Goal: Task Accomplishment & Management: Manage account settings

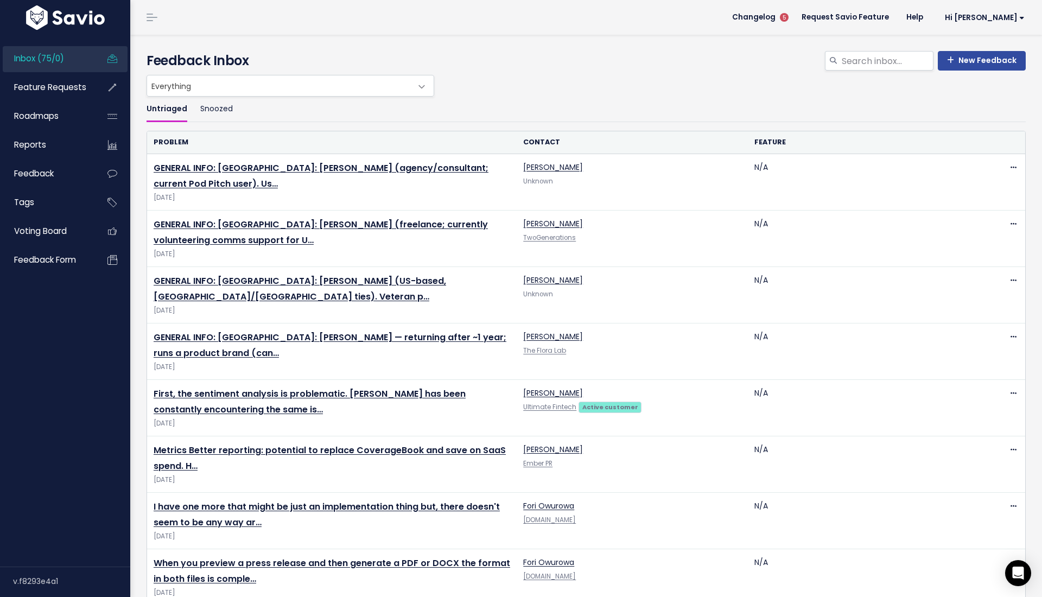
drag, startPoint x: 691, startPoint y: 3, endPoint x: 662, endPoint y: 60, distance: 63.4
click at [662, 60] on h4 "Feedback Inbox" at bounding box center [586, 61] width 879 height 20
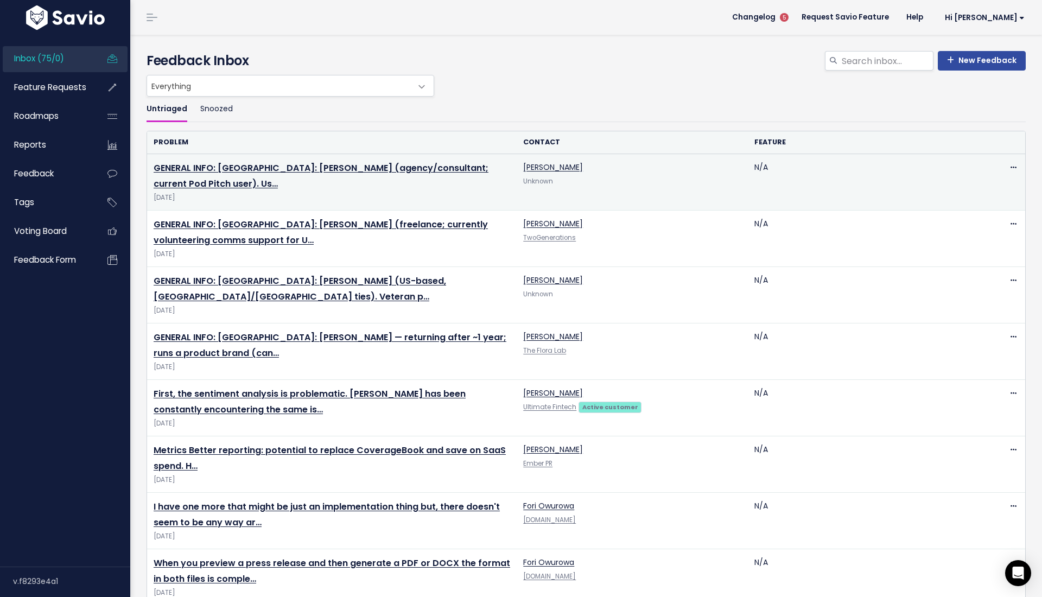
click at [216, 161] on td "GENERAL INFO: Prospect: Bambi Weavil (agency/consultant; current Pod Pitch user…" at bounding box center [332, 182] width 370 height 56
click at [220, 172] on link "GENERAL INFO: Prospect: Bambi Weavil (agency/consultant; current Pod Pitch user…" at bounding box center [321, 176] width 335 height 28
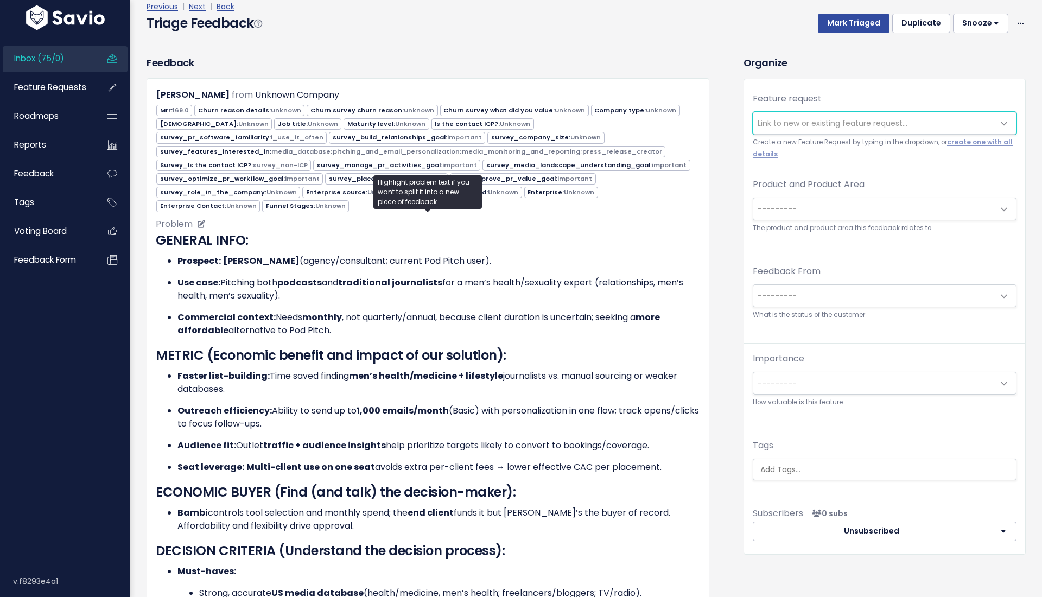
scroll to position [52, 0]
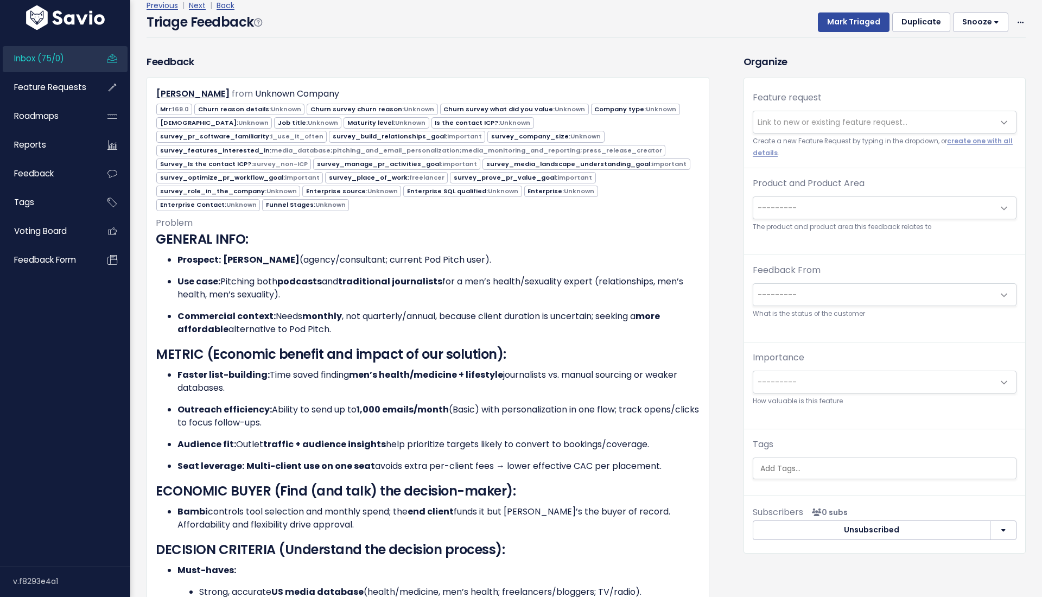
click at [827, 194] on div "Product and Product Area --------- Prowly: No Product Area Prowly: Home Prowly:…" at bounding box center [885, 205] width 264 height 56
click at [828, 216] on span "---------" at bounding box center [873, 208] width 241 height 22
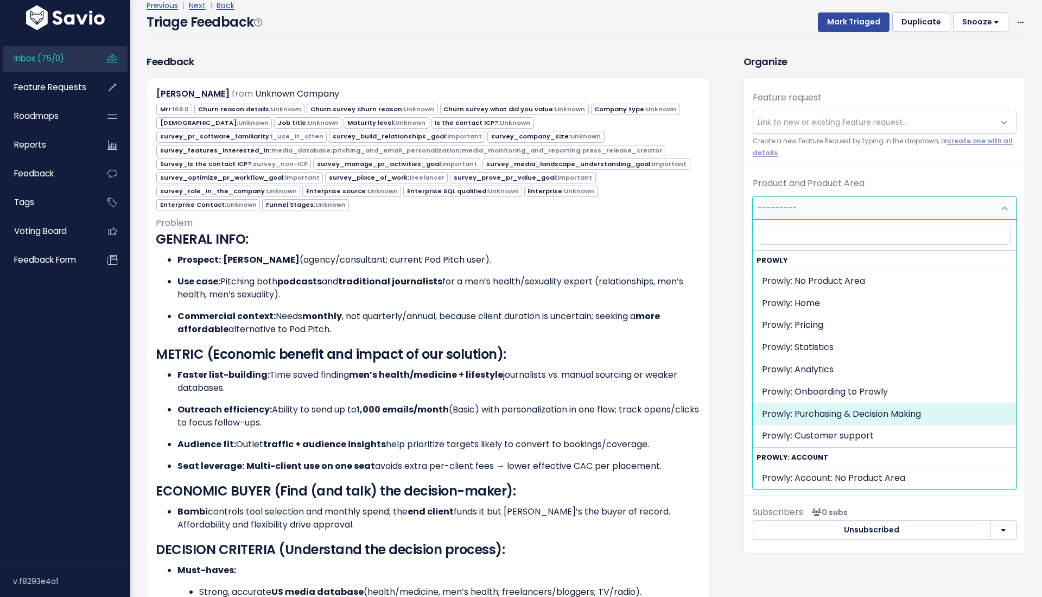
select select "MAIN:PURCHASING_PROCESS"
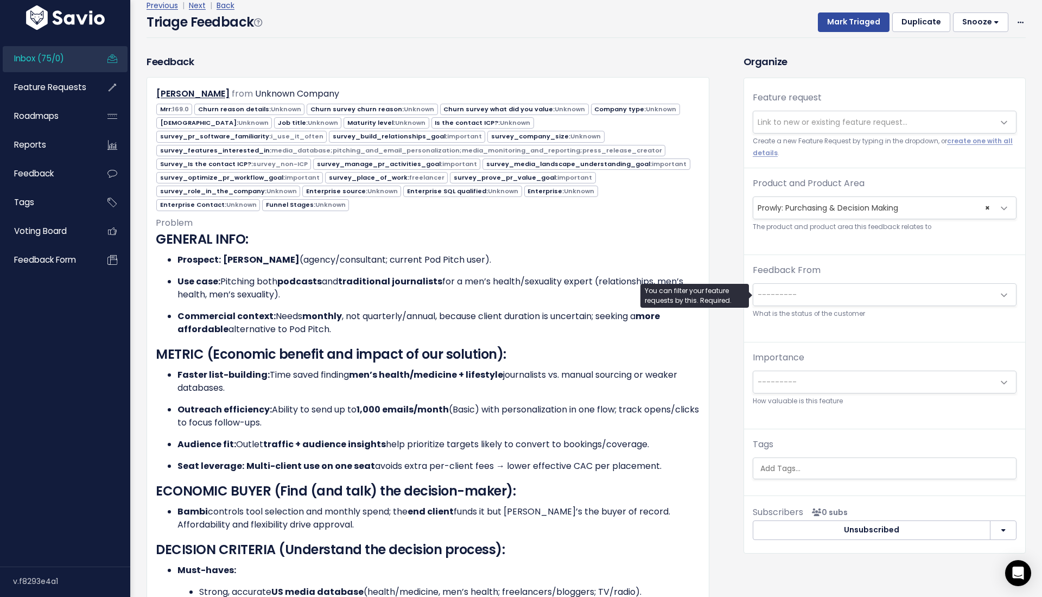
click at [793, 292] on span "---------" at bounding box center [777, 294] width 39 height 11
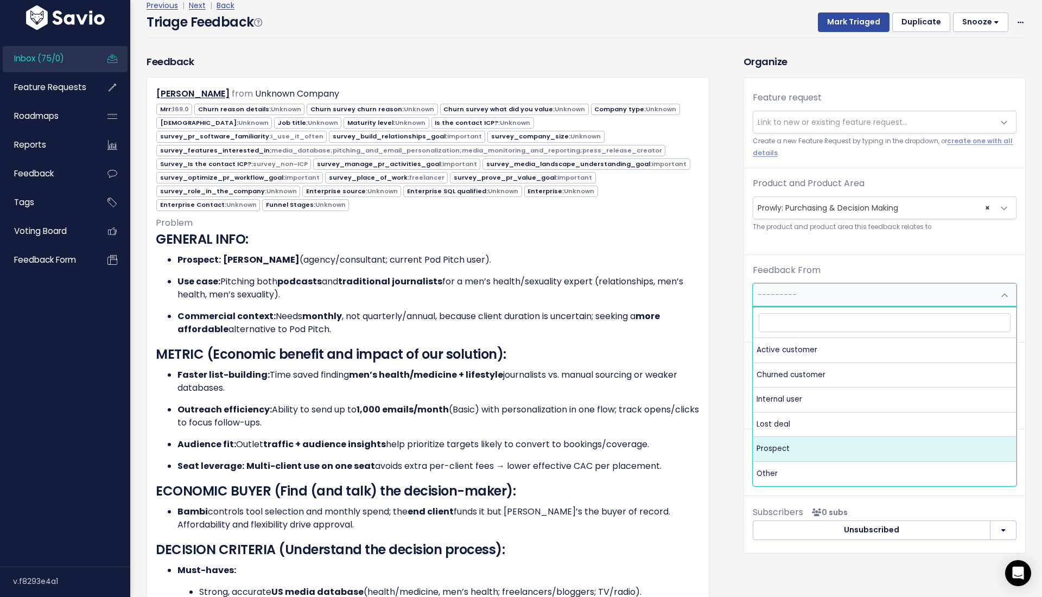
select select "PROSPECT"
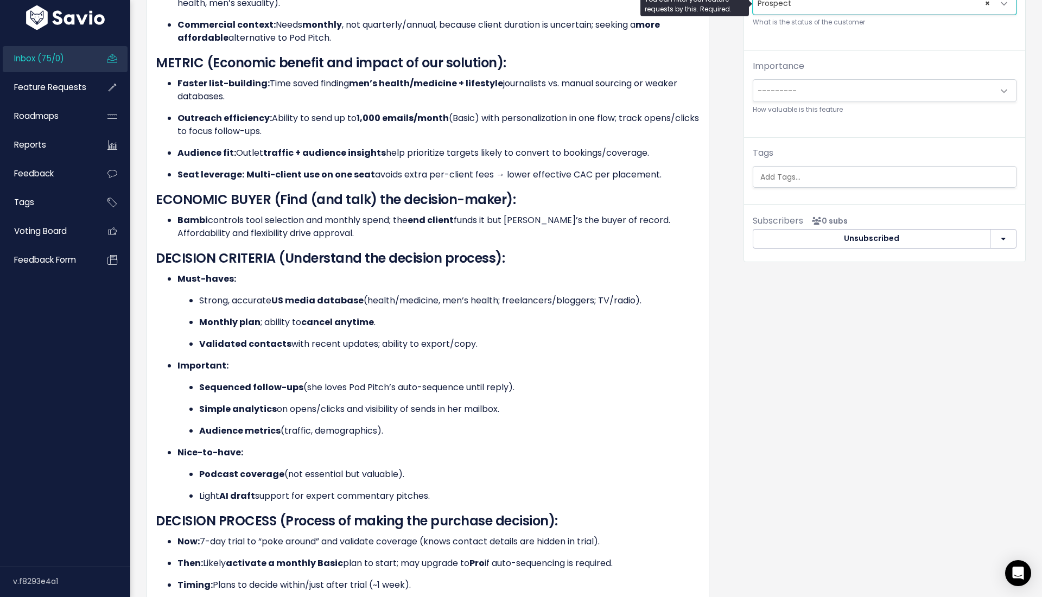
scroll to position [94, 0]
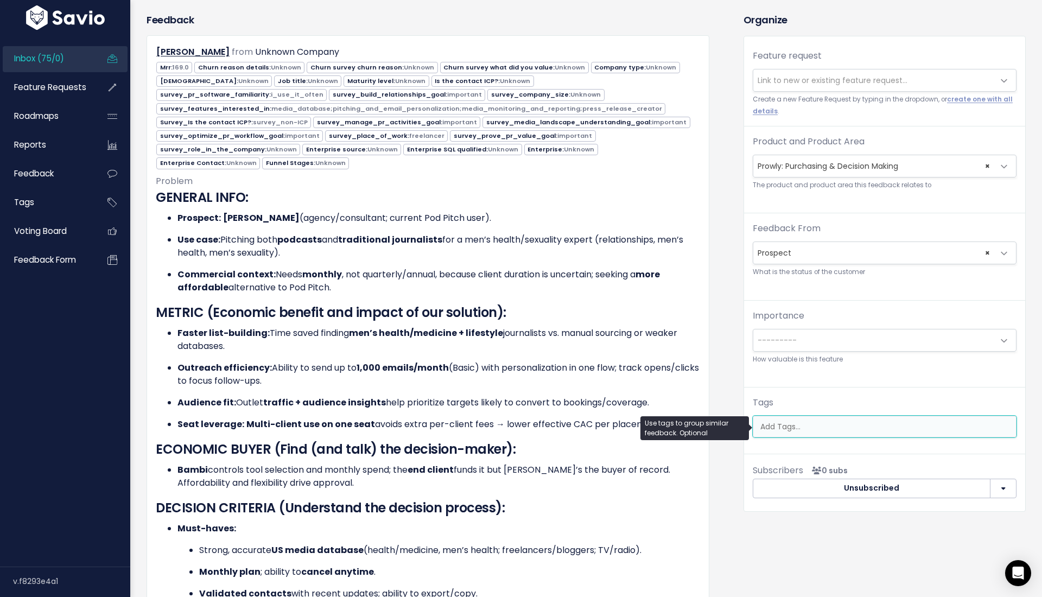
click at [781, 425] on input "search" at bounding box center [887, 426] width 262 height 11
type input "pri"
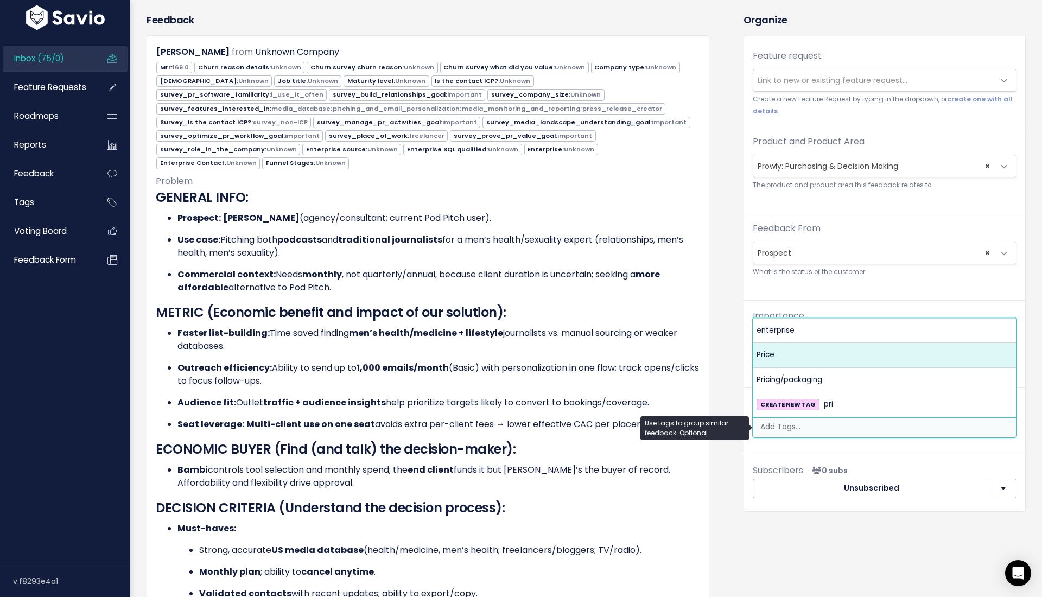
select select "9923"
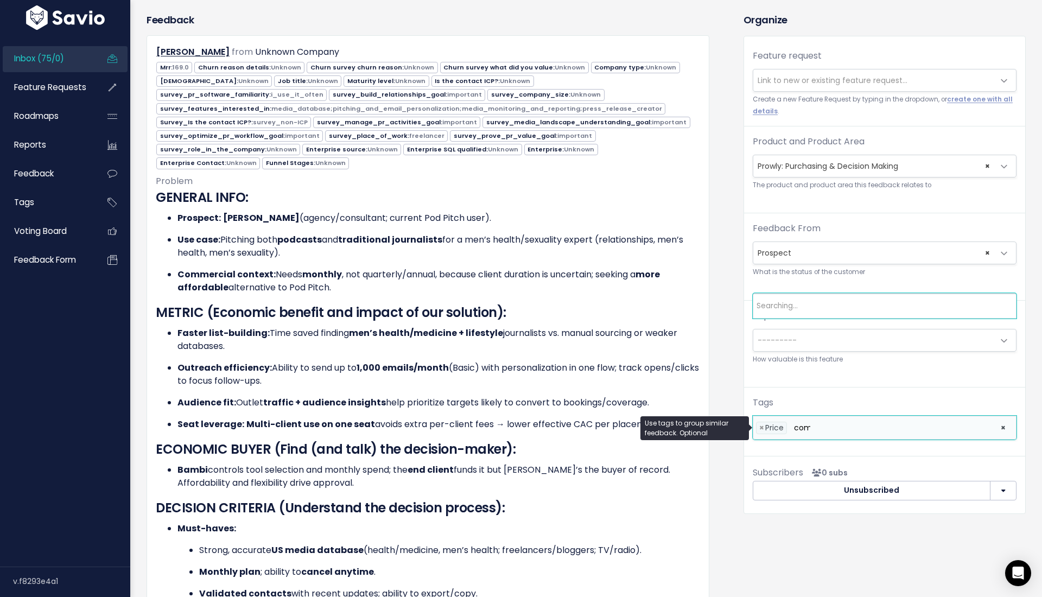
type input "comp"
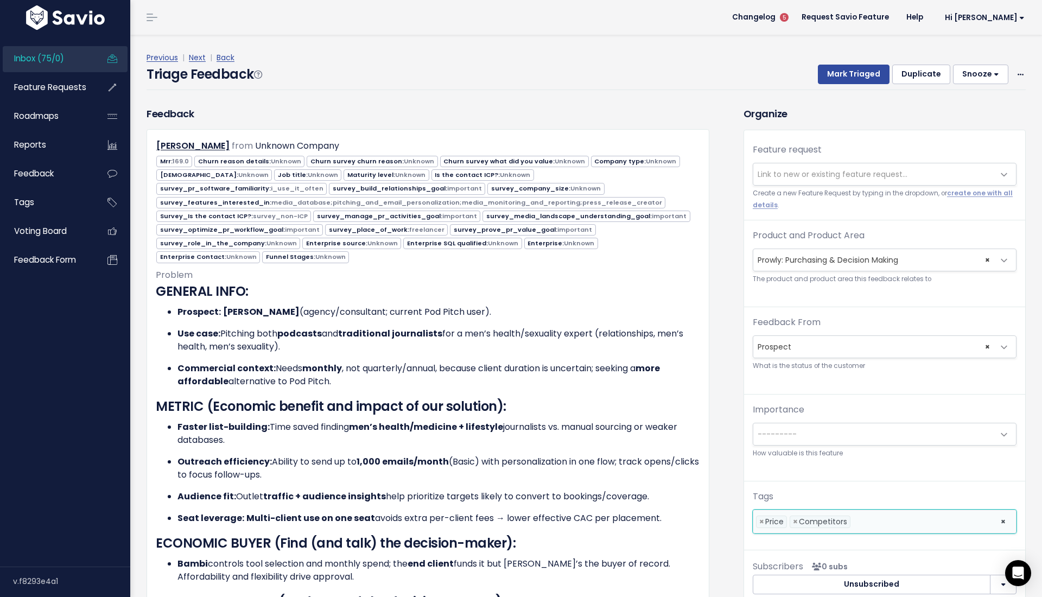
scroll to position [0, 0]
click at [835, 86] on div "Triage Feedback Mark Triaged Duplicate Snooze 1 day 3 days 7 days 14 days Edit …" at bounding box center [586, 78] width 879 height 26
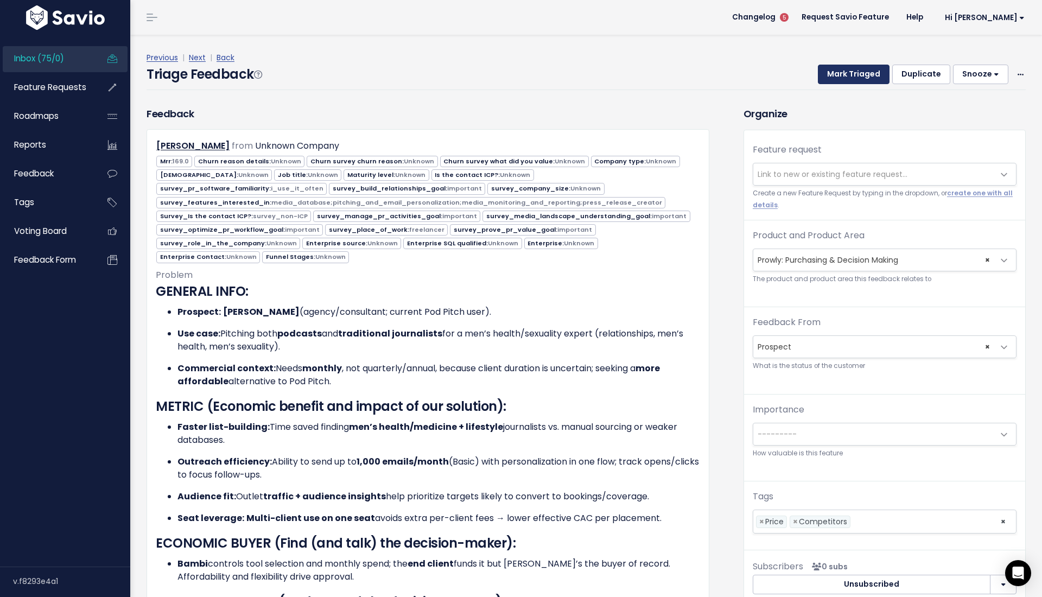
click at [835, 77] on button "Mark Triaged" at bounding box center [854, 75] width 72 height 20
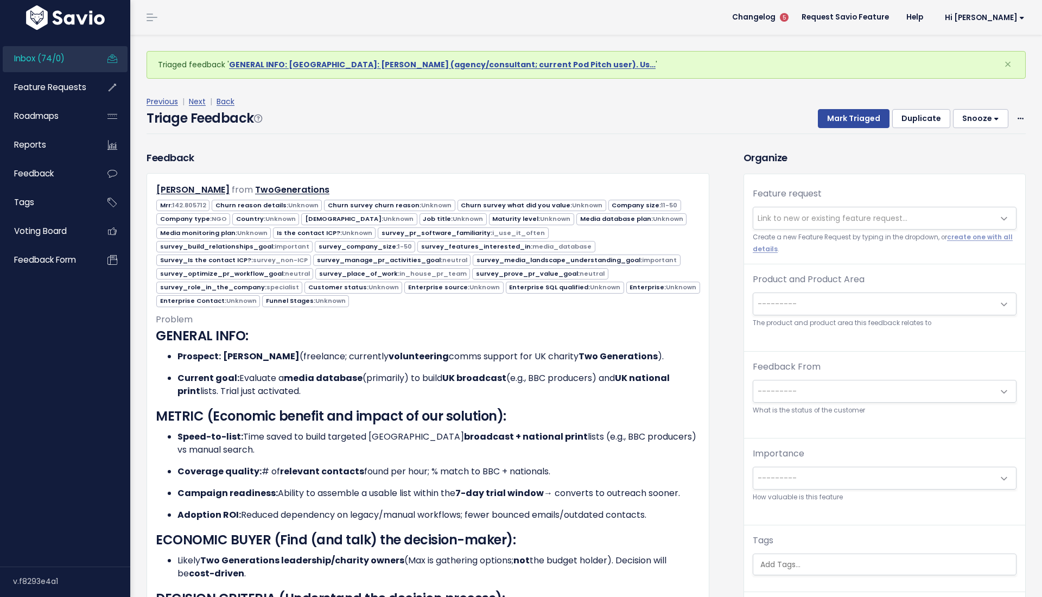
click at [771, 322] on small "The product and product area this feedback relates to" at bounding box center [885, 323] width 264 height 11
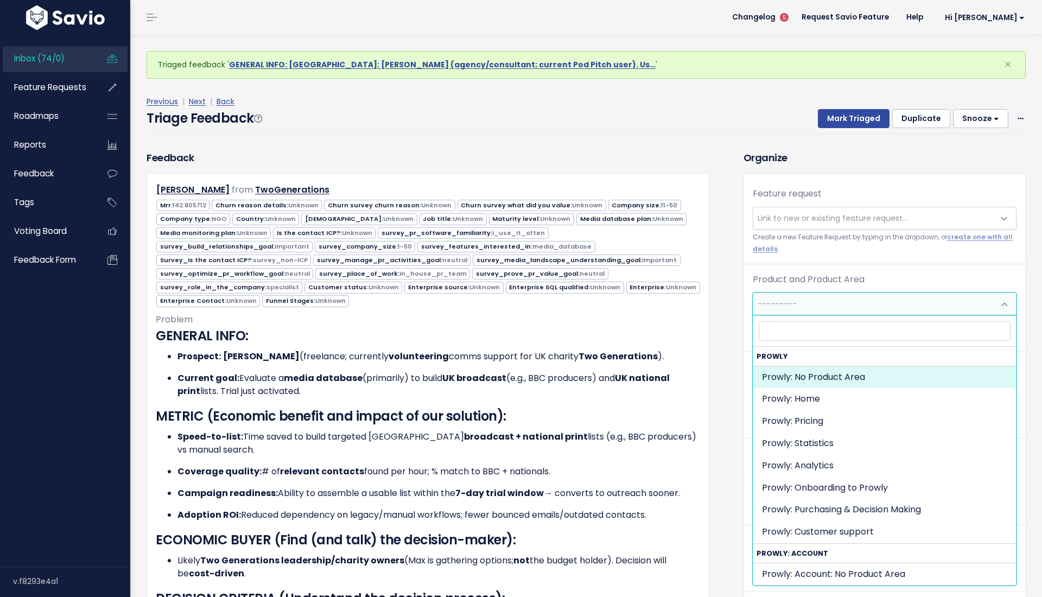
click at [771, 307] on span "---------" at bounding box center [777, 304] width 39 height 11
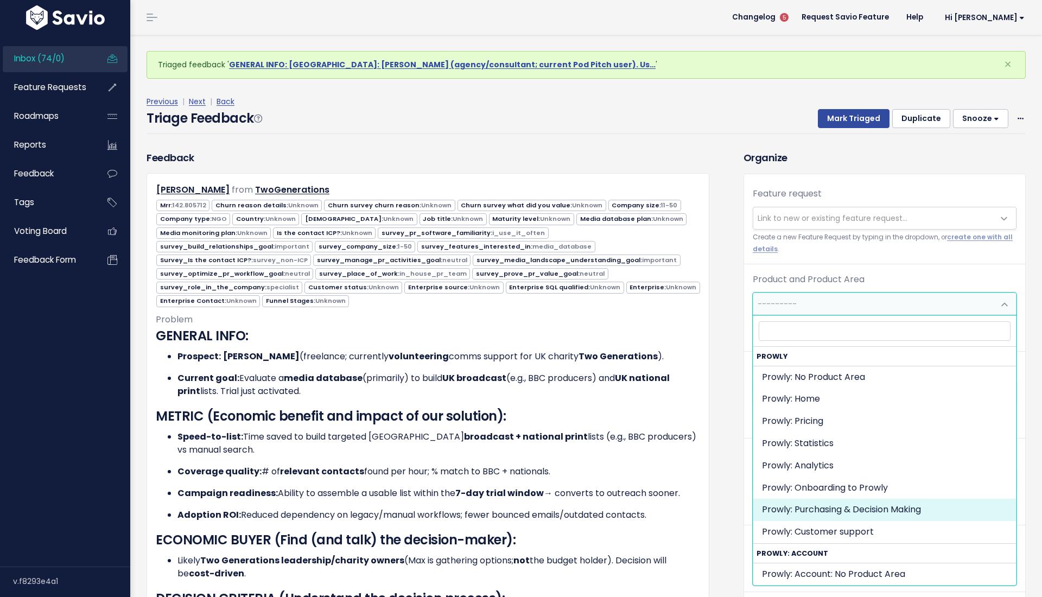
select select "MAIN:PURCHASING_PROCESS"
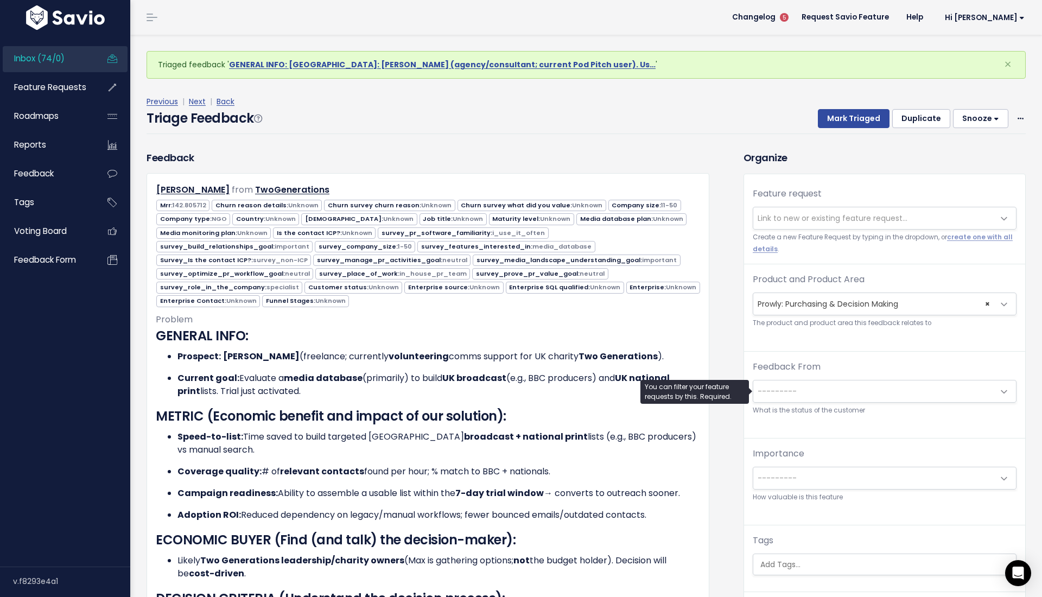
click at [789, 382] on span "---------" at bounding box center [873, 392] width 241 height 22
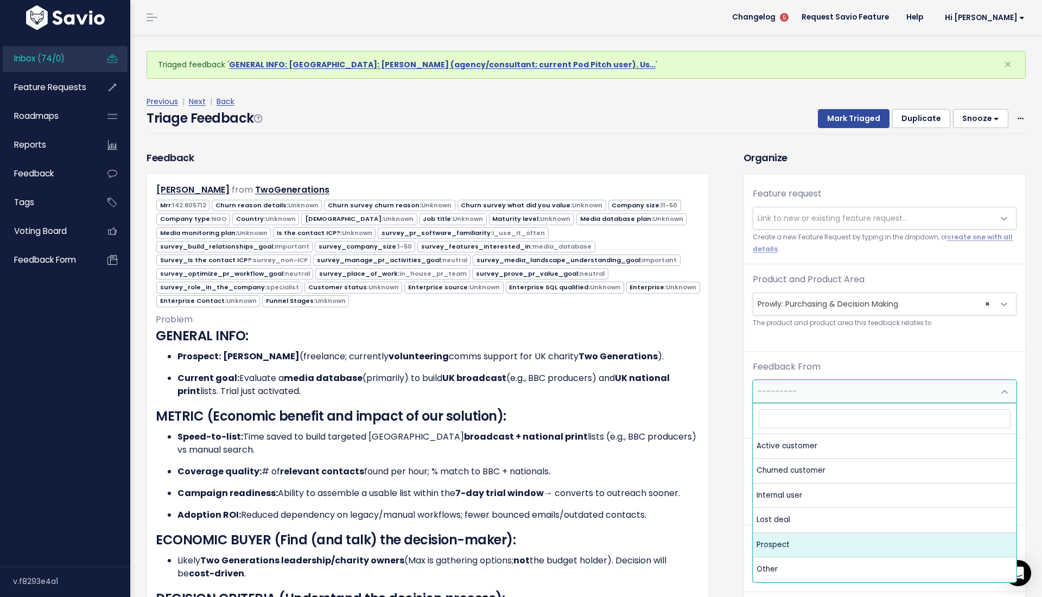
select select "PROSPECT"
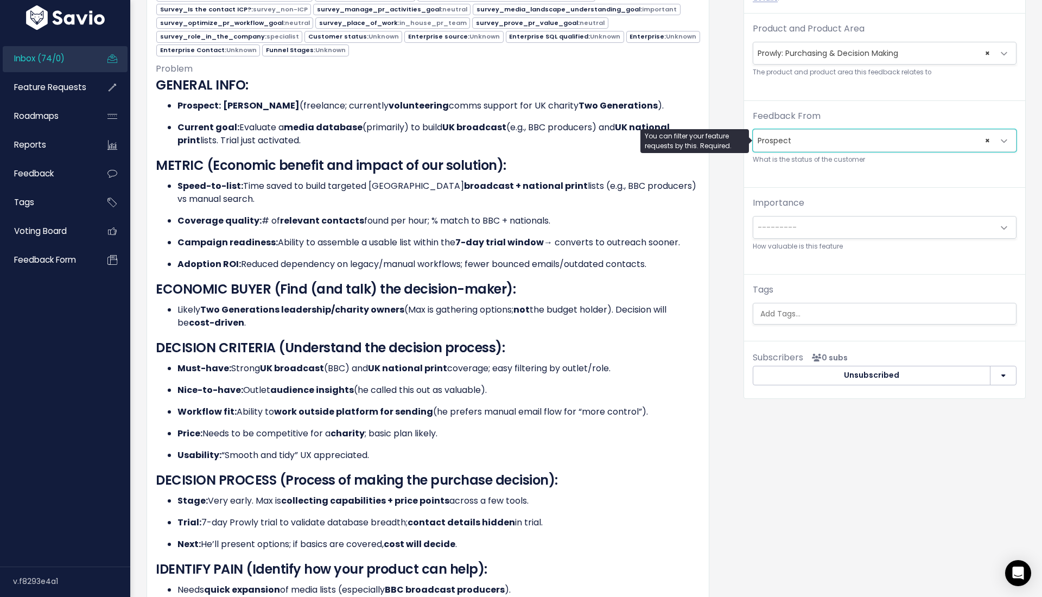
scroll to position [250, 0]
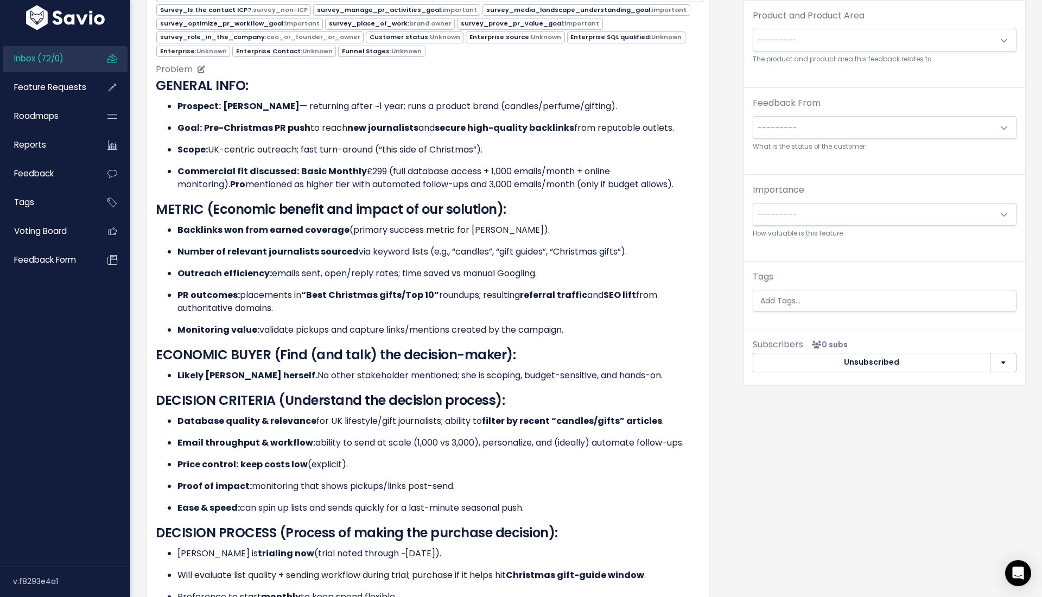
scroll to position [129, 0]
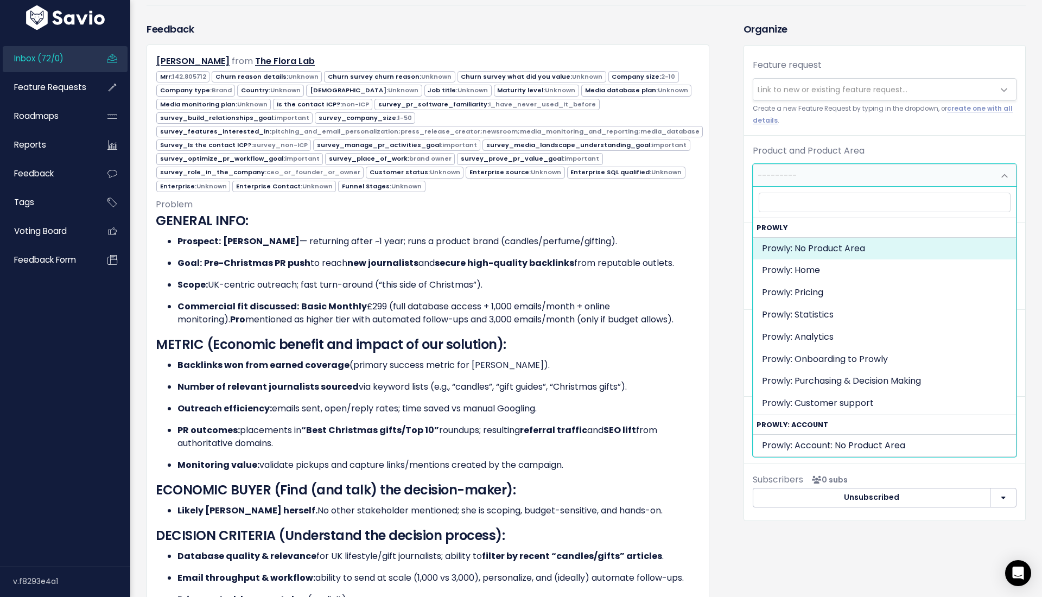
click at [782, 184] on span "---------" at bounding box center [873, 175] width 241 height 22
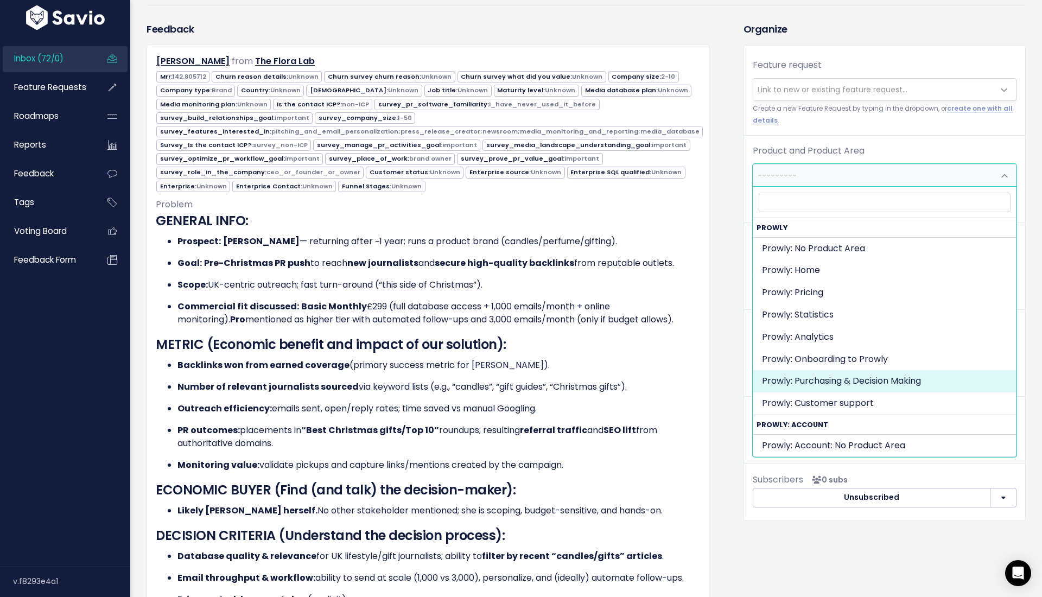
select select "MAIN:PURCHASING_PROCESS"
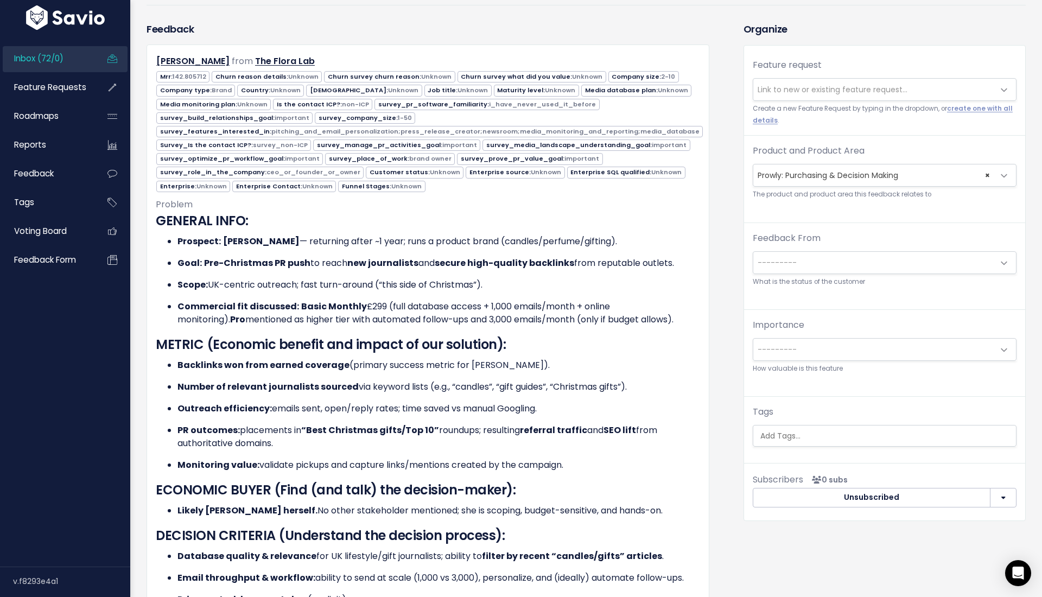
click at [791, 250] on div "Feedback From --------- Active customer Churned customer Internal user Lost dea…" at bounding box center [885, 260] width 264 height 56
click at [791, 263] on span "---------" at bounding box center [777, 262] width 39 height 11
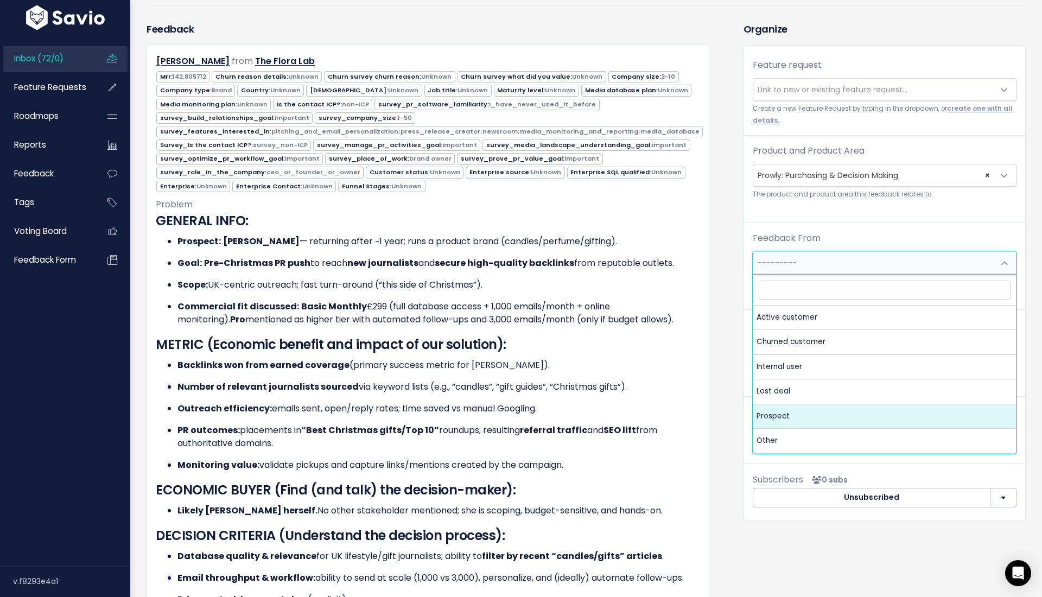
drag, startPoint x: 787, startPoint y: 398, endPoint x: 787, endPoint y: 421, distance: 22.3
select select "PROSPECT"
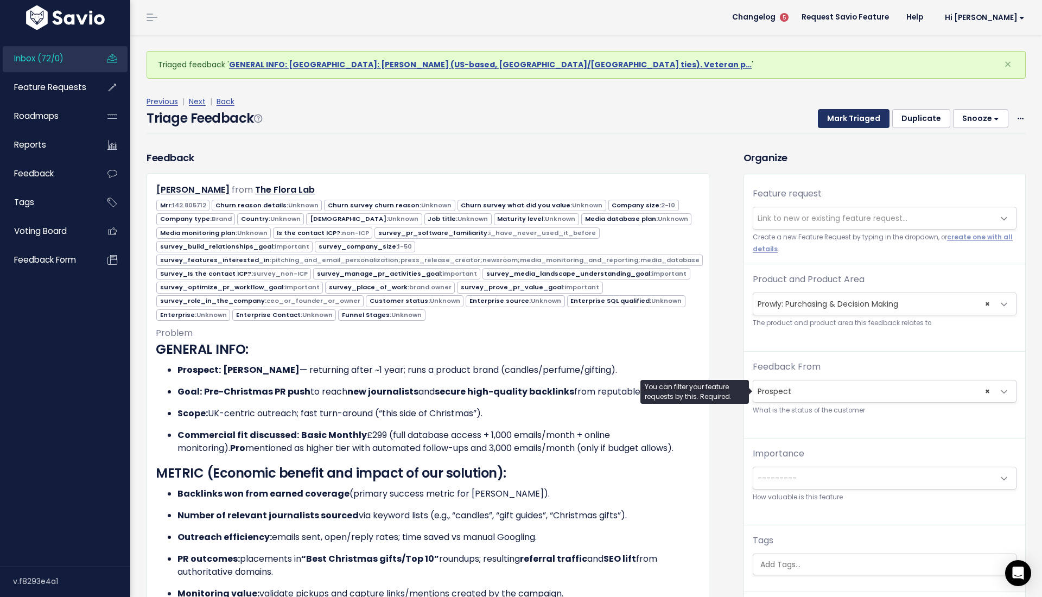
scroll to position [-1, 0]
click at [842, 121] on button "Mark Triaged" at bounding box center [854, 119] width 72 height 20
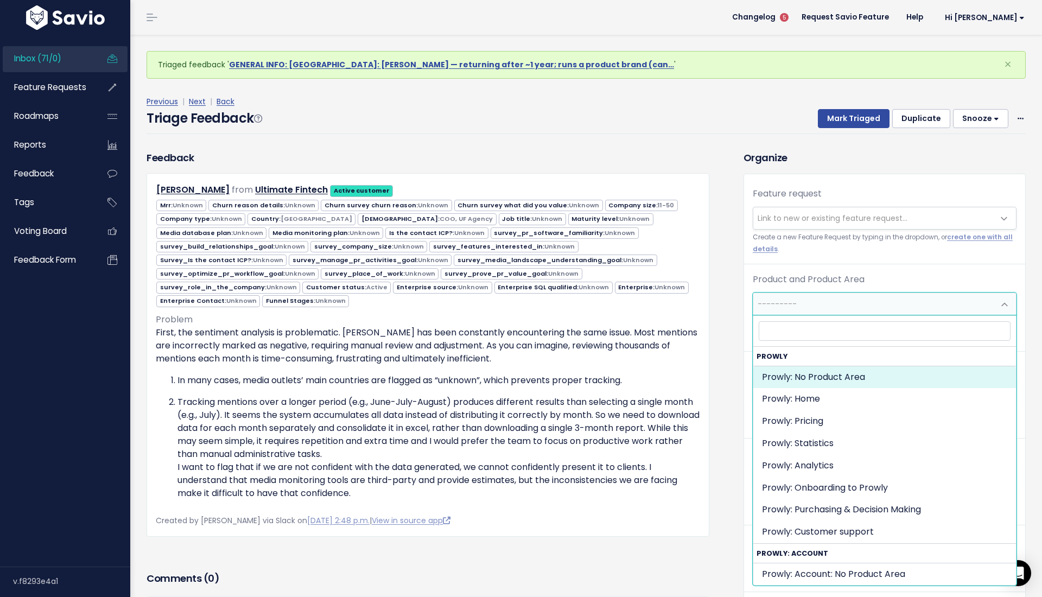
click at [775, 304] on span "---------" at bounding box center [777, 304] width 39 height 11
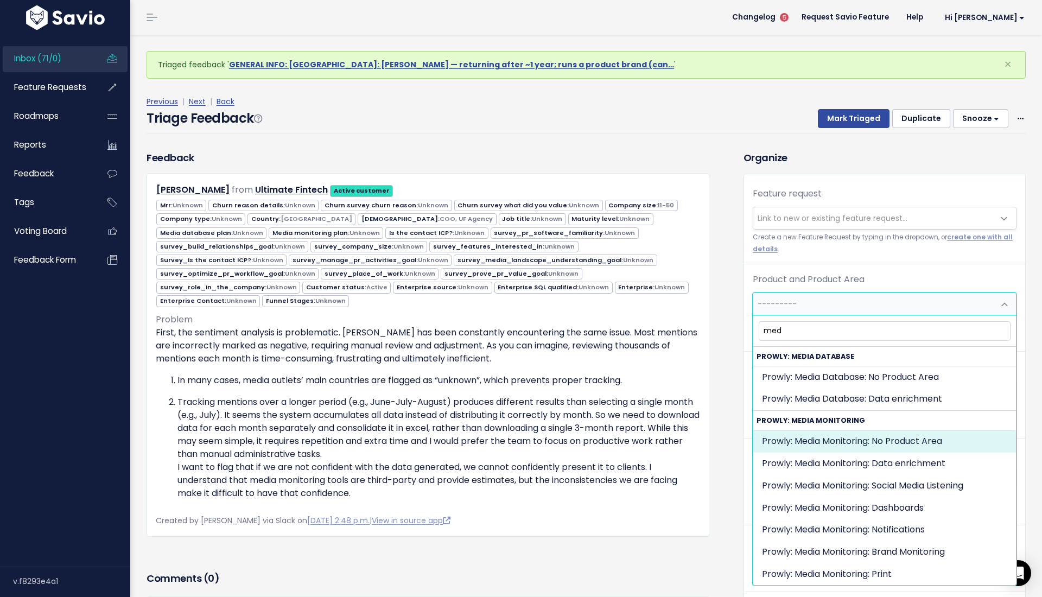
type input "med"
select select "MEDIA_MONITORING:"
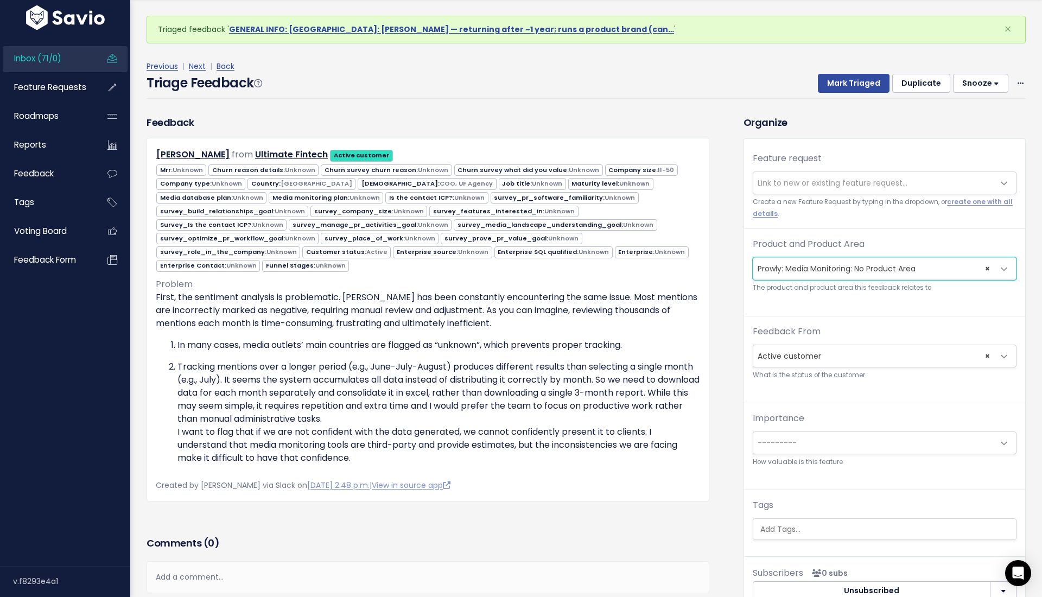
scroll to position [35, 0]
click at [796, 534] on input "search" at bounding box center [887, 529] width 262 height 11
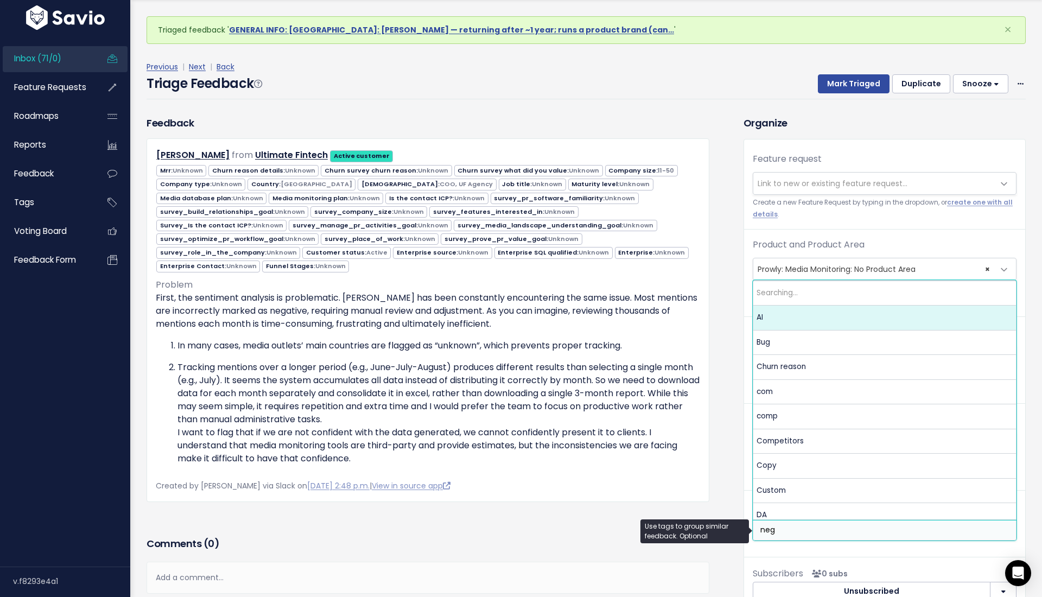
type input "nega"
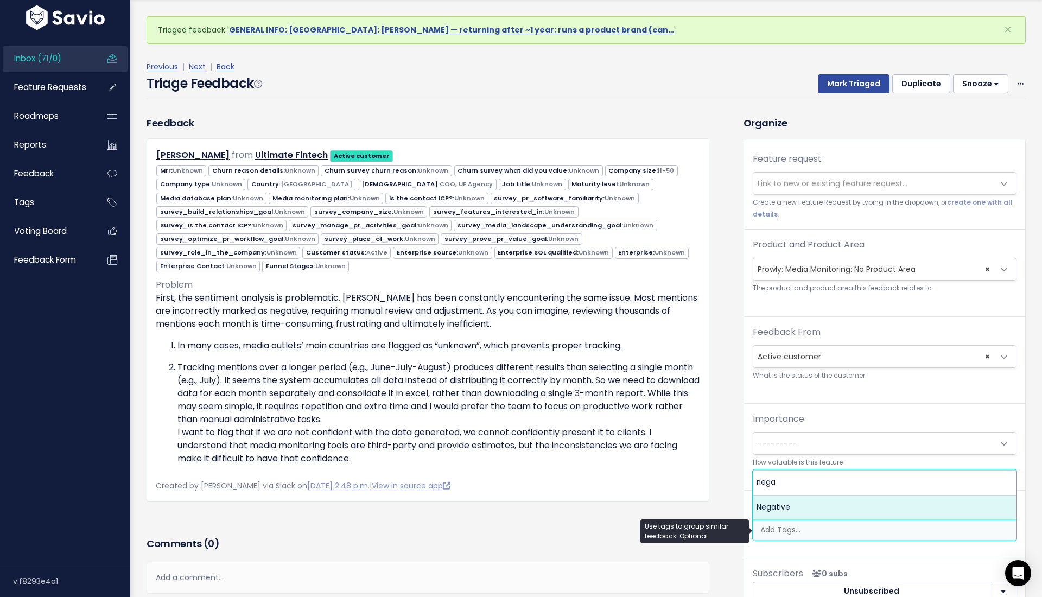
select select "7969"
type input "qual"
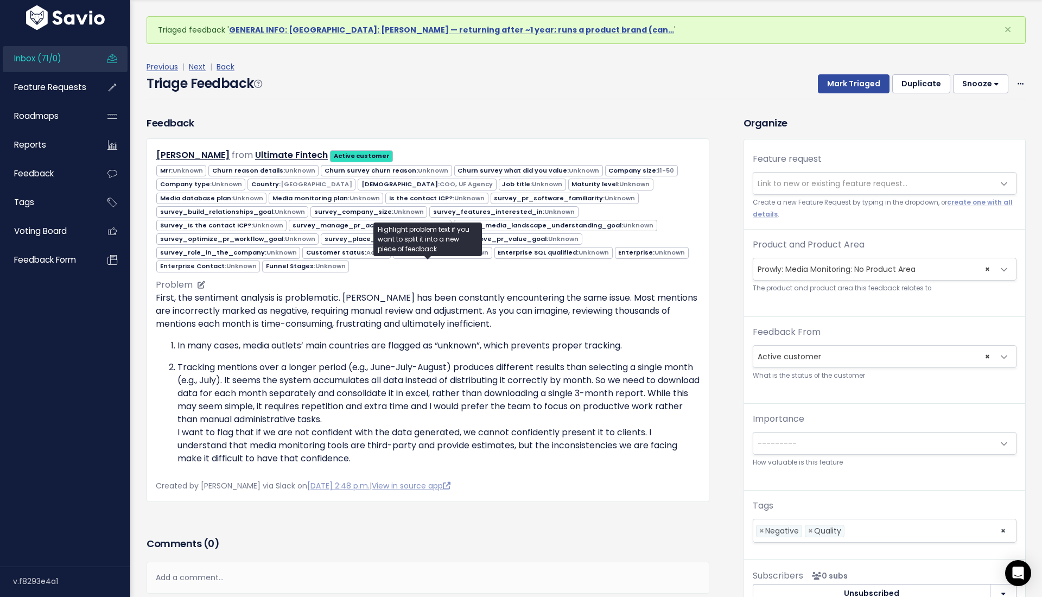
drag, startPoint x: 324, startPoint y: 442, endPoint x: 162, endPoint y: 335, distance: 194.4
click at [162, 339] on ol "In many cases, media outlets’ main countries are flagged as “unknown”, which pr…" at bounding box center [428, 402] width 544 height 126
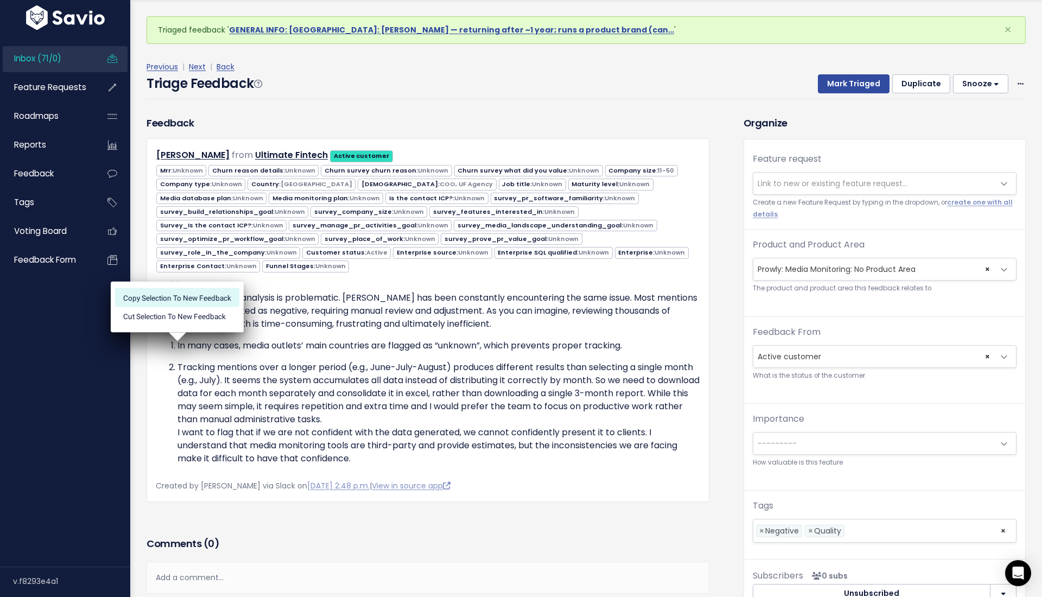
click at [201, 300] on li "Copy selection to new Feedback" at bounding box center [177, 297] width 124 height 18
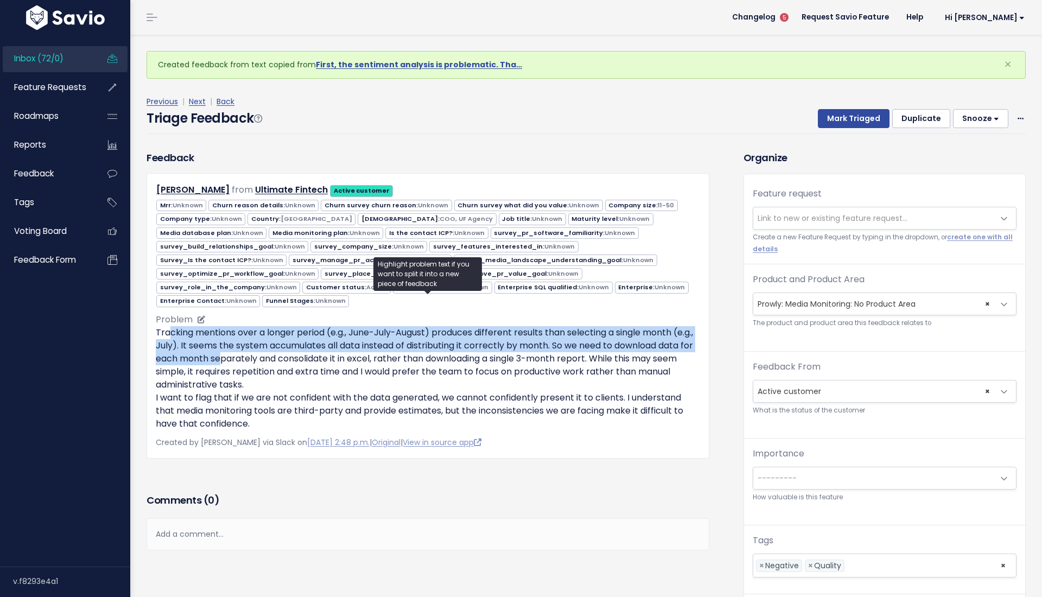
drag, startPoint x: 170, startPoint y: 312, endPoint x: 257, endPoint y: 338, distance: 90.7
click at [257, 338] on p "Tracking mentions over a longer period (e.g., June-July-August) produces differ…" at bounding box center [428, 378] width 544 height 104
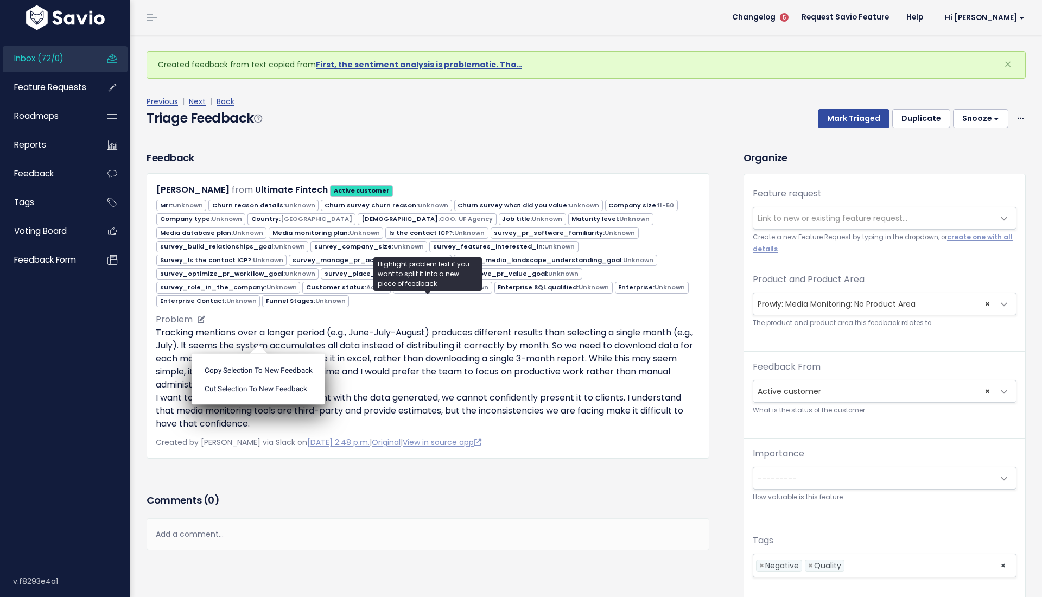
click at [257, 354] on ul "Copy selection to new Feedback Cut selection to new Feedback" at bounding box center [258, 379] width 133 height 51
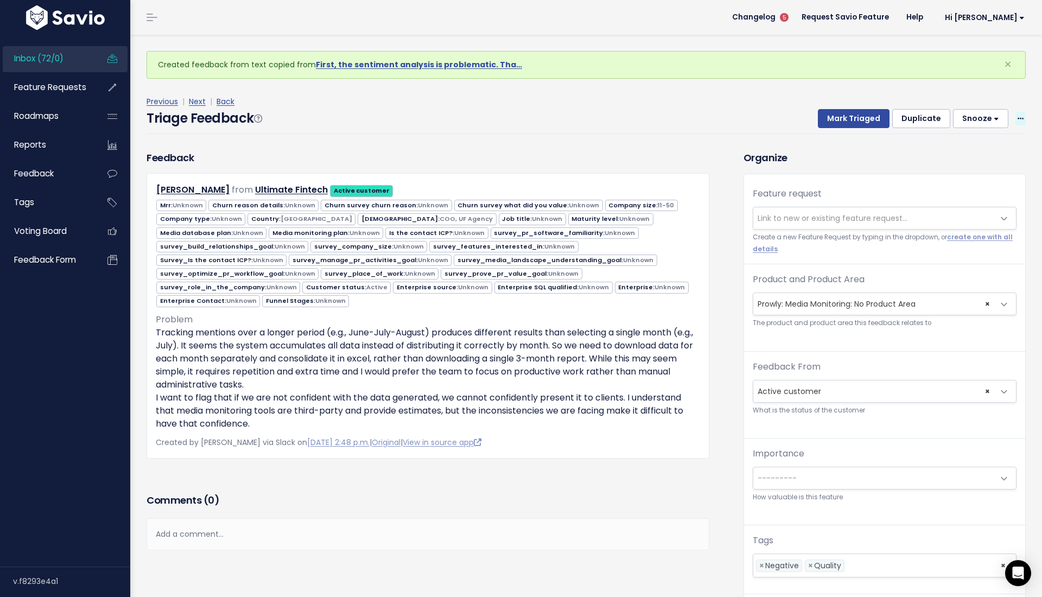
click at [1018, 116] on icon at bounding box center [1021, 119] width 6 height 7
click at [963, 168] on link "Delete" at bounding box center [978, 168] width 78 height 21
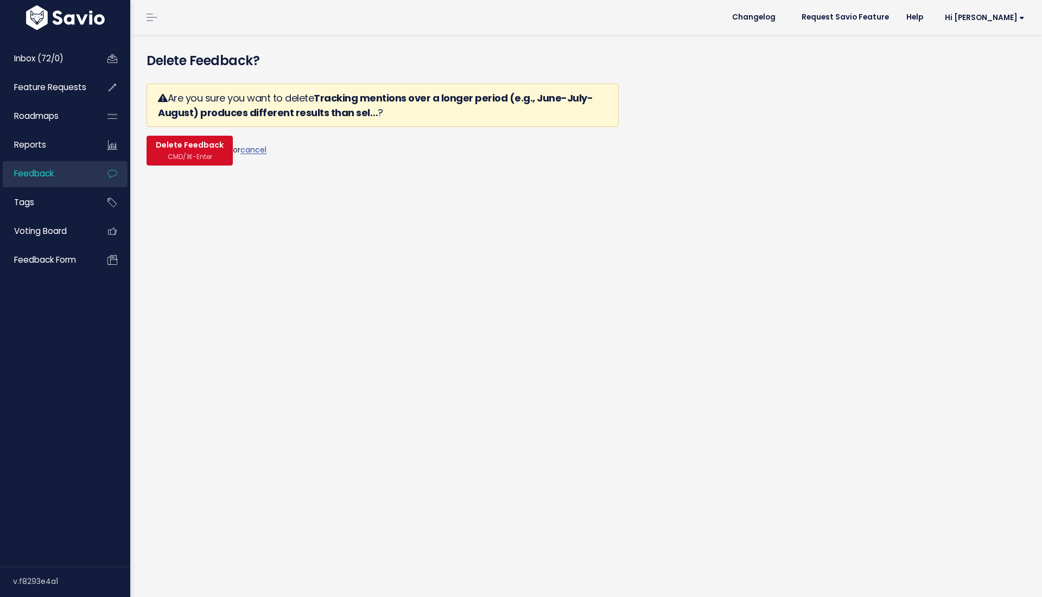
click at [192, 159] on span "CMD/⌘-Enter" at bounding box center [190, 157] width 45 height 8
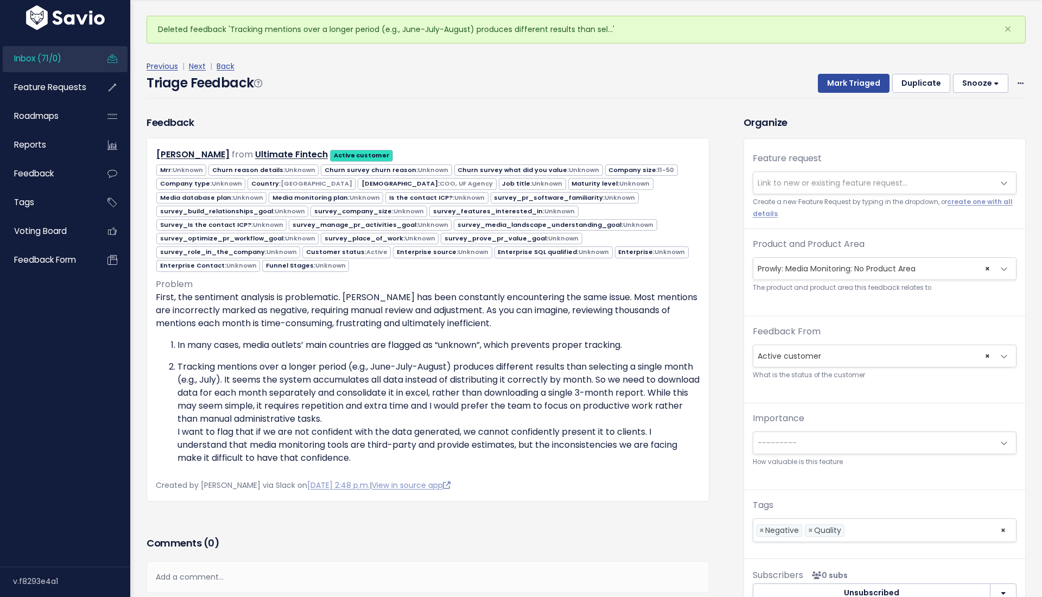
scroll to position [35, 0]
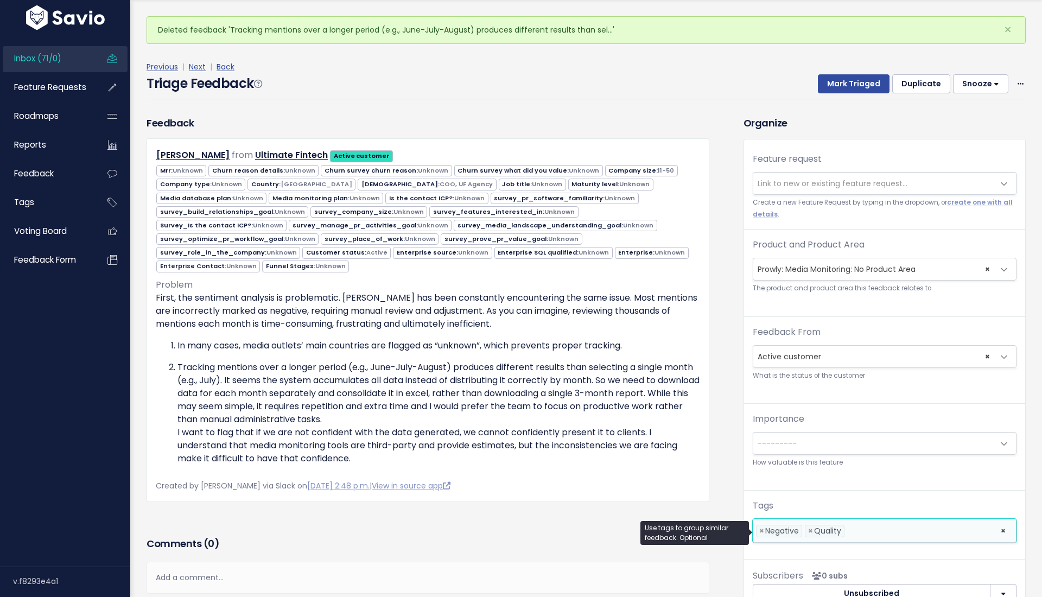
click at [863, 530] on li at bounding box center [919, 530] width 145 height 11
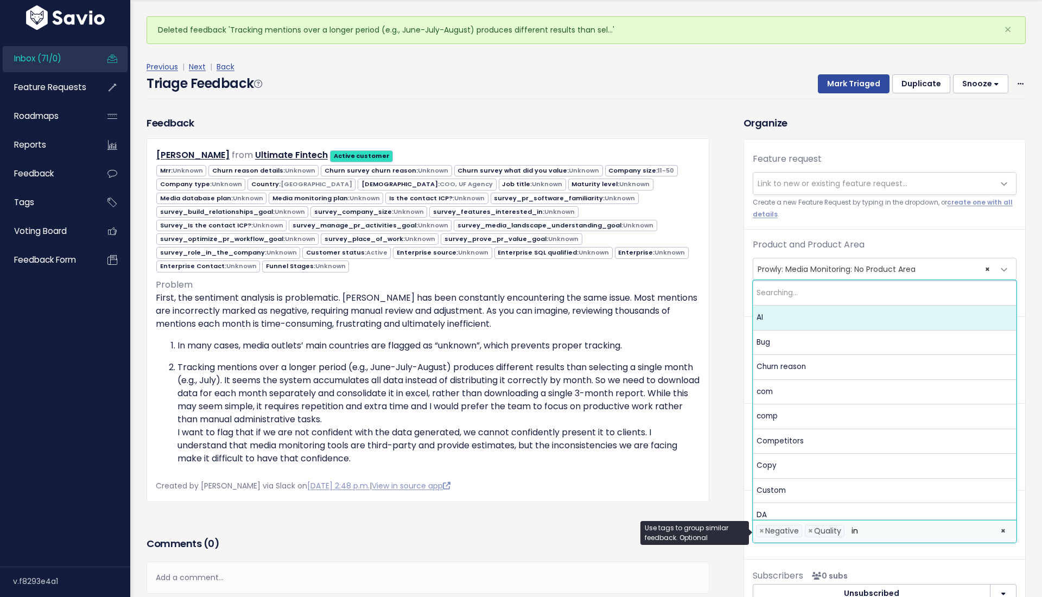
type input "int"
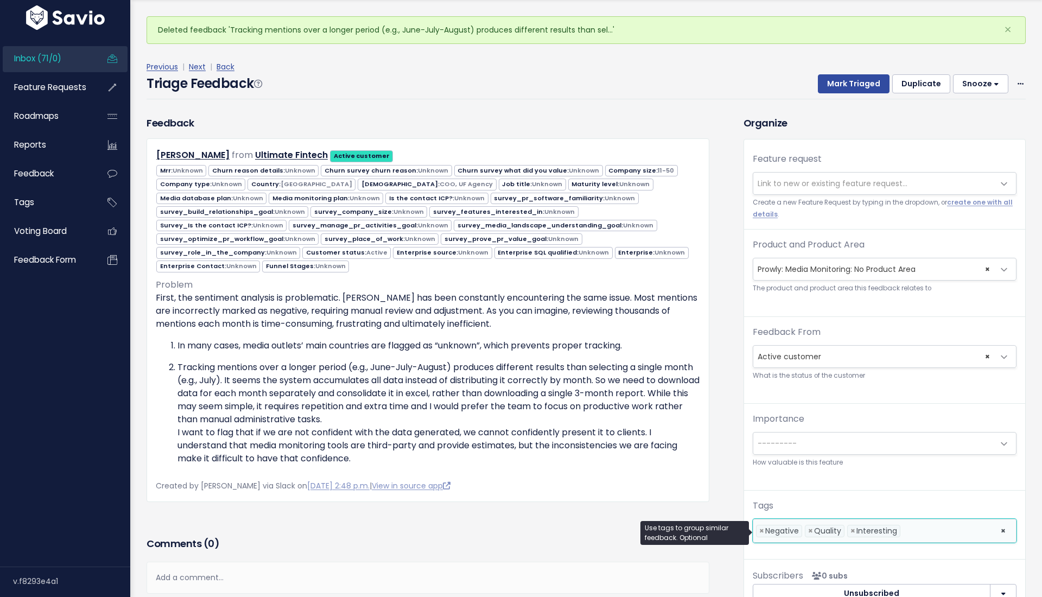
scroll to position [26, 0]
click at [857, 87] on button "Mark Triaged" at bounding box center [854, 84] width 72 height 20
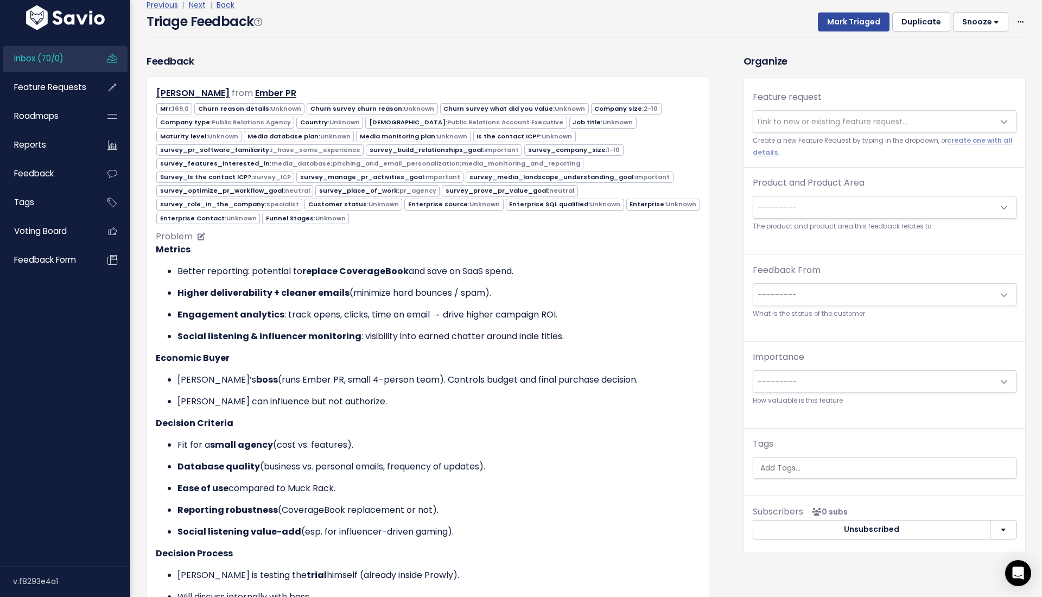
scroll to position [96, 0]
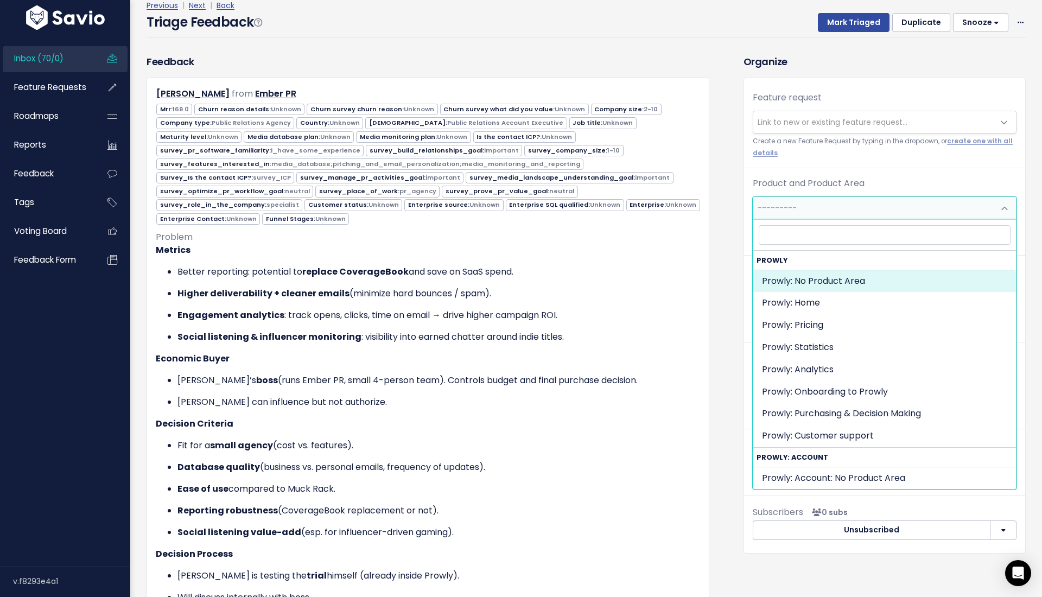
click at [790, 205] on span "---------" at bounding box center [777, 207] width 39 height 11
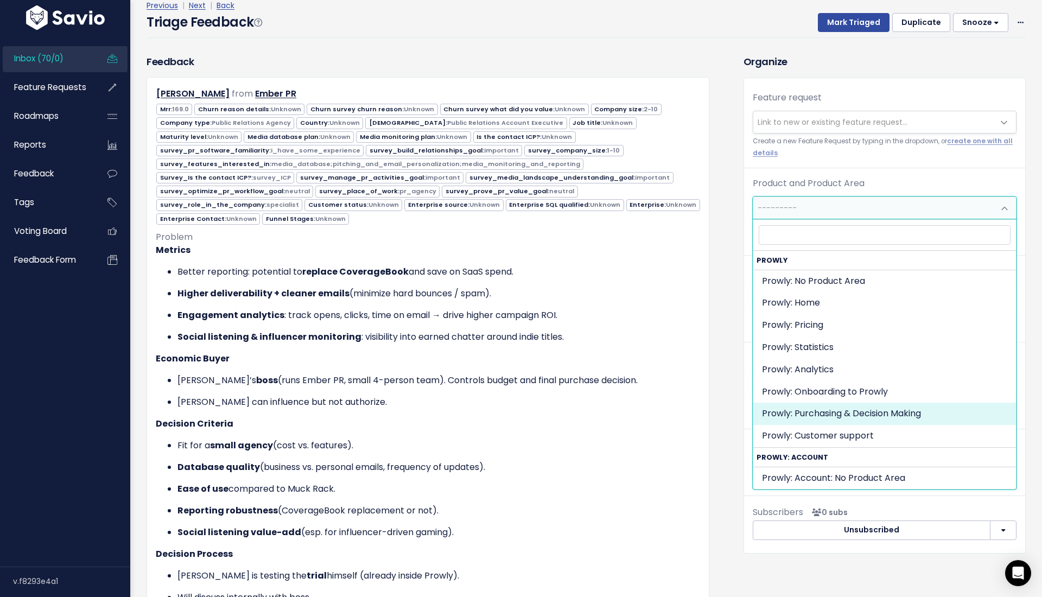
select select "MAIN:PURCHASING_PROCESS"
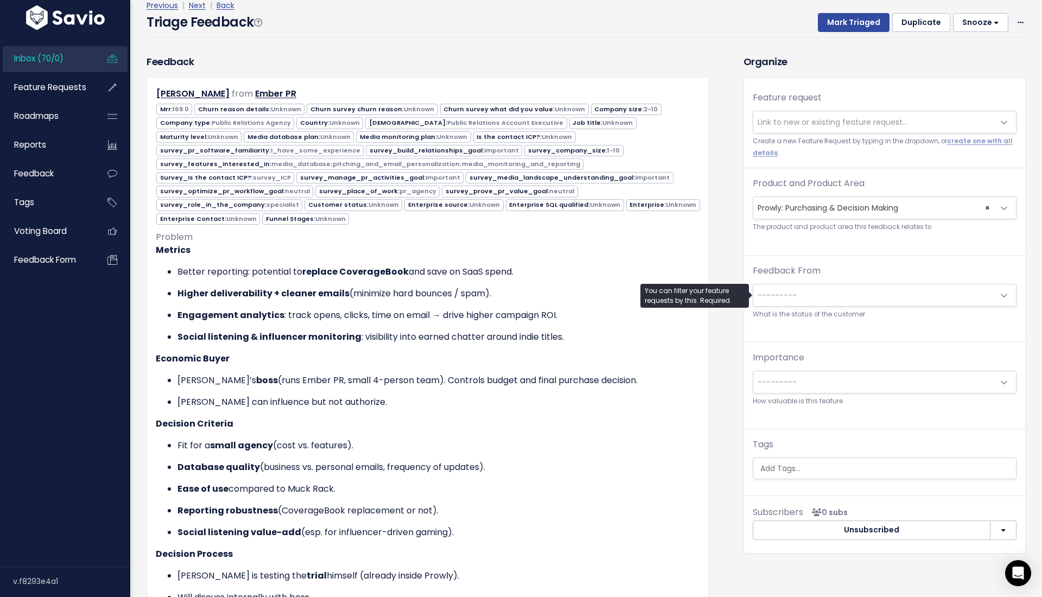
click at [806, 298] on span "---------" at bounding box center [873, 295] width 241 height 22
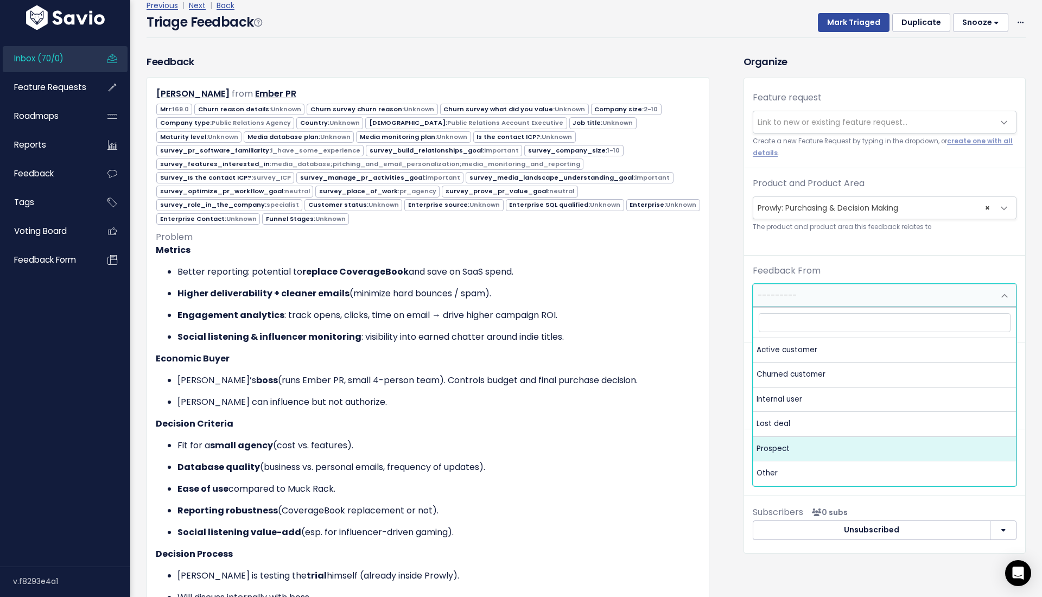
drag, startPoint x: 799, startPoint y: 465, endPoint x: 791, endPoint y: 442, distance: 24.0
select select "PROSPECT"
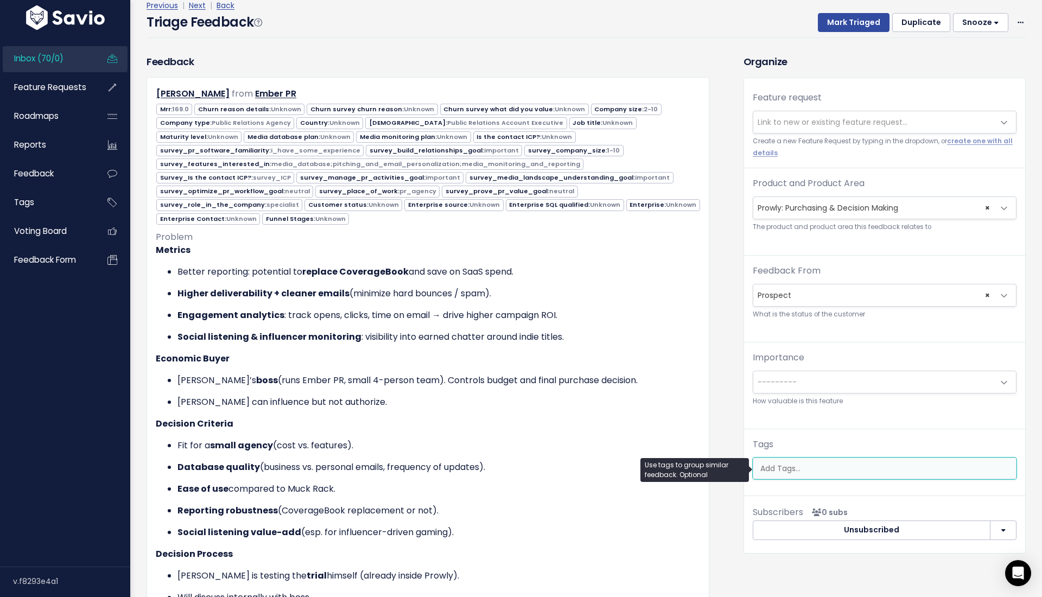
click at [787, 460] on ul at bounding box center [884, 468] width 263 height 21
type input "comp"
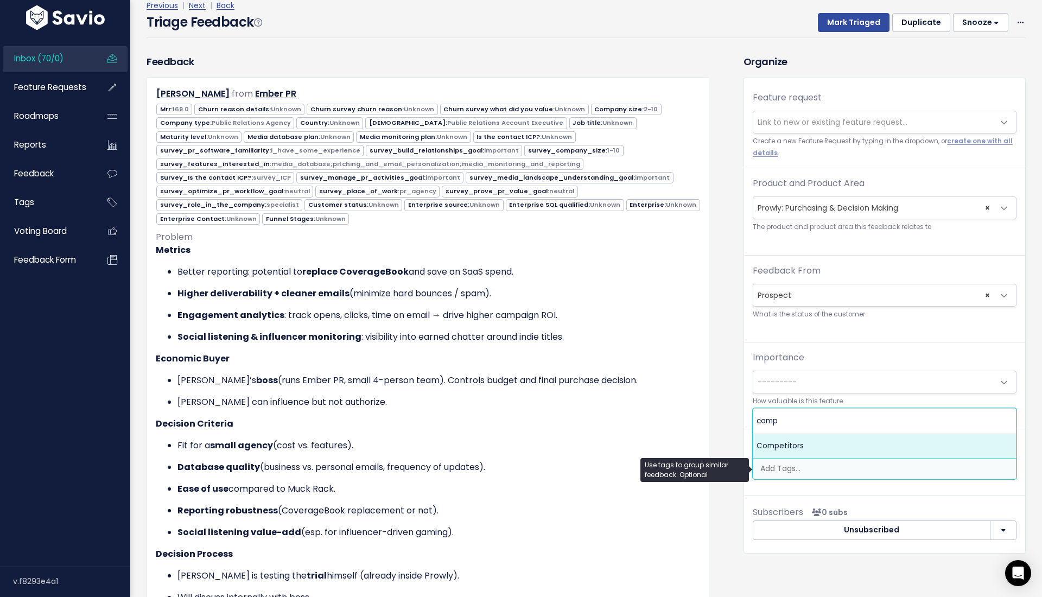
select select "7978"
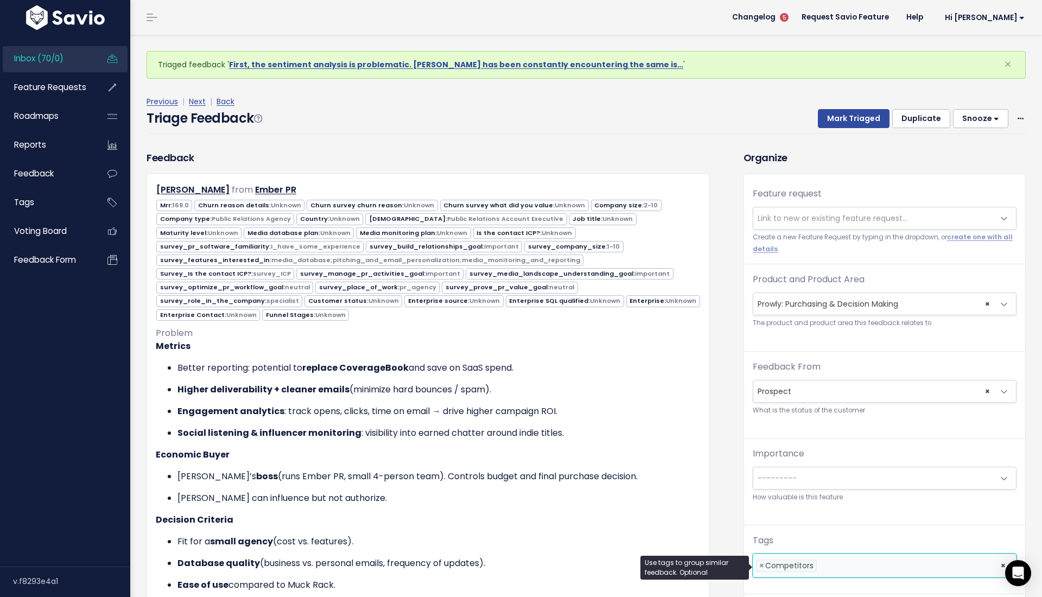
scroll to position [0, 0]
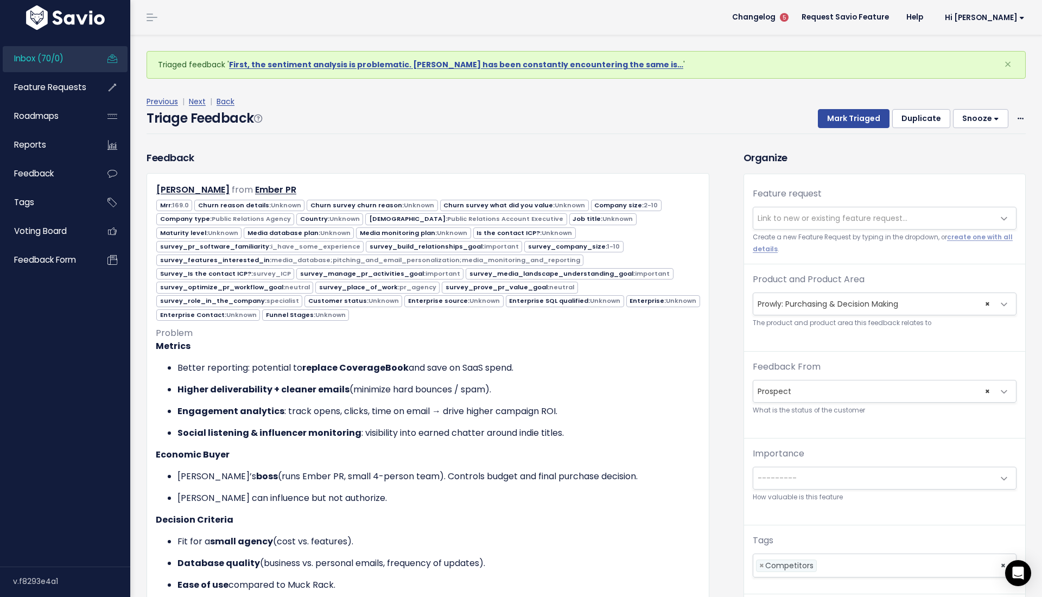
click at [820, 129] on div "Triage Feedback Mark Triaged Duplicate Snooze 1 day 3 days 7 days 14 days Edit …" at bounding box center [586, 122] width 879 height 26
click at [848, 116] on button "Mark Triaged" at bounding box center [854, 119] width 72 height 20
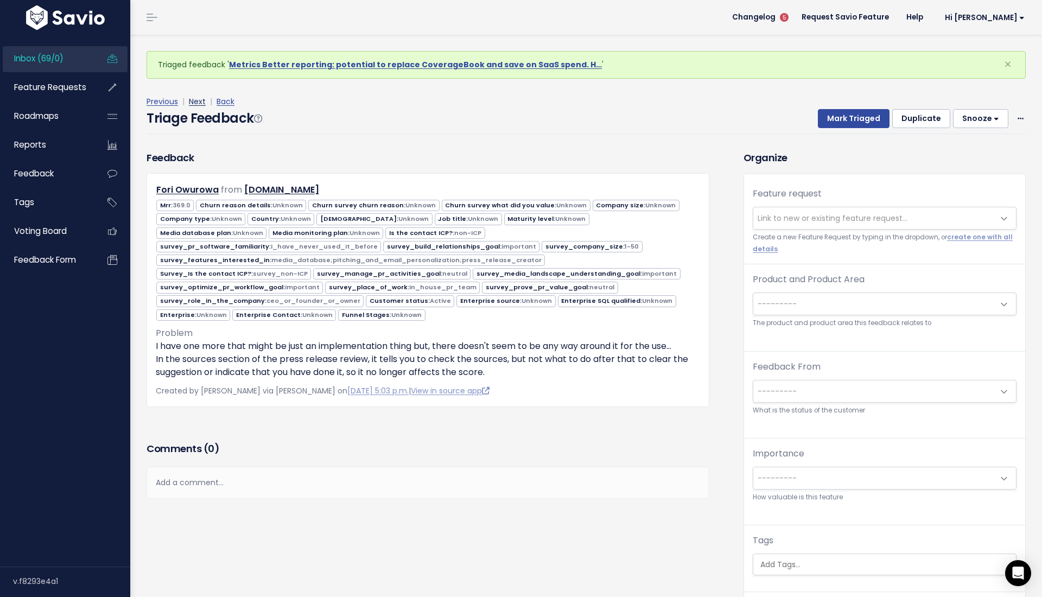
click at [196, 102] on link "Next" at bounding box center [197, 101] width 17 height 11
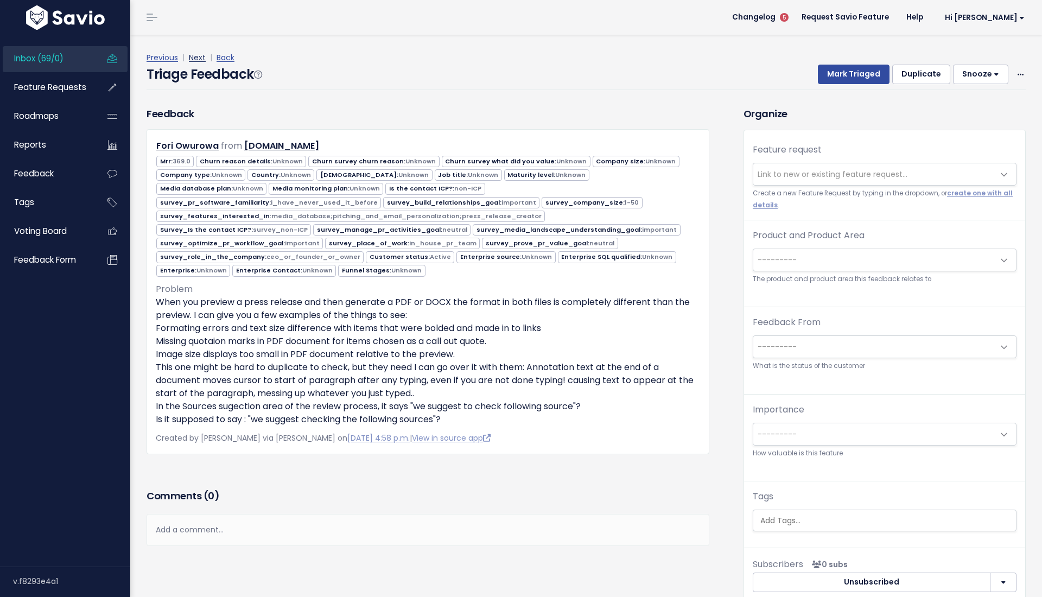
click at [195, 55] on link "Next" at bounding box center [197, 57] width 17 height 11
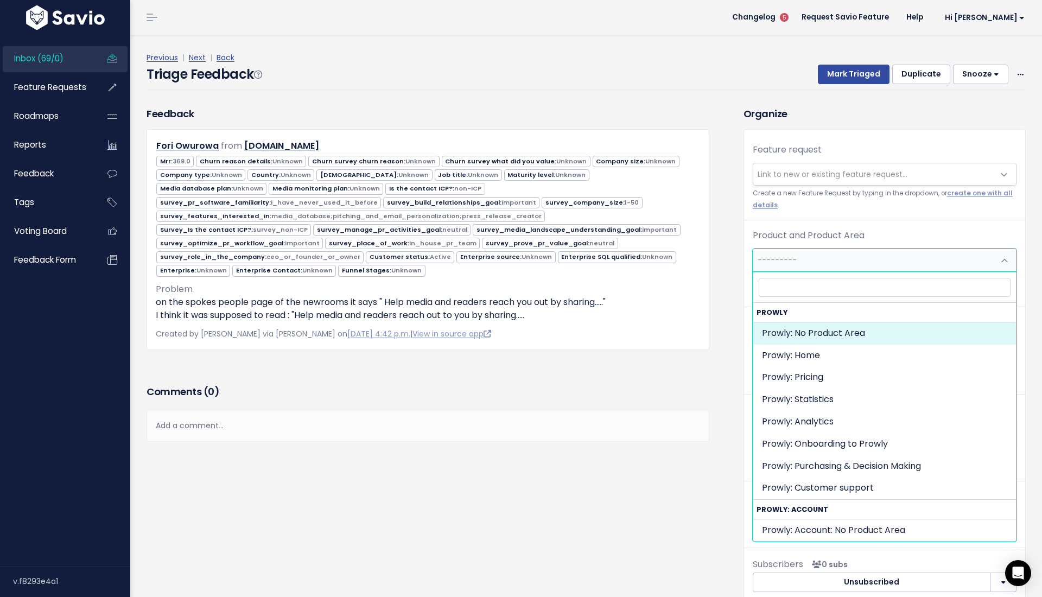
click at [820, 266] on span "---------" at bounding box center [873, 260] width 241 height 22
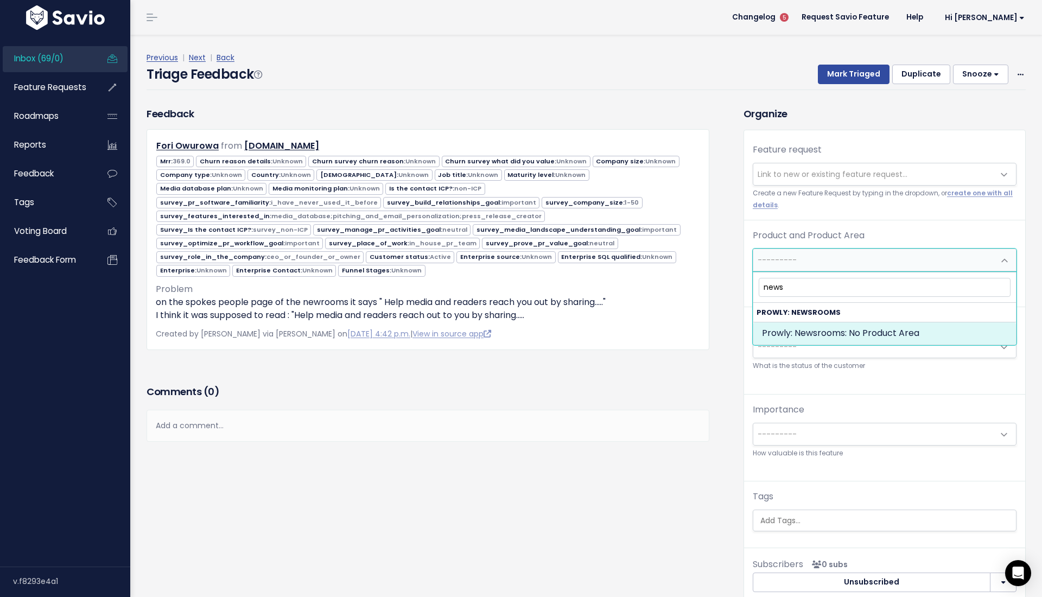
type input "news"
select select "NEWSROOMS:"
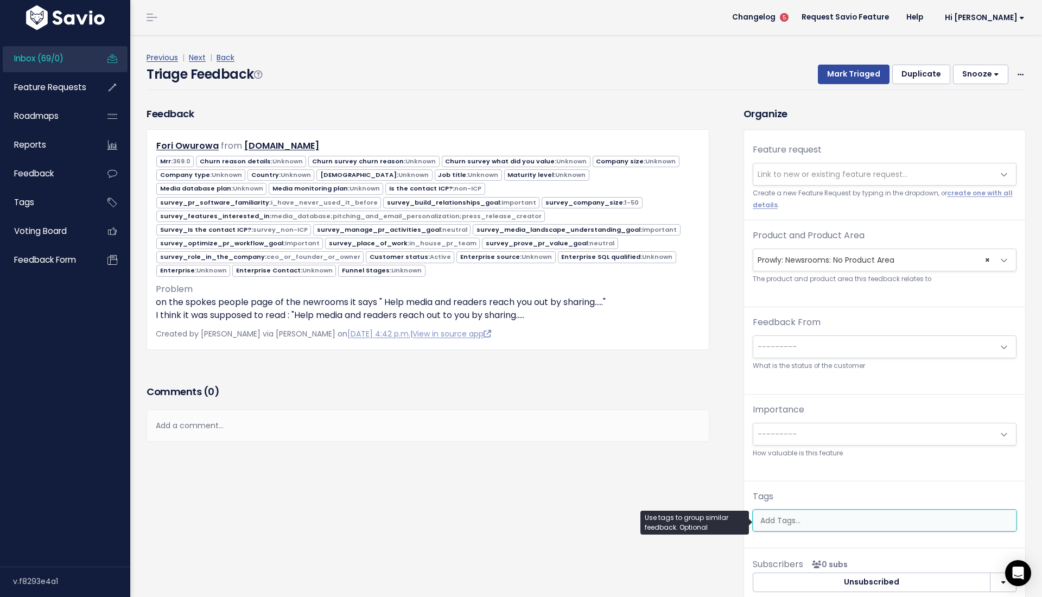
click at [800, 522] on input "search" at bounding box center [887, 520] width 262 height 11
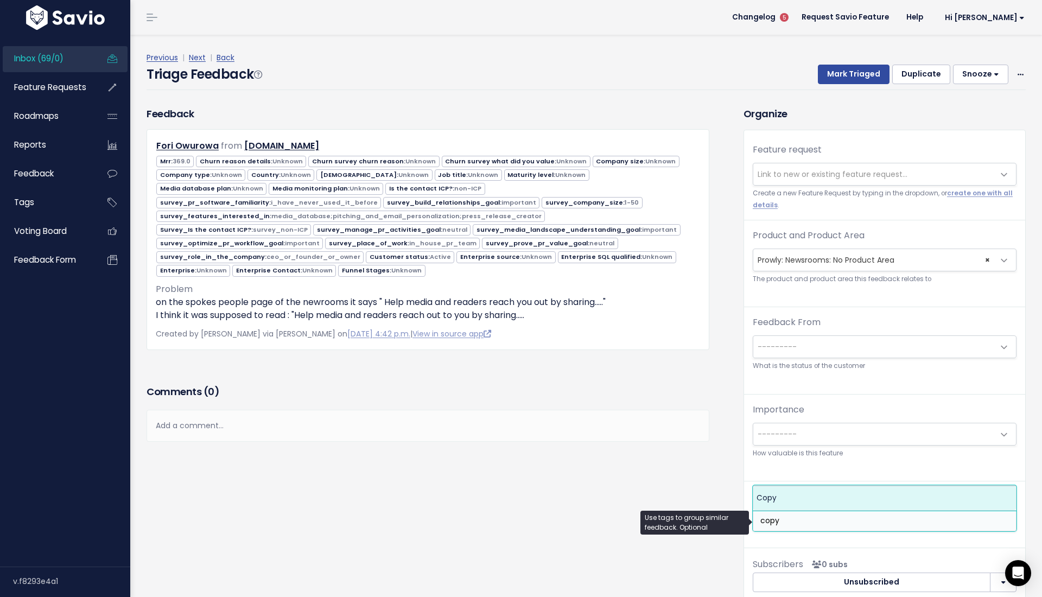
type input "copy"
select select "7981"
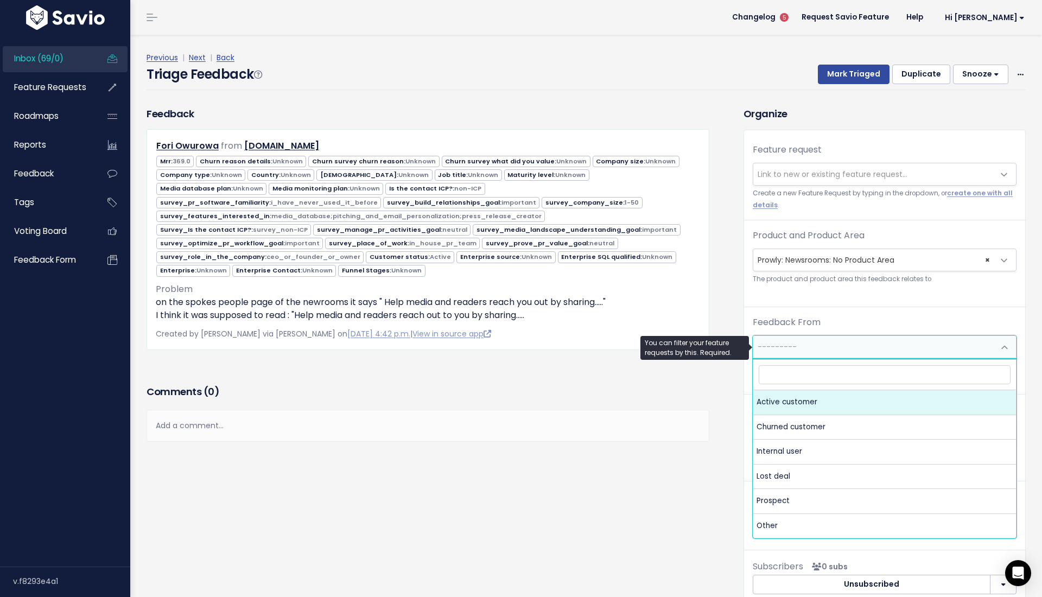
click at [810, 339] on span "---------" at bounding box center [873, 347] width 241 height 22
select select "ACTIVE"
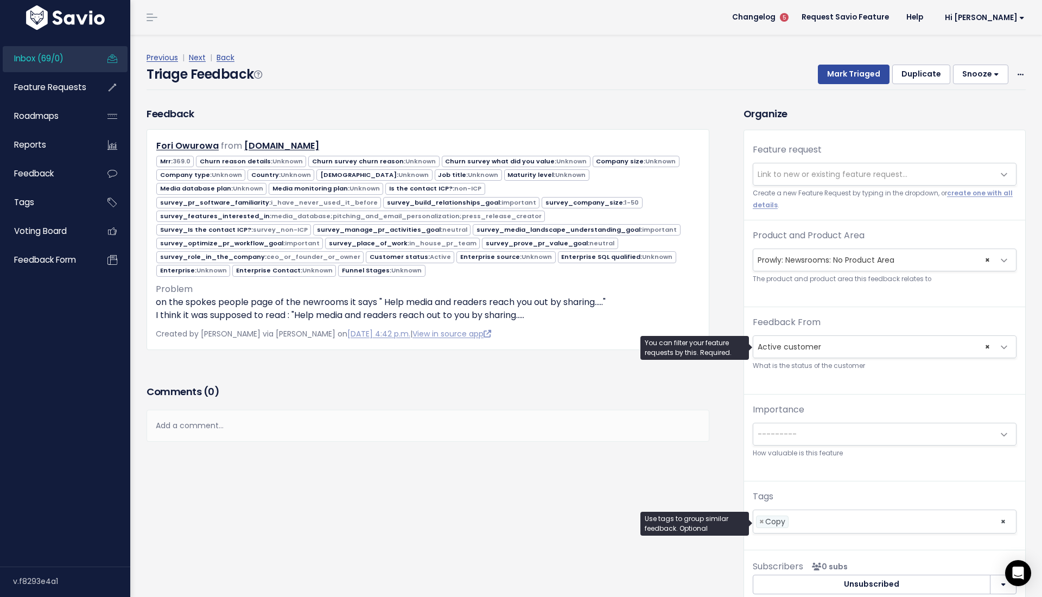
click at [814, 523] on li at bounding box center [891, 521] width 201 height 11
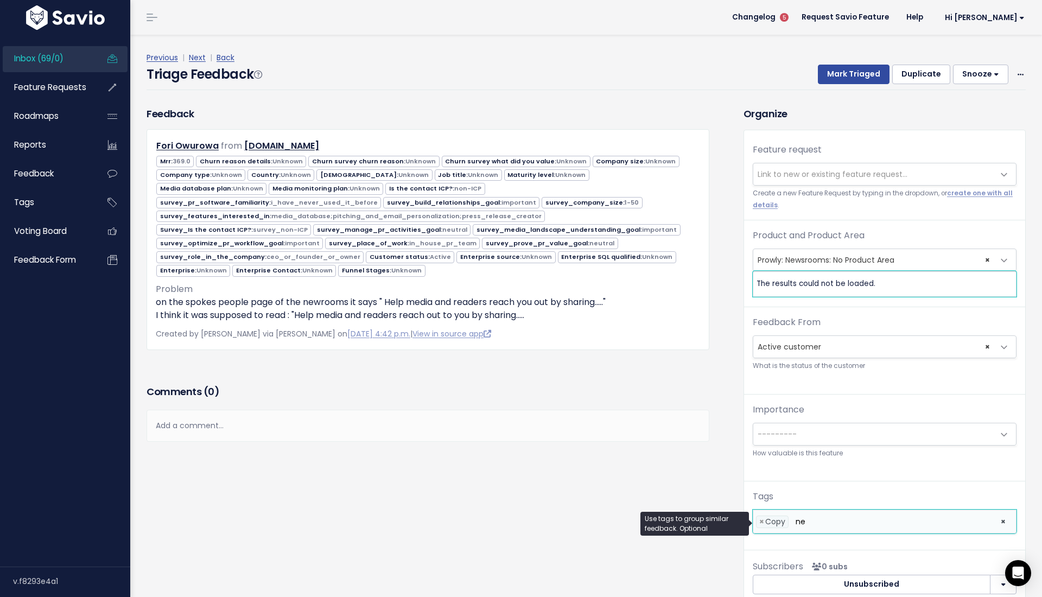
type input "neg"
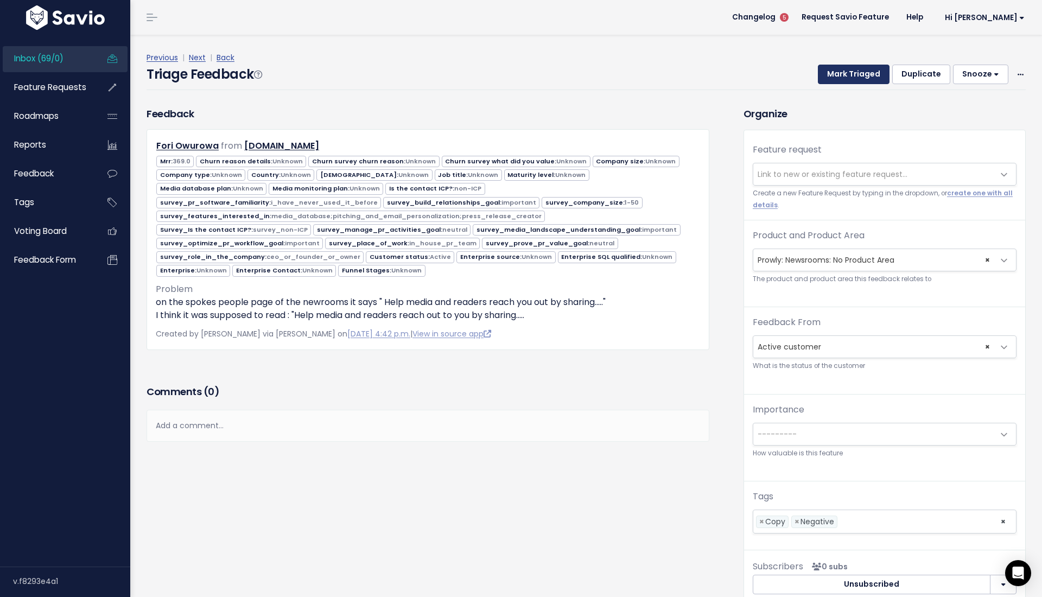
click at [839, 72] on button "Mark Triaged" at bounding box center [854, 75] width 72 height 20
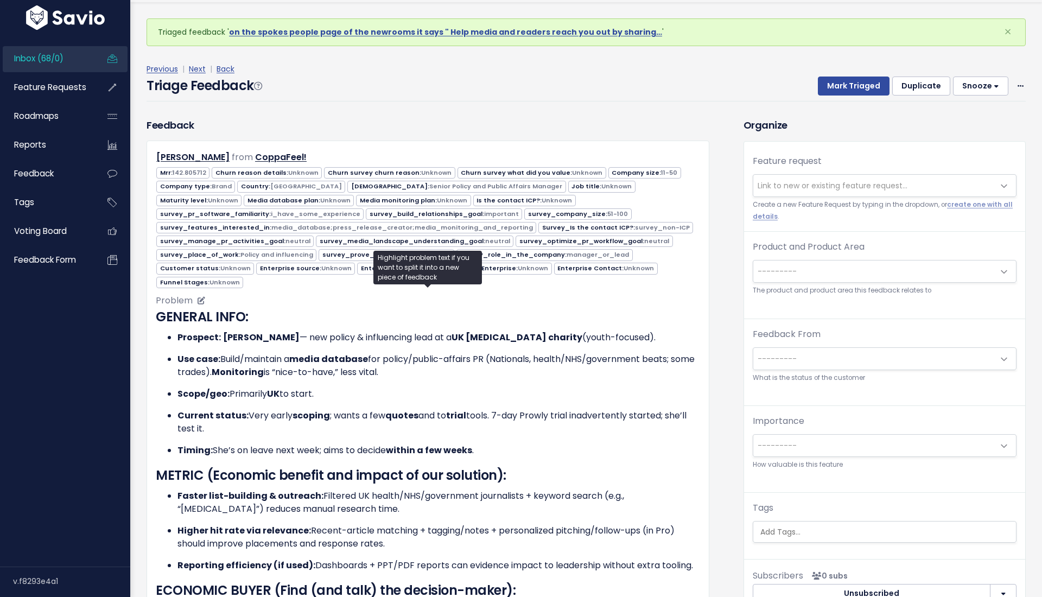
scroll to position [35, 0]
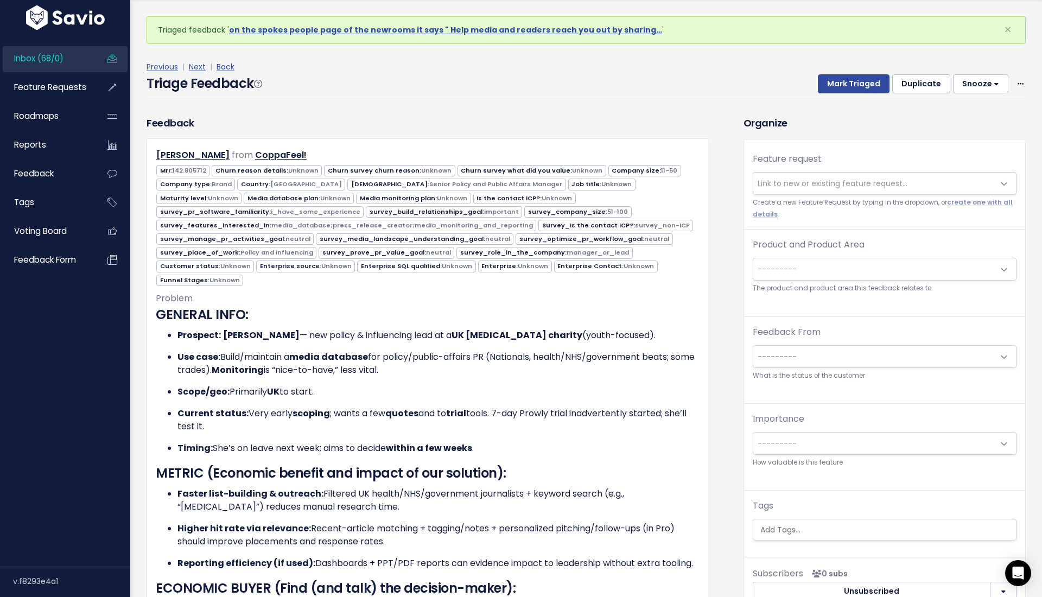
click at [848, 281] on div "Product and Product Area --------- Prowly: No Product Area Prowly: Home Prowly:…" at bounding box center [885, 266] width 264 height 56
click at [833, 263] on span "---------" at bounding box center [873, 269] width 241 height 22
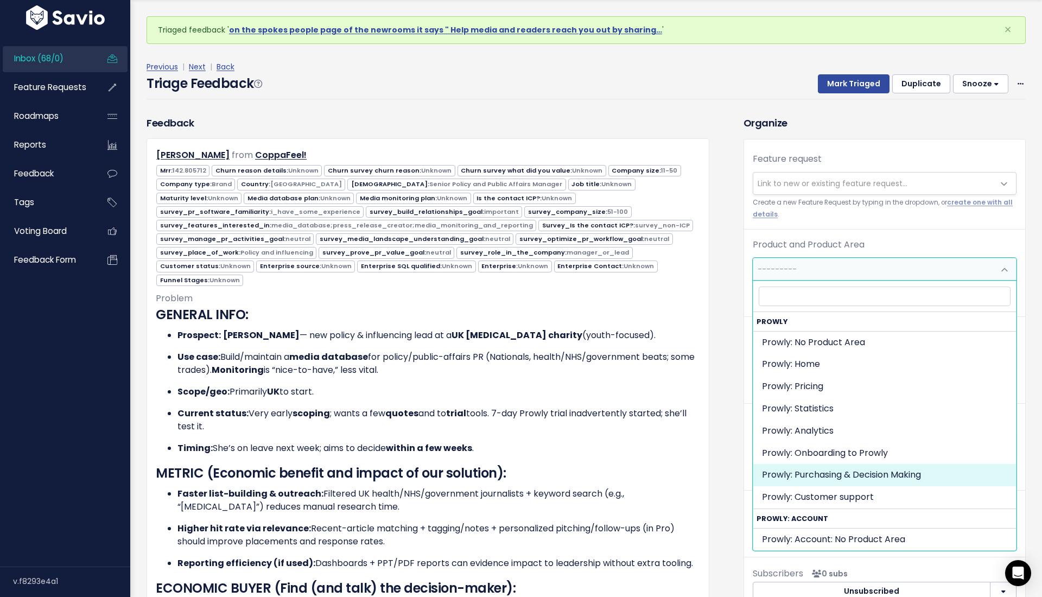
select select "MAIN:PURCHASING_PROCESS"
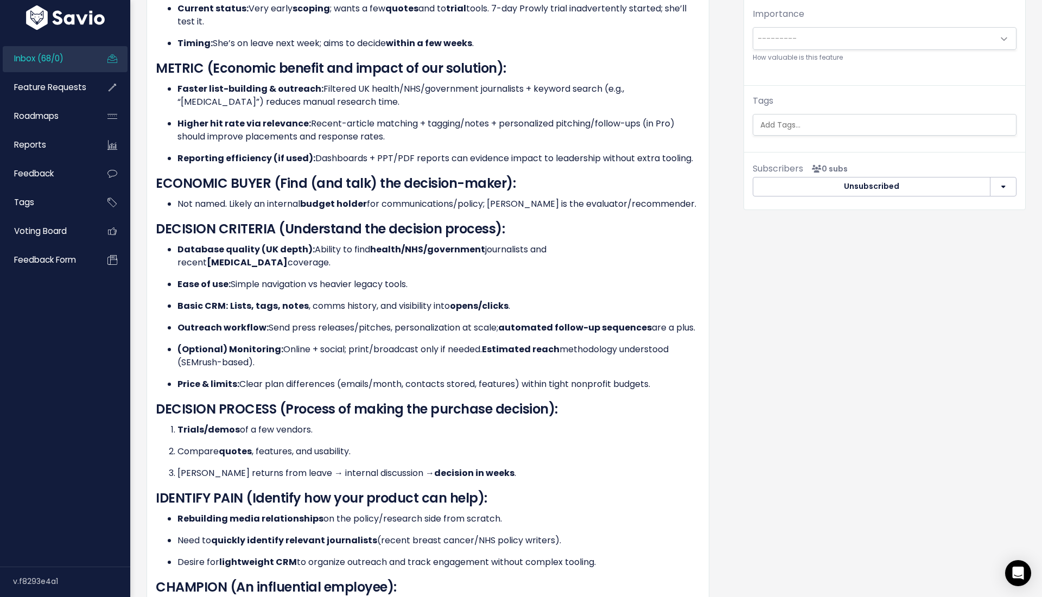
scroll to position [324, 0]
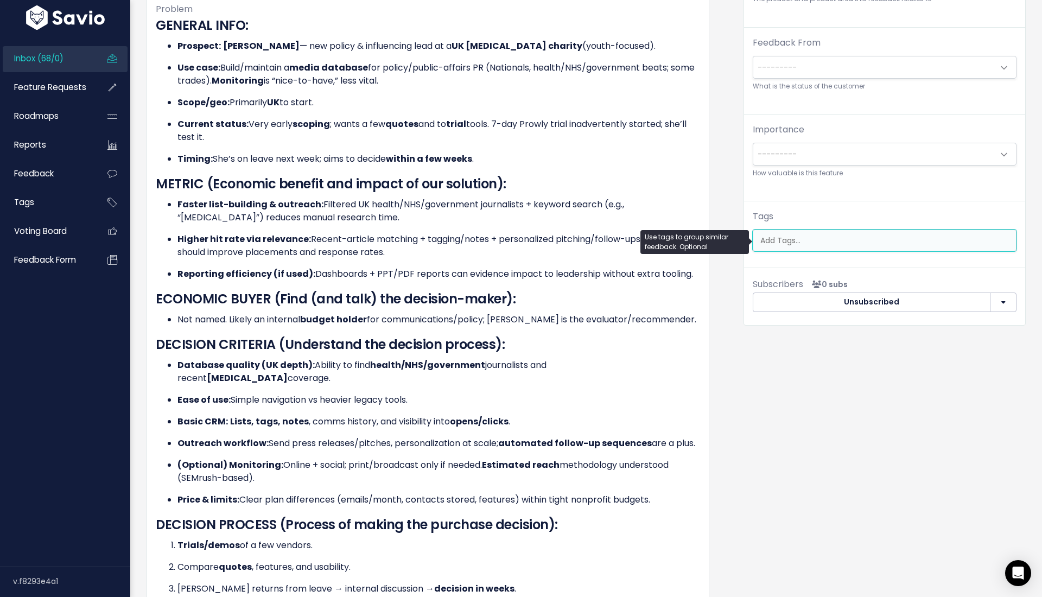
click at [778, 231] on ul at bounding box center [884, 240] width 263 height 21
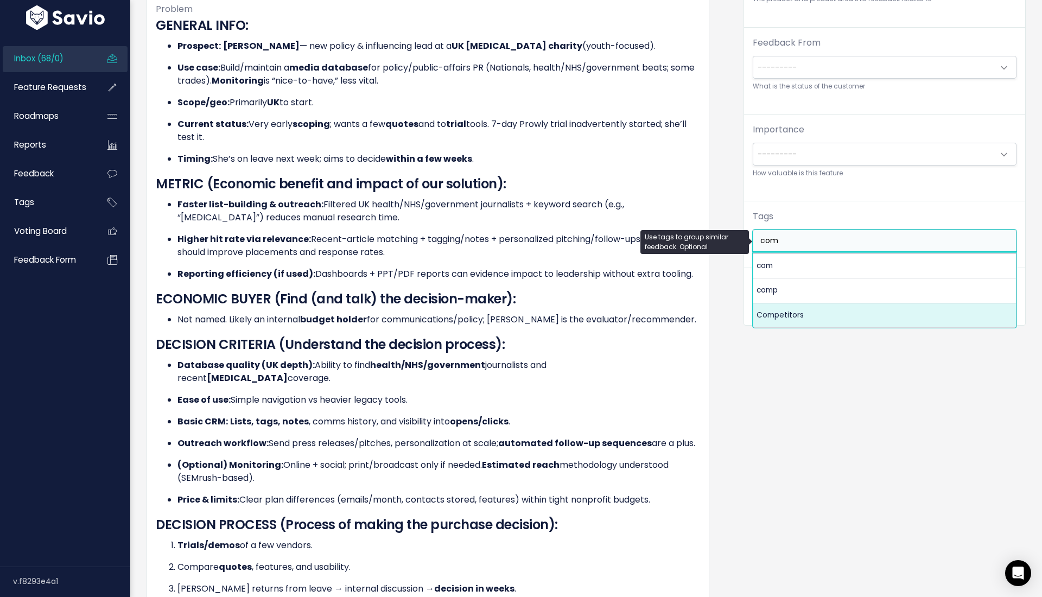
type input "com"
select select "7978"
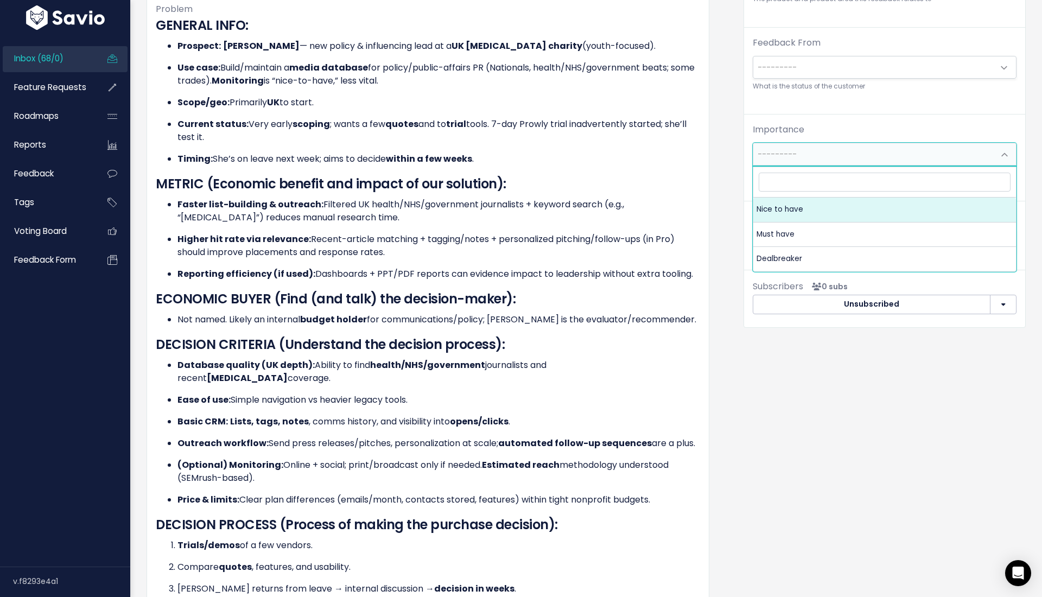
click at [793, 155] on span "---------" at bounding box center [777, 154] width 39 height 11
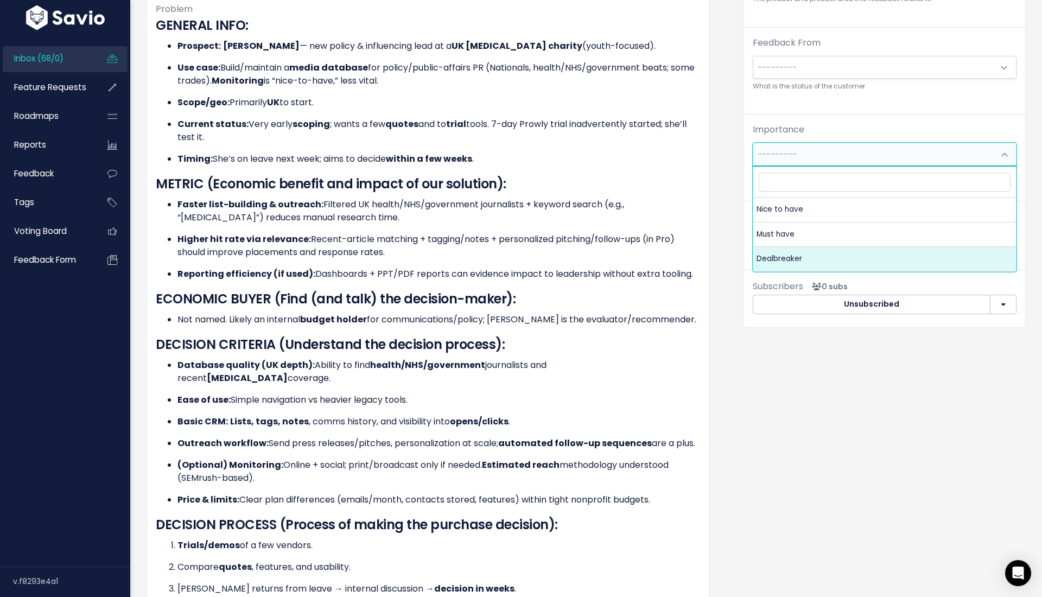
drag, startPoint x: 801, startPoint y: 259, endPoint x: 767, endPoint y: 410, distance: 154.9
click at [767, 410] on body "Inbox (68/0) Feature Requests Roadmaps ×" at bounding box center [521, 419] width 1042 height 1487
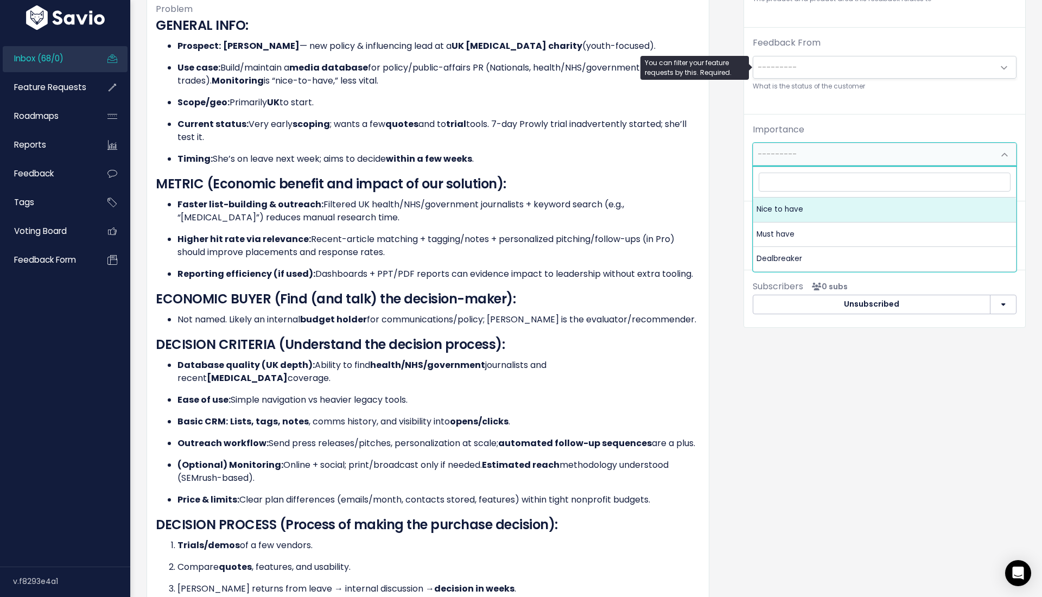
click at [795, 73] on span "---------" at bounding box center [873, 67] width 241 height 22
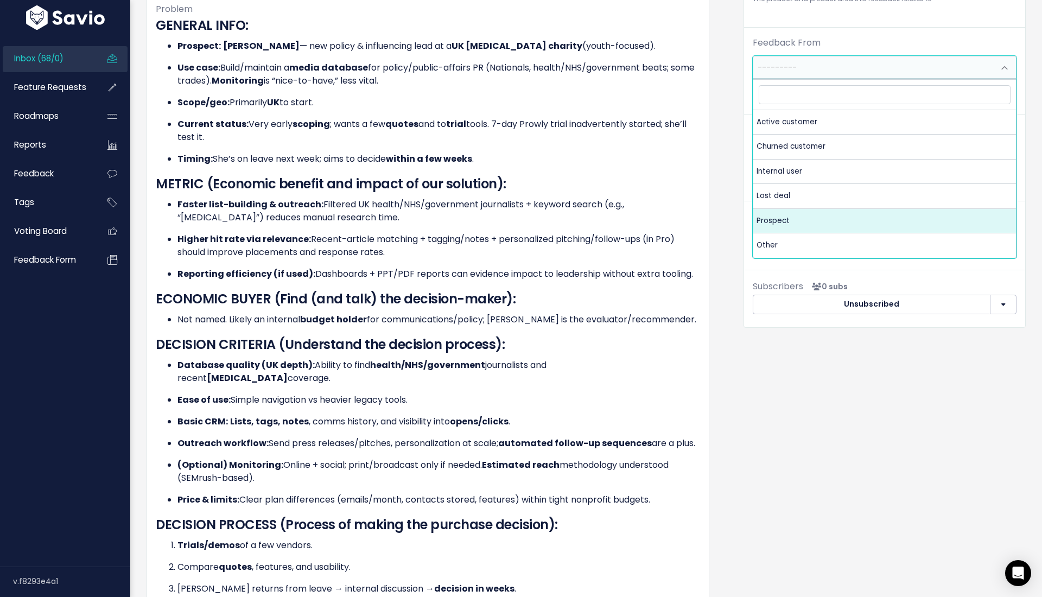
select select "PROSPECT"
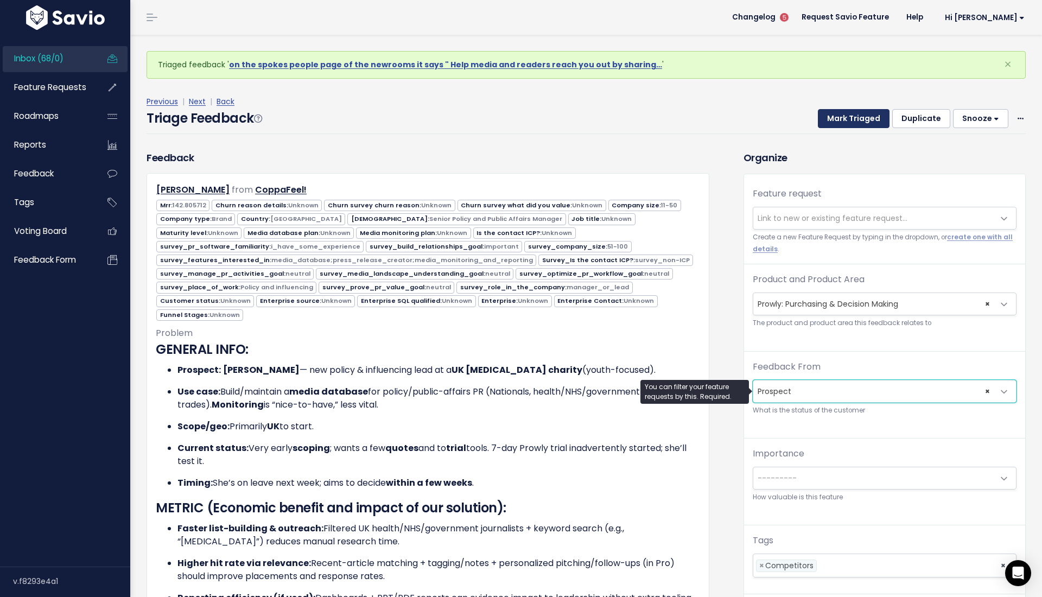
scroll to position [0, 0]
click at [841, 115] on button "Mark Triaged" at bounding box center [854, 119] width 72 height 20
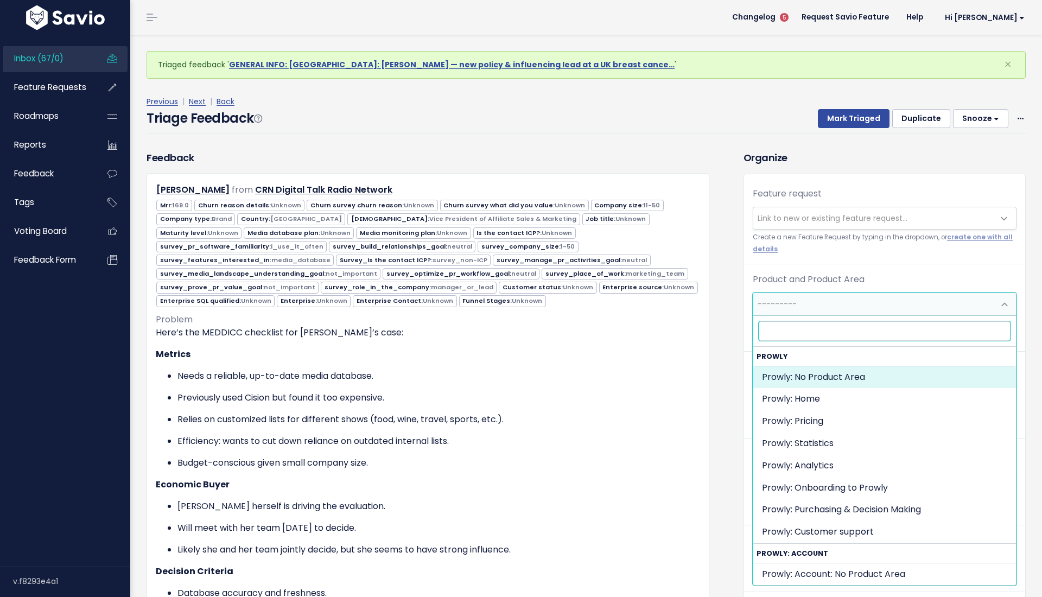
click at [769, 300] on span "---------" at bounding box center [777, 304] width 39 height 11
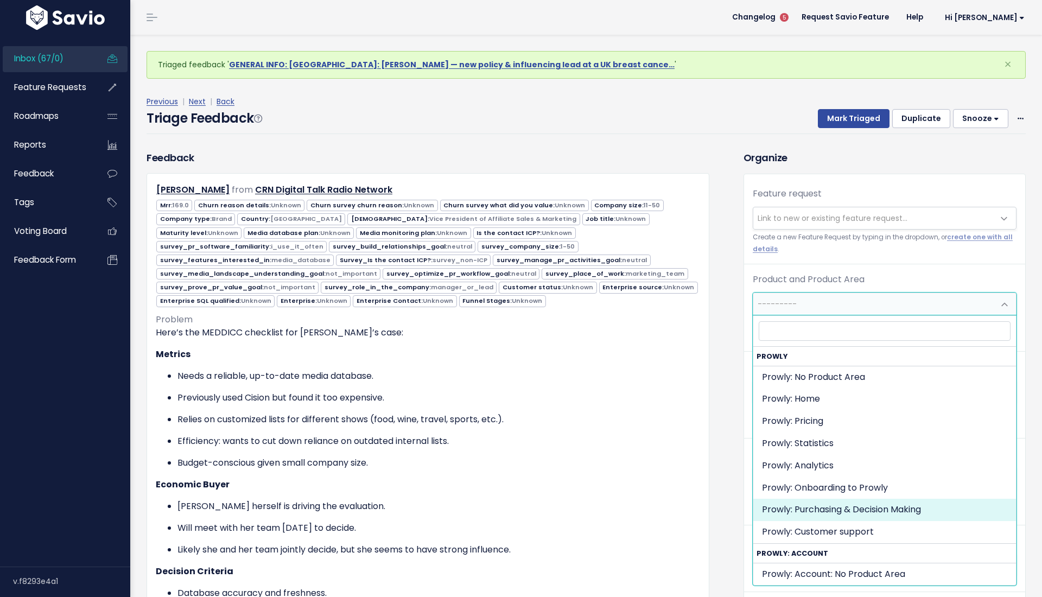
select select "MAIN:PURCHASING_PROCESS"
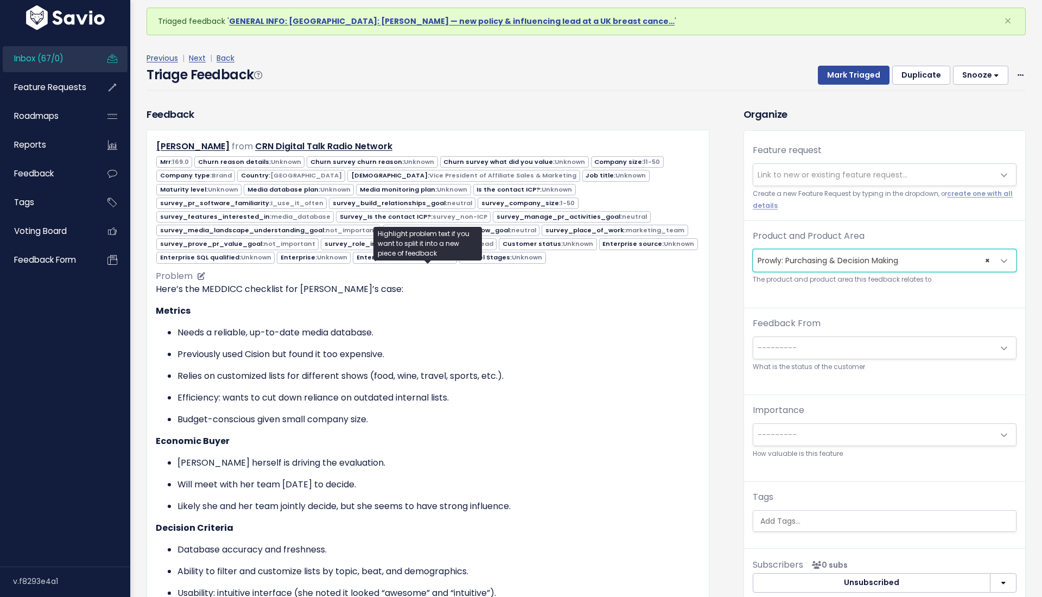
scroll to position [46, 0]
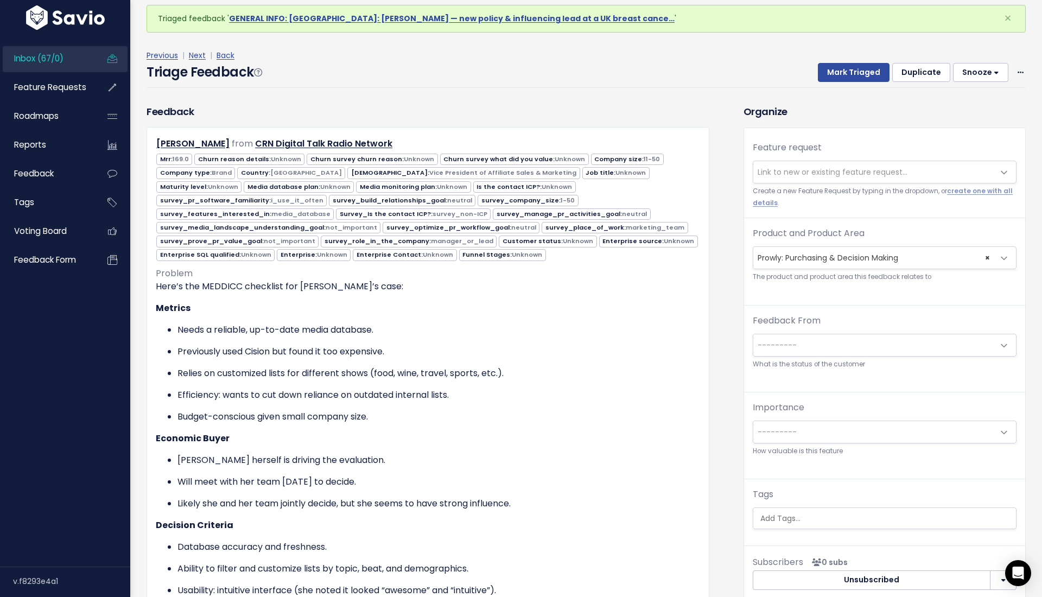
click at [794, 514] on ul at bounding box center [884, 518] width 263 height 21
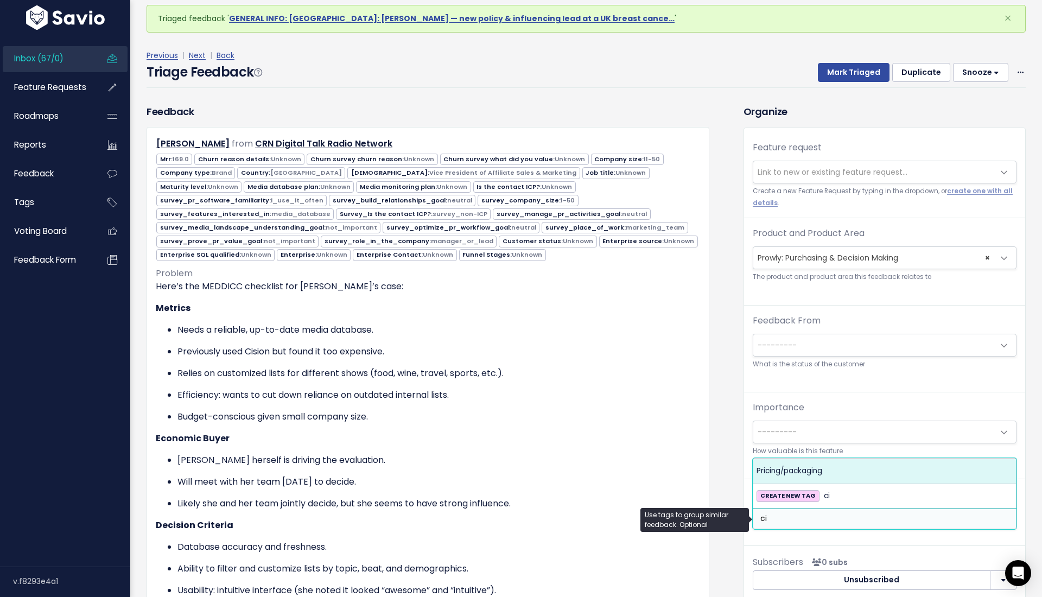
type input "c"
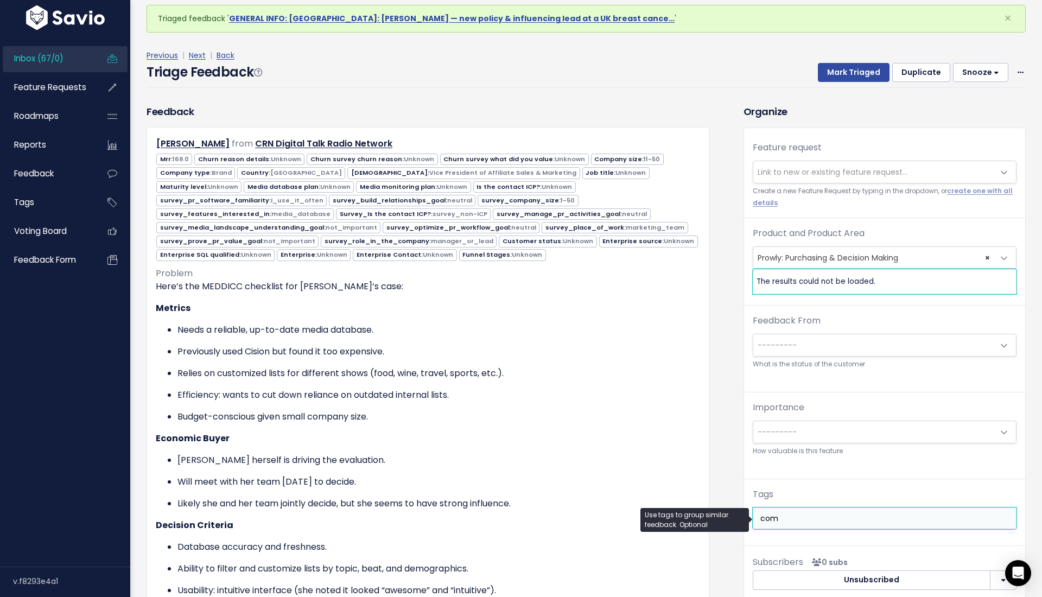
type input "comp"
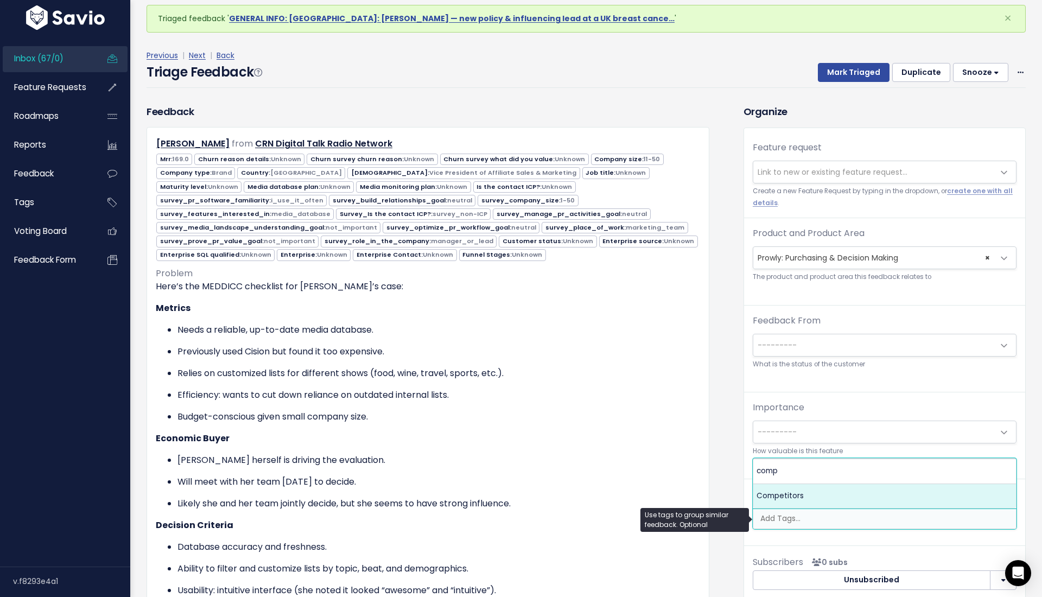
select select "7978"
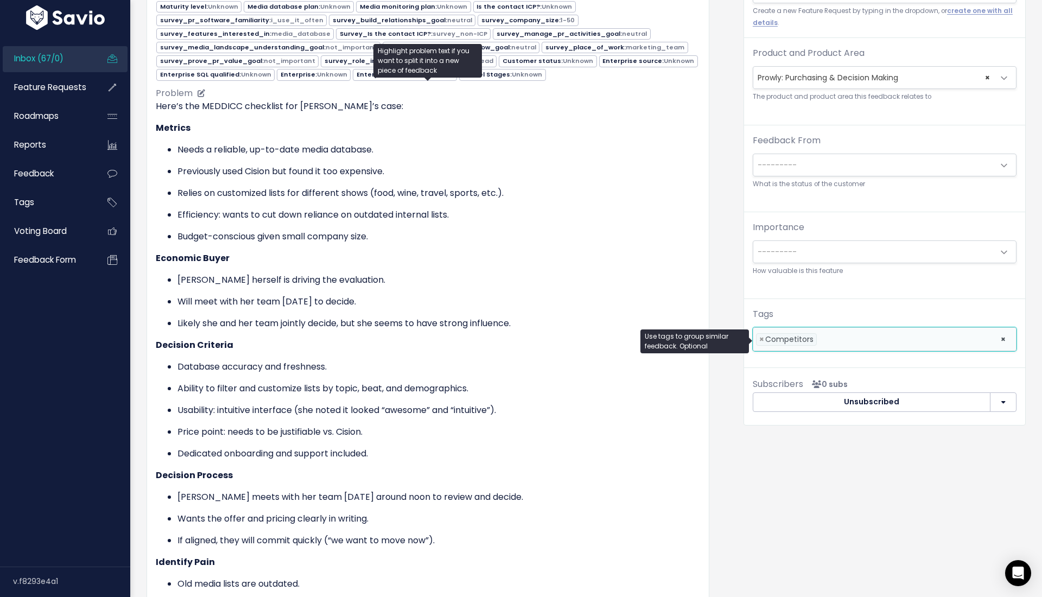
scroll to position [229, 0]
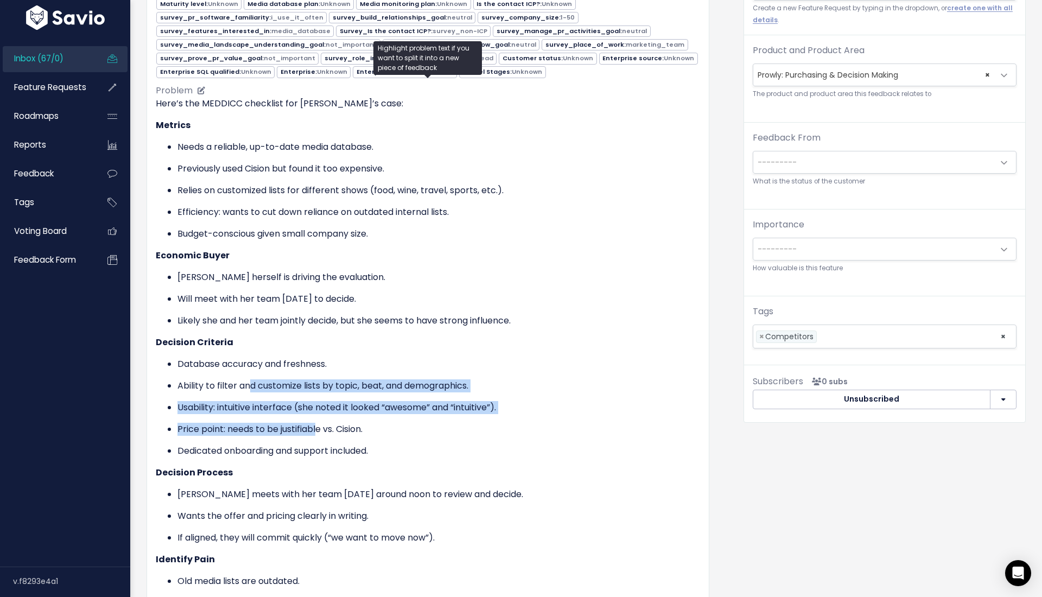
drag, startPoint x: 251, startPoint y: 379, endPoint x: 315, endPoint y: 419, distance: 75.5
click at [315, 419] on ul "Database accuracy and freshness. Ability to filter and customize lists by topic…" at bounding box center [428, 408] width 544 height 100
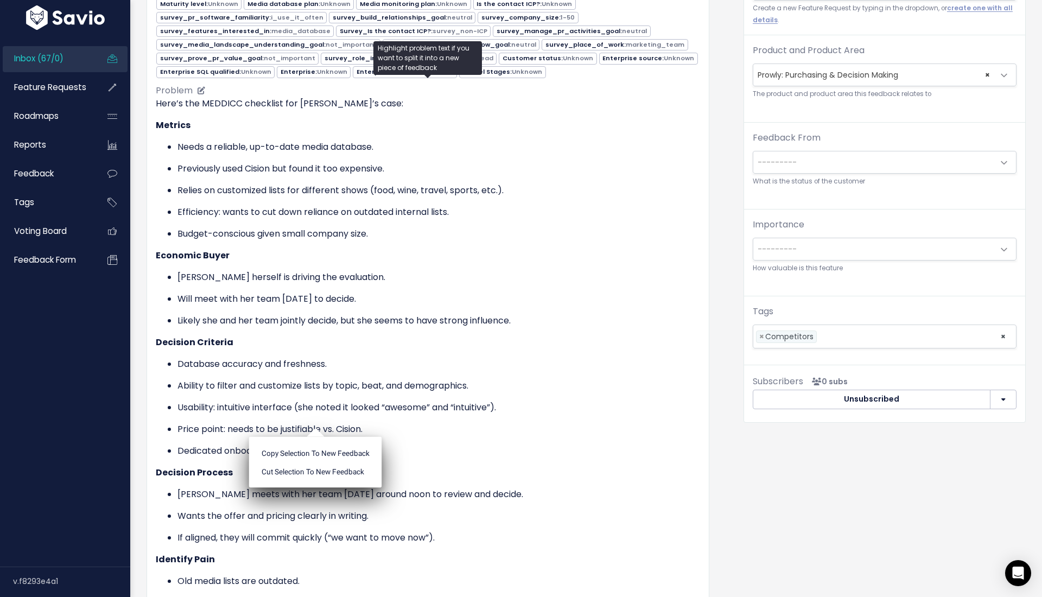
click at [315, 437] on ul "Copy selection to new Feedback Cut selection to new Feedback" at bounding box center [315, 462] width 133 height 51
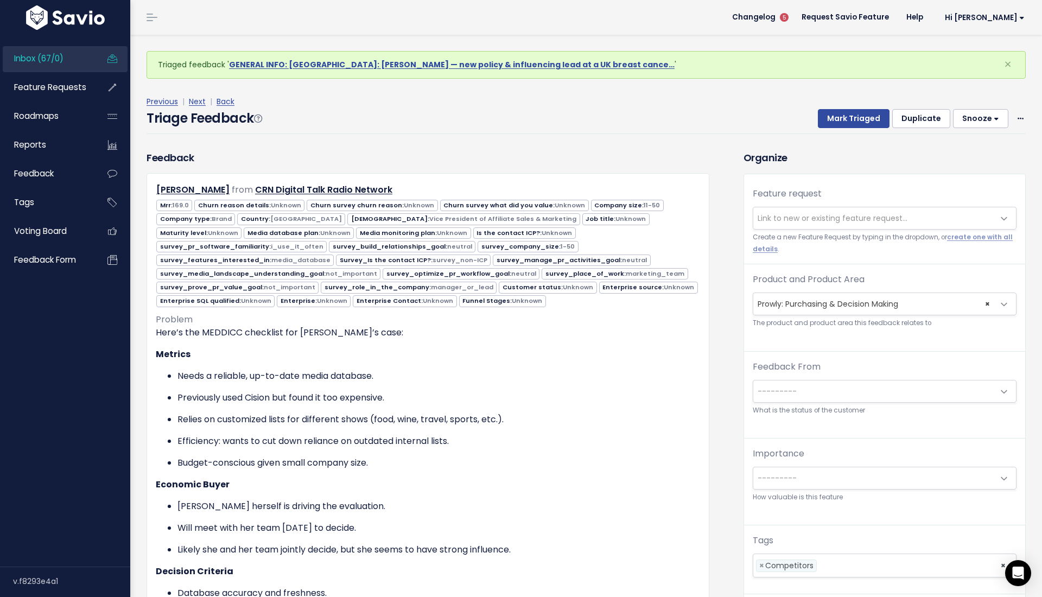
scroll to position [0, 0]
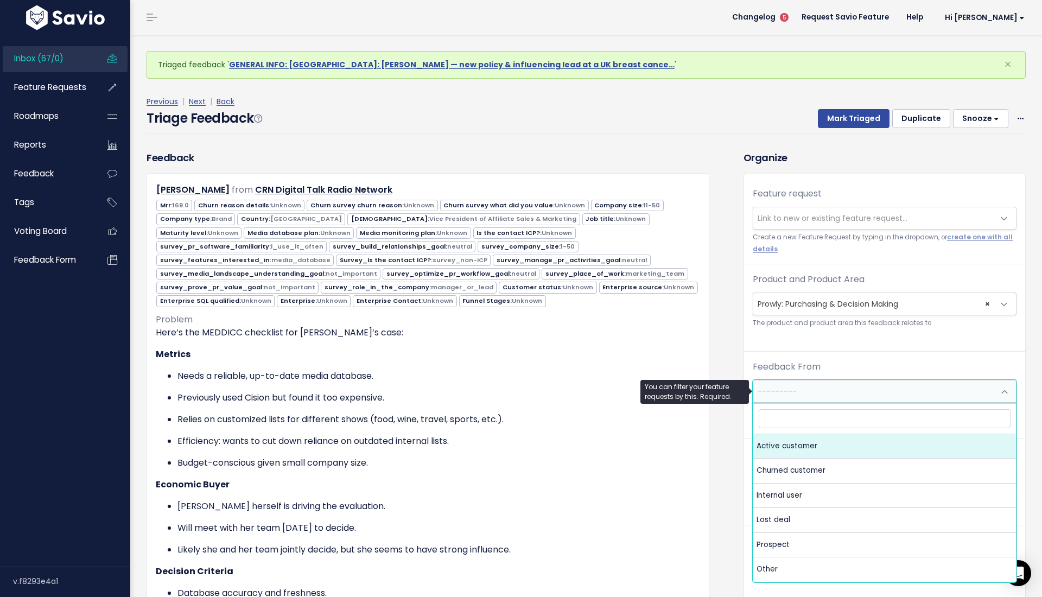
click at [807, 390] on span "---------" at bounding box center [873, 392] width 241 height 22
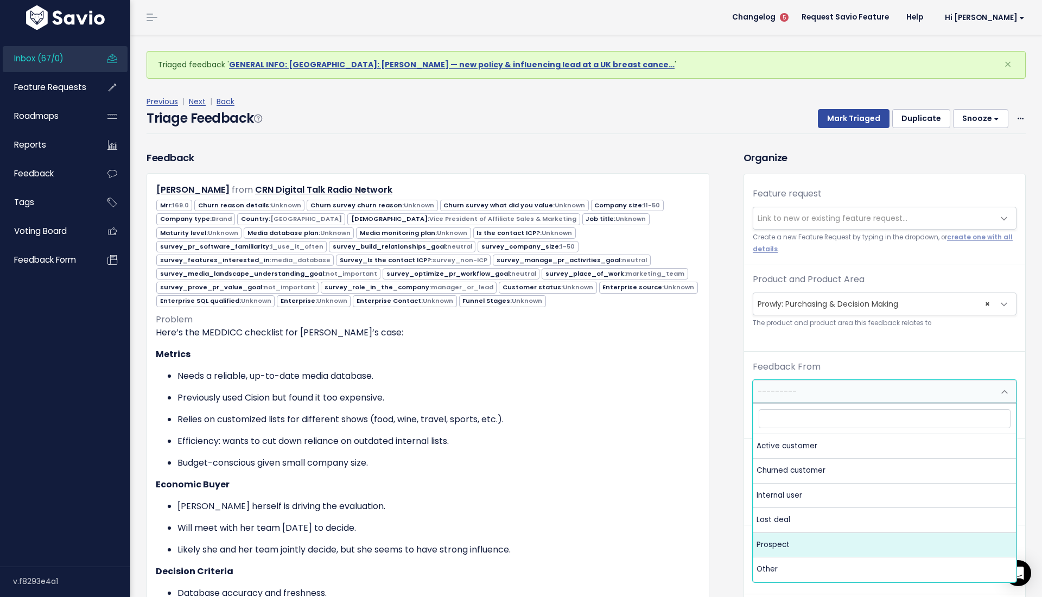
select select "PROSPECT"
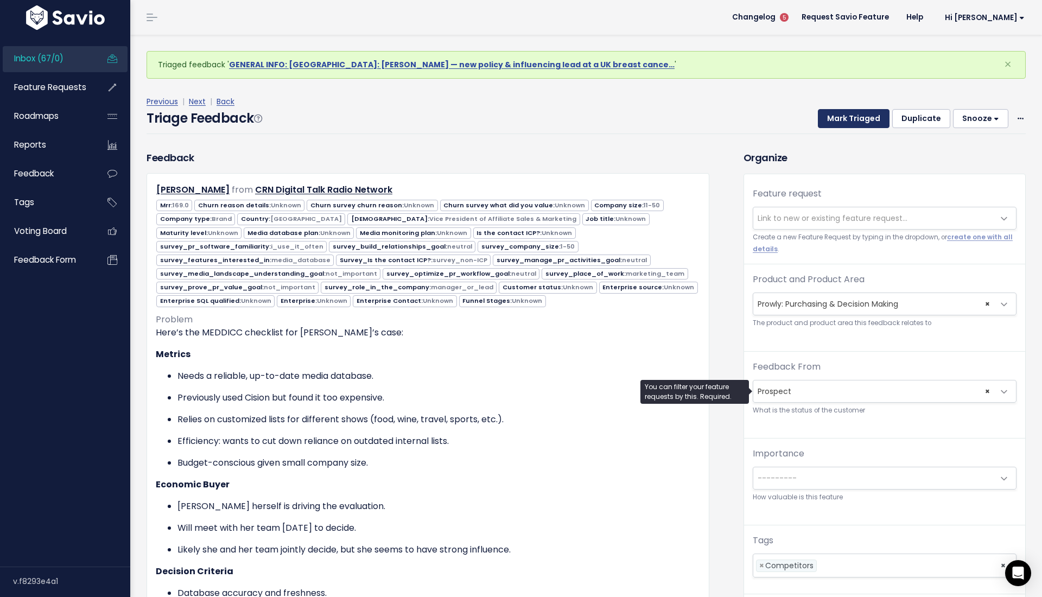
click at [866, 124] on button "Mark Triaged" at bounding box center [854, 119] width 72 height 20
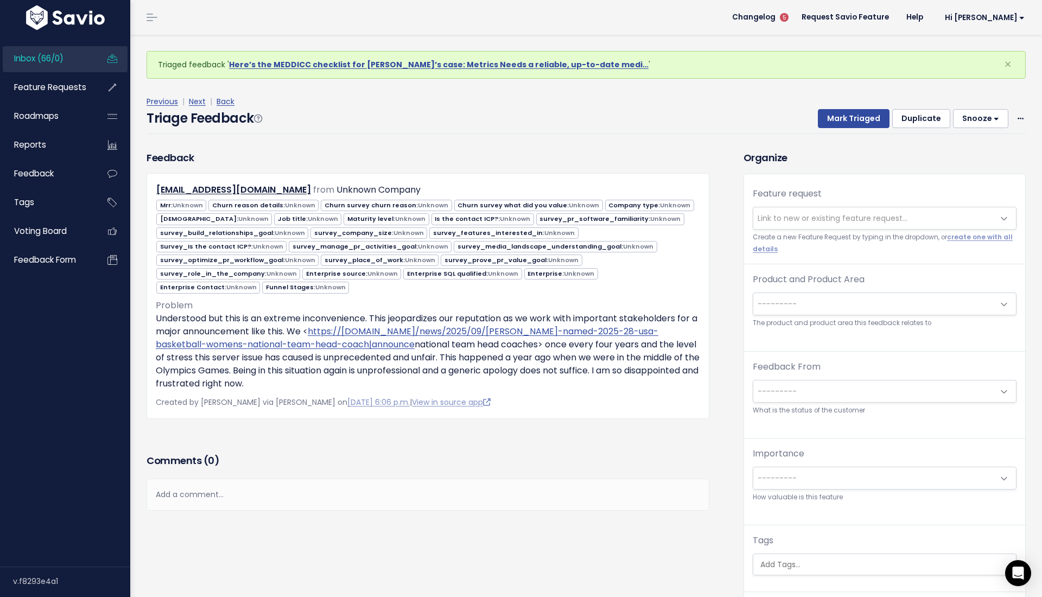
click at [808, 294] on span "---------" at bounding box center [873, 304] width 241 height 22
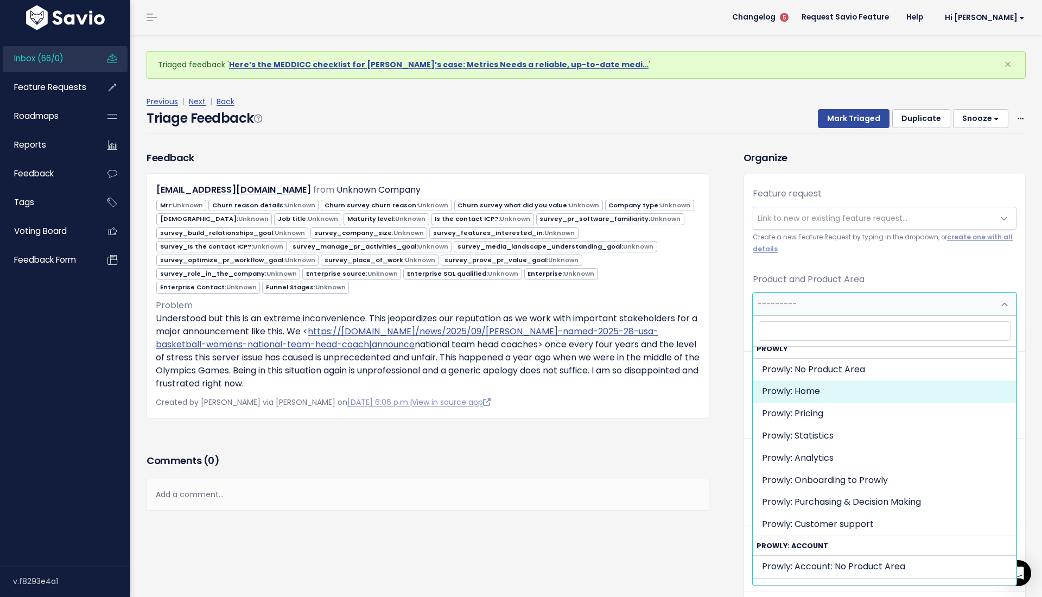
scroll to position [5, 0]
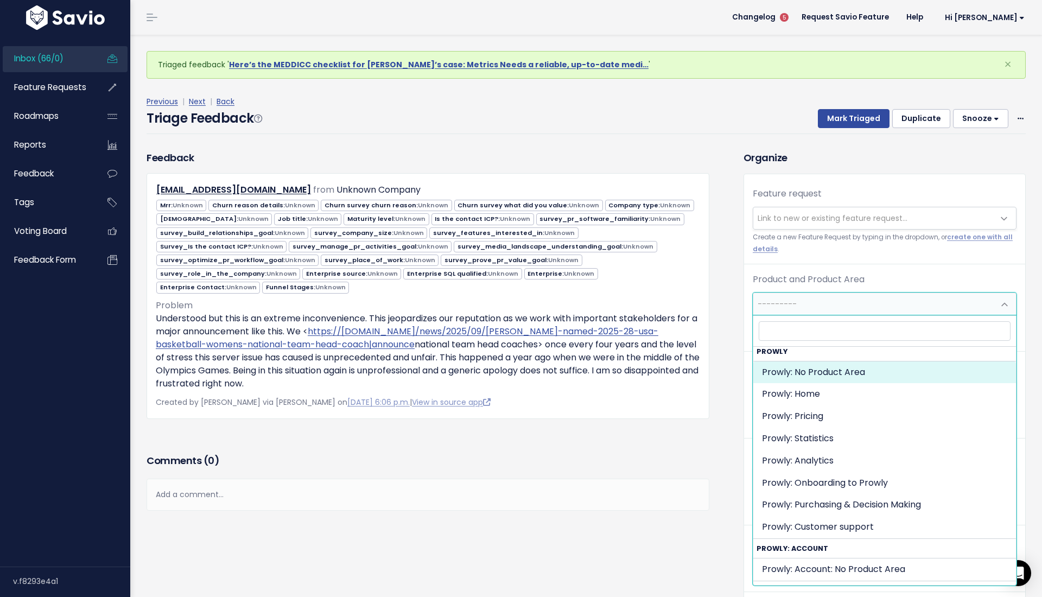
select select "MAIN:"
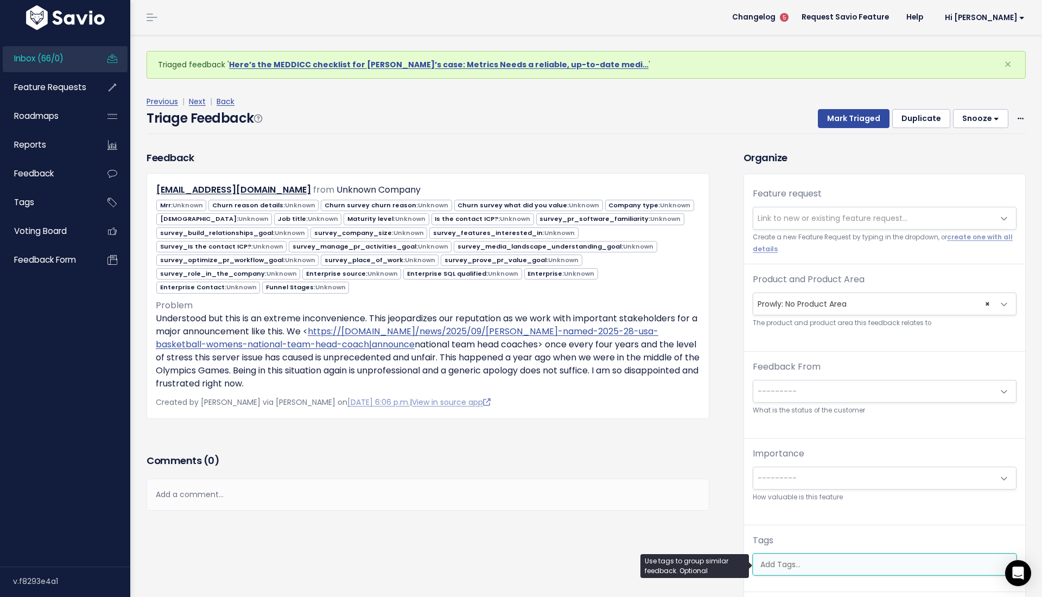
click at [831, 566] on input "search" at bounding box center [887, 564] width 262 height 11
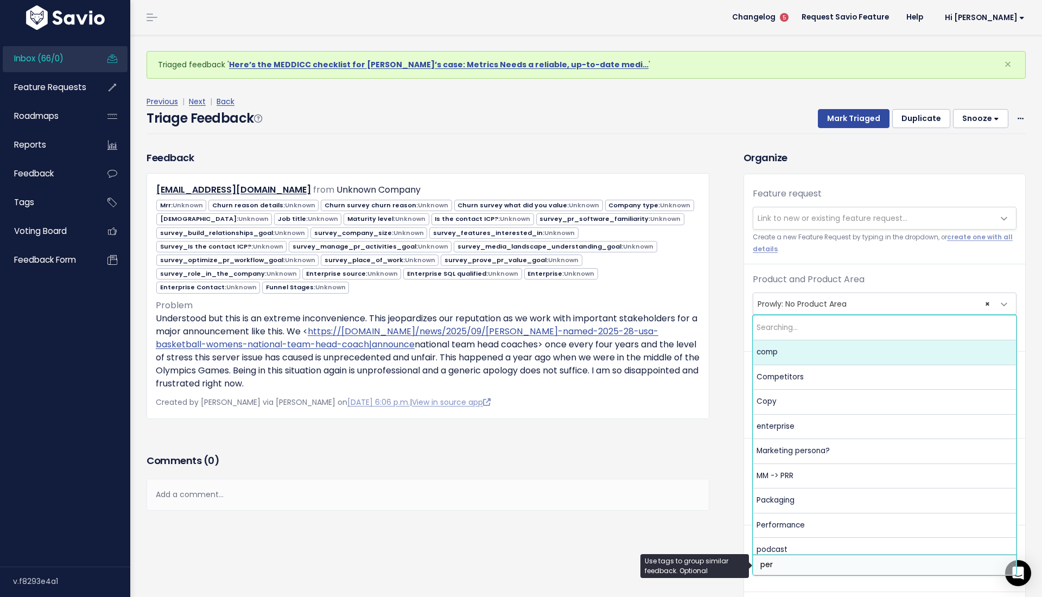
type input "perf"
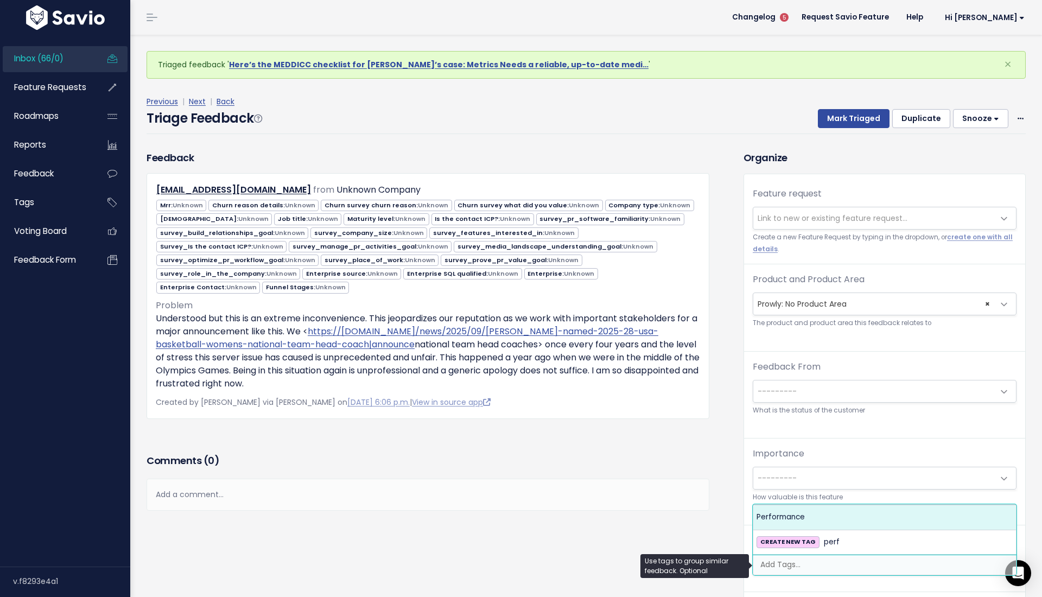
select select "8834"
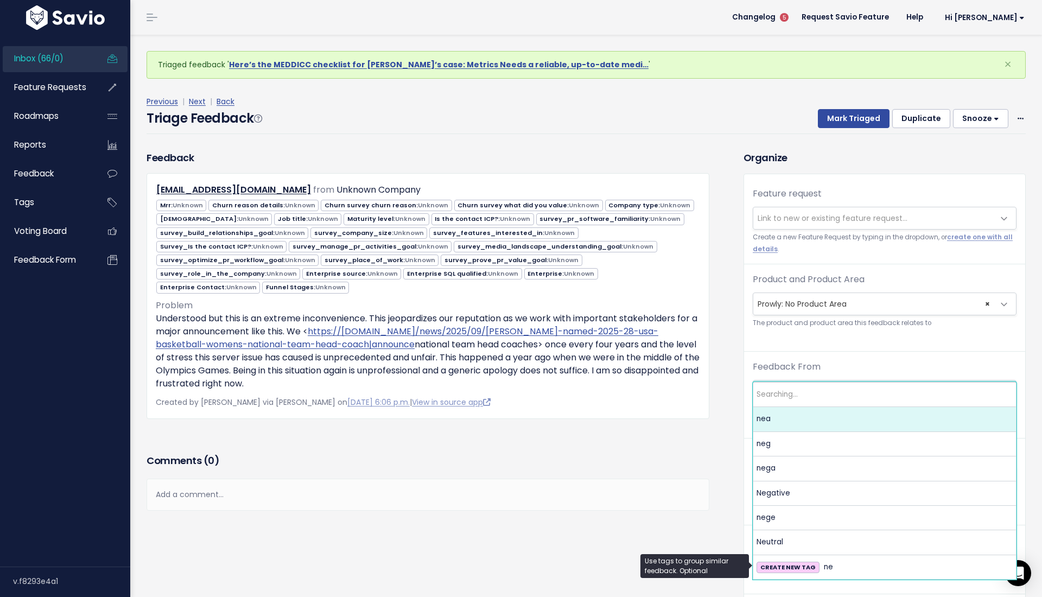
type input "nega"
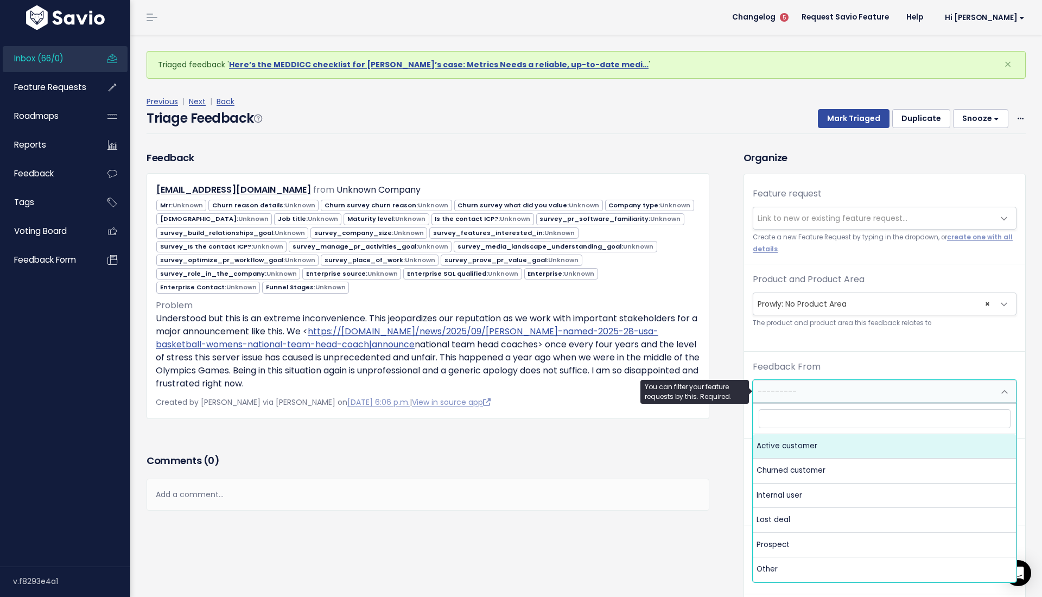
click at [808, 383] on span "---------" at bounding box center [873, 392] width 241 height 22
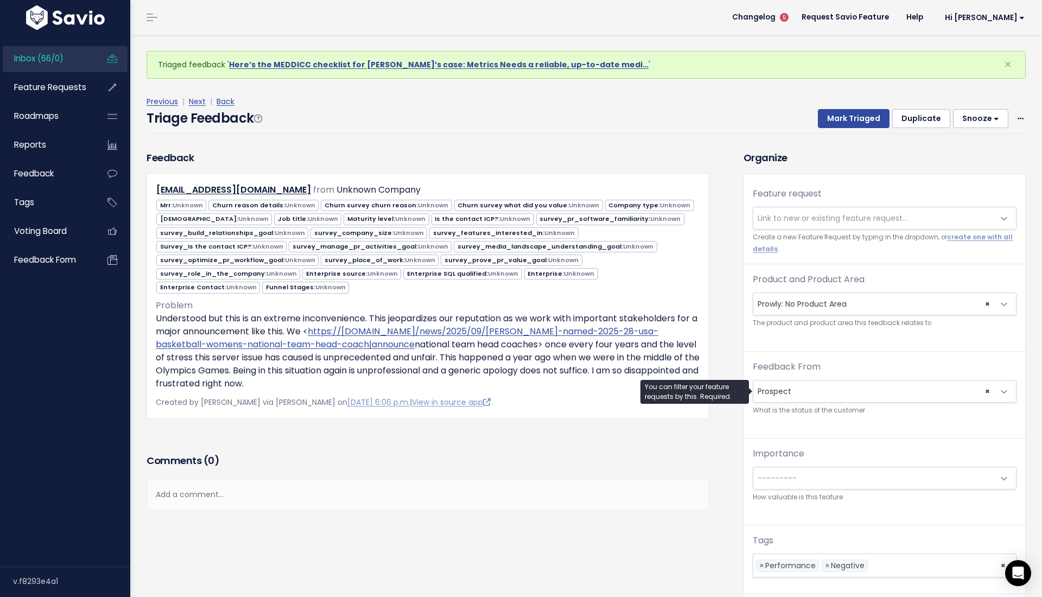
click at [832, 396] on span "× Prospect" at bounding box center [873, 392] width 241 height 22
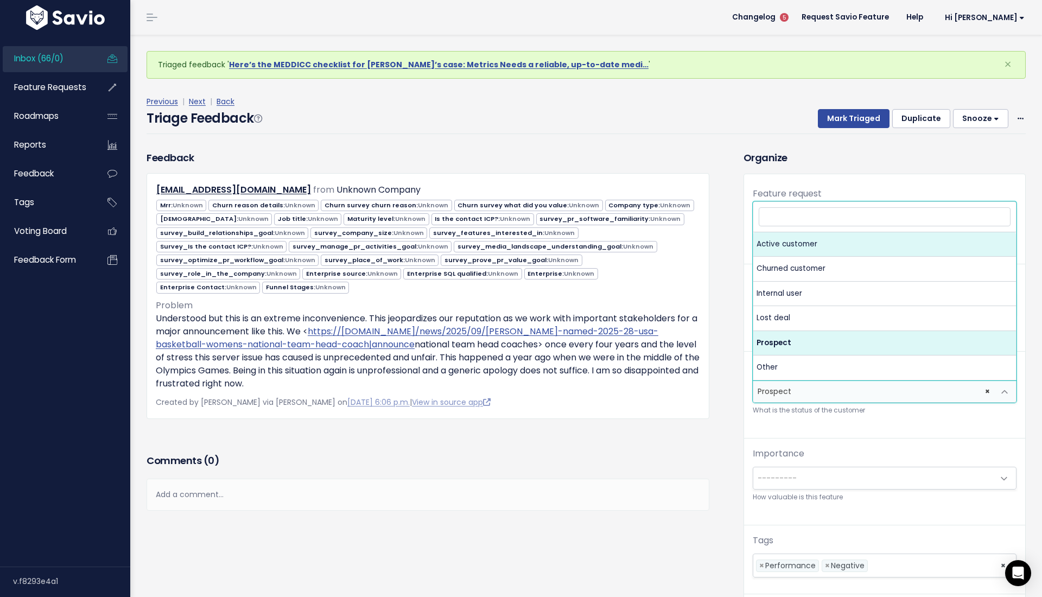
select select "ACTIVE"
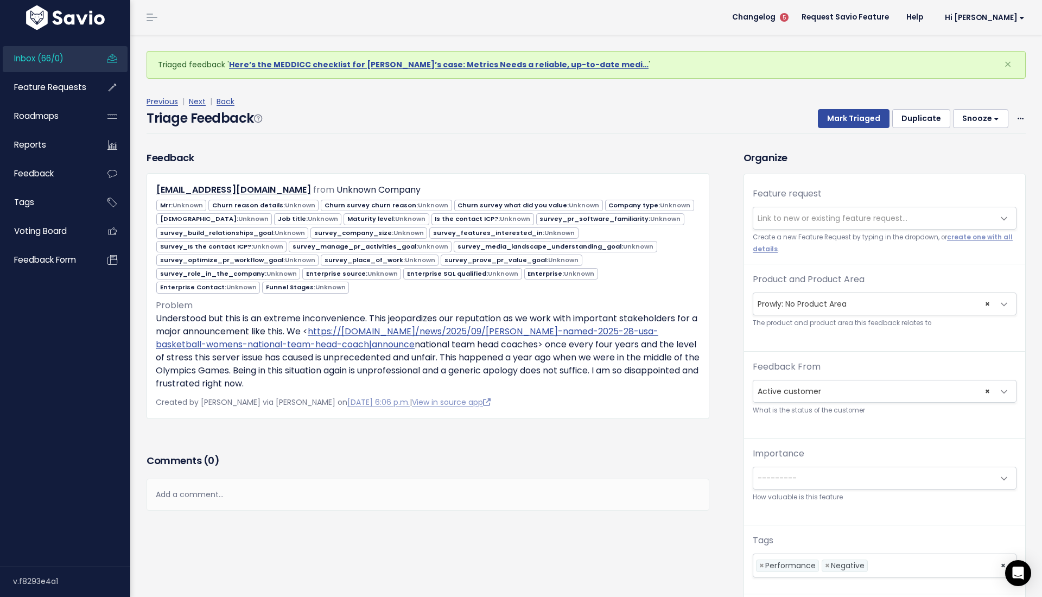
click at [645, 416] on div "Feedback jtruijllo@usabasketball.com from Unknown Company Mrr: Unknown Unknown …" at bounding box center [427, 300] width 579 height 301
click at [843, 111] on button "Mark Triaged" at bounding box center [854, 119] width 72 height 20
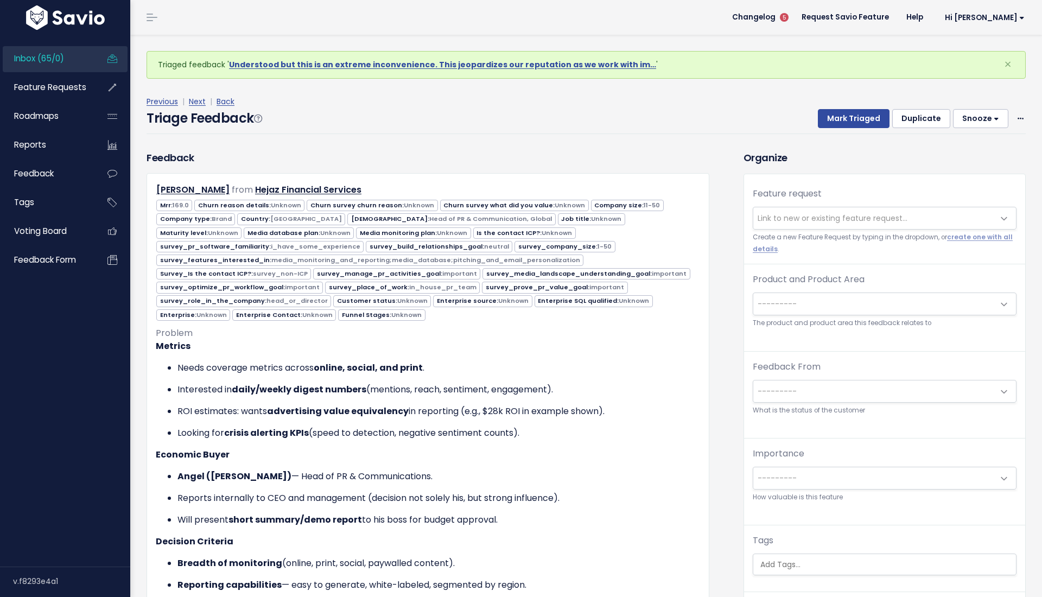
click at [802, 304] on span "---------" at bounding box center [873, 304] width 241 height 22
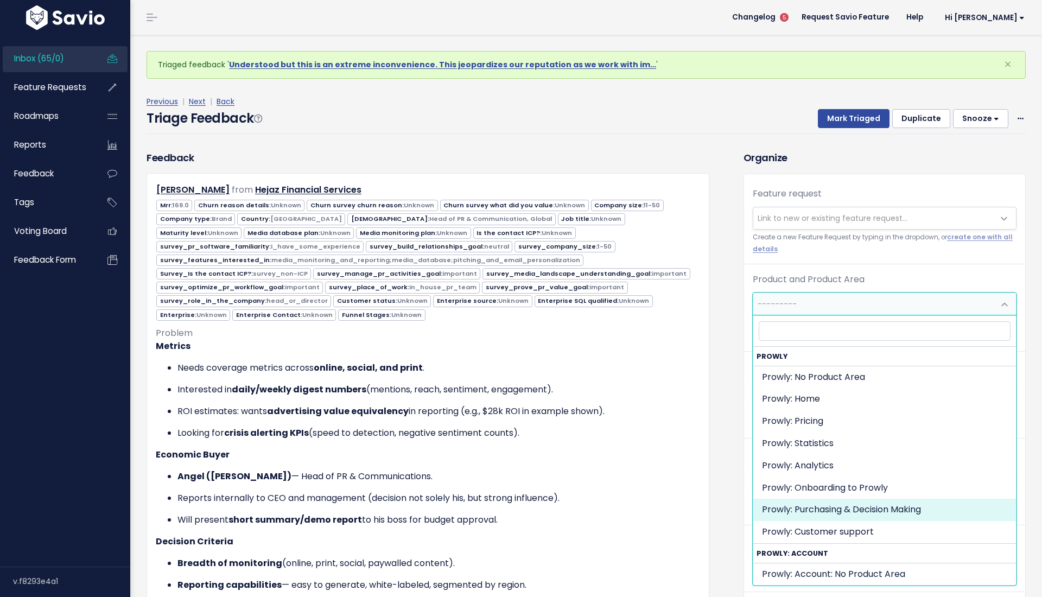
select select "MAIN:PURCHASING_PROCESS"
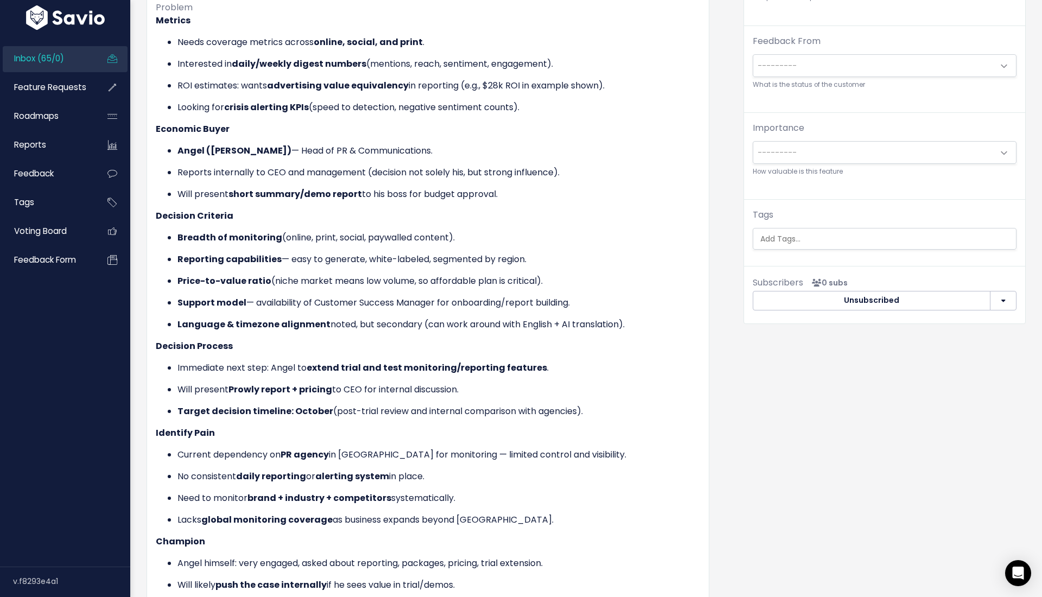
scroll to position [33, 0]
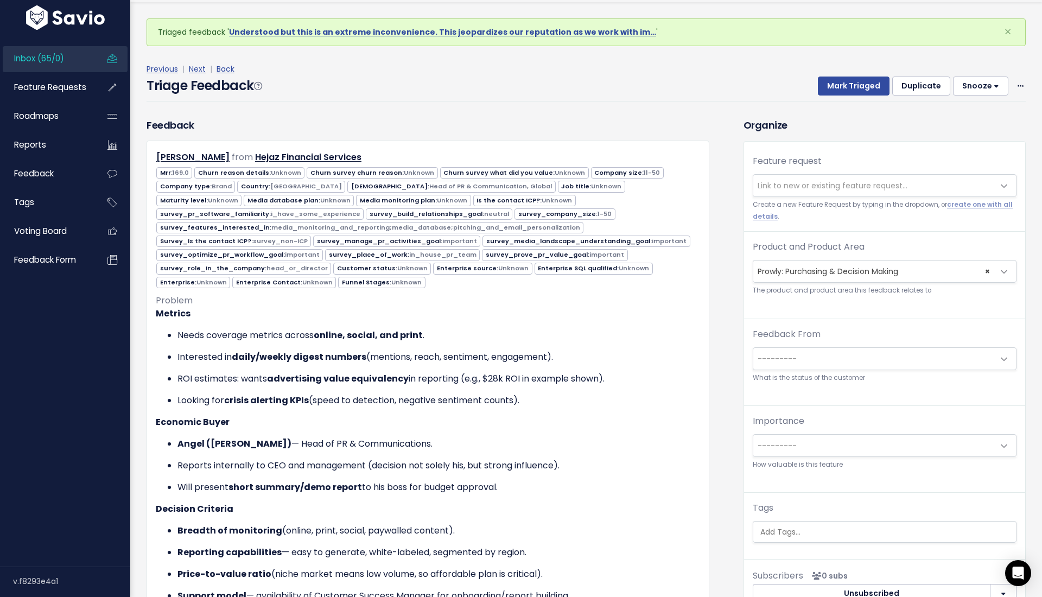
click at [772, 370] on div "Feedback From --------- Active customer Churned customer Internal user Lost dea…" at bounding box center [885, 356] width 264 height 56
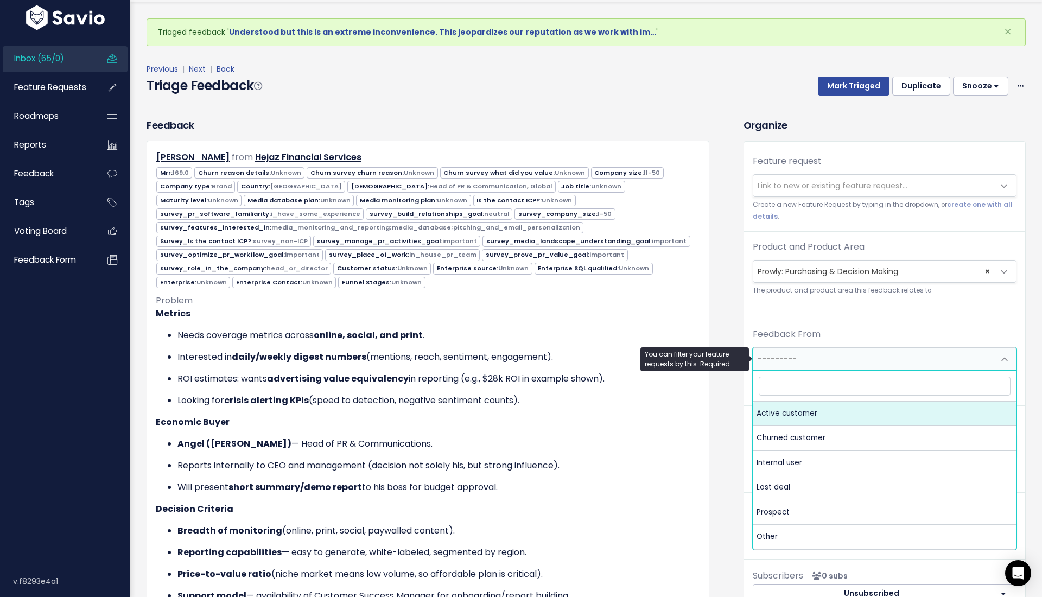
click at [772, 370] on span "---------" at bounding box center [885, 358] width 264 height 23
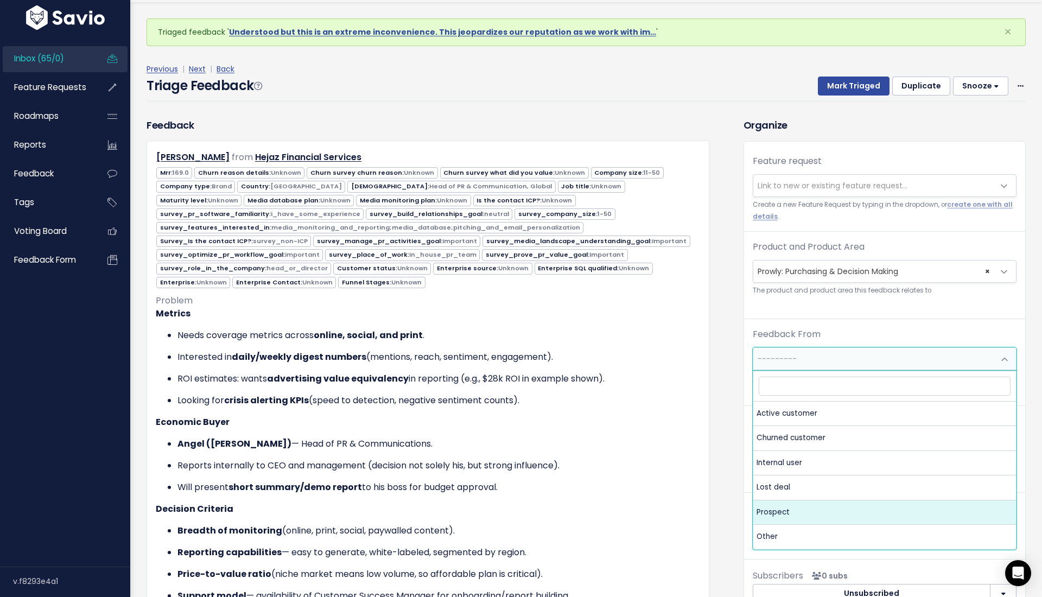
select select "PROSPECT"
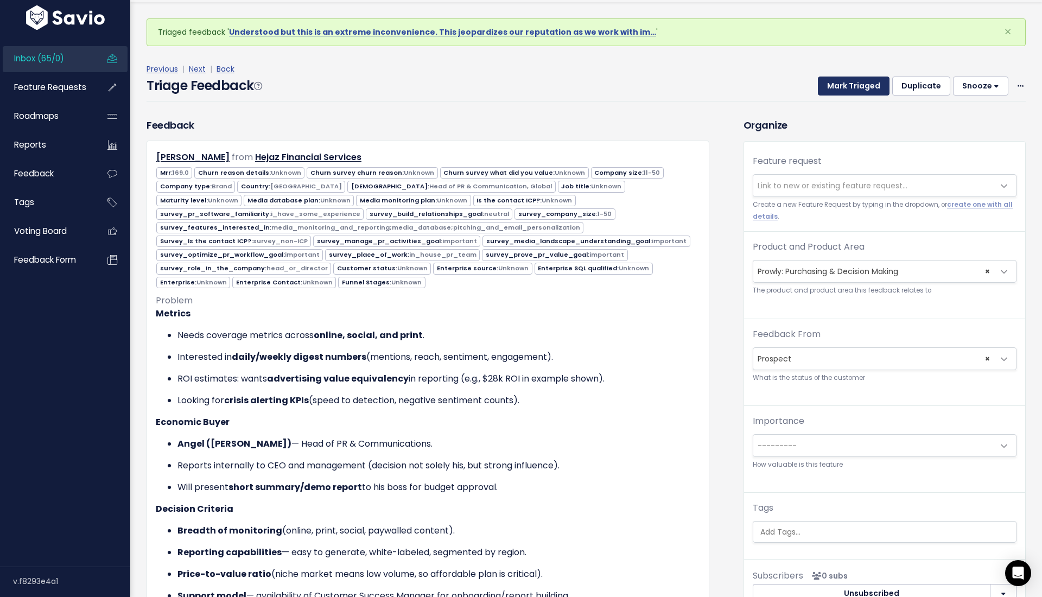
click at [865, 90] on button "Mark Triaged" at bounding box center [854, 87] width 72 height 20
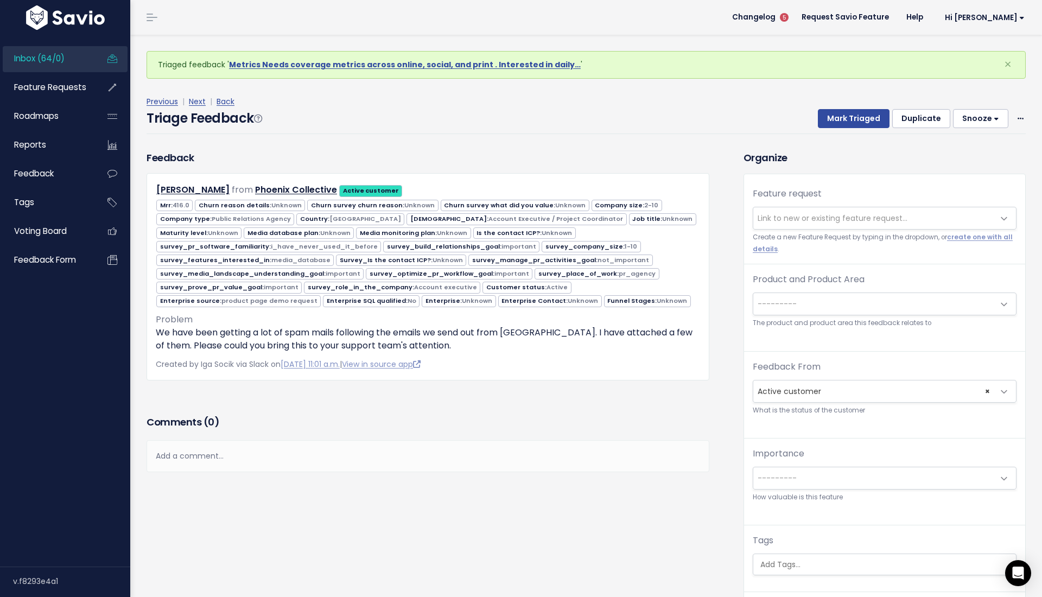
click at [842, 299] on span "---------" at bounding box center [873, 304] width 241 height 22
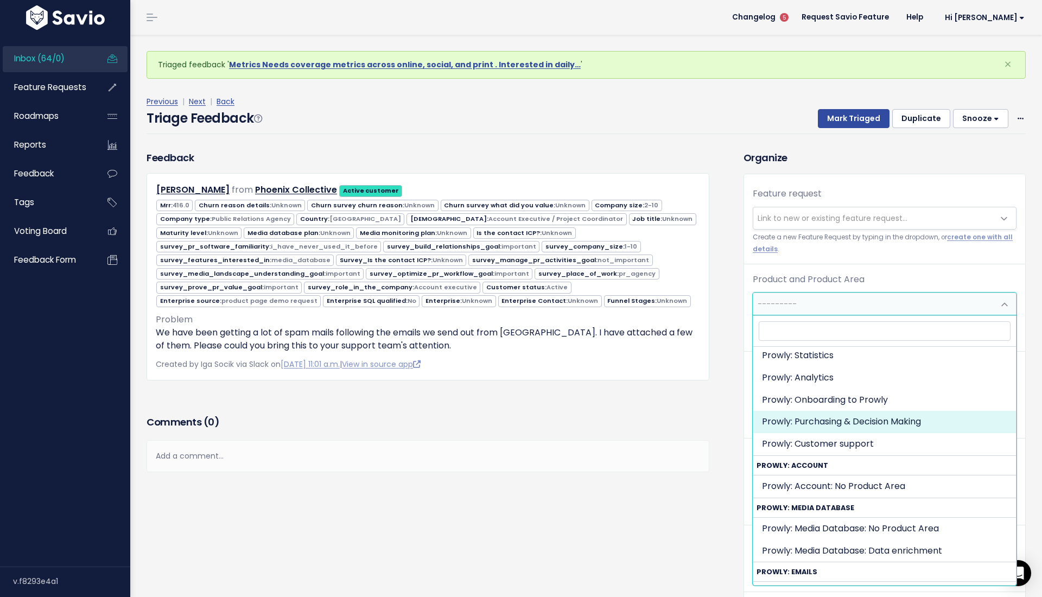
scroll to position [91, 0]
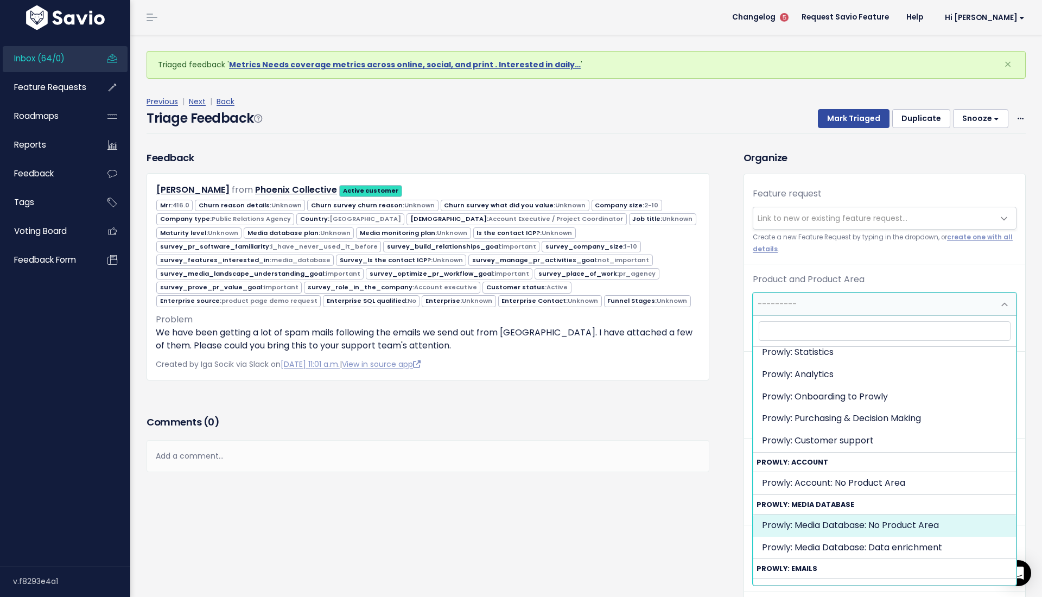
select select "MEDIA_DATABASE:"
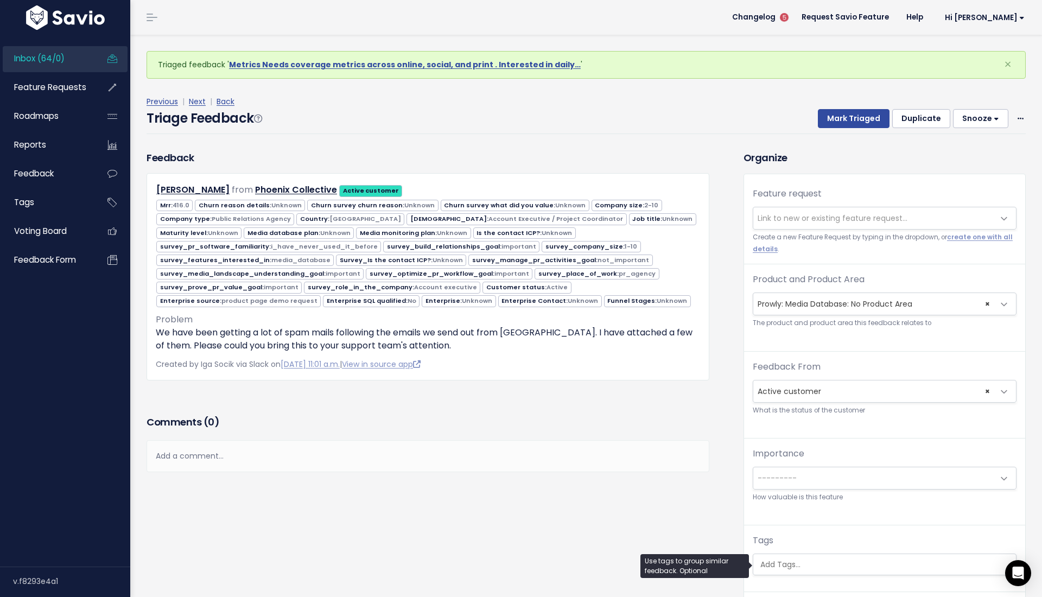
click at [803, 558] on ul at bounding box center [884, 564] width 263 height 21
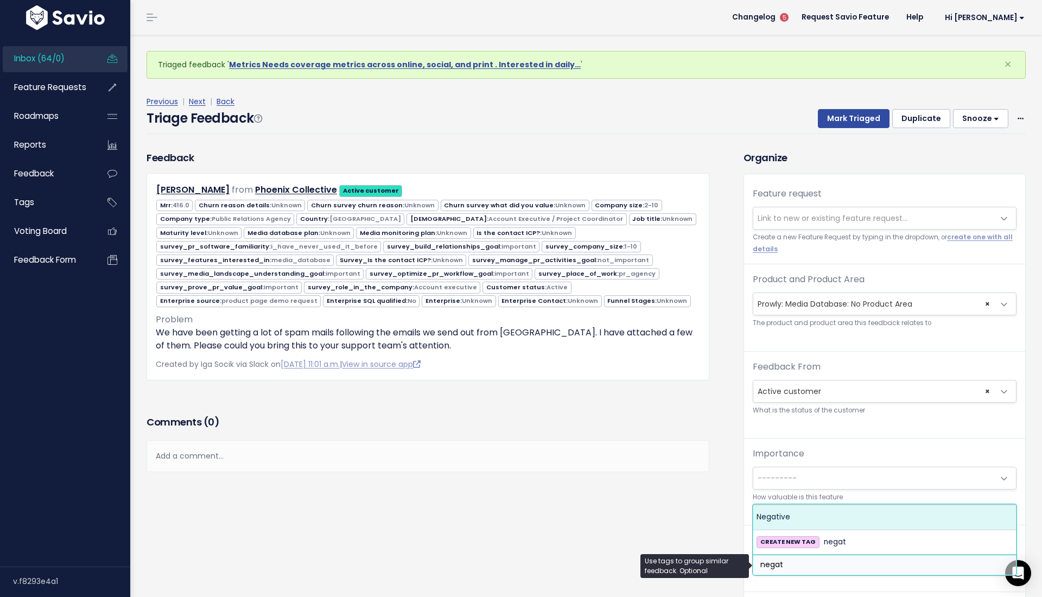
type input "negat"
select select "7969"
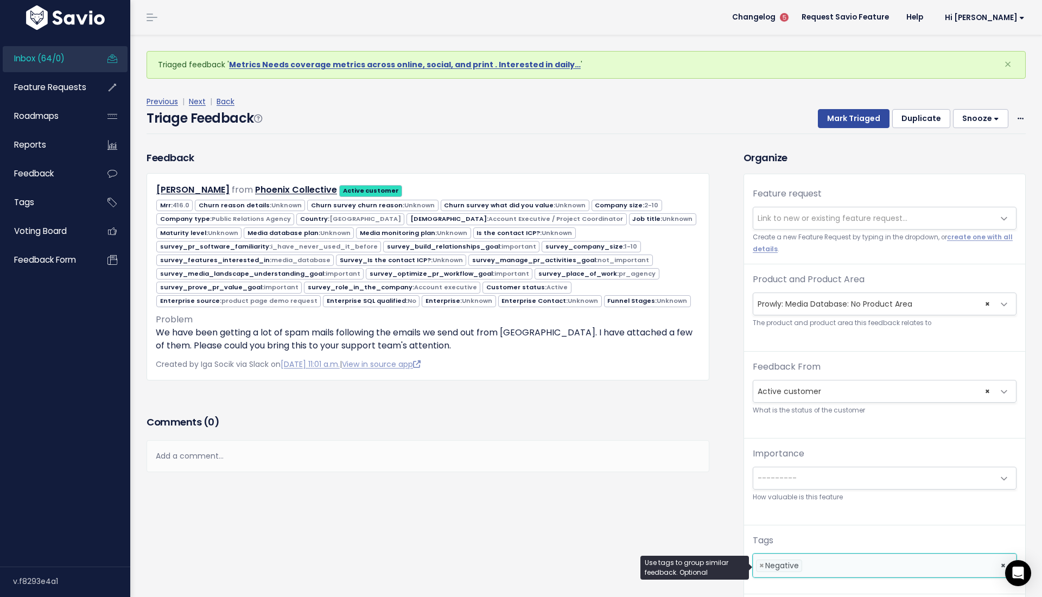
type input "q"
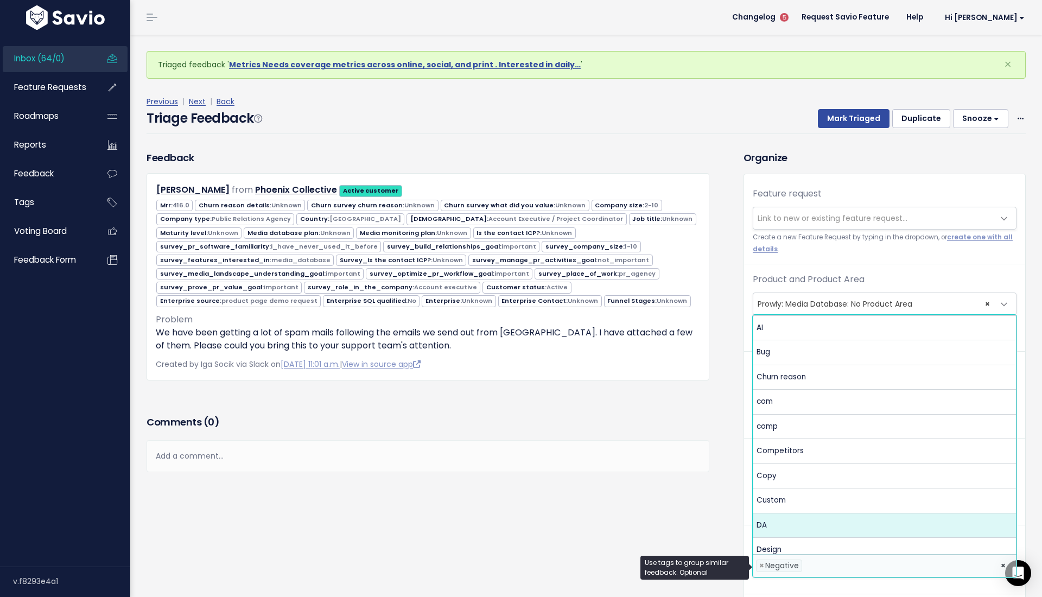
click at [698, 493] on div "Comments ( 0 ) Add a comment... | | | | Add a comment... xxxxxxxxxx These are n…" at bounding box center [427, 459] width 579 height 92
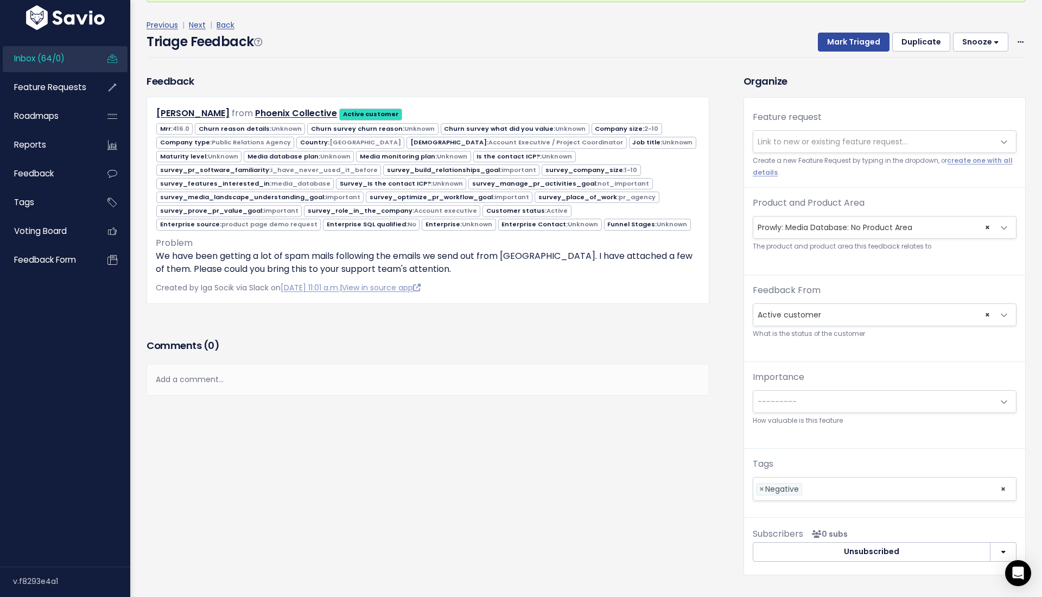
scroll to position [0, 0]
click at [867, 38] on button "Mark Triaged" at bounding box center [854, 43] width 72 height 20
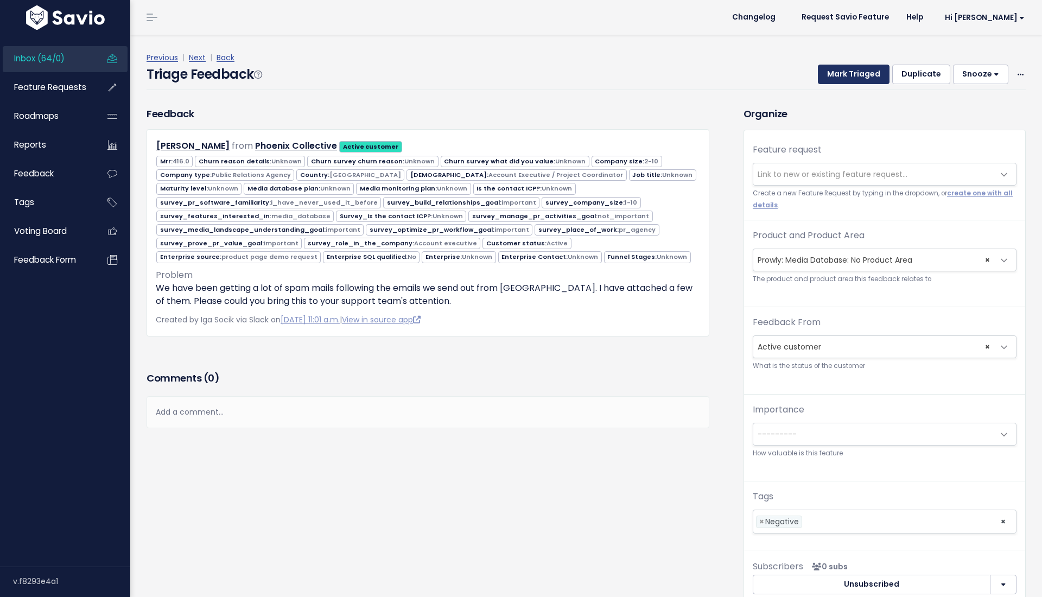
click at [871, 68] on button "Mark Triaged" at bounding box center [854, 75] width 72 height 20
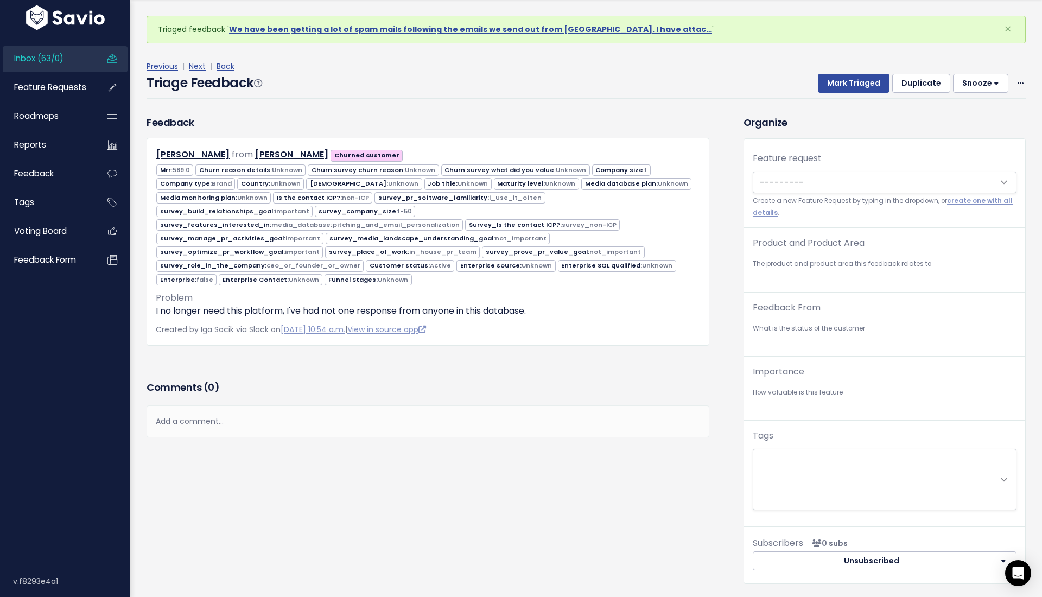
scroll to position [35, 0]
click at [815, 467] on select "Tags" at bounding box center [885, 479] width 264 height 61
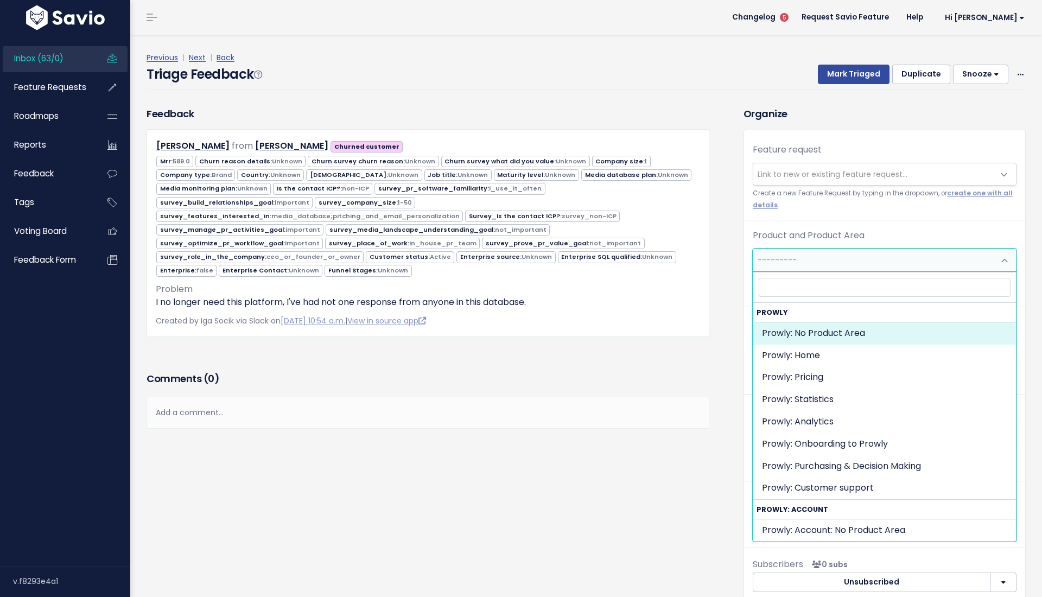
click at [821, 257] on span "---------" at bounding box center [873, 260] width 241 height 22
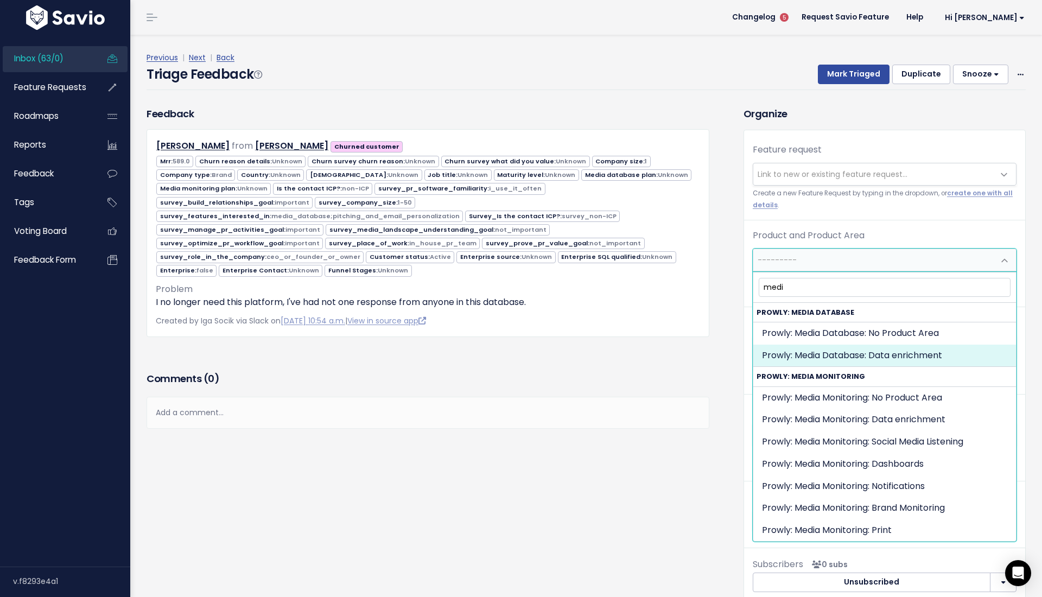
type input "medi"
select select "MEDIA_DATABASE:DATA_ENRICHMENT"
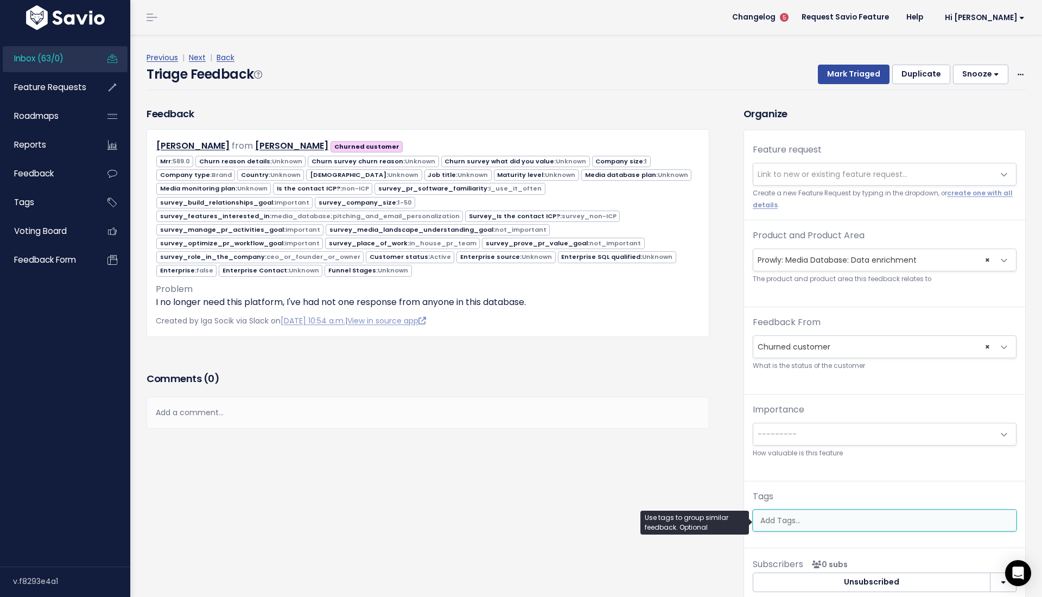
click at [808, 524] on input "search" at bounding box center [887, 520] width 262 height 11
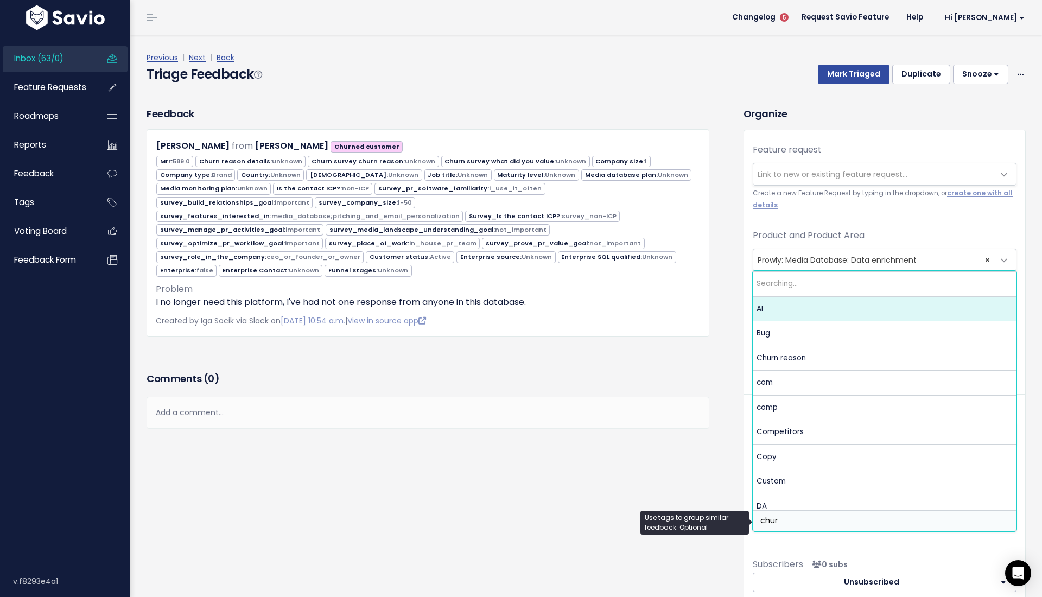
type input "churn"
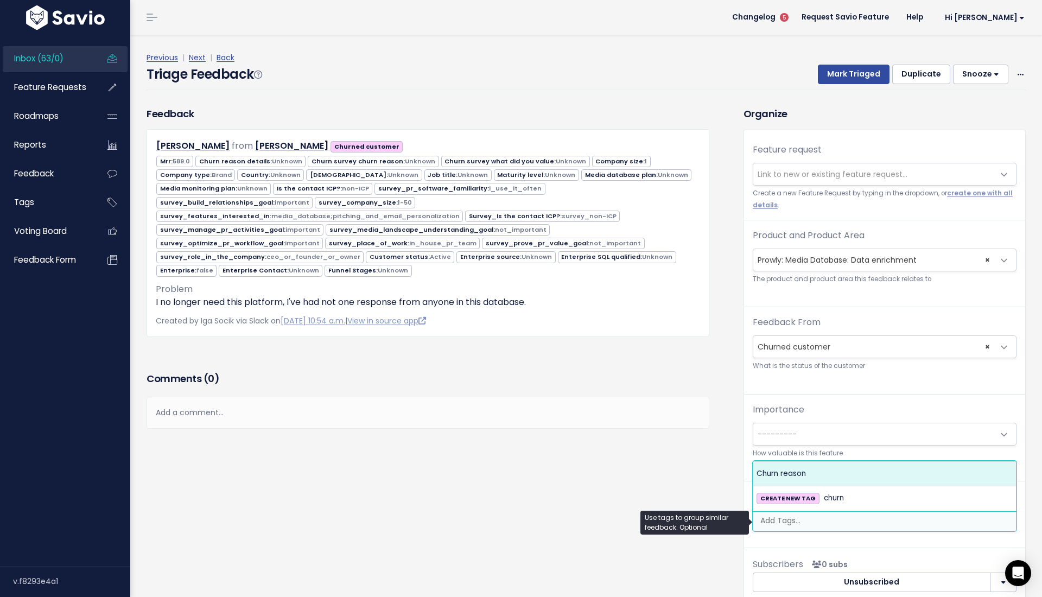
select select "7006"
type input "nega"
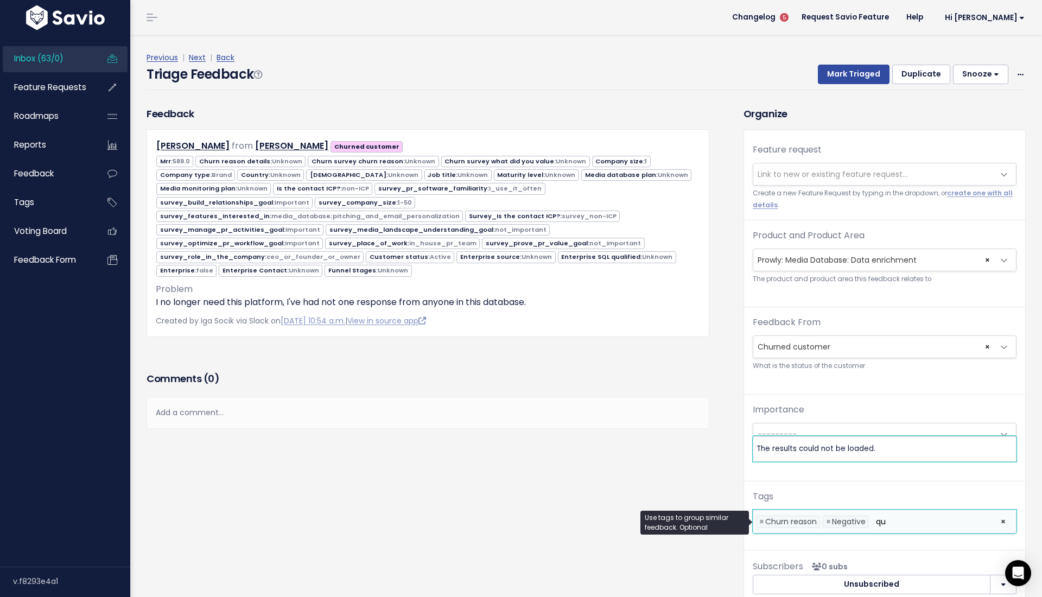
type input "q"
click at [676, 473] on div "Feedback Rip Gerber from Rip Gerber Churned customer 589.0 1" at bounding box center [436, 364] width 597 height 517
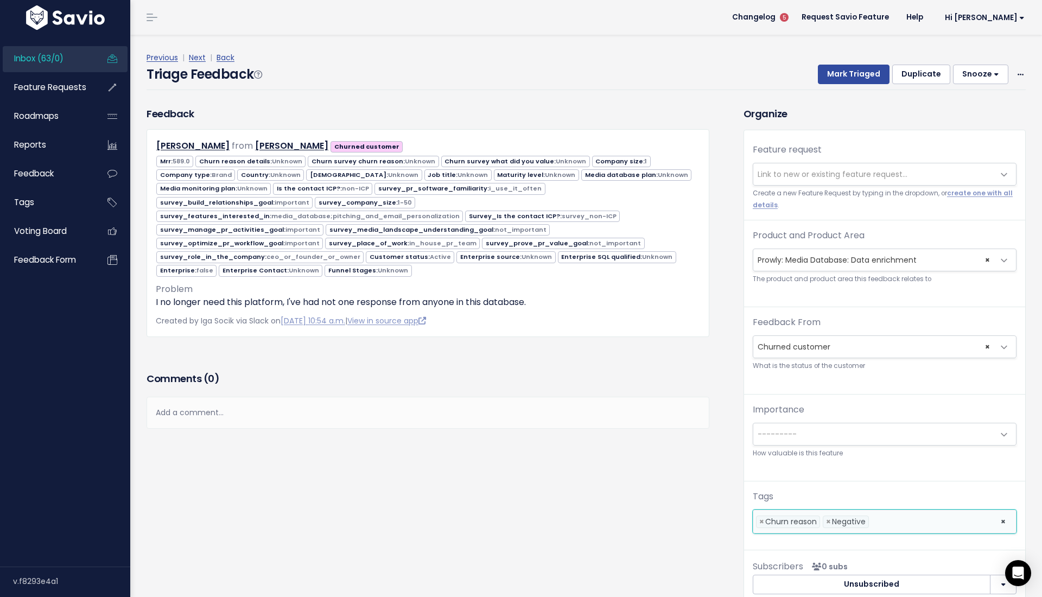
click at [956, 532] on ul "× × Churn reason × Negative" at bounding box center [884, 521] width 263 height 23
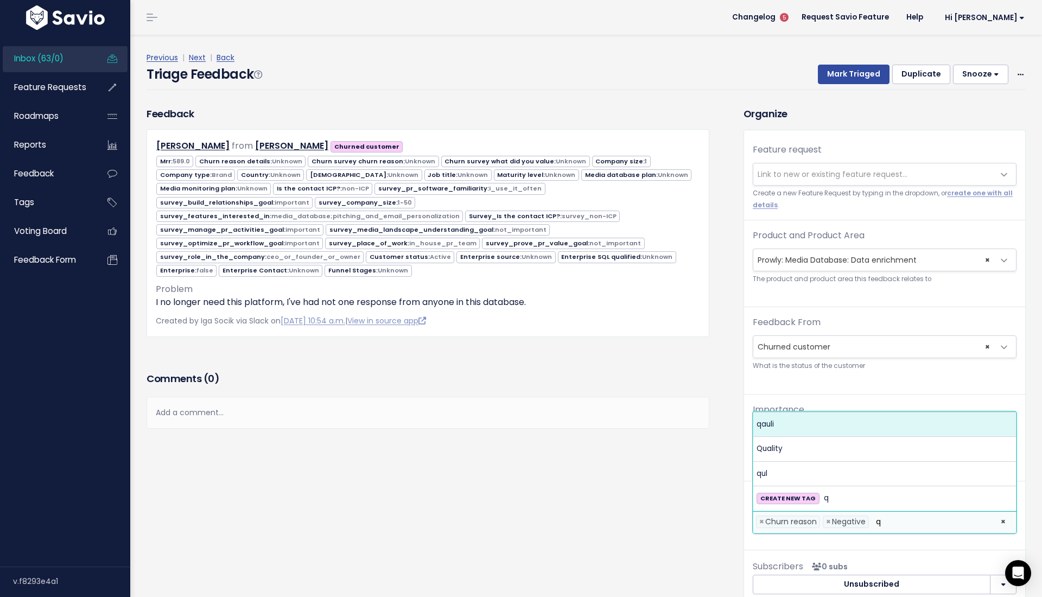
type input "qu"
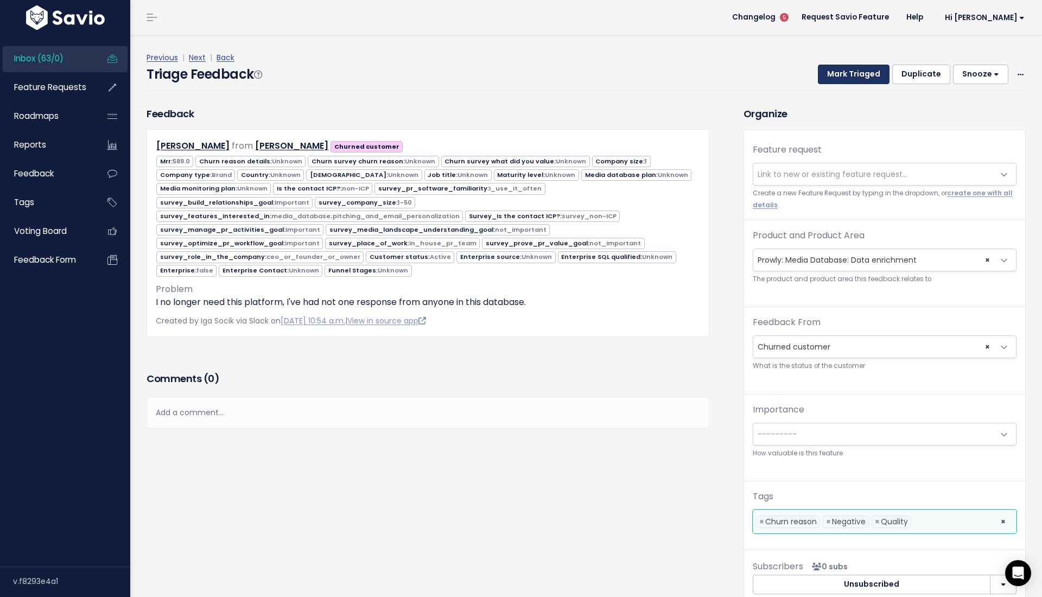
click at [845, 69] on button "Mark Triaged" at bounding box center [854, 75] width 72 height 20
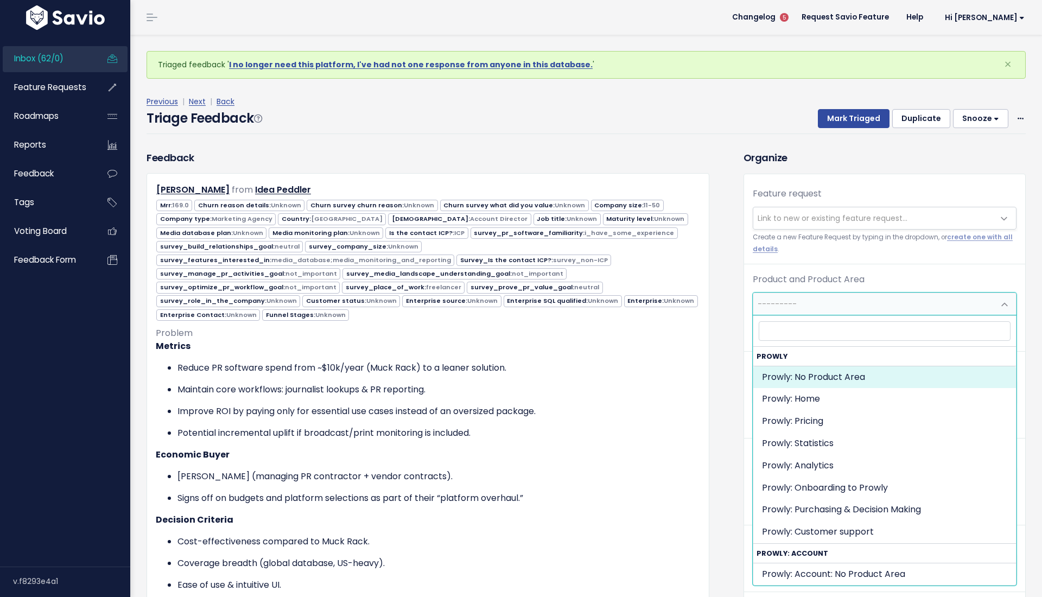
click at [789, 300] on span "---------" at bounding box center [777, 304] width 39 height 11
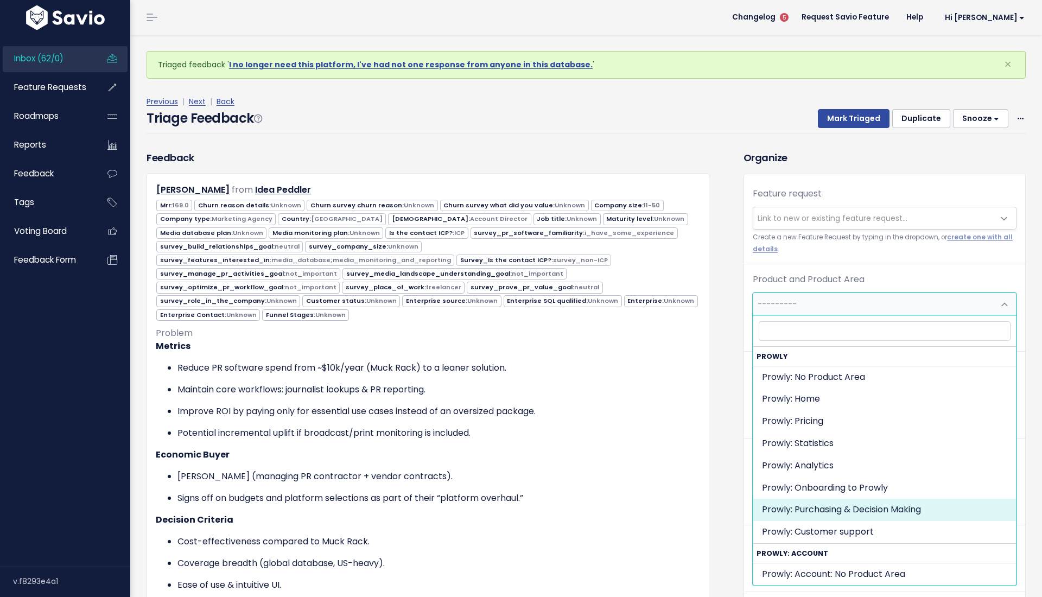
select select "MAIN:PURCHASING_PROCESS"
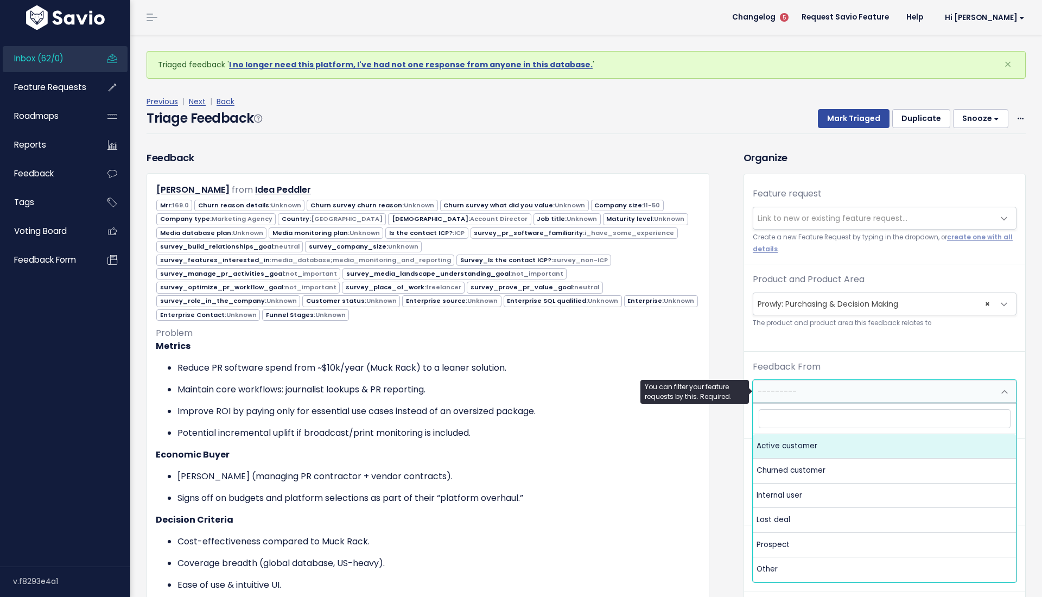
click at [804, 389] on span "---------" at bounding box center [873, 392] width 241 height 22
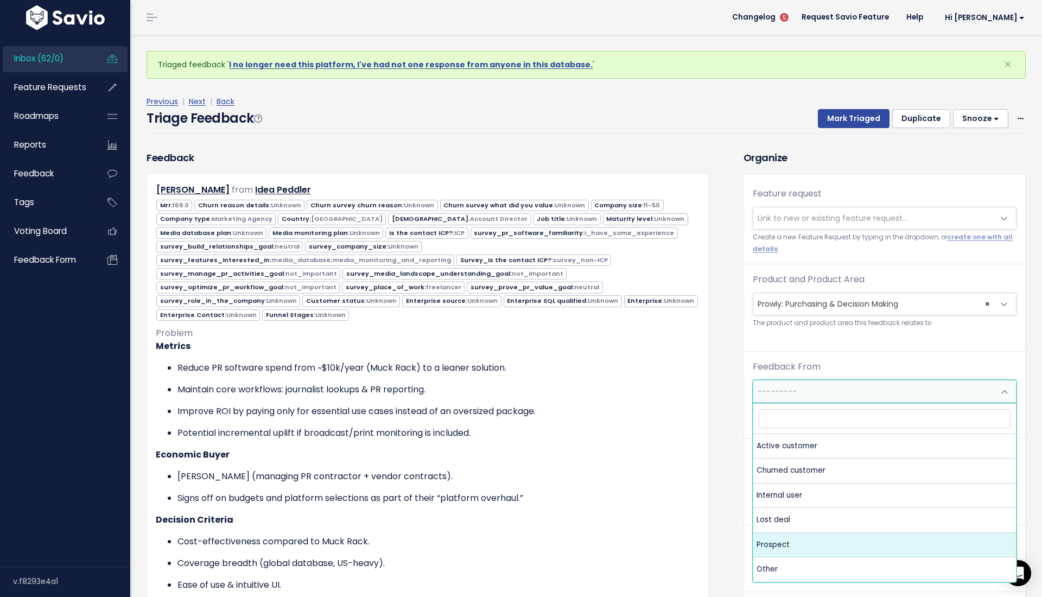
select select "PROSPECT"
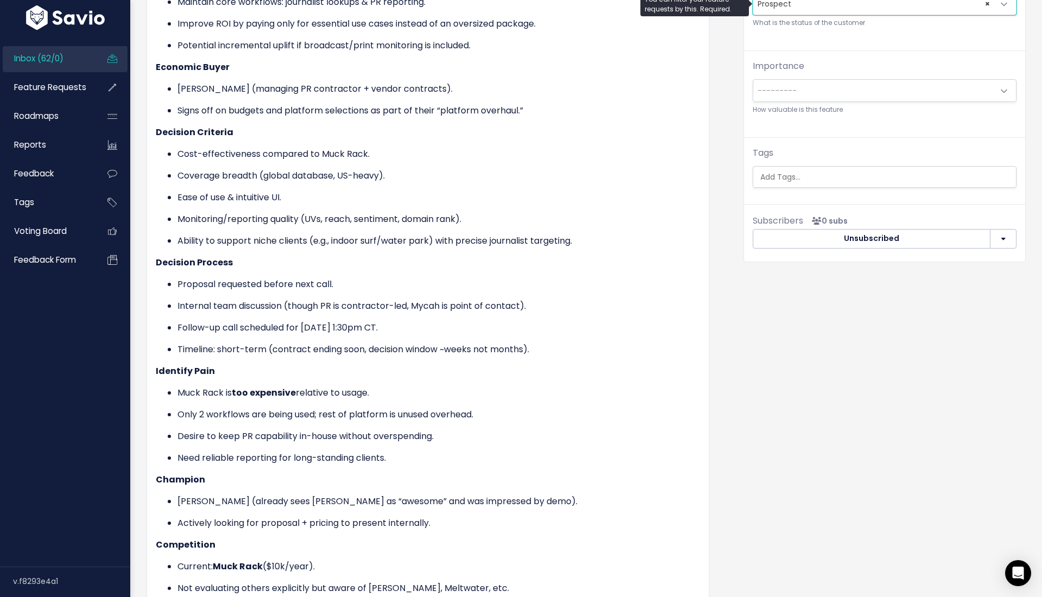
scroll to position [392, 0]
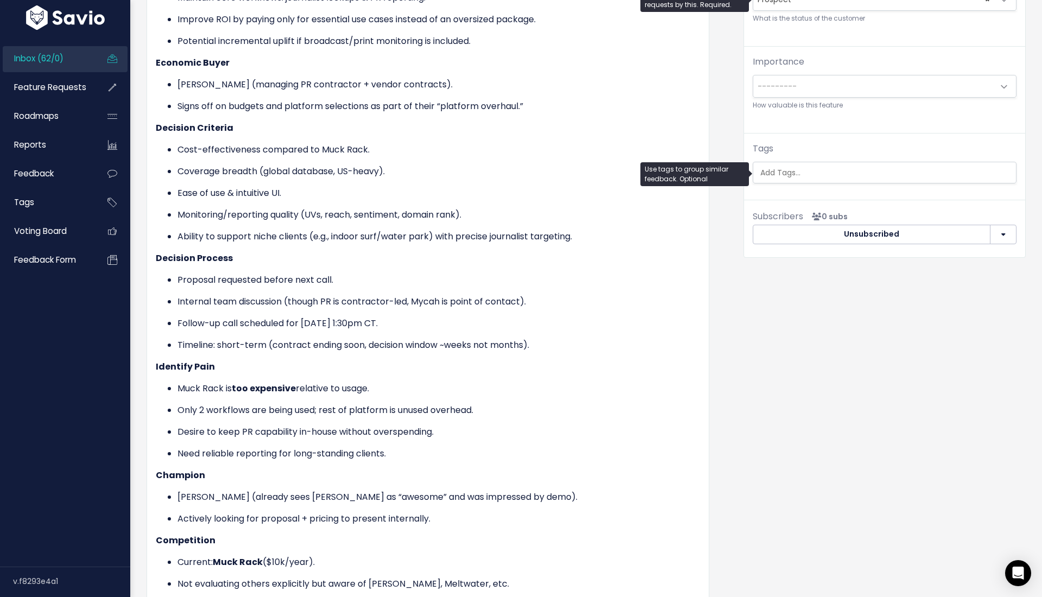
click at [756, 171] on ul at bounding box center [884, 172] width 263 height 21
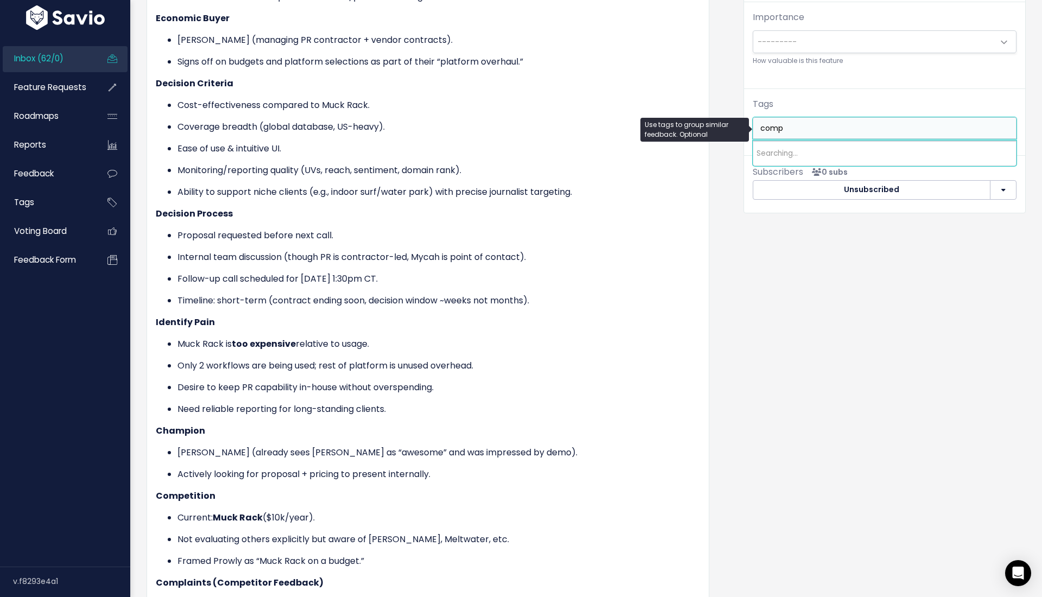
scroll to position [431, 0]
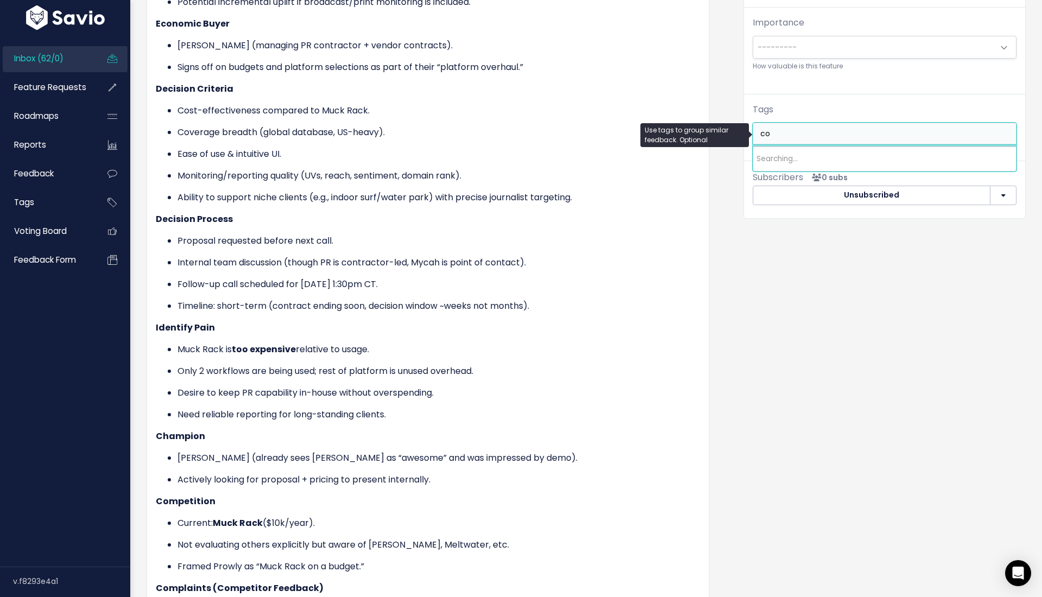
type input "c"
type input "p"
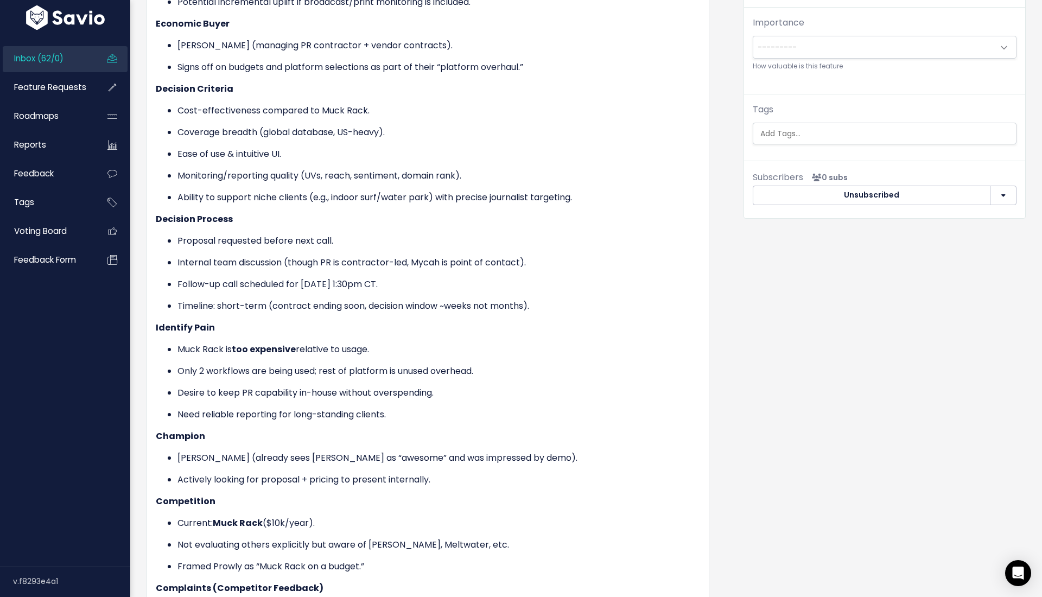
click at [823, 257] on div "Organize Feature request --------- Link to new or existing feature request... C…" at bounding box center [885, 262] width 299 height 1086
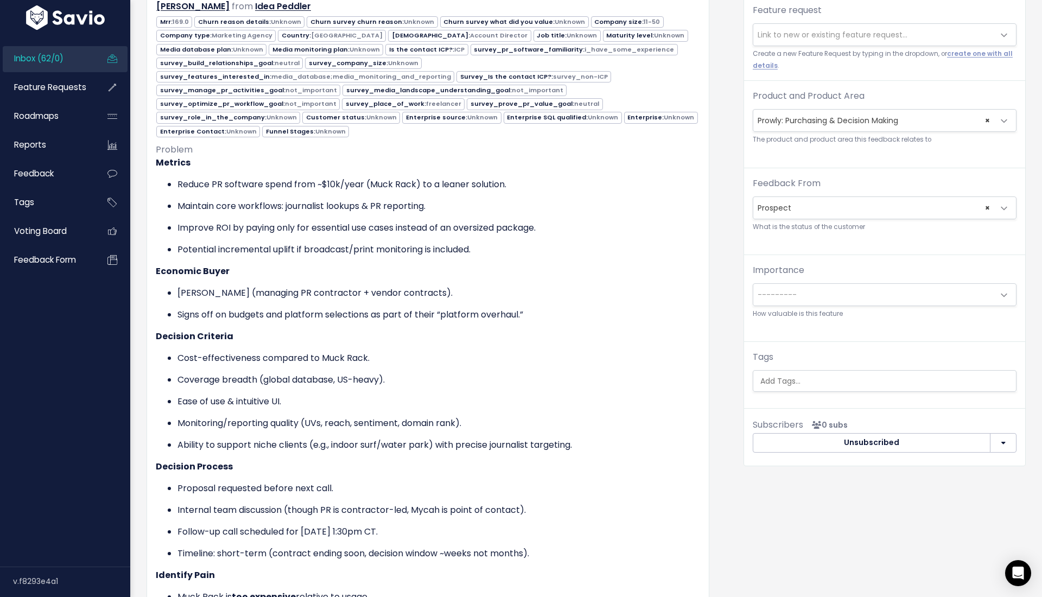
scroll to position [180, 0]
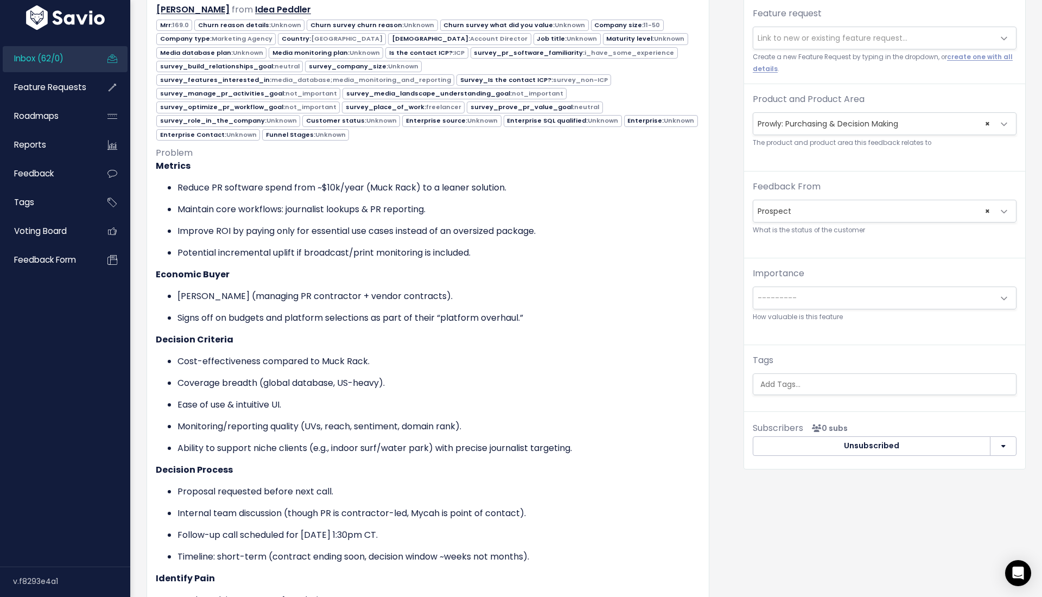
click at [794, 376] on ul at bounding box center [884, 384] width 263 height 21
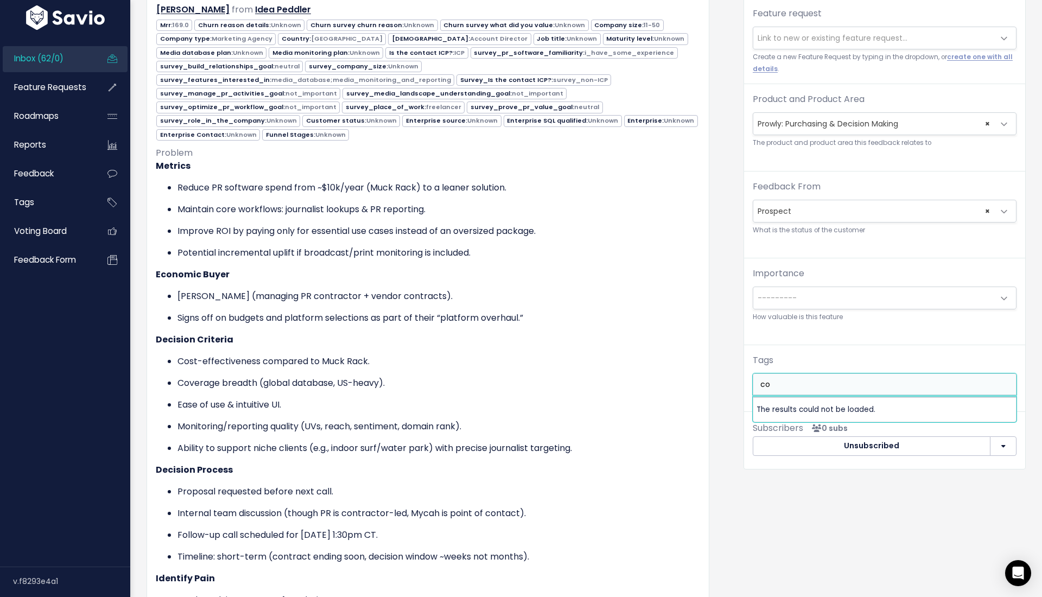
type input "c"
click at [802, 473] on div "Organize Feature request --------- Link to new or existing feature request... C…" at bounding box center [885, 513] width 299 height 1086
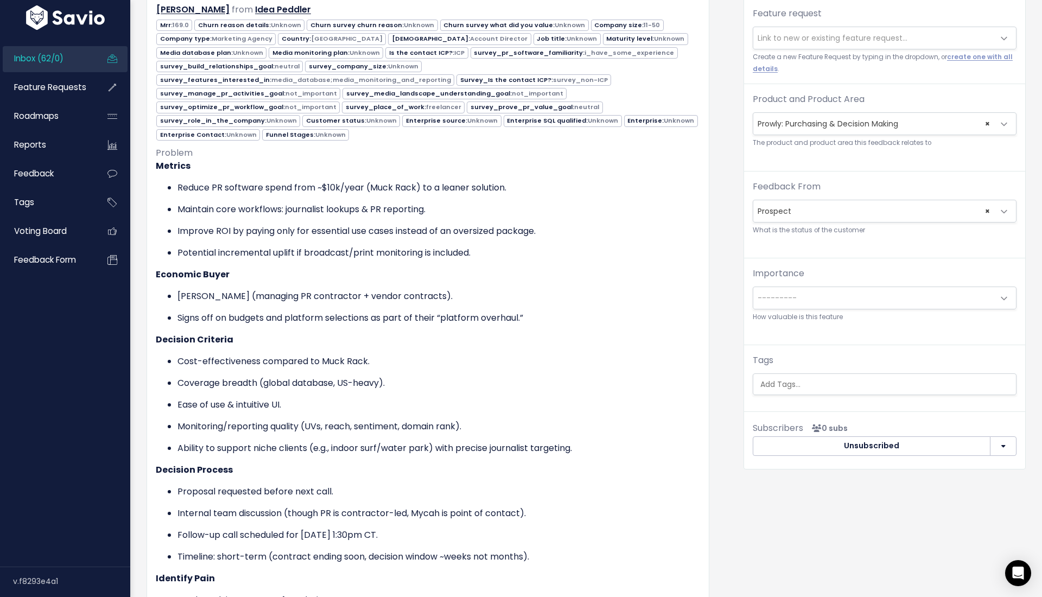
drag, startPoint x: 819, startPoint y: 50, endPoint x: 834, endPoint y: 378, distance: 327.7
click at [834, 378] on ul at bounding box center [884, 384] width 263 height 21
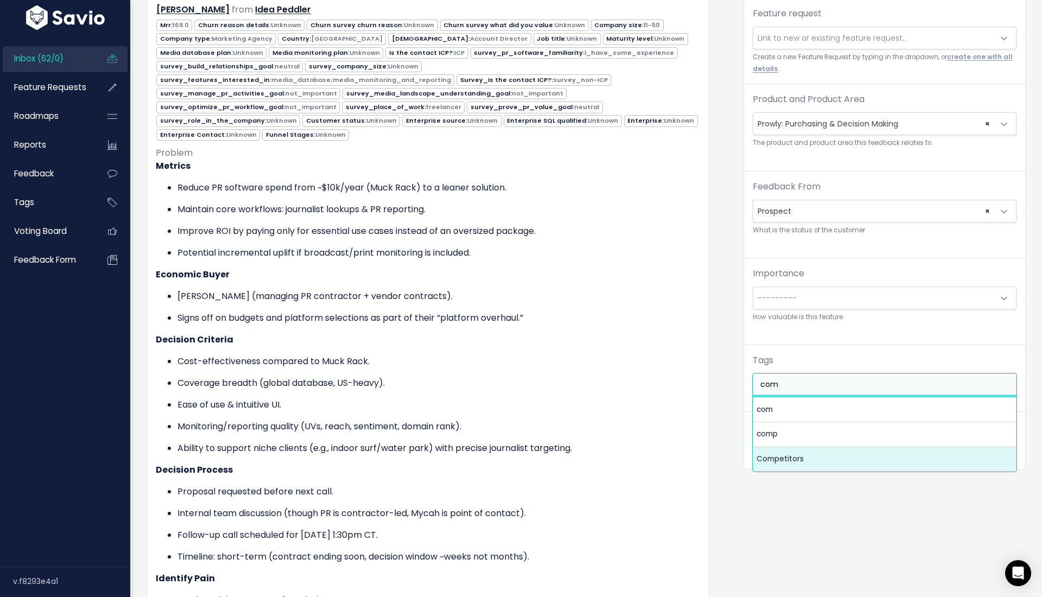
type input "com"
select select "7978"
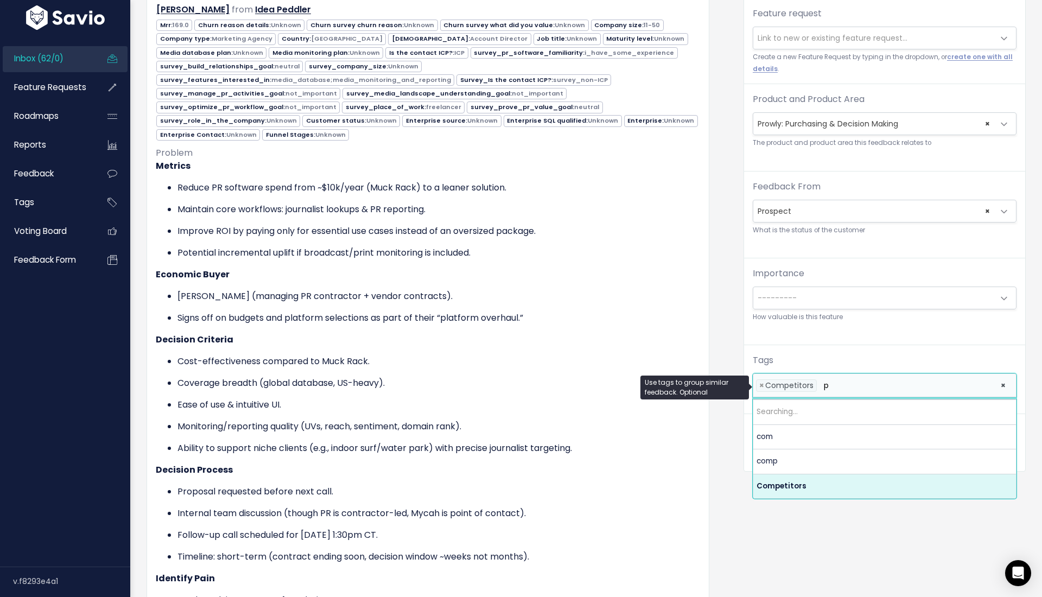
type input "pr"
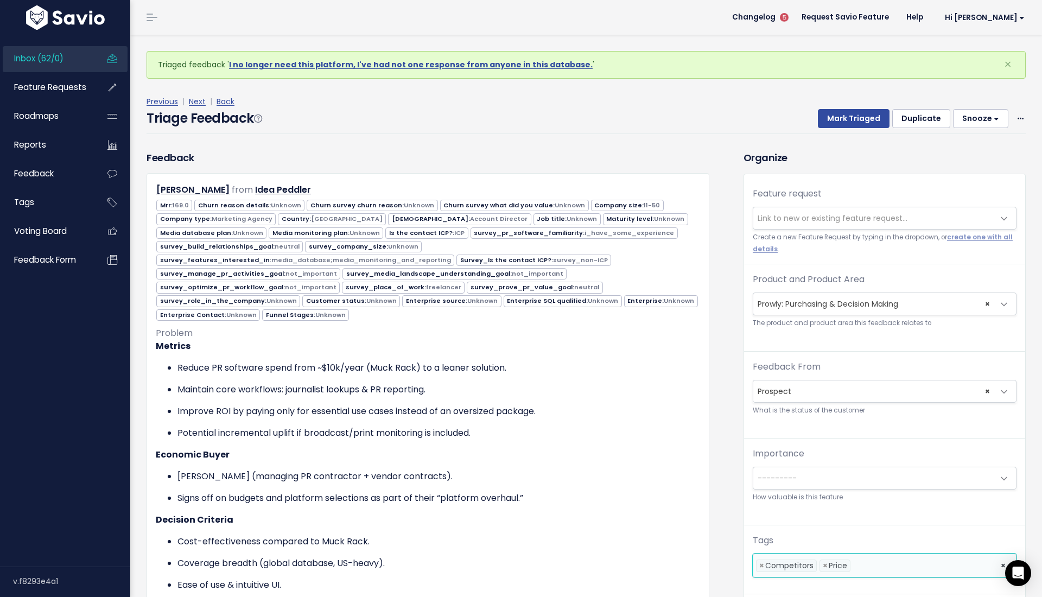
scroll to position [0, 0]
click at [852, 109] on button "Mark Triaged" at bounding box center [854, 119] width 72 height 20
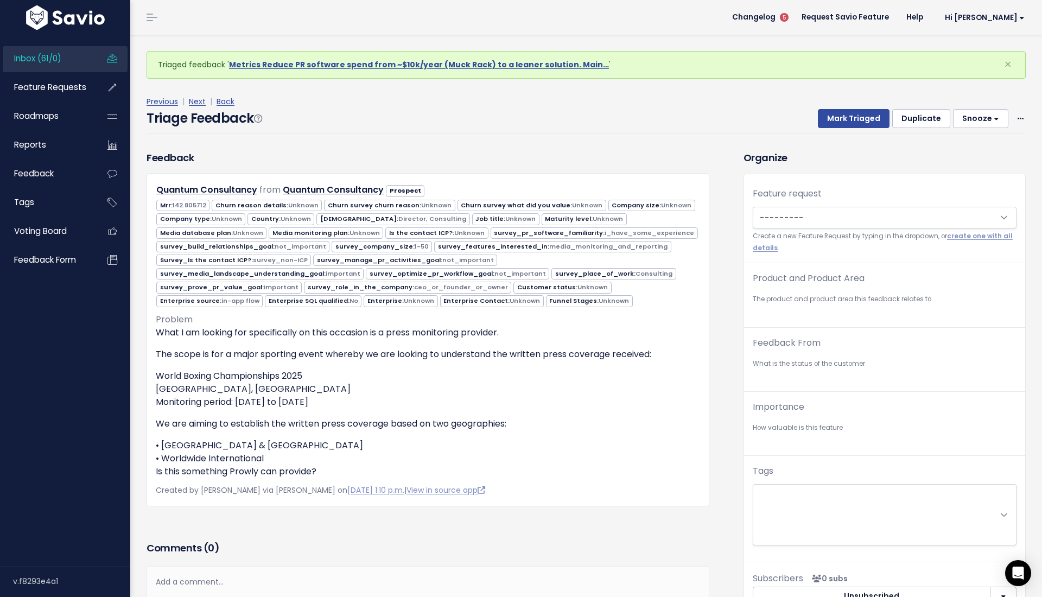
click at [1012, 116] on div "Mark Triaged Duplicate Snooze 1 day 3 days 7 days 14 days Edit Delete" at bounding box center [915, 119] width 221 height 20
click at [1018, 116] on icon at bounding box center [1021, 119] width 6 height 7
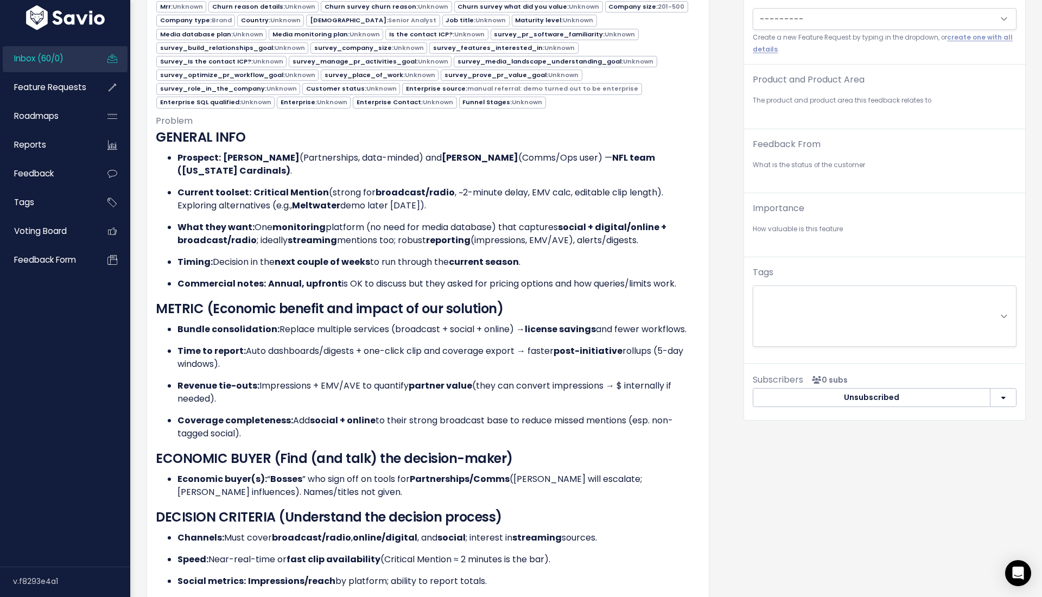
scroll to position [154, 0]
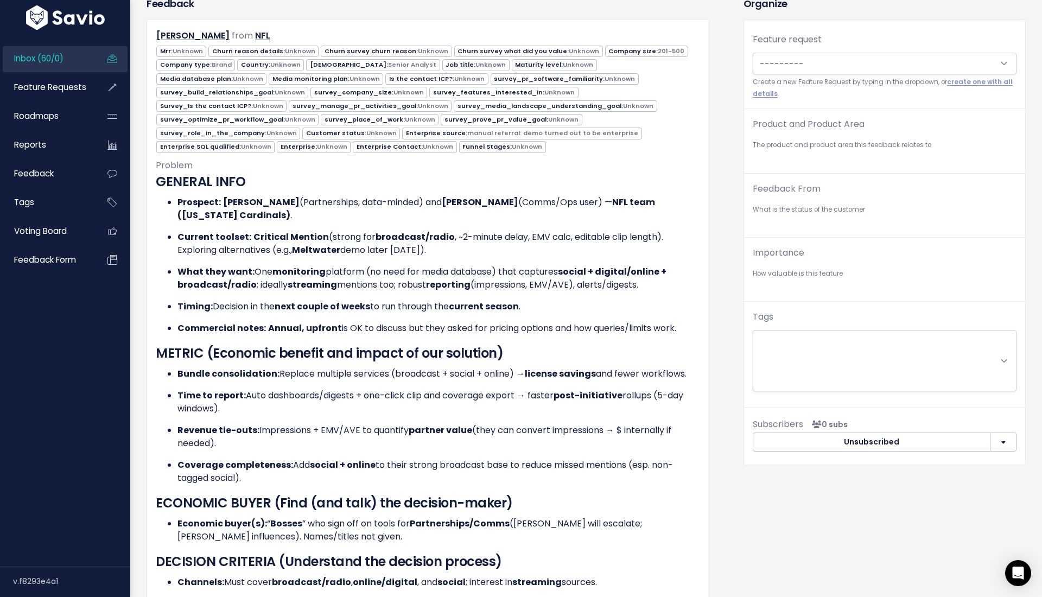
click at [813, 74] on div "Feature request --------- Create a new Feature Request by typing in the dropdow…" at bounding box center [884, 71] width 281 height 76
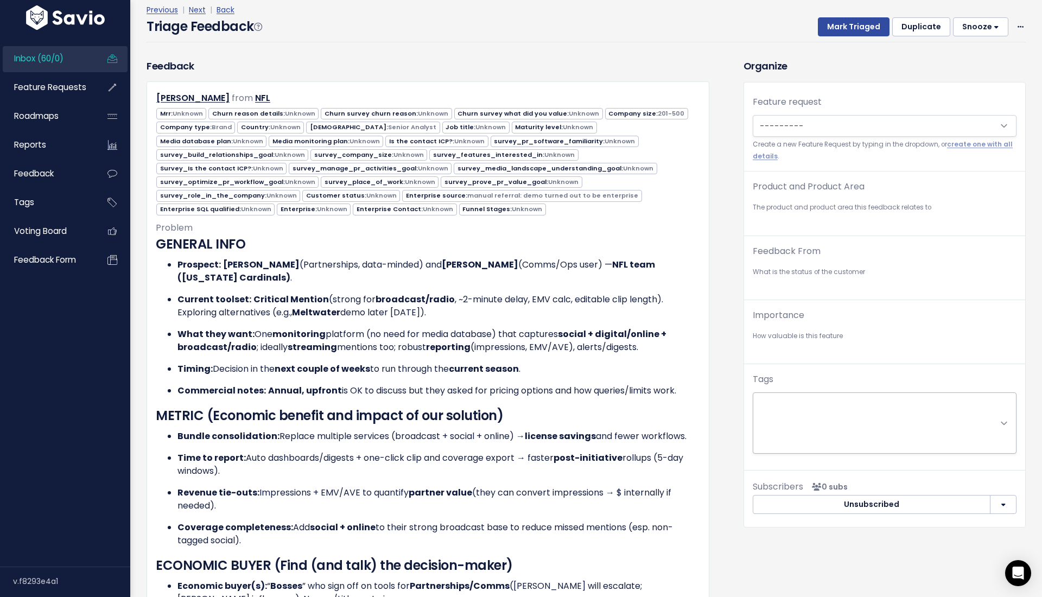
scroll to position [76, 0]
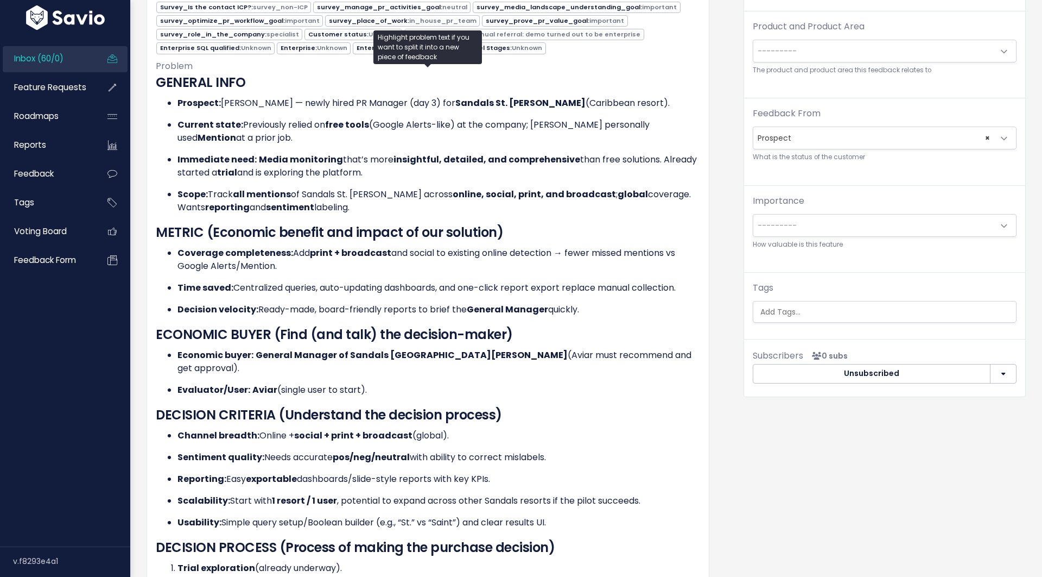
scroll to position [201, 0]
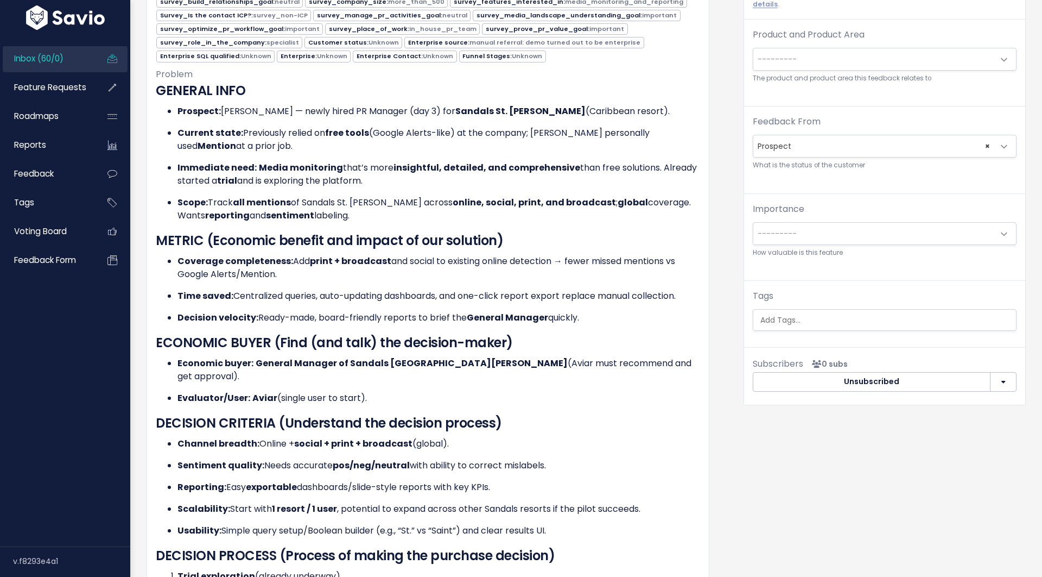
click at [824, 62] on span "---------" at bounding box center [873, 59] width 241 height 22
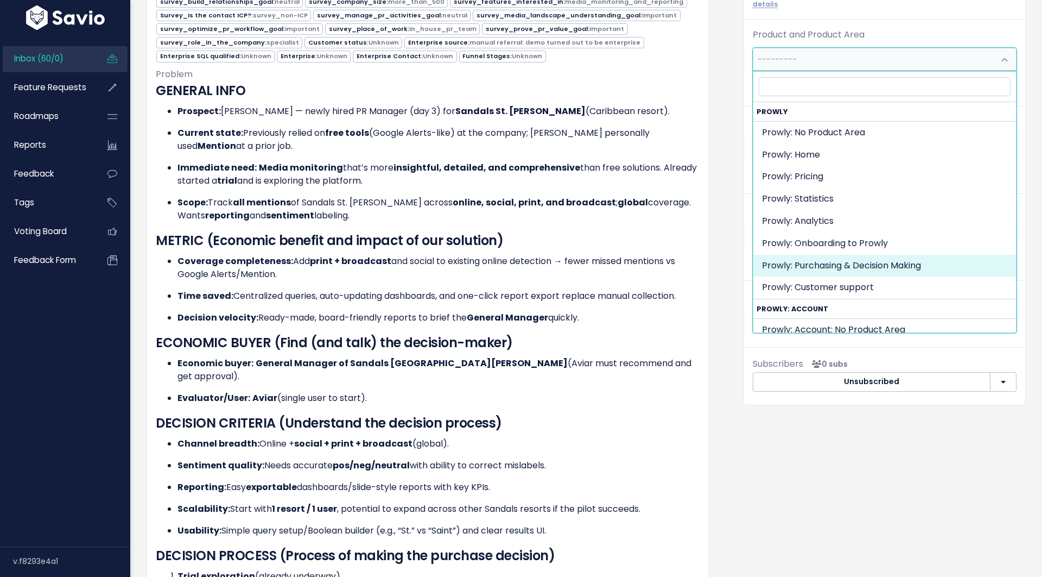
select select "MAIN:PURCHASING_PROCESS"
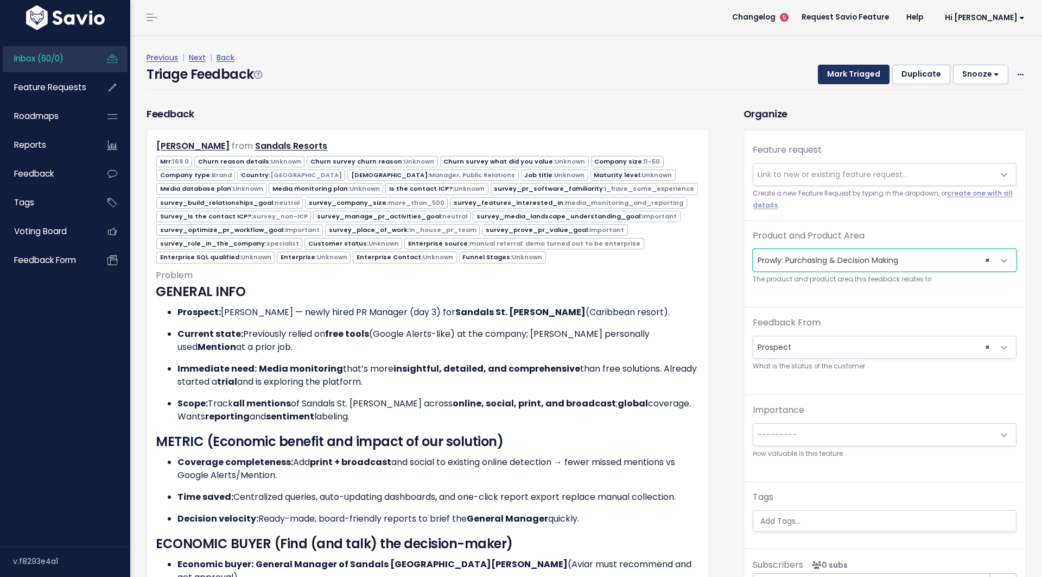
scroll to position [0, 0]
click at [845, 77] on button "Mark Triaged" at bounding box center [854, 75] width 72 height 20
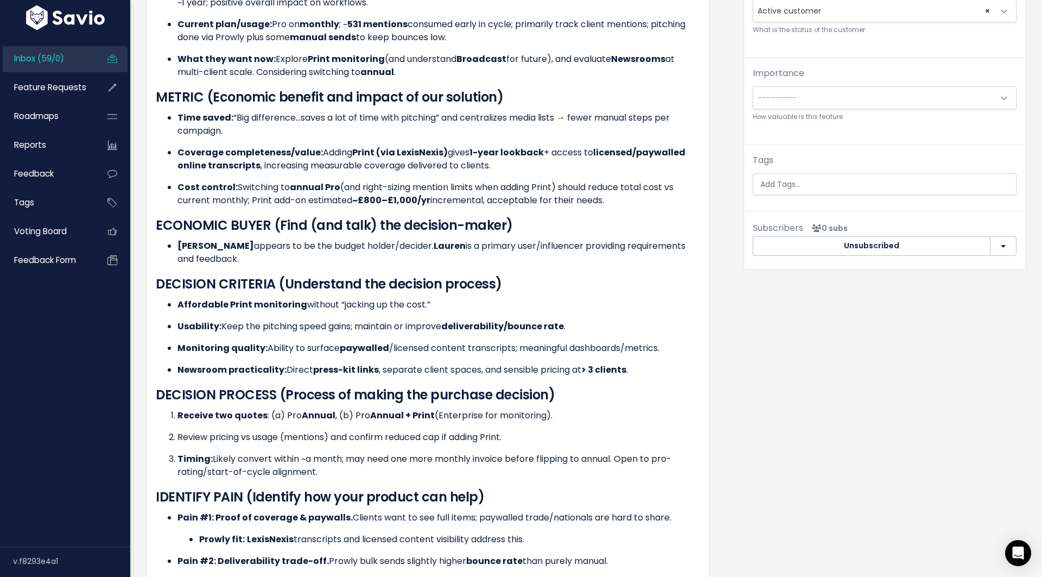
scroll to position [276, 0]
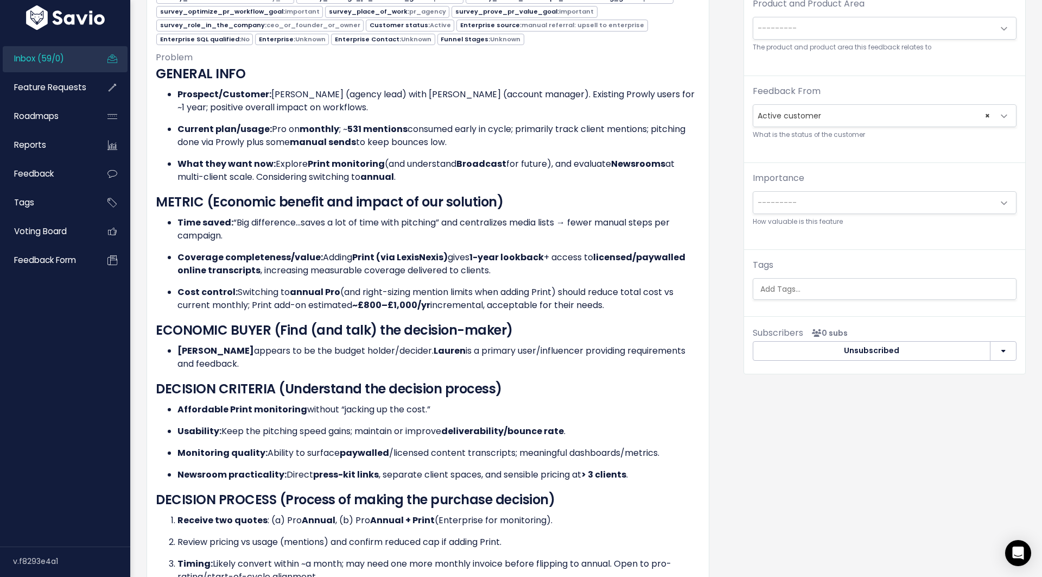
click at [774, 305] on div "Feature request --------- Link to new or existing feature request... Create a n…" at bounding box center [884, 109] width 281 height 423
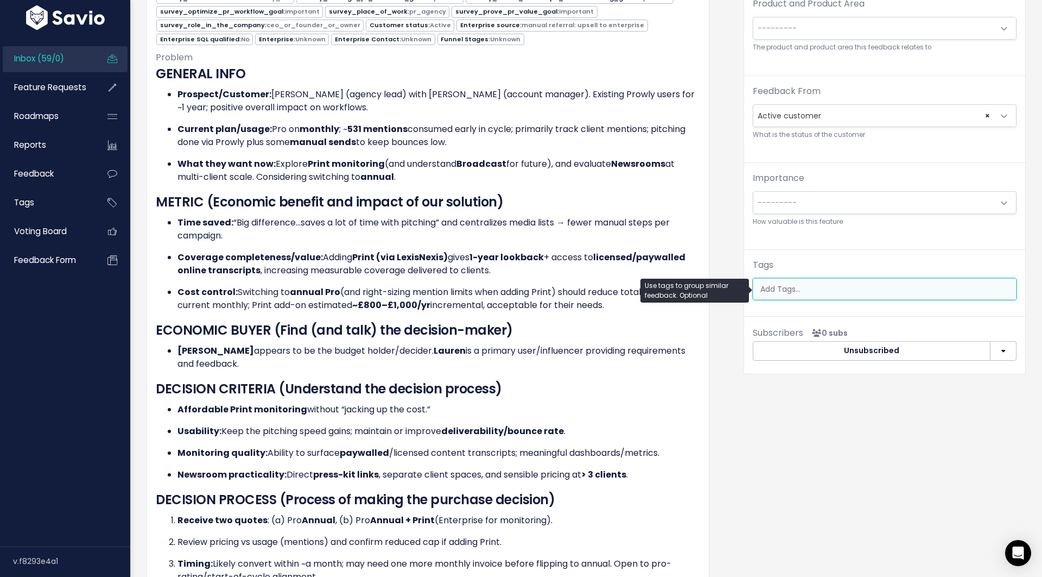
click at [774, 290] on input "search" at bounding box center [887, 288] width 262 height 11
type input "pr"
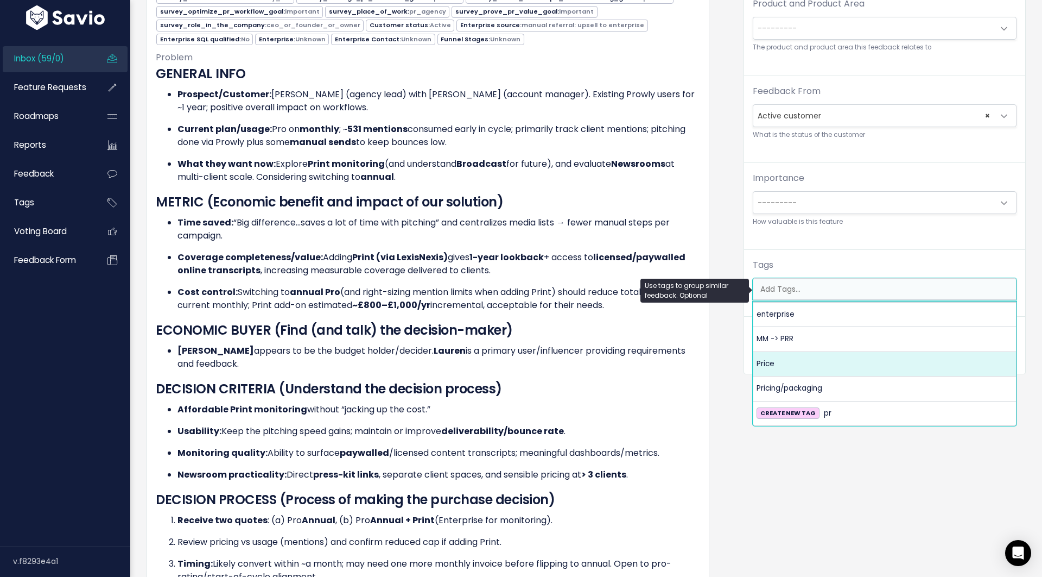
select select "9923"
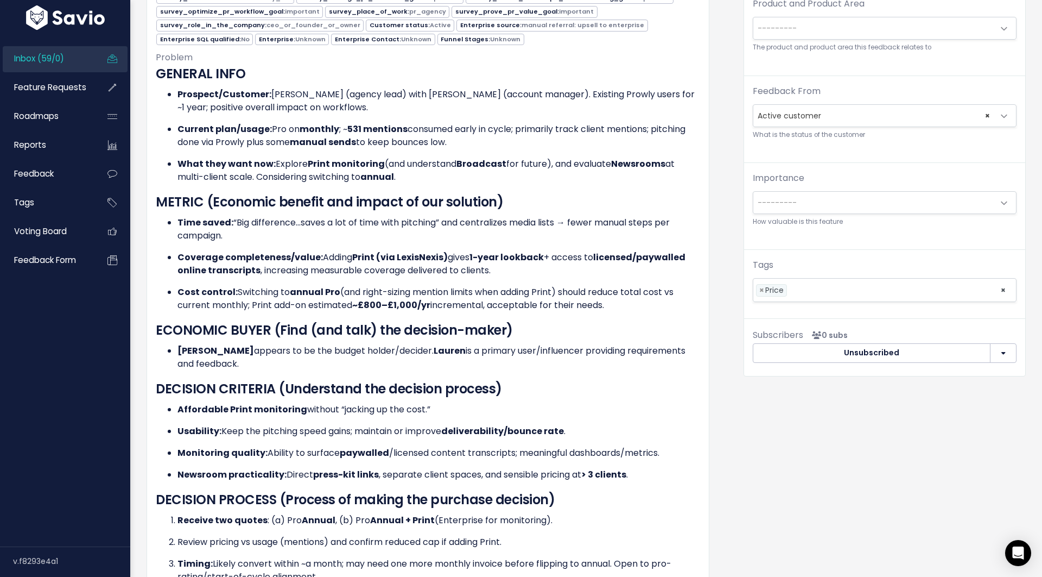
click at [813, 428] on div "Organize Feature request --------- Link to new or existing feature request... C…" at bounding box center [885, 557] width 299 height 1364
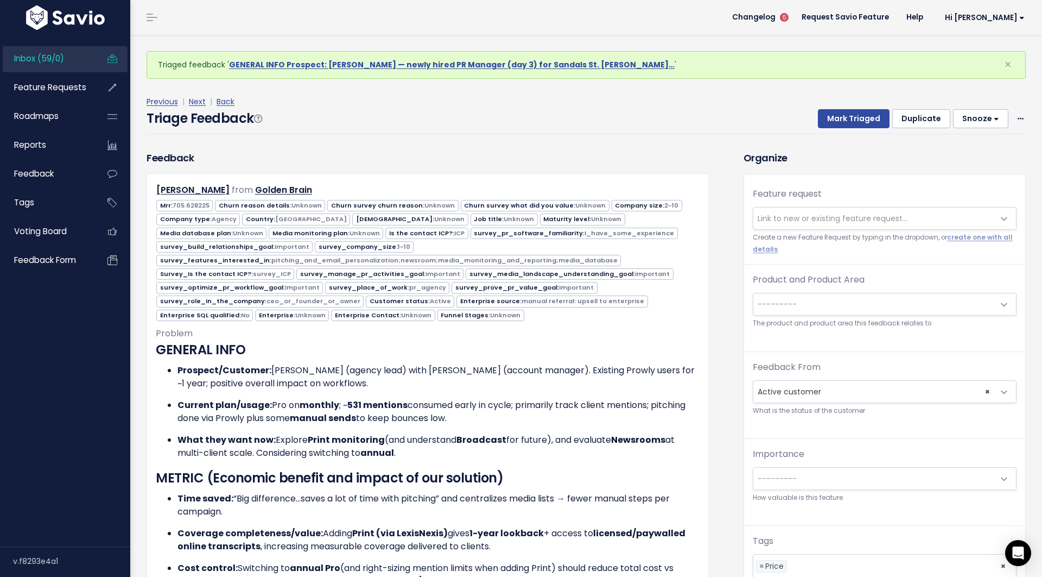
scroll to position [0, 0]
click at [791, 290] on div "Product and Product Area --------- Prowly: No Product Area Prowly: Home Prowly:…" at bounding box center [885, 301] width 264 height 56
click at [791, 300] on span "---------" at bounding box center [777, 304] width 39 height 11
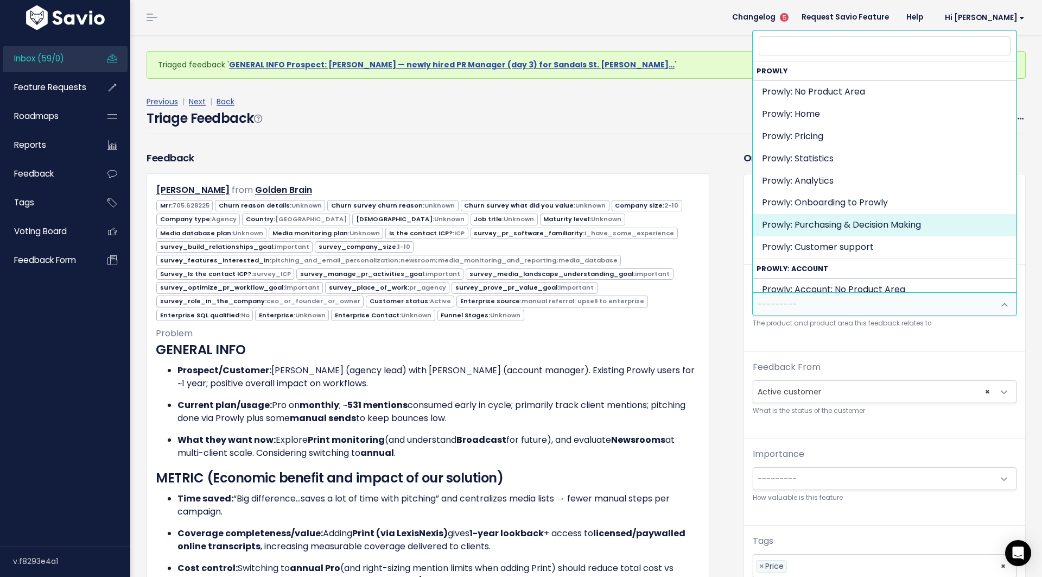
select select "MAIN:PURCHASING_PROCESS"
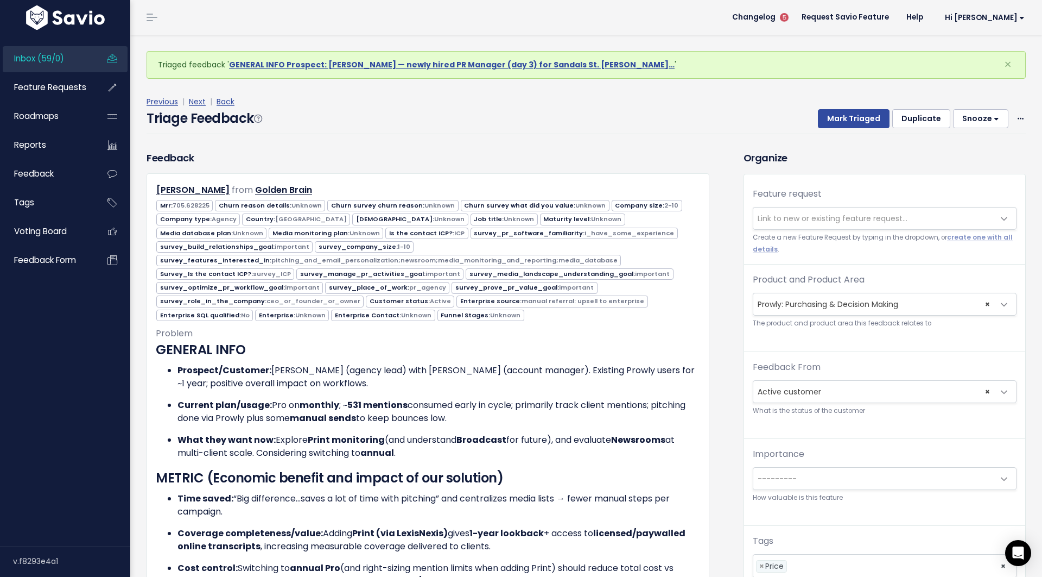
click at [843, 129] on div "Triage Feedback Mark Triaged Duplicate [GEOGRAPHIC_DATA] 1 day 3 days 7 days 14…" at bounding box center [586, 122] width 879 height 26
click at [843, 113] on button "Mark Triaged" at bounding box center [854, 119] width 72 height 20
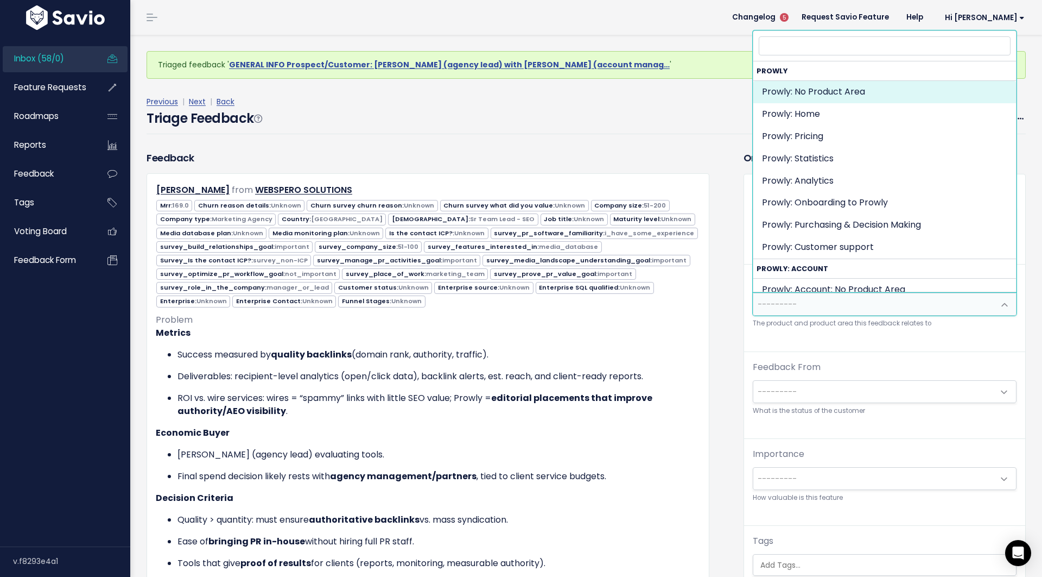
click at [878, 297] on span "---------" at bounding box center [873, 304] width 241 height 22
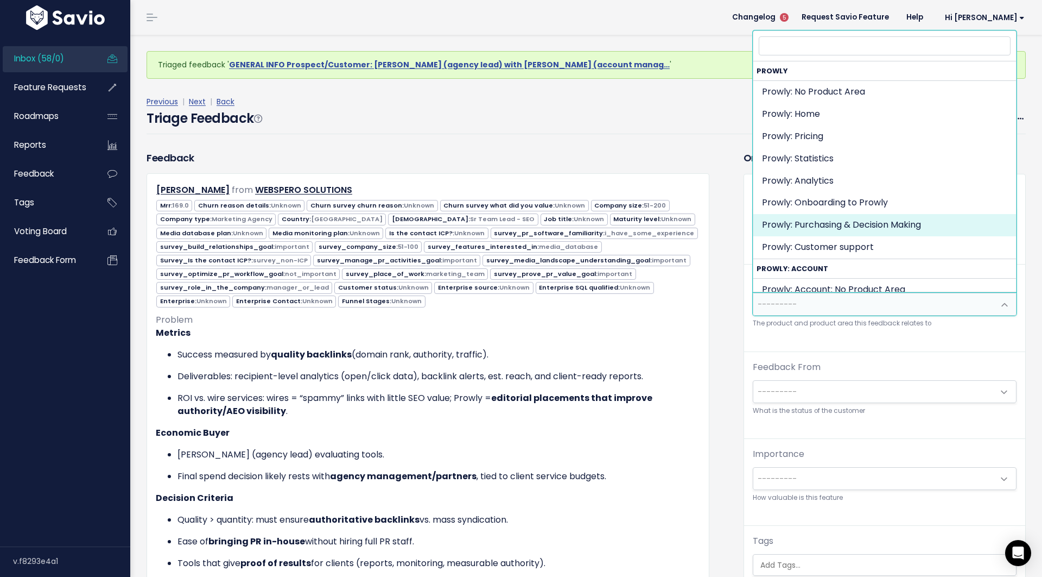
select select "MAIN:PURCHASING_PROCESS"
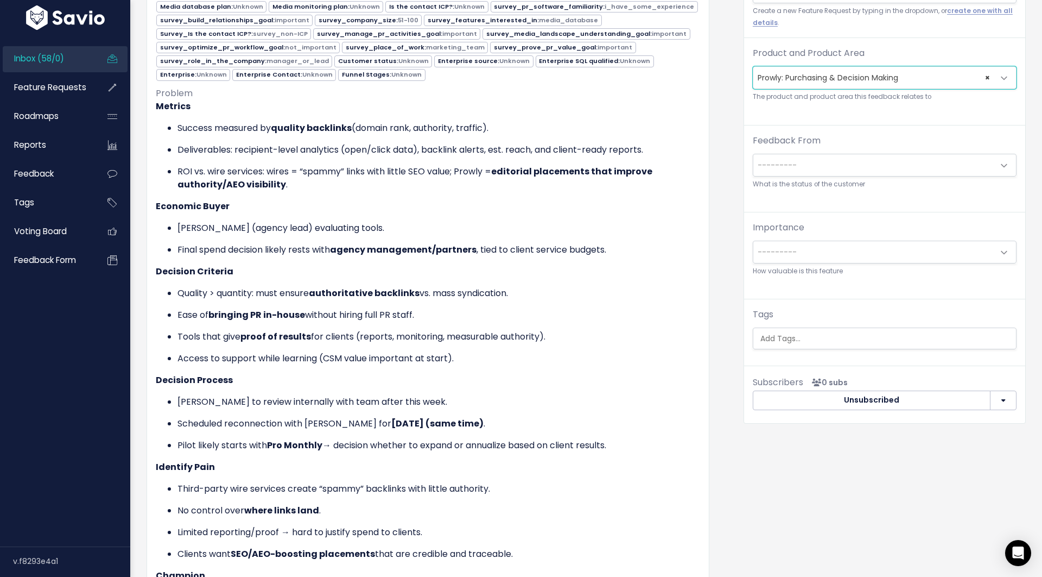
scroll to position [221, 0]
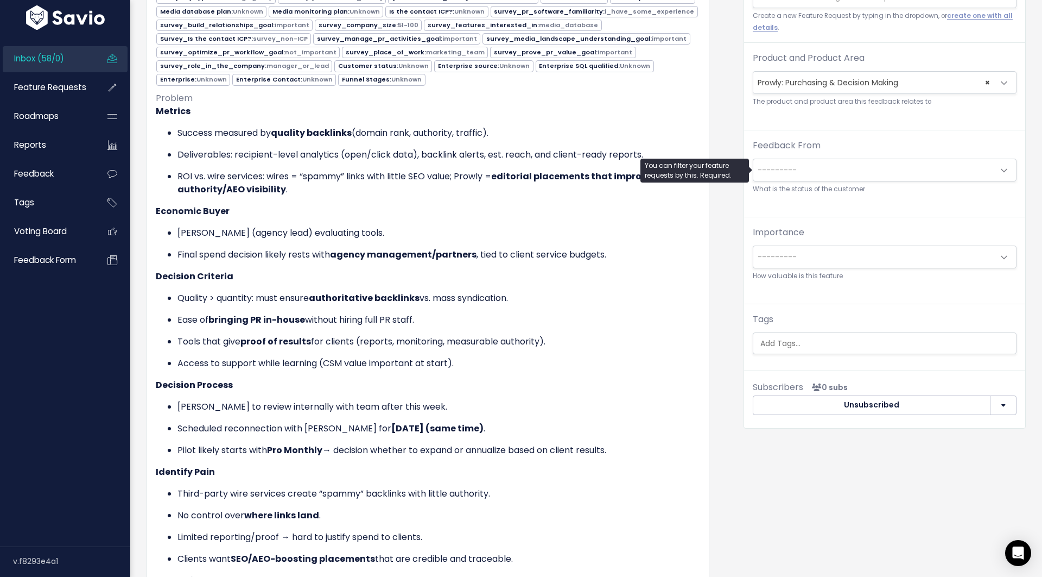
click at [782, 168] on span "---------" at bounding box center [777, 169] width 39 height 11
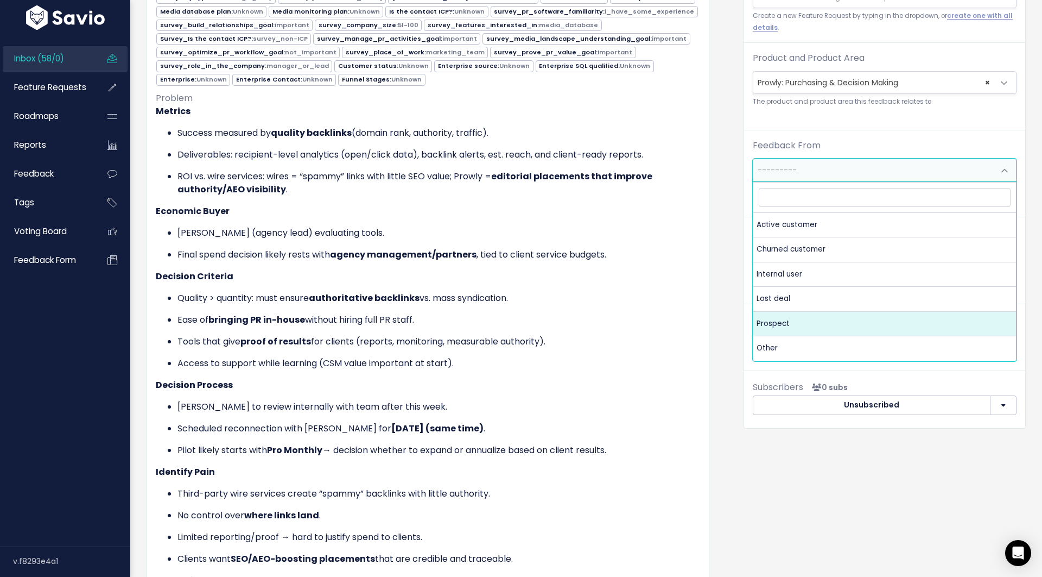
select select "PROSPECT"
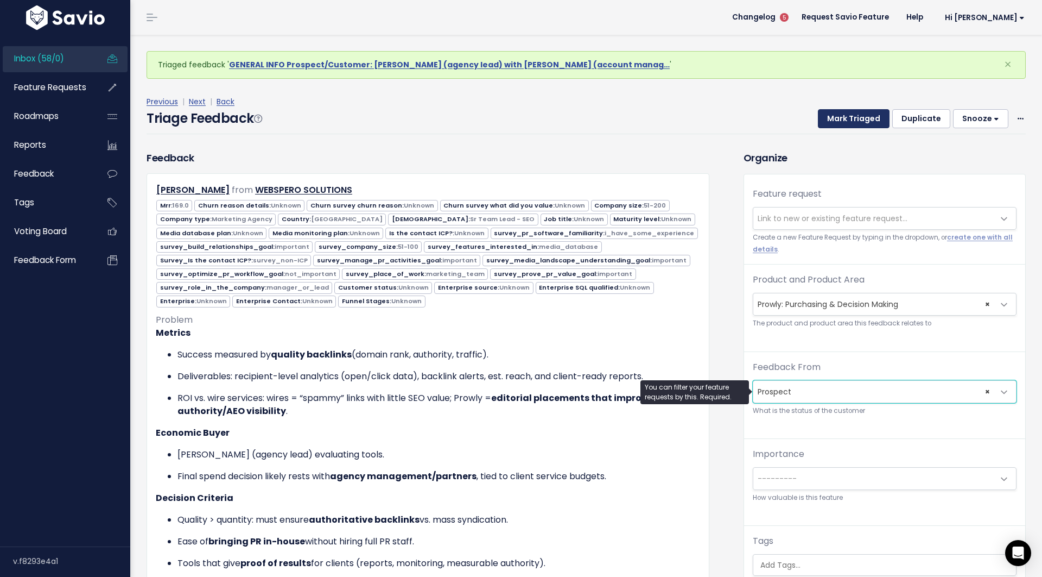
scroll to position [0, 0]
click at [838, 117] on button "Mark Triaged" at bounding box center [854, 119] width 72 height 20
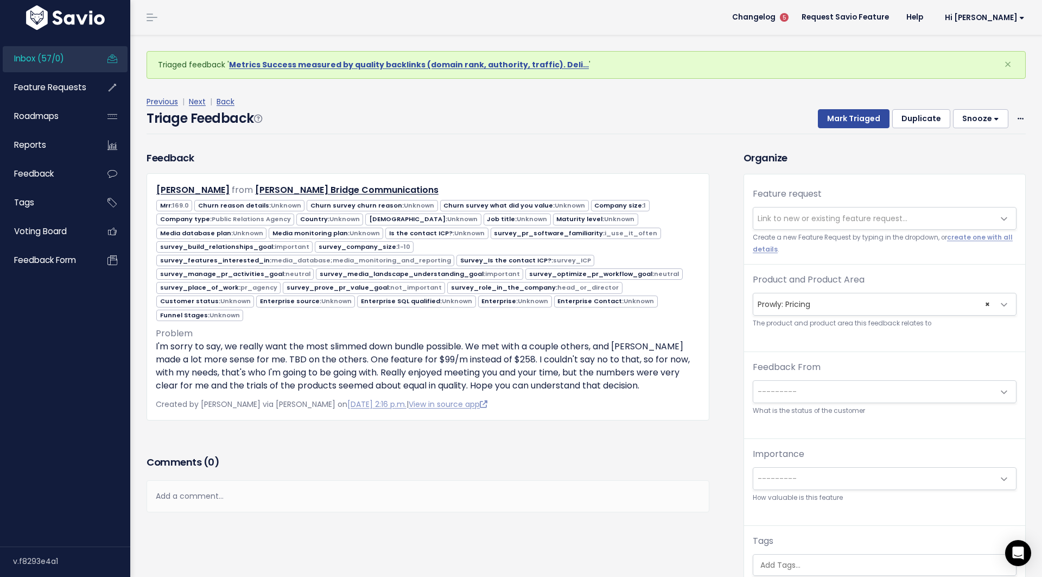
click at [891, 301] on span "× Prowly: Pricing" at bounding box center [873, 304] width 241 height 22
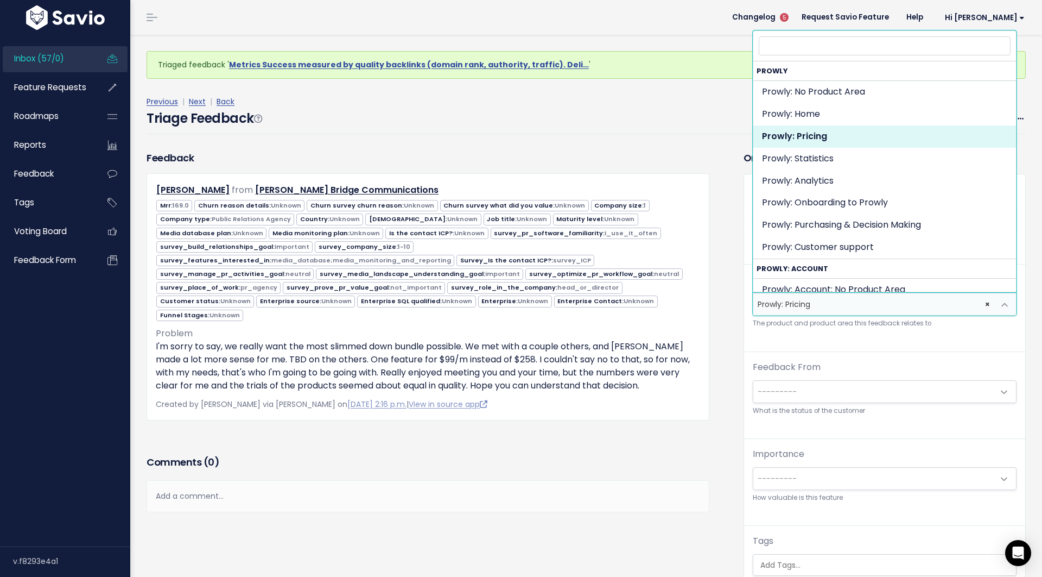
click at [675, 454] on h3 "Comments ( 0 )" at bounding box center [428, 461] width 563 height 15
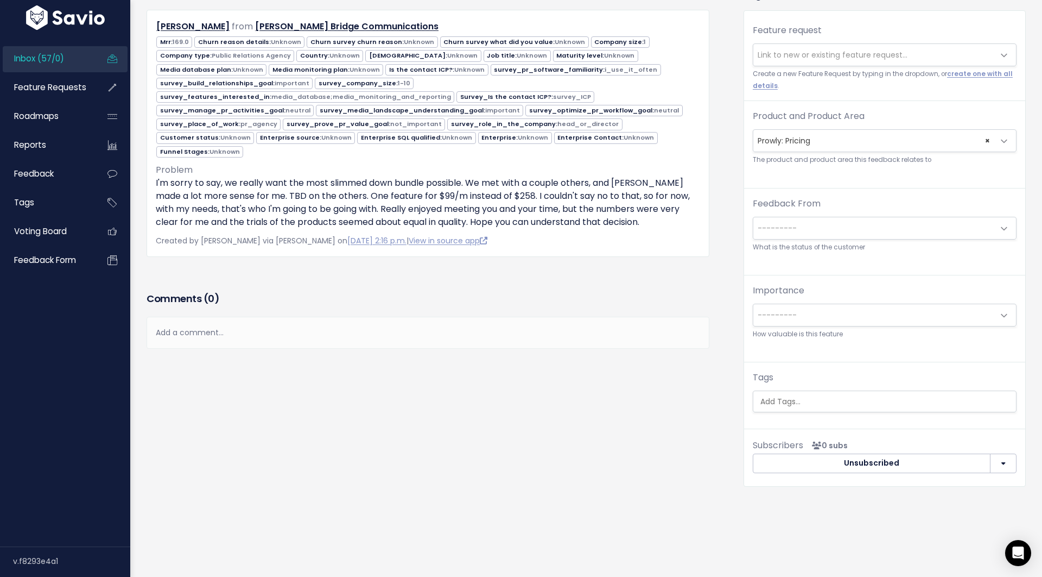
scroll to position [129, 0]
click at [796, 407] on ul at bounding box center [884, 401] width 263 height 21
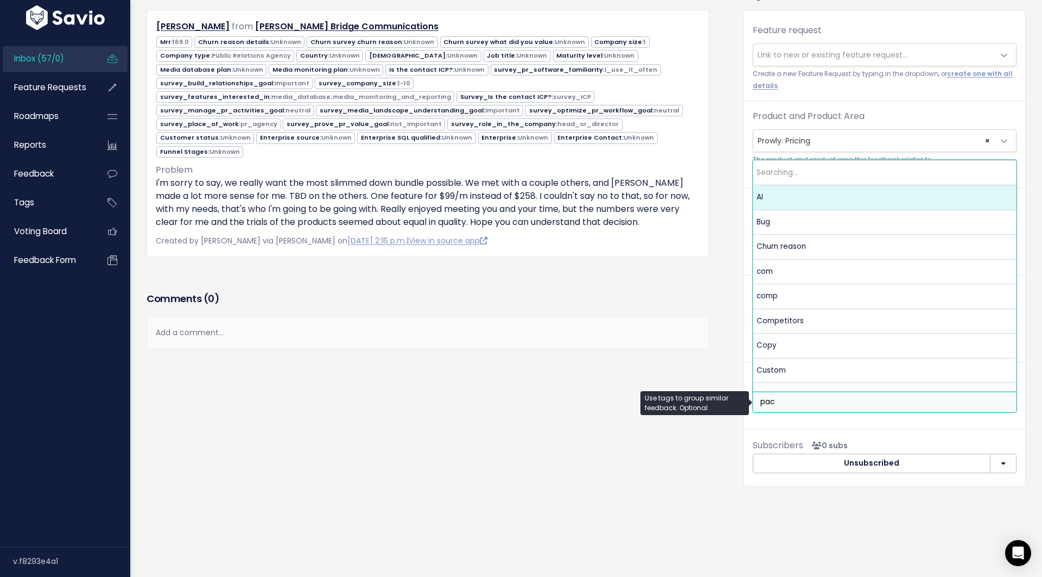
type input "pack"
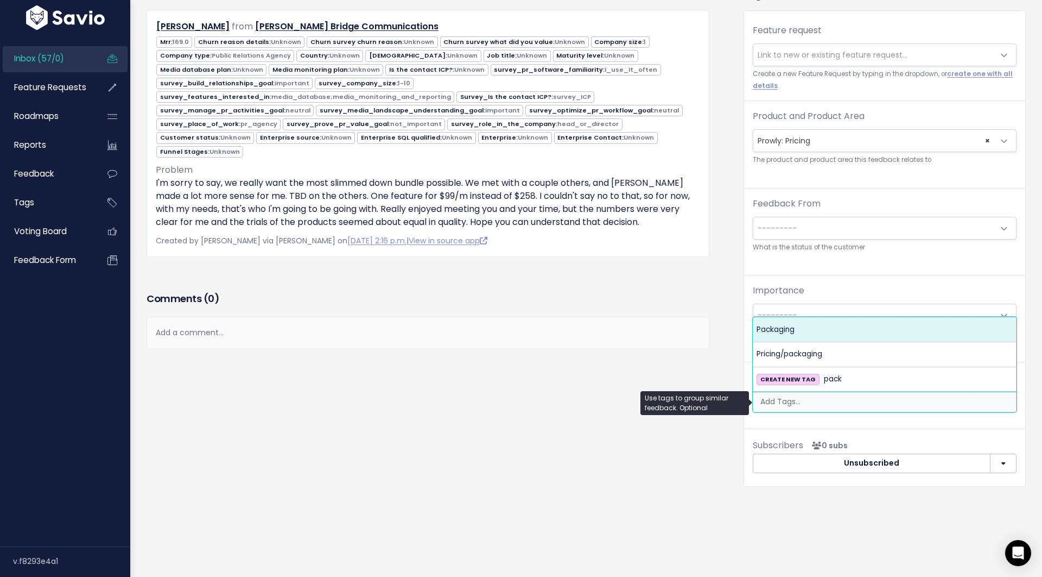
select select "9924"
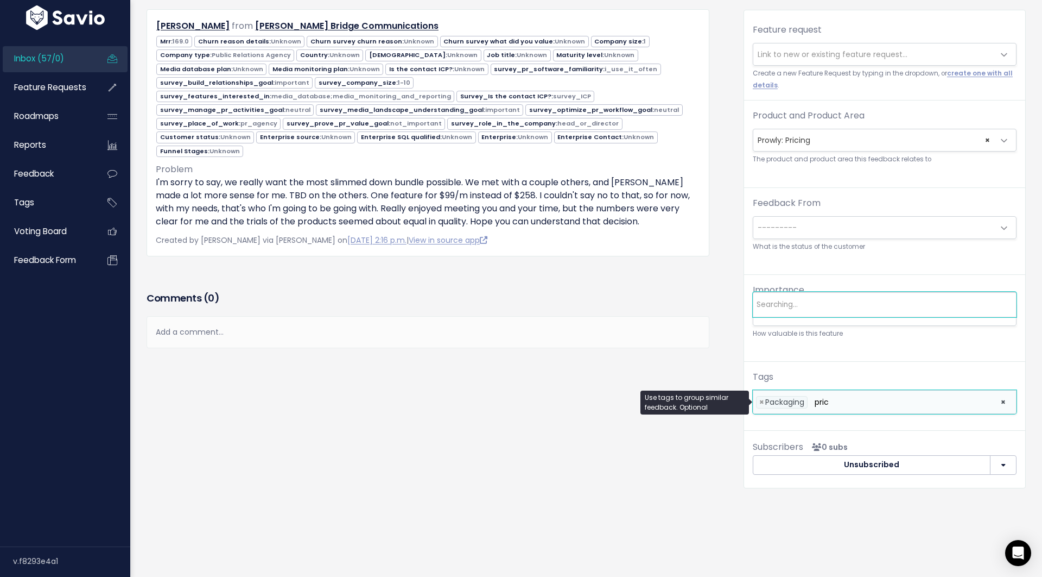
type input "price"
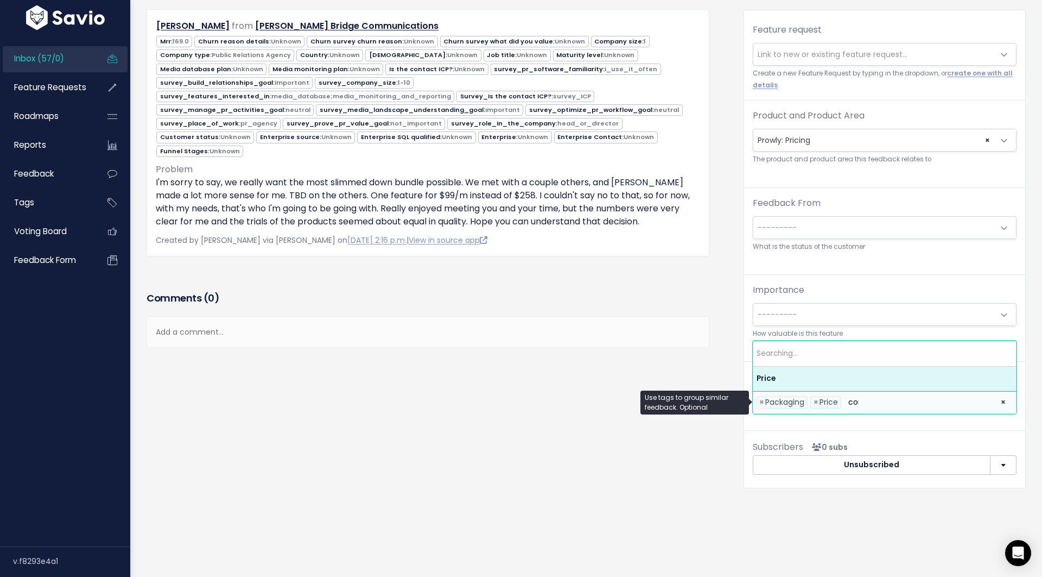
type input "comp"
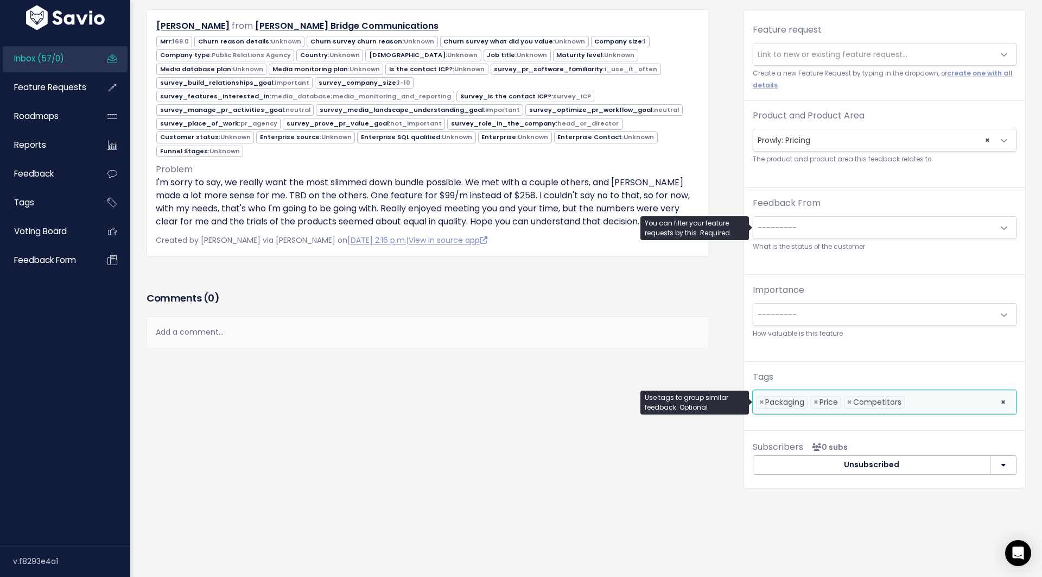
click at [768, 217] on span "---------" at bounding box center [873, 228] width 241 height 22
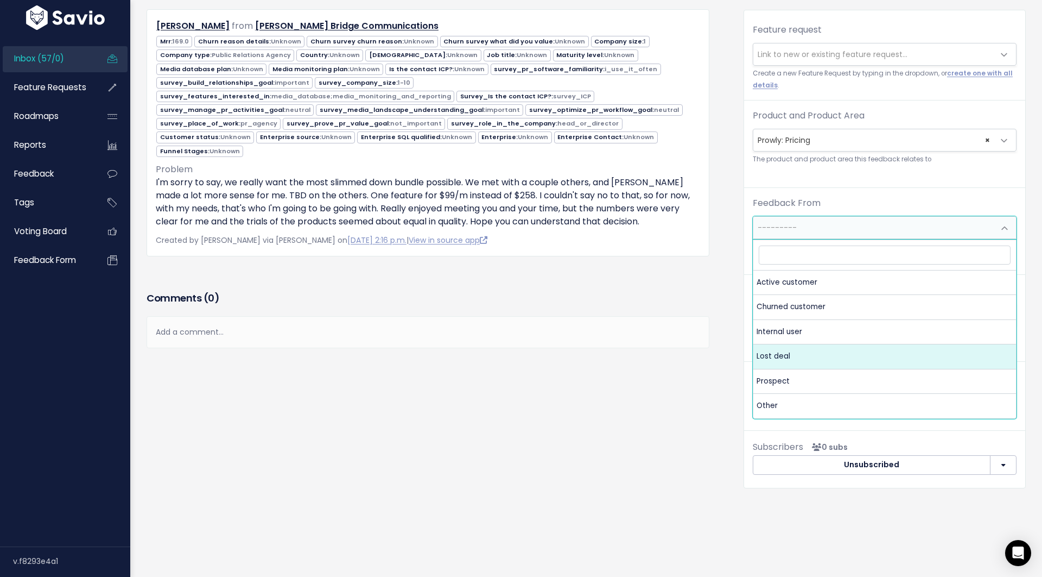
select select "PROSPECT"
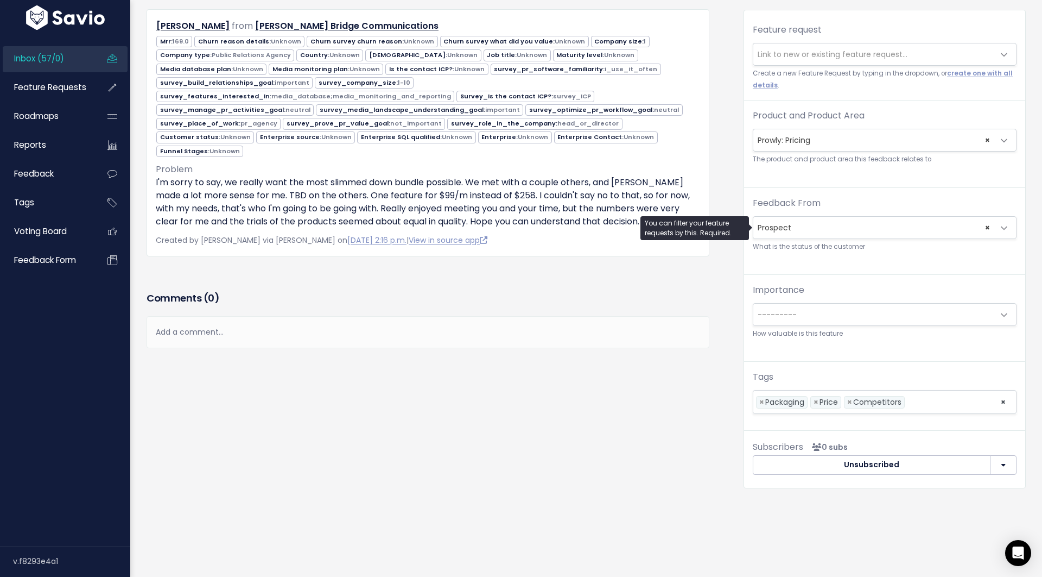
click at [632, 368] on div "Comments ( 0 ) Add a comment... | | | | Add a comment... xxxxxxxxxx These are n…" at bounding box center [427, 335] width 579 height 92
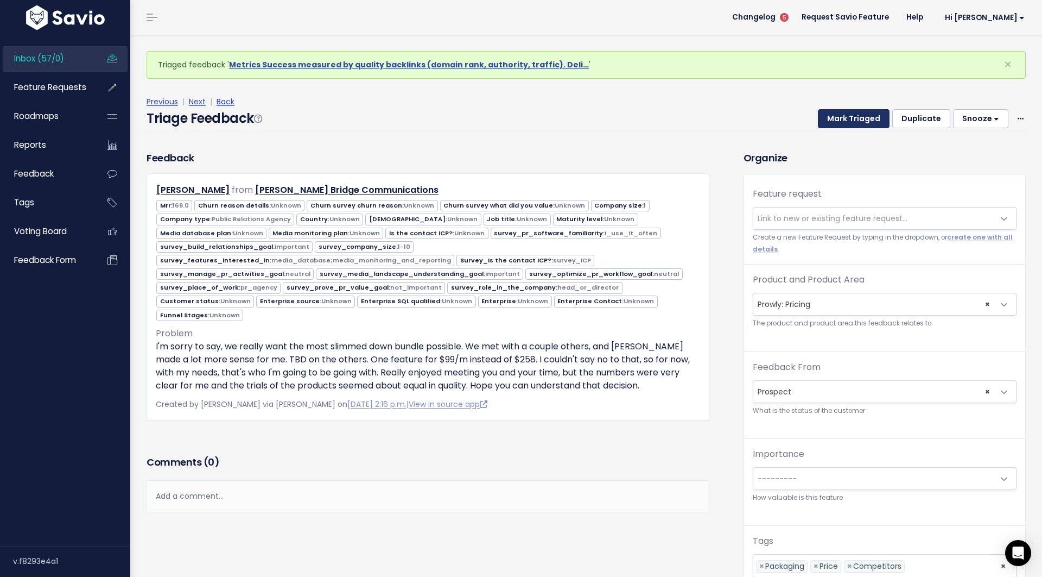
scroll to position [-1, 0]
click at [843, 124] on button "Mark Triaged" at bounding box center [854, 119] width 72 height 20
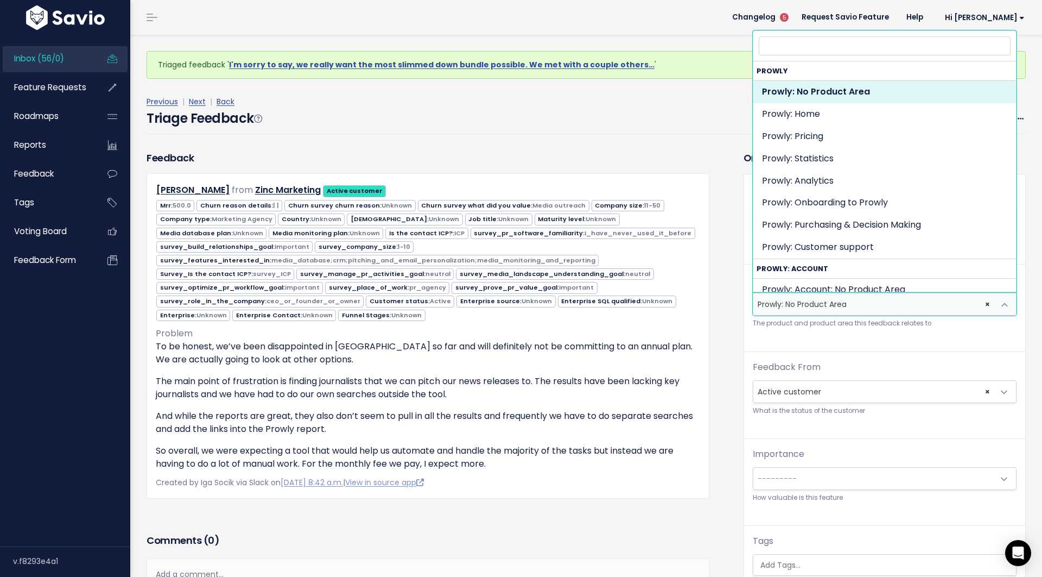
click at [797, 300] on span "× Prowly: No Product Area" at bounding box center [873, 304] width 241 height 22
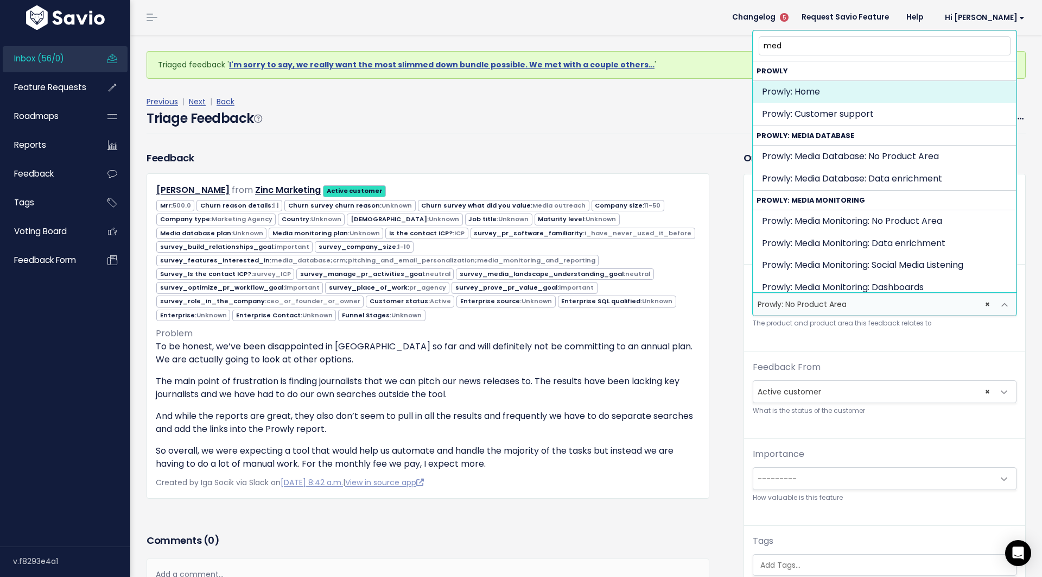
type input "medi"
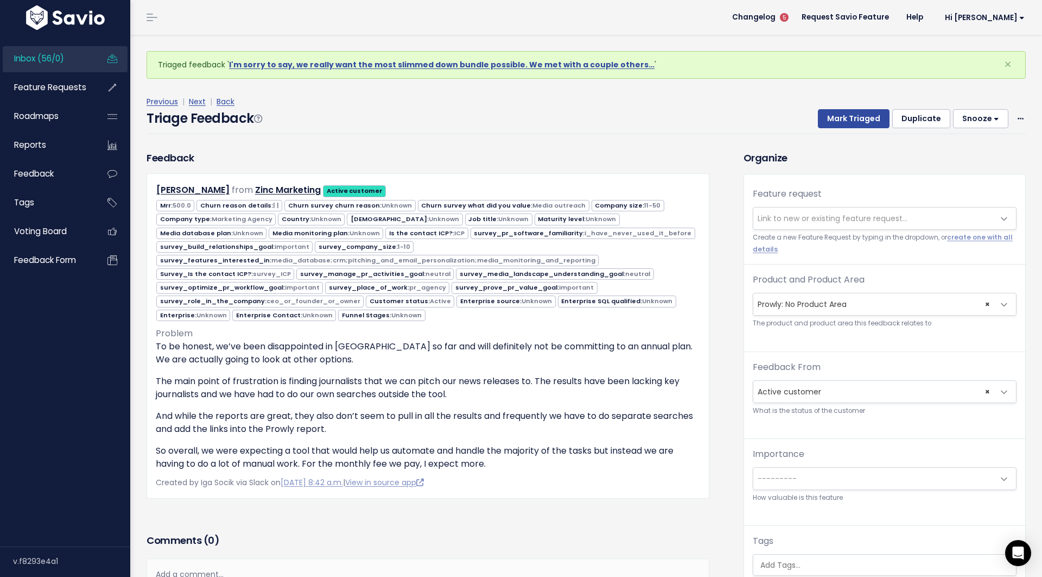
click at [745, 374] on div "Feedback From --------- Active customer Churned customer Internal user Lost dea…" at bounding box center [884, 399] width 281 height 78
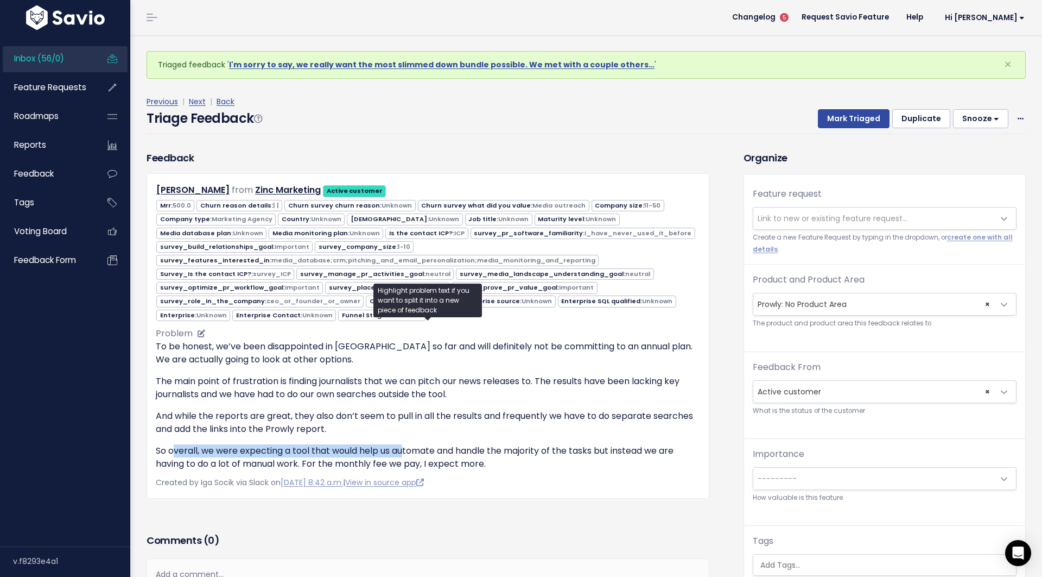
drag, startPoint x: 176, startPoint y: 444, endPoint x: 406, endPoint y: 441, distance: 230.2
click at [406, 444] on p "So overall, we were expecting a tool that would help us automate and handle the…" at bounding box center [428, 457] width 544 height 26
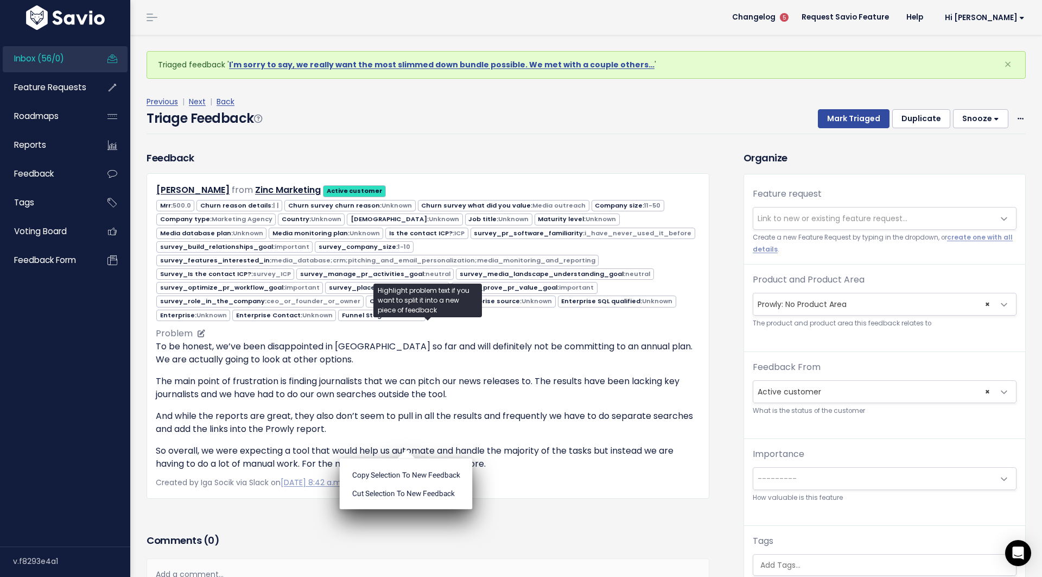
click at [424, 444] on p "So overall, we were expecting a tool that would help us automate and handle the…" at bounding box center [428, 457] width 544 height 26
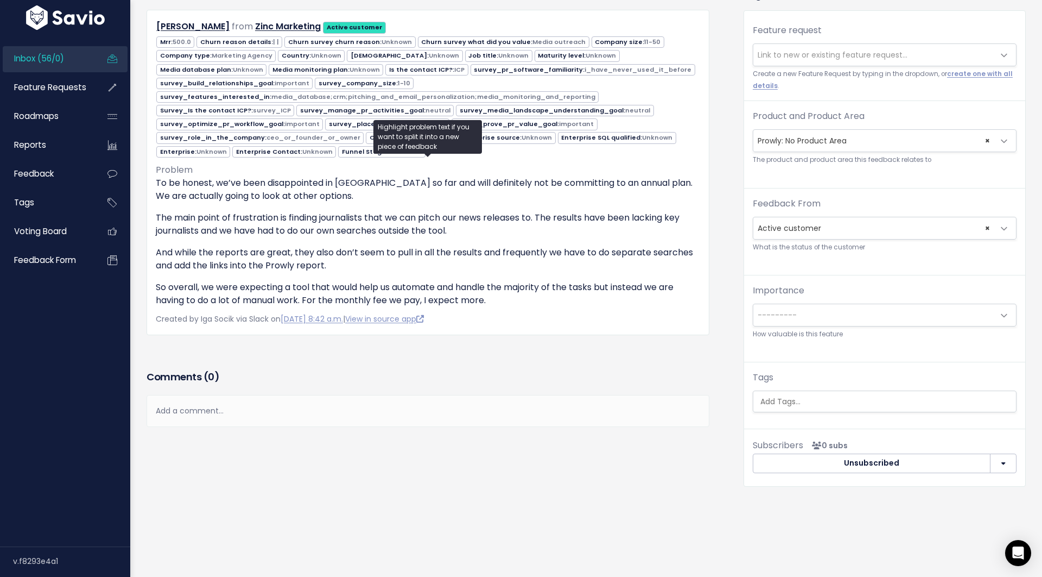
scroll to position [129, 0]
click at [780, 417] on div "Feature request --------- Link to new or existing feature request... Create a n…" at bounding box center [884, 222] width 281 height 423
click at [771, 388] on div "Tags" at bounding box center [885, 391] width 264 height 41
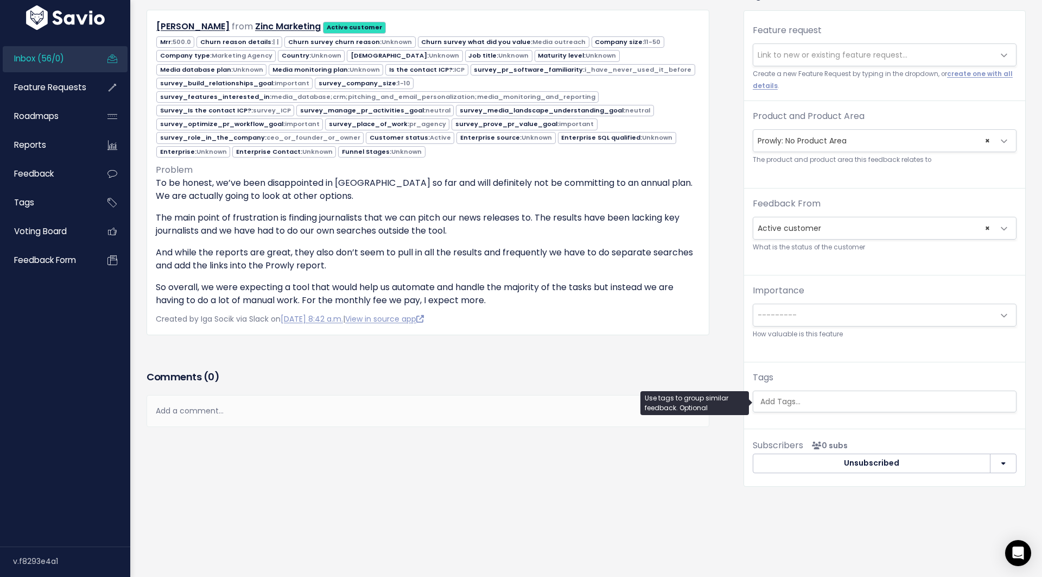
click at [771, 403] on input "search" at bounding box center [887, 401] width 262 height 11
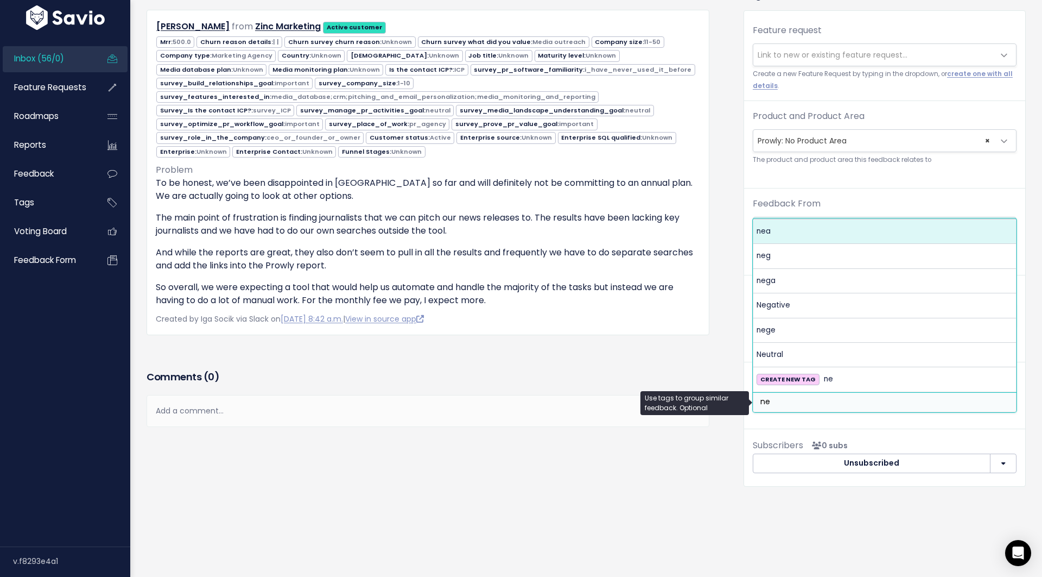
type input "neg"
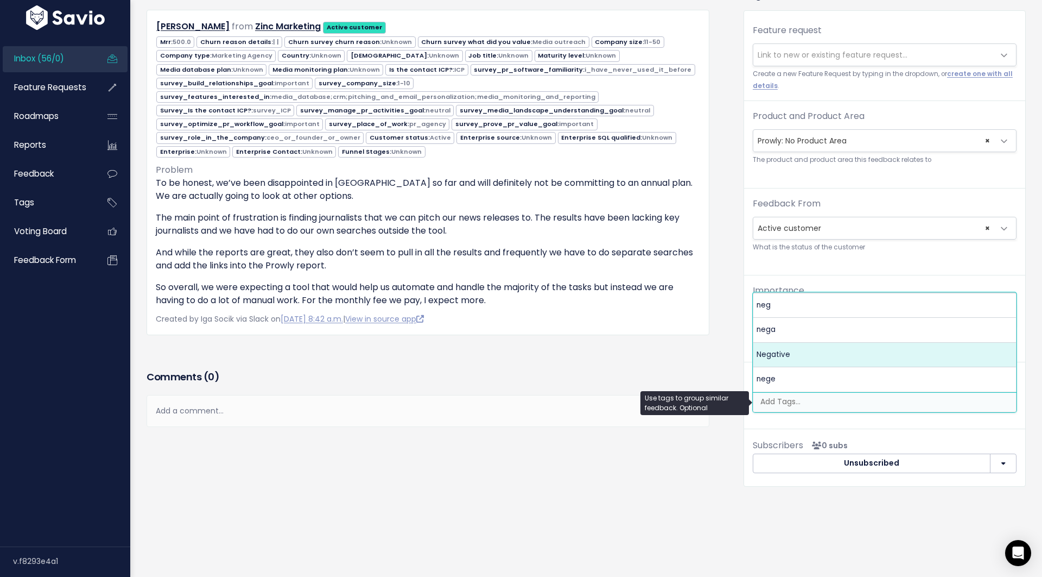
select select "7969"
type input "quali"
type input "x"
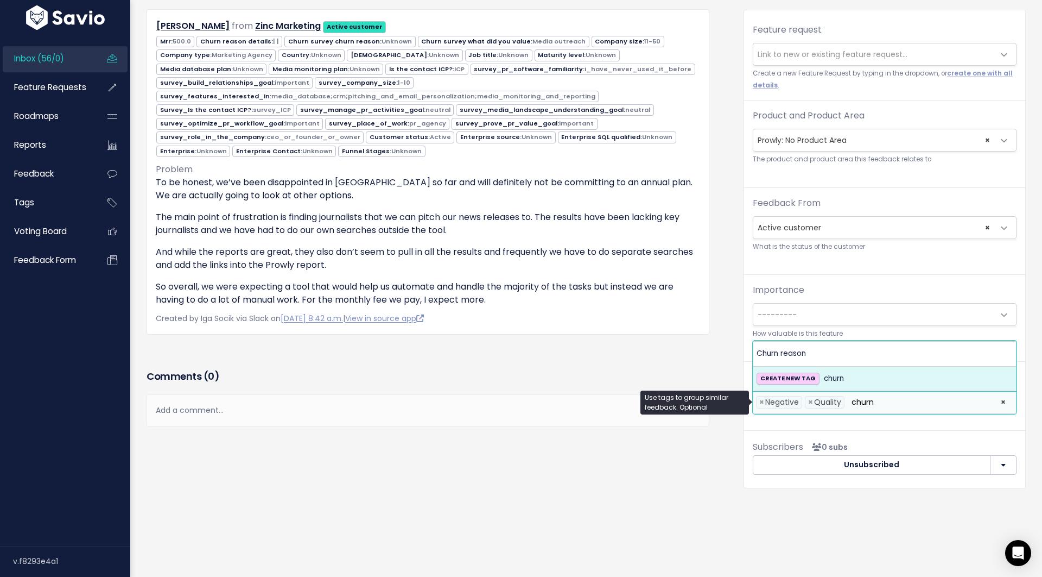
type input "churn"
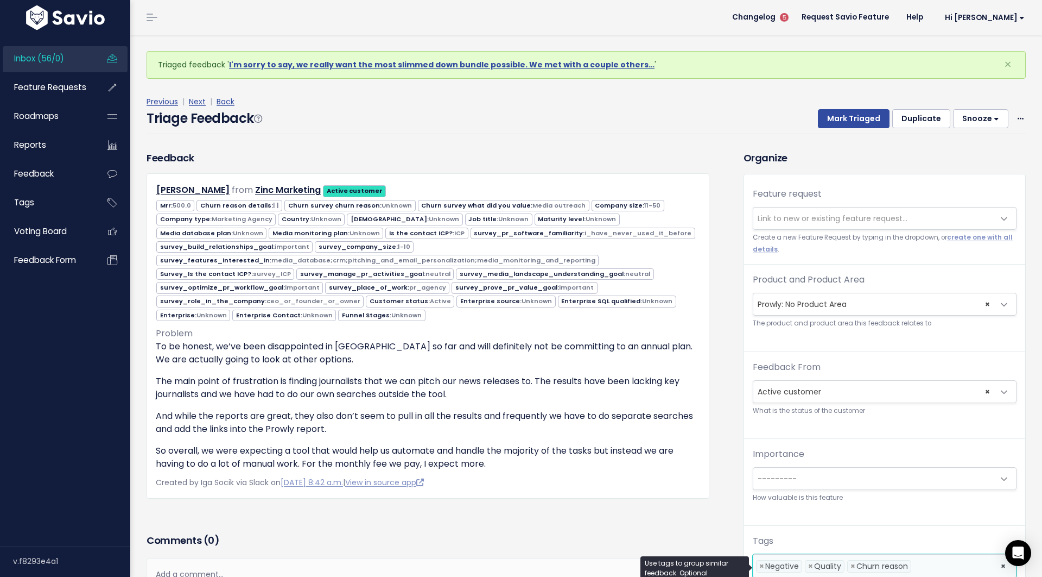
scroll to position [0, 0]
click at [839, 116] on button "Mark Triaged" at bounding box center [854, 119] width 72 height 20
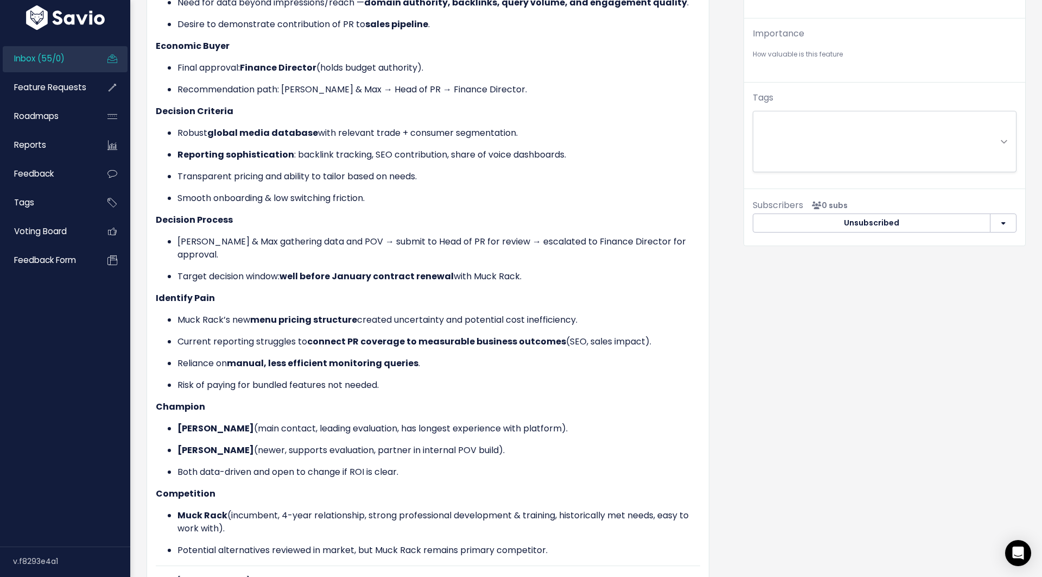
scroll to position [380, 0]
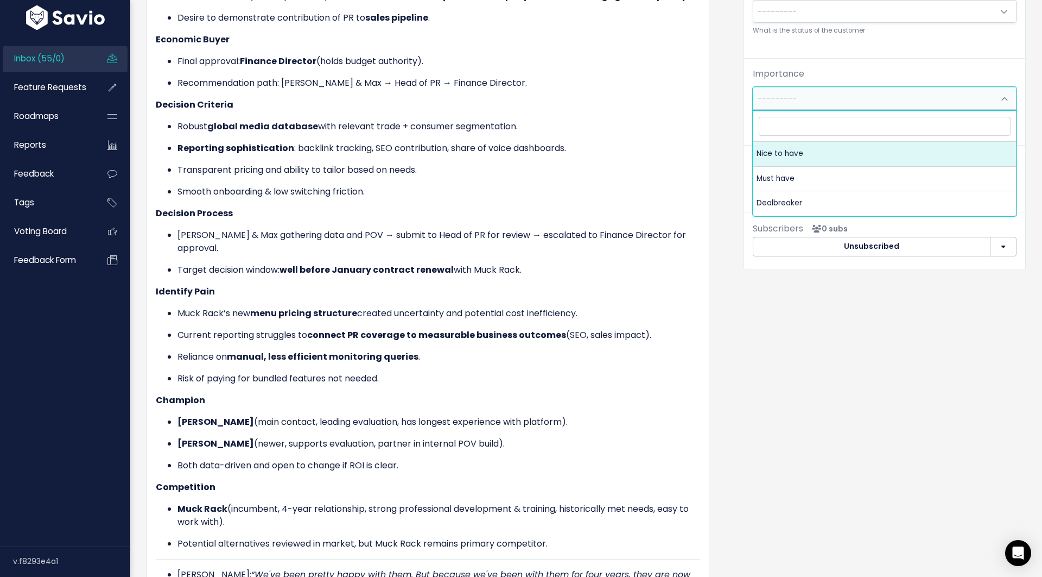
click at [801, 101] on span "---------" at bounding box center [873, 98] width 241 height 22
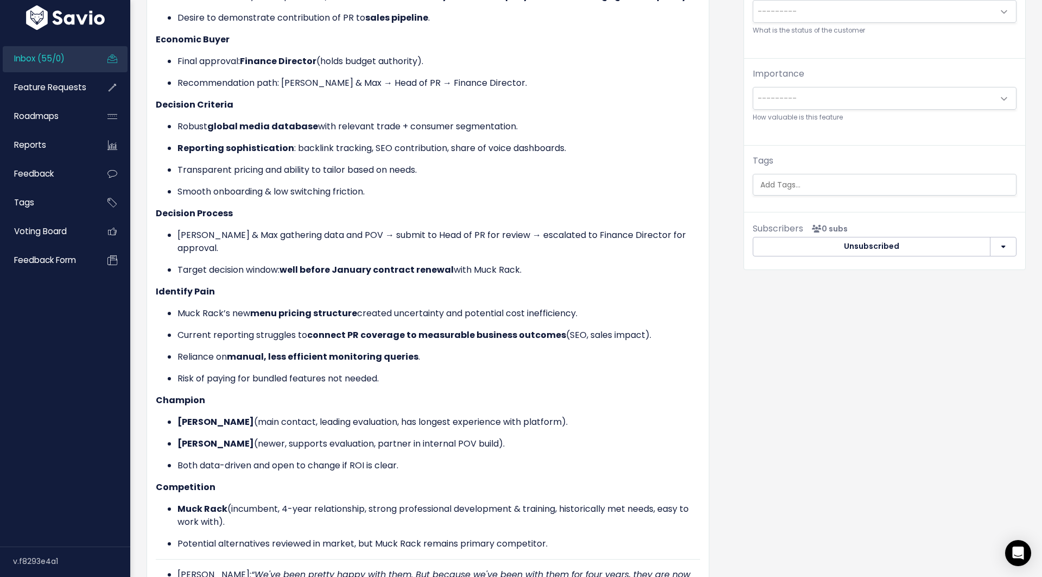
click at [734, 103] on div "Feedback [PERSON_NAME] from Signal Theory" at bounding box center [436, 286] width 597 height 1032
click at [784, 183] on input "search" at bounding box center [887, 184] width 262 height 11
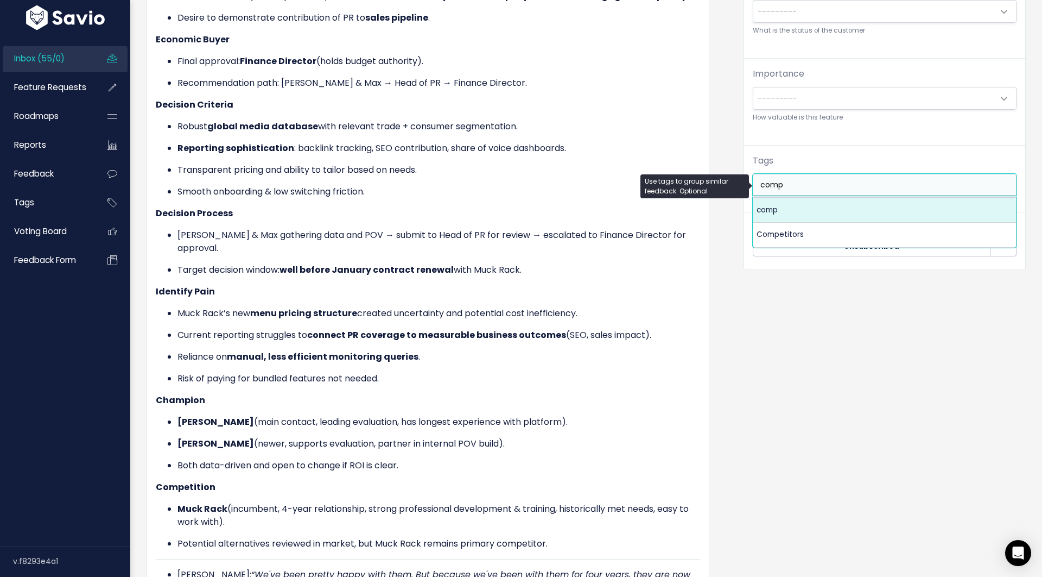
type input "comp"
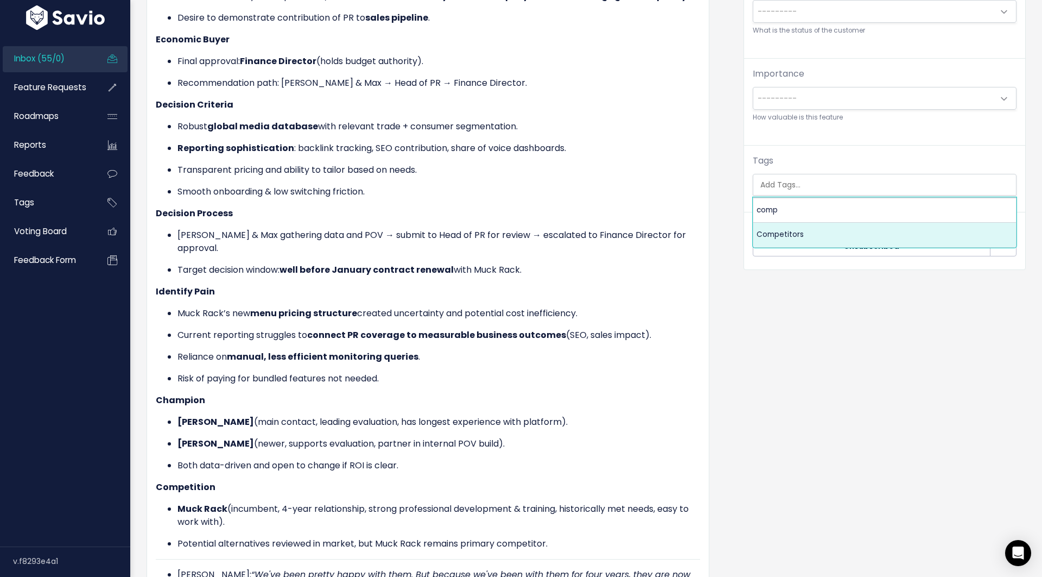
select select "7978"
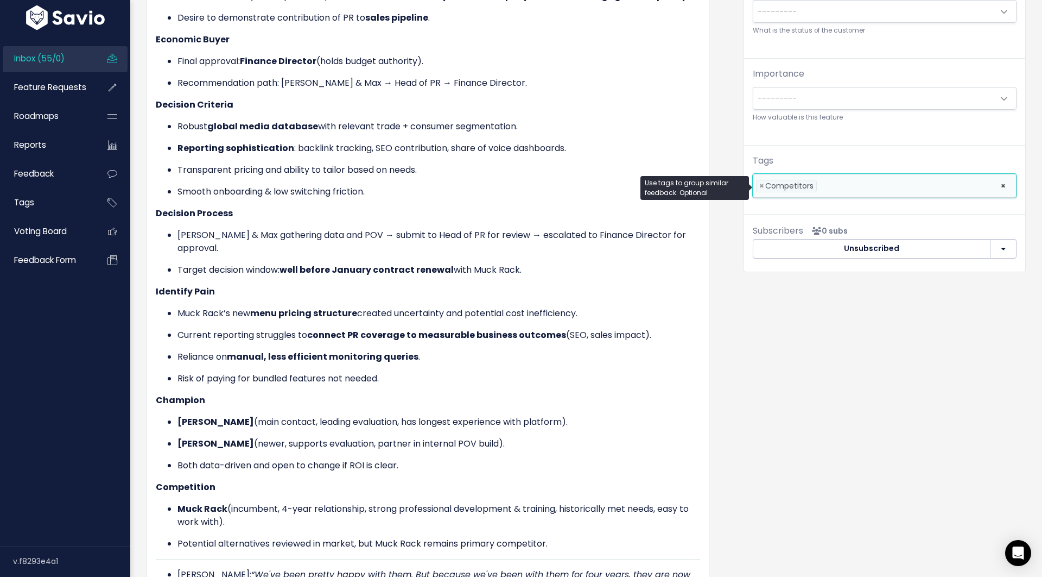
click at [545, 387] on div "Metrics Stronger reporting that connects earned media to SEO impact, organic se…" at bounding box center [428, 293] width 544 height 695
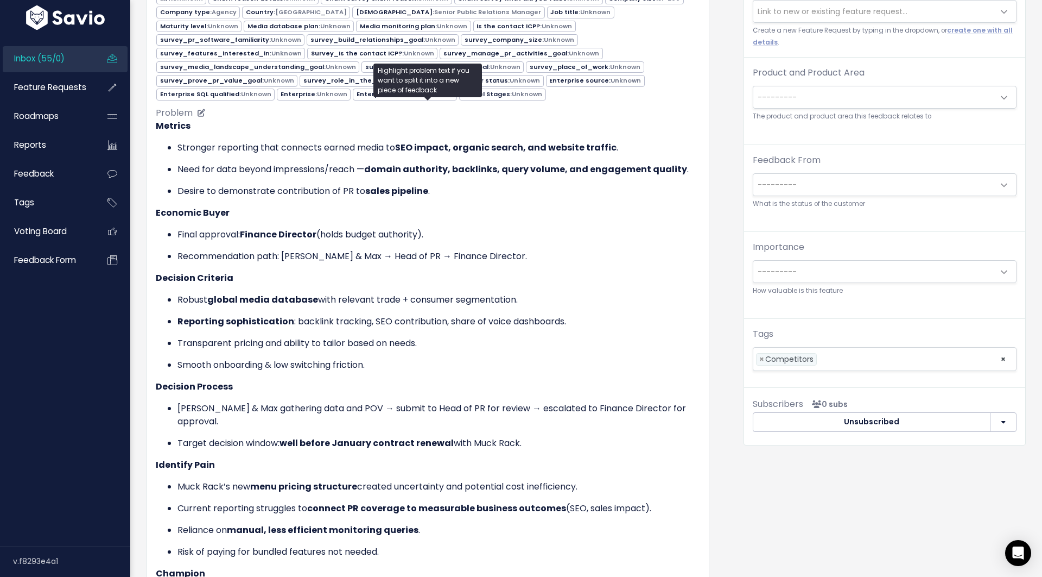
scroll to position [208, 0]
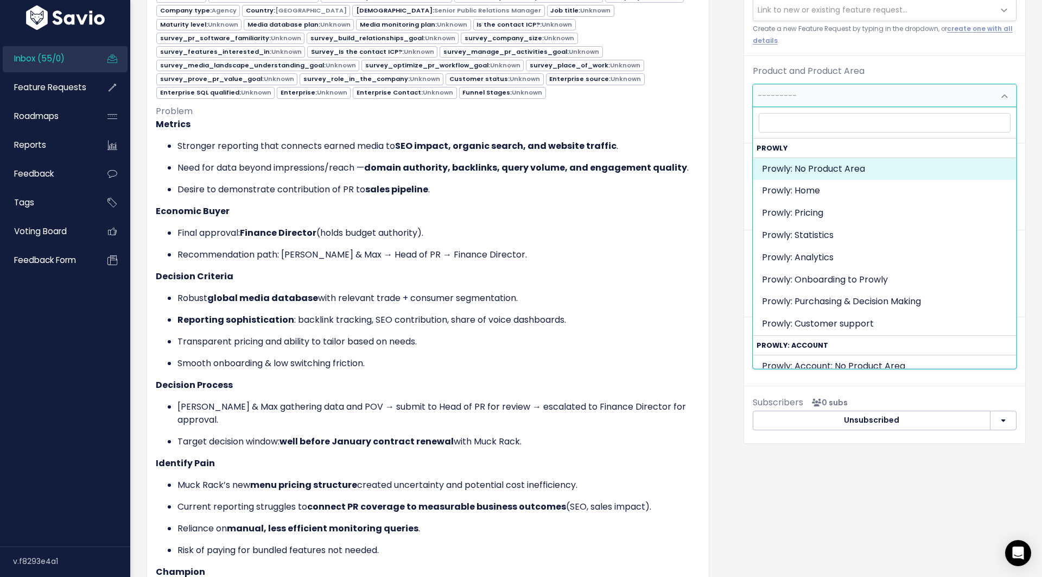
click at [786, 104] on span "---------" at bounding box center [873, 96] width 241 height 22
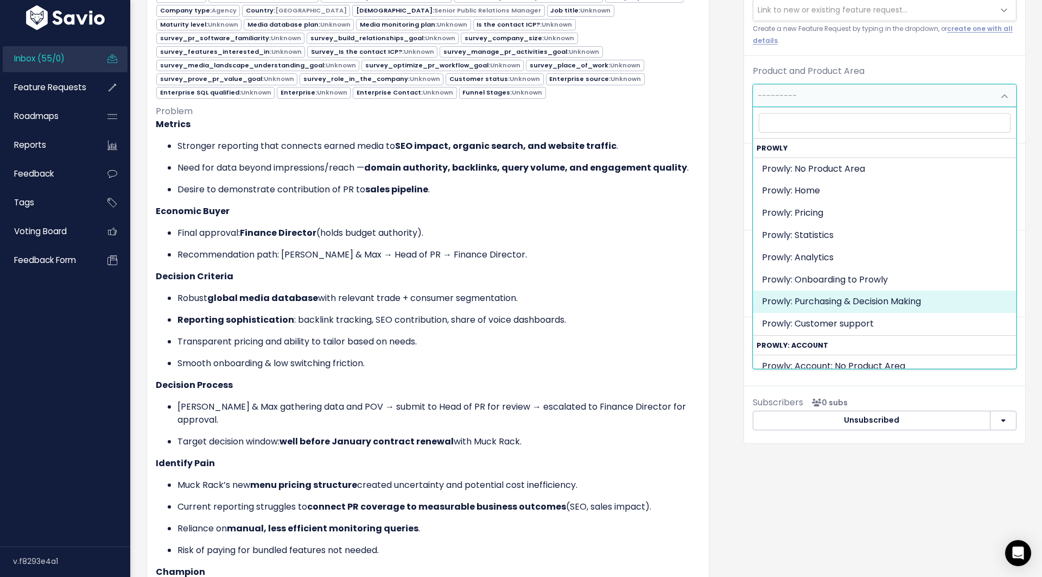
select select "MAIN:PURCHASING_PROCESS"
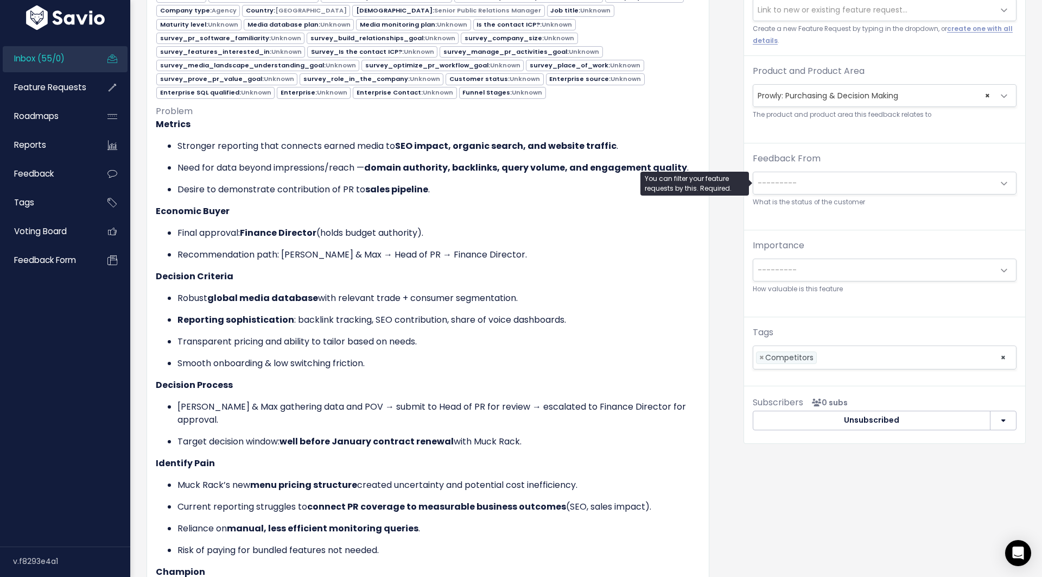
click at [803, 180] on span "---------" at bounding box center [873, 183] width 241 height 22
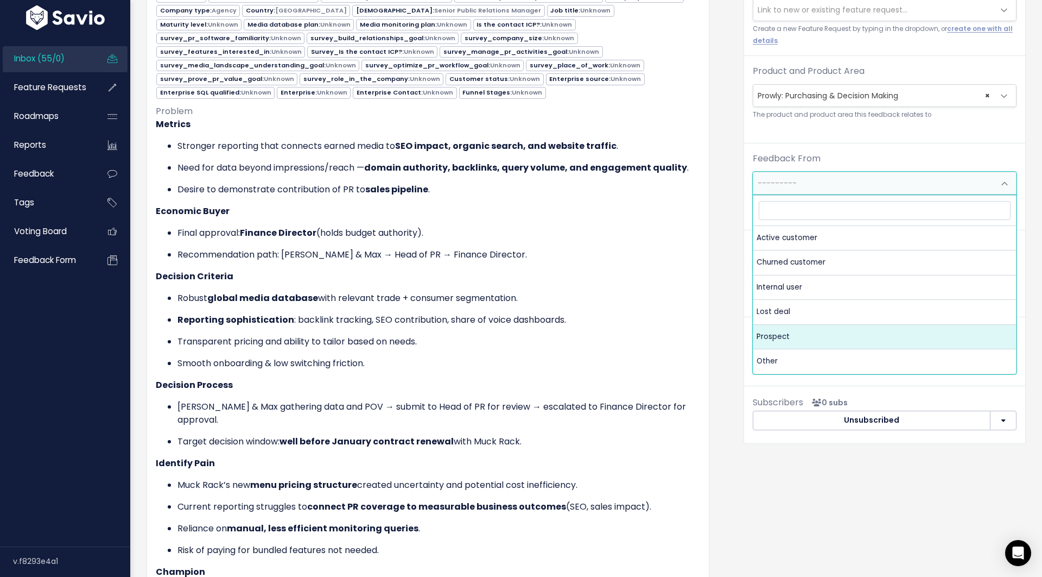
select select "PROSPECT"
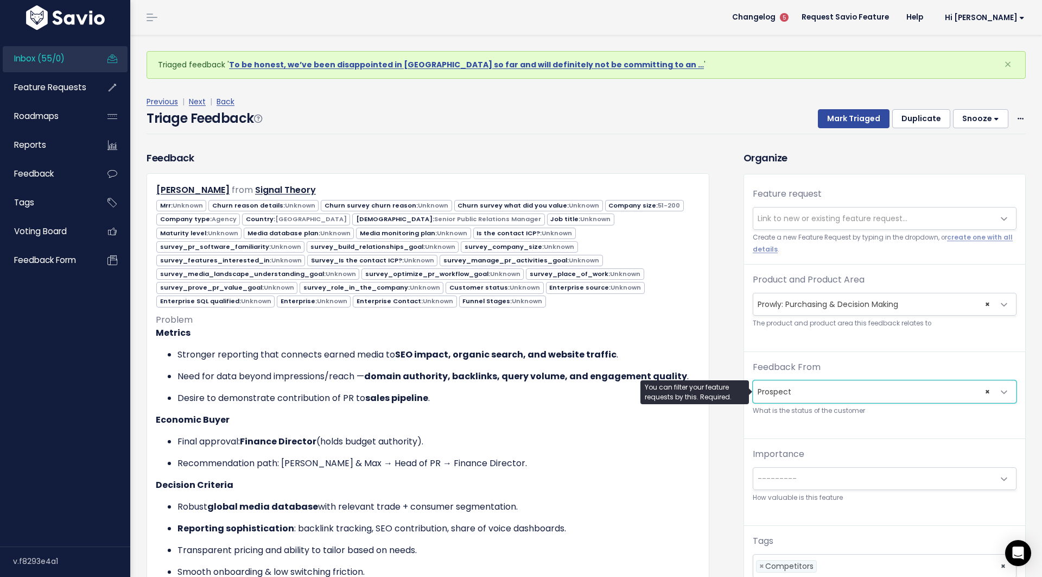
scroll to position [0, 0]
click at [867, 115] on button "Mark Triaged" at bounding box center [854, 119] width 72 height 20
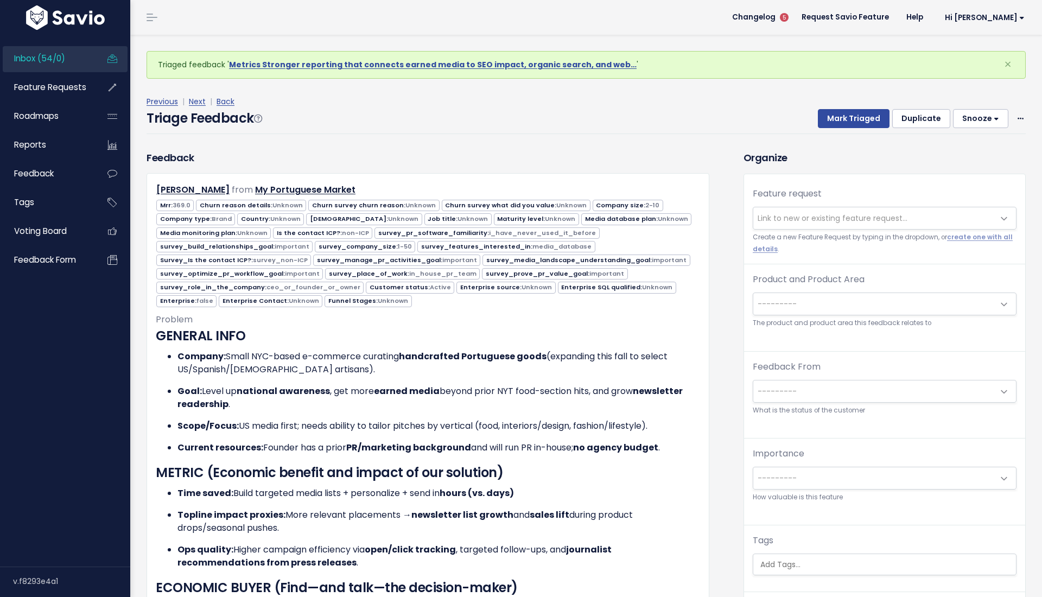
click at [858, 317] on div "Product and Product Area --------- Prowly: No Product Area Prowly: Home Prowly:…" at bounding box center [885, 301] width 264 height 56
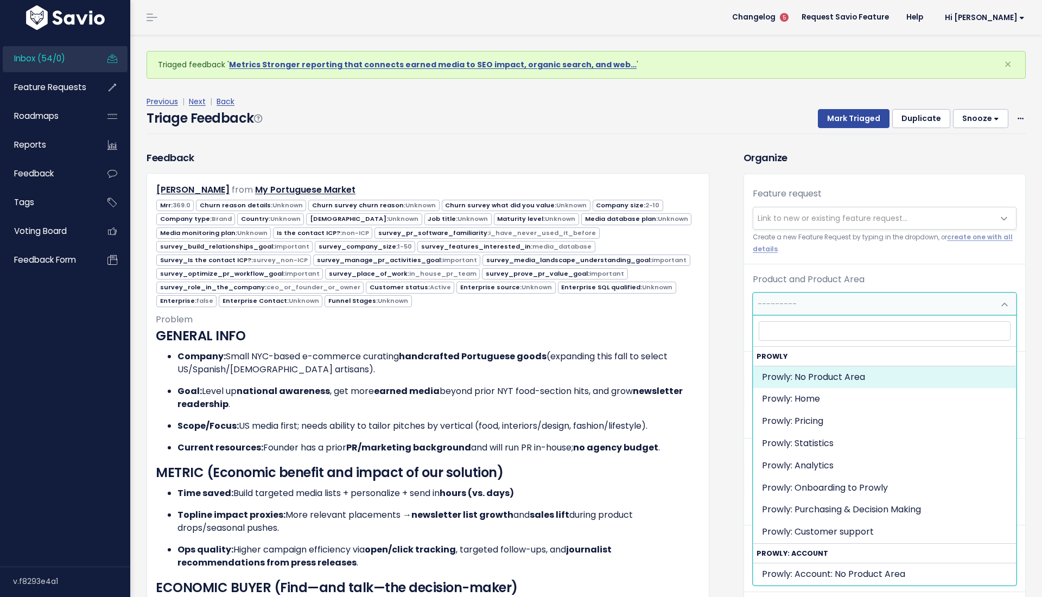
click at [850, 305] on span "---------" at bounding box center [873, 304] width 241 height 22
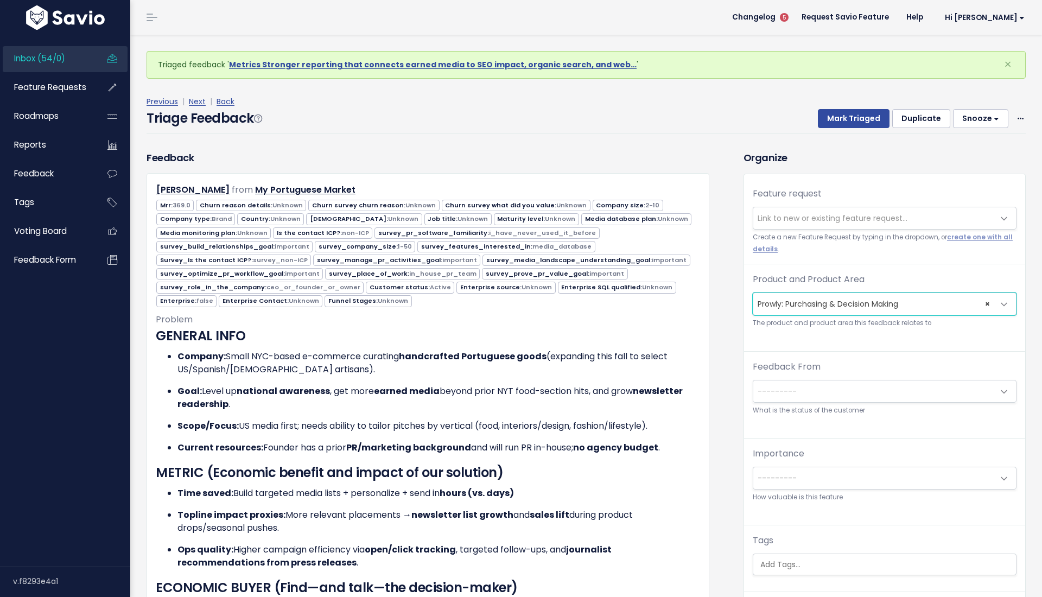
select select "MAIN:PURCHASING_PROCESS"
click at [817, 384] on span "---------" at bounding box center [873, 392] width 241 height 22
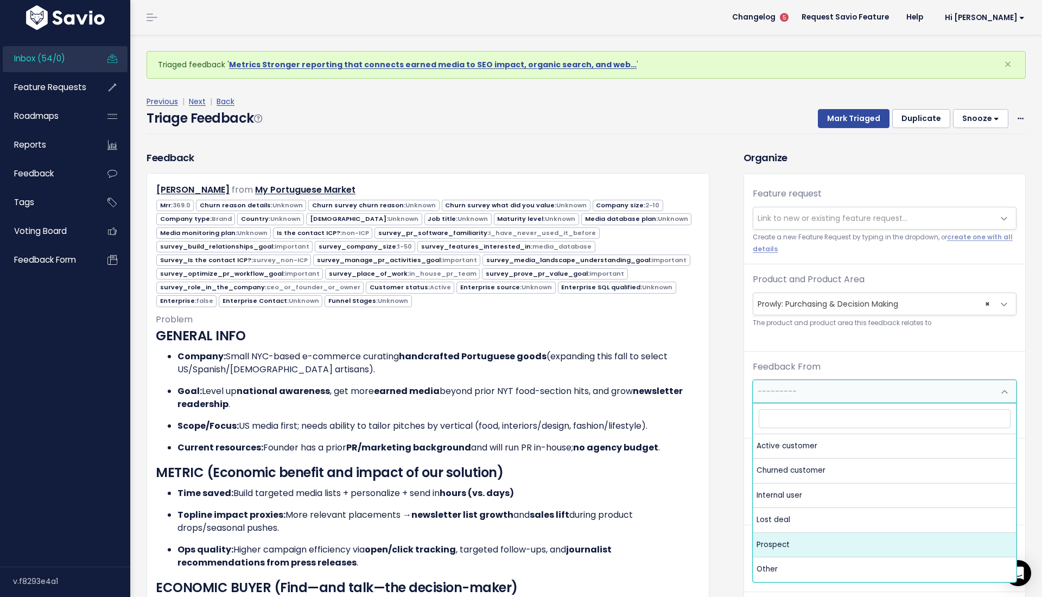
select select "PROSPECT"
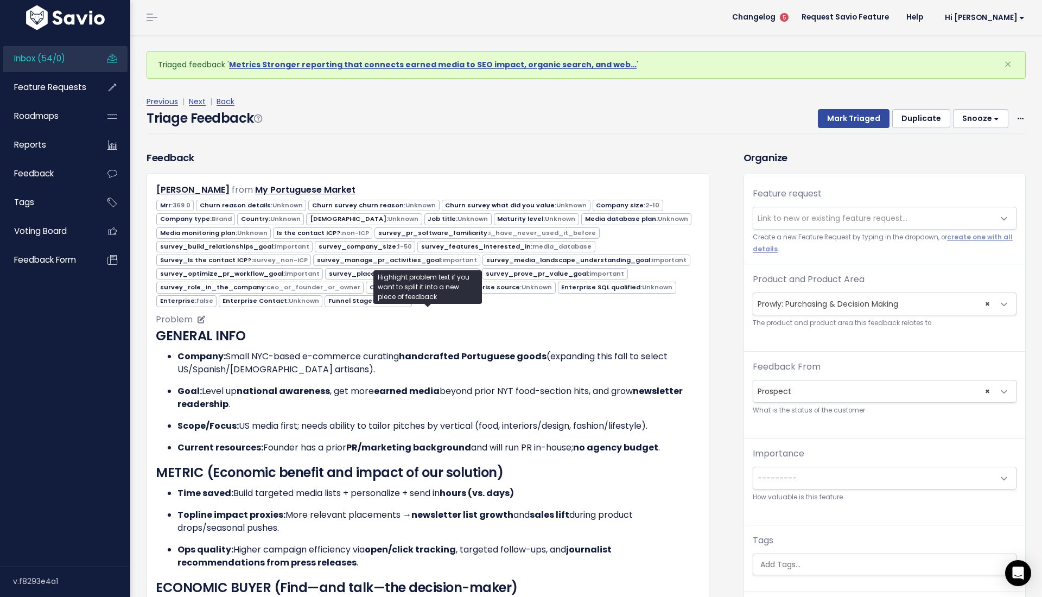
click at [549, 422] on p "Scope/Focus: US media first; needs ability to tailor pitches by vertical (food,…" at bounding box center [439, 426] width 523 height 13
click at [839, 124] on button "Mark Triaged" at bounding box center [854, 119] width 72 height 20
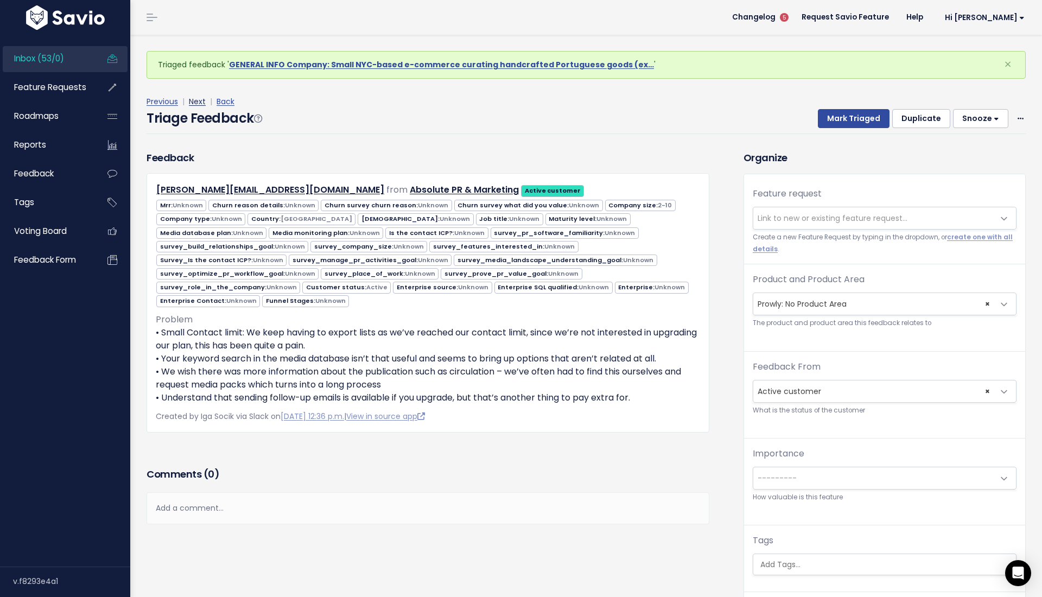
click at [200, 96] on link "Next" at bounding box center [197, 101] width 17 height 11
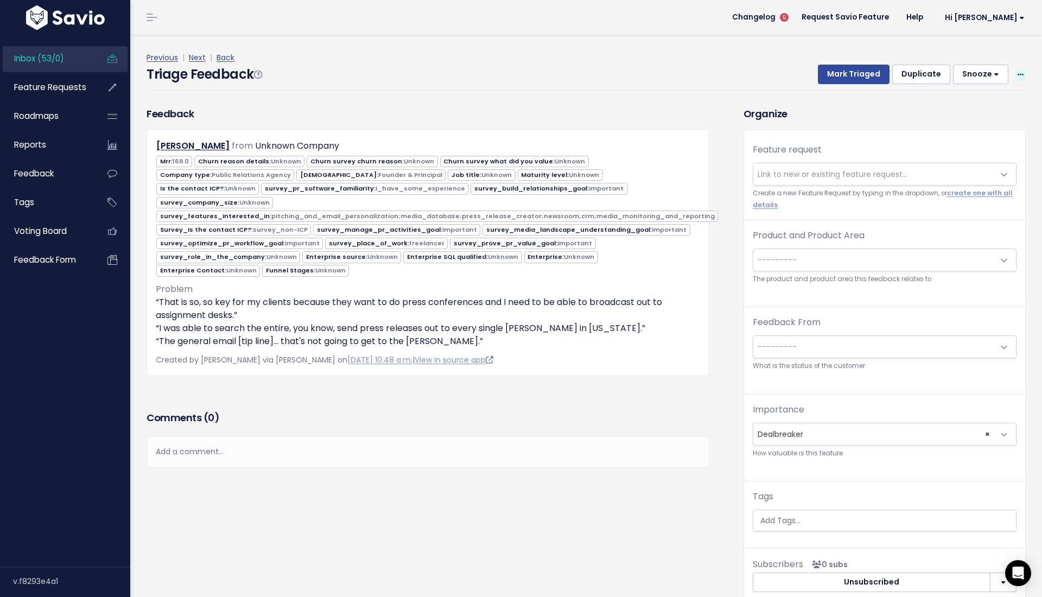
click at [1021, 68] on span at bounding box center [1021, 75] width 10 height 14
click at [973, 117] on link "Delete" at bounding box center [978, 124] width 78 height 21
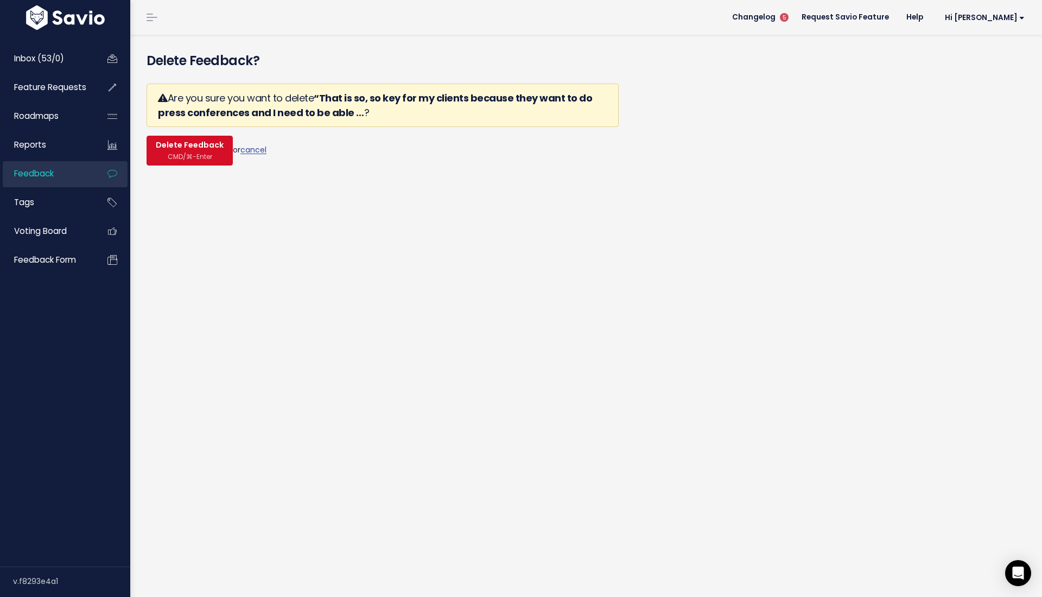
click at [172, 149] on span "Delete Feedback" at bounding box center [190, 146] width 68 height 10
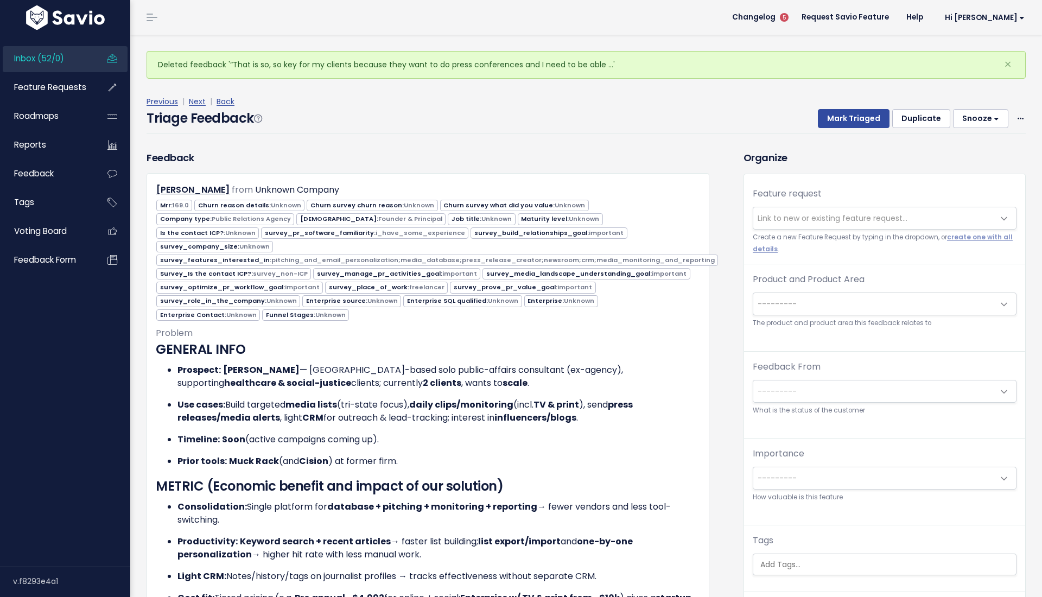
click at [865, 300] on span "---------" at bounding box center [873, 304] width 241 height 22
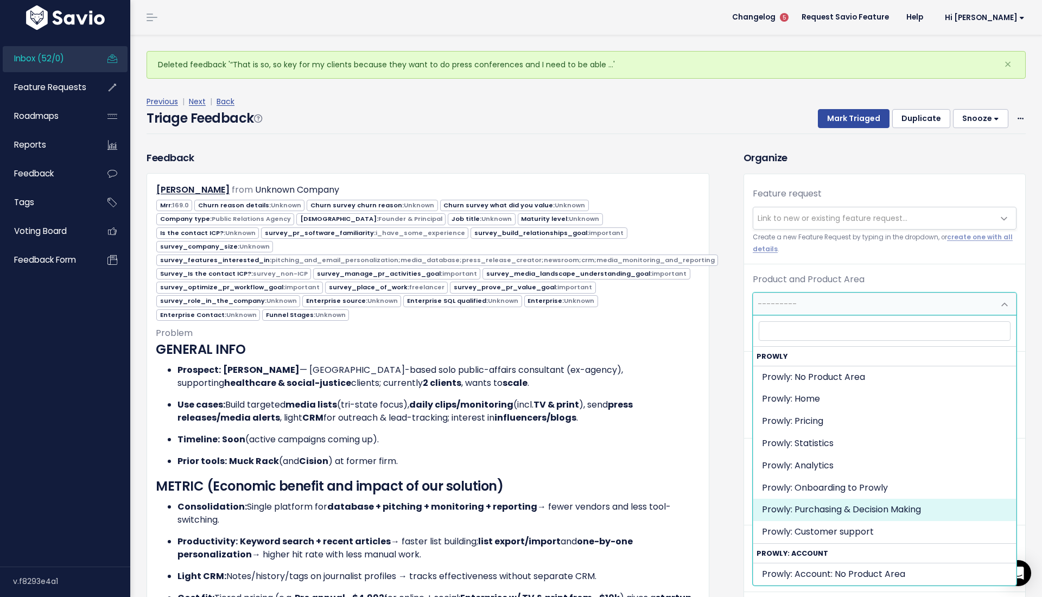
select select "MAIN:PURCHASING_PROCESS"
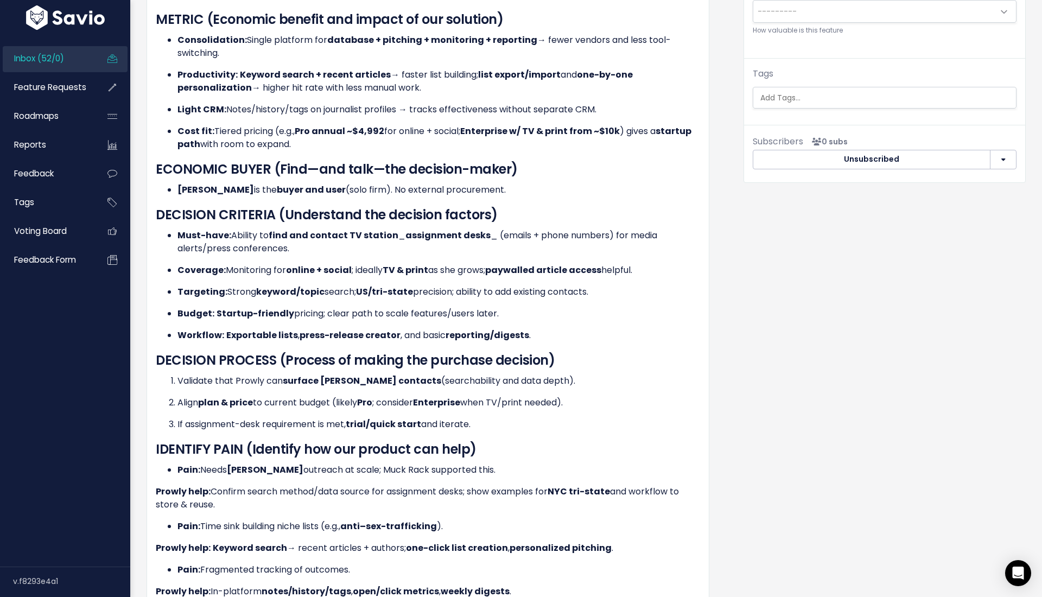
scroll to position [459, 0]
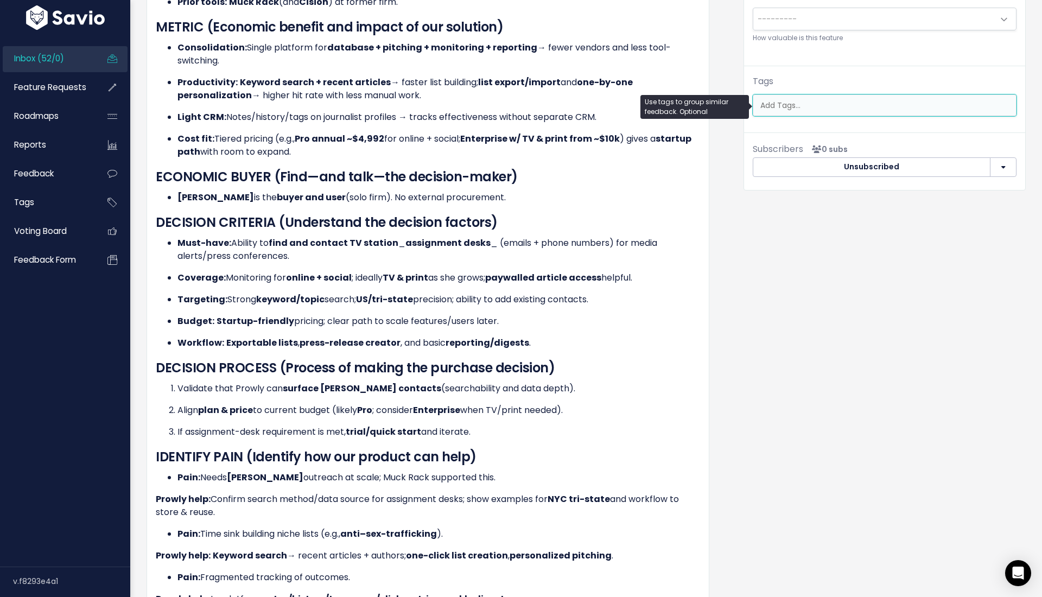
click at [778, 105] on input "search" at bounding box center [887, 105] width 262 height 11
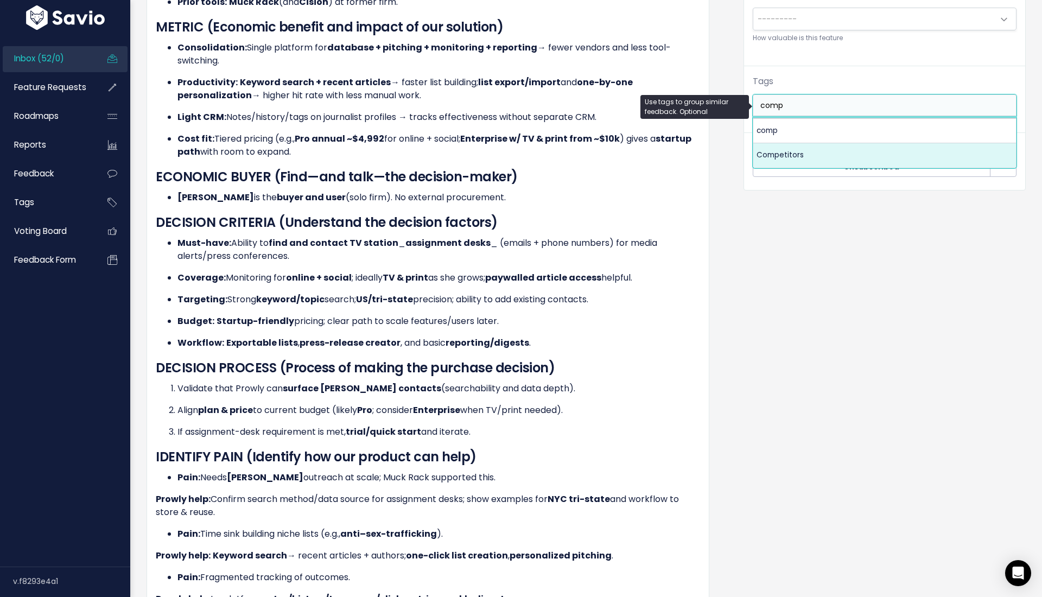
type input "comp"
select select "7978"
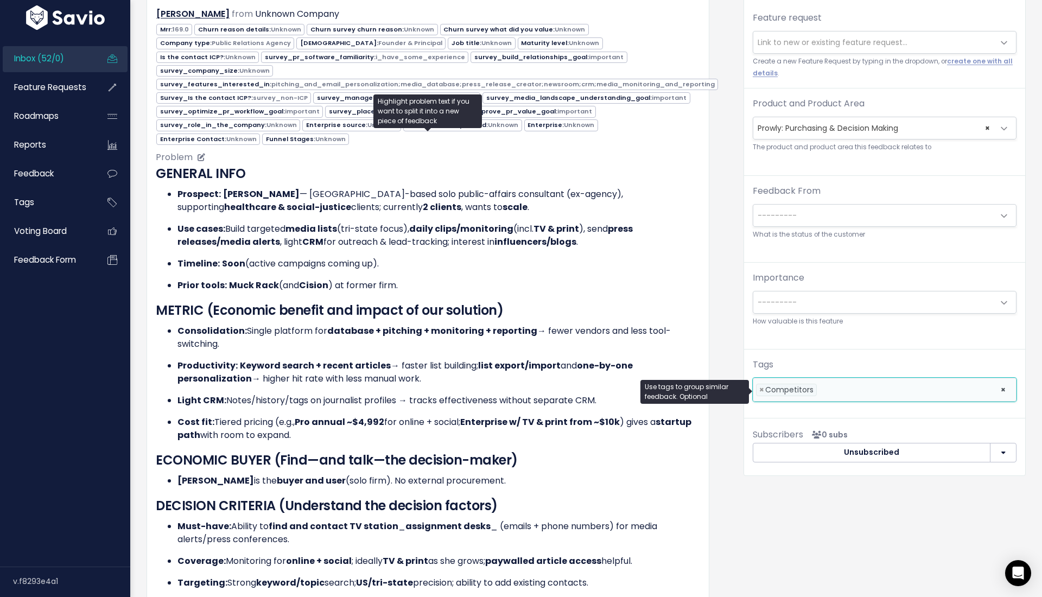
scroll to position [154, 0]
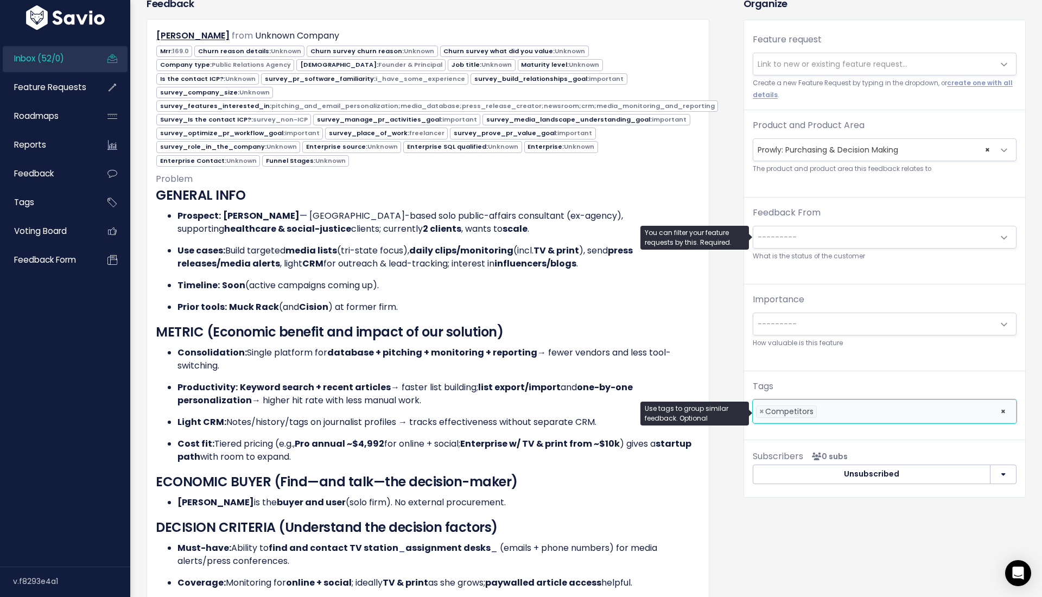
click at [767, 240] on span "---------" at bounding box center [777, 237] width 39 height 11
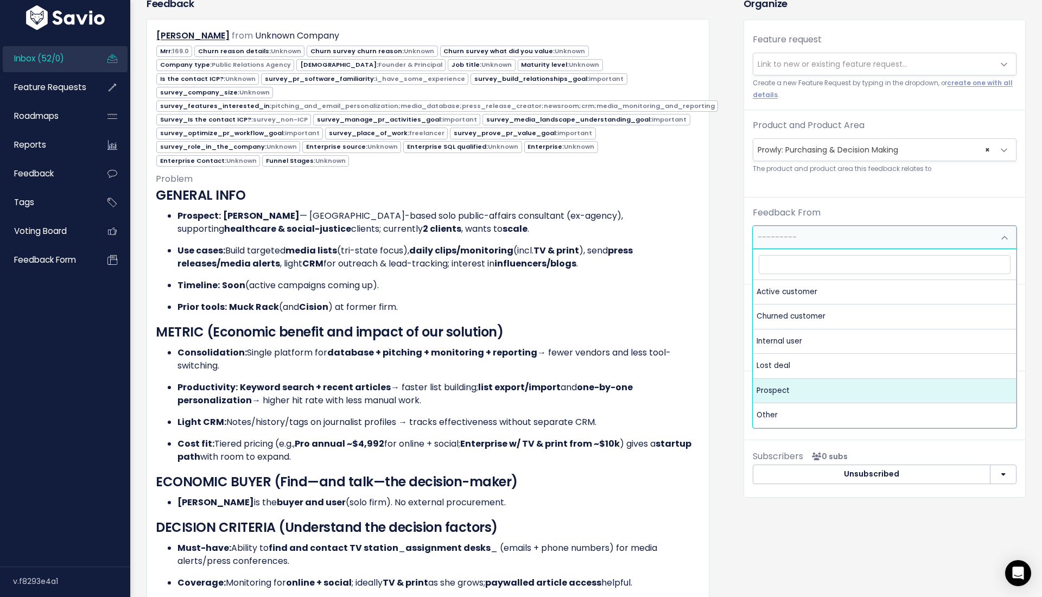
select select "PROSPECT"
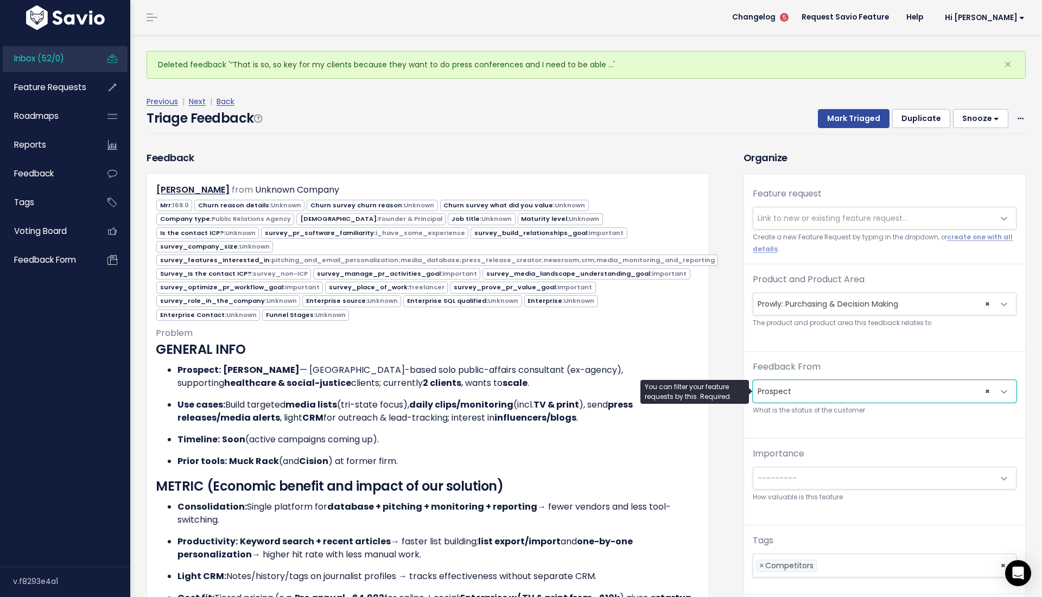
scroll to position [0, 0]
click at [816, 128] on div "Triage Feedback Mark Triaged Duplicate Snooze 1 day 3 days 7 days 14 days Edit …" at bounding box center [586, 122] width 879 height 26
click at [830, 120] on button "Mark Triaged" at bounding box center [854, 119] width 72 height 20
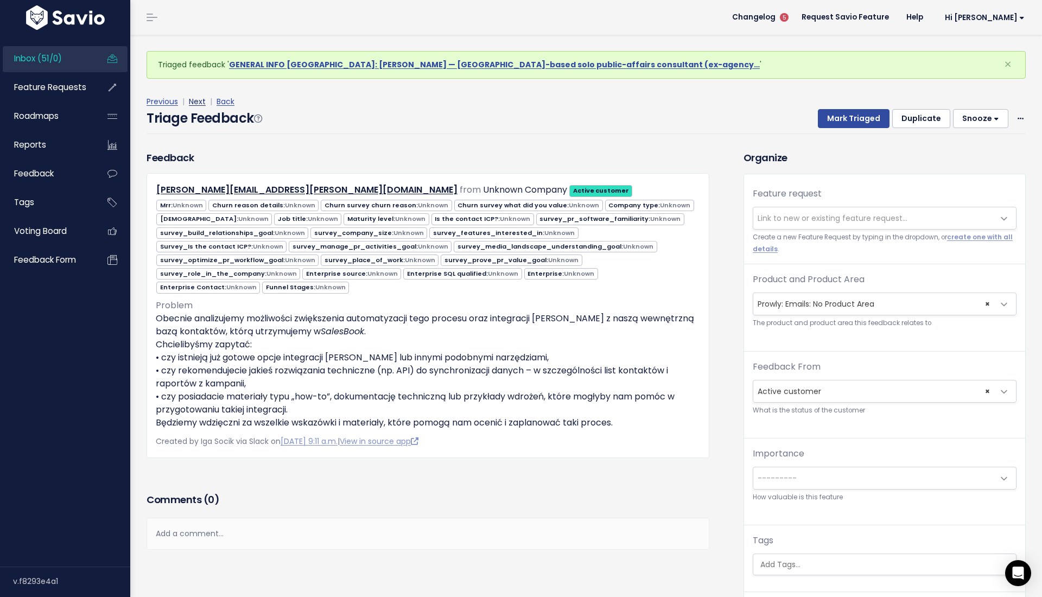
click at [192, 100] on link "Next" at bounding box center [197, 101] width 17 height 11
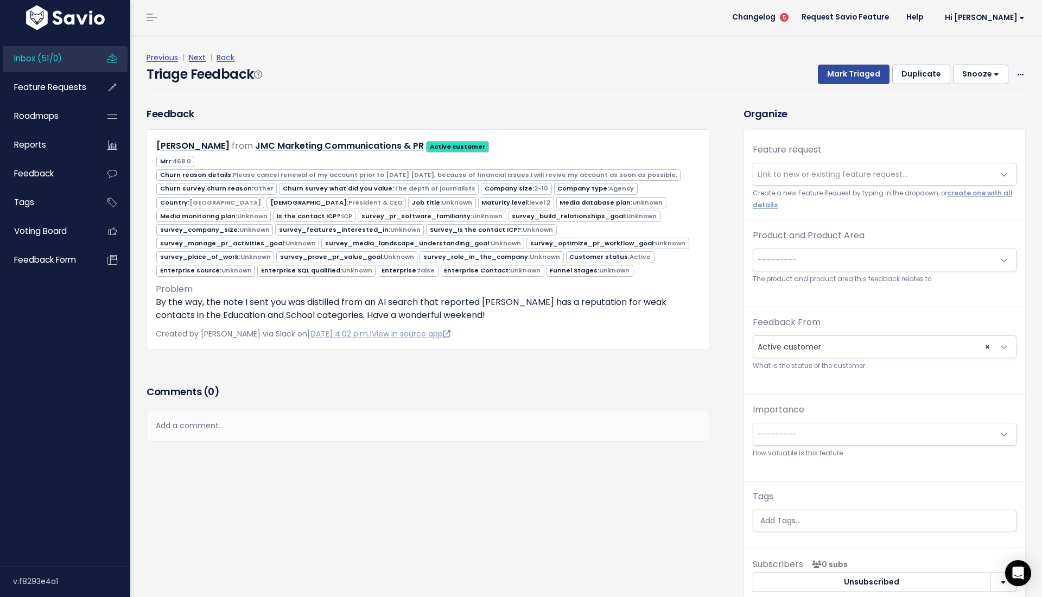
click at [203, 61] on link "Next" at bounding box center [197, 57] width 17 height 11
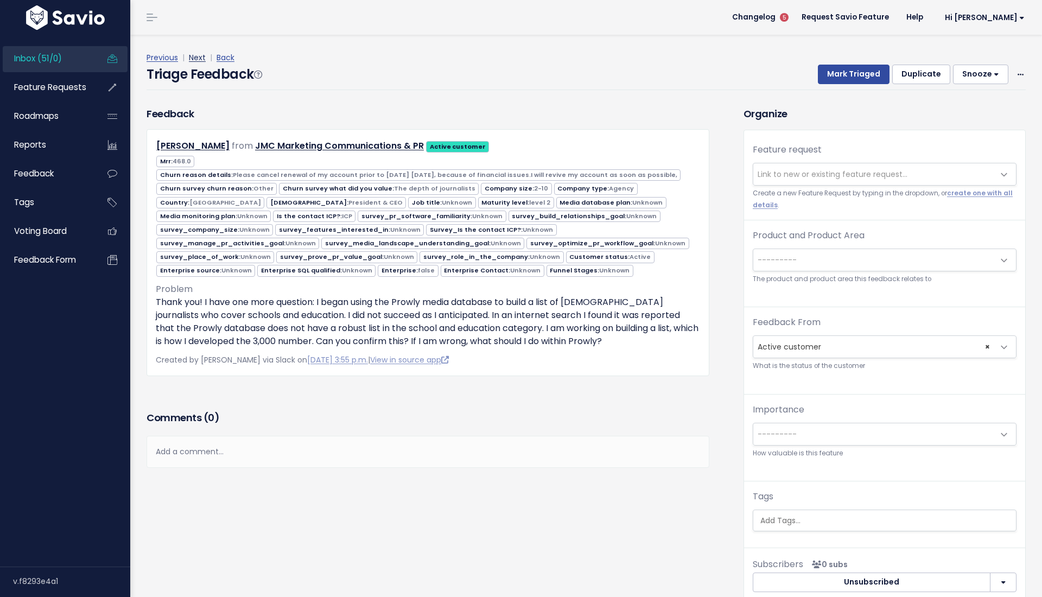
click at [193, 55] on link "Next" at bounding box center [197, 57] width 17 height 11
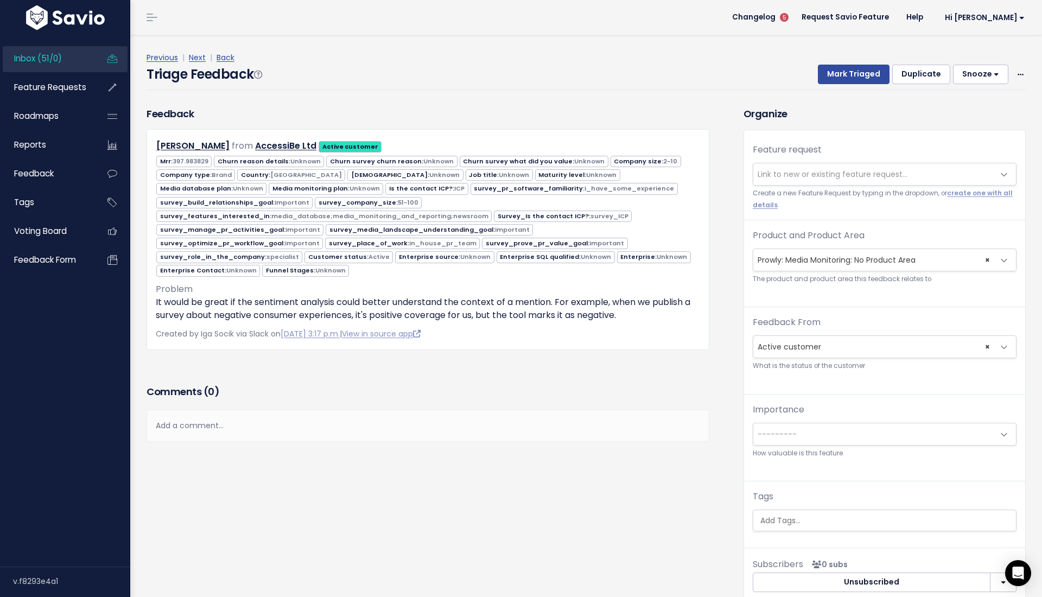
click at [814, 251] on span "× Prowly: Media Monitoring: No Product Area" at bounding box center [873, 260] width 241 height 22
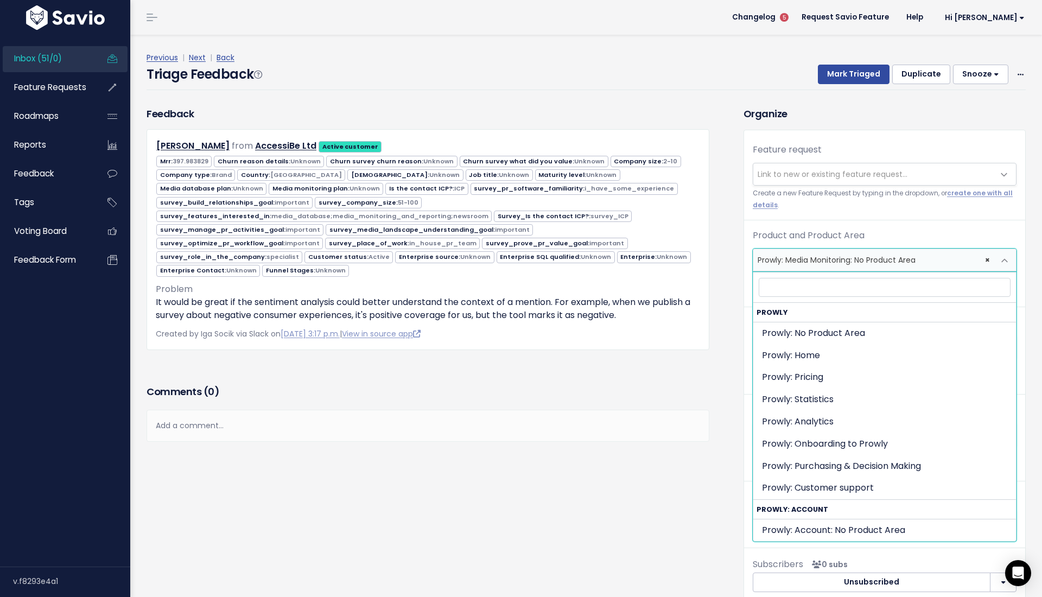
scroll to position [426, 0]
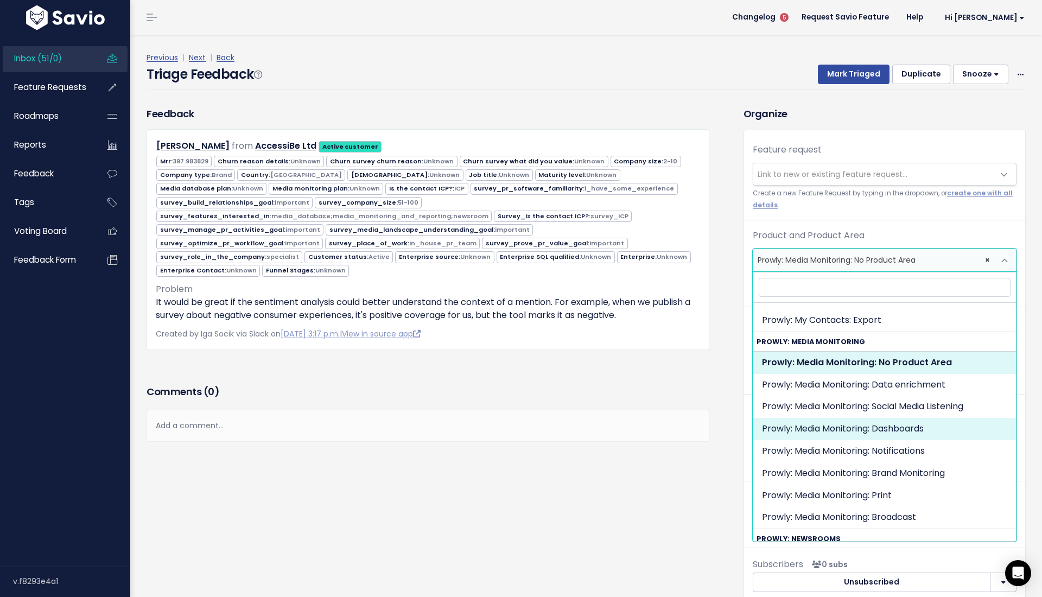
select select "MEDIA_MONITORING:DASHBOARDS"
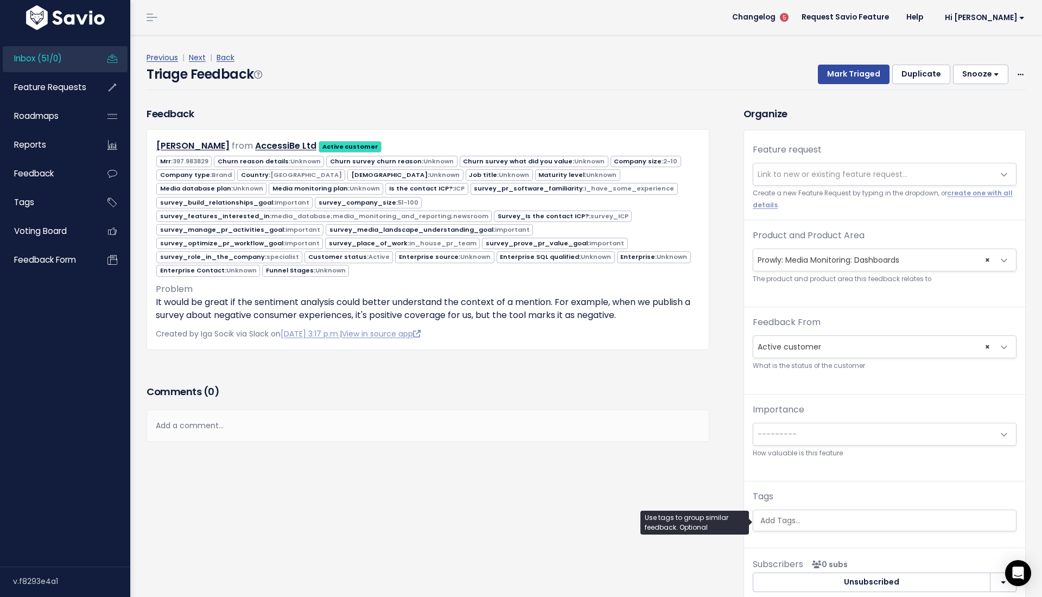
click at [825, 534] on div "Feature request --------- Link to new or existing feature request... Create a n…" at bounding box center [884, 341] width 281 height 423
click at [815, 511] on ul at bounding box center [884, 520] width 263 height 21
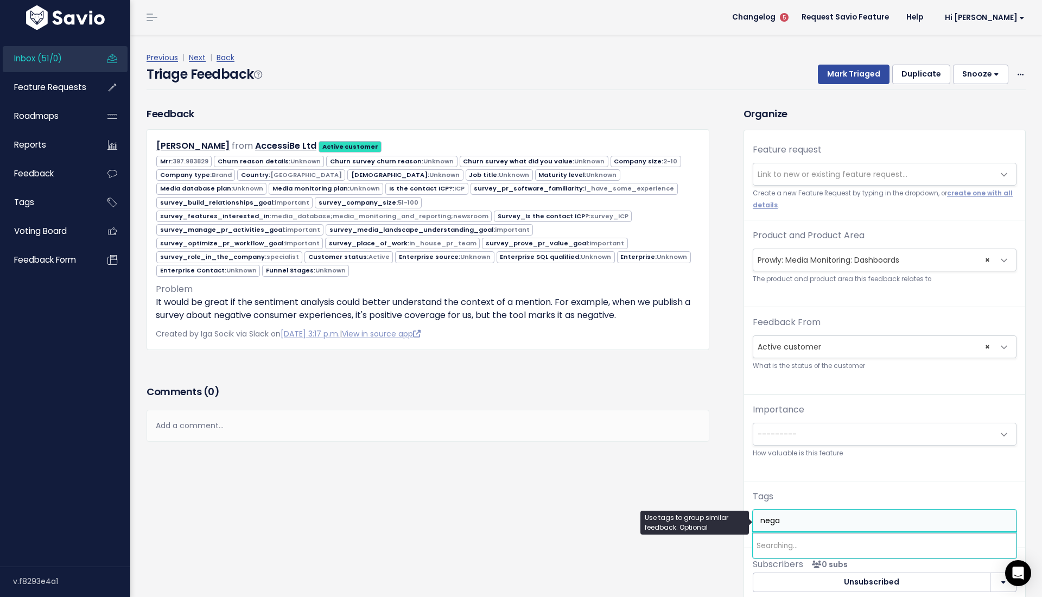
type input "negat"
click at [760, 522] on span "×" at bounding box center [761, 521] width 5 height 11
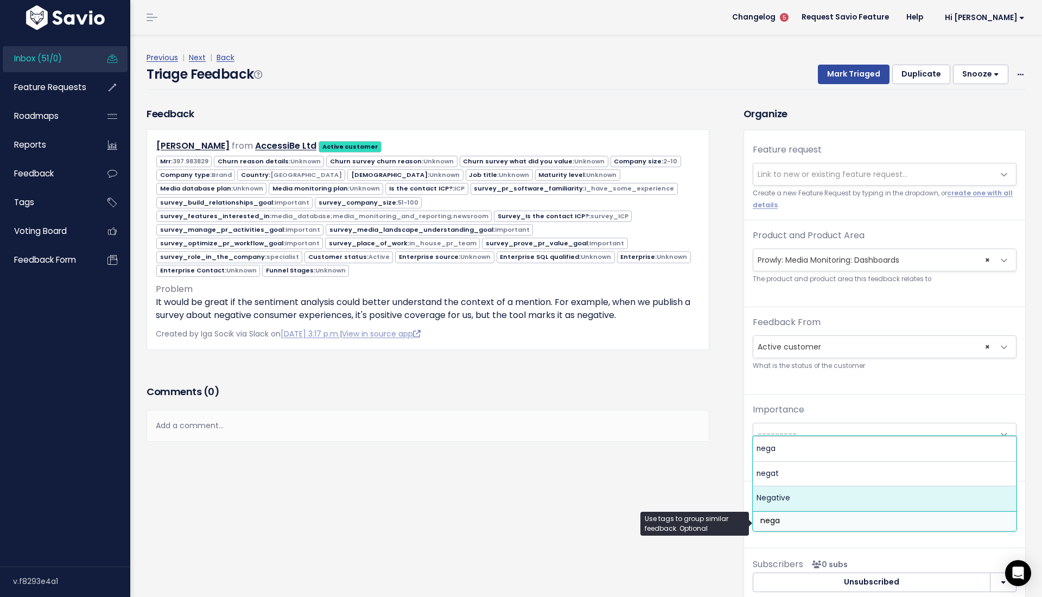
type input "nega"
select select "7969"
type input "quali"
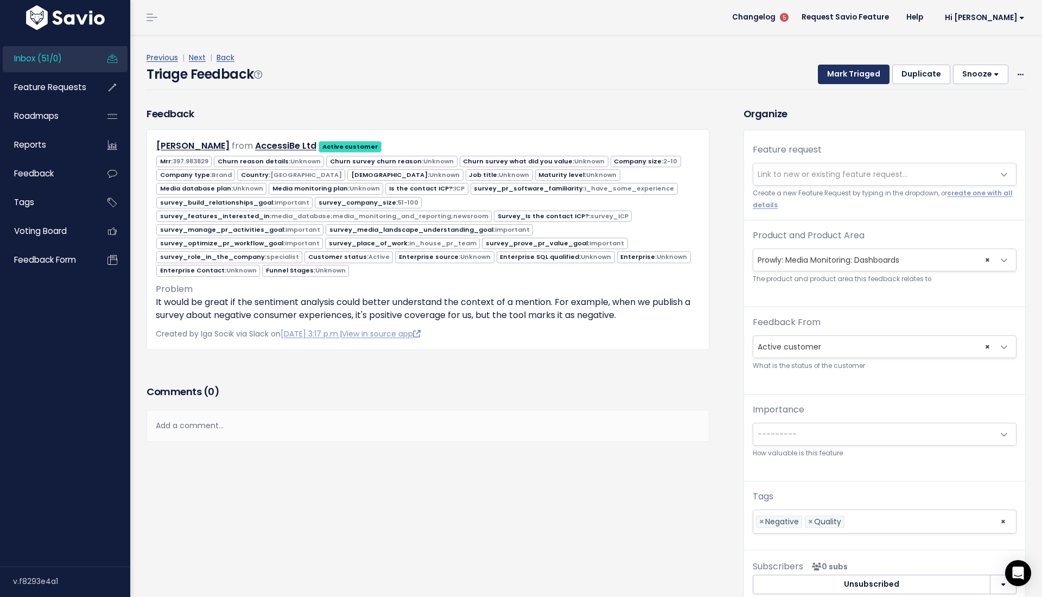
click at [856, 72] on button "Mark Triaged" at bounding box center [854, 75] width 72 height 20
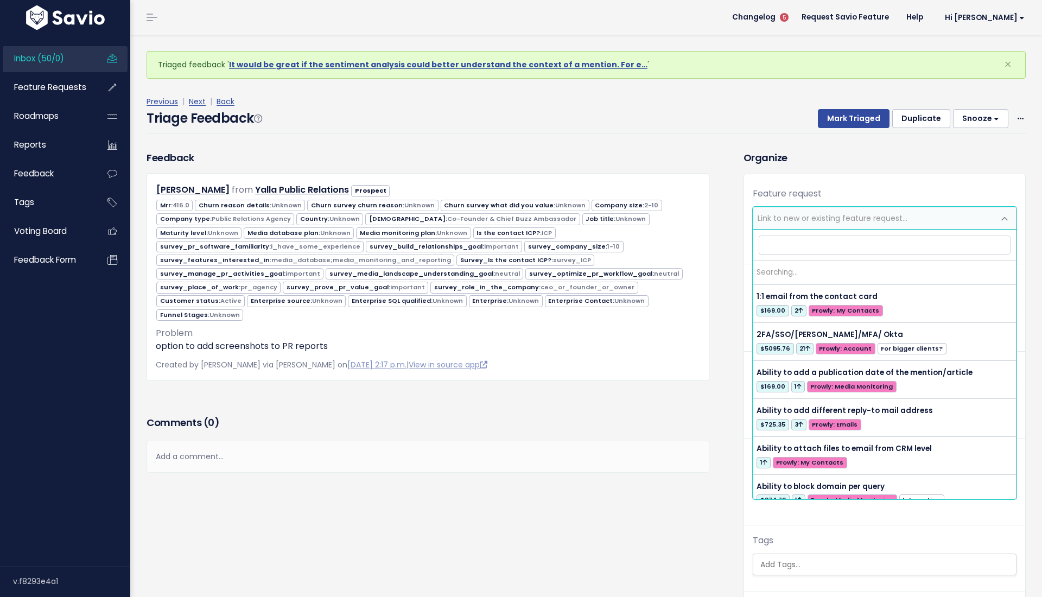
click at [795, 221] on span "Link to new or existing feature request..." at bounding box center [833, 218] width 150 height 11
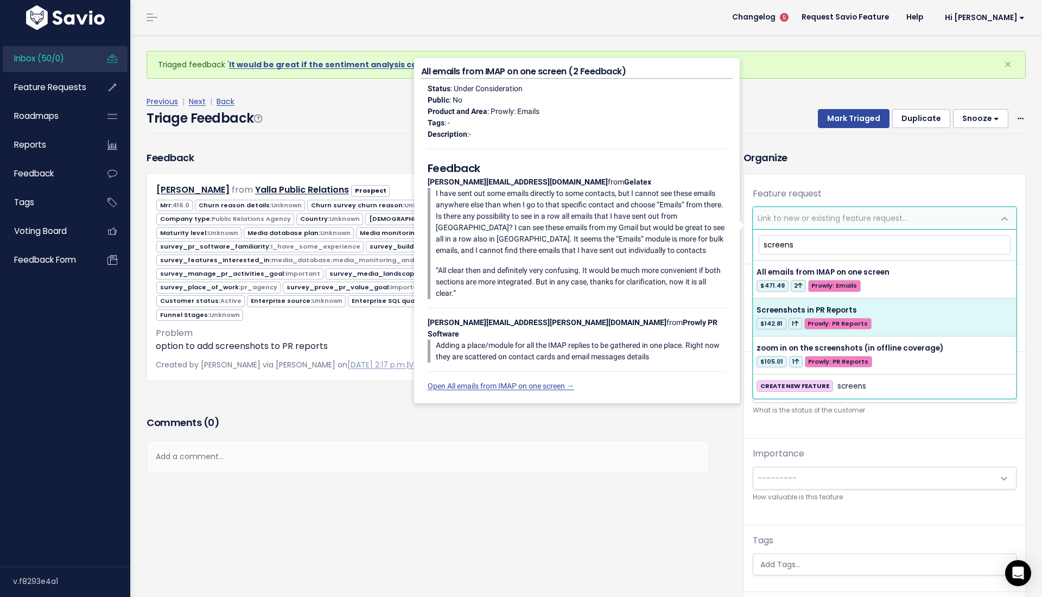
type input "screens"
select select "56272"
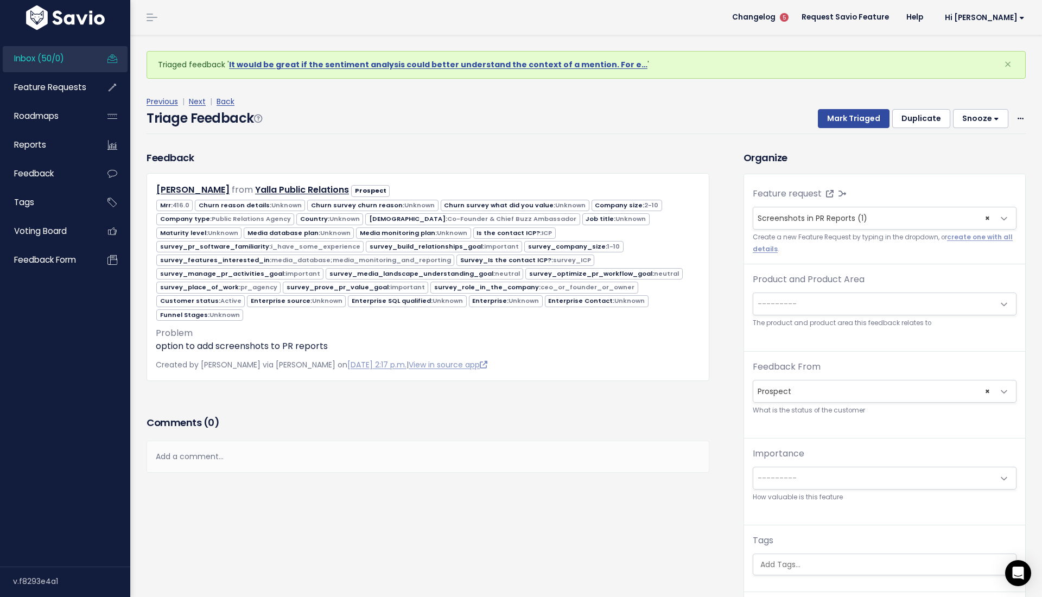
click at [859, 301] on span "---------" at bounding box center [873, 304] width 241 height 22
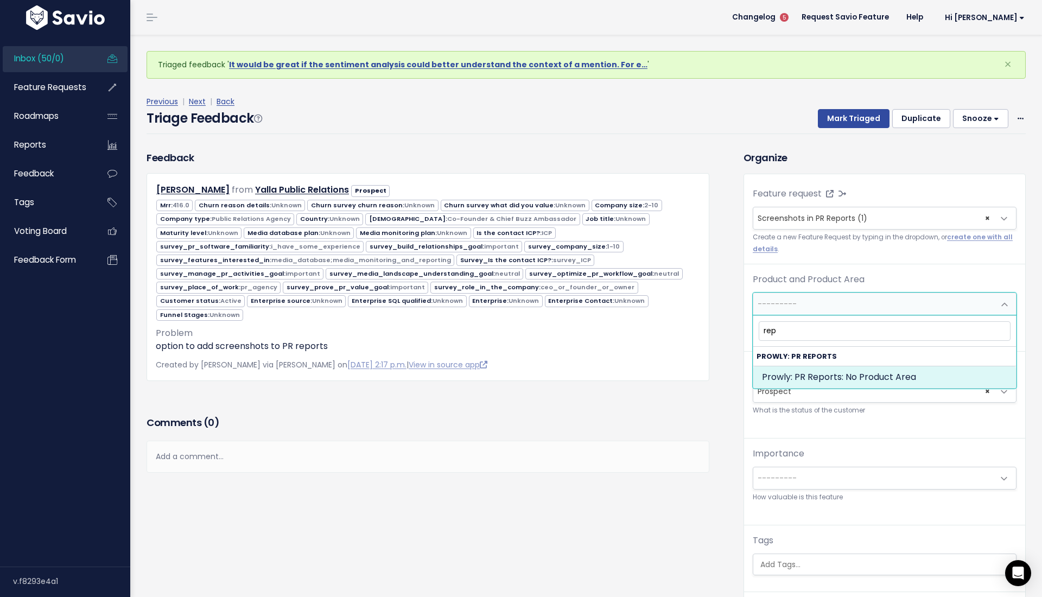
type input "repo"
select select "PR_REPORTS:"
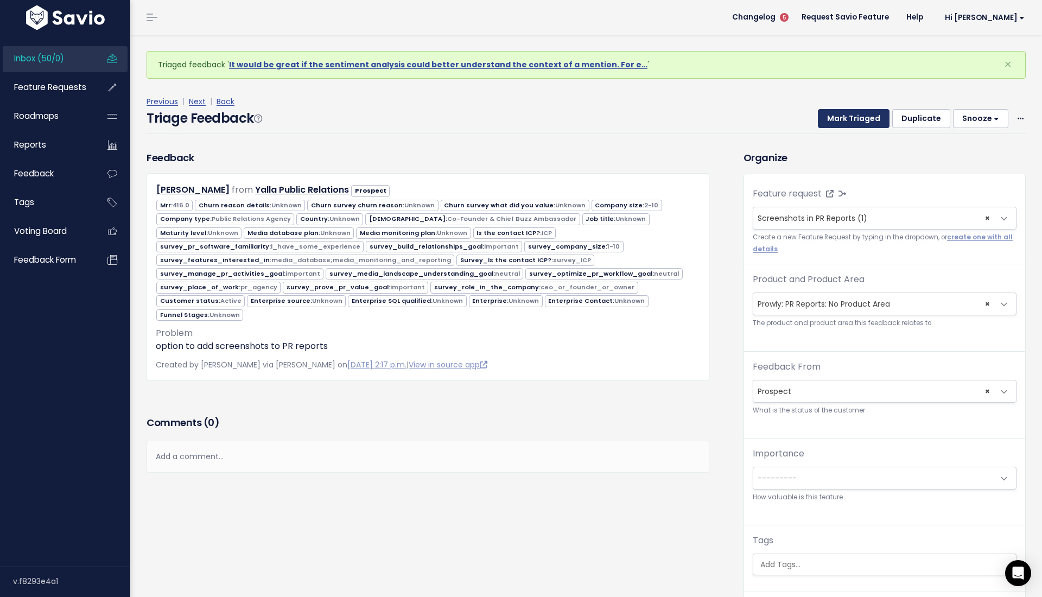
click at [854, 117] on button "Mark Triaged" at bounding box center [854, 119] width 72 height 20
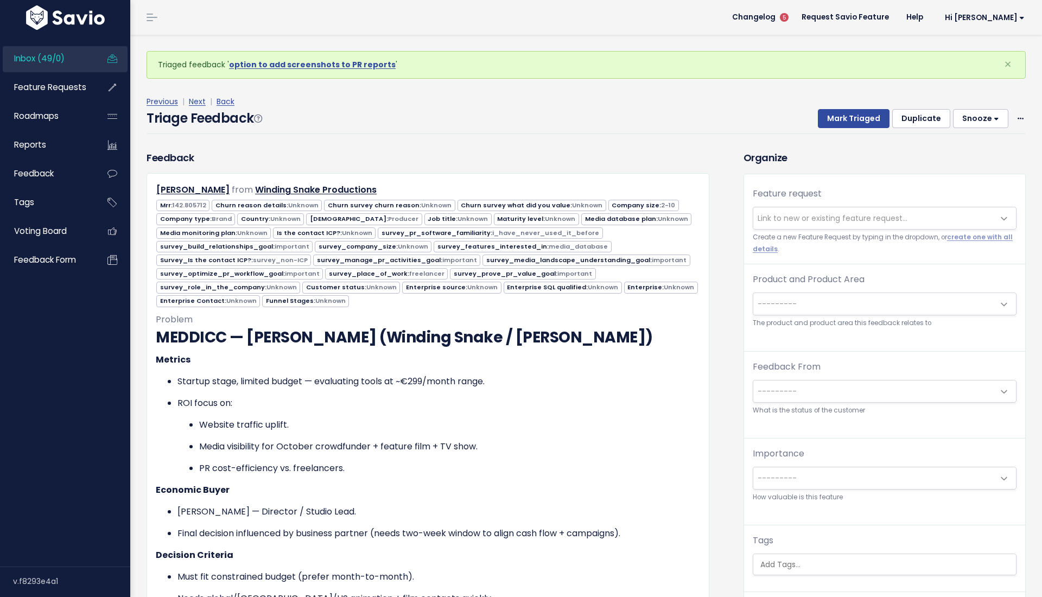
click at [806, 308] on span "---------" at bounding box center [873, 304] width 241 height 22
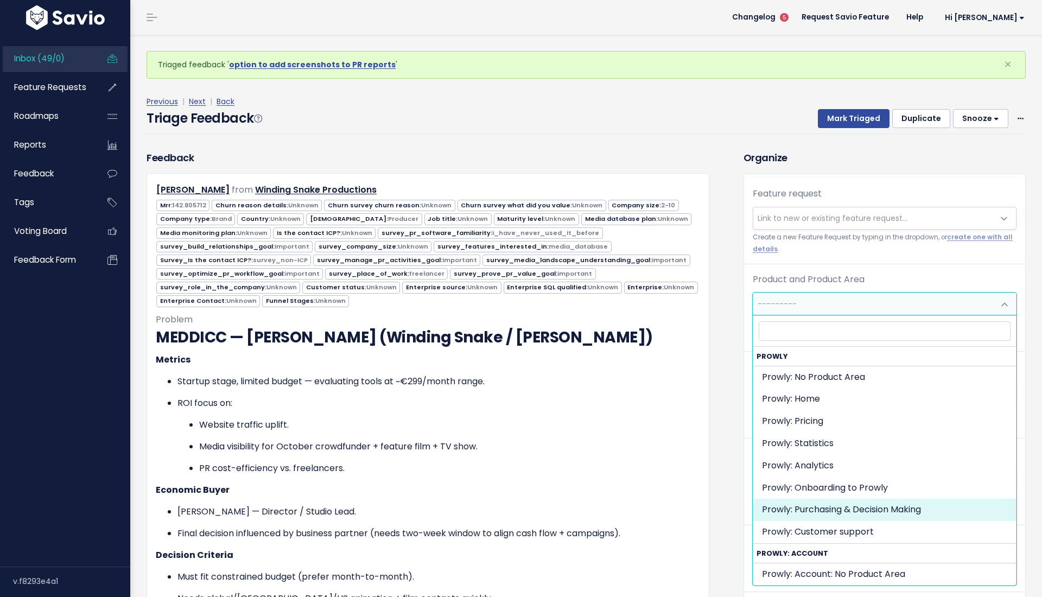
select select "MAIN:PURCHASING_PROCESS"
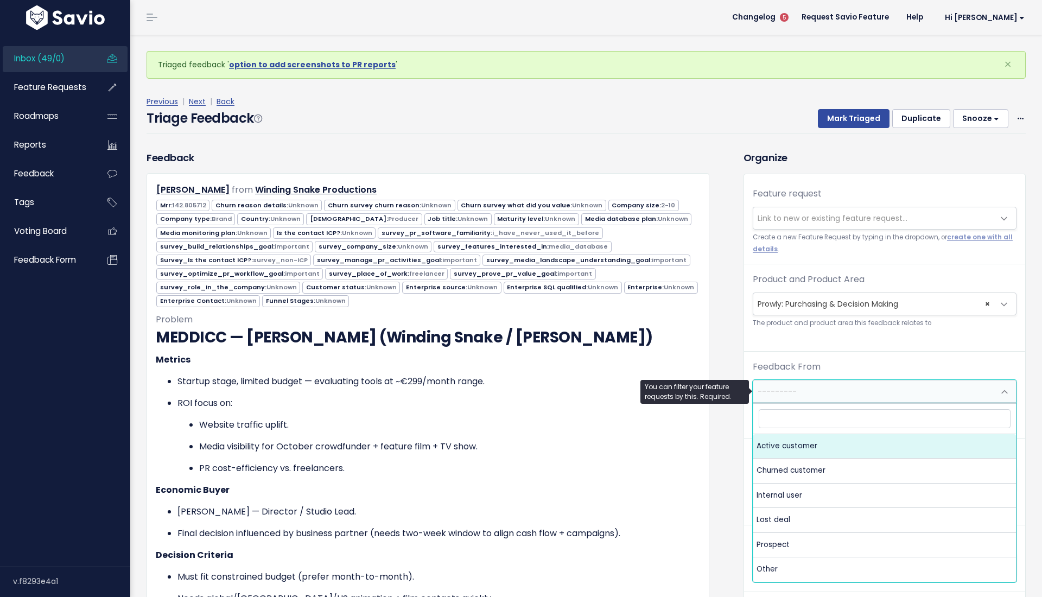
click at [807, 396] on span "---------" at bounding box center [873, 392] width 241 height 22
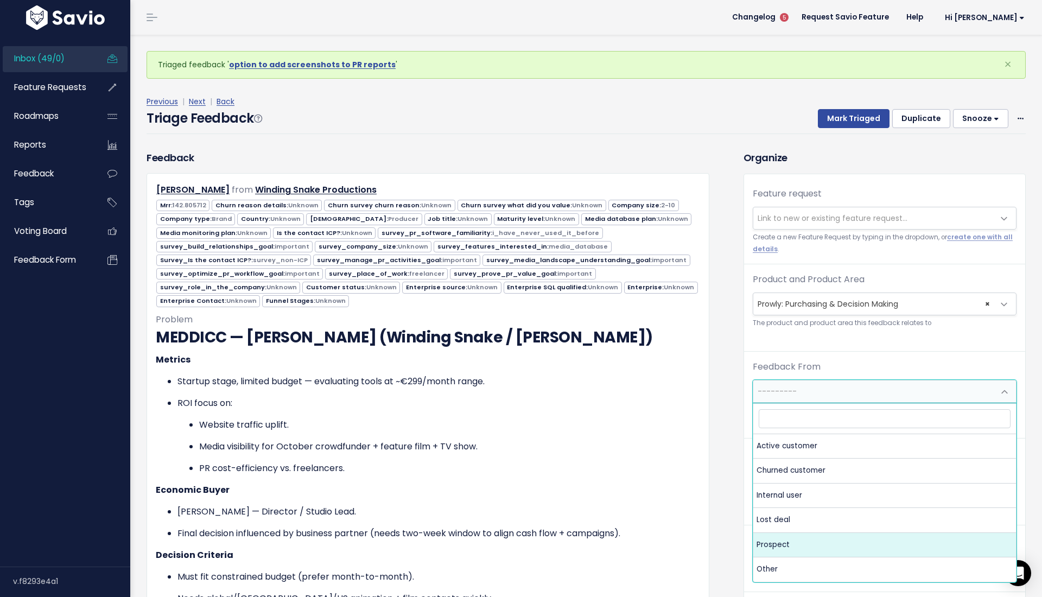
select select "PROSPECT"
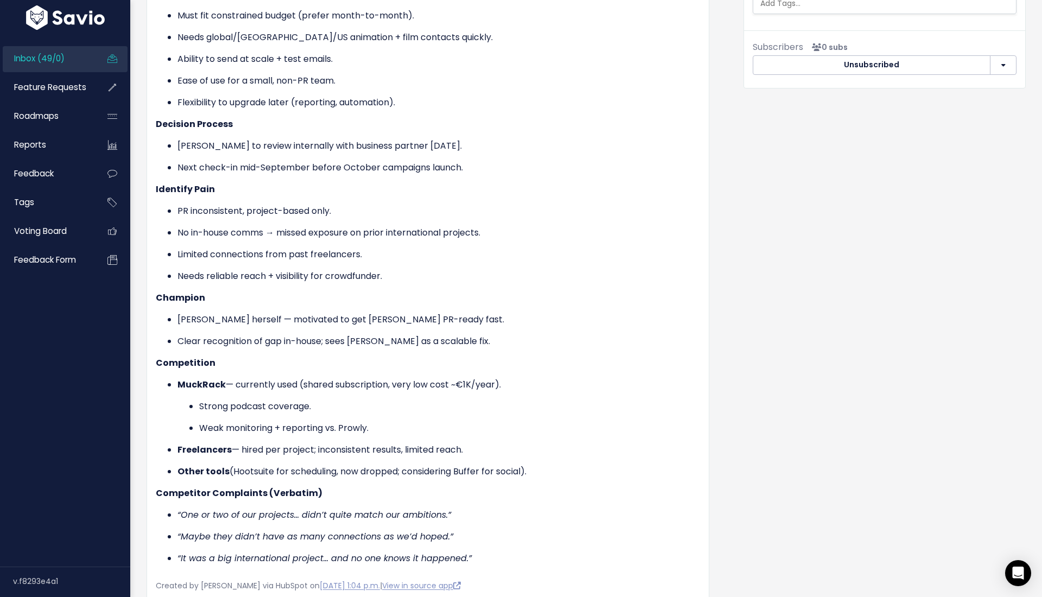
scroll to position [534, 0]
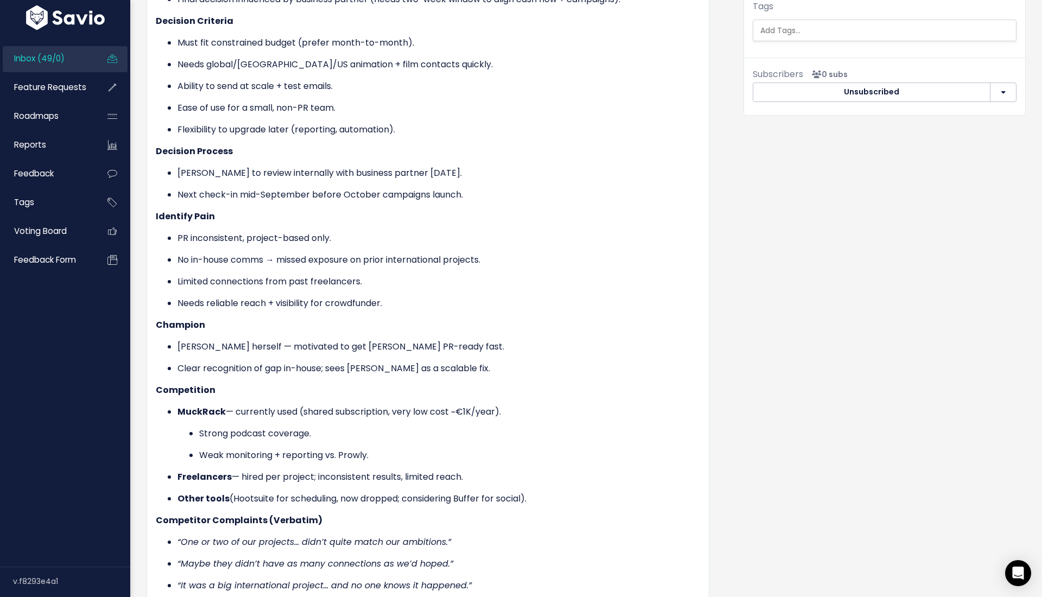
click at [802, 38] on ul at bounding box center [884, 30] width 263 height 21
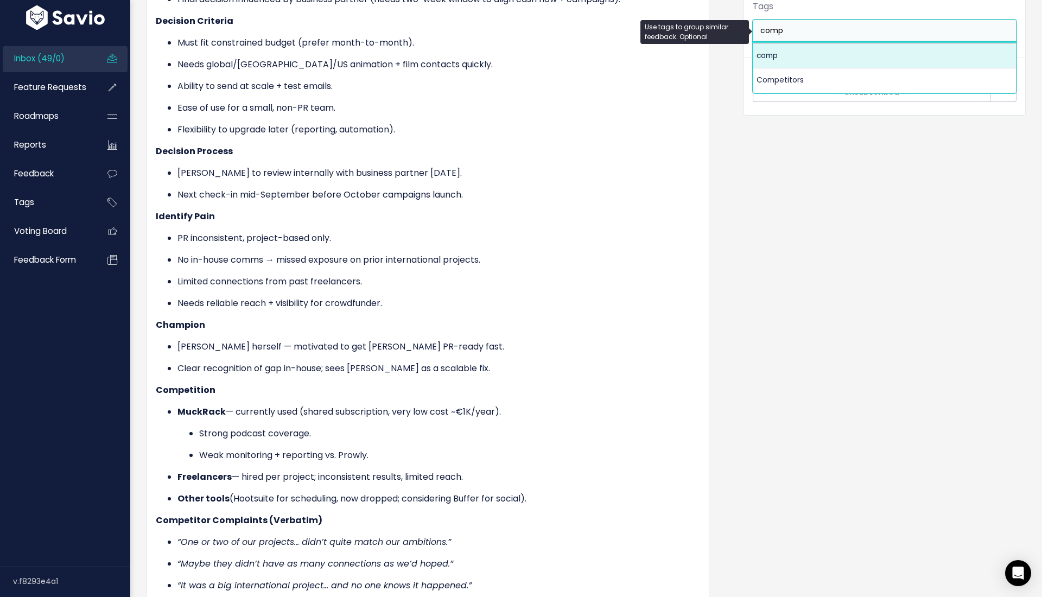
type input "comp"
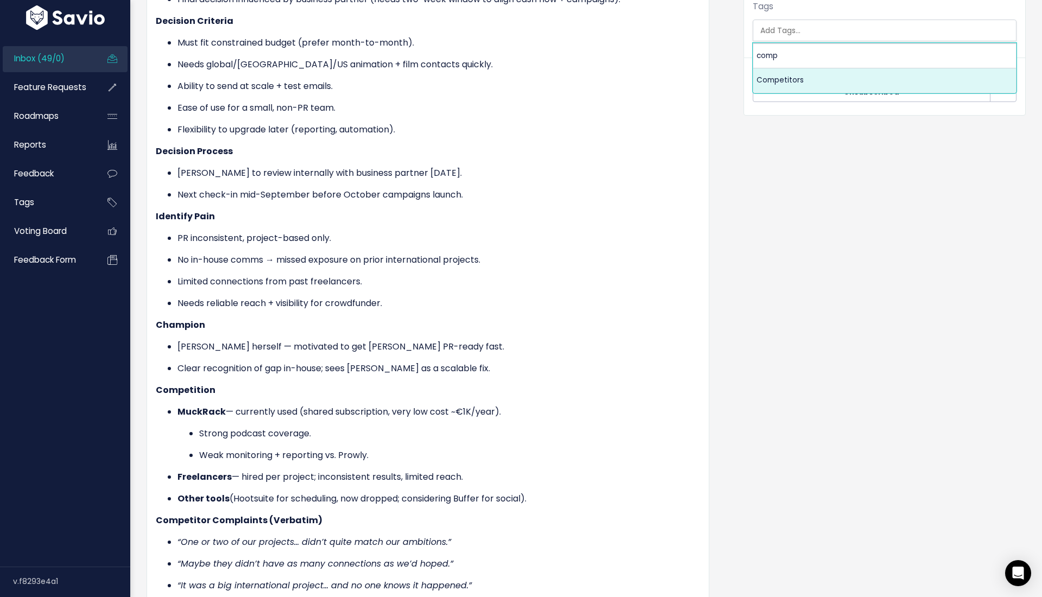
select select "7978"
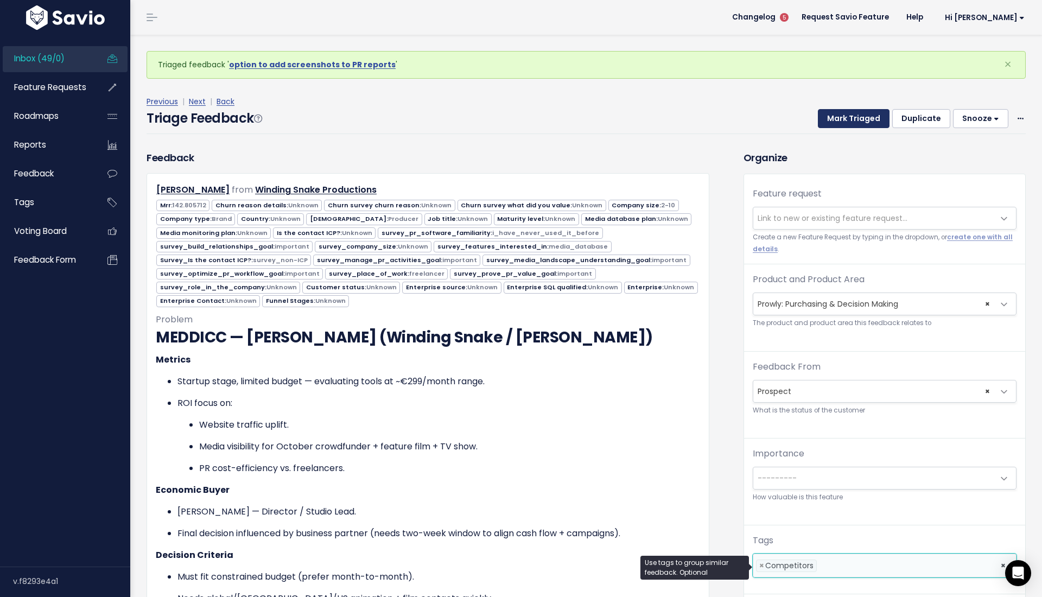
scroll to position [0, 0]
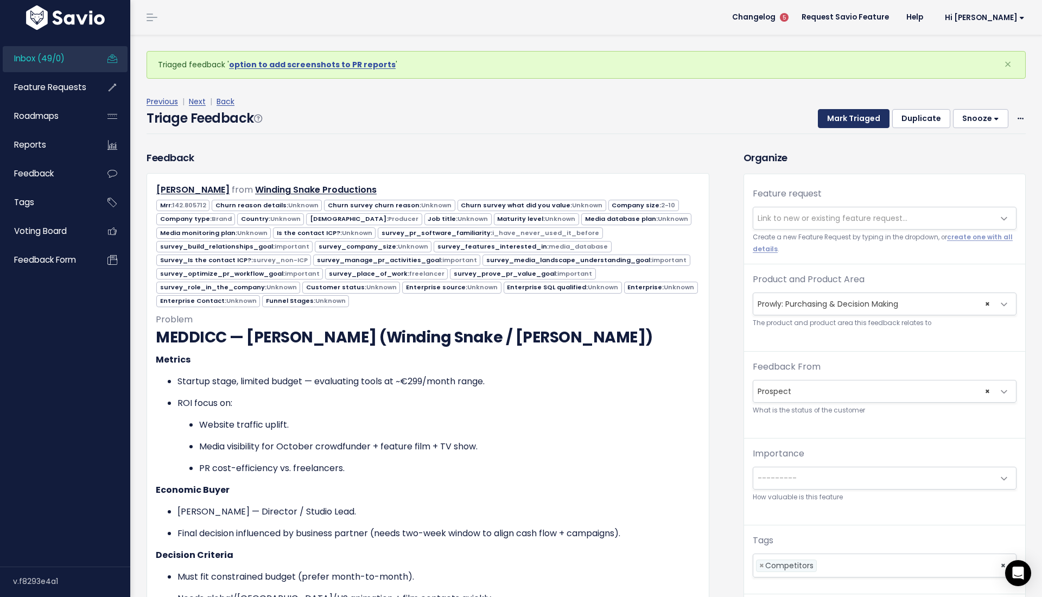
click at [843, 111] on button "Mark Triaged" at bounding box center [854, 119] width 72 height 20
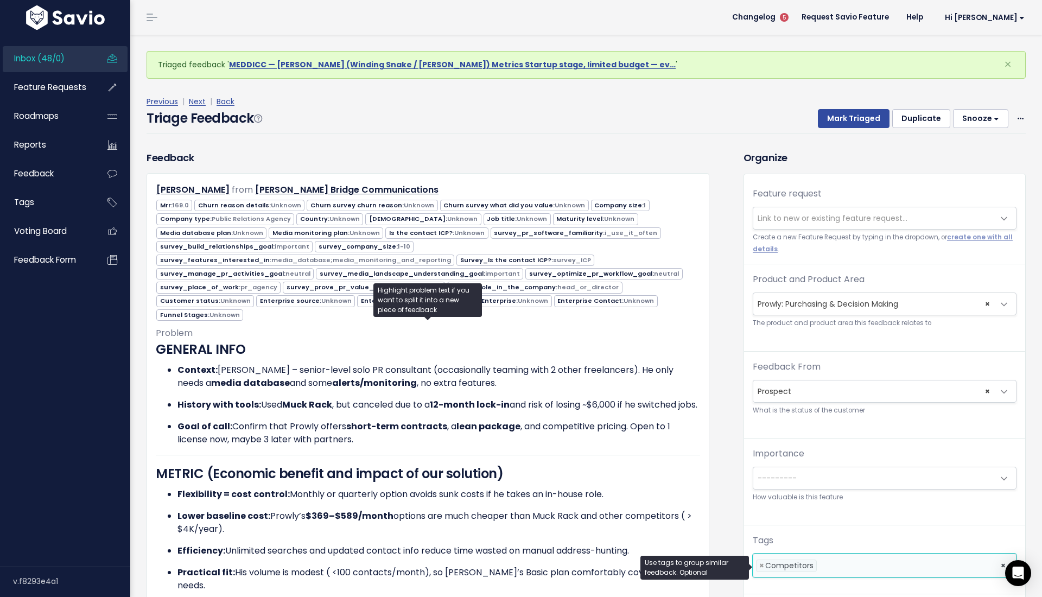
select select "MAIN:PURCHASING_PROCESS"
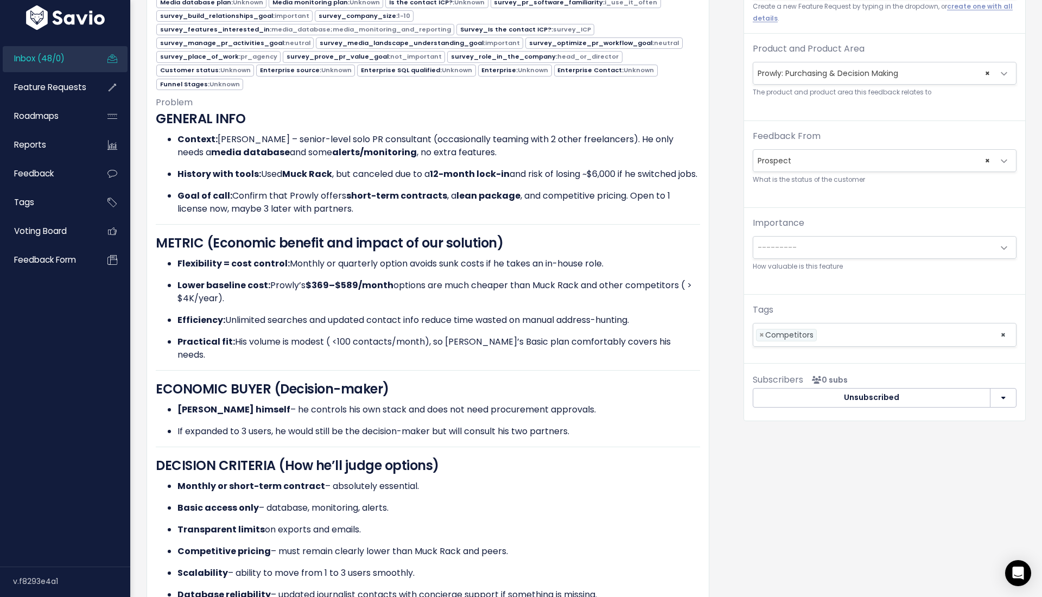
click at [754, 462] on div "Organize Feature request --------- Link to new or existing feature request... C…" at bounding box center [885, 599] width 299 height 1359
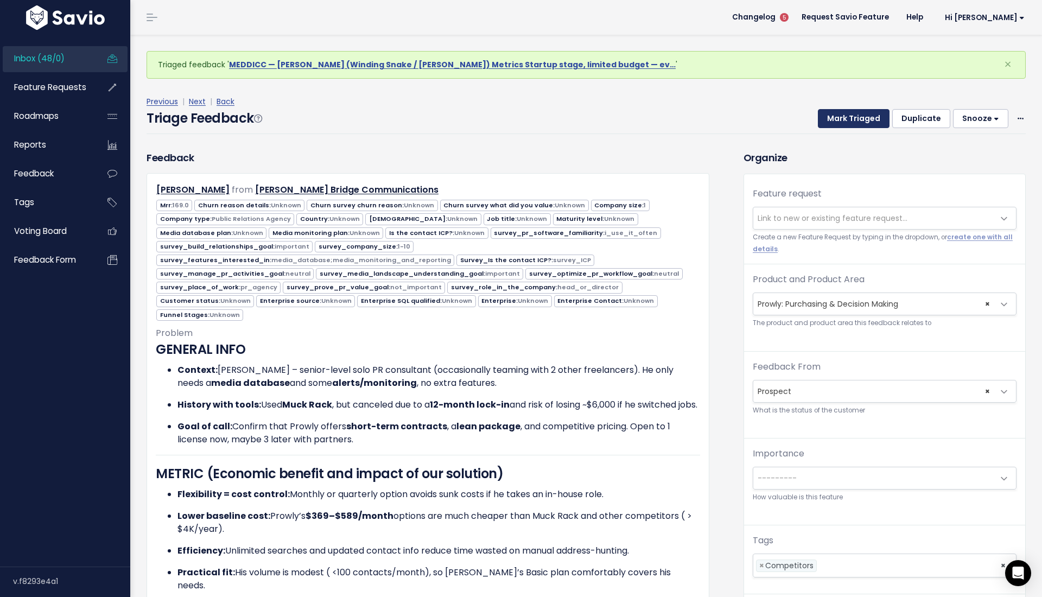
scroll to position [0, 0]
click at [835, 117] on button "Mark Triaged" at bounding box center [854, 119] width 72 height 20
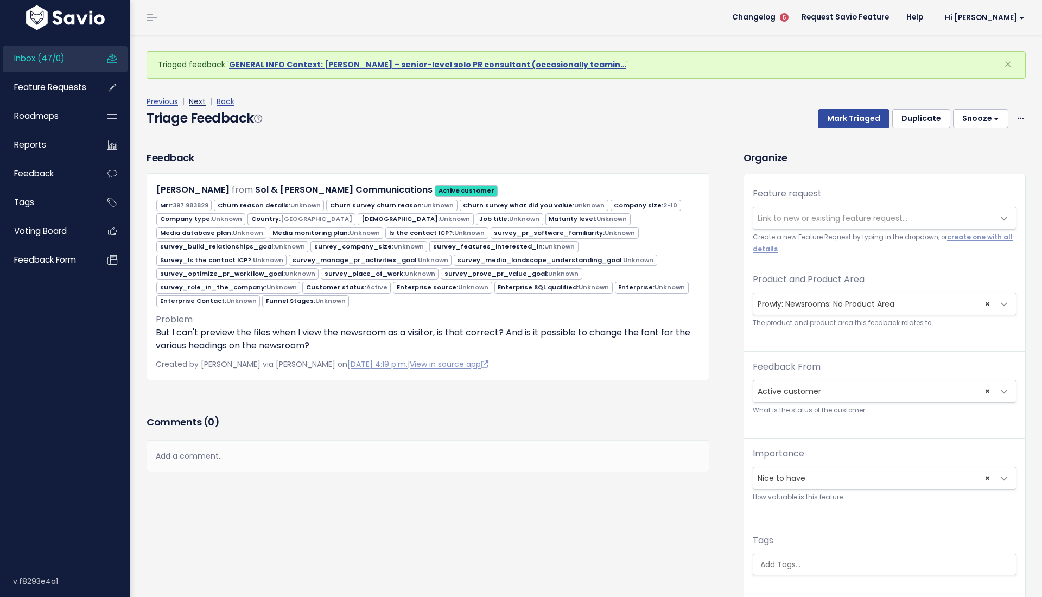
click at [194, 103] on link "Next" at bounding box center [197, 101] width 17 height 11
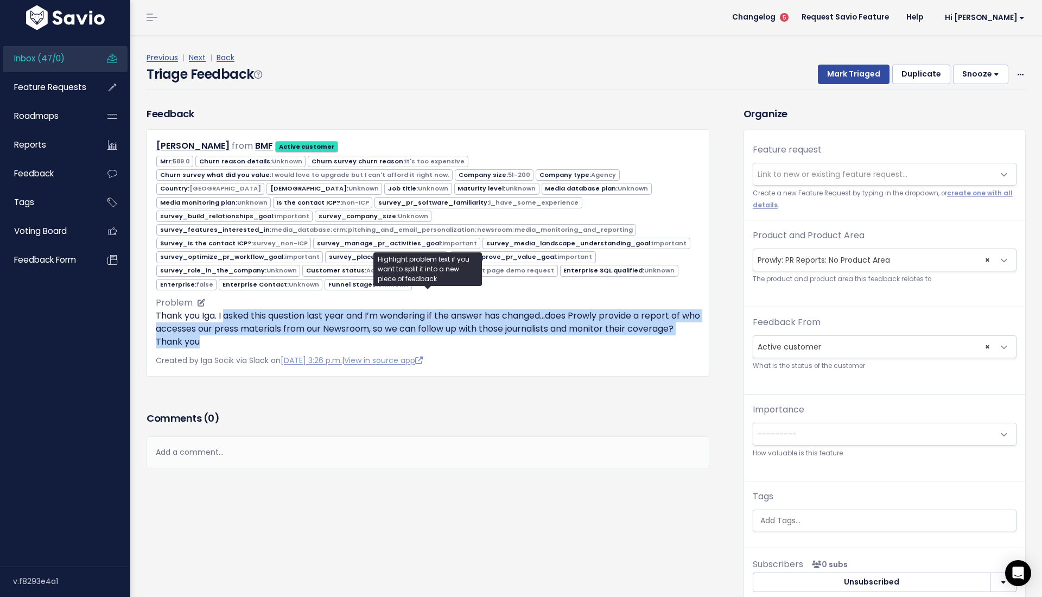
drag, startPoint x: 225, startPoint y: 302, endPoint x: 290, endPoint y: 329, distance: 70.4
click at [290, 329] on p "Thank you Iga. I asked this question last year and I’m wondering if the answer …" at bounding box center [428, 328] width 544 height 39
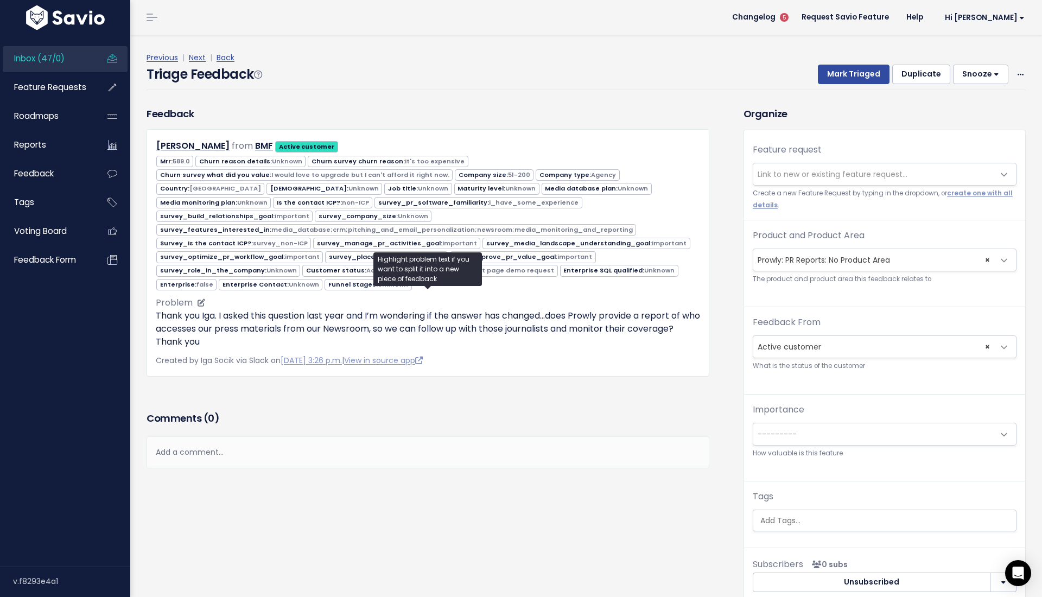
click at [292, 330] on p "Thank you Iga. I asked this question last year and I’m wondering if the answer …" at bounding box center [428, 328] width 544 height 39
click at [197, 58] on link "Next" at bounding box center [197, 57] width 17 height 11
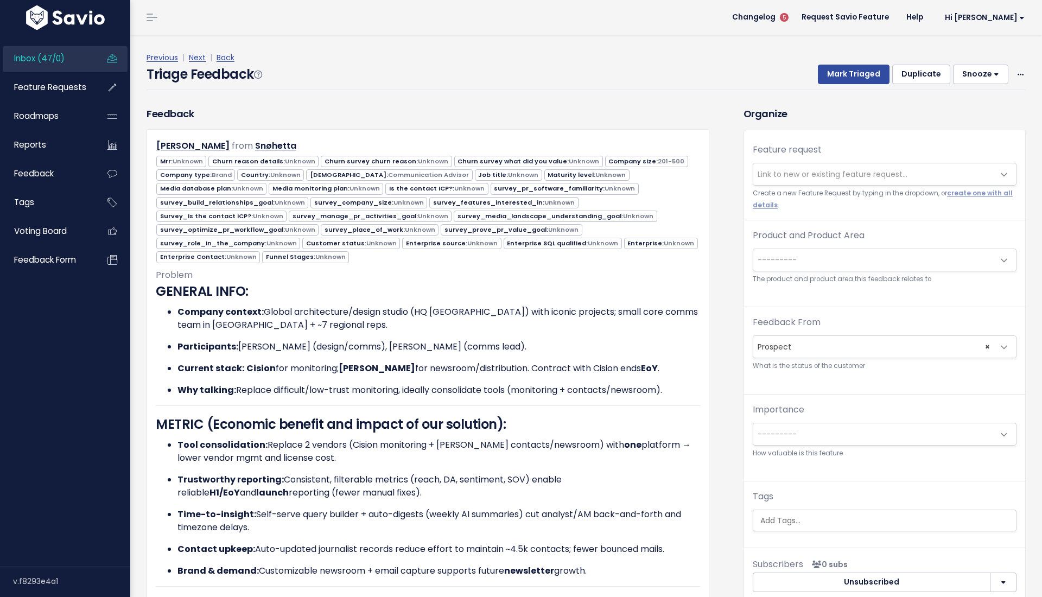
click at [819, 259] on span "---------" at bounding box center [873, 260] width 241 height 22
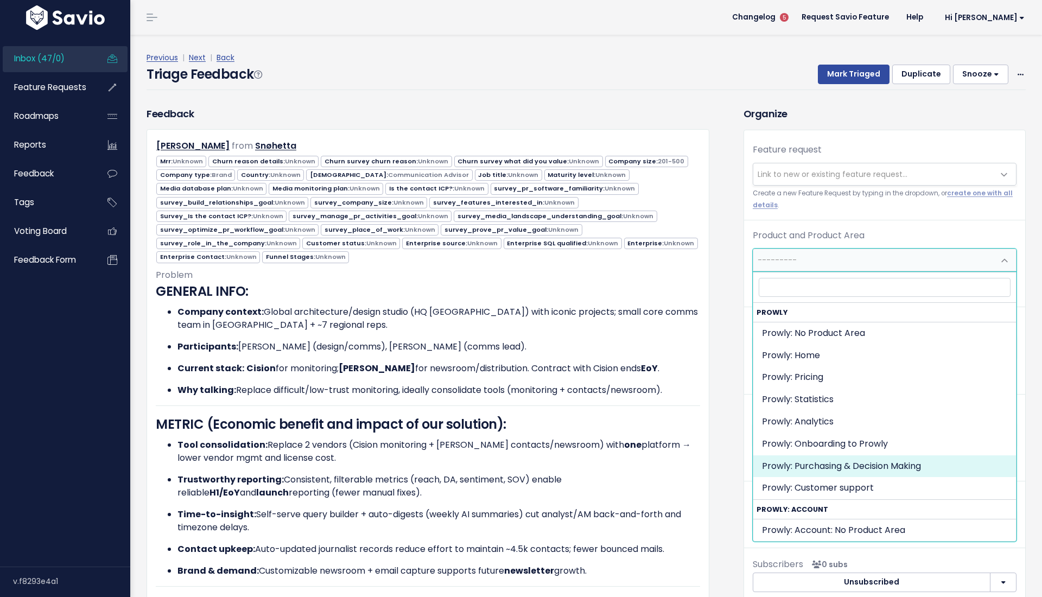
select select "MAIN:PURCHASING_PROCESS"
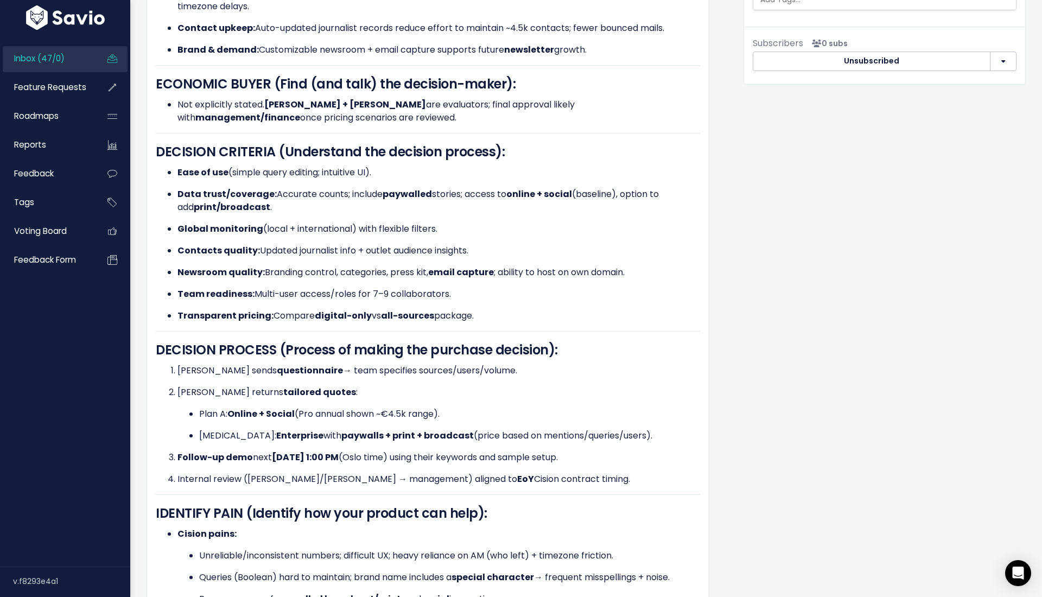
scroll to position [402, 0]
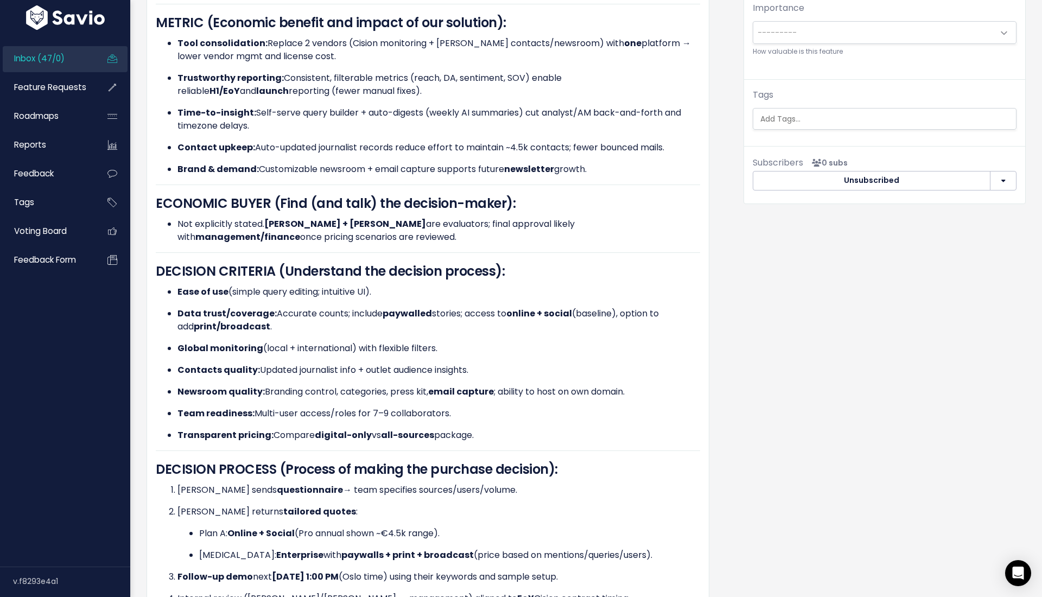
click at [796, 128] on ul at bounding box center [884, 119] width 263 height 21
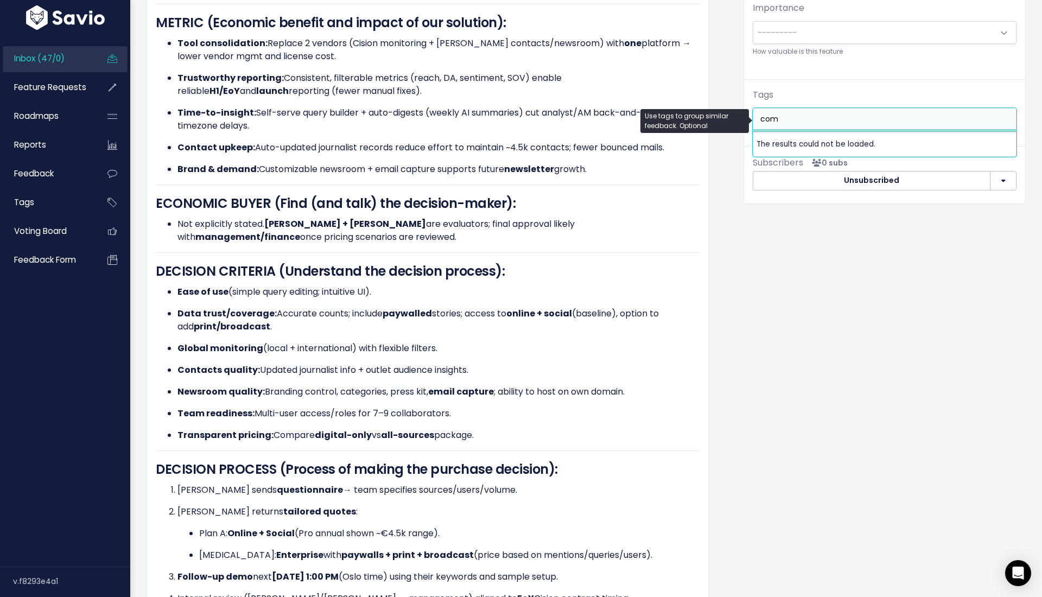
type input "comp"
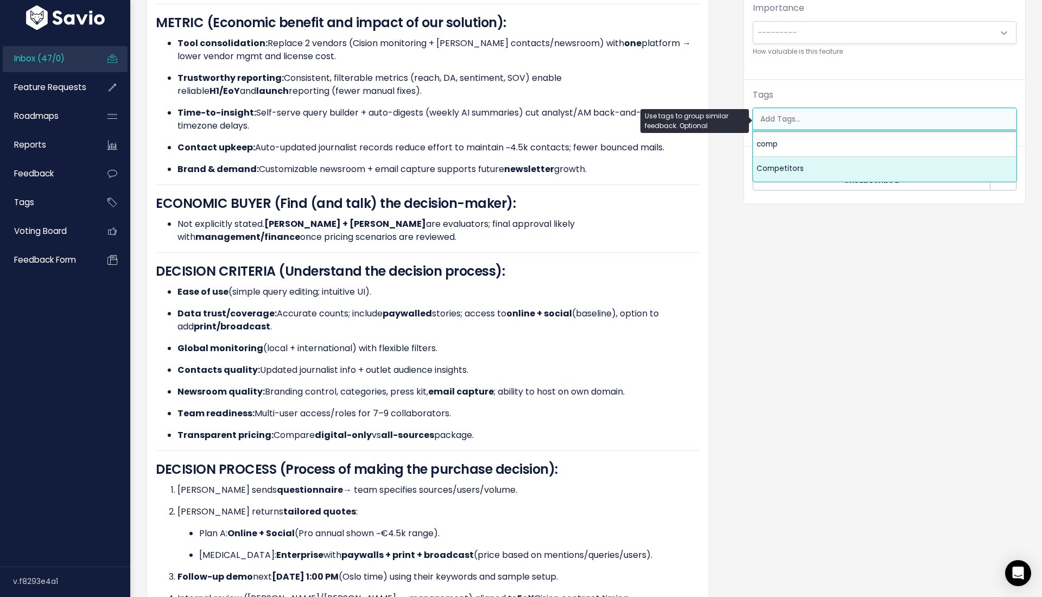
select select "7978"
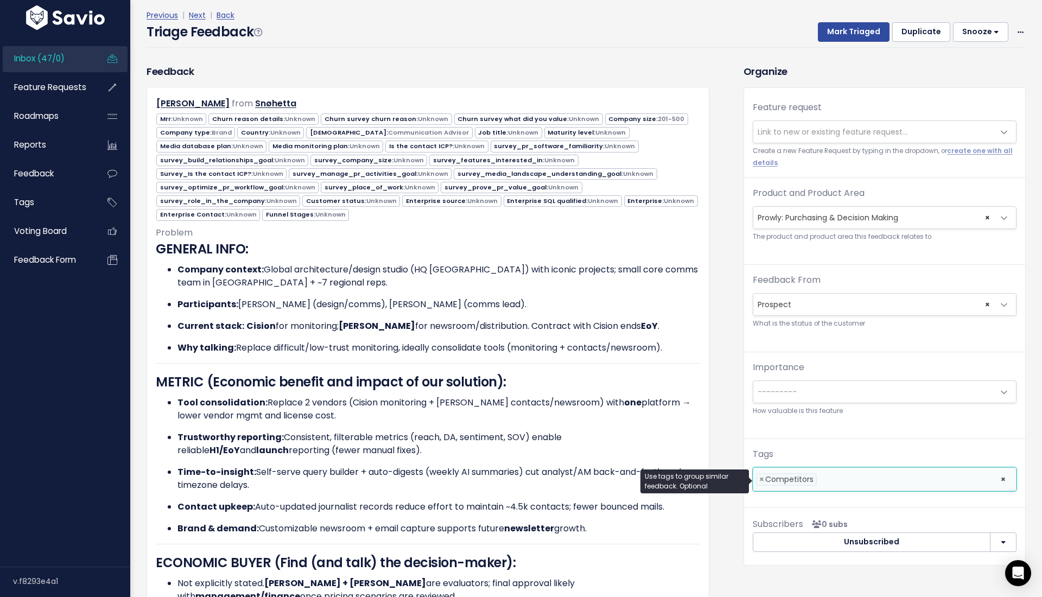
scroll to position [25, 0]
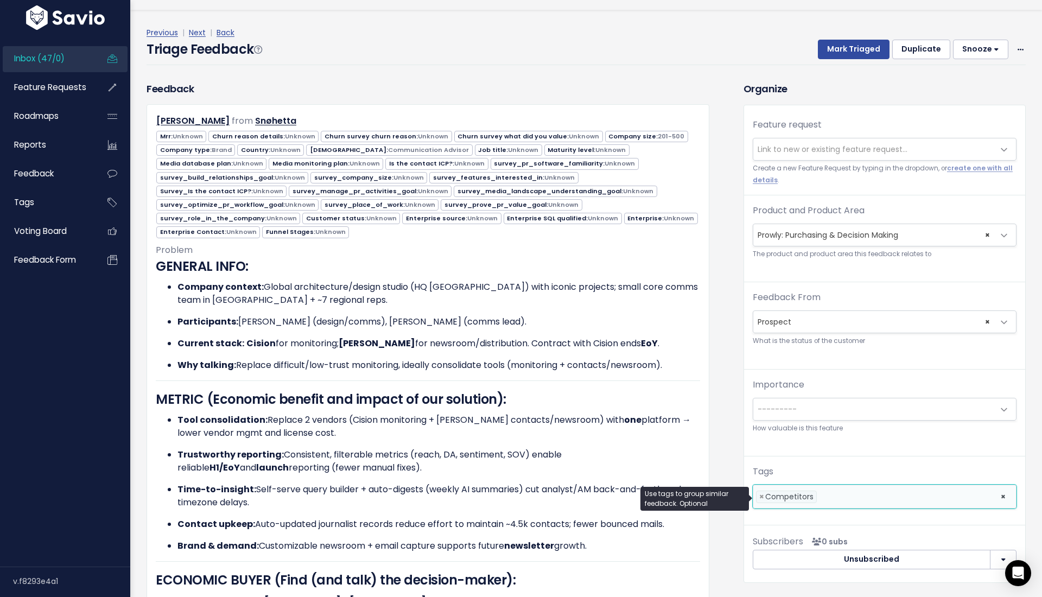
click at [839, 34] on div "Previous | Next | Back" at bounding box center [586, 33] width 879 height 14
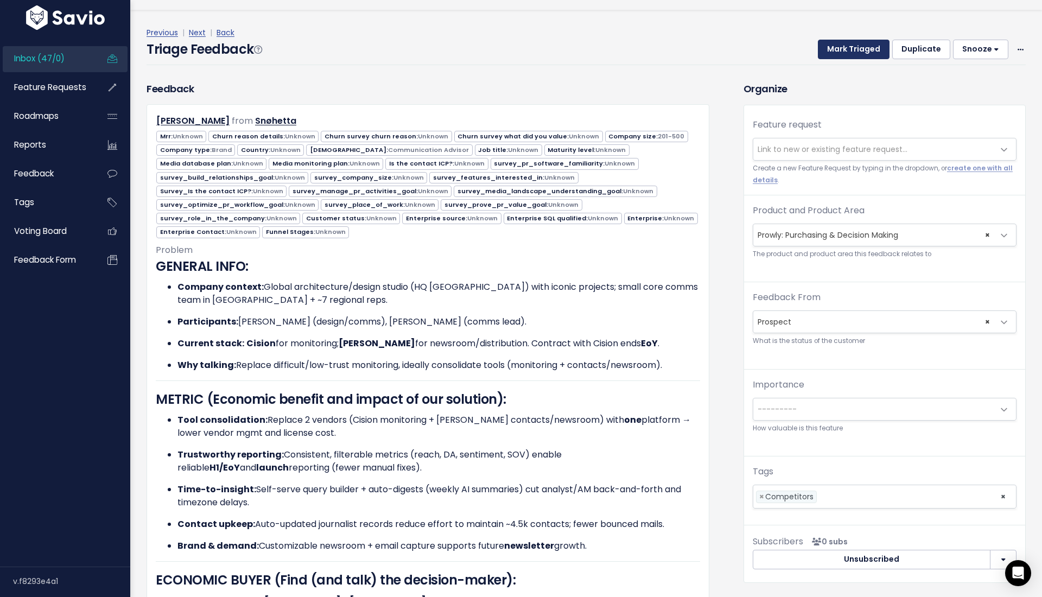
click at [839, 42] on button "Mark Triaged" at bounding box center [854, 50] width 72 height 20
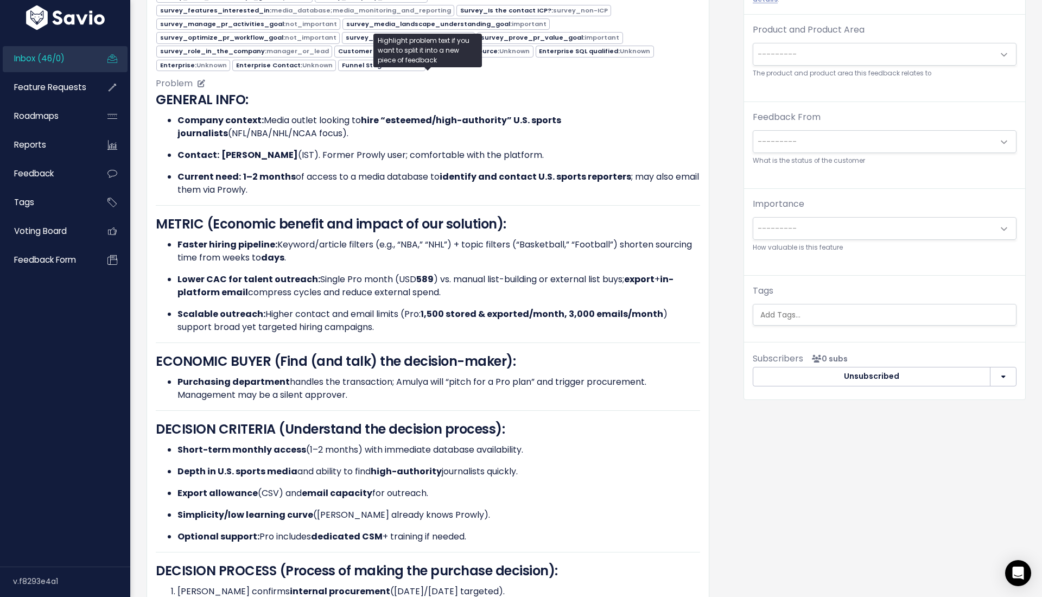
scroll to position [250, 0]
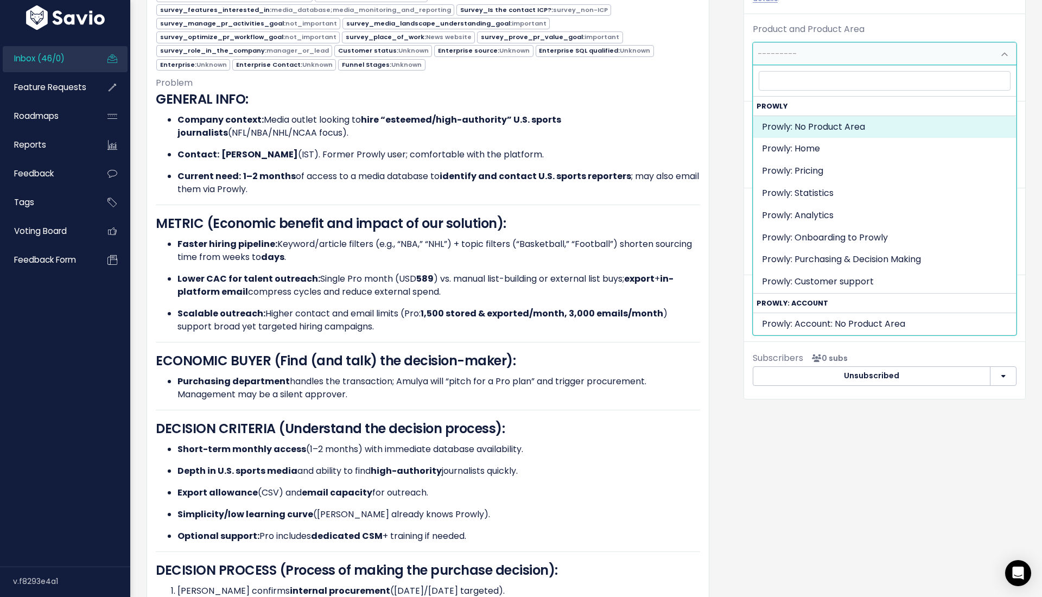
click at [802, 47] on span "---------" at bounding box center [873, 54] width 241 height 22
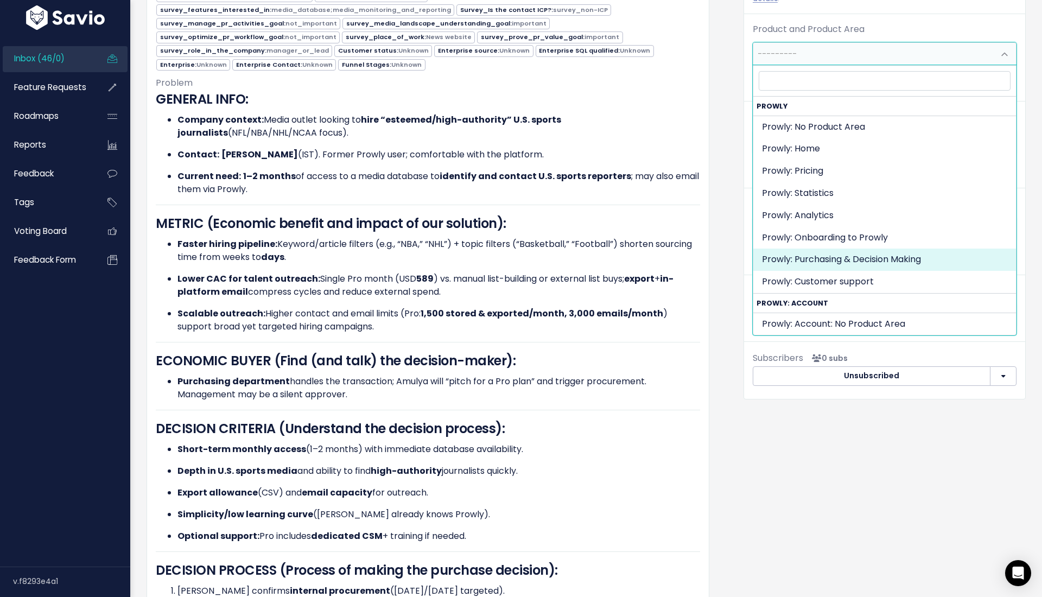
select select "MAIN:PURCHASING_PROCESS"
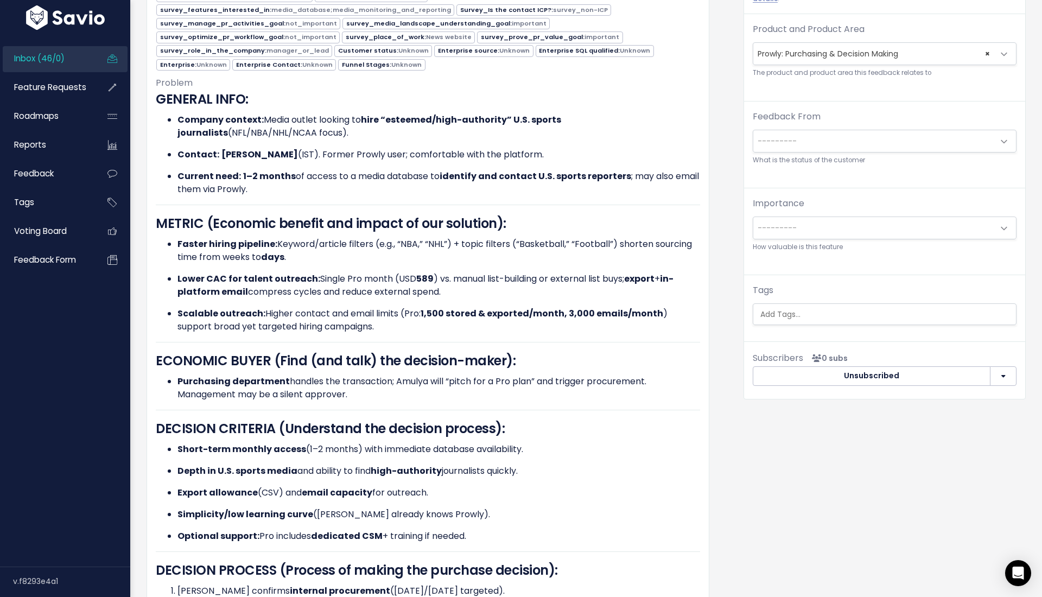
click at [789, 112] on label "Feedback From" at bounding box center [787, 116] width 68 height 13
click at [753, 129] on select "--------- Active customer Churned customer Internal user Lost deal Prospect Oth…" at bounding box center [752, 129] width 1 height 1
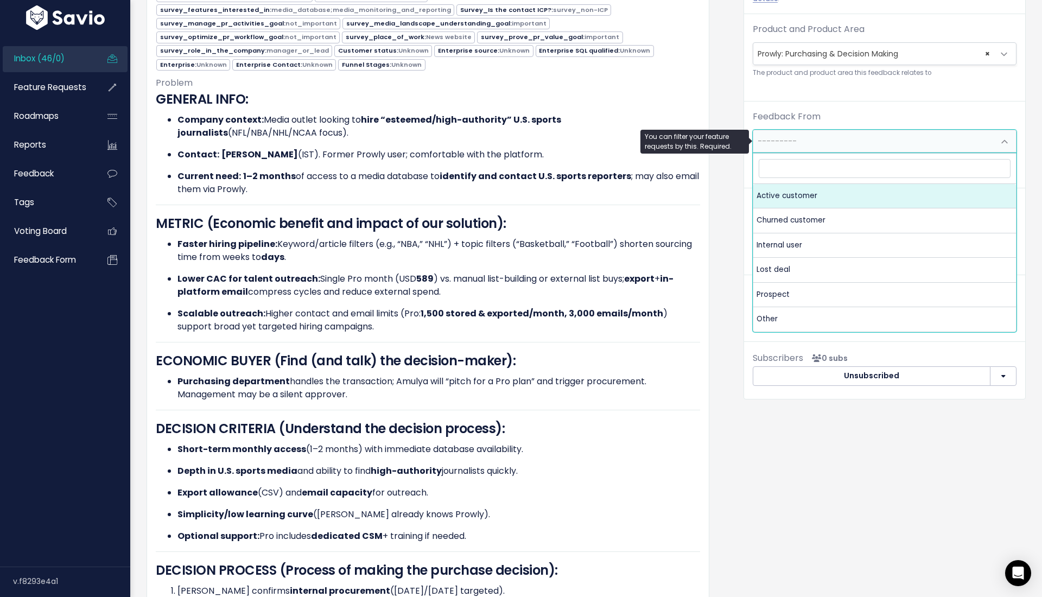
click at [789, 146] on span "---------" at bounding box center [873, 141] width 241 height 22
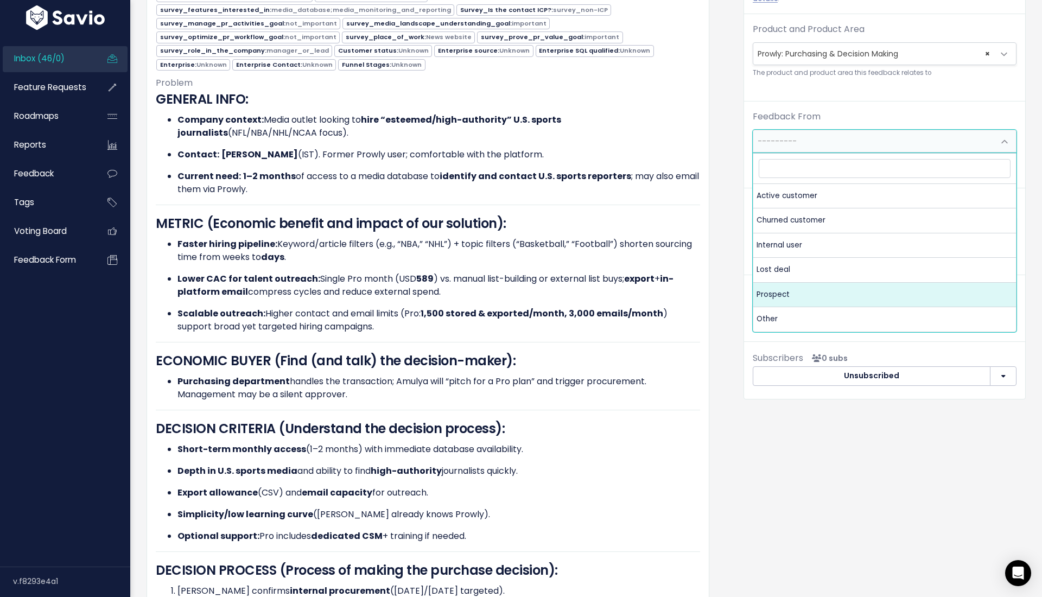
select select "PROSPECT"
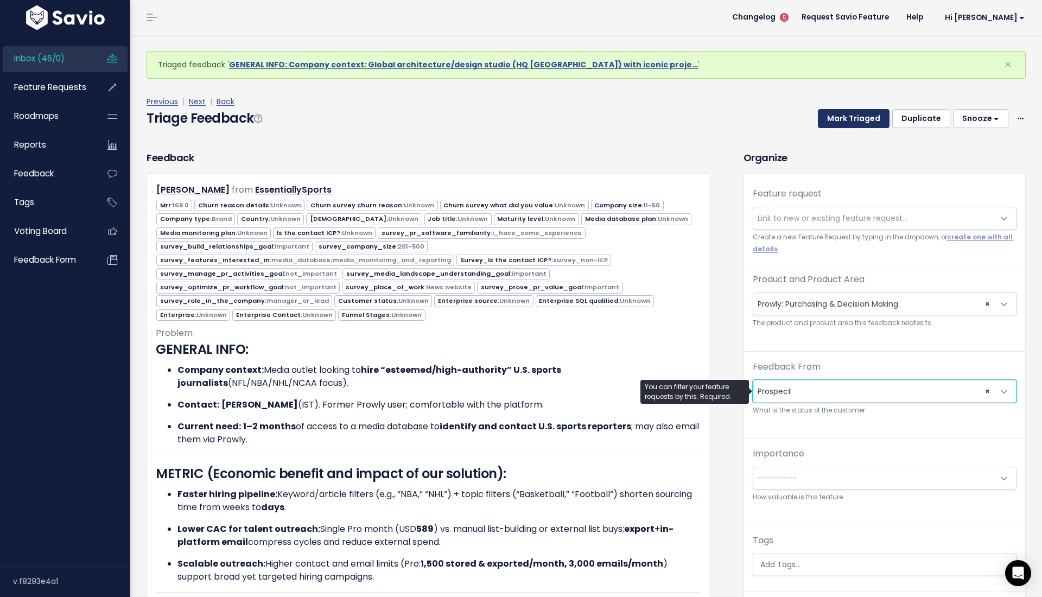
scroll to position [0, 0]
click at [847, 112] on button "Mark Triaged" at bounding box center [854, 119] width 72 height 20
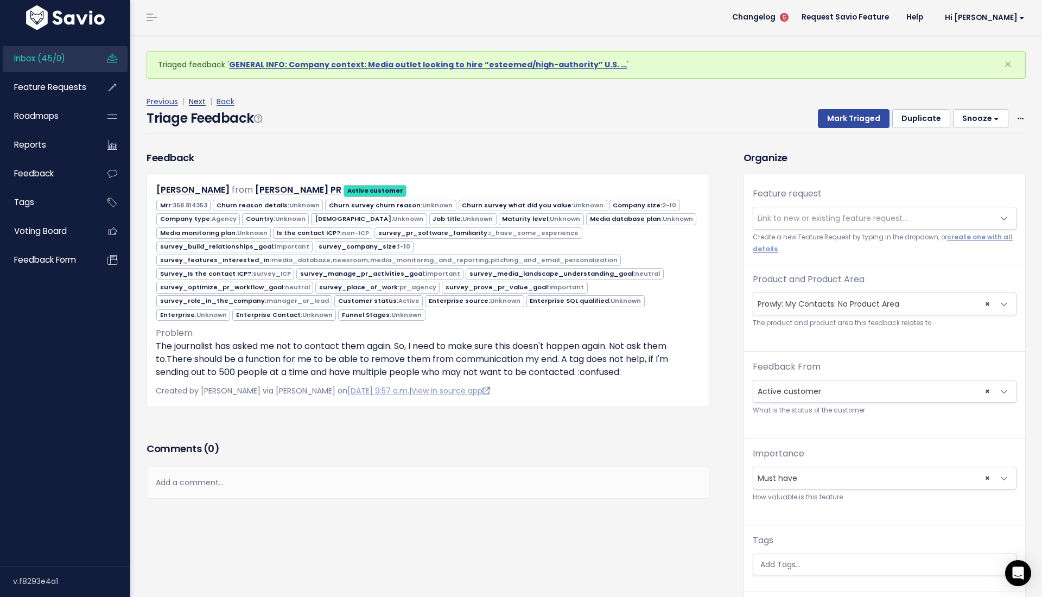
click at [198, 101] on link "Next" at bounding box center [197, 101] width 17 height 11
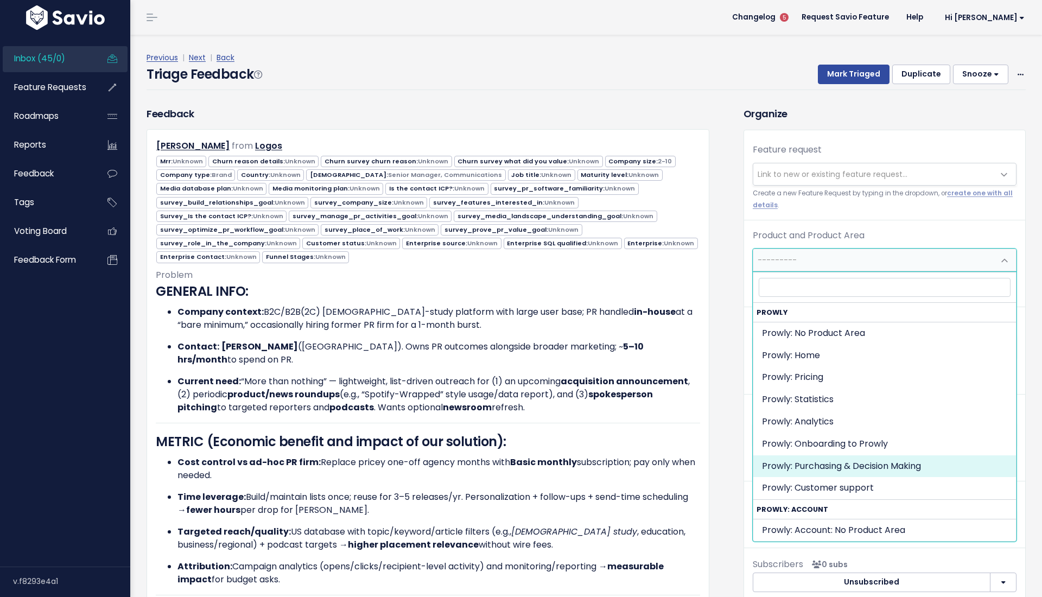
select select "MAIN:PURCHASING_PROCESS"
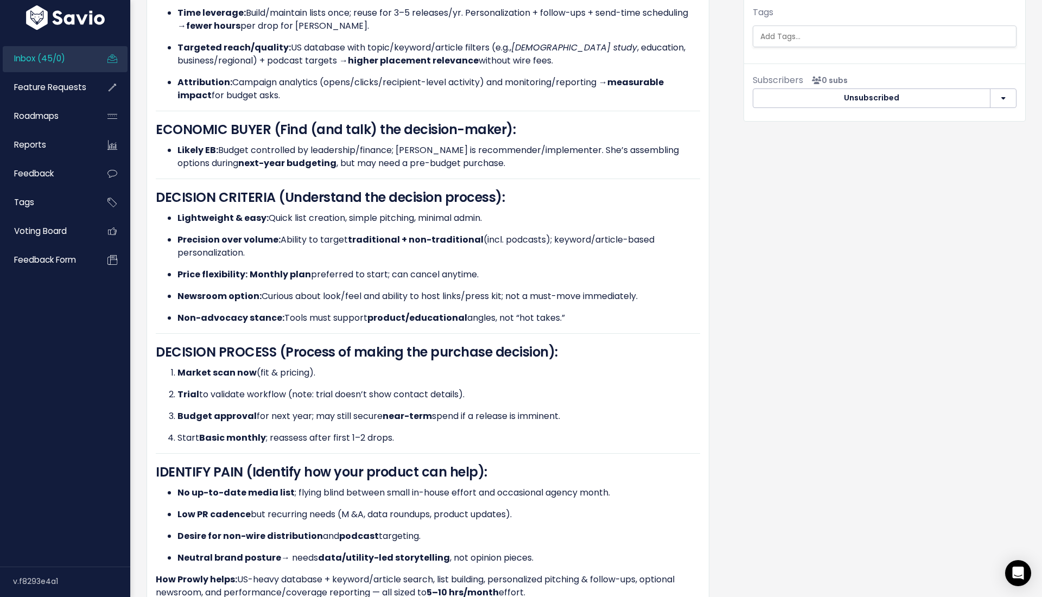
scroll to position [483, 0]
click at [851, 23] on div "Tags" at bounding box center [885, 27] width 264 height 41
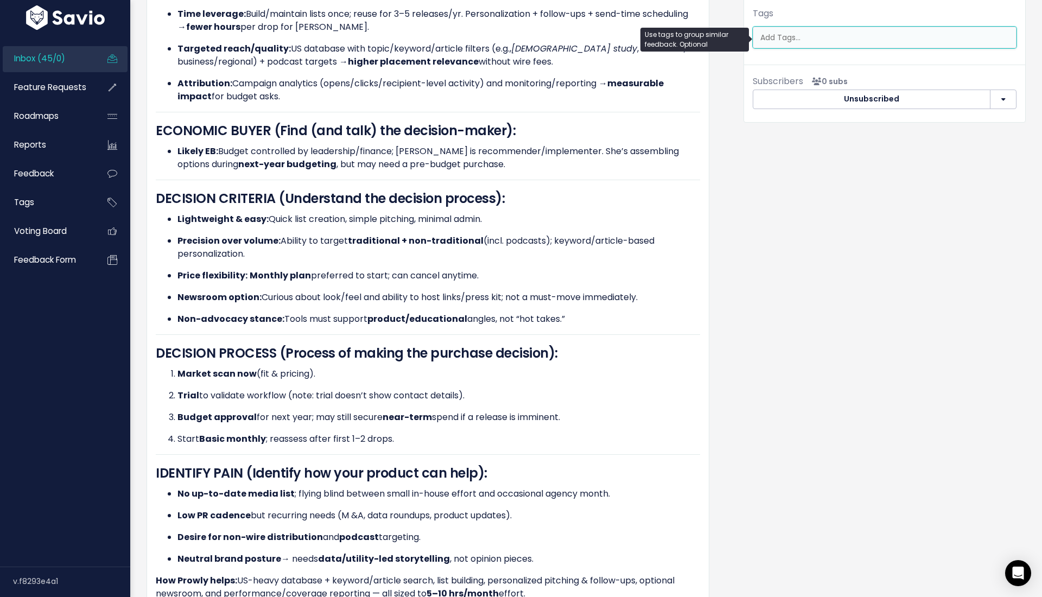
click at [851, 36] on input "search" at bounding box center [887, 37] width 262 height 11
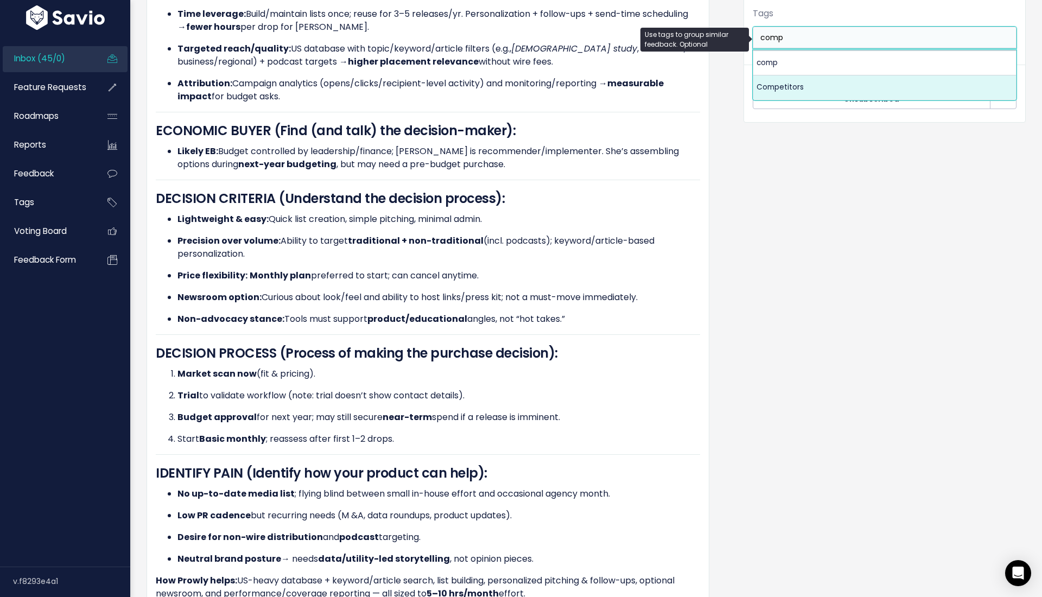
type input "comp"
select select "7978"
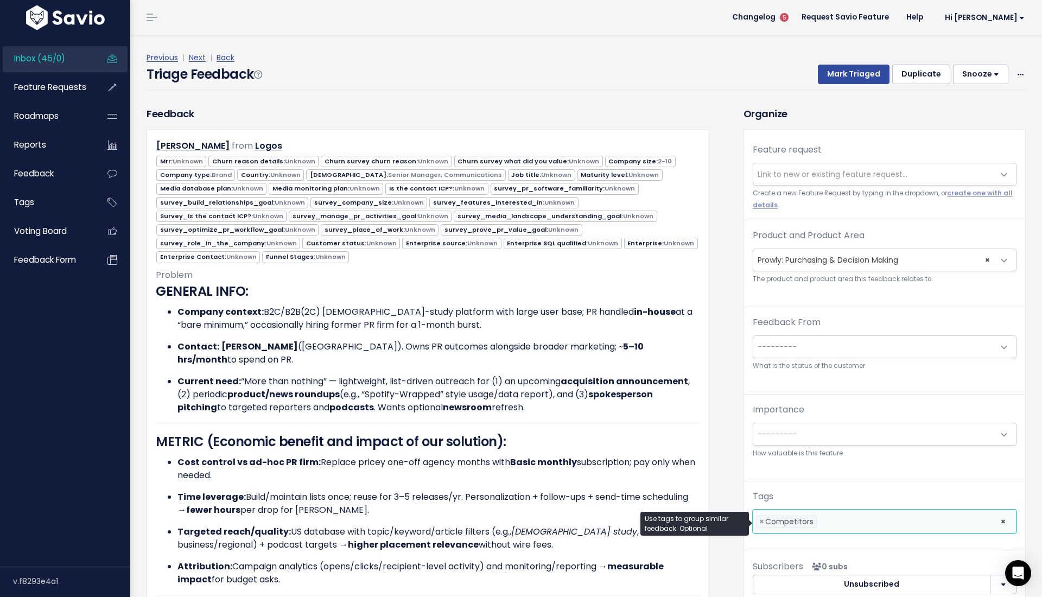
scroll to position [0, 0]
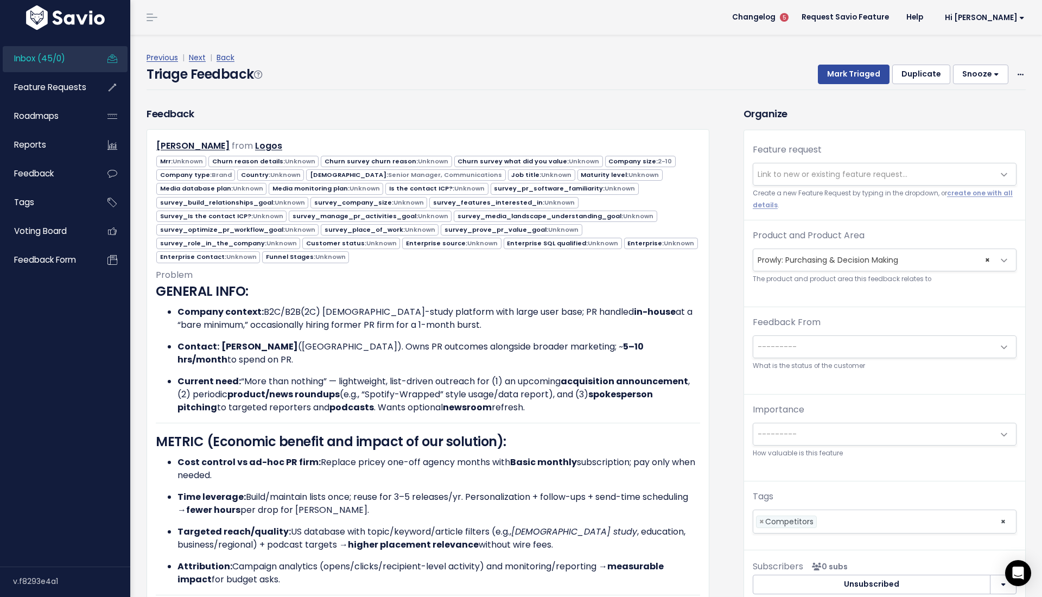
click at [837, 84] on div "Triage Feedback Mark Triaged Duplicate [GEOGRAPHIC_DATA] 1 day 3 days 7 days 14…" at bounding box center [586, 78] width 879 height 26
click at [813, 339] on span "---------" at bounding box center [873, 347] width 241 height 22
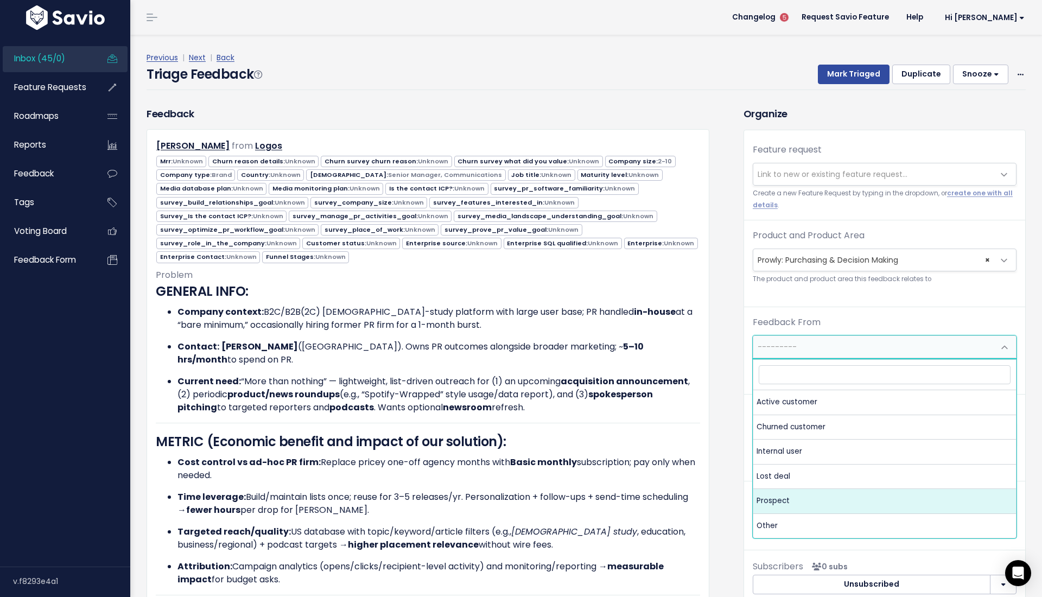
select select "PROSPECT"
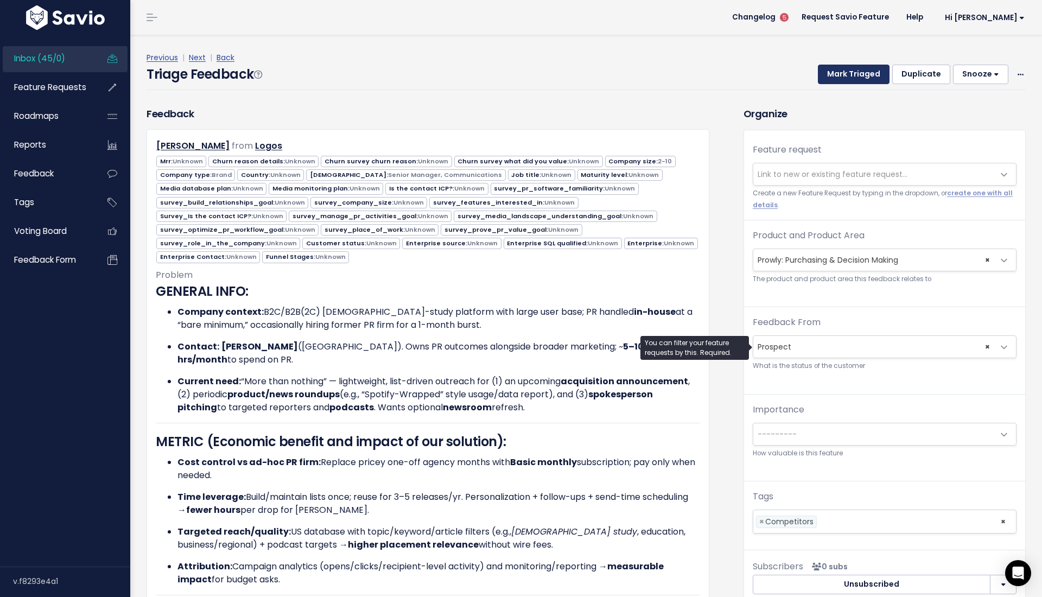
click at [841, 75] on button "Mark Triaged" at bounding box center [854, 75] width 72 height 20
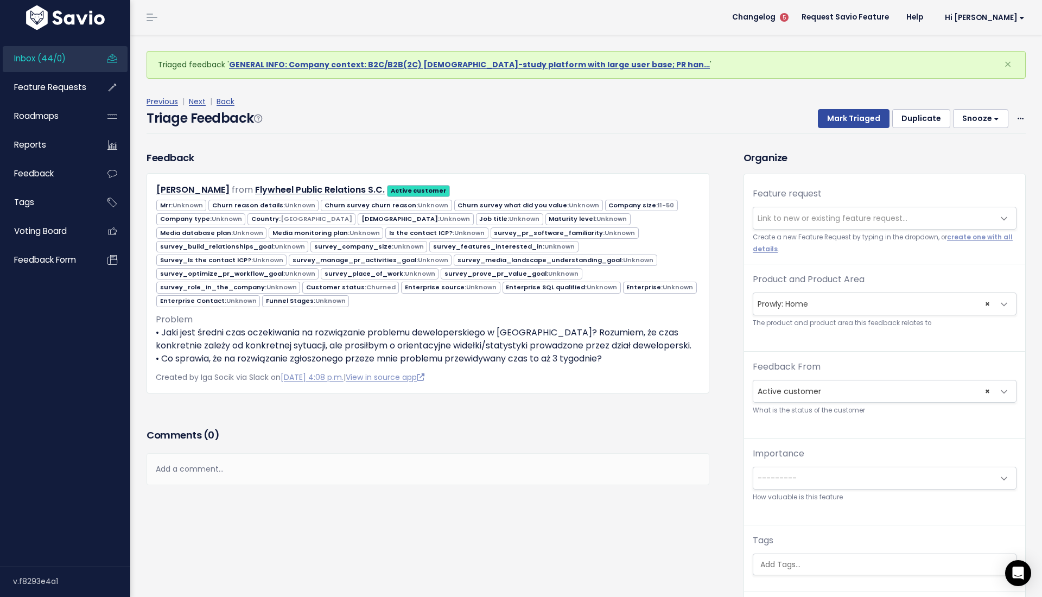
click at [814, 299] on span "× Prowly: Home" at bounding box center [873, 304] width 241 height 22
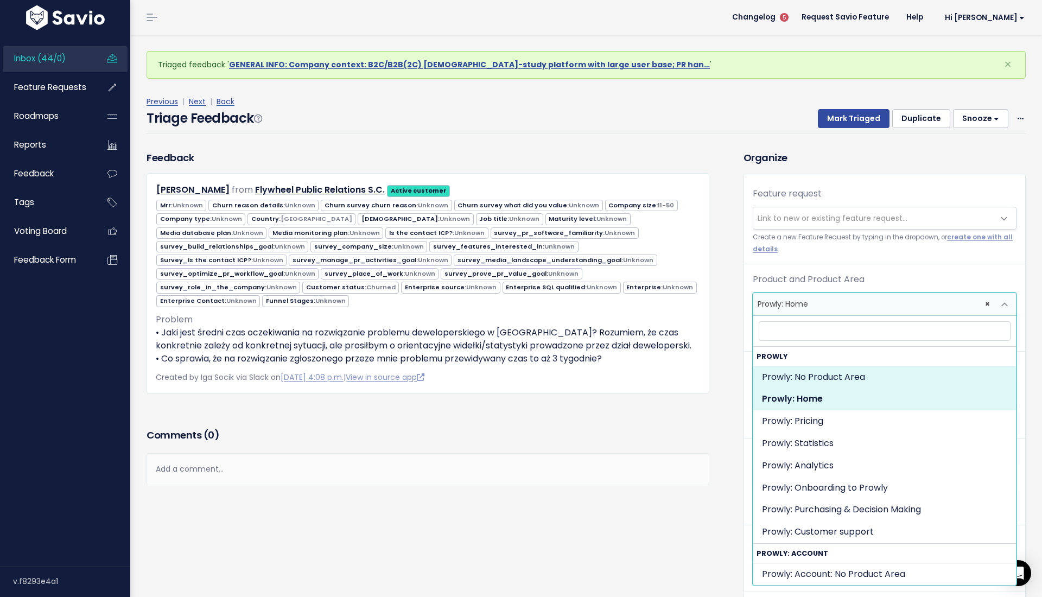
select select "MAIN:"
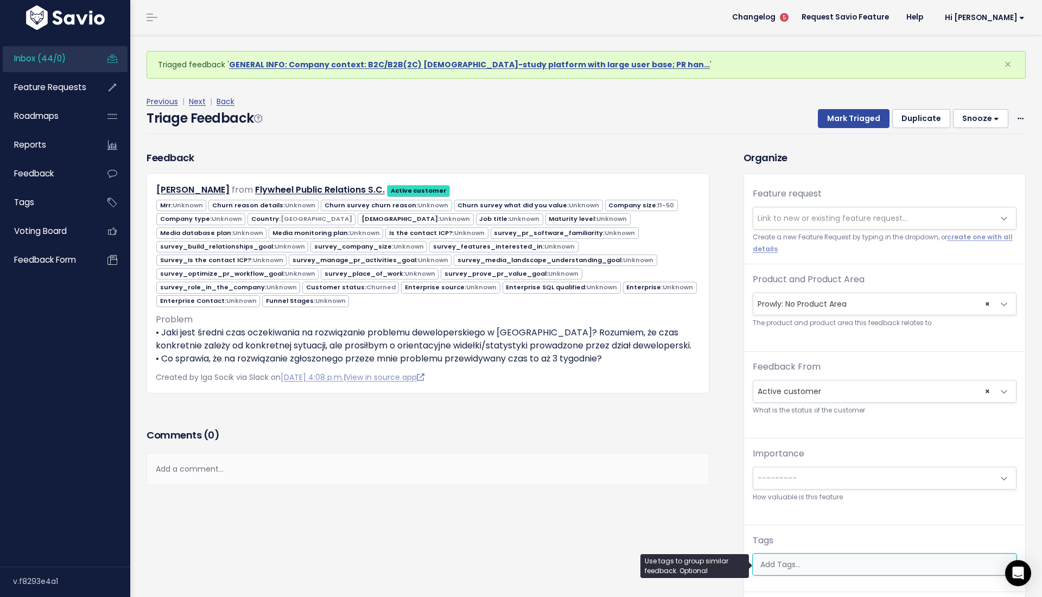
click at [793, 573] on ul at bounding box center [884, 564] width 263 height 21
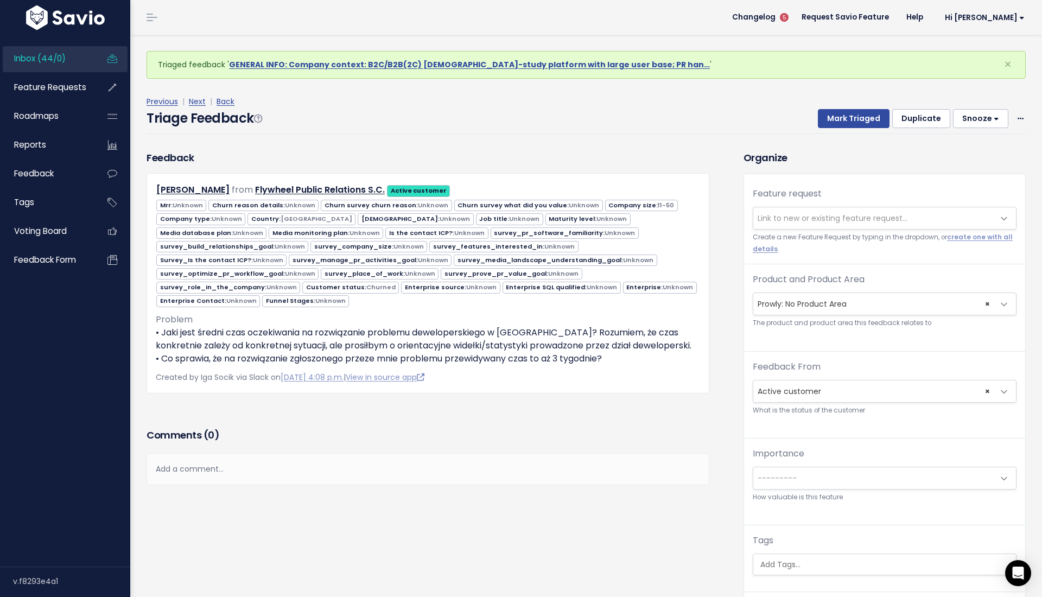
click at [655, 519] on div "Feedback Paweł Korzeniowski from Flywheel Public Relations S.C." at bounding box center [436, 407] width 597 height 515
click at [854, 117] on button "Mark Triaged" at bounding box center [854, 119] width 72 height 20
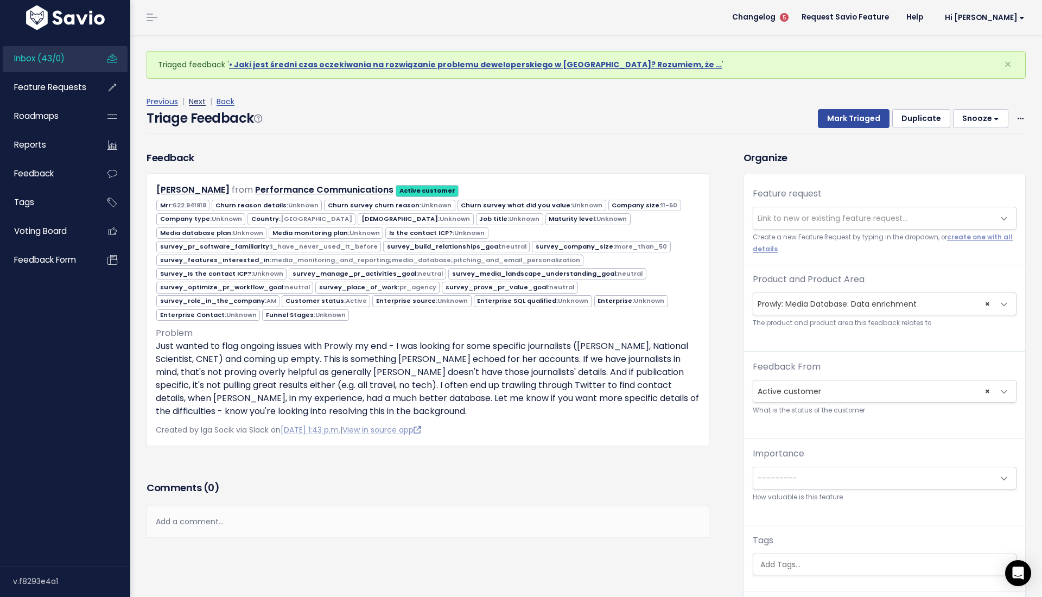
click at [202, 98] on link "Next" at bounding box center [197, 101] width 17 height 11
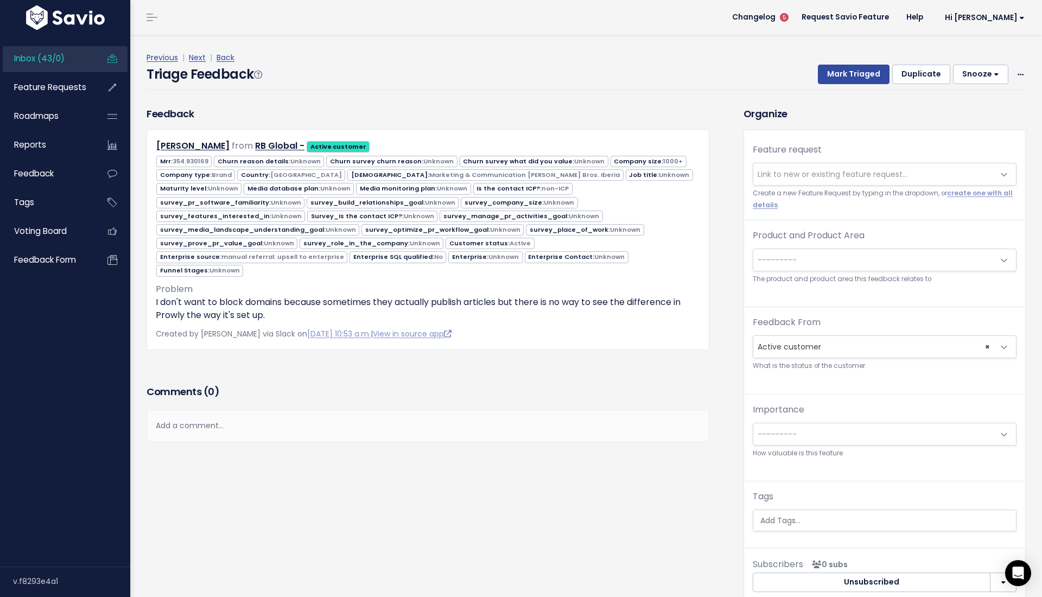
click at [804, 244] on div "Product and Product Area --------- Prowly: No Product Area Prowly: Home Prowly:…" at bounding box center [885, 257] width 264 height 56
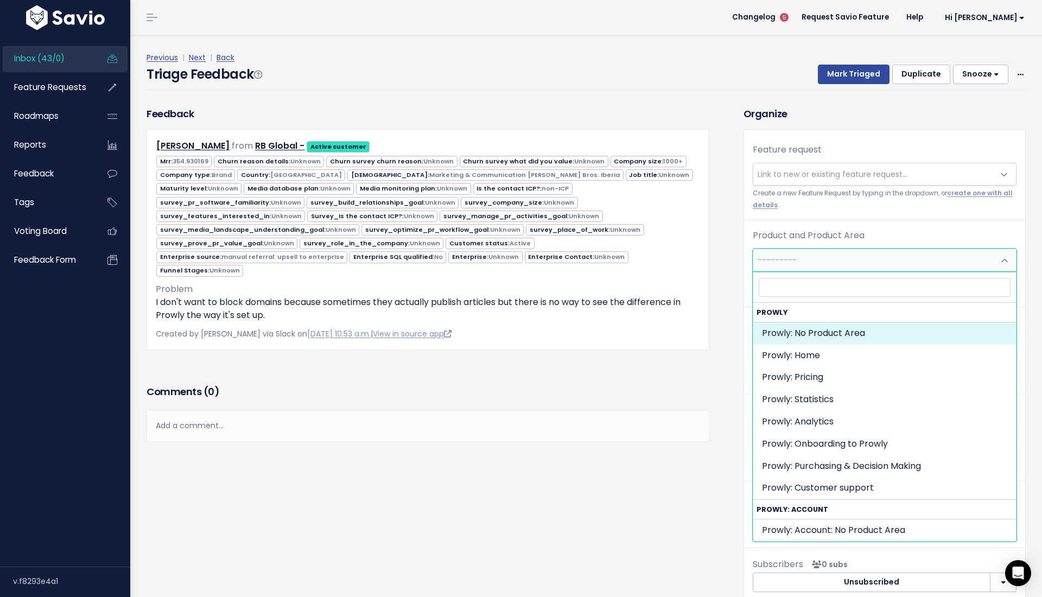
click at [804, 256] on span "---------" at bounding box center [873, 260] width 241 height 22
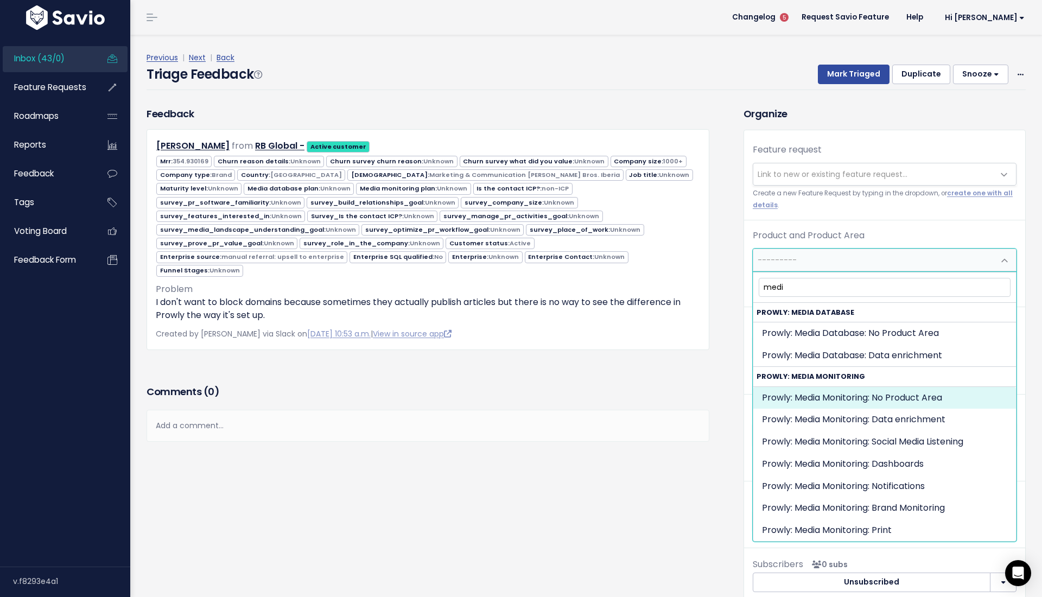
type input "medi"
select select "MEDIA_MONITORING:"
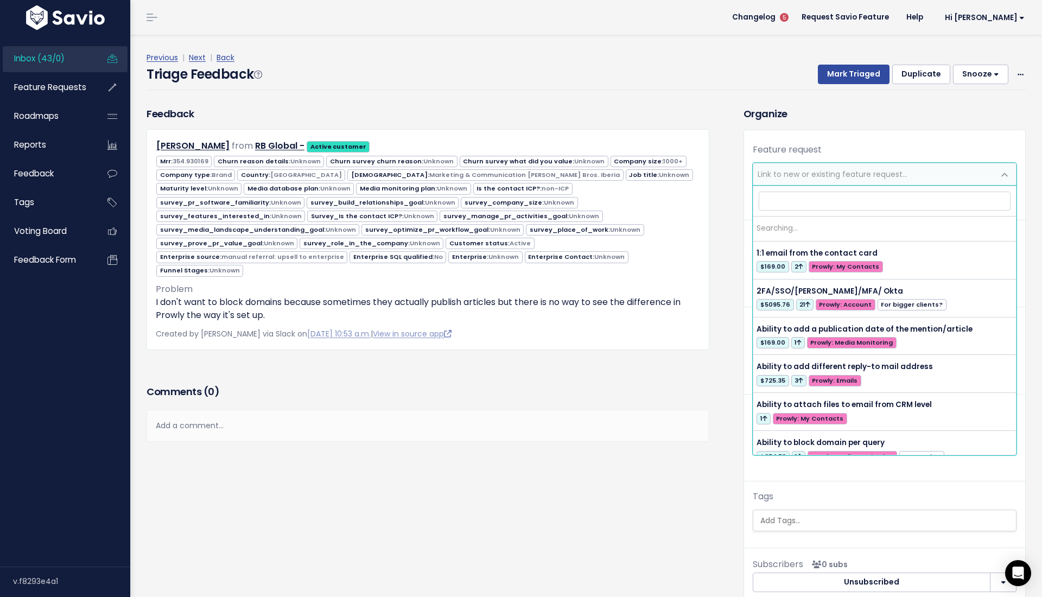
click at [825, 173] on span "Link to new or existing feature request..." at bounding box center [833, 174] width 150 height 11
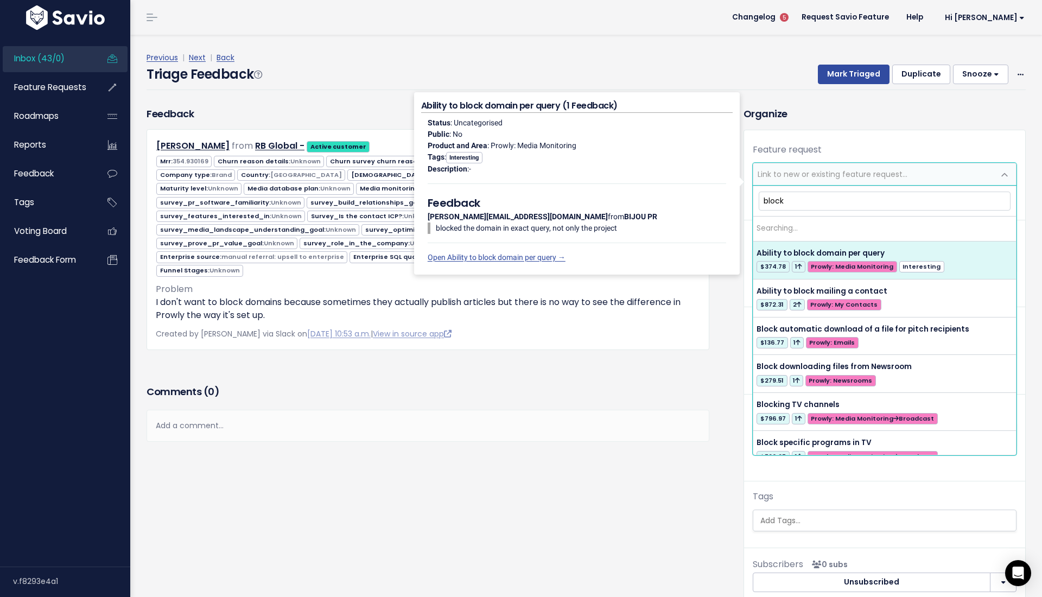
type input "block d"
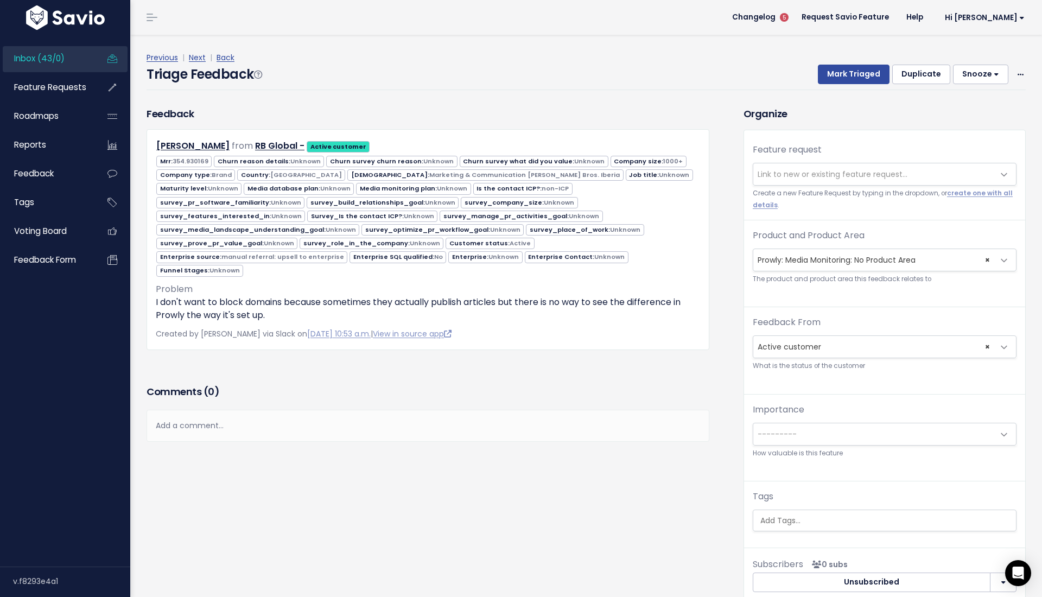
click at [682, 508] on div "Feedback [PERSON_NAME] from RB Global - Active customer No" at bounding box center [436, 363] width 597 height 515
click at [800, 506] on div "Tags" at bounding box center [885, 510] width 264 height 41
click at [800, 516] on ul at bounding box center [884, 520] width 263 height 21
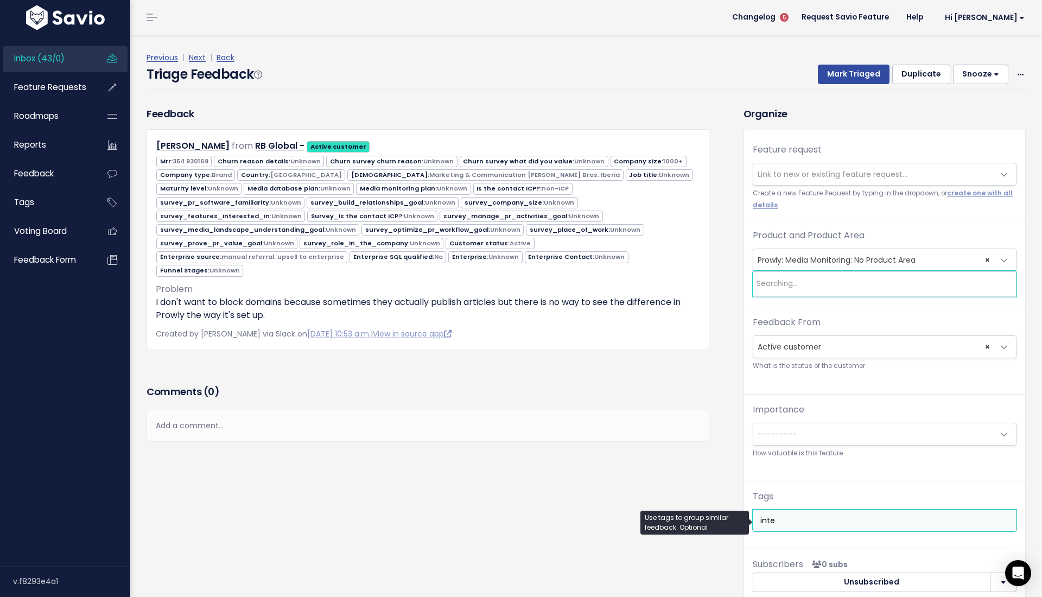
type input "inter"
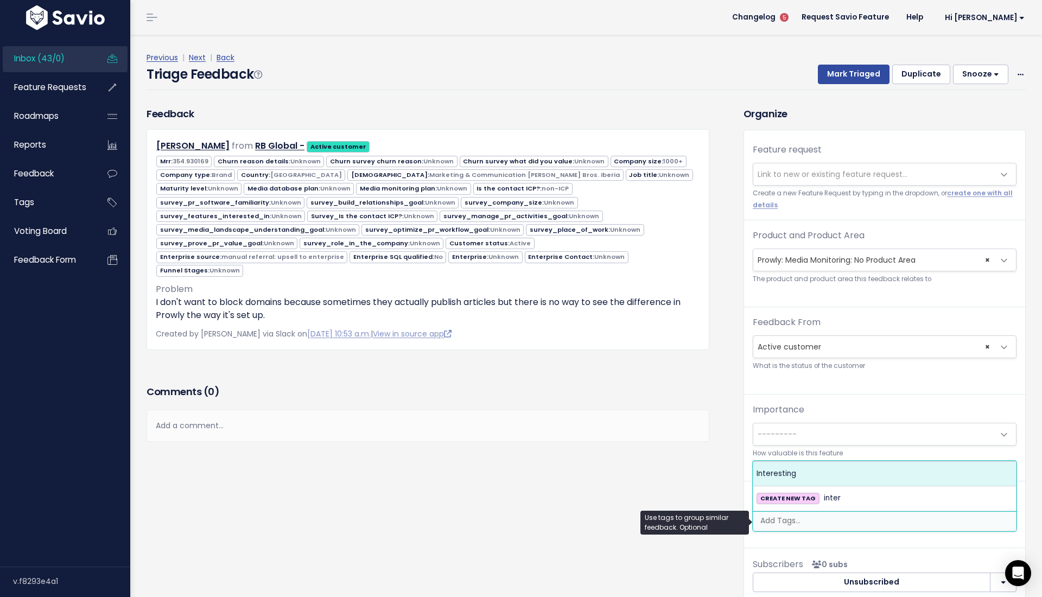
select select "10310"
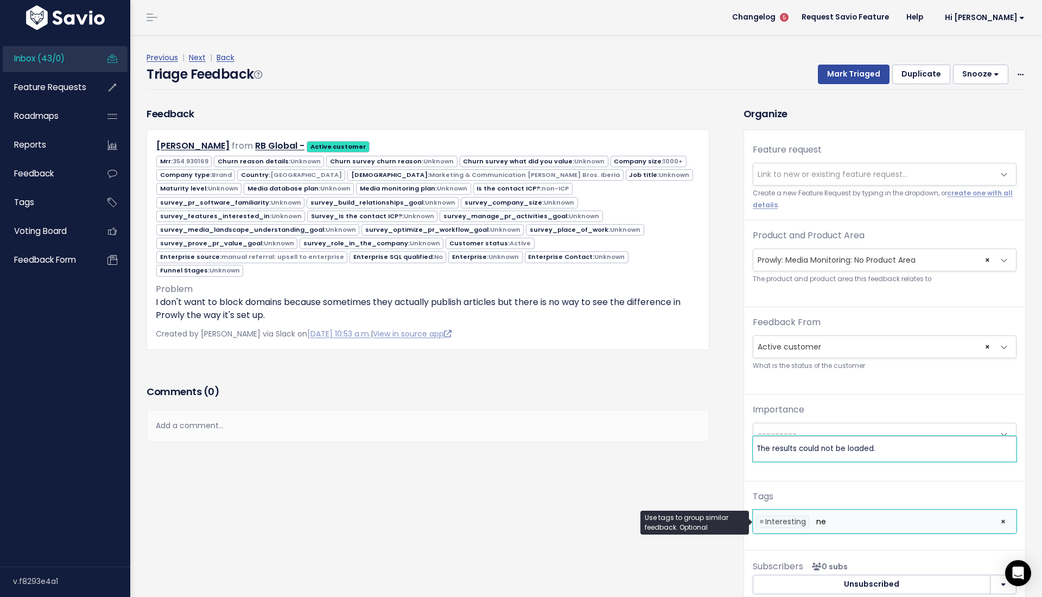
type input "neg"
click at [852, 74] on button "Mark Triaged" at bounding box center [854, 75] width 72 height 20
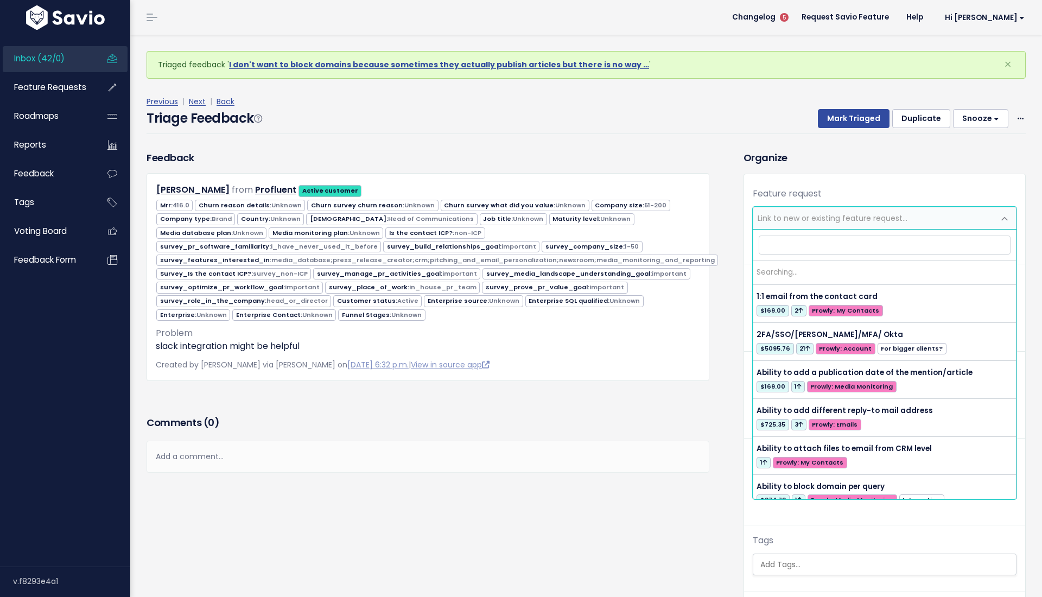
click at [793, 208] on span "Link to new or existing feature request..." at bounding box center [873, 218] width 241 height 22
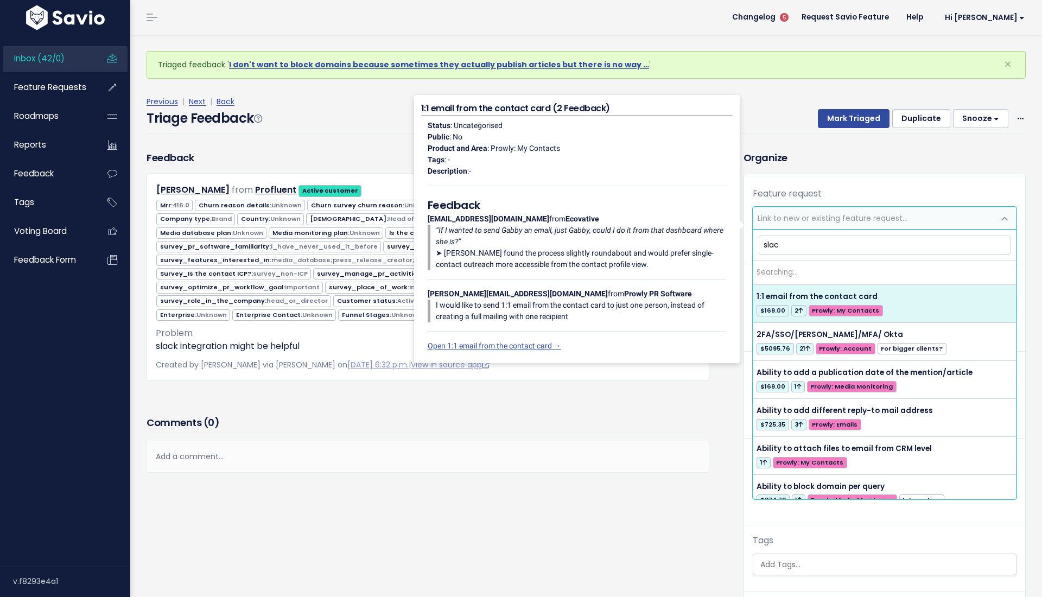
type input "slack"
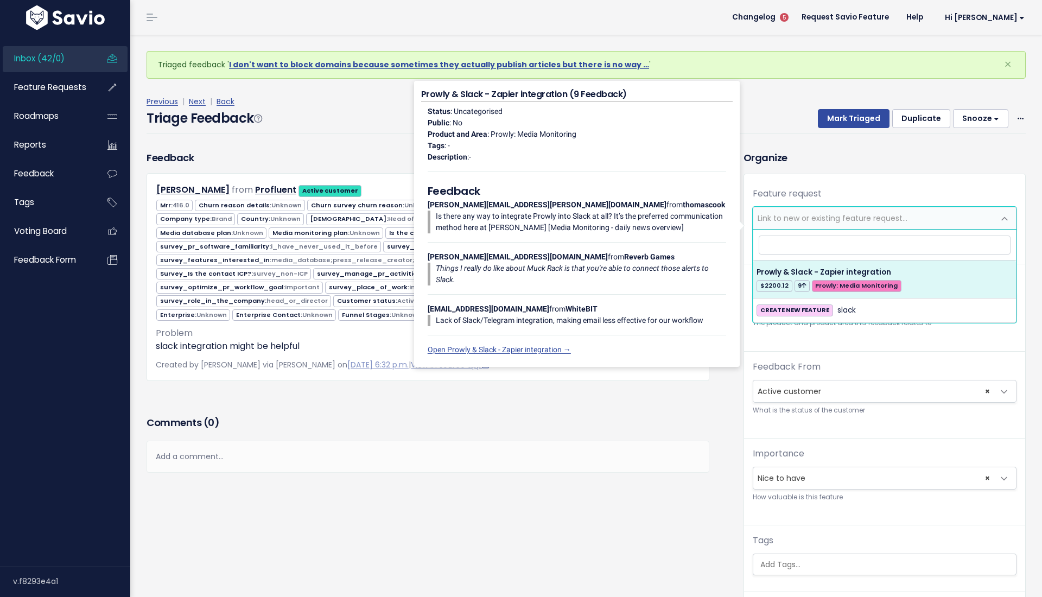
select select "35369"
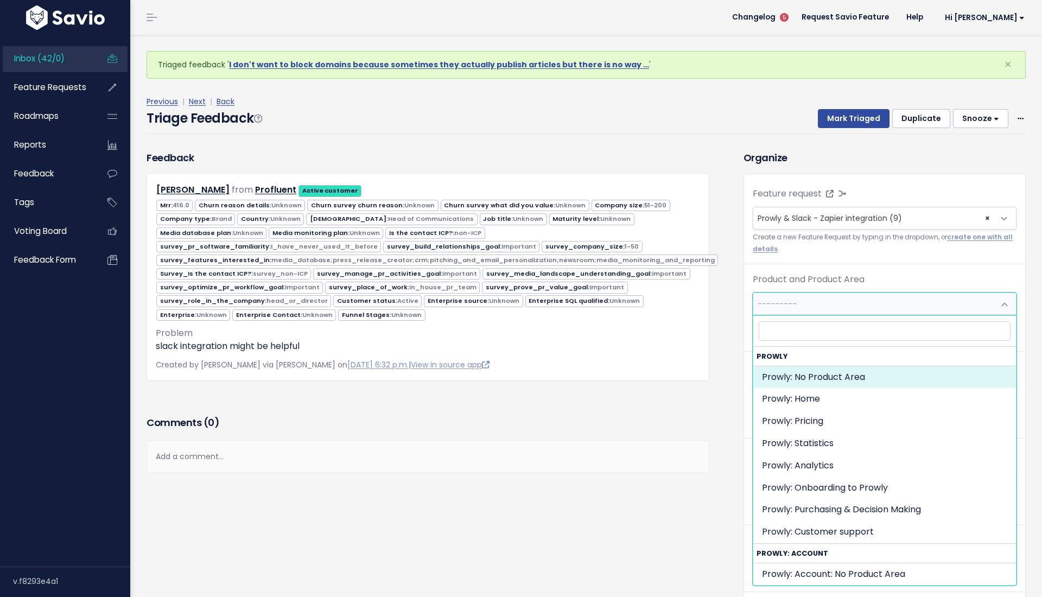
click at [758, 299] on span "---------" at bounding box center [777, 304] width 39 height 11
select select "MAIN:"
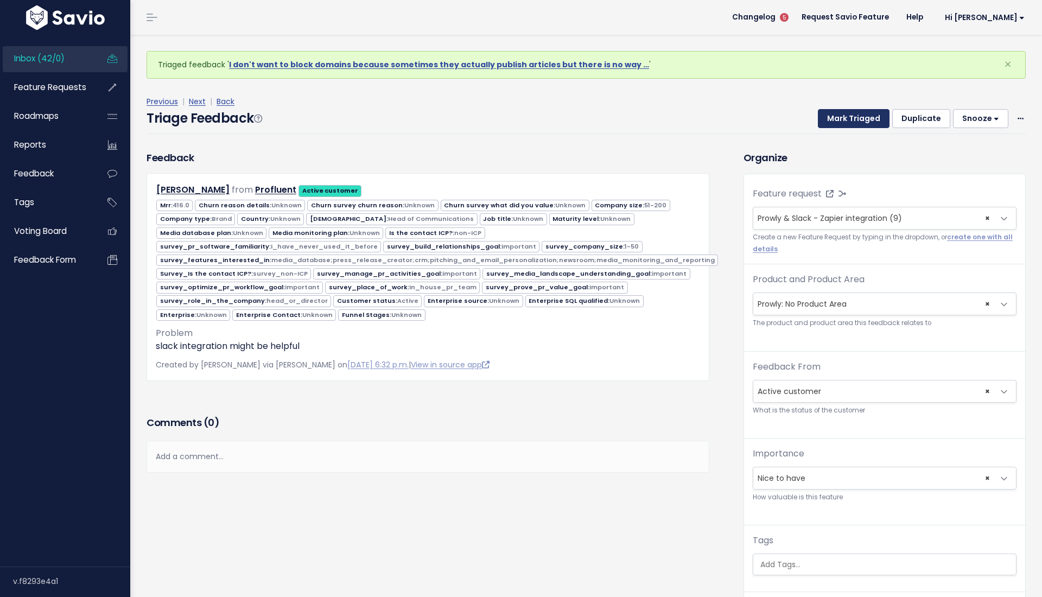
click at [841, 116] on button "Mark Triaged" at bounding box center [854, 119] width 72 height 20
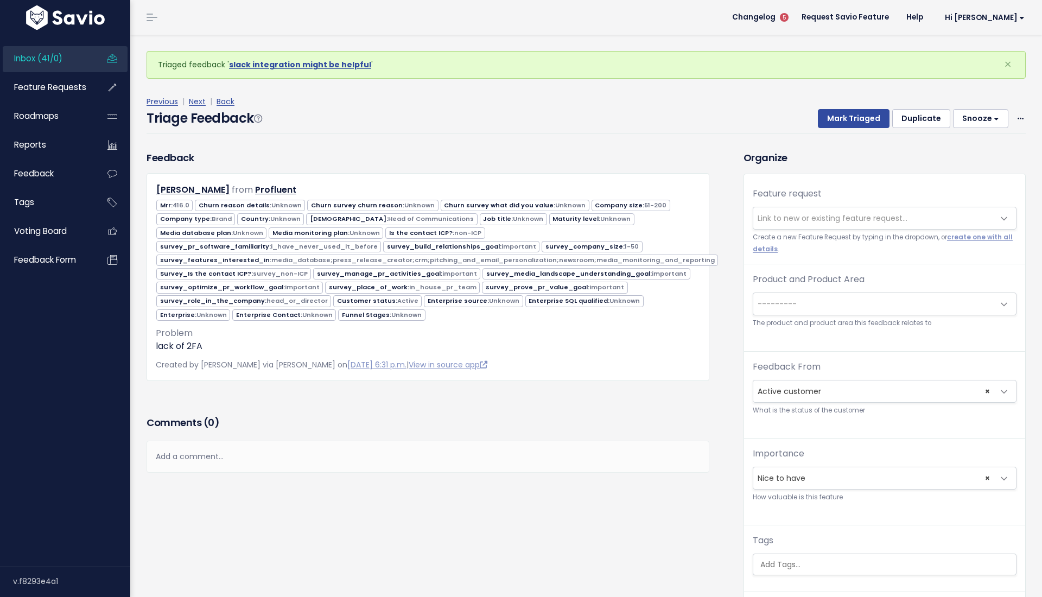
click at [824, 222] on span "Link to new or existing feature request..." at bounding box center [833, 218] width 150 height 11
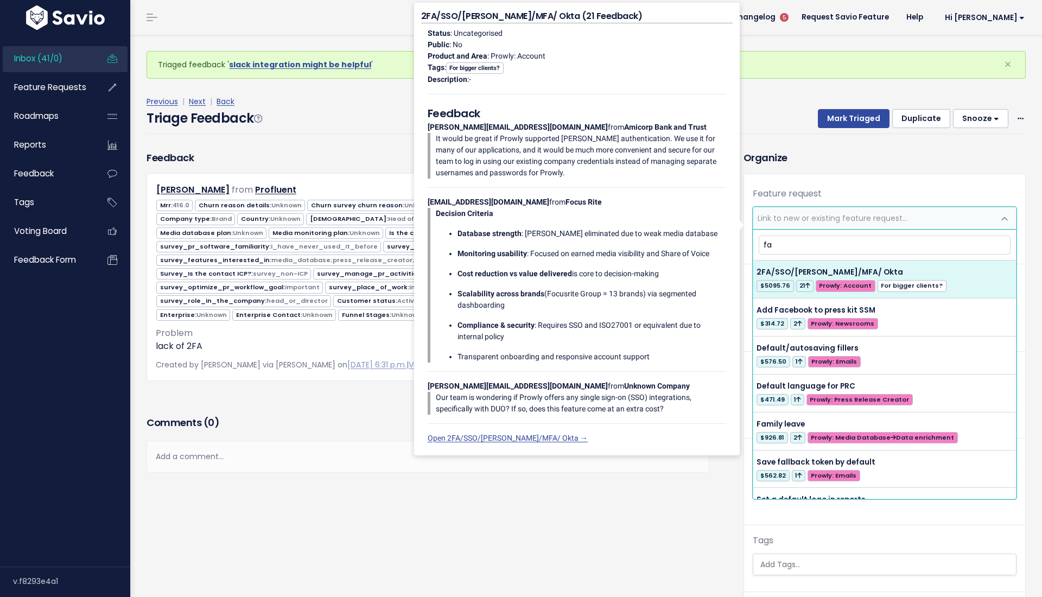
type input "fa"
select select "38436"
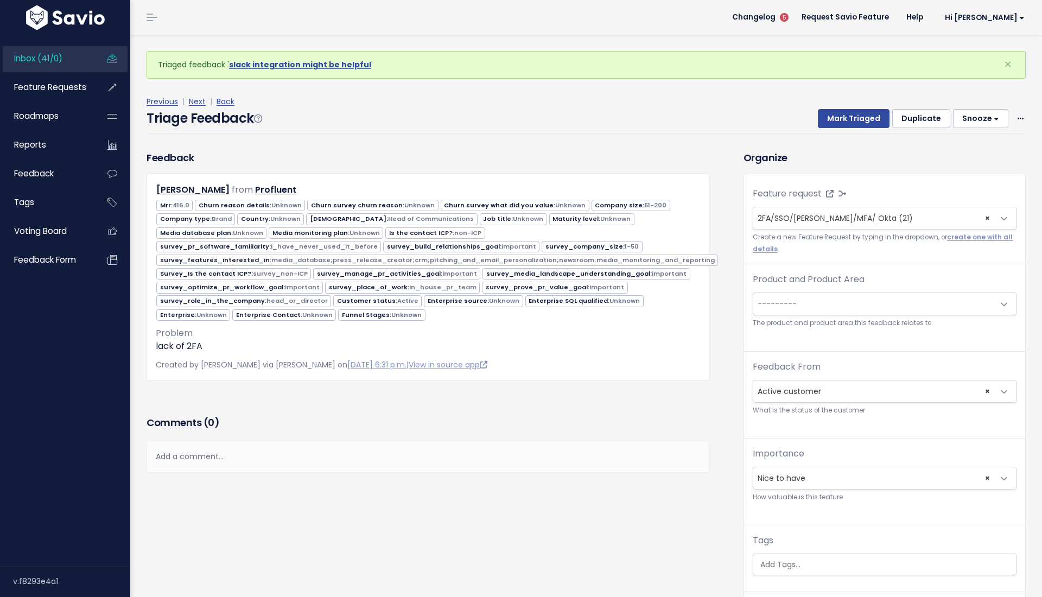
click at [815, 311] on span "---------" at bounding box center [873, 304] width 241 height 22
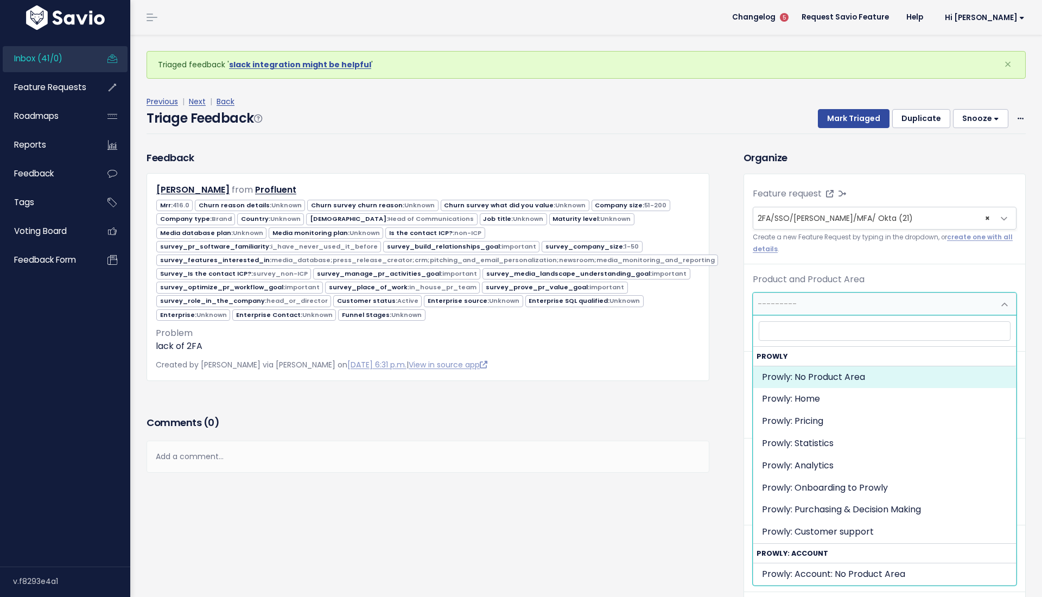
select select "MAIN:"
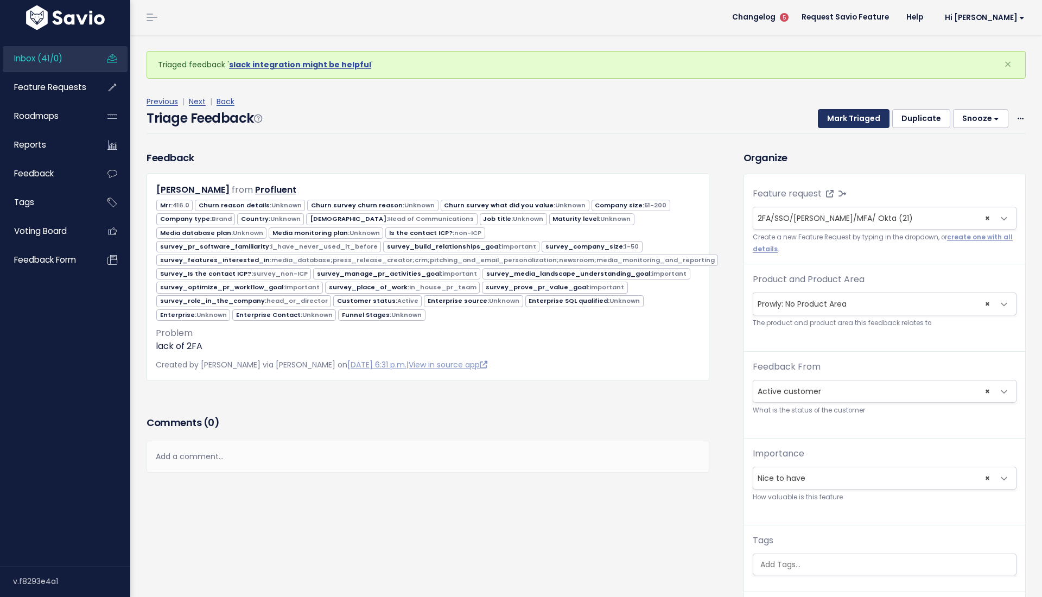
click at [852, 115] on button "Mark Triaged" at bounding box center [854, 119] width 72 height 20
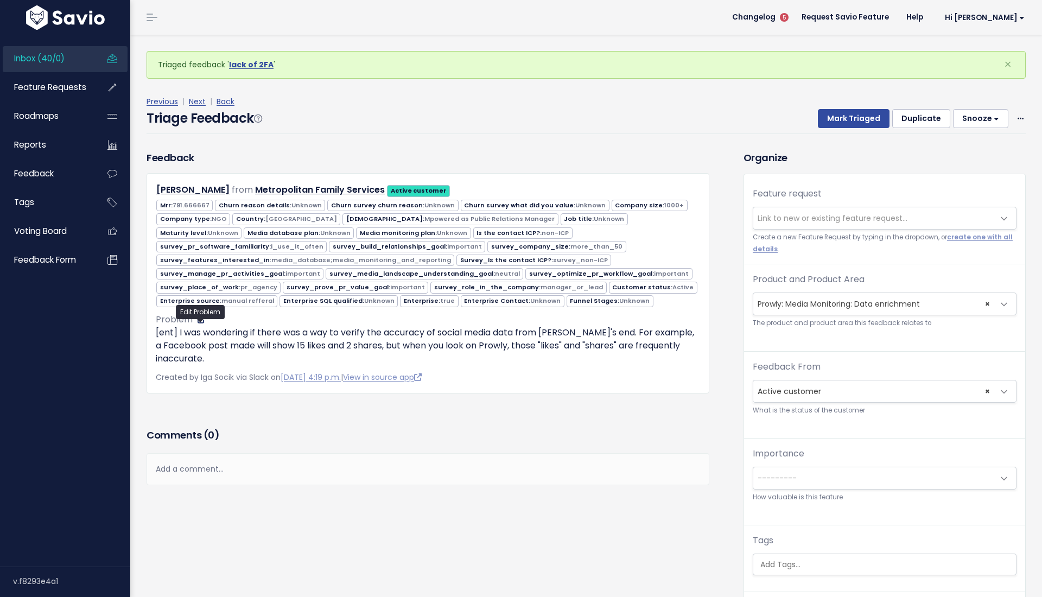
click at [200, 324] on icon at bounding box center [202, 320] width 8 height 8
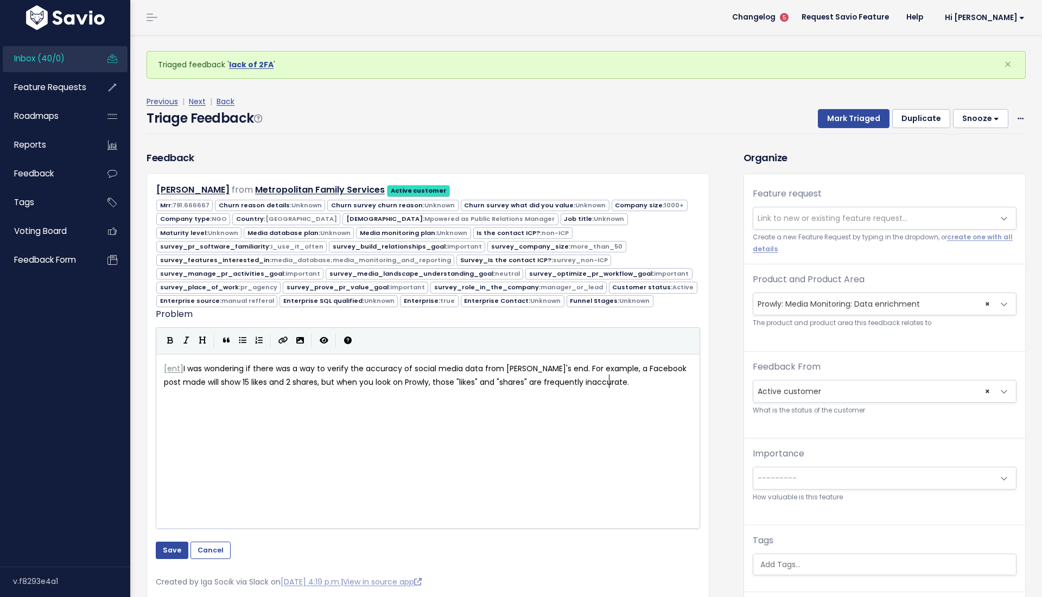
scroll to position [1, 0]
click at [180, 372] on span "]" at bounding box center [181, 368] width 3 height 11
type textarea "erprise"
click at [175, 559] on button "Save" at bounding box center [172, 550] width 33 height 17
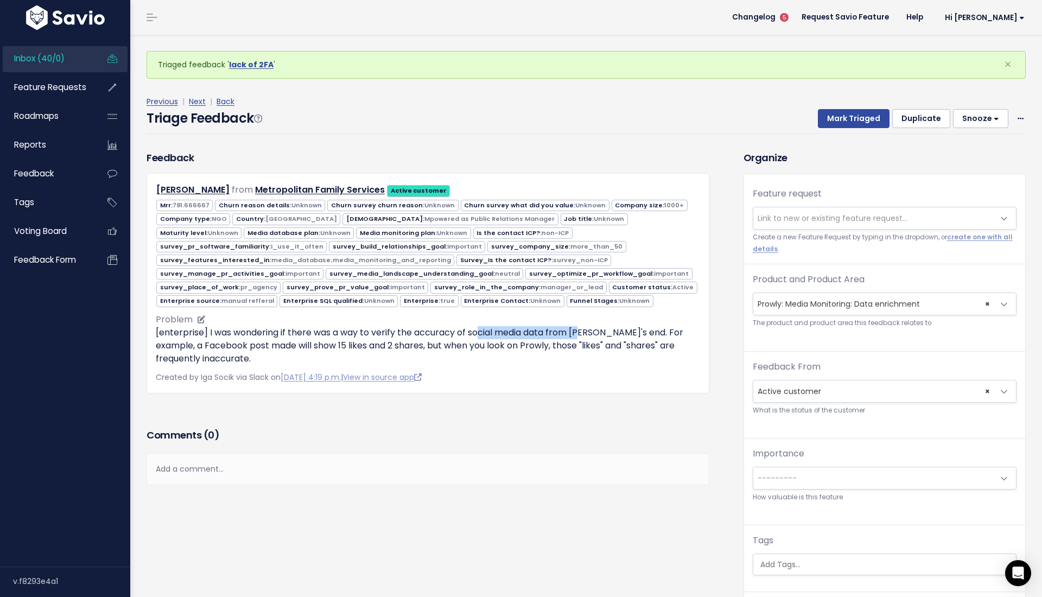
drag, startPoint x: 481, startPoint y: 340, endPoint x: 583, endPoint y: 340, distance: 102.1
click at [583, 340] on p "[enterprise] I was wondering if there was a way to verify the accuracy of socia…" at bounding box center [428, 345] width 544 height 39
click at [358, 365] on p "[enterprise] I was wondering if there was a way to verify the accuracy of socia…" at bounding box center [428, 345] width 544 height 39
click at [833, 307] on span "× Prowly: Media Monitoring: Data enrichment" at bounding box center [873, 304] width 241 height 22
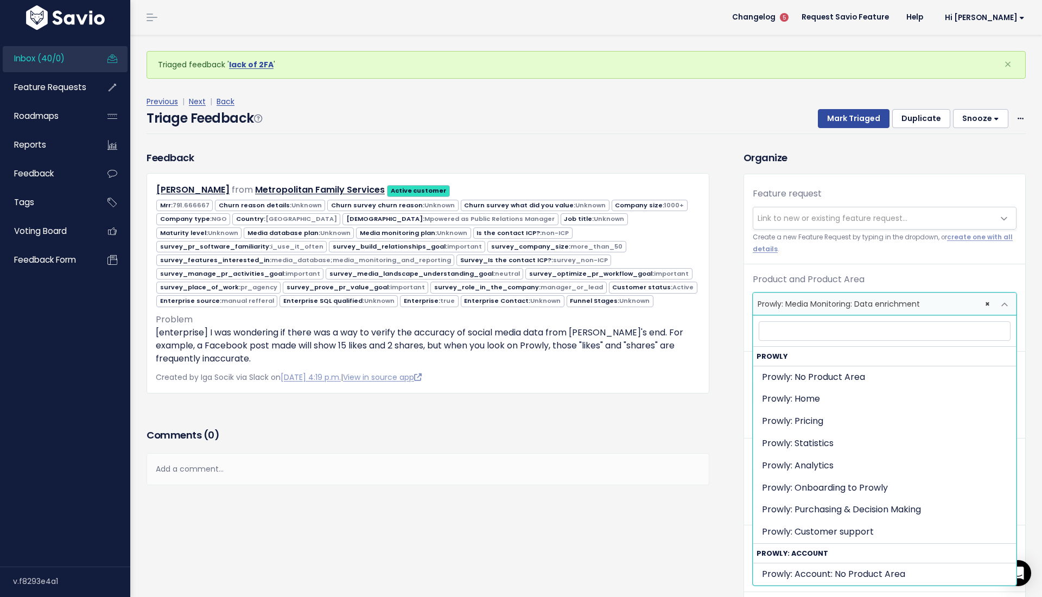
scroll to position [447, 0]
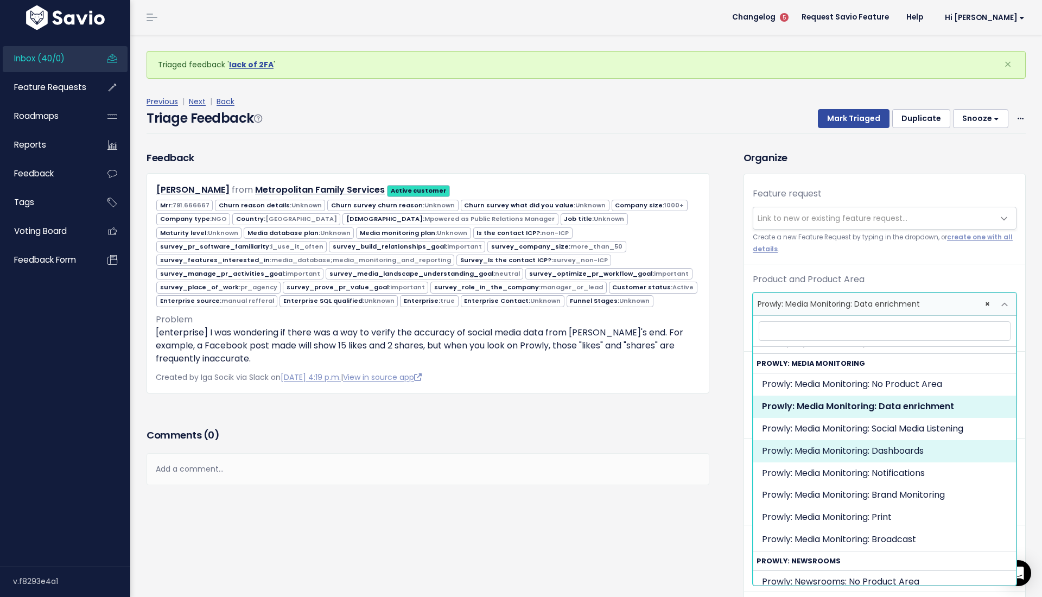
select select "MEDIA_MONITORING:DASHBOARDS"
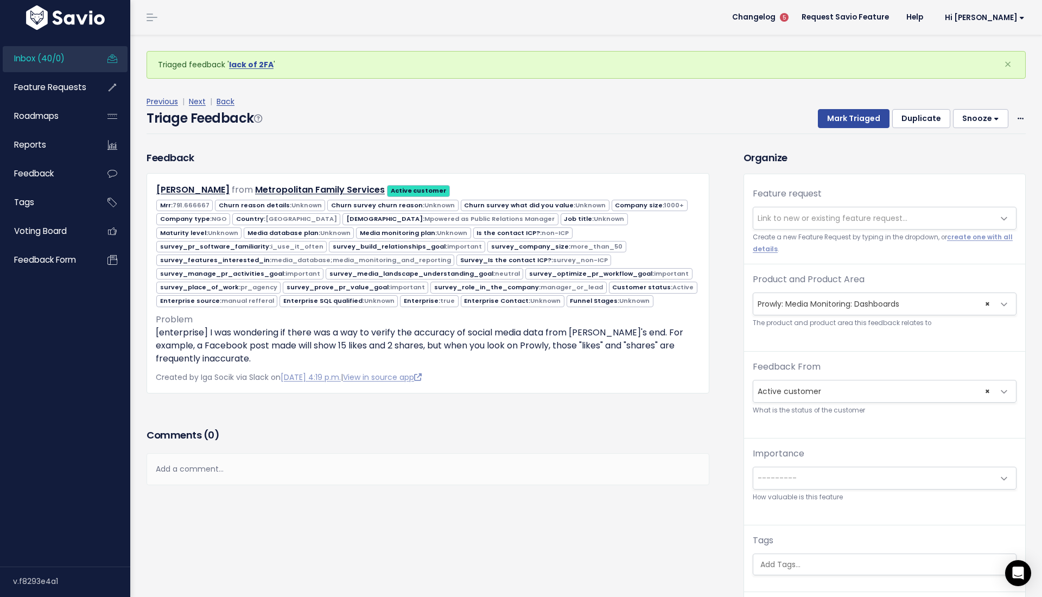
click at [722, 495] on div "Feedback Julia Dake from Metropolitan Family Services Active customer" at bounding box center [436, 407] width 597 height 515
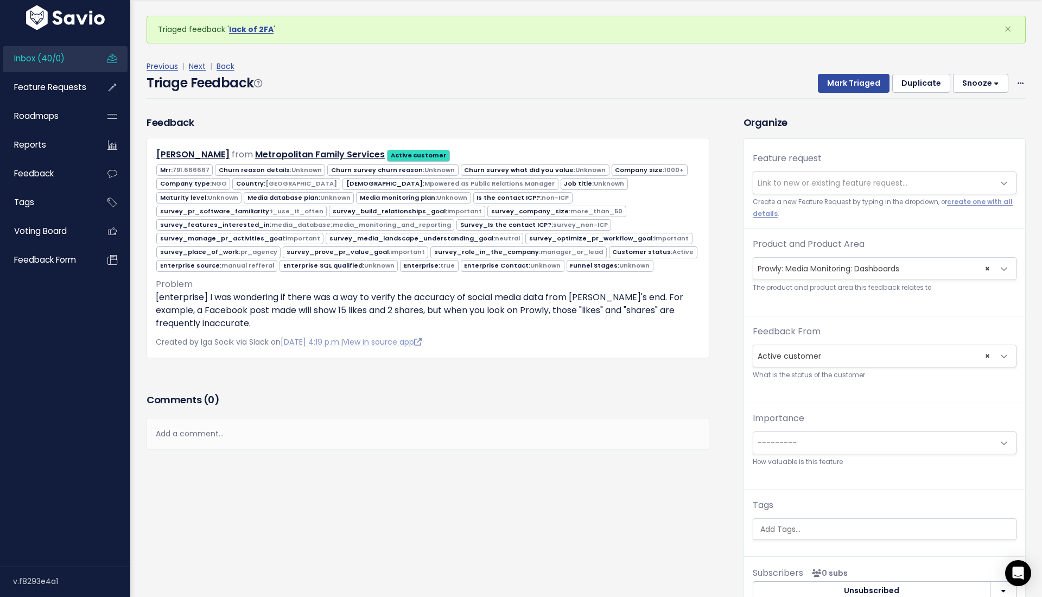
scroll to position [35, 0]
click at [791, 533] on input "search" at bounding box center [887, 529] width 262 height 11
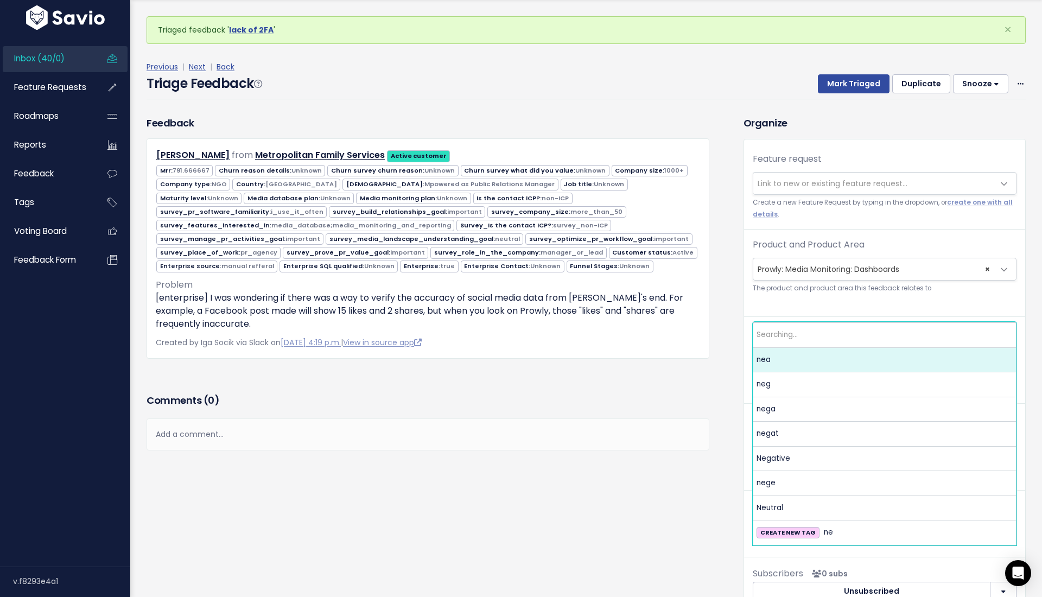
type input "negat"
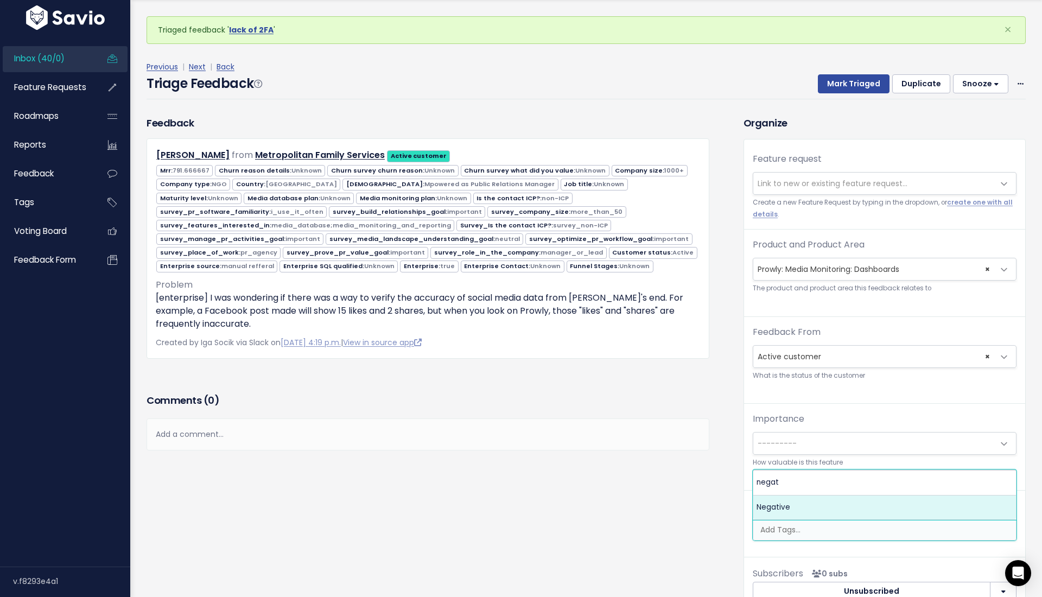
select select "7969"
type input "quali"
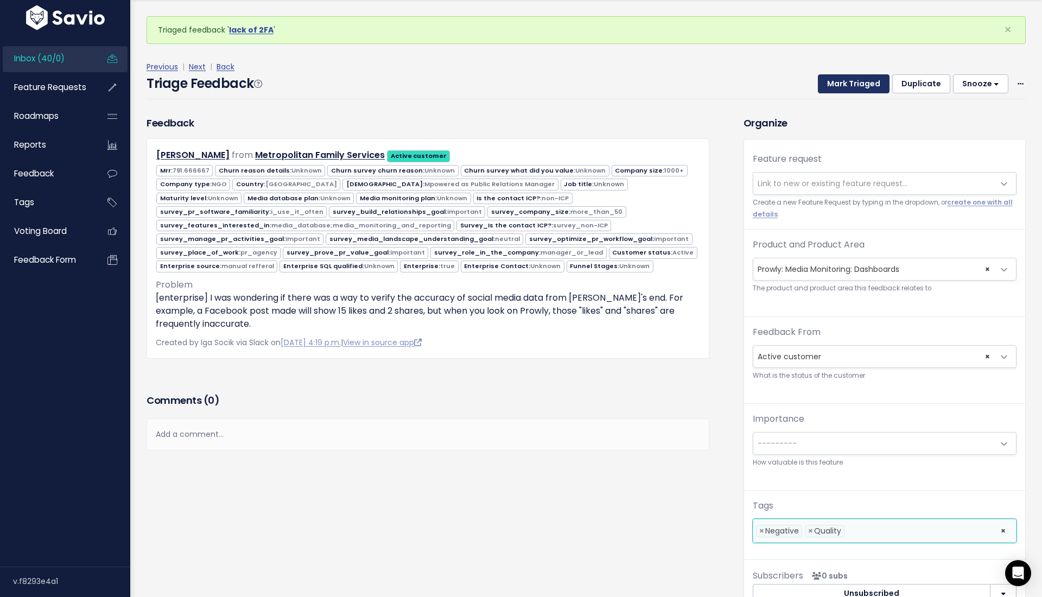
click at [847, 88] on button "Mark Triaged" at bounding box center [854, 84] width 72 height 20
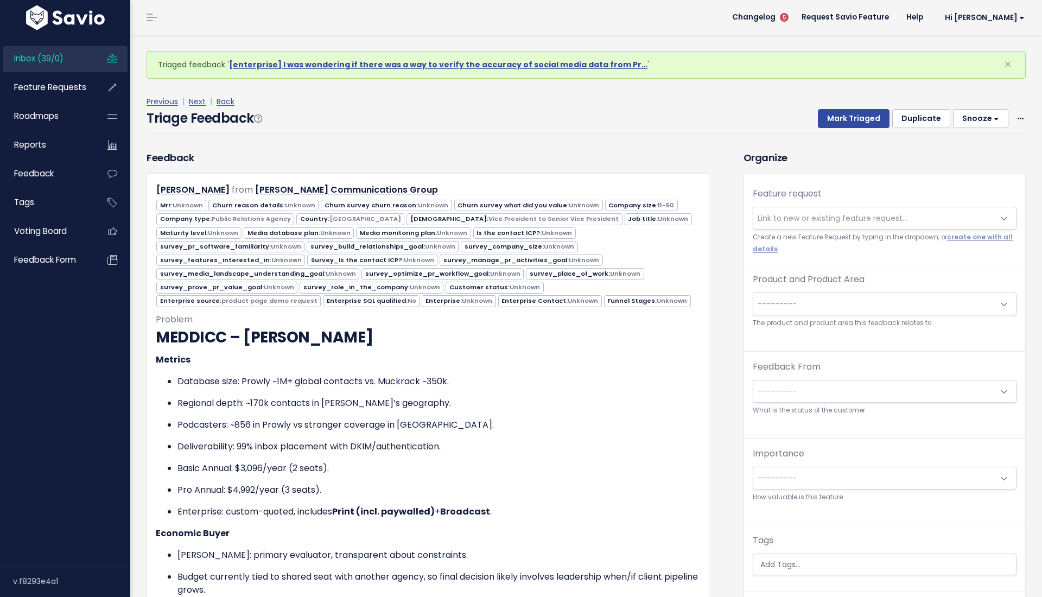
click at [790, 315] on span "---------" at bounding box center [885, 304] width 264 height 23
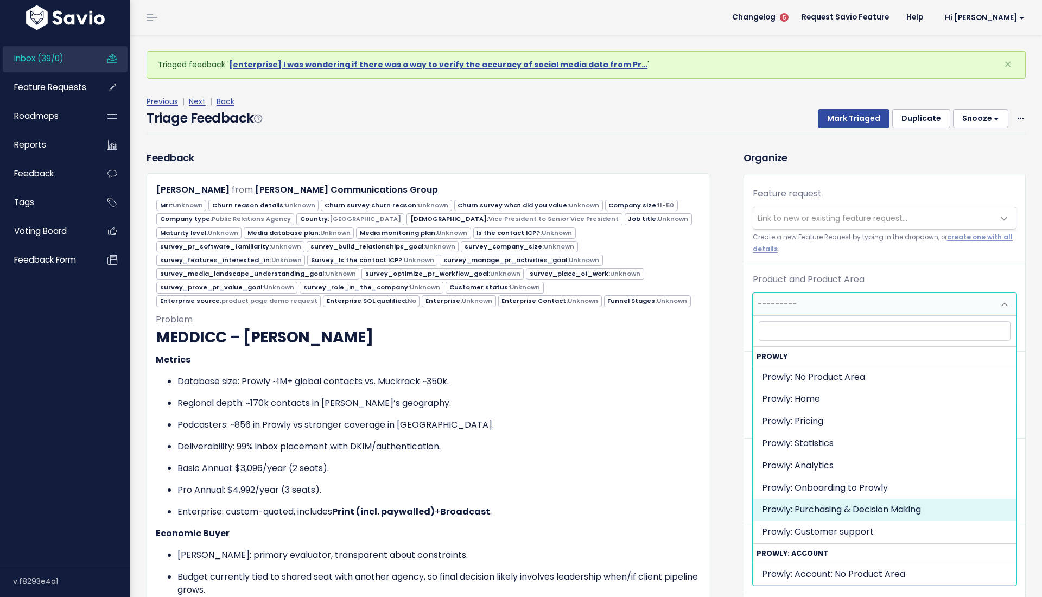
select select "MAIN:PURCHASING_PROCESS"
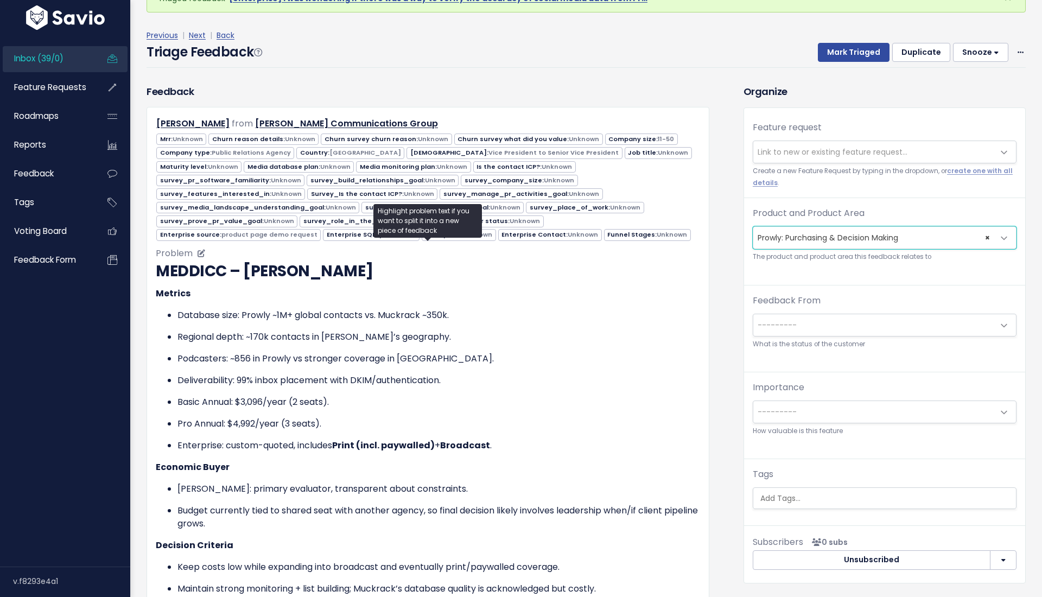
scroll to position [69, 0]
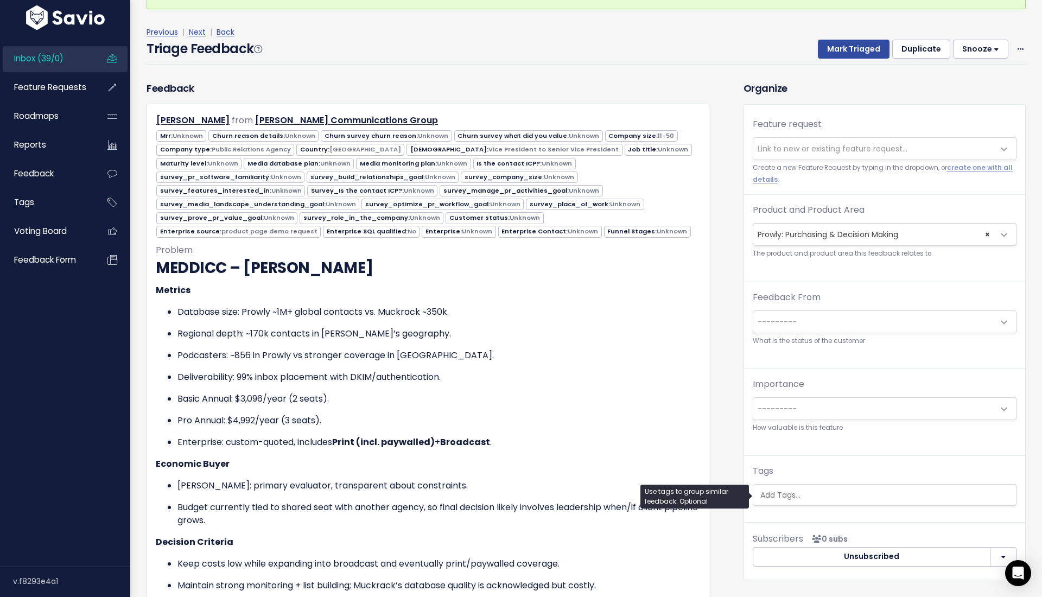
click at [780, 498] on input "search" at bounding box center [887, 495] width 262 height 11
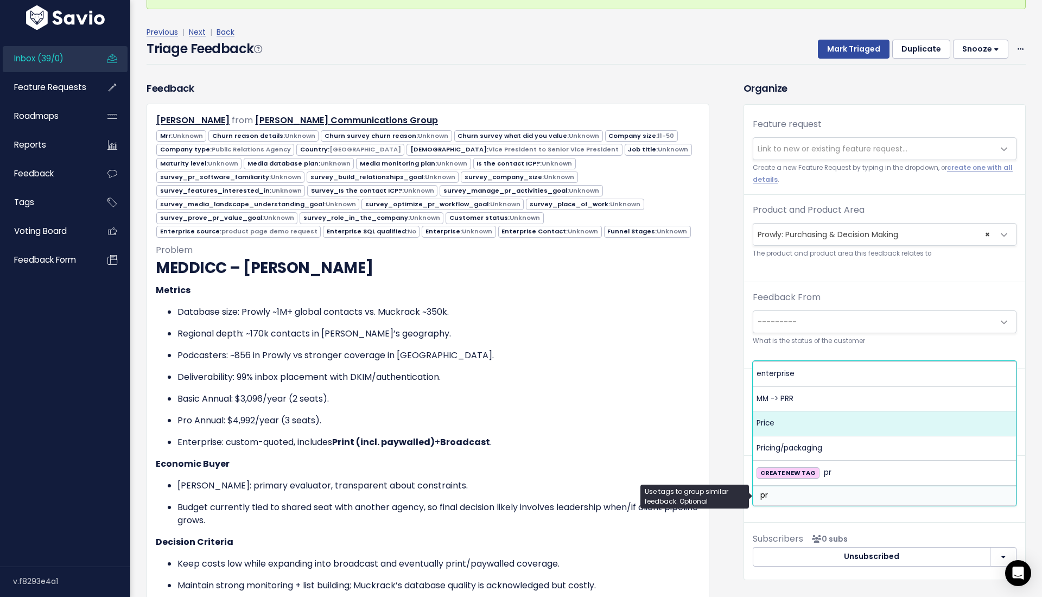
type input "pr"
select select "9923"
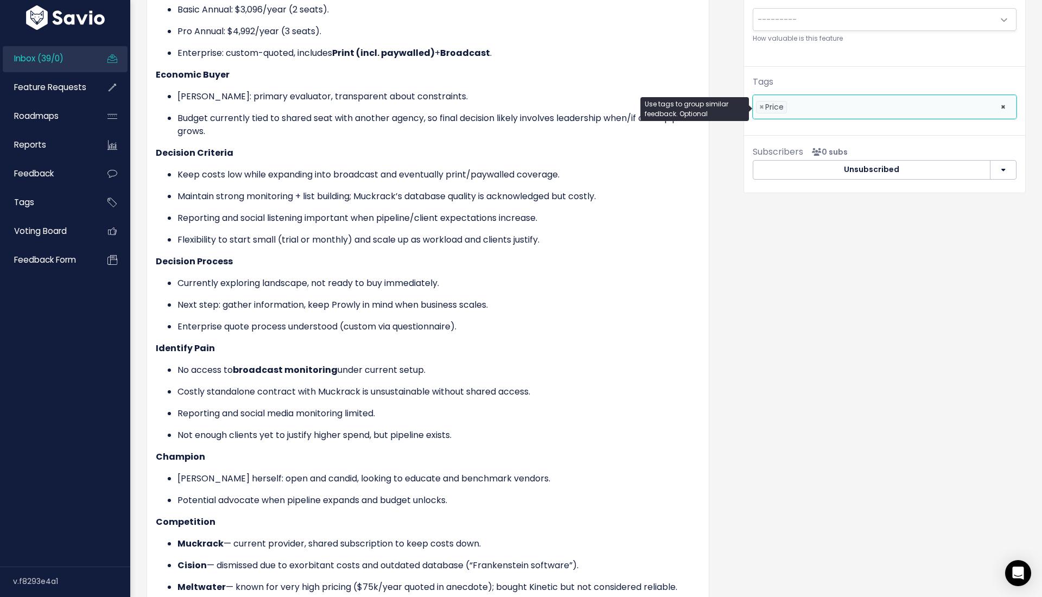
scroll to position [463, 0]
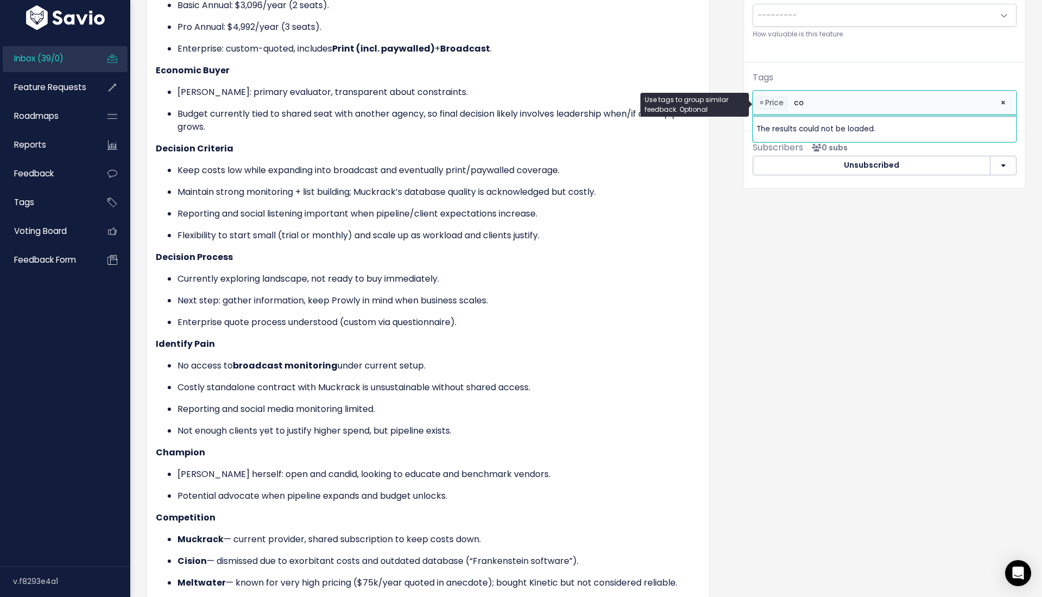
type input "com"
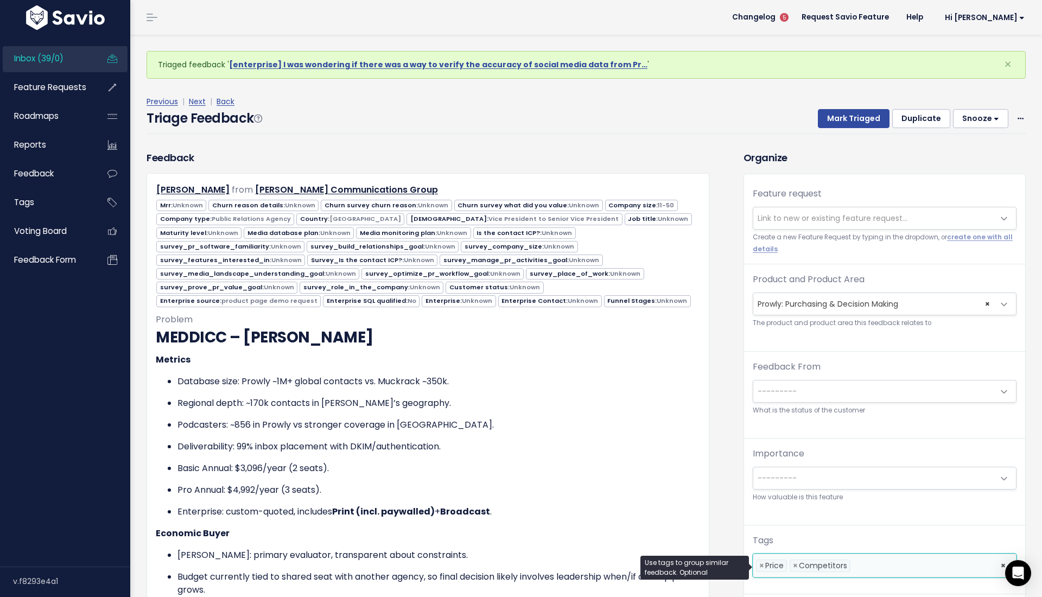
scroll to position [0, 0]
click at [848, 119] on button "Mark Triaged" at bounding box center [854, 119] width 72 height 20
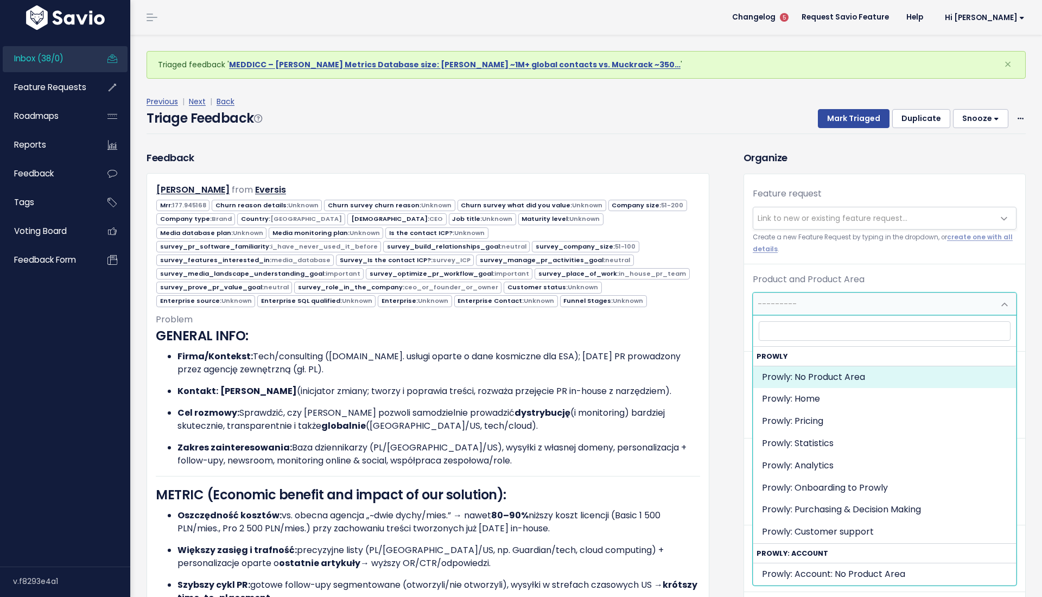
click at [826, 301] on span "---------" at bounding box center [873, 304] width 241 height 22
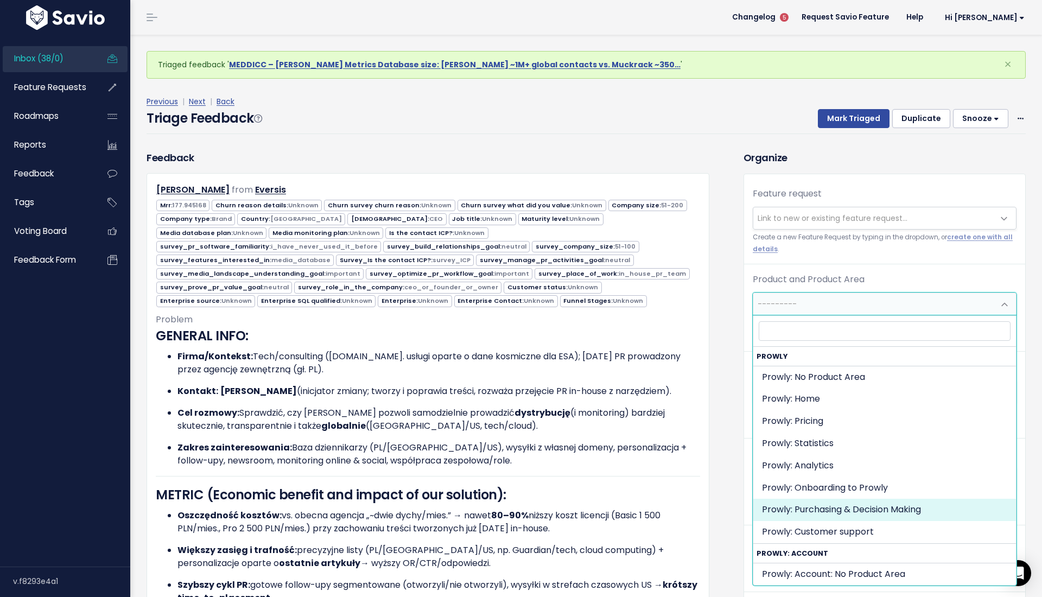
select select "MAIN:PURCHASING_PROCESS"
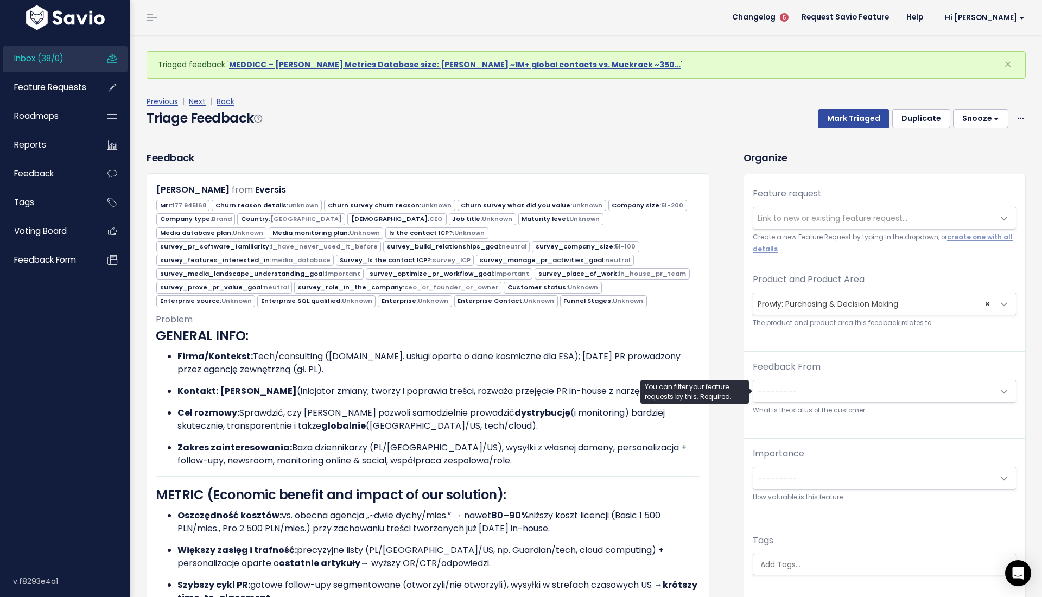
click at [832, 389] on span "---------" at bounding box center [873, 392] width 241 height 22
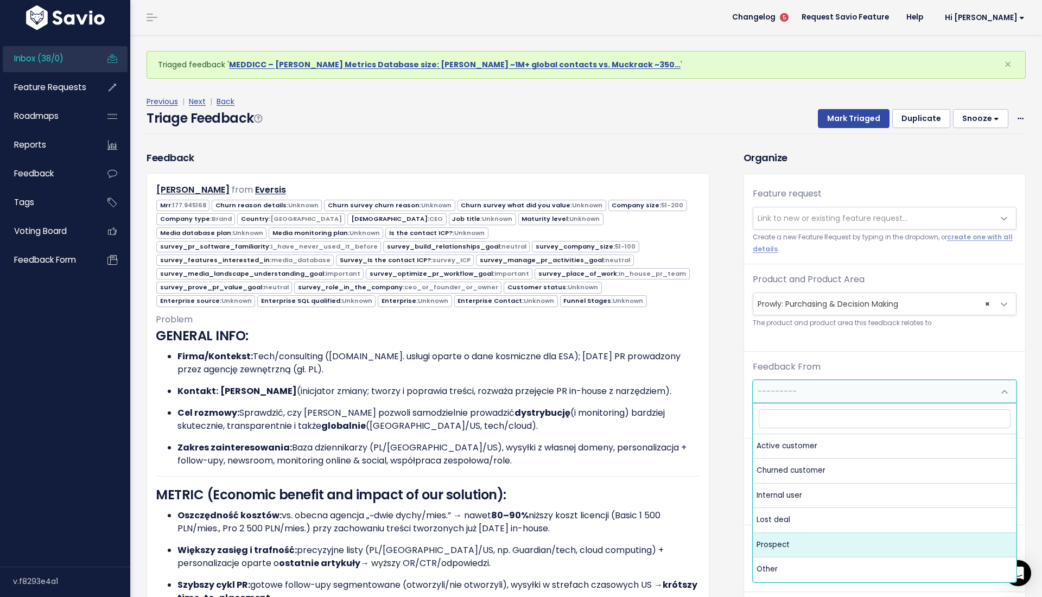
select select "PROSPECT"
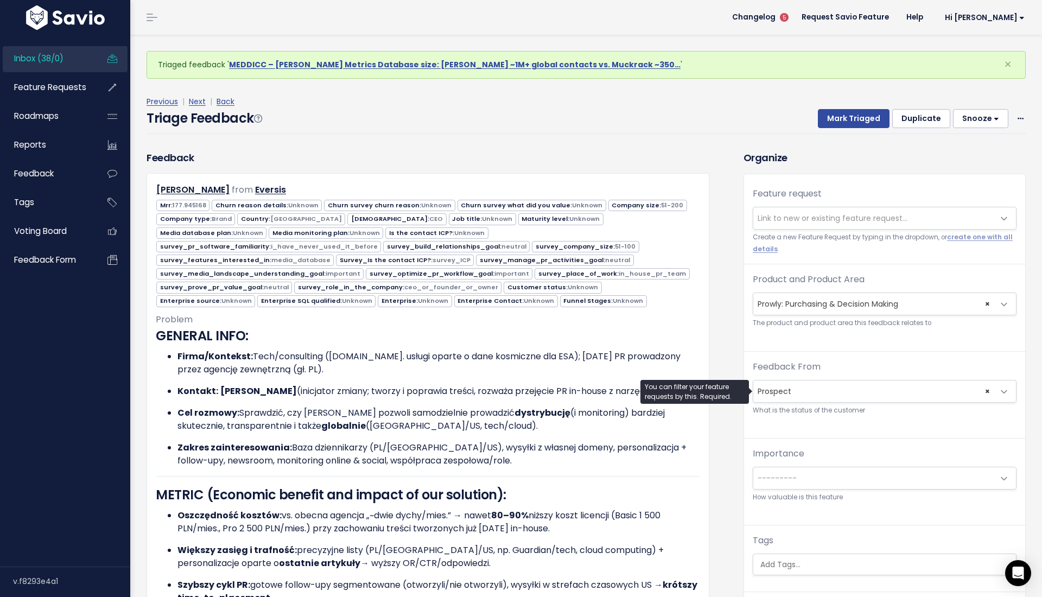
click at [840, 147] on div "Previous | Next | Back Triage Feedback Mark Triaged Duplicate [GEOGRAPHIC_DATA]…" at bounding box center [591, 115] width 888 height 72
click at [845, 105] on div "Previous | Next | Back" at bounding box center [586, 102] width 879 height 14
click at [850, 111] on button "Mark Triaged" at bounding box center [854, 119] width 72 height 20
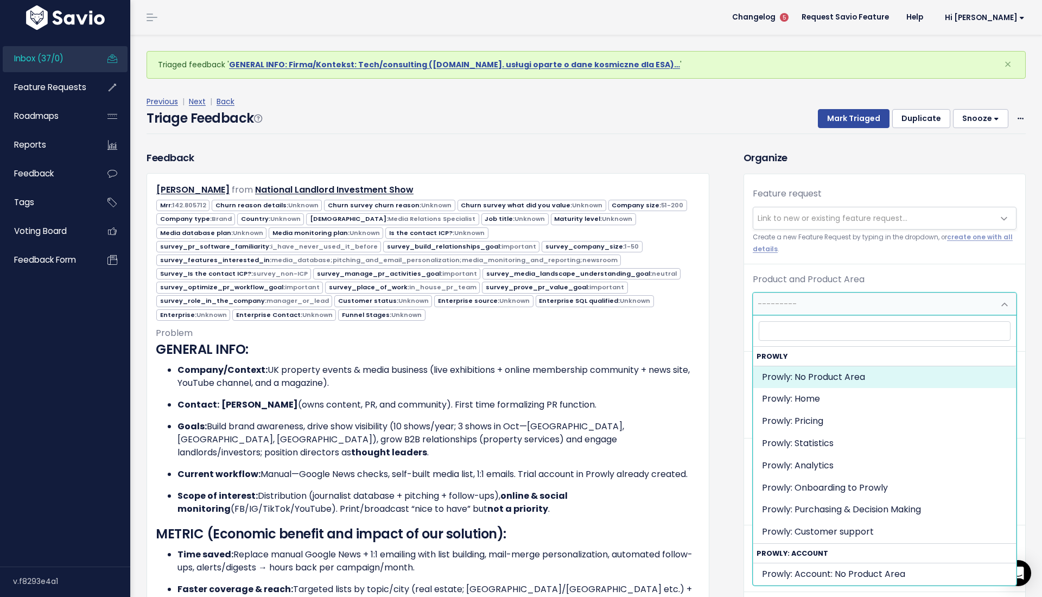
click at [767, 311] on span "---------" at bounding box center [873, 304] width 241 height 22
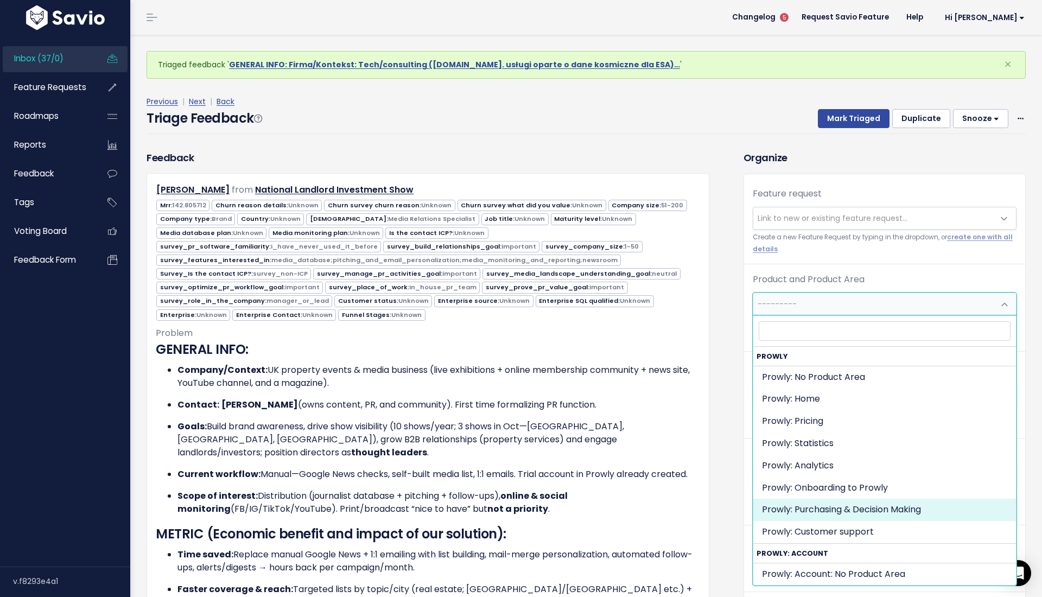
select select "MAIN:PURCHASING_PROCESS"
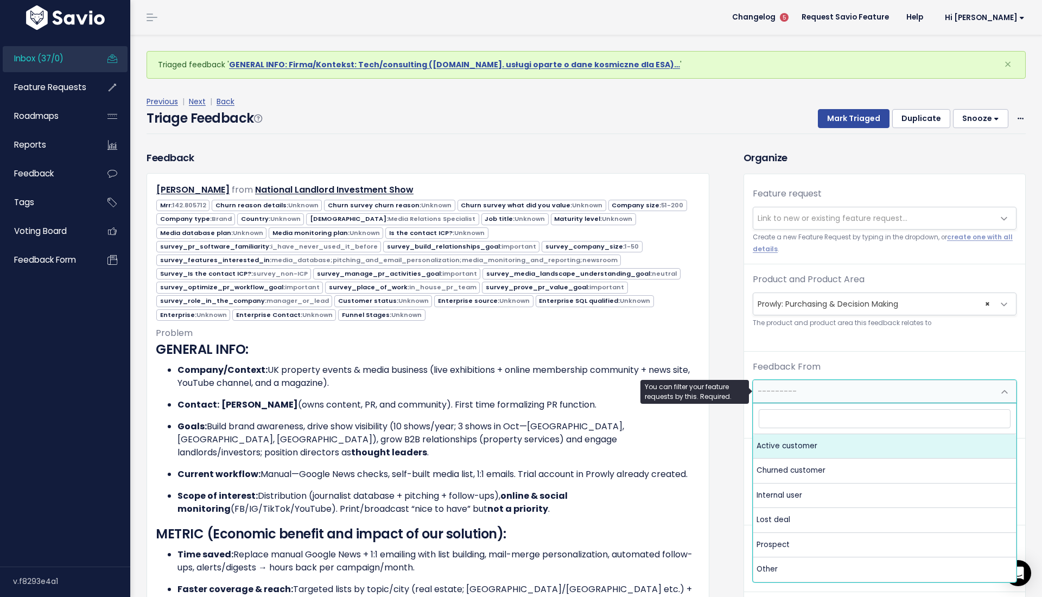
click at [824, 396] on span "---------" at bounding box center [873, 392] width 241 height 22
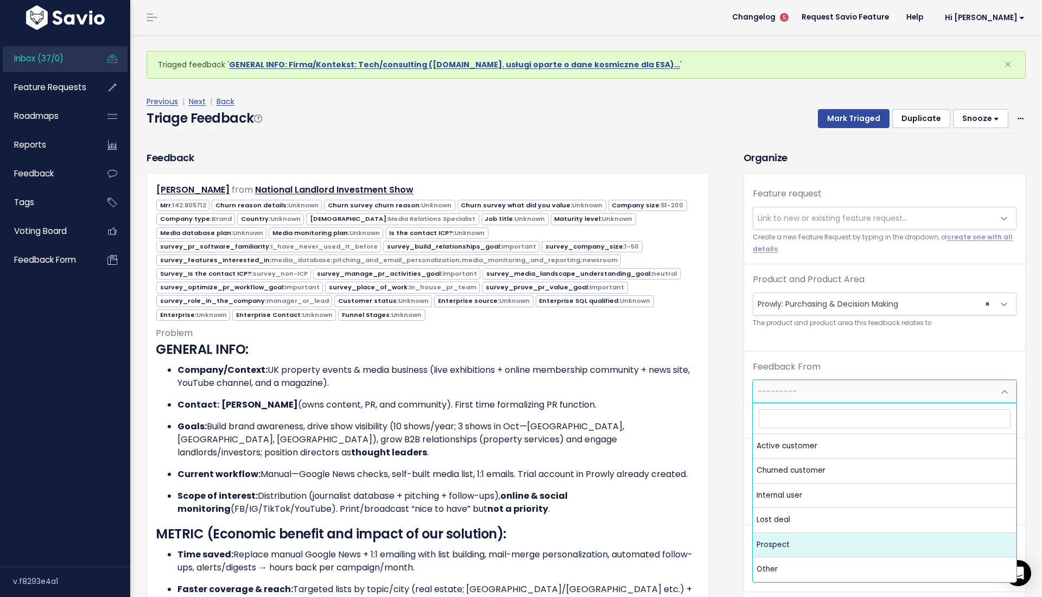
select select "PROSPECT"
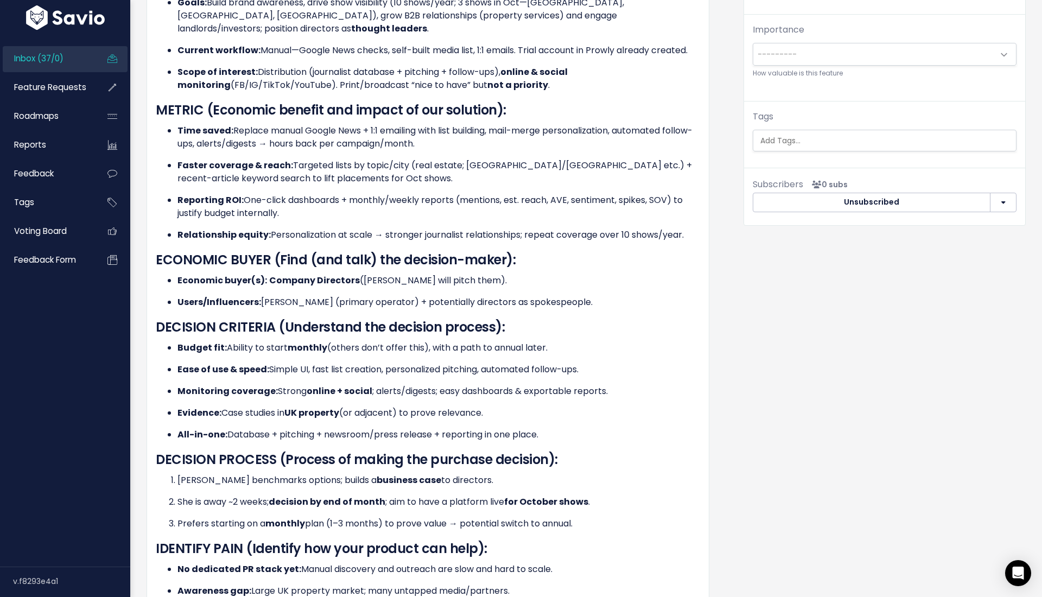
scroll to position [415, 0]
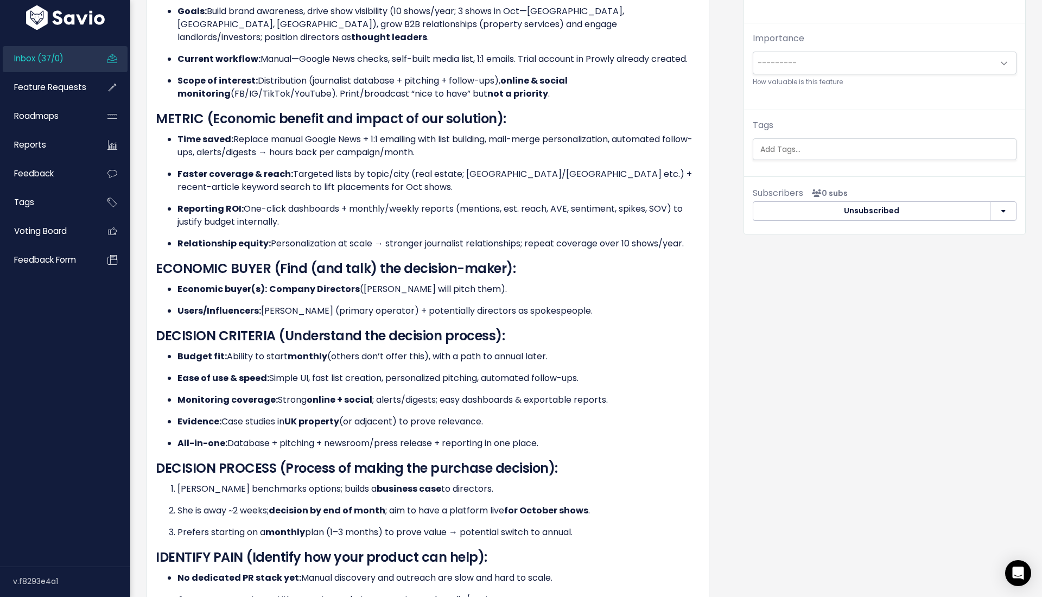
click at [789, 185] on div "Subscribers 0 subs Unsubscribed Subscribe to events & comments Subscribe to eve…" at bounding box center [884, 204] width 281 height 57
click at [776, 149] on input "search" at bounding box center [887, 149] width 262 height 11
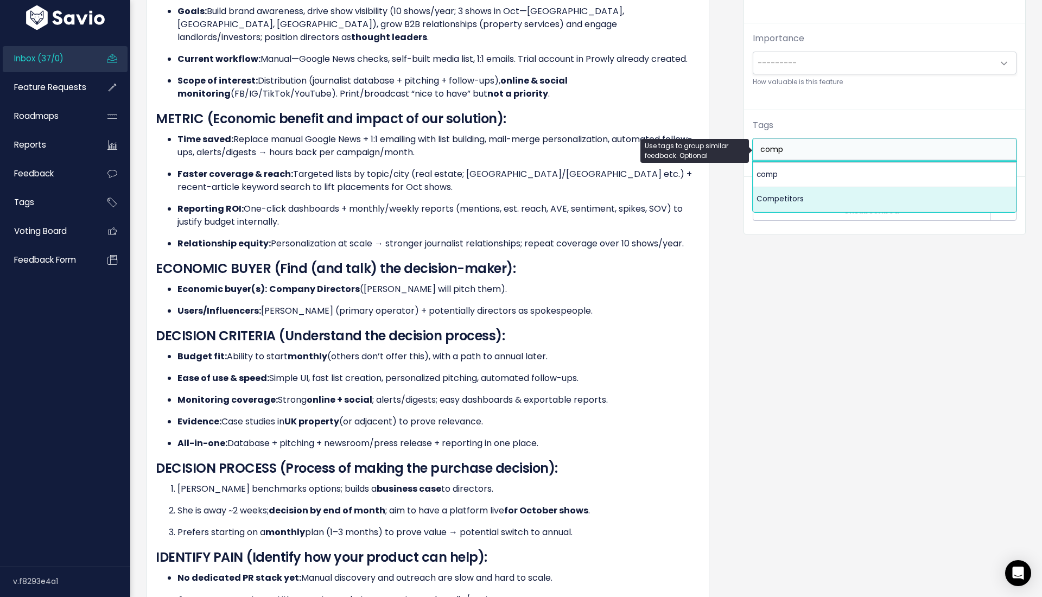
type input "comp"
select select "7978"
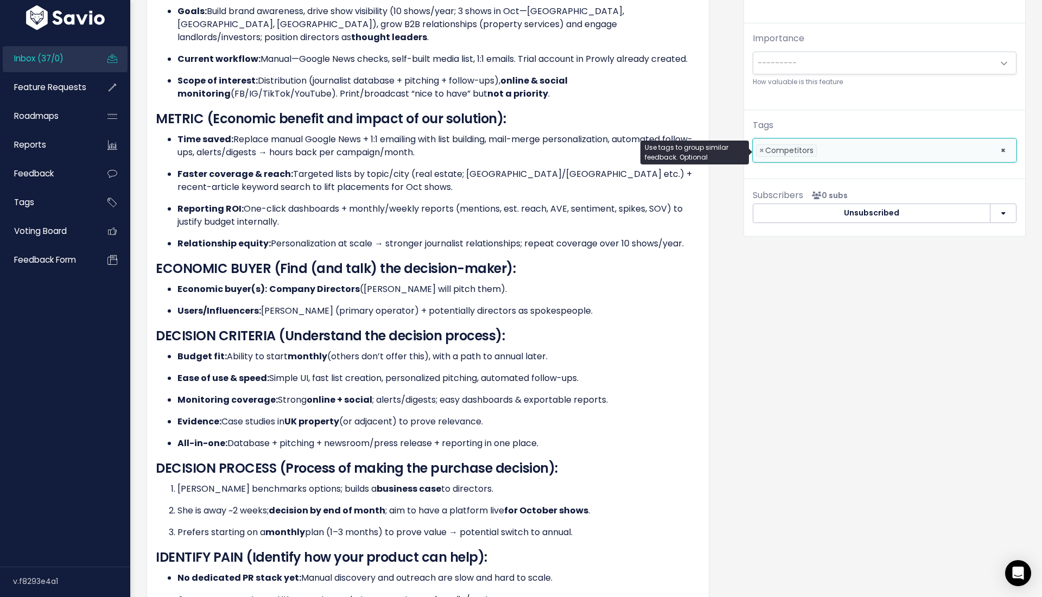
click at [787, 320] on div "Organize Feature request --------- Link to new or existing feature request... C…" at bounding box center [885, 415] width 299 height 1360
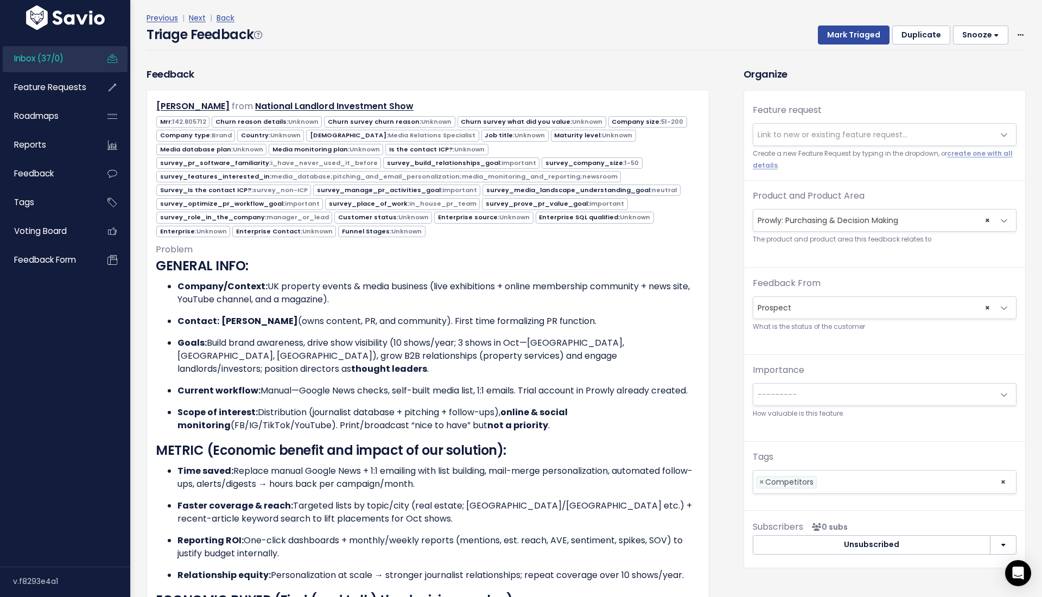
scroll to position [81, 0]
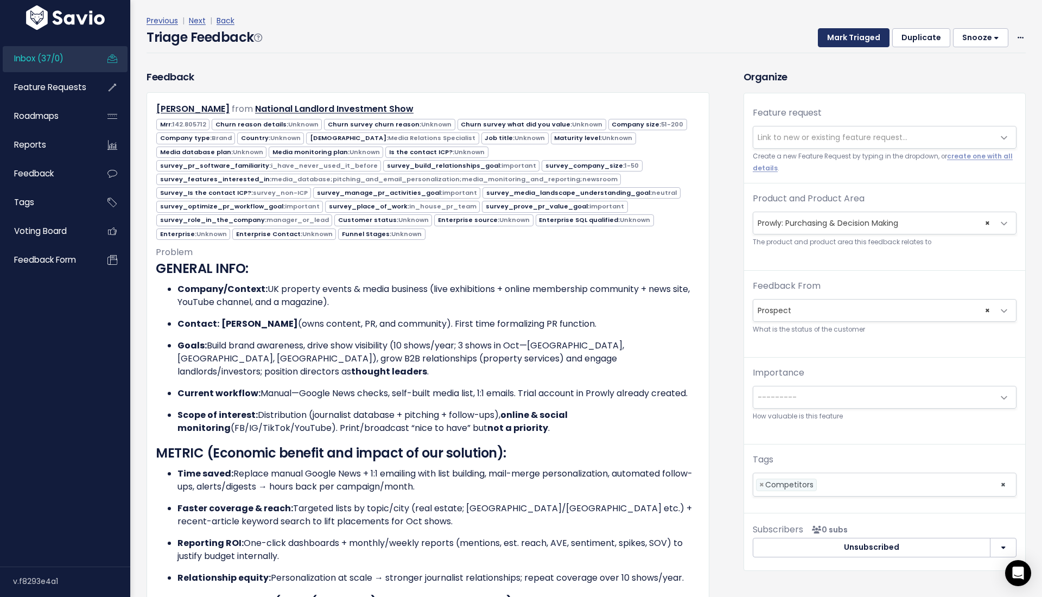
click at [841, 44] on button "Mark Triaged" at bounding box center [854, 38] width 72 height 20
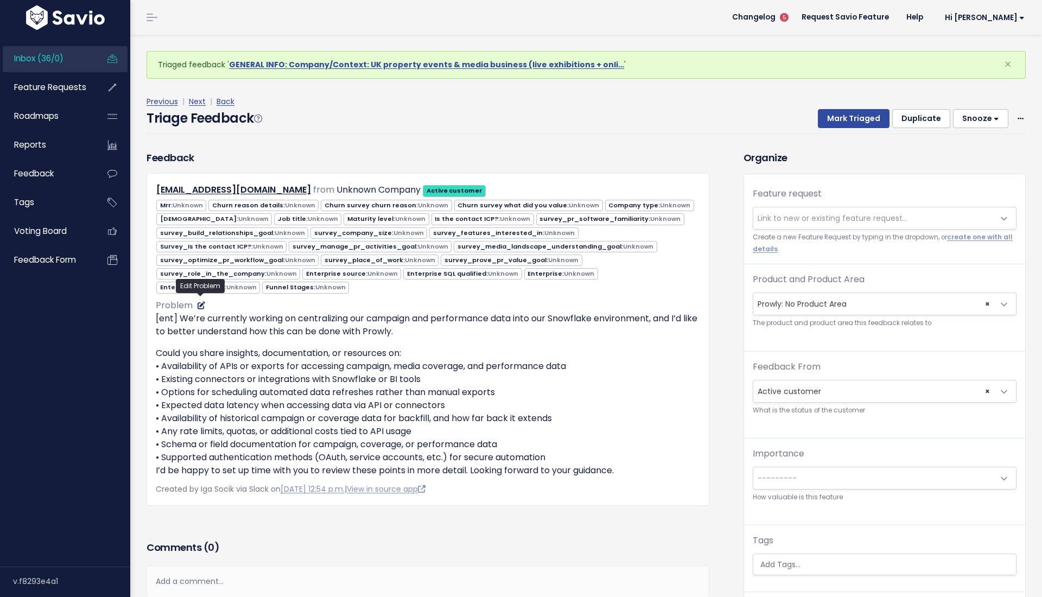
click at [201, 302] on icon at bounding box center [202, 306] width 8 height 8
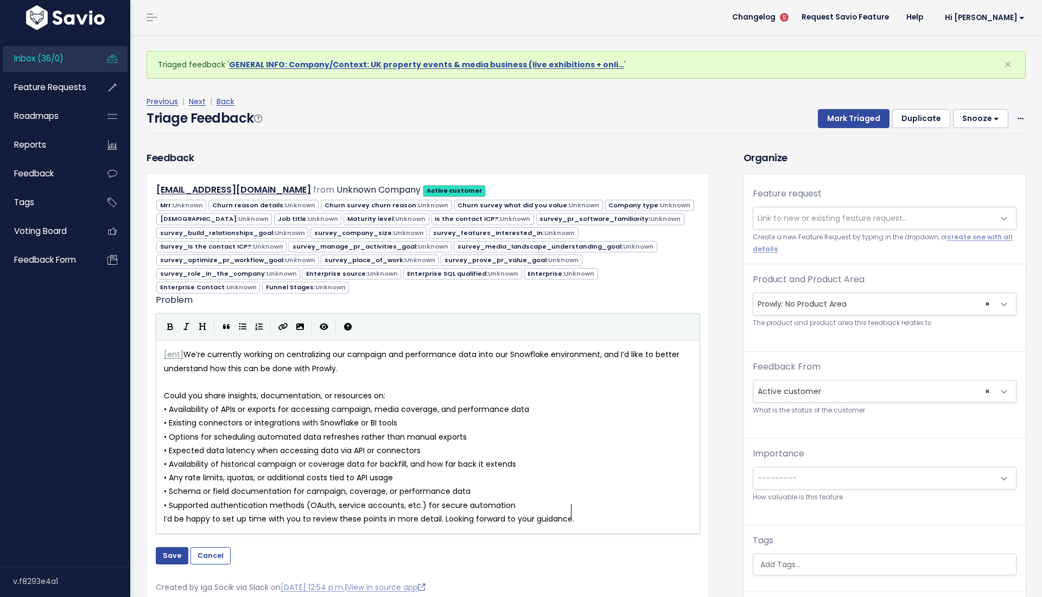
scroll to position [1, 0]
click at [178, 349] on span "ent" at bounding box center [173, 354] width 13 height 11
type textarea "erprise"
click at [170, 547] on button "Save" at bounding box center [172, 555] width 33 height 17
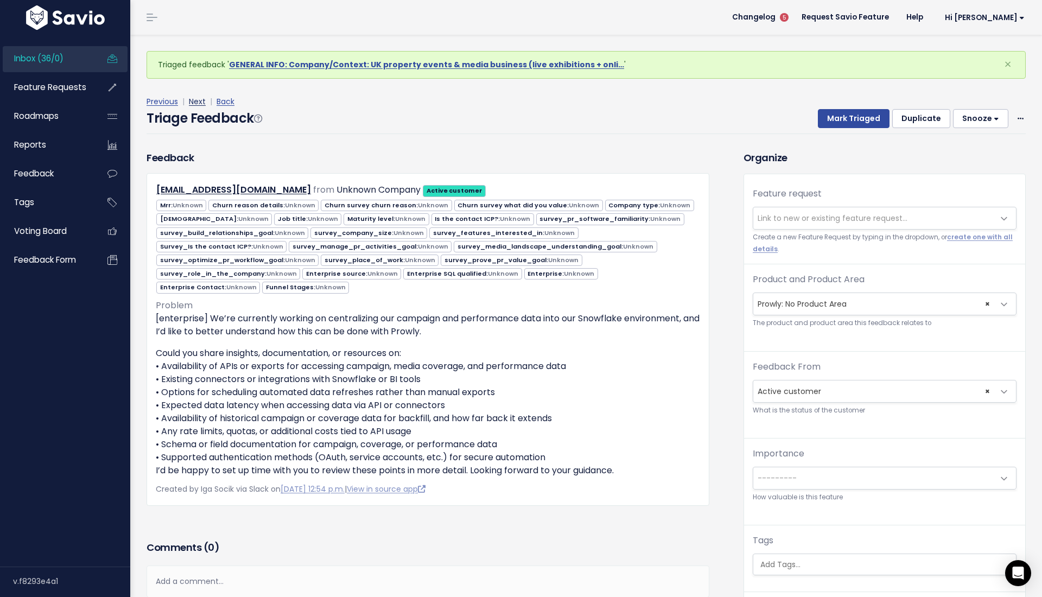
click at [200, 98] on link "Next" at bounding box center [197, 101] width 17 height 11
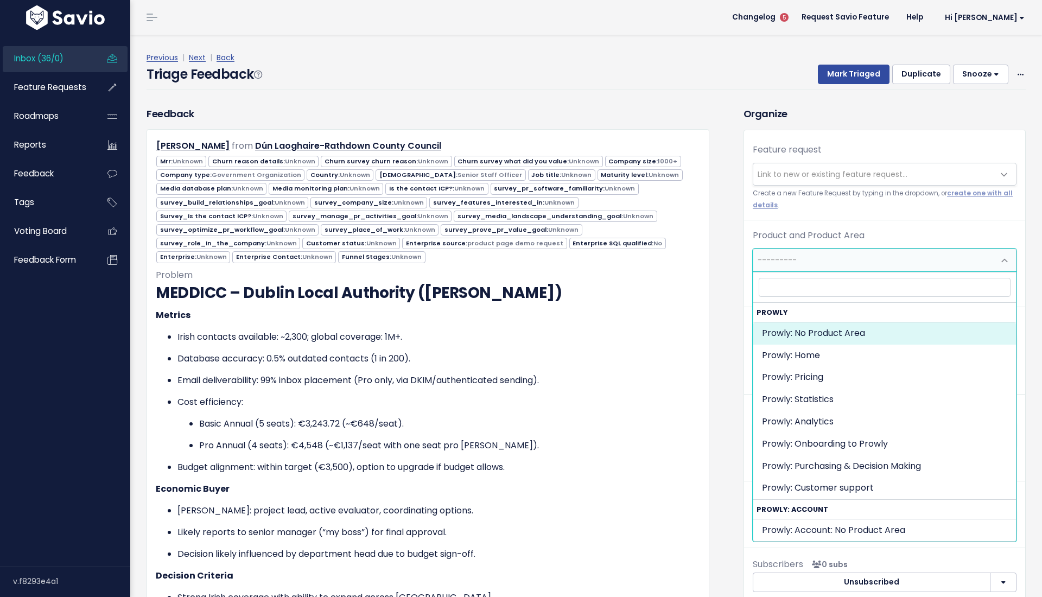
click at [807, 253] on span "---------" at bounding box center [873, 260] width 241 height 22
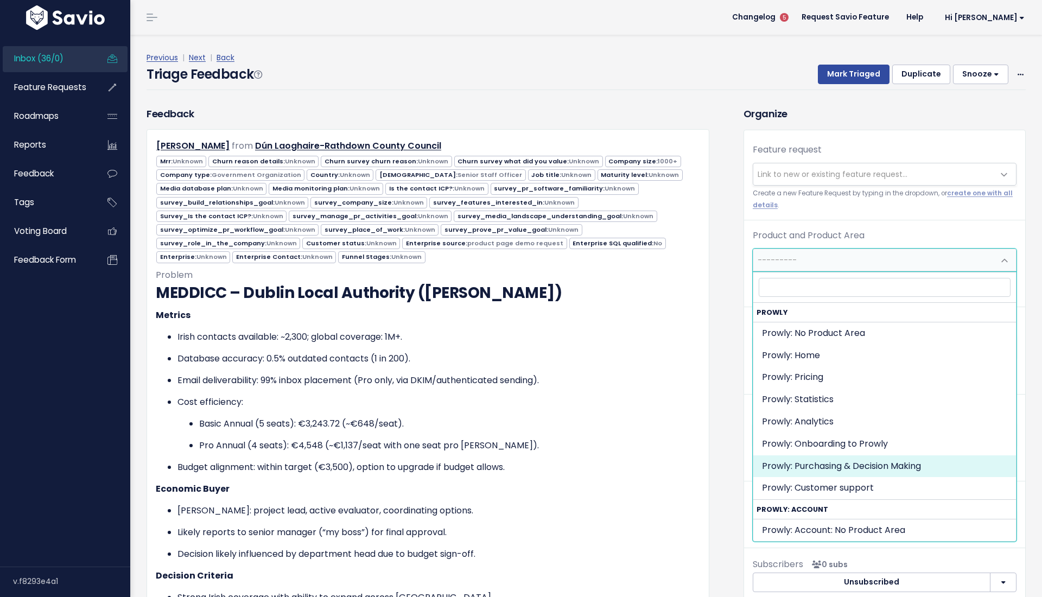
select select "MAIN:PURCHASING_PROCESS"
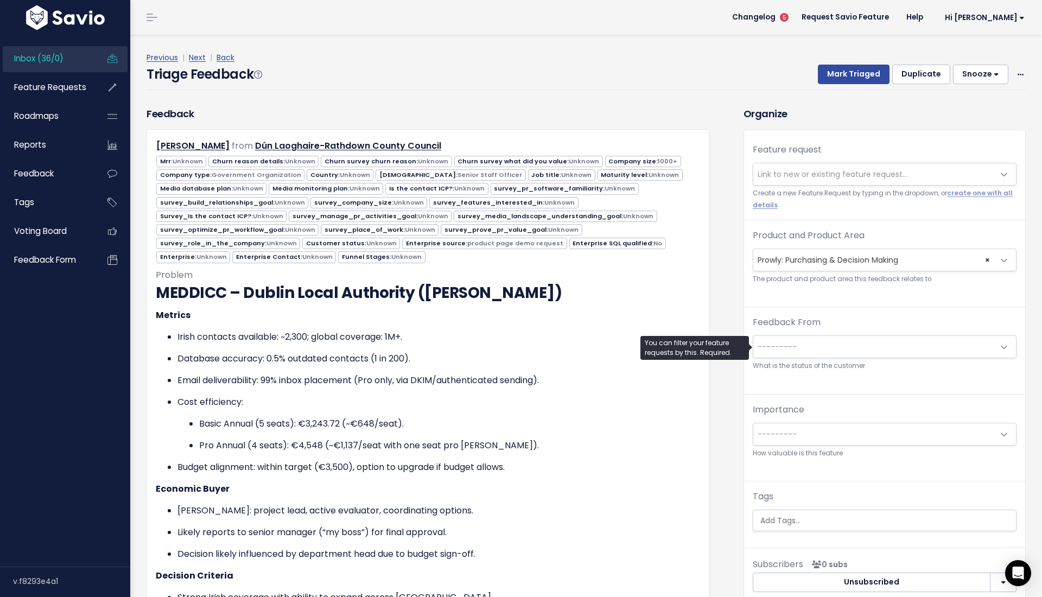
click at [804, 348] on span "---------" at bounding box center [873, 347] width 241 height 22
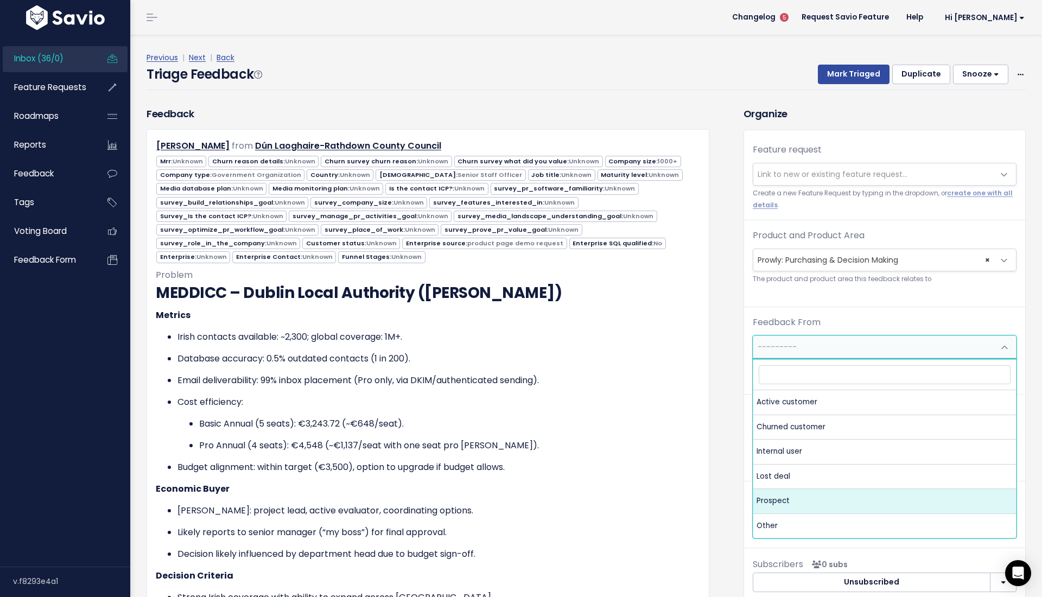
select select "PROSPECT"
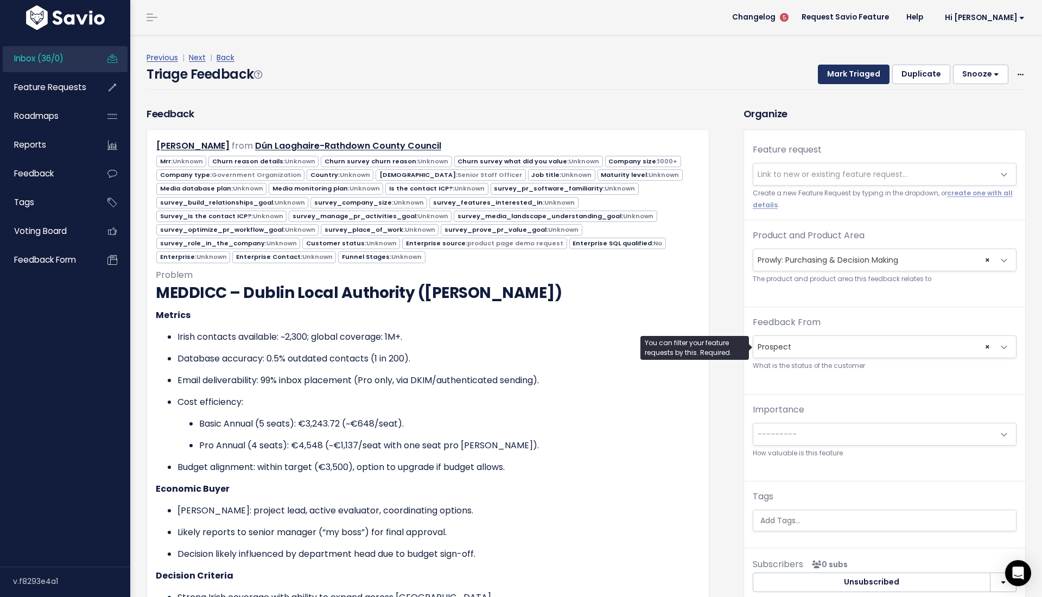
click at [832, 79] on button "Mark Triaged" at bounding box center [854, 75] width 72 height 20
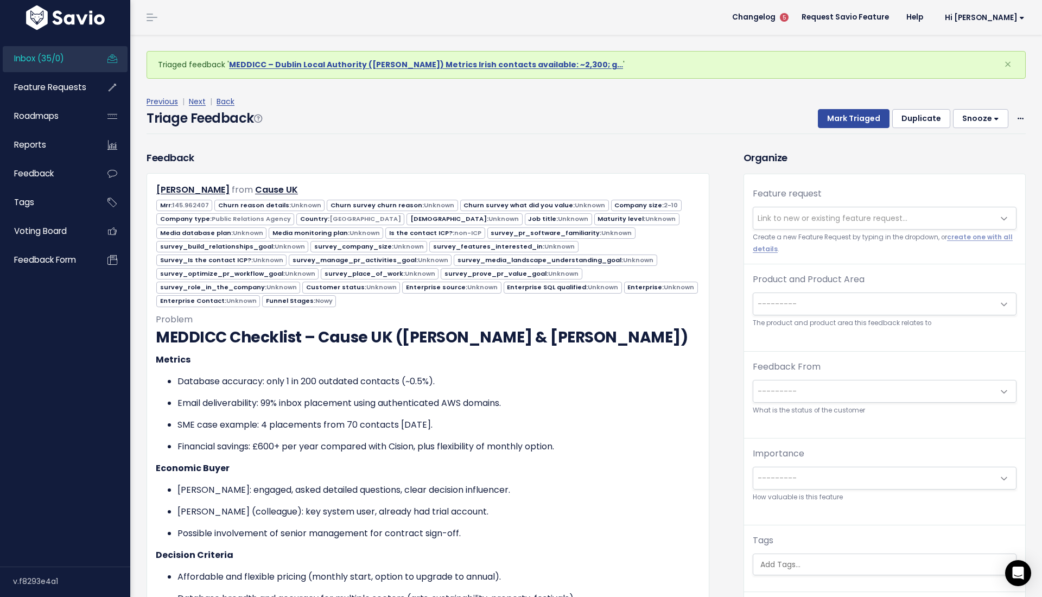
click at [847, 312] on span "---------" at bounding box center [873, 304] width 241 height 22
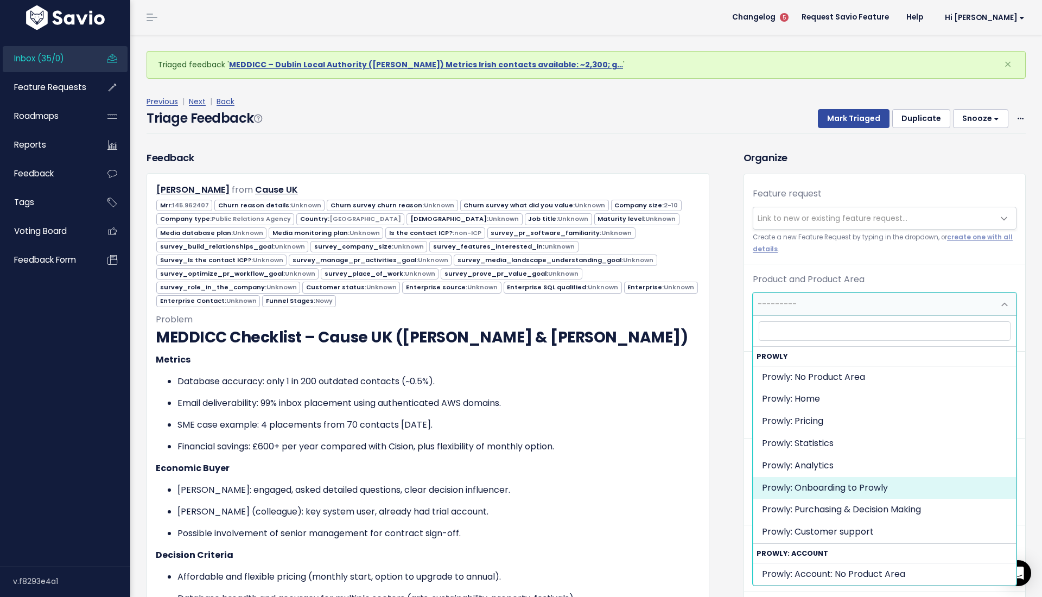
select select "MAIN:PURCHASING_PROCESS"
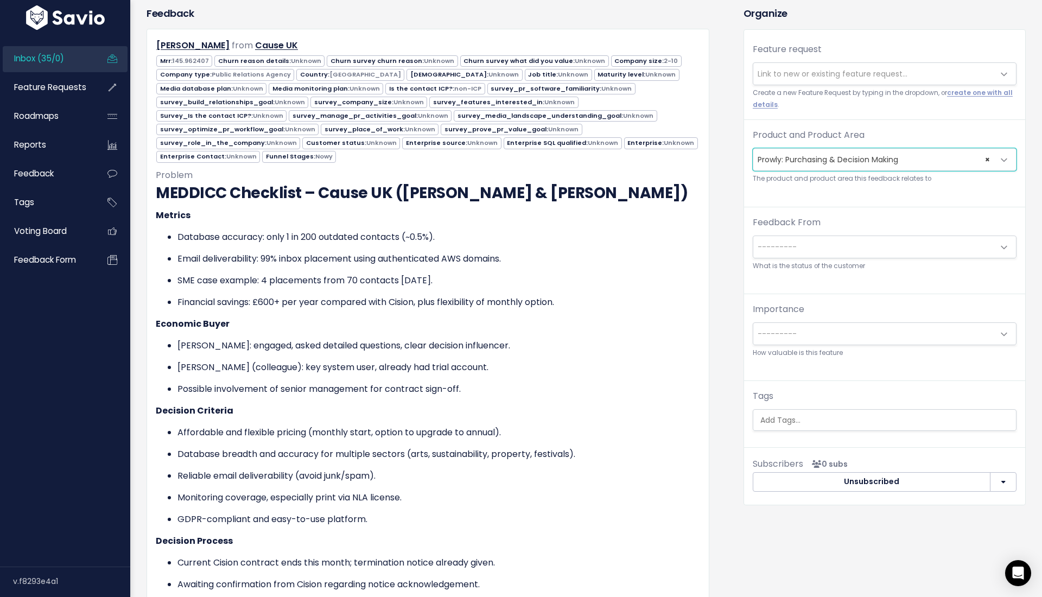
scroll to position [114, 0]
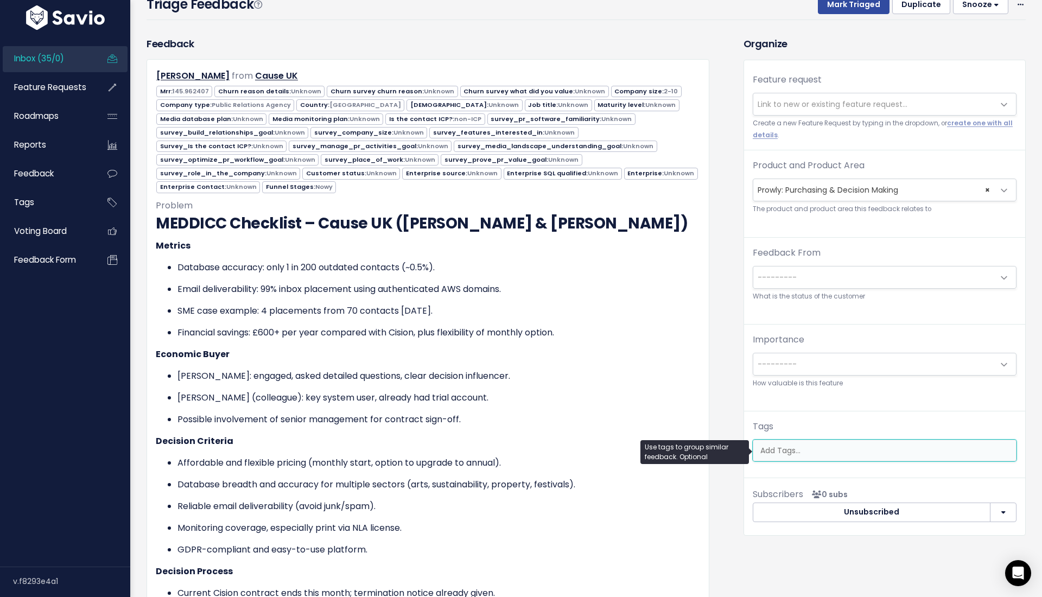
click at [791, 457] on ul at bounding box center [884, 450] width 263 height 21
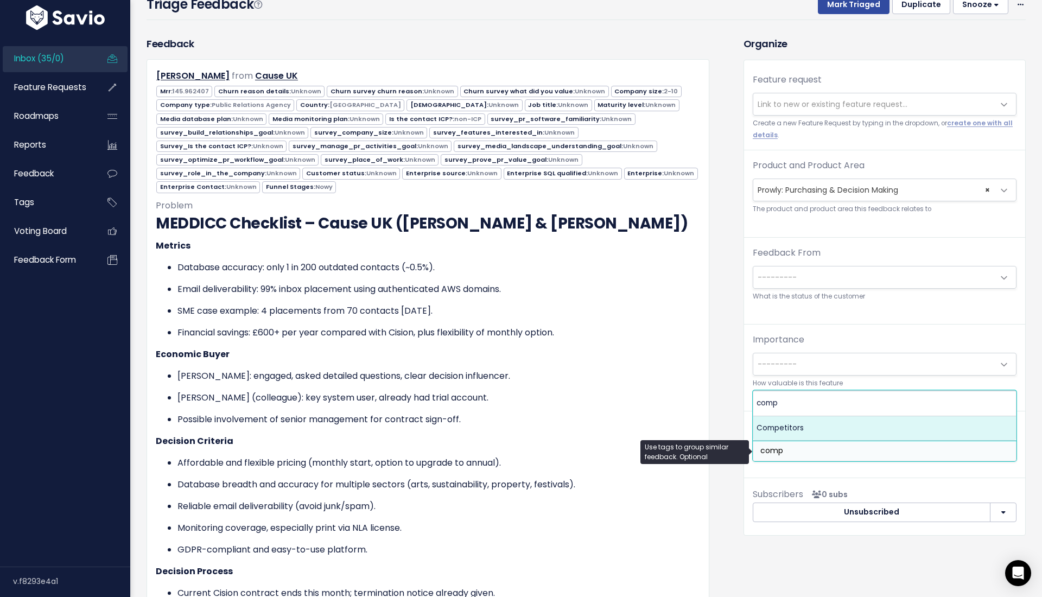
type input "comp"
select select "7978"
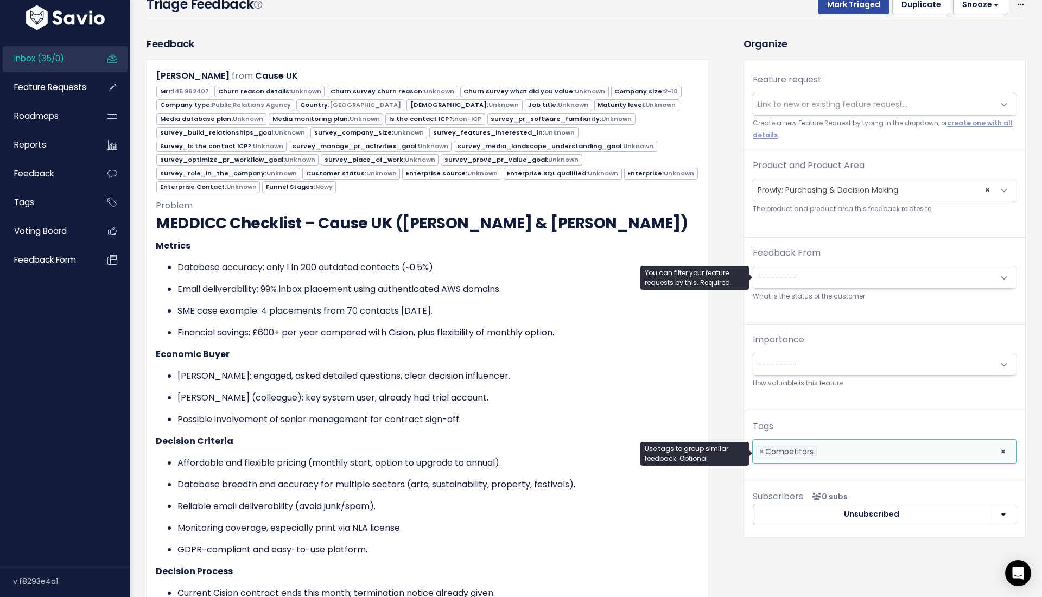
click at [824, 276] on span "---------" at bounding box center [873, 278] width 241 height 22
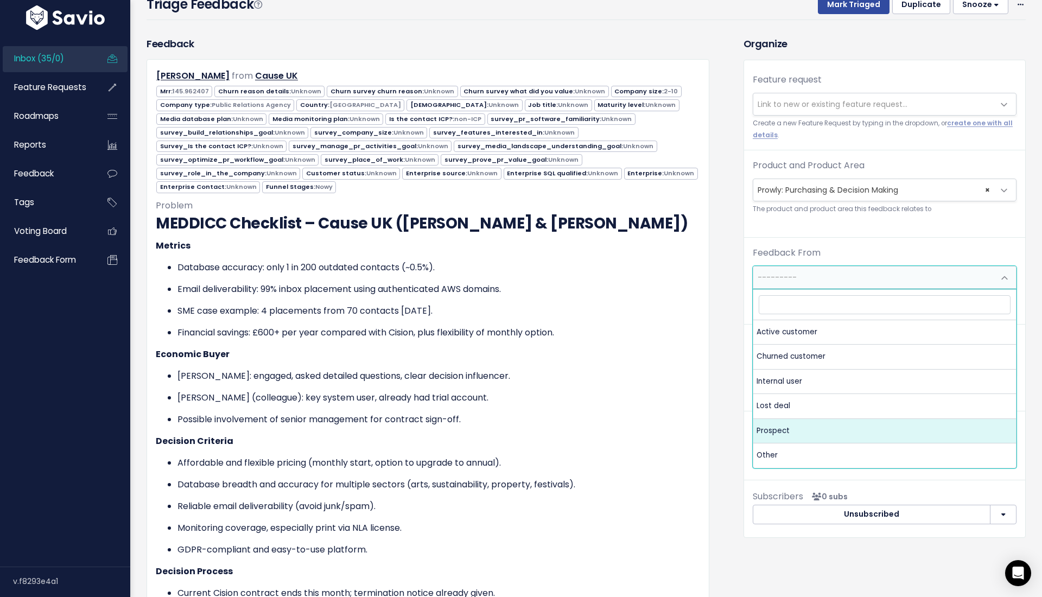
select select "PROSPECT"
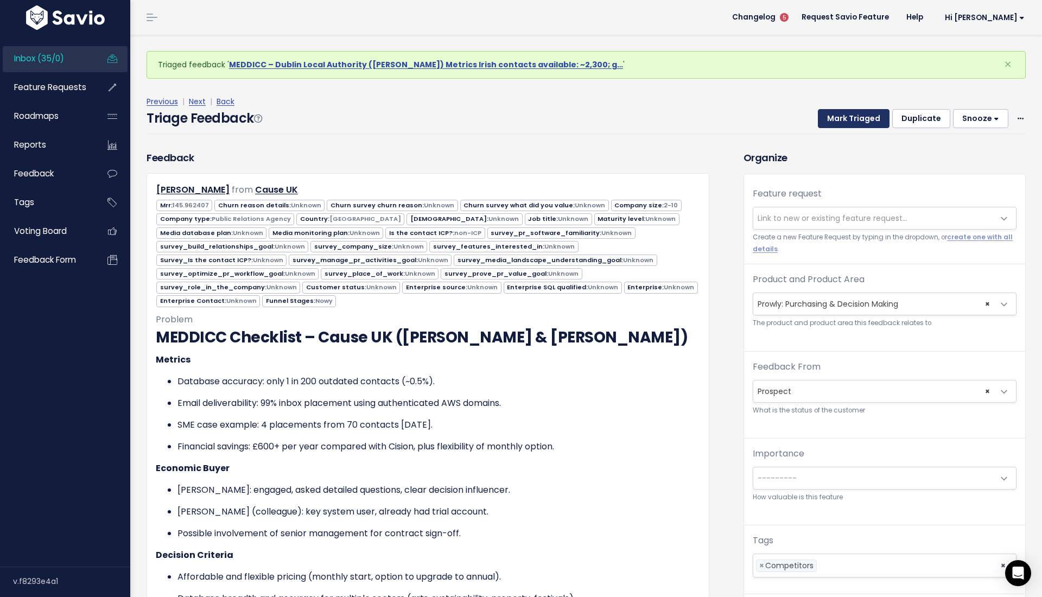
scroll to position [0, 0]
click at [858, 126] on button "Mark Triaged" at bounding box center [854, 119] width 72 height 20
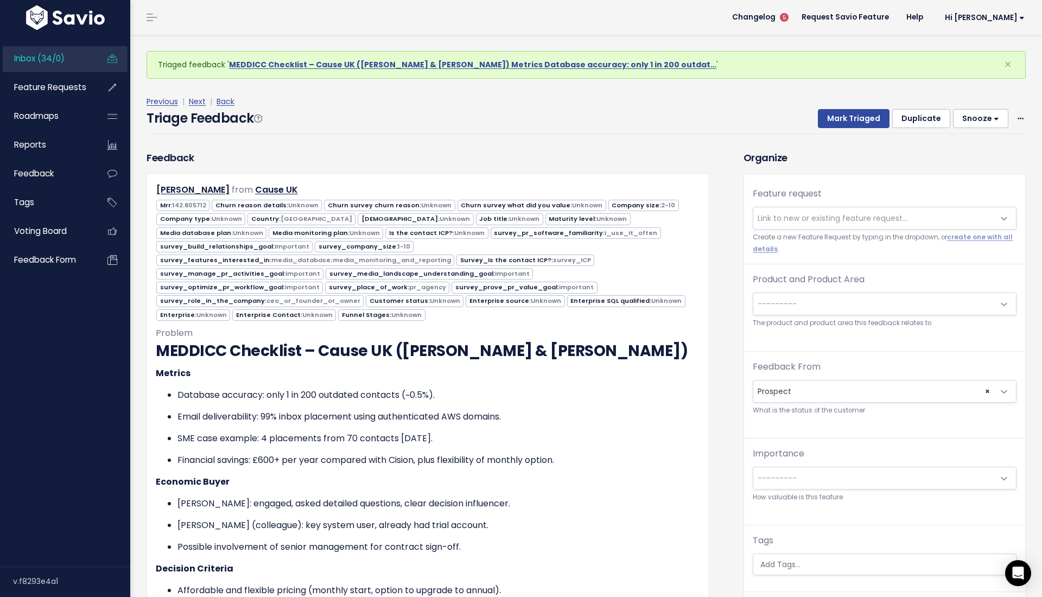
click at [869, 296] on span "---------" at bounding box center [873, 304] width 241 height 22
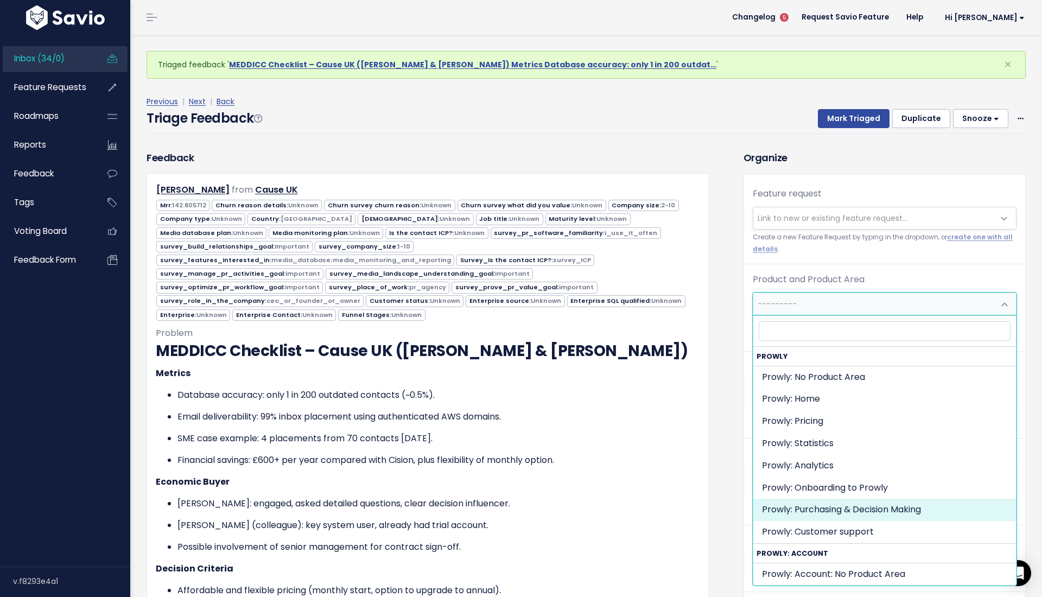
select select "MAIN:PURCHASING_PROCESS"
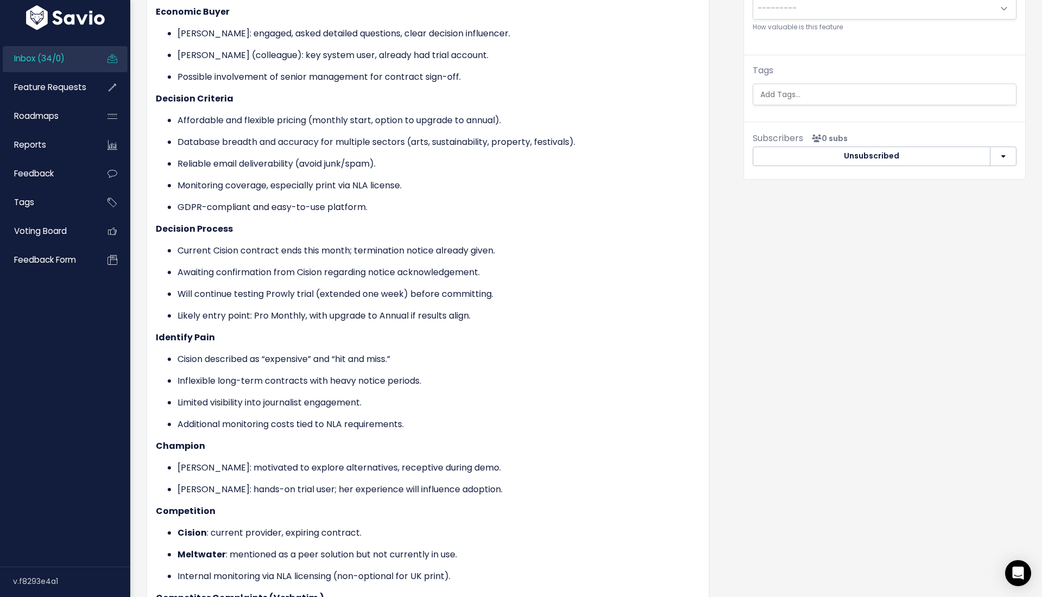
scroll to position [442, 0]
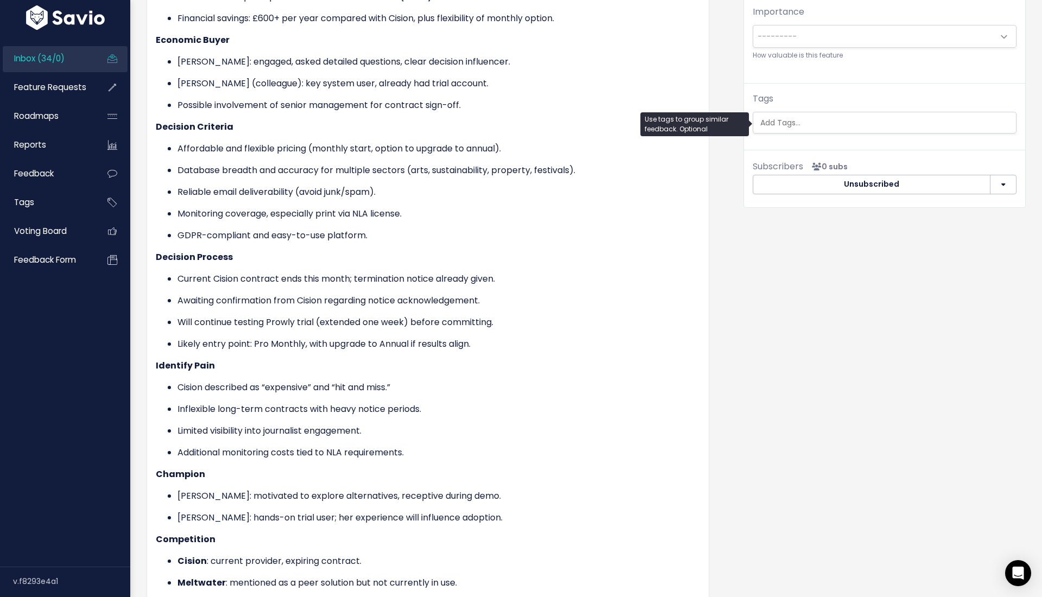
click at [778, 123] on input "search" at bounding box center [887, 122] width 262 height 11
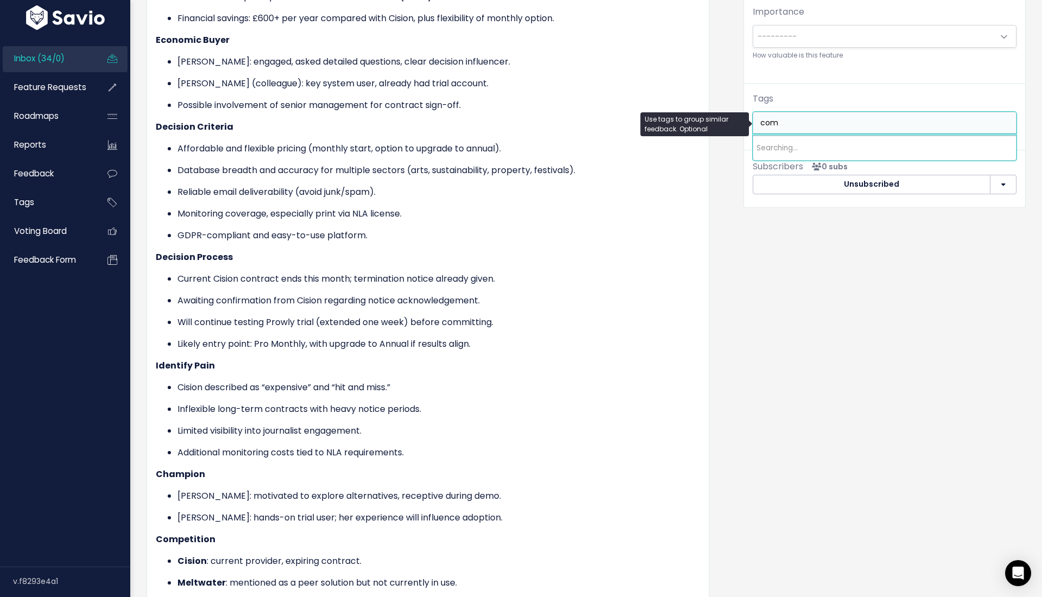
type input "comp"
select select "7978"
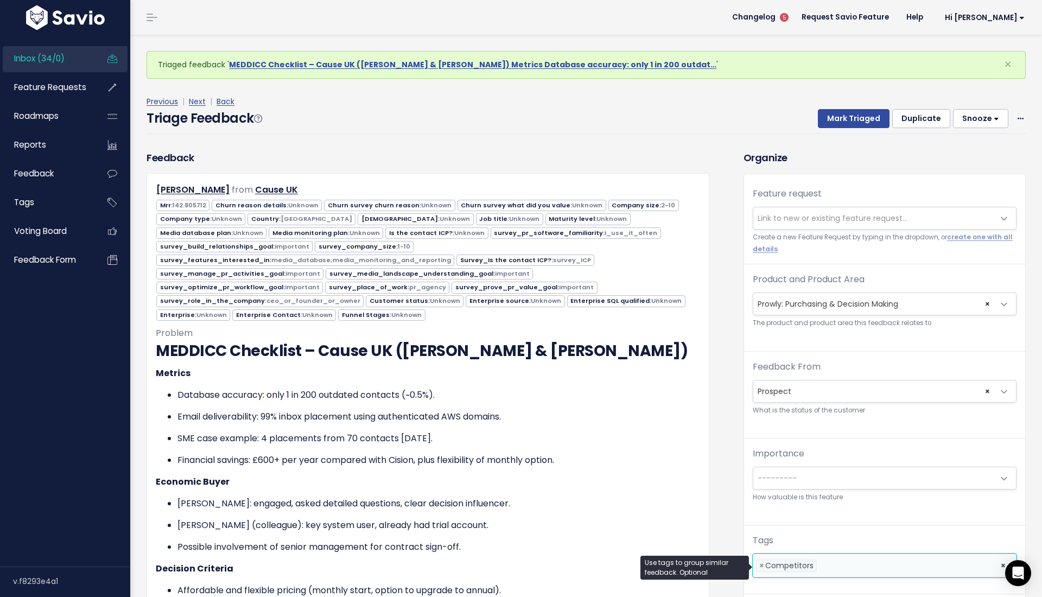
scroll to position [0, 0]
click at [844, 124] on button "Mark Triaged" at bounding box center [854, 119] width 72 height 20
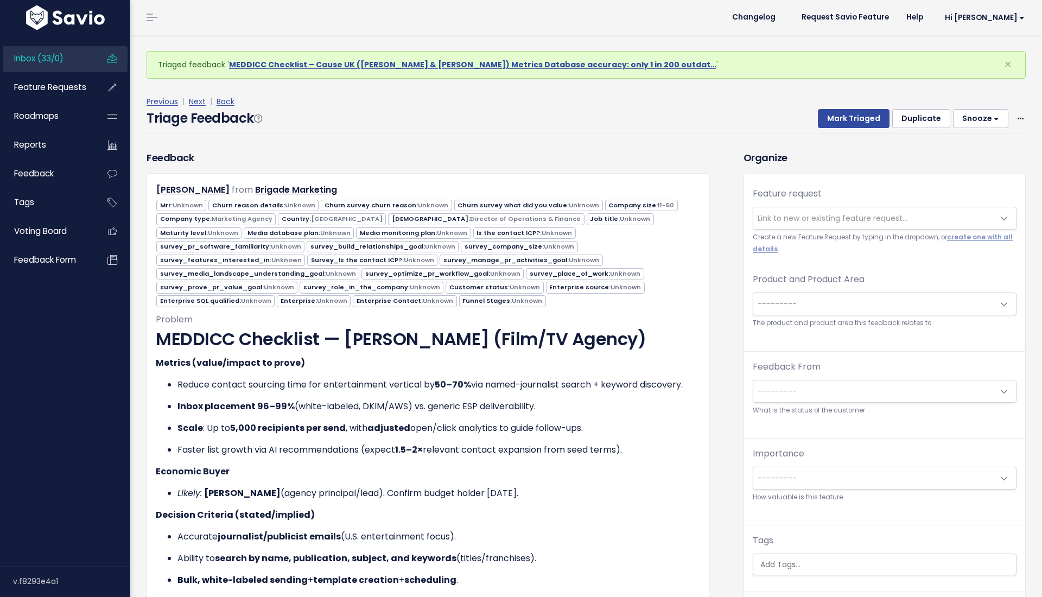
click at [787, 289] on div "Product and Product Area --------- Prowly: No Product Area Prowly: Home Prowly:…" at bounding box center [885, 301] width 264 height 56
click at [787, 309] on span "---------" at bounding box center [873, 304] width 241 height 22
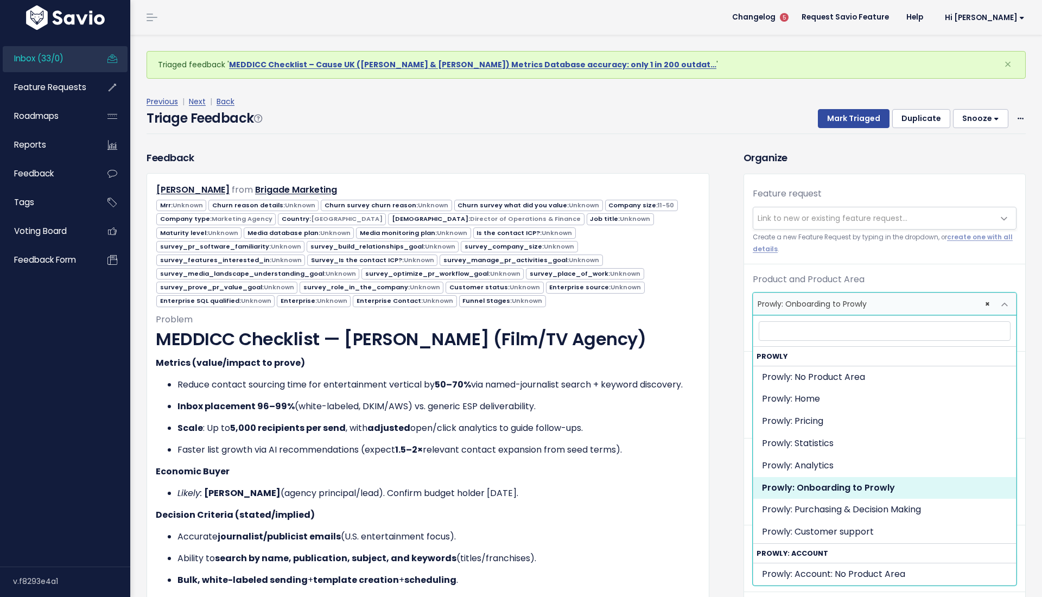
click at [793, 302] on span "× Prowly: Onboarding to Prowly" at bounding box center [873, 304] width 241 height 22
select select "MAIN:PURCHASING_PROCESS"
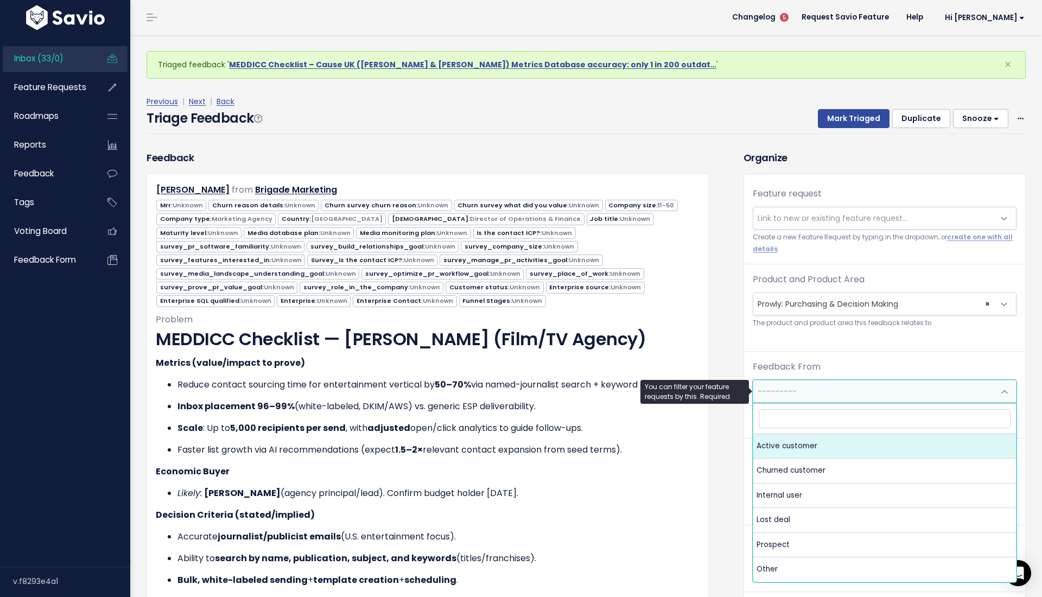
click at [797, 395] on span "---------" at bounding box center [873, 392] width 241 height 22
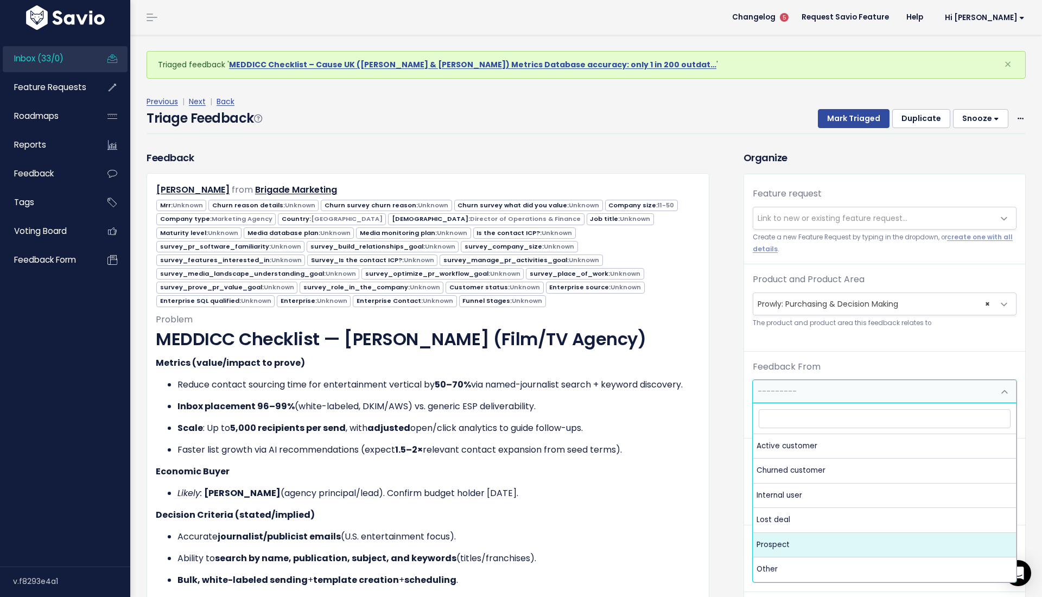
select select "PROSPECT"
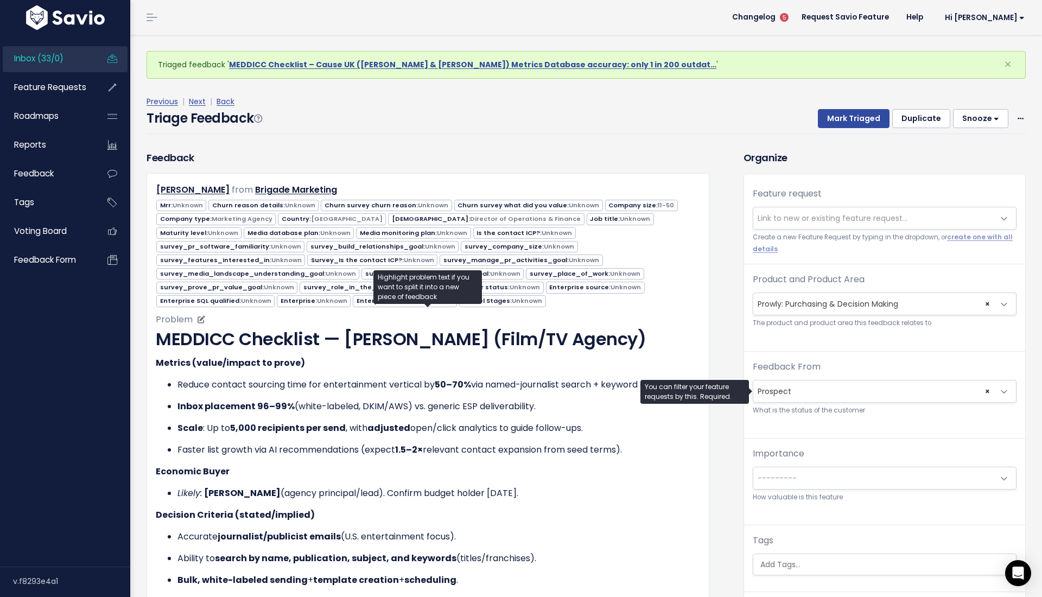
click at [586, 487] on li "Likely: Johnny Ruggerino (agency principal/lead). Confirm budget holder on Tues…" at bounding box center [439, 493] width 523 height 13
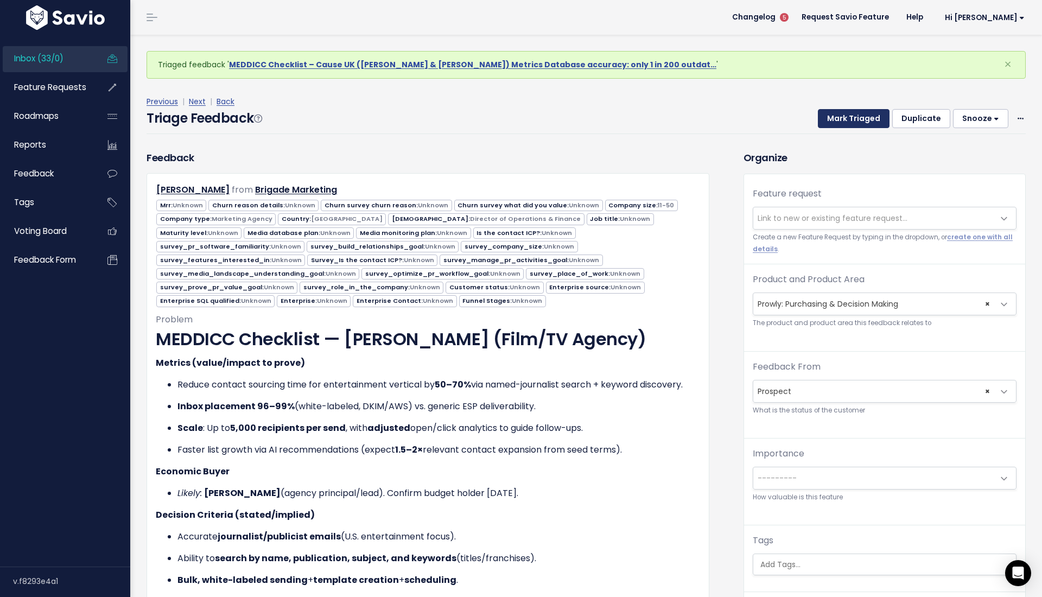
click at [847, 118] on button "Mark Triaged" at bounding box center [854, 119] width 72 height 20
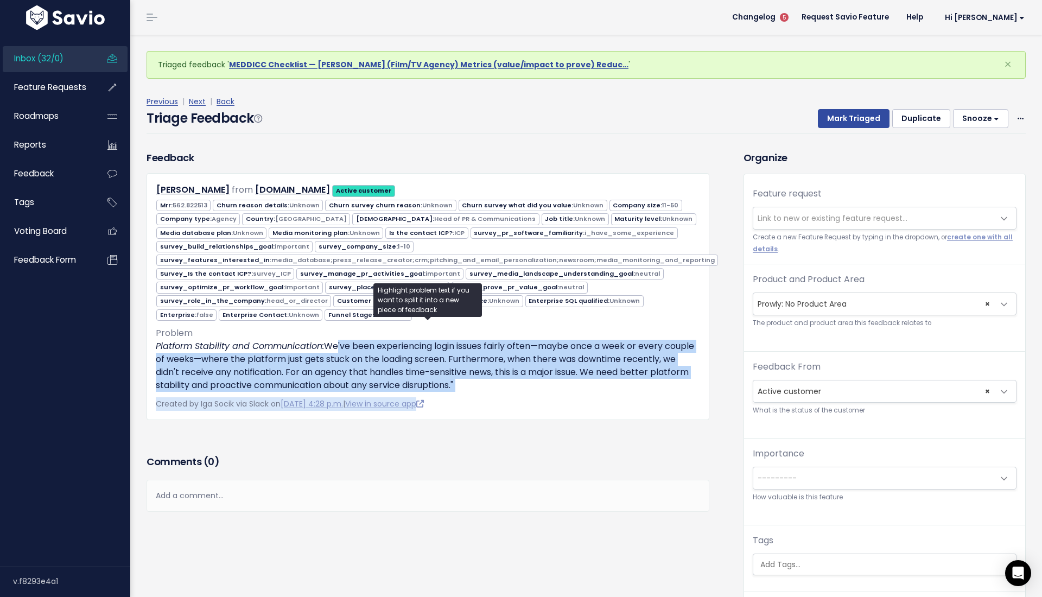
drag, startPoint x: 332, startPoint y: 334, endPoint x: 508, endPoint y: 391, distance: 184.7
click at [508, 391] on div "Naumaan Farooq from inkedpr.com Active customer" at bounding box center [428, 296] width 563 height 247
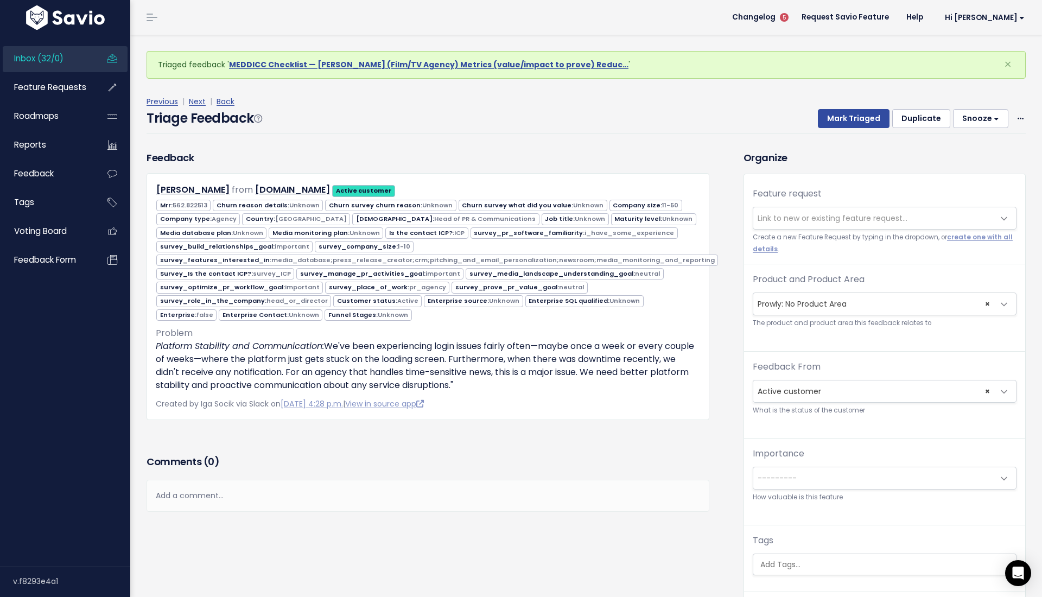
click at [819, 198] on label "Feature request" at bounding box center [787, 193] width 69 height 13
click at [753, 206] on select "---------" at bounding box center [752, 206] width 1 height 1
click at [817, 232] on small "Create a new Feature Request by typing in the dropdown, or create one with all …" at bounding box center [885, 243] width 264 height 23
click at [808, 563] on input "search" at bounding box center [887, 564] width 262 height 11
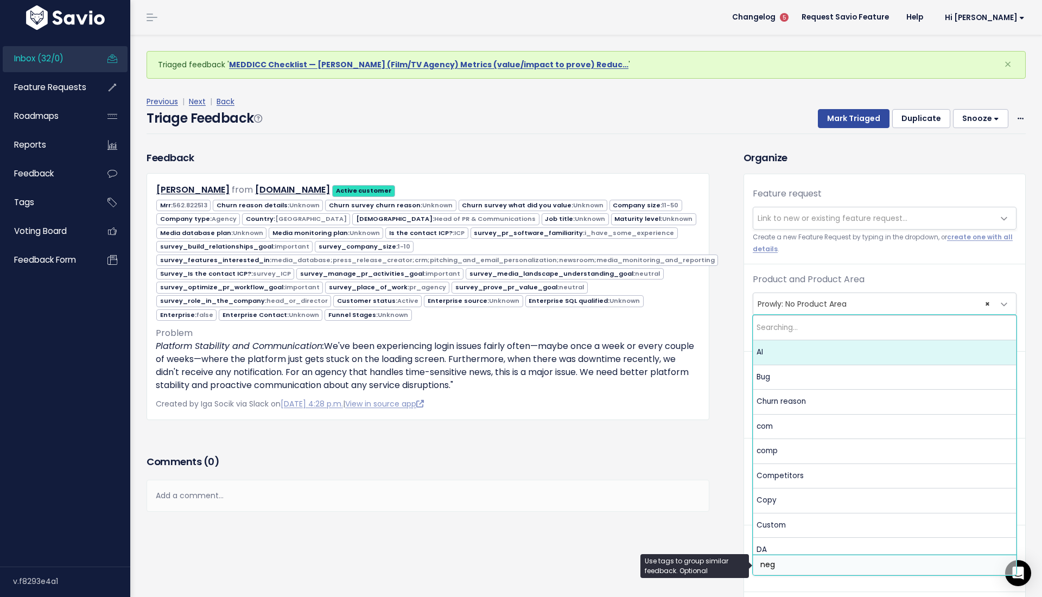
type input "nega"
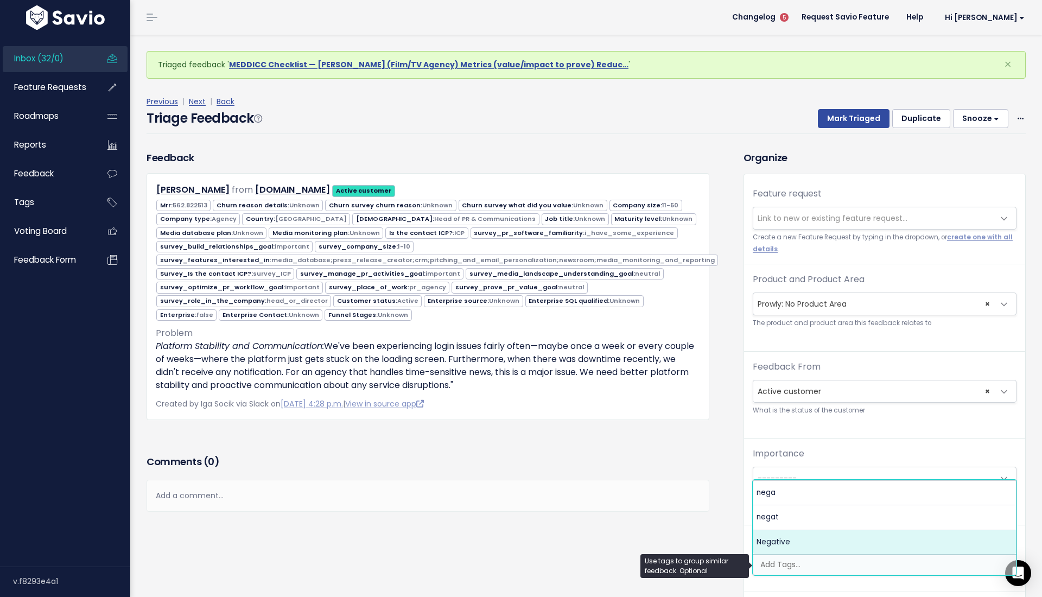
select select "7969"
type input "perfo"
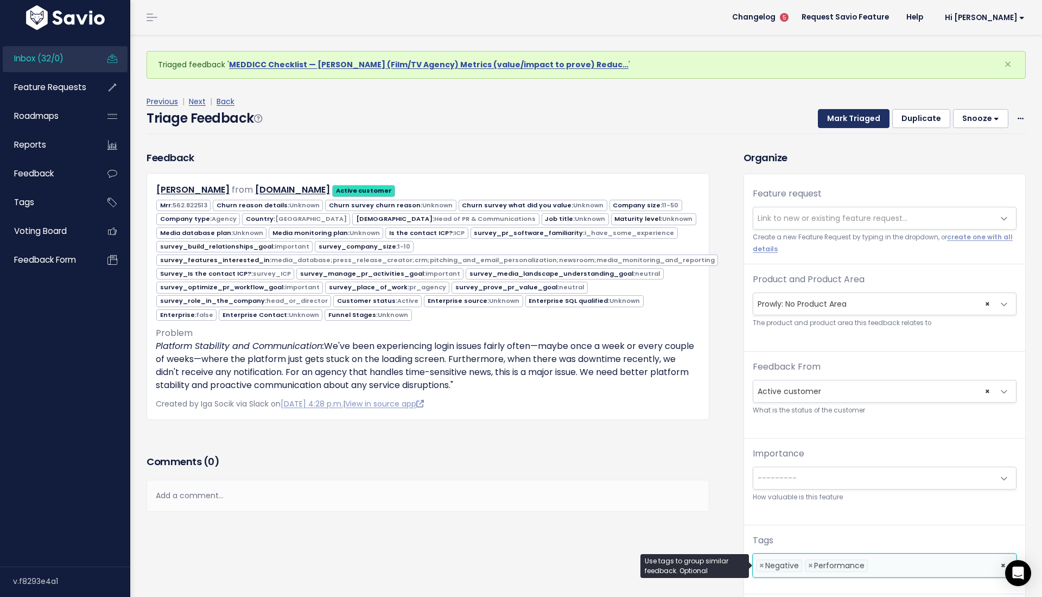
click at [857, 110] on button "Mark Triaged" at bounding box center [854, 119] width 72 height 20
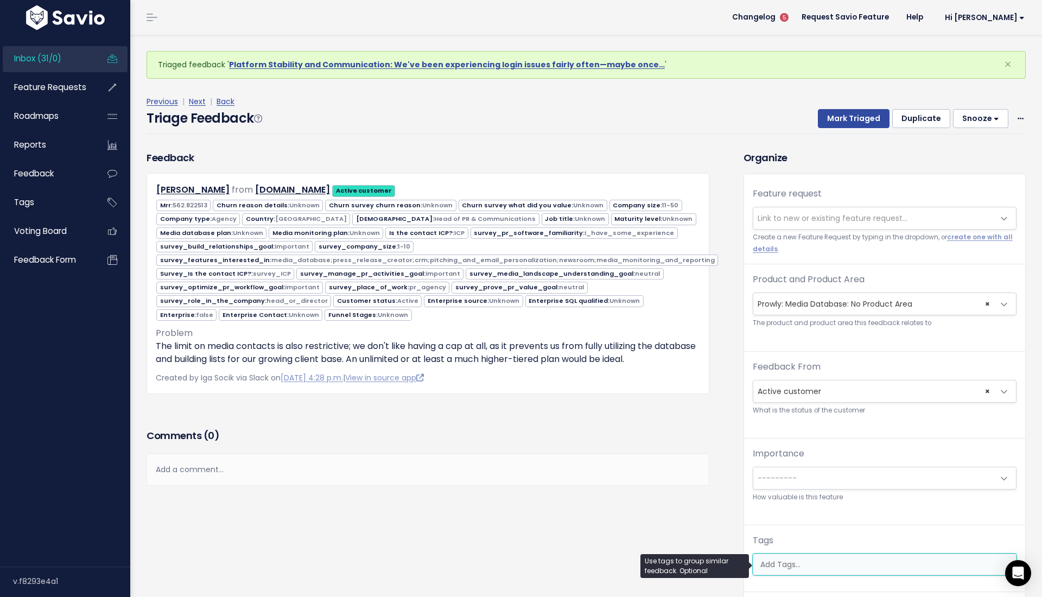
click at [788, 559] on ul at bounding box center [884, 564] width 263 height 21
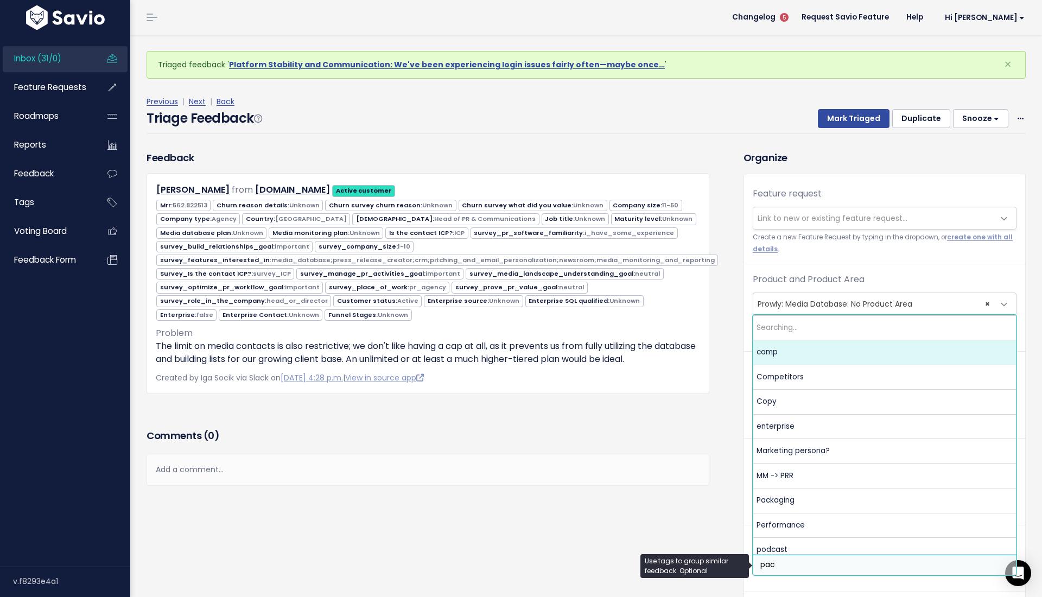
type input "pack"
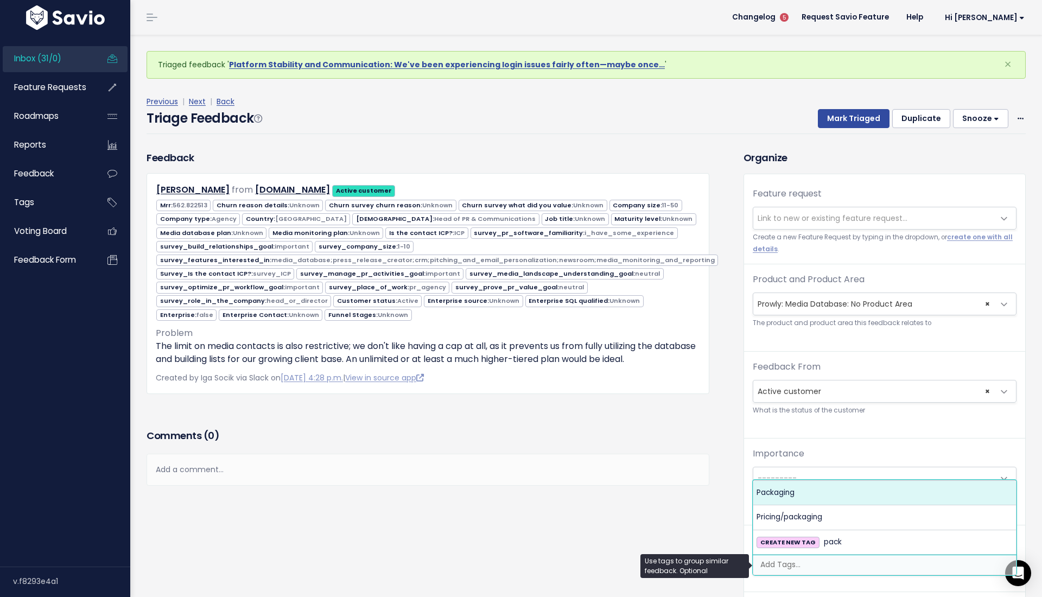
select select "9924"
type input "nega"
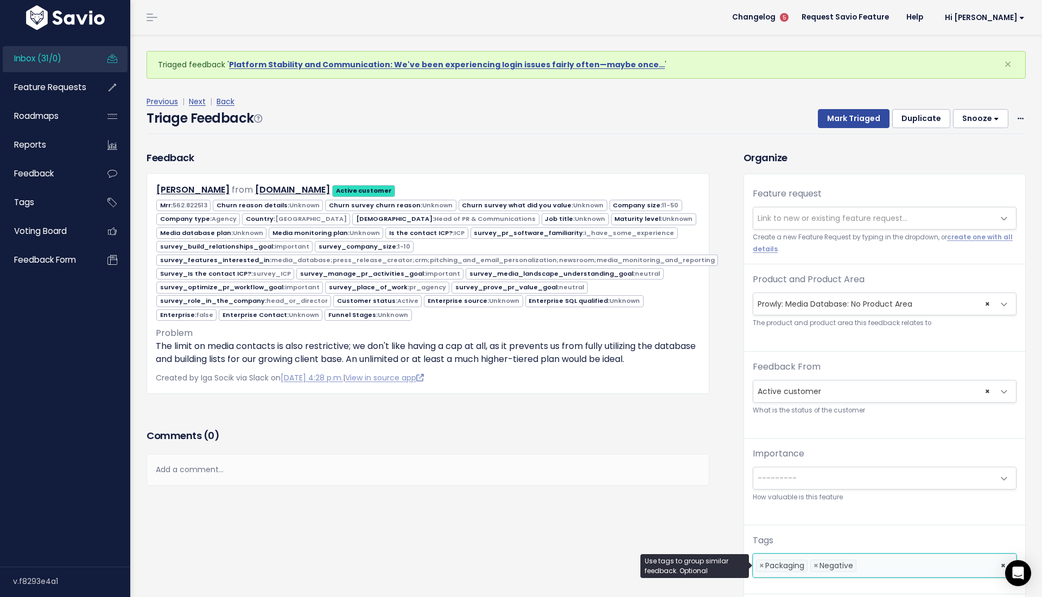
click at [867, 103] on div "Previous | Next | Back" at bounding box center [586, 102] width 879 height 14
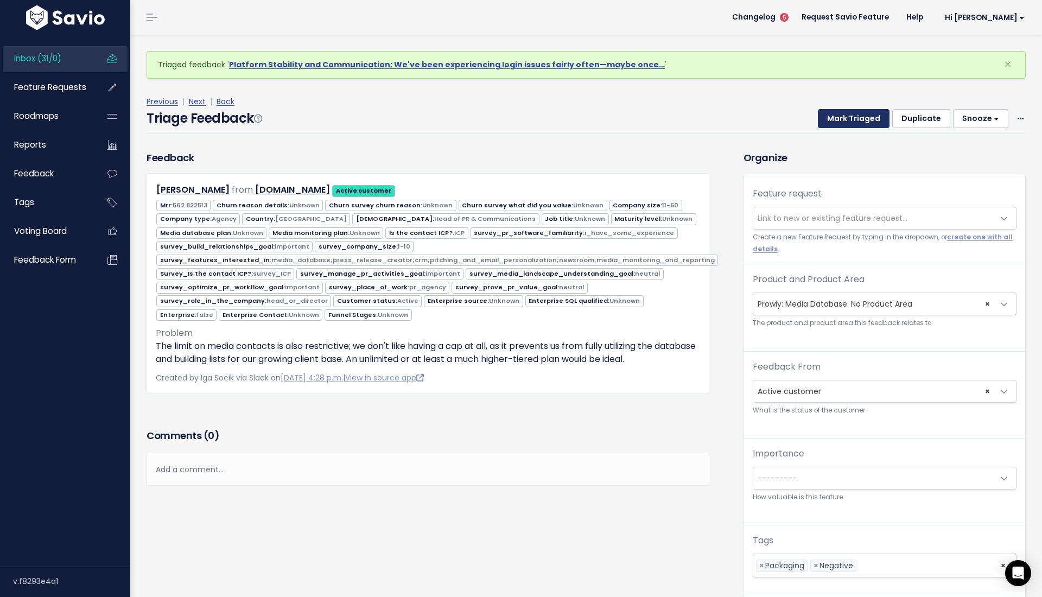
click at [867, 118] on button "Mark Triaged" at bounding box center [854, 119] width 72 height 20
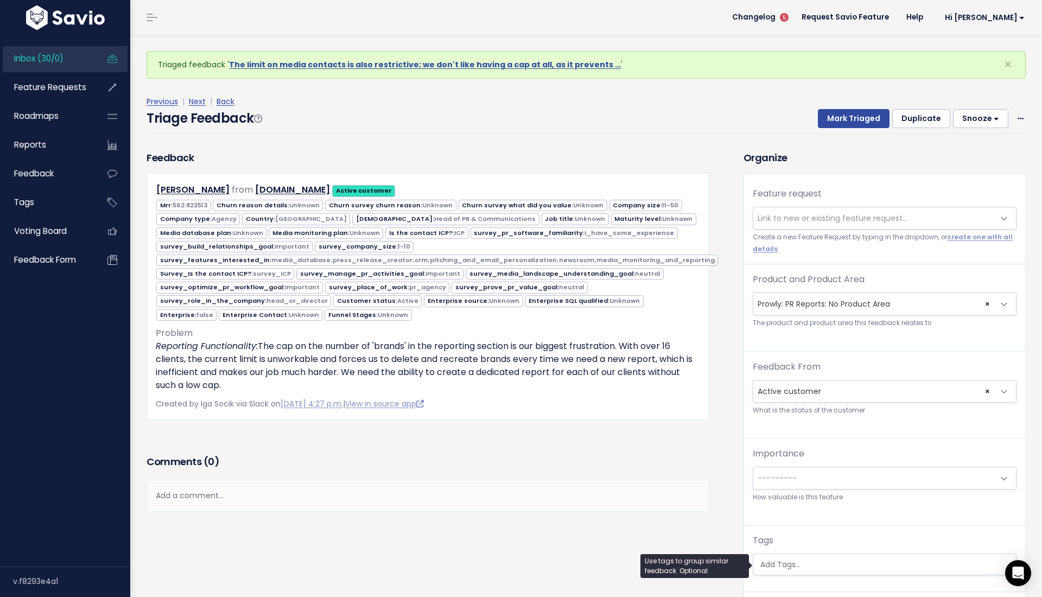
click at [776, 569] on input "search" at bounding box center [887, 564] width 262 height 11
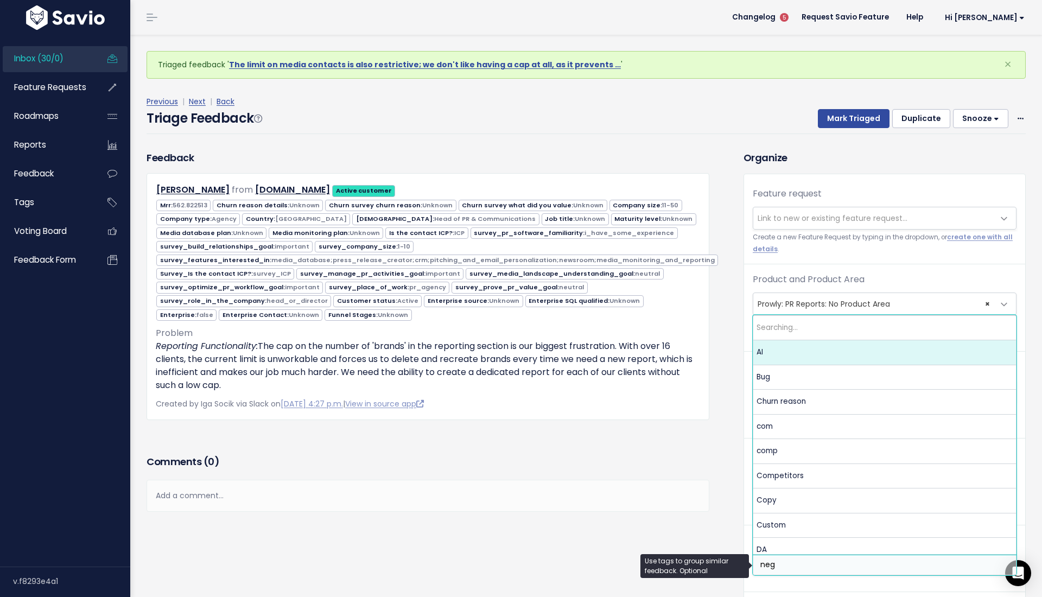
type input "nega"
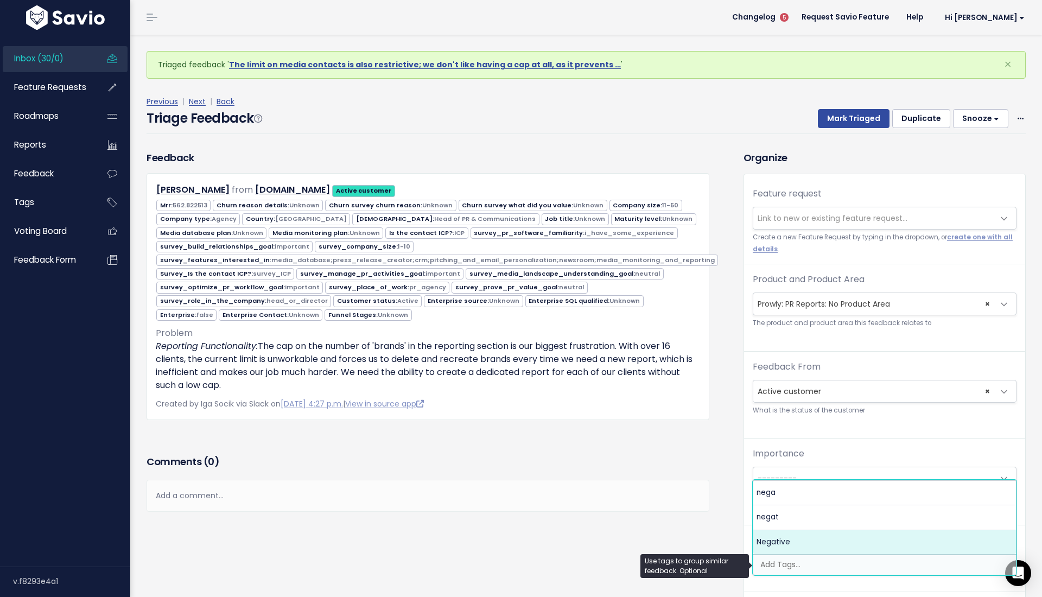
select select "7969"
type input "packa"
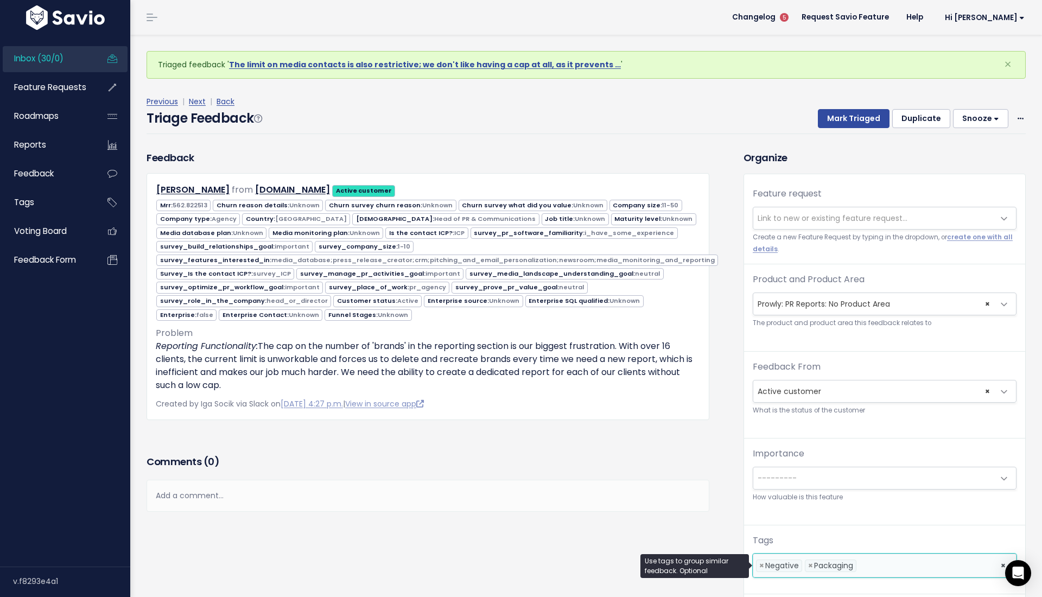
click at [639, 432] on div "Feedback Naumaan Farooq from inkedpr.com Active customer" at bounding box center [427, 301] width 579 height 302
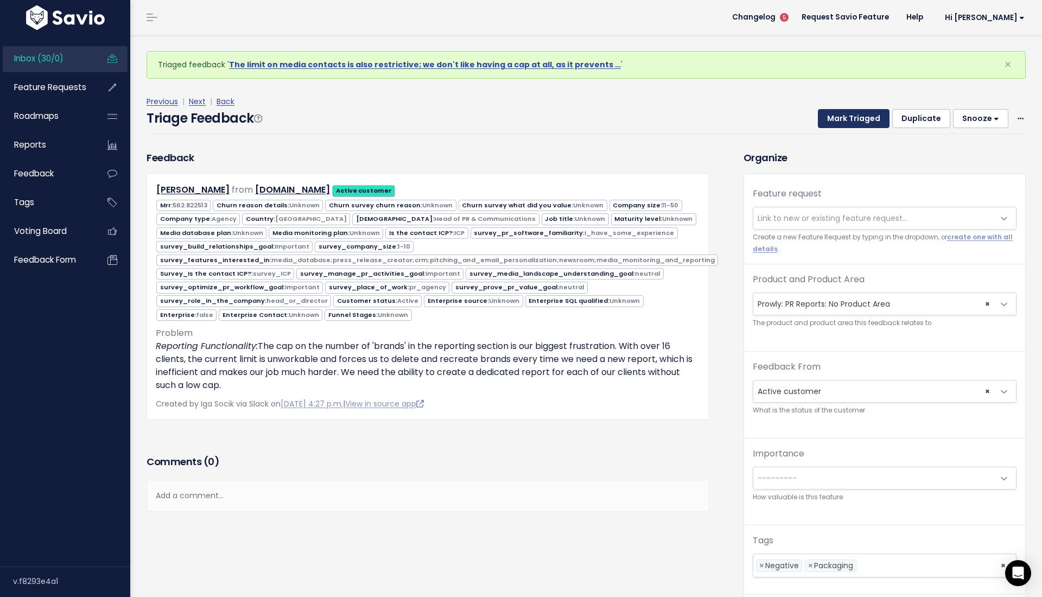
click at [841, 111] on button "Mark Triaged" at bounding box center [854, 119] width 72 height 20
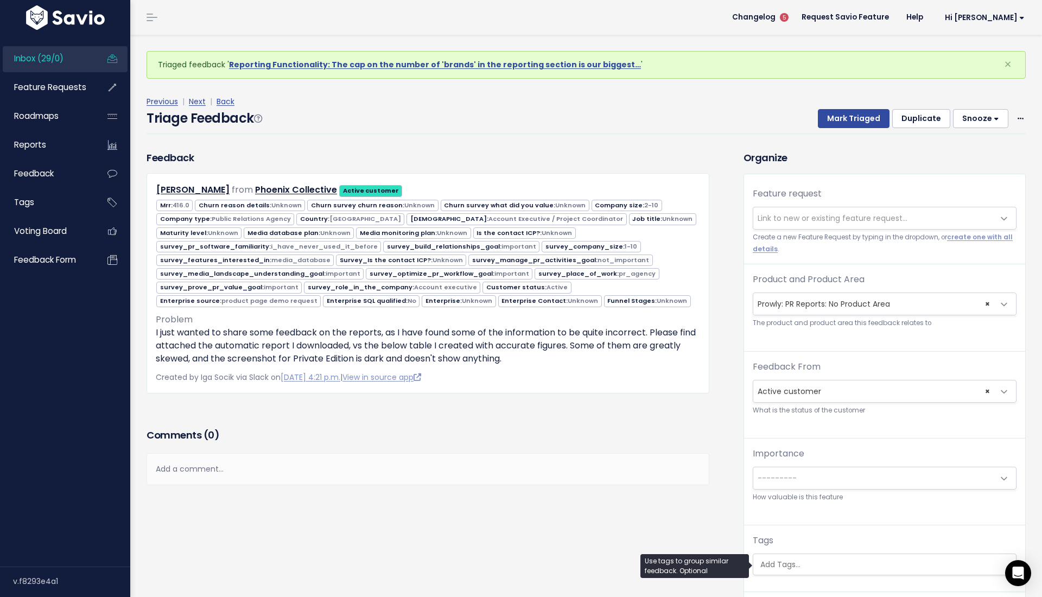
click at [799, 565] on input "search" at bounding box center [887, 564] width 262 height 11
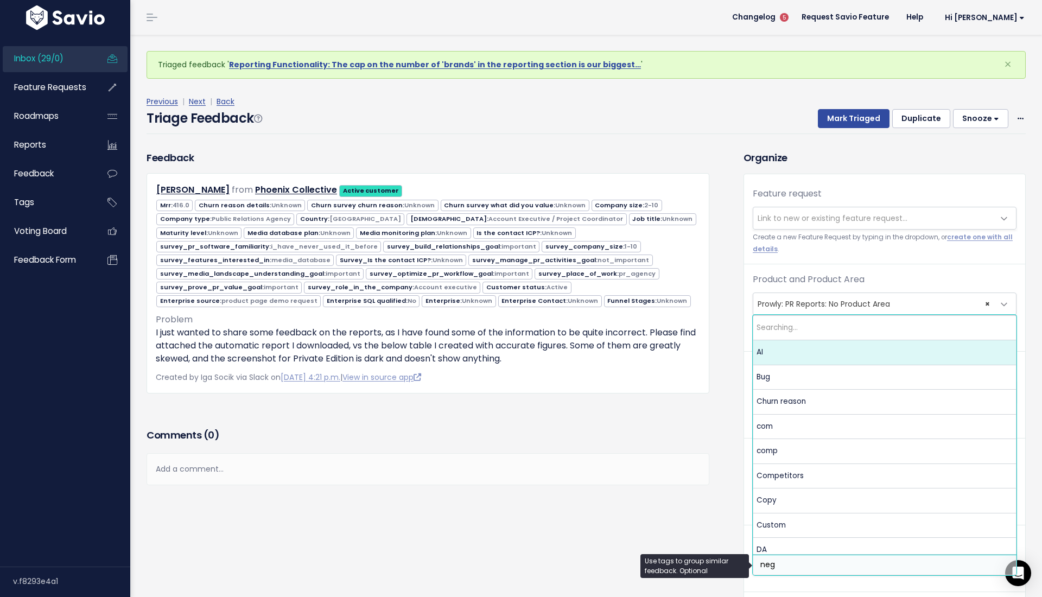
type input "nega"
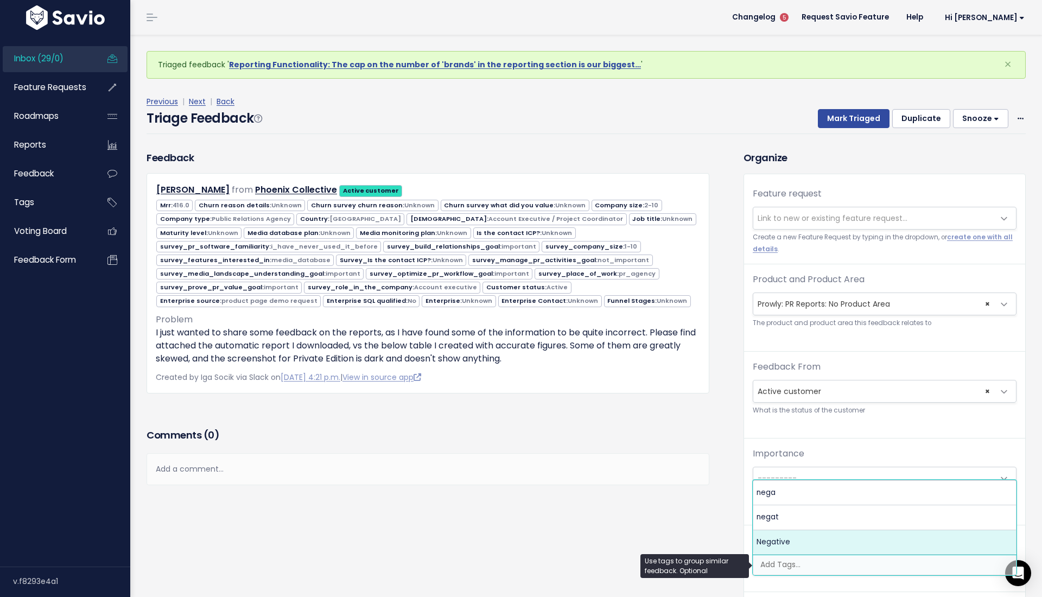
select select "7969"
type input "quali"
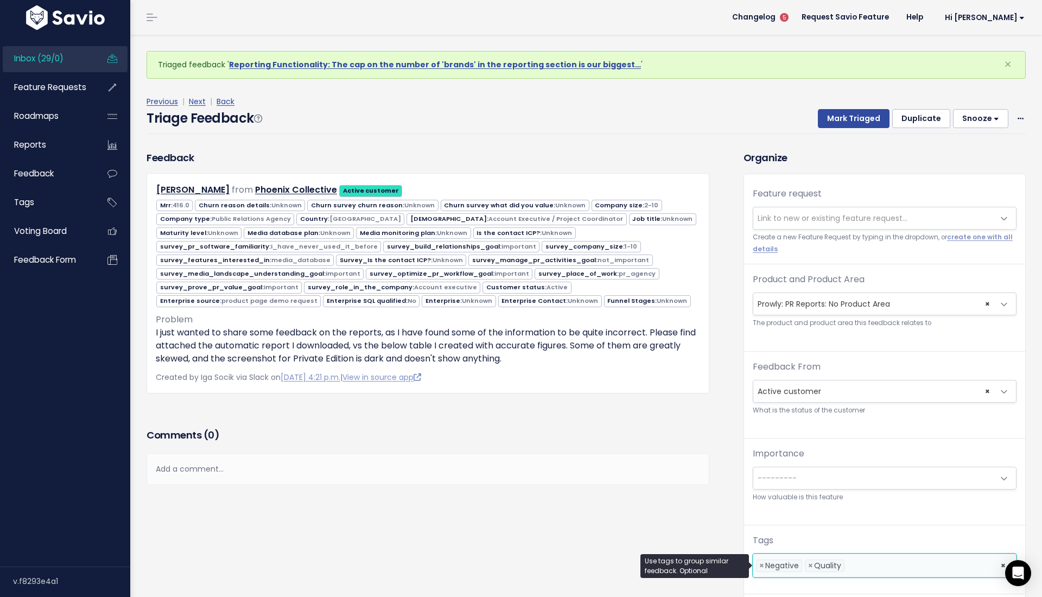
click at [622, 409] on div "Feedback Sky Gordon from Phoenix Collective Active customer 416.0" at bounding box center [427, 287] width 579 height 275
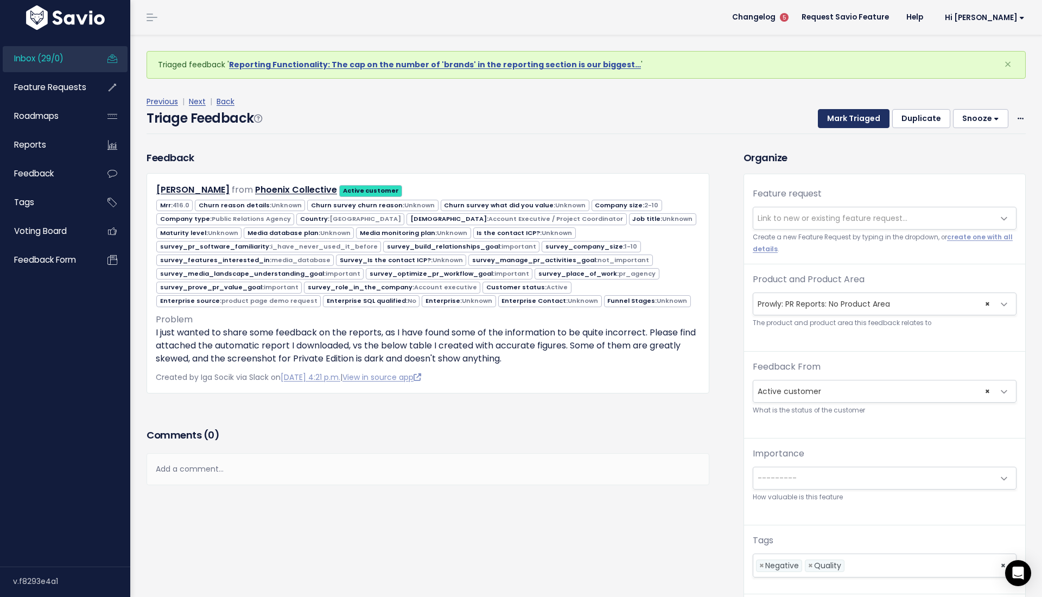
click at [851, 118] on button "Mark Triaged" at bounding box center [854, 119] width 72 height 20
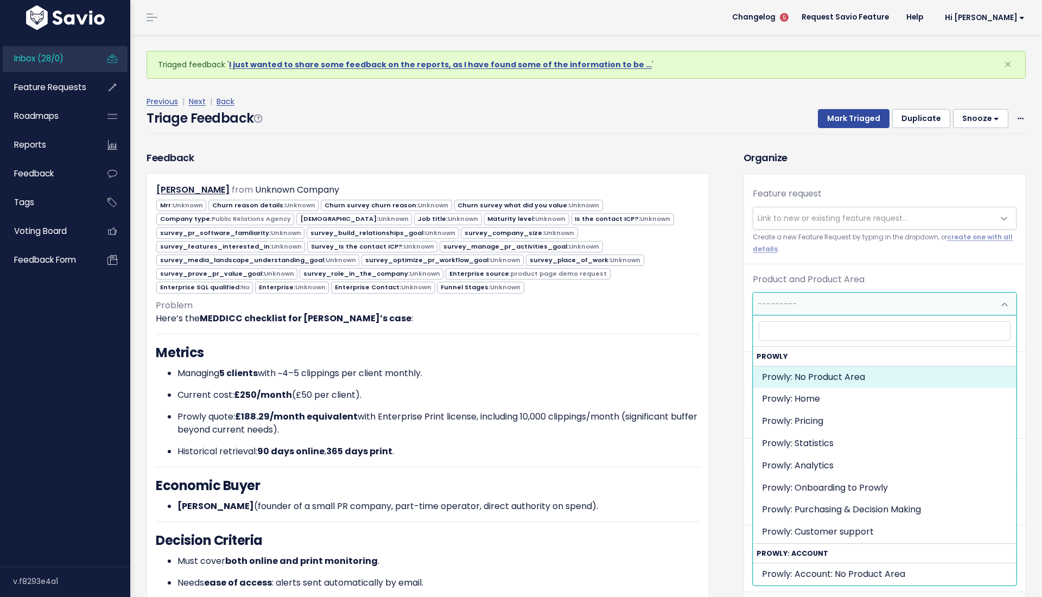
click at [810, 306] on span "---------" at bounding box center [873, 304] width 241 height 22
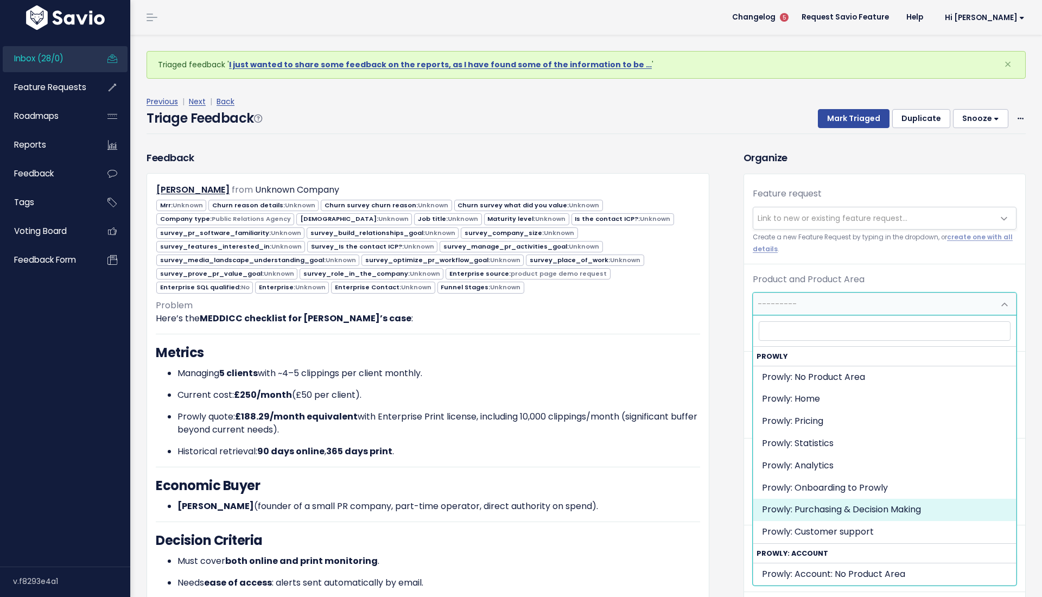
select select "MAIN:PURCHASING_PROCESS"
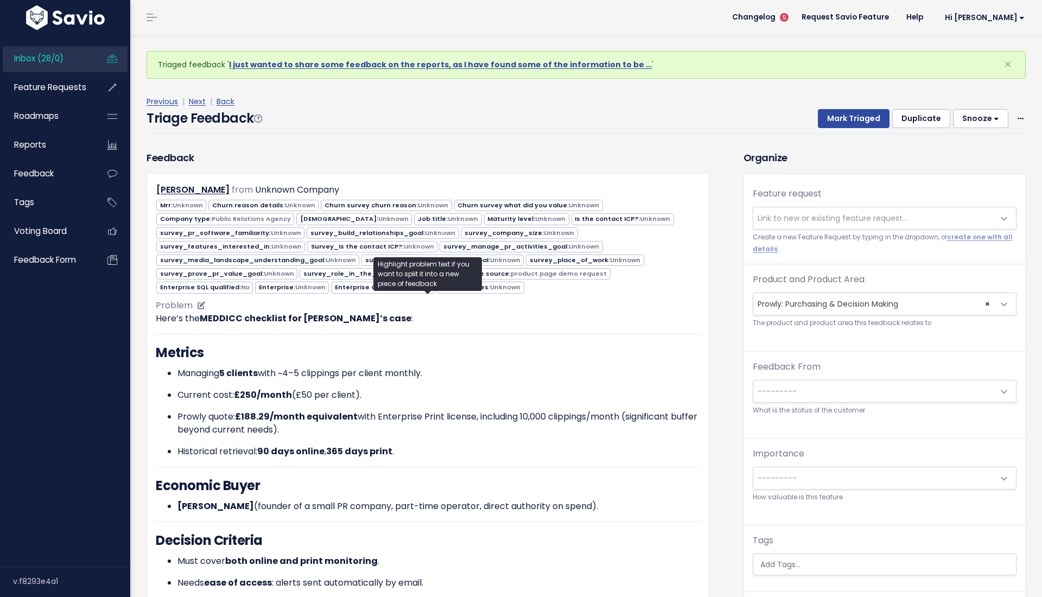
click at [678, 476] on h3 "Economic Buyer" at bounding box center [428, 486] width 544 height 20
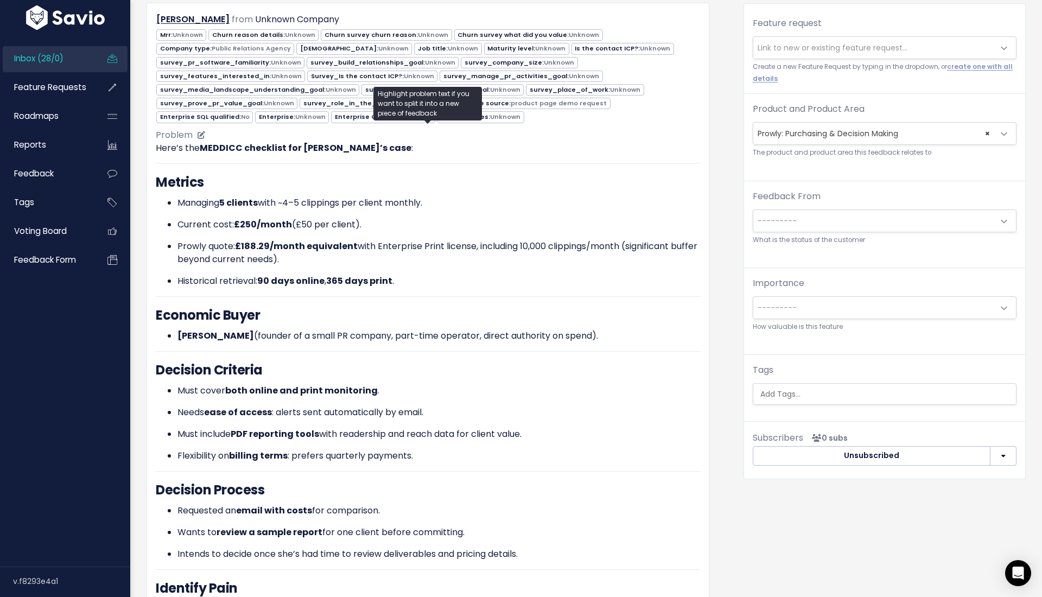
scroll to position [167, 0]
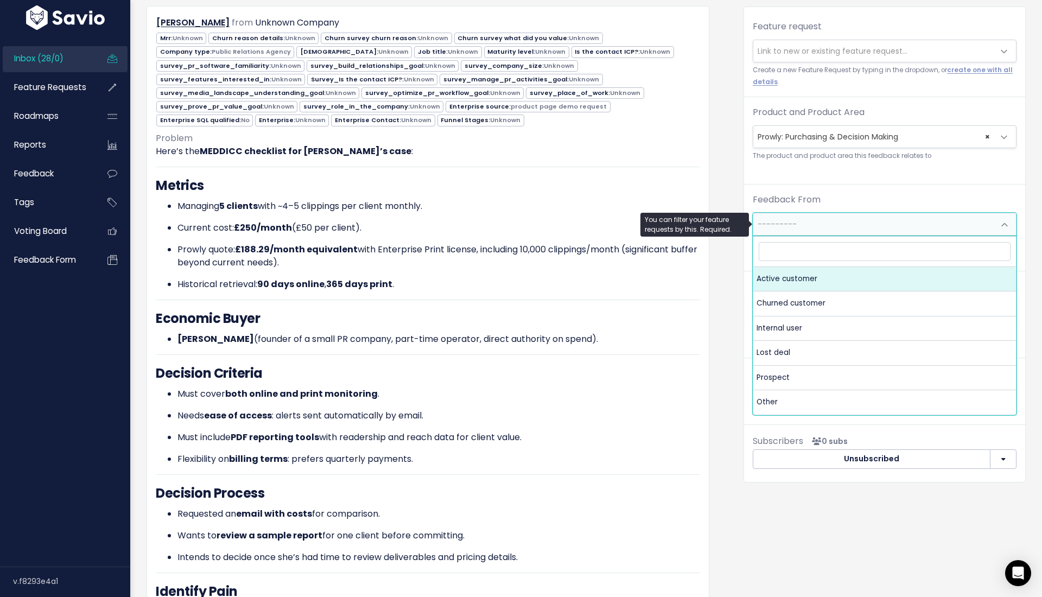
click at [775, 229] on span "---------" at bounding box center [777, 224] width 39 height 11
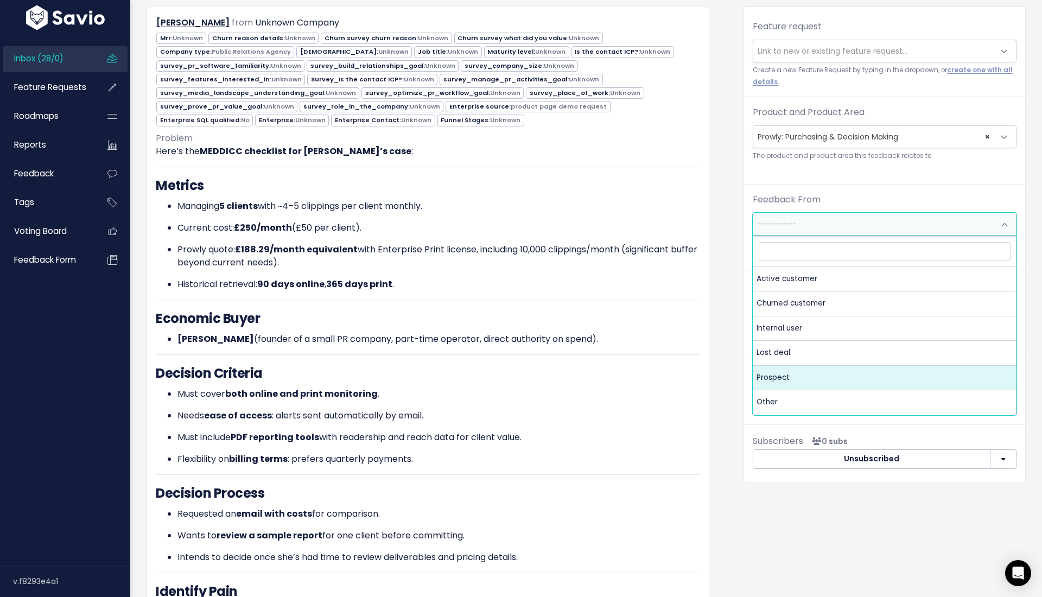
select select "PROSPECT"
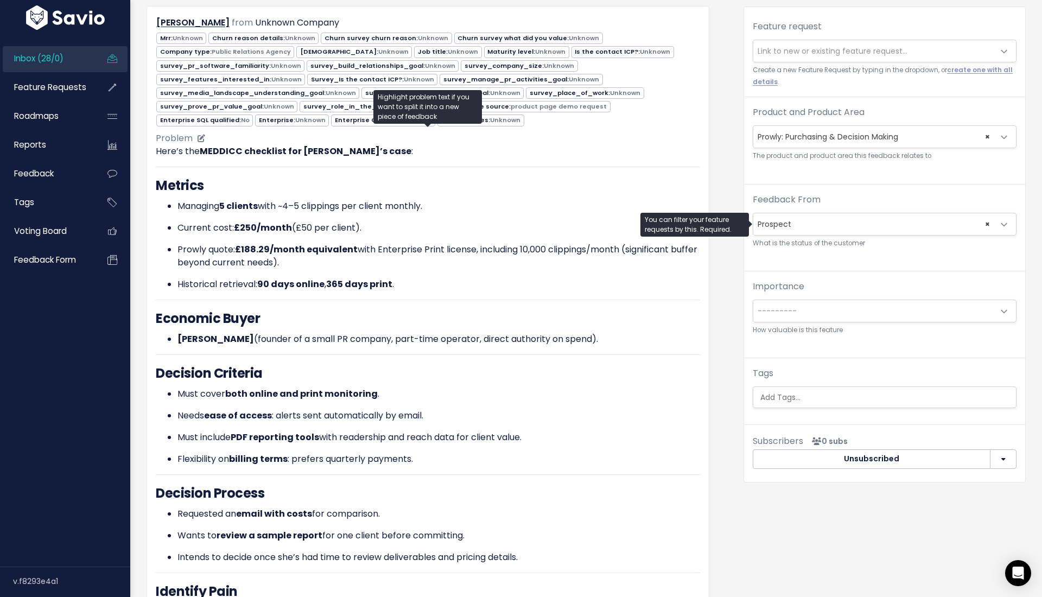
click at [632, 388] on p "Must cover both online and print monitoring ." at bounding box center [439, 394] width 523 height 13
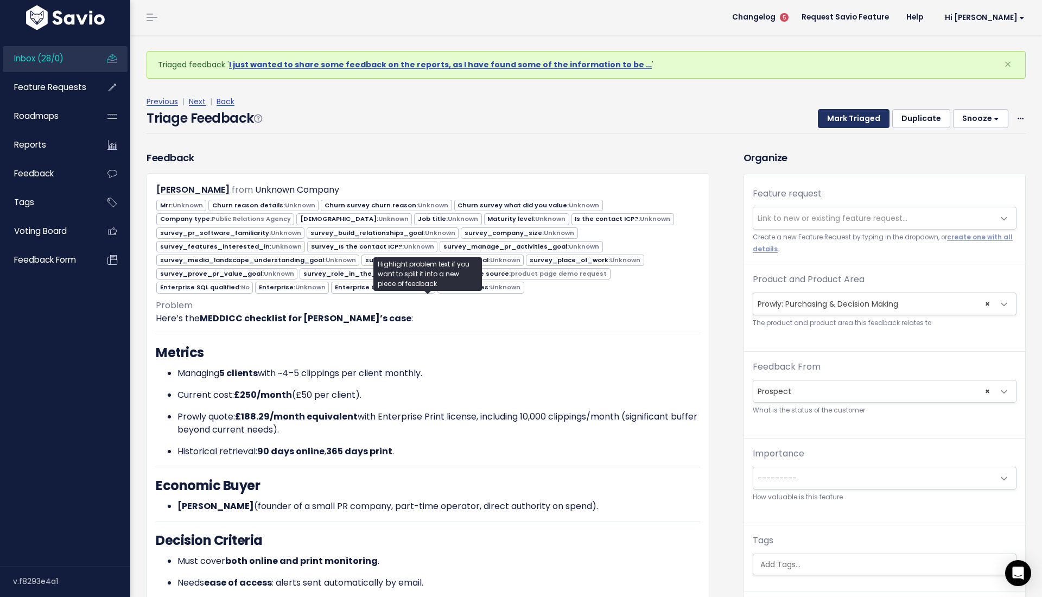
scroll to position [0, 0]
click at [837, 124] on button "Mark Triaged" at bounding box center [854, 119] width 72 height 20
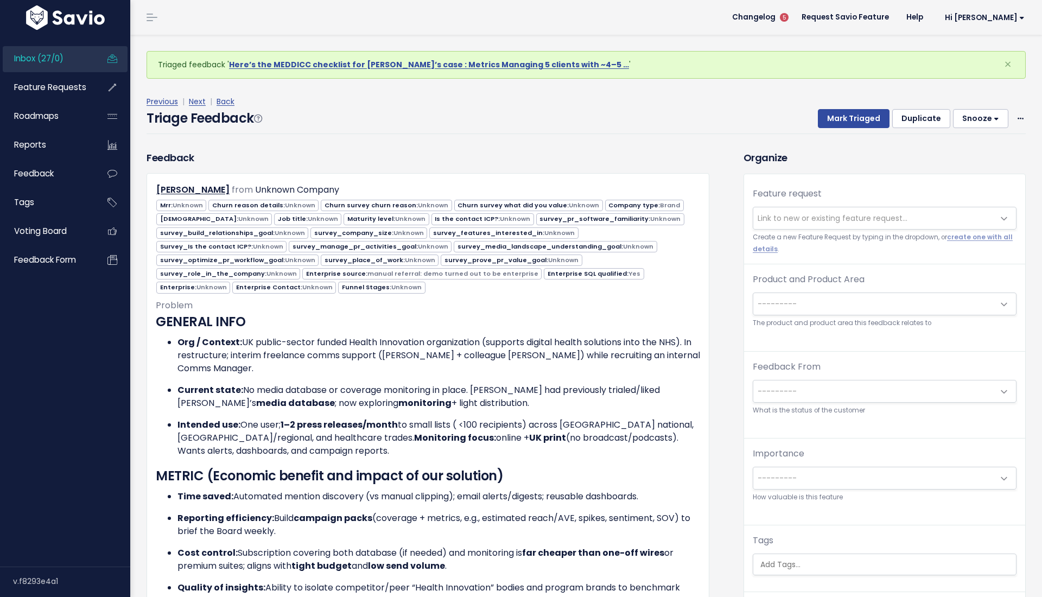
click at [785, 309] on span "---------" at bounding box center [873, 304] width 241 height 22
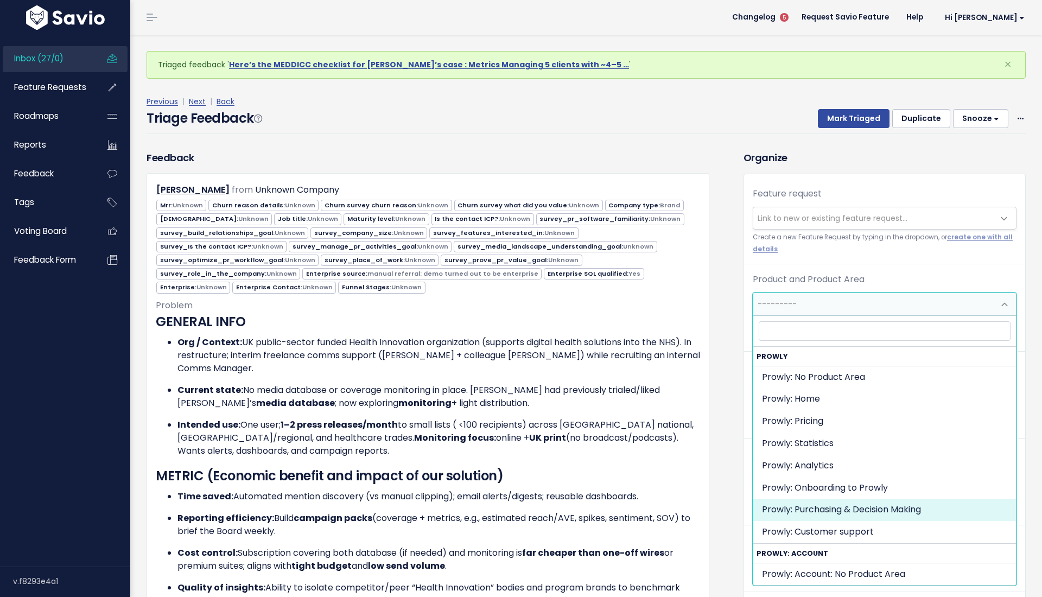
select select "MAIN:PURCHASING_PROCESS"
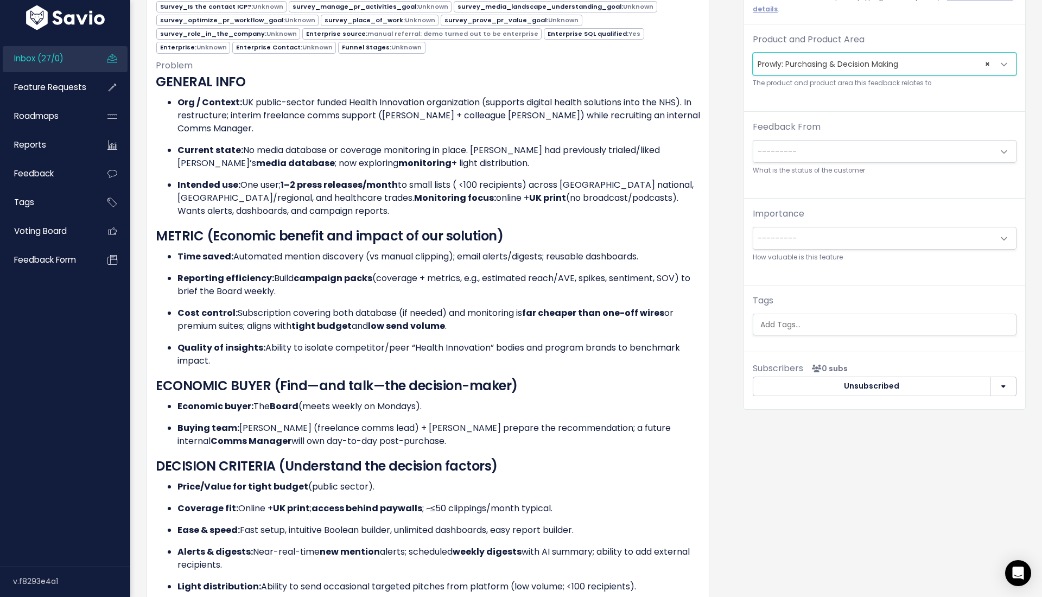
scroll to position [235, 0]
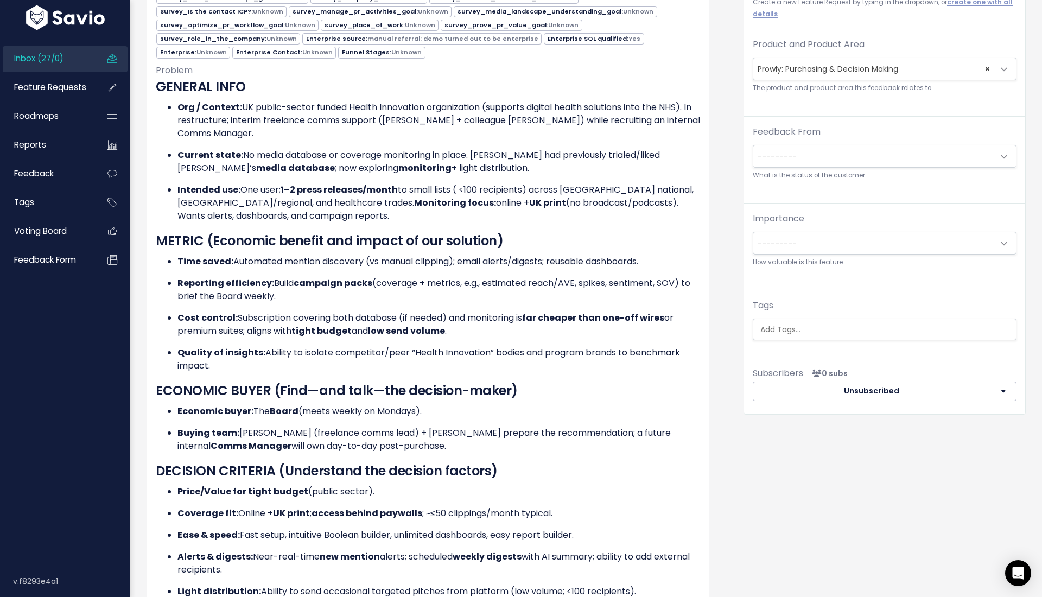
click at [788, 331] on input "search" at bounding box center [887, 329] width 262 height 11
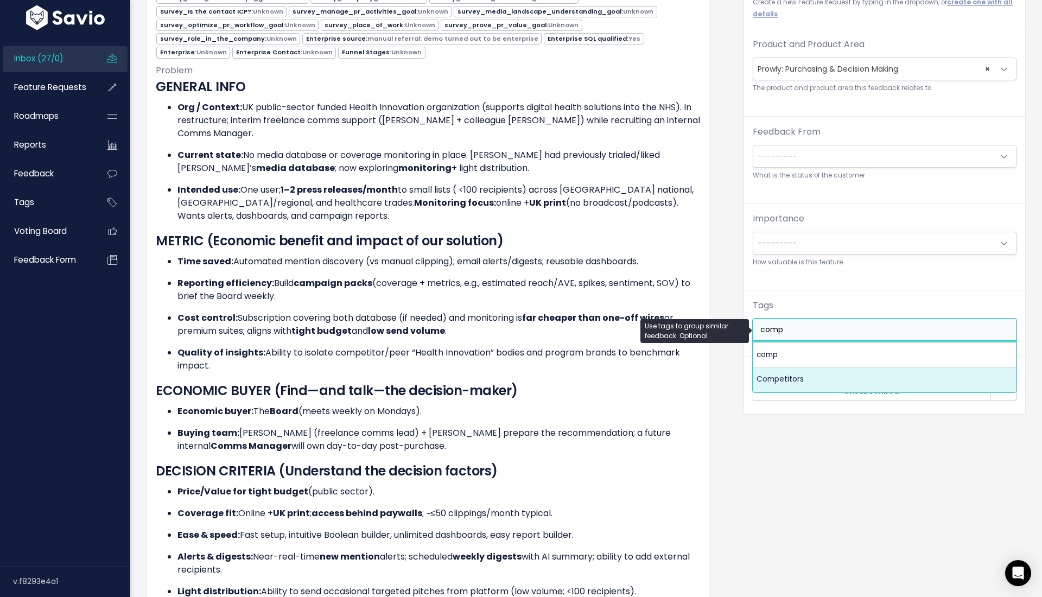
type input "comp"
select select "7978"
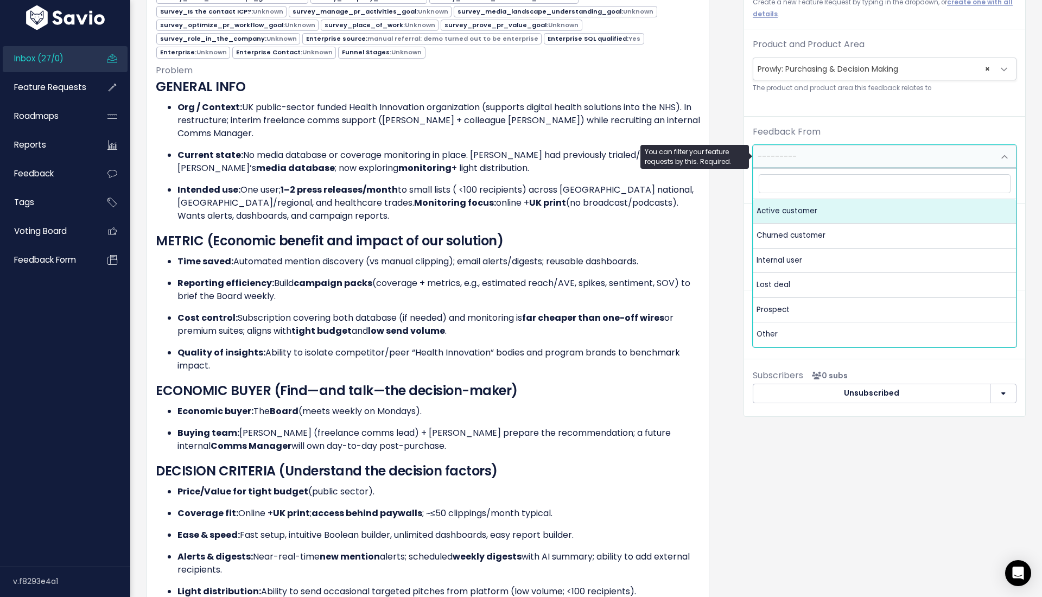
click at [801, 145] on span "---------" at bounding box center [873, 156] width 241 height 22
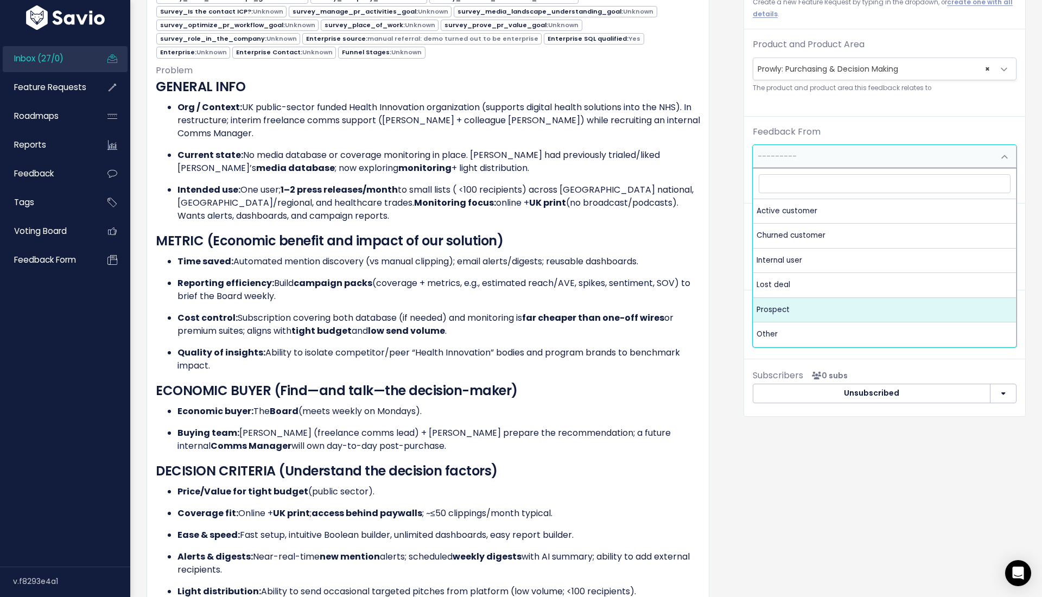
select select "PROSPECT"
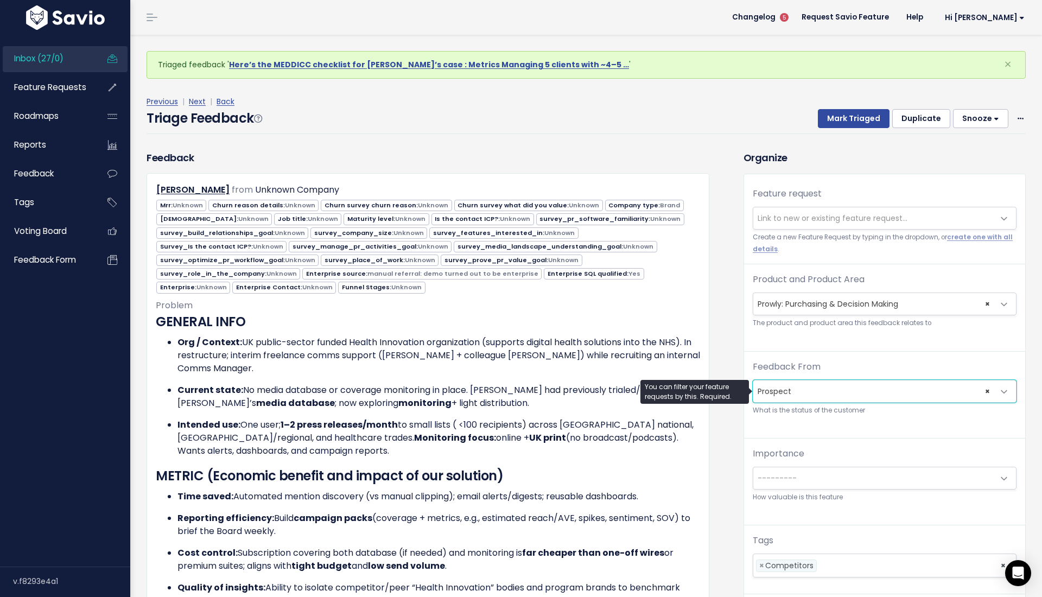
scroll to position [0, 0]
click at [856, 122] on button "Mark Triaged" at bounding box center [854, 119] width 72 height 20
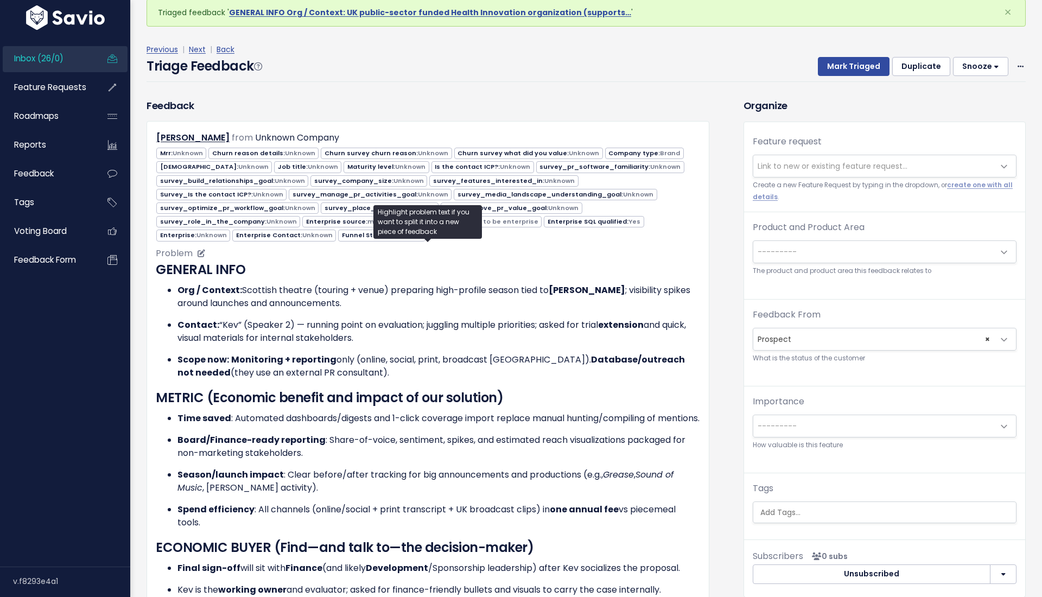
scroll to position [90, 0]
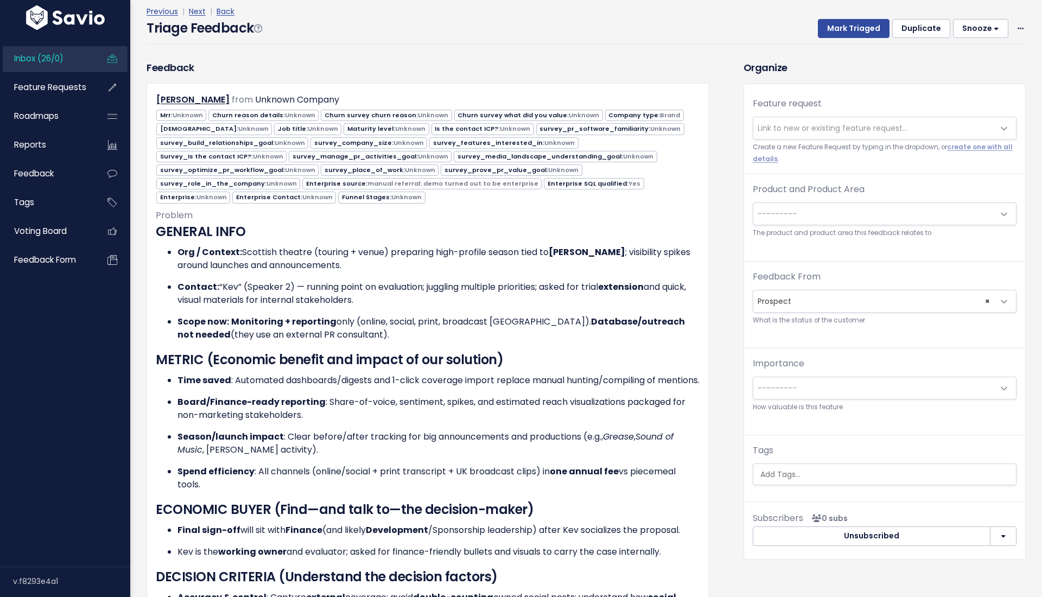
click at [797, 201] on div "Product and Product Area --------- Prowly: No Product Area Prowly: Home Prowly:…" at bounding box center [885, 211] width 264 height 56
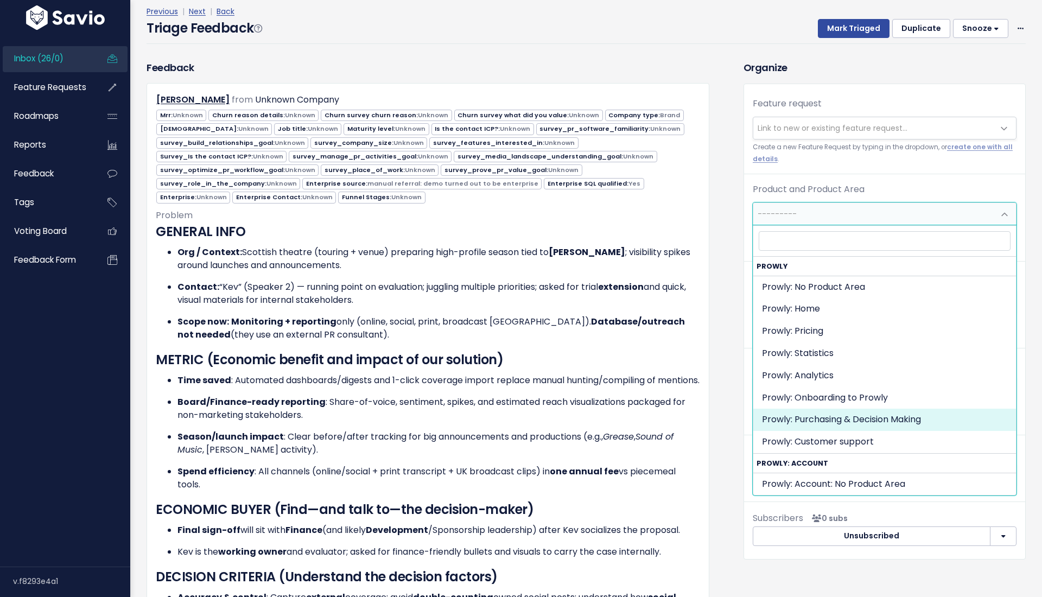
select select "MAIN:PURCHASING_PROCESS"
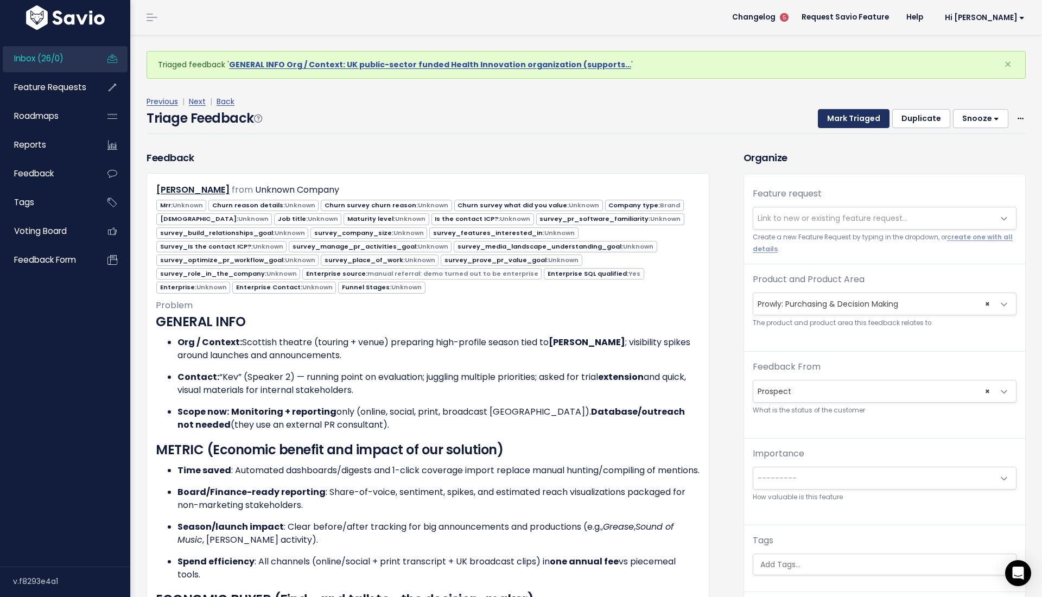
scroll to position [0, 0]
click at [856, 118] on button "Mark Triaged" at bounding box center [854, 119] width 72 height 20
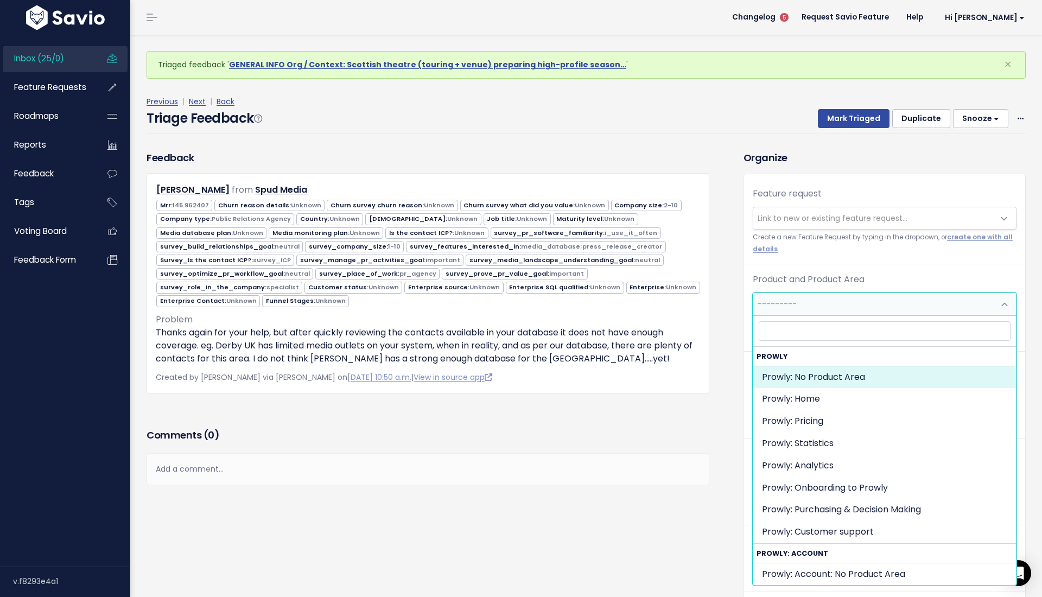
click at [798, 309] on span "---------" at bounding box center [873, 304] width 241 height 22
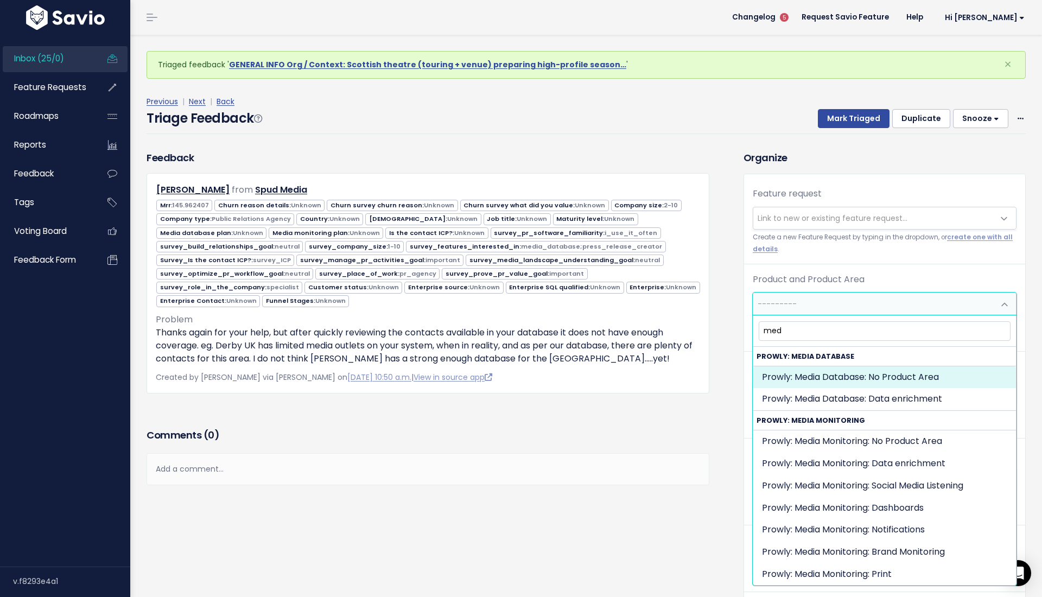
type input "med"
select select "MEDIA_DATABASE:"
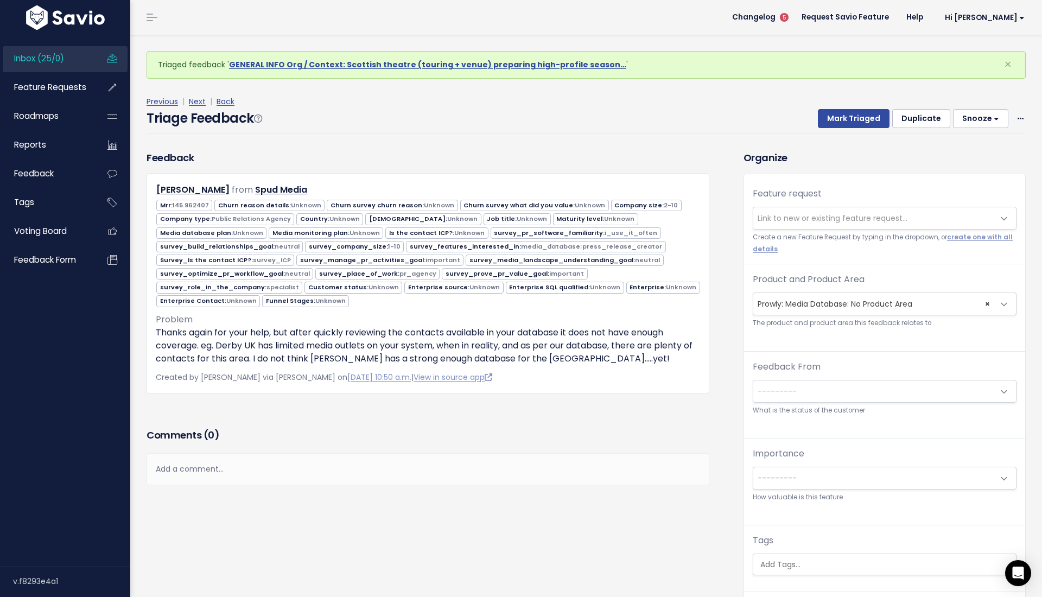
click at [797, 562] on input "search" at bounding box center [887, 564] width 262 height 11
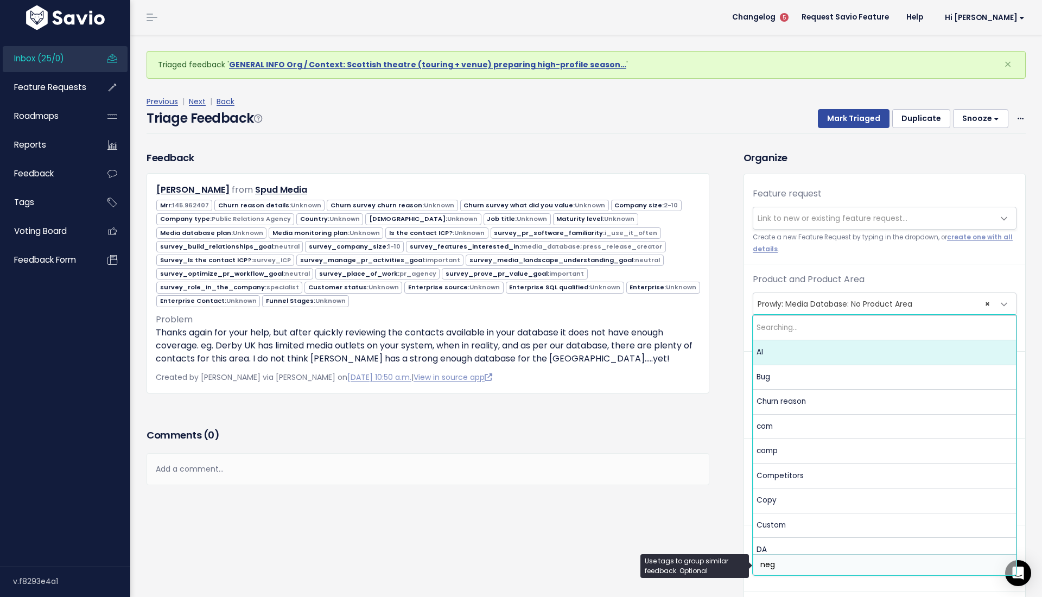
type input "nega"
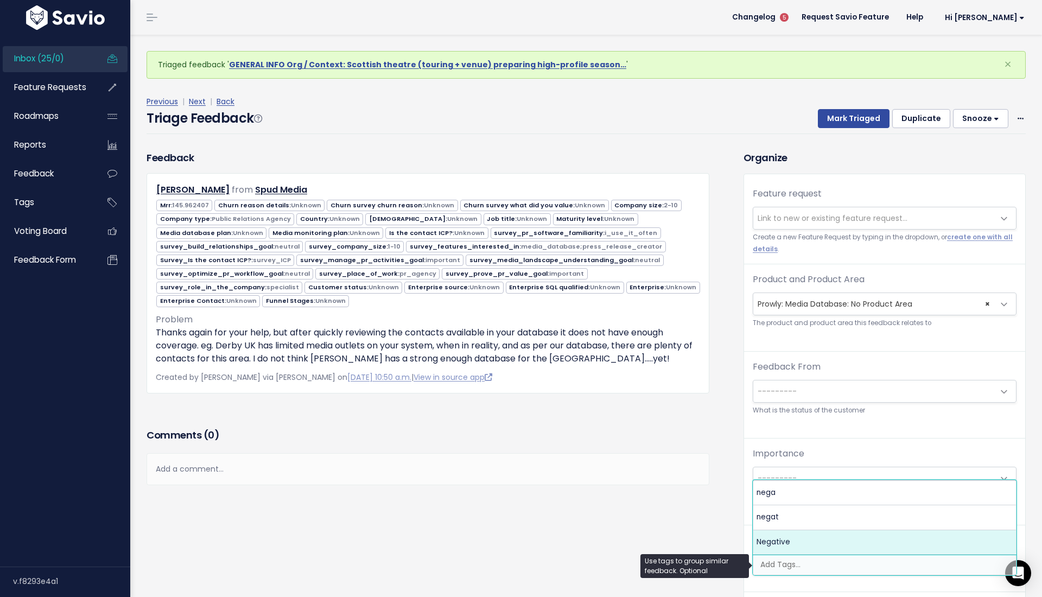
select select "7969"
type input "quali"
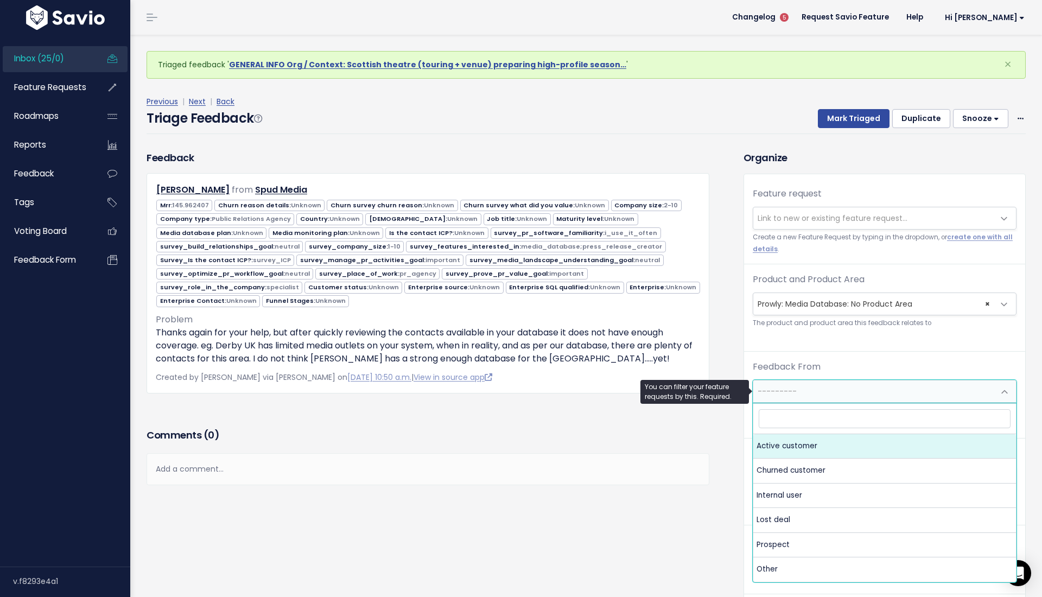
click at [793, 383] on span "---------" at bounding box center [873, 392] width 241 height 22
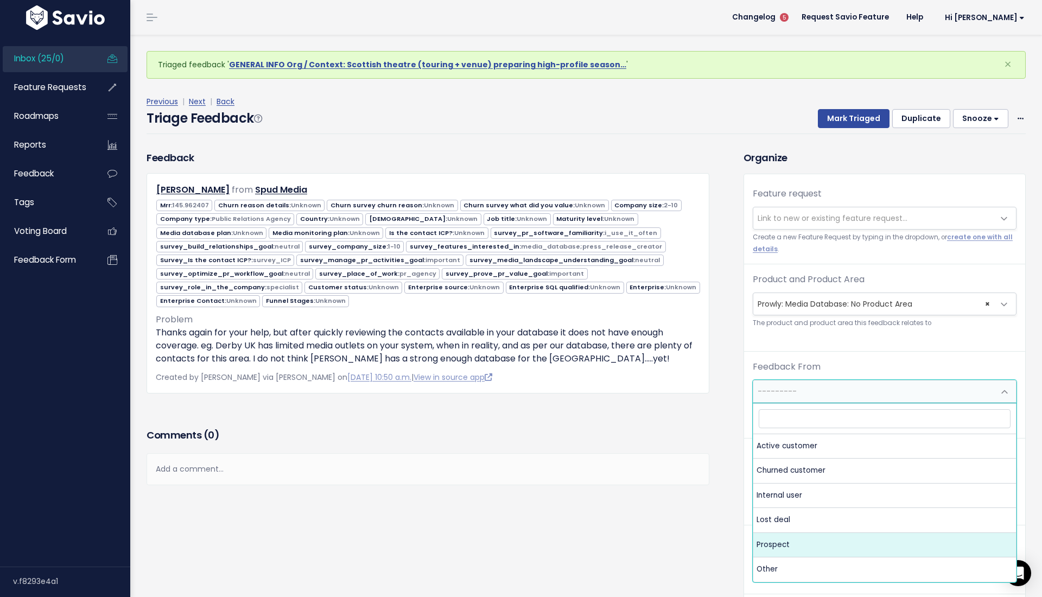
drag, startPoint x: 793, startPoint y: 532, endPoint x: 793, endPoint y: 545, distance: 13.0
select select "PROSPECT"
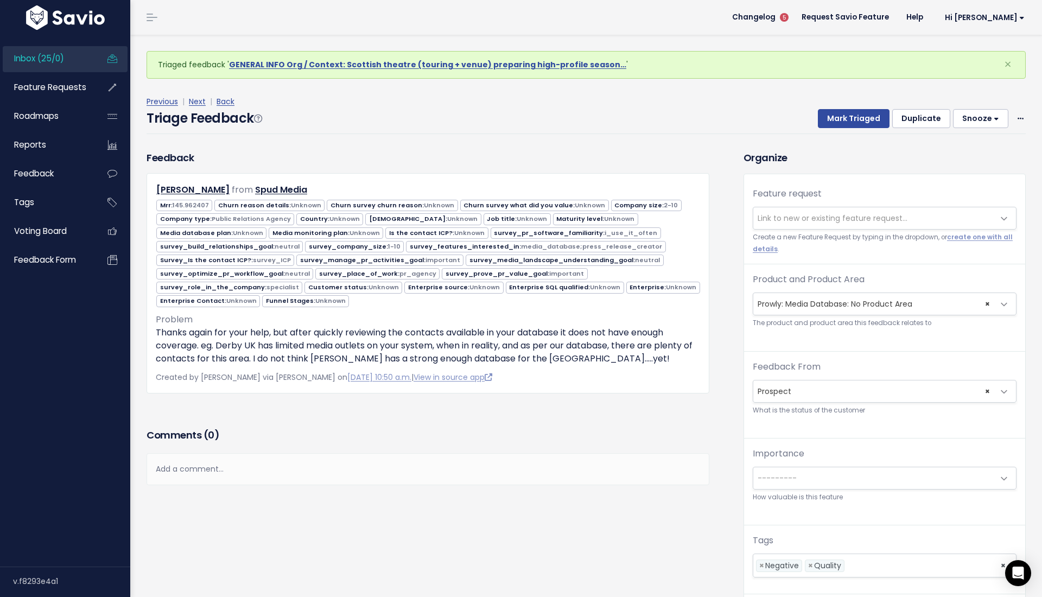
click at [691, 525] on div "Feedback Steven Farnham from Spud Media" at bounding box center [436, 408] width 597 height 517
click at [853, 122] on button "Mark Triaged" at bounding box center [854, 119] width 72 height 20
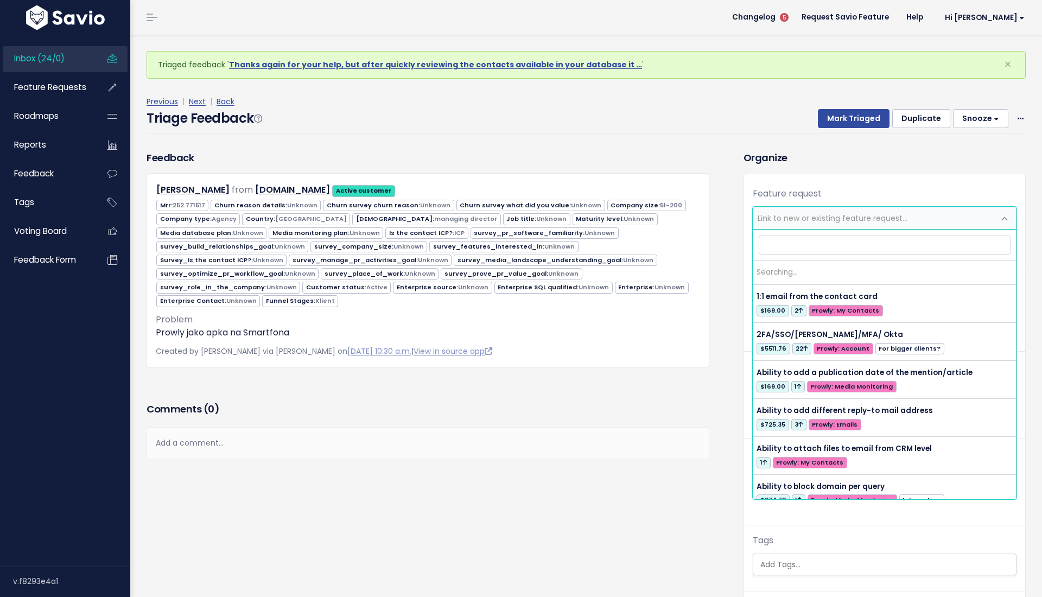
click at [816, 211] on span "Link to new or existing feature request..." at bounding box center [873, 218] width 241 height 22
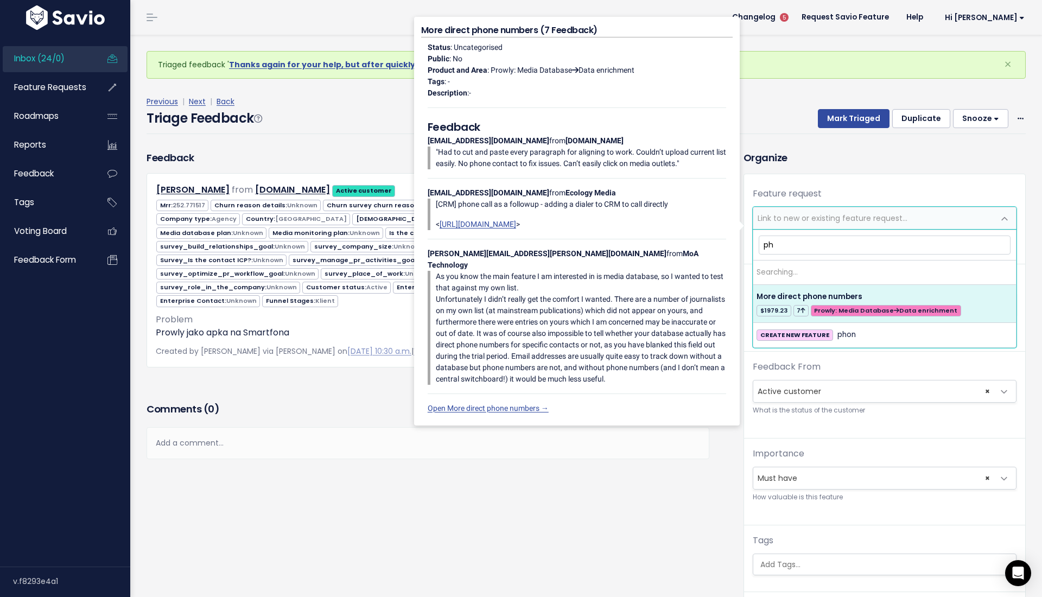
type input "p"
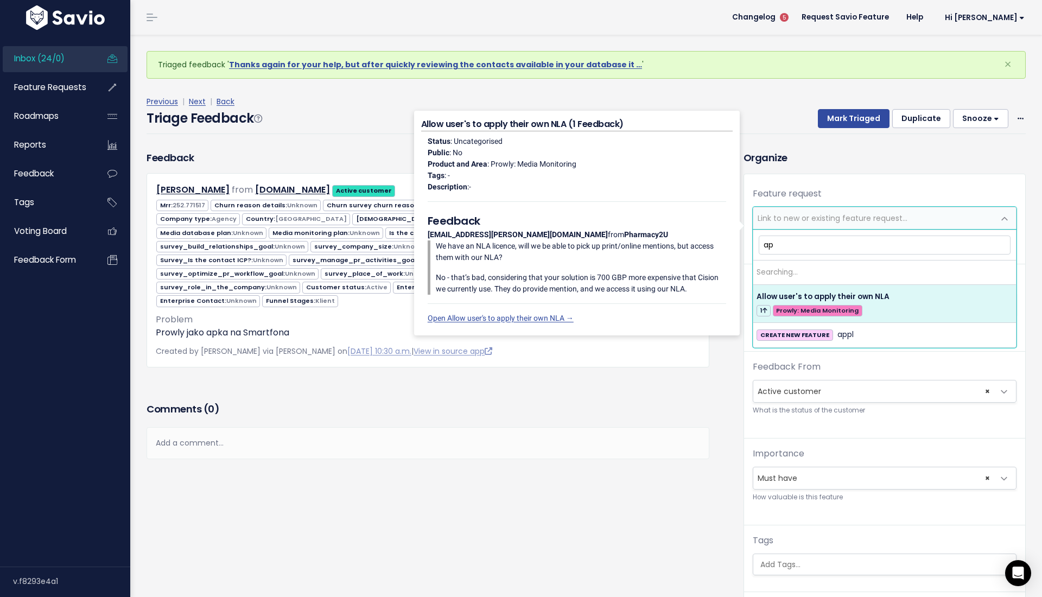
type input "a"
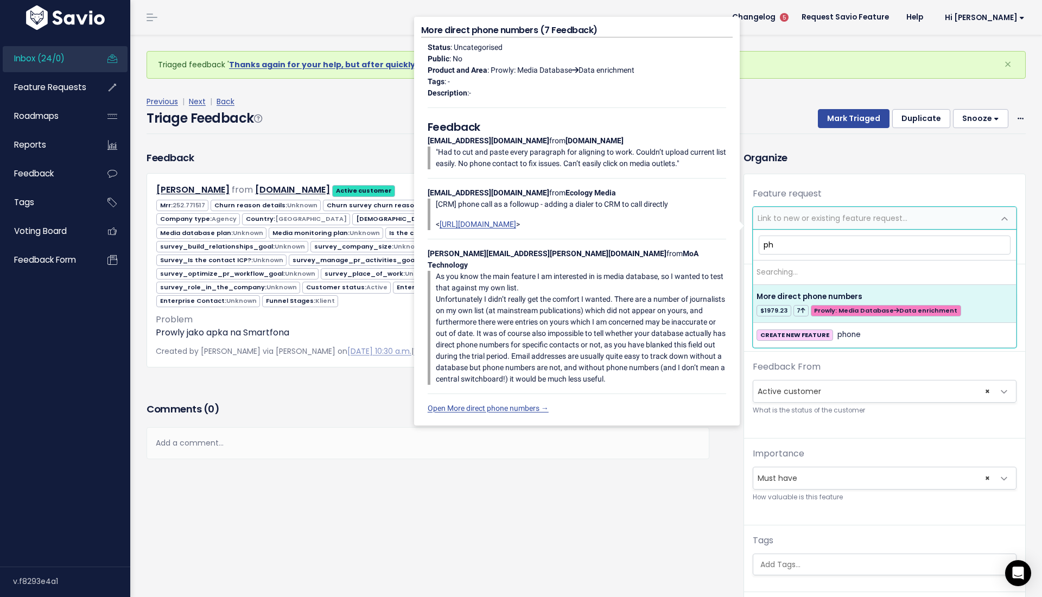
type input "p"
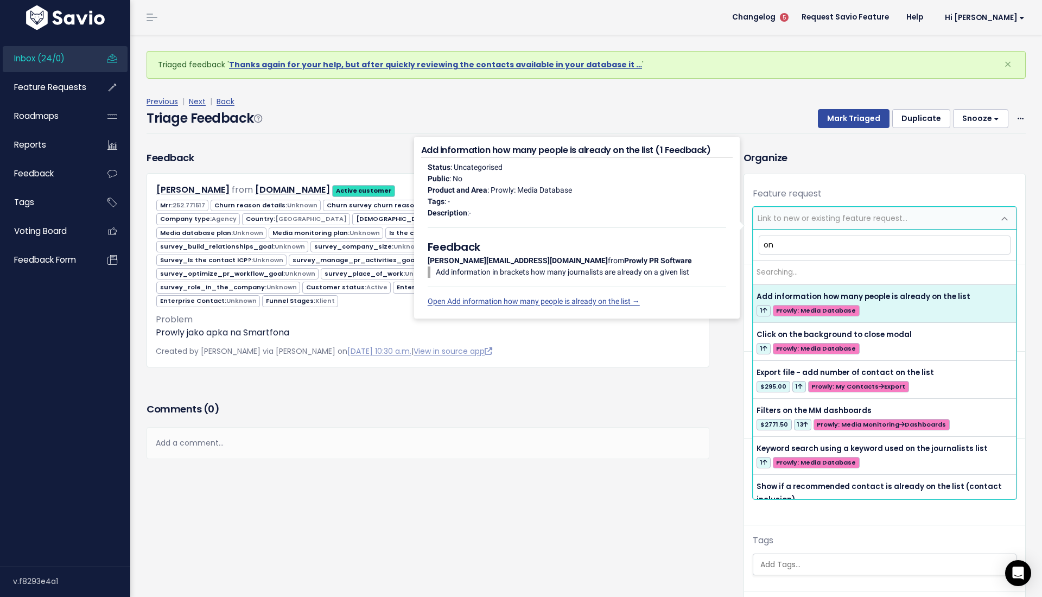
type input "o"
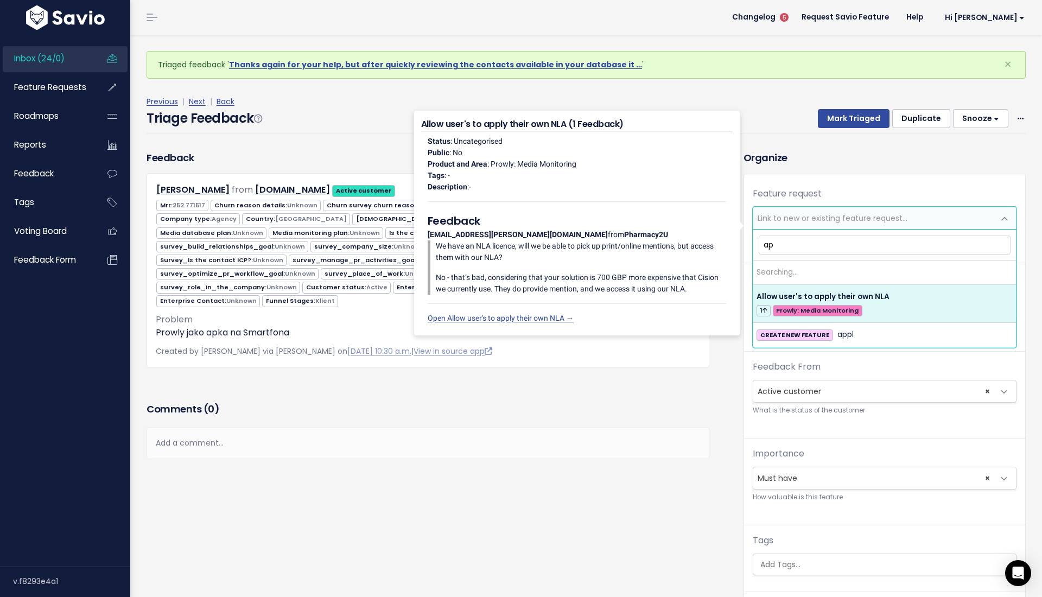
type input "a"
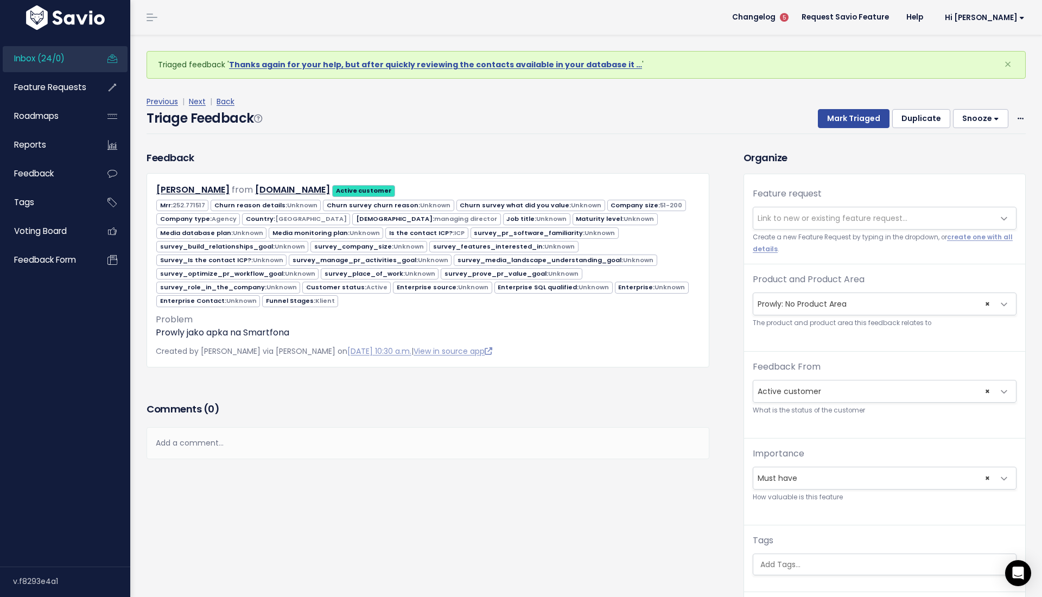
click at [426, 490] on div "Feedback Agnieszka Burzyńska from nazwa.pl Active customer" at bounding box center [436, 407] width 597 height 515
click at [197, 98] on link "Next" at bounding box center [197, 101] width 17 height 11
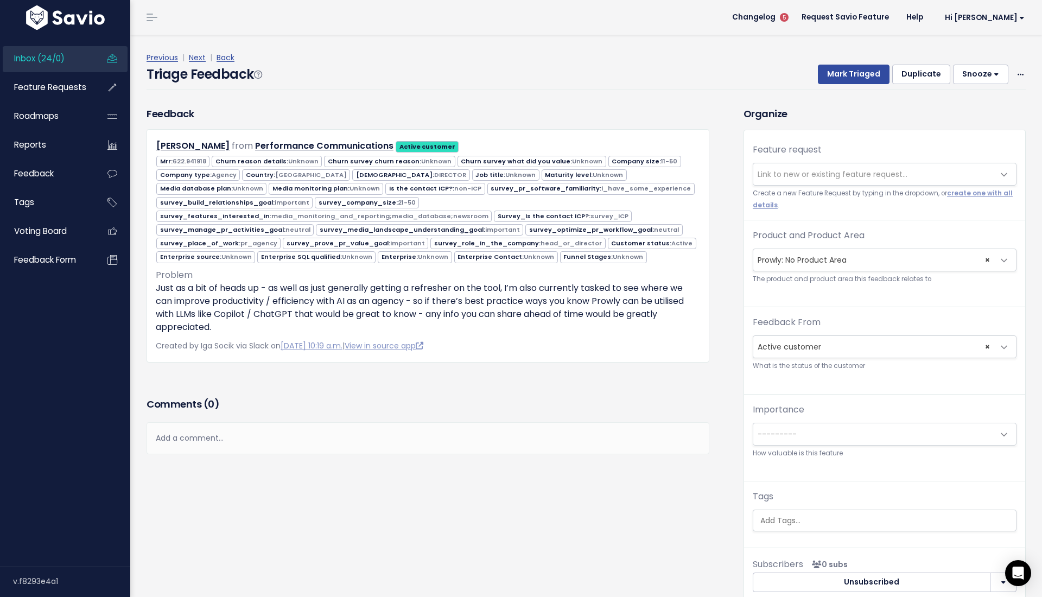
click at [187, 55] on div "Previous | Next | Back" at bounding box center [586, 58] width 879 height 14
click at [195, 57] on link "Next" at bounding box center [197, 57] width 17 height 11
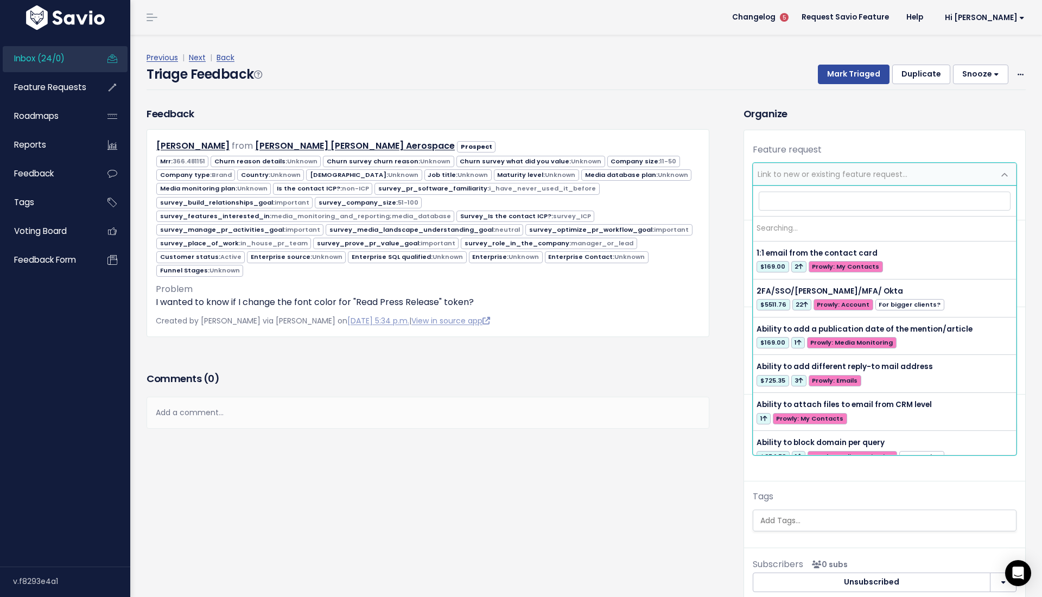
click at [829, 167] on span "Link to new or existing feature request..." at bounding box center [873, 174] width 241 height 22
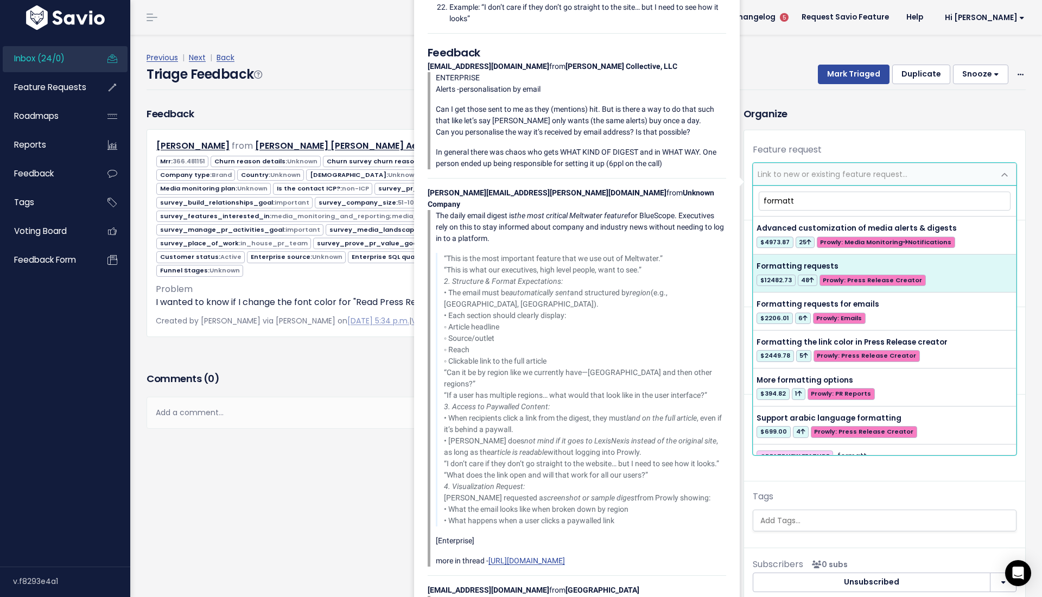
type input "formatt"
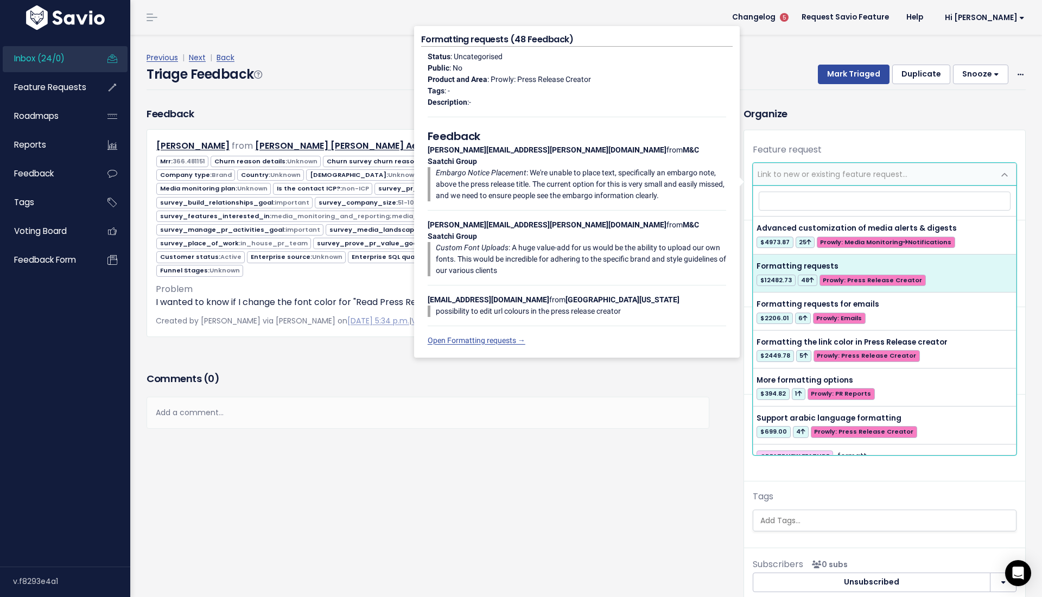
select select "28630"
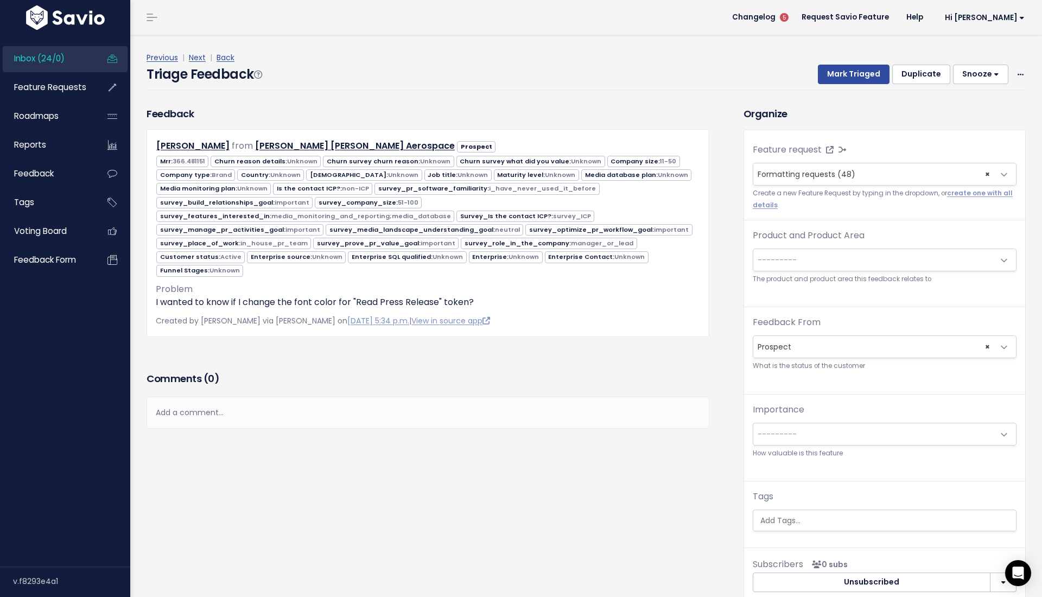
click at [851, 285] on small "The product and product area this feedback relates to" at bounding box center [885, 279] width 264 height 11
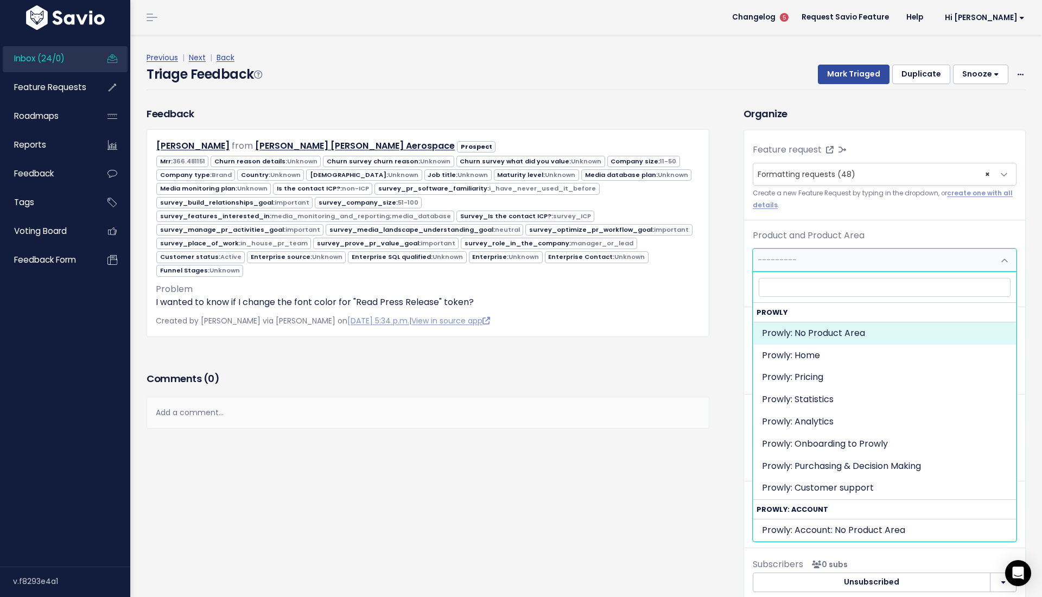
click at [843, 263] on span "---------" at bounding box center [873, 260] width 241 height 22
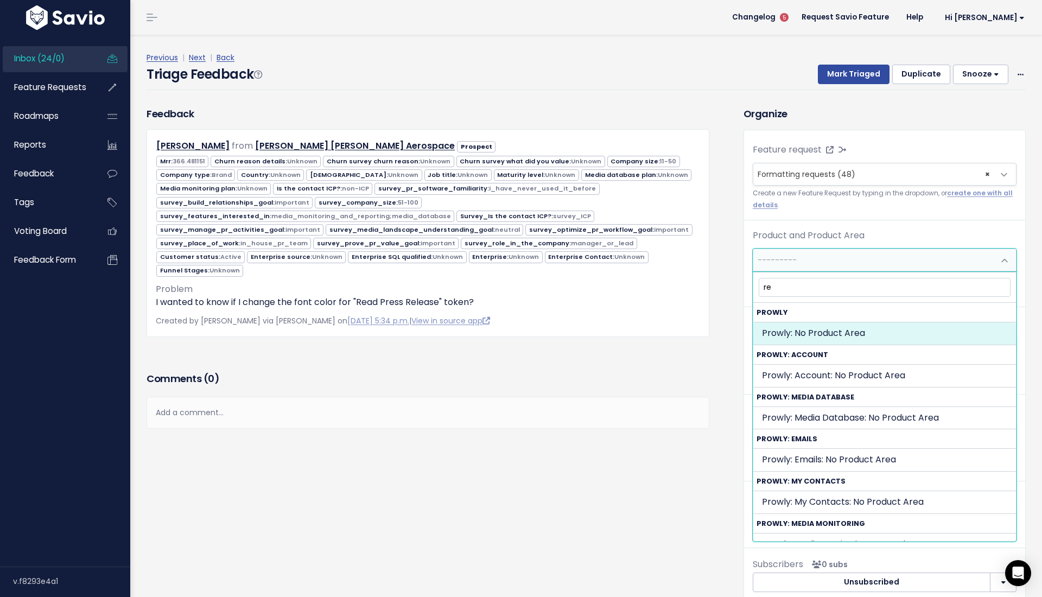
type input "rel"
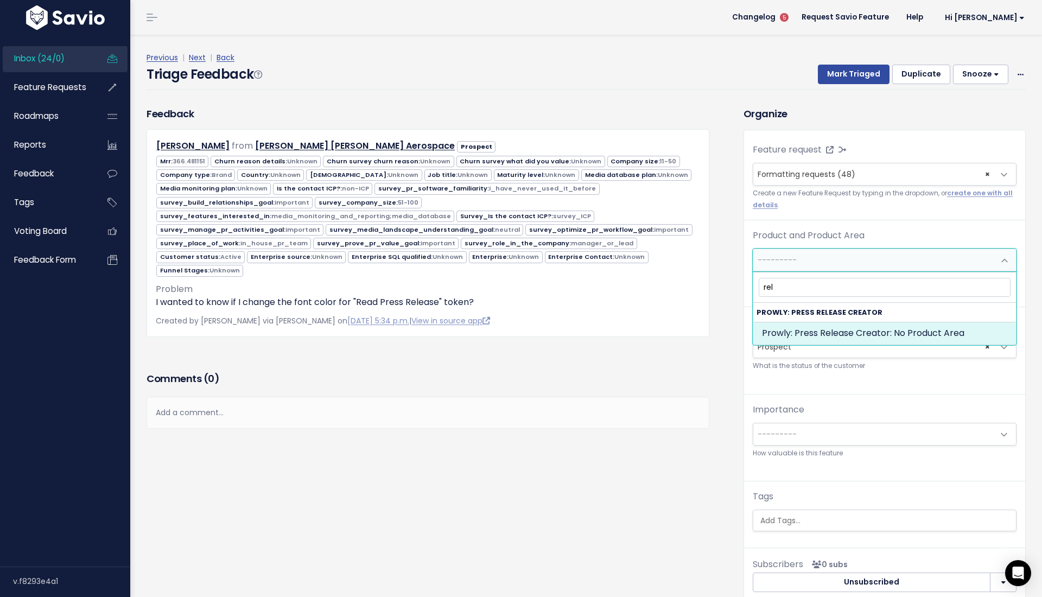
select select "PRESS_RELEASE_CREATOR:"
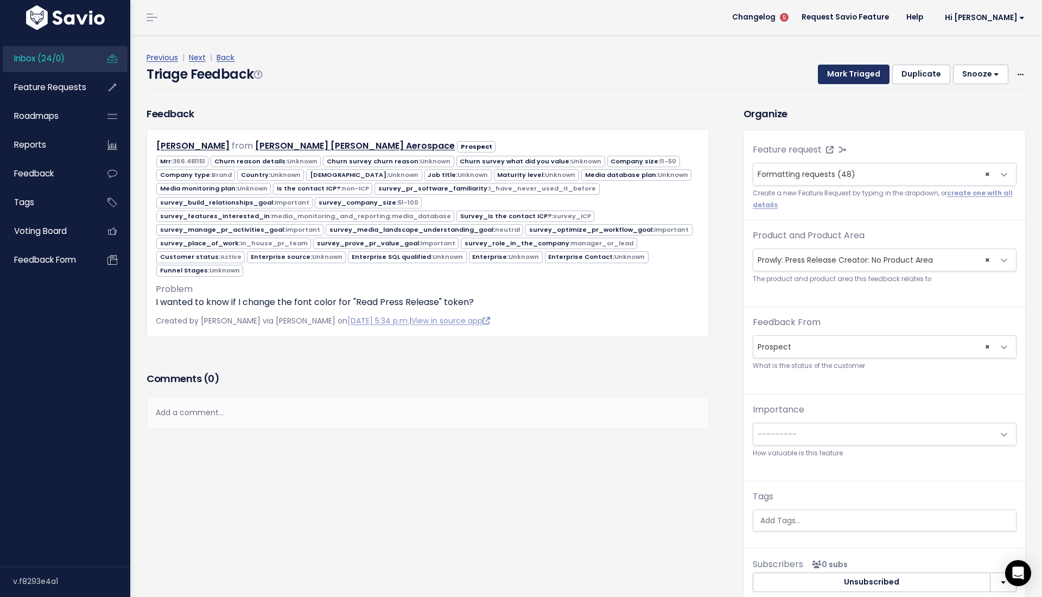
click at [851, 73] on button "Mark Triaged" at bounding box center [854, 75] width 72 height 20
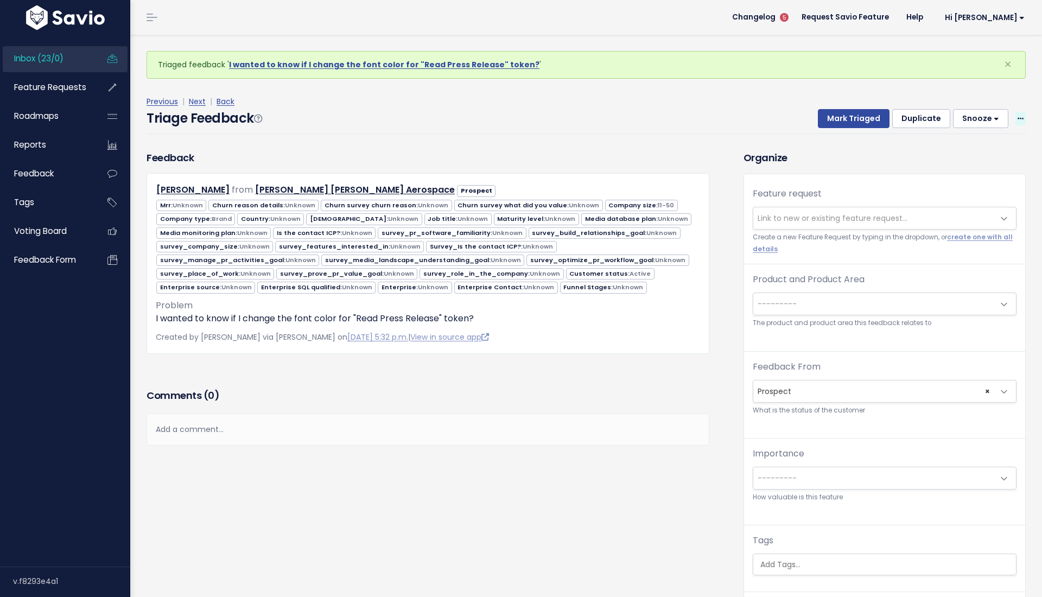
click at [1023, 116] on span at bounding box center [1021, 119] width 10 height 14
click at [968, 170] on link "Delete" at bounding box center [978, 168] width 78 height 21
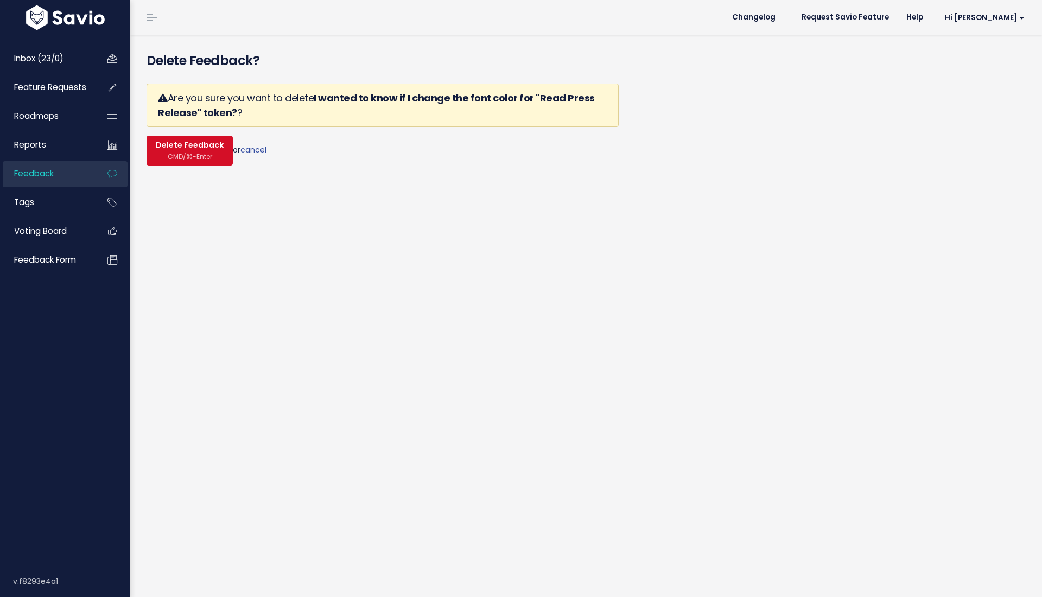
click at [212, 141] on span "Delete Feedback" at bounding box center [190, 146] width 68 height 10
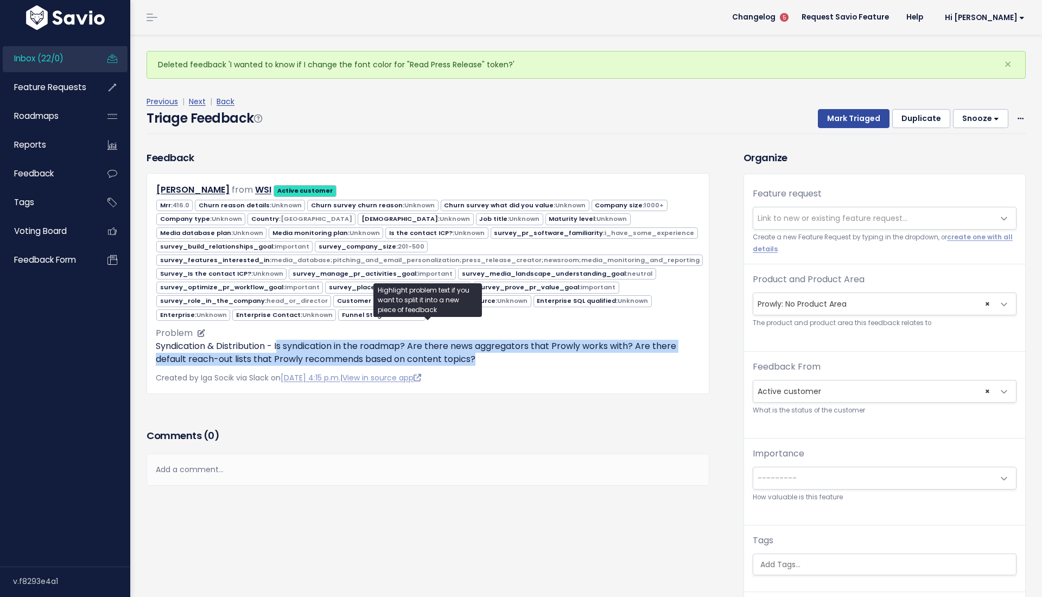
drag, startPoint x: 278, startPoint y: 340, endPoint x: 548, endPoint y: 353, distance: 270.1
click at [548, 353] on p "Syndication & Distribution - Is syndication in the roadmap? Are there news aggr…" at bounding box center [428, 353] width 544 height 26
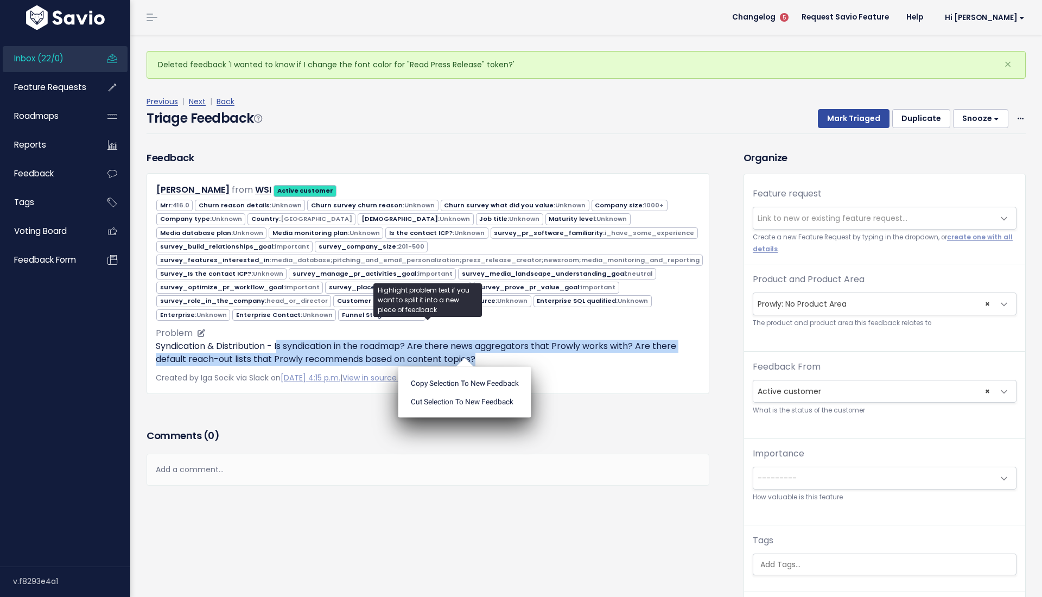
click at [548, 353] on p "Syndication & Distribution - Is syndication in the roadmap? Are there news aggr…" at bounding box center [428, 353] width 544 height 26
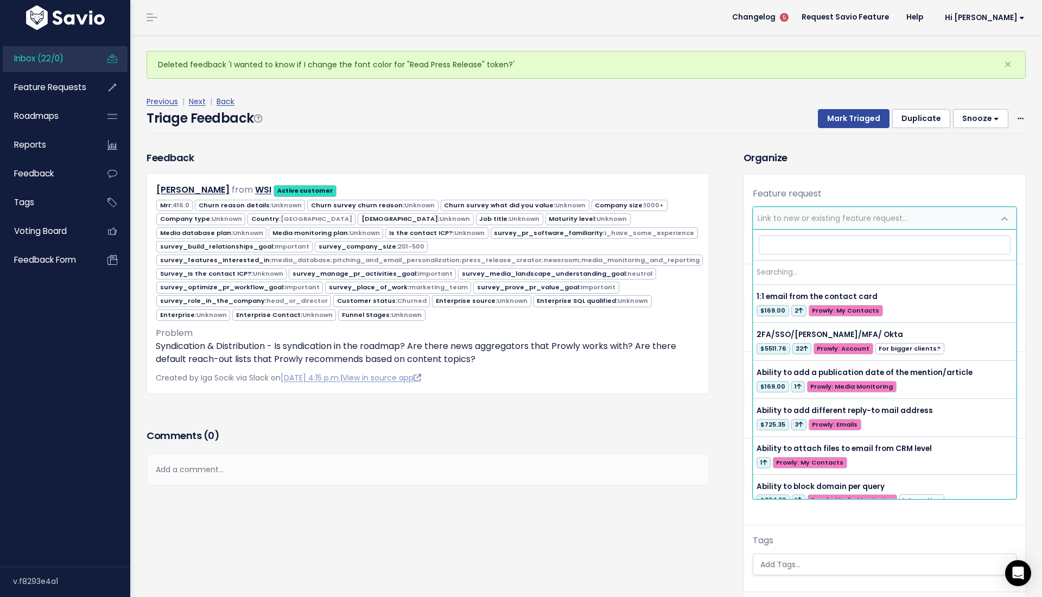
click at [783, 219] on span "Link to new or existing feature request..." at bounding box center [833, 218] width 150 height 11
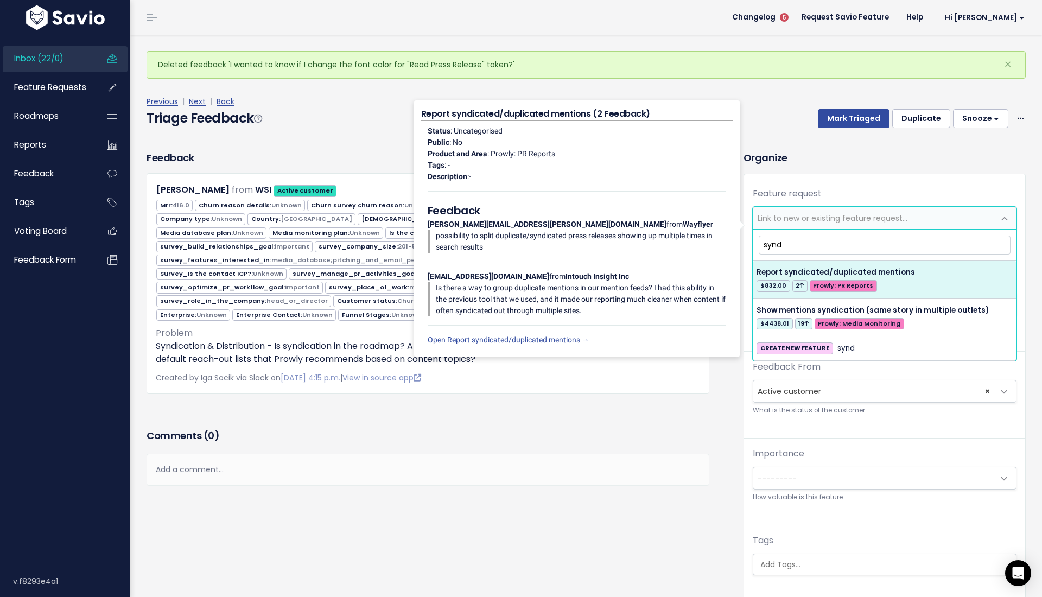
type input "synd"
select select "56585"
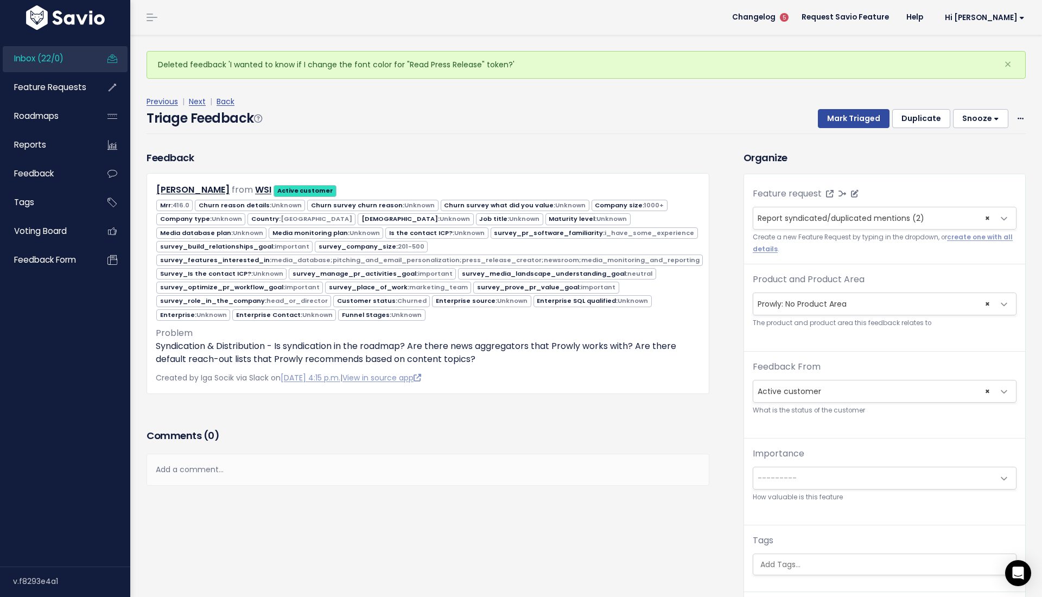
click at [791, 221] on span "Report syndicated/duplicated mentions (2)" at bounding box center [841, 218] width 167 height 11
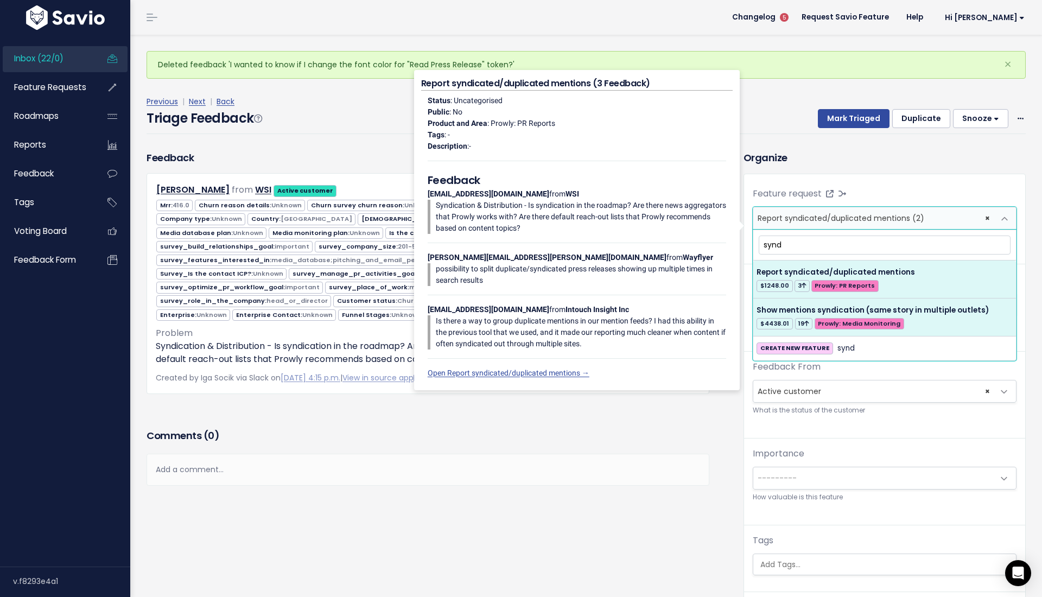
type input "synd"
select select "54002"
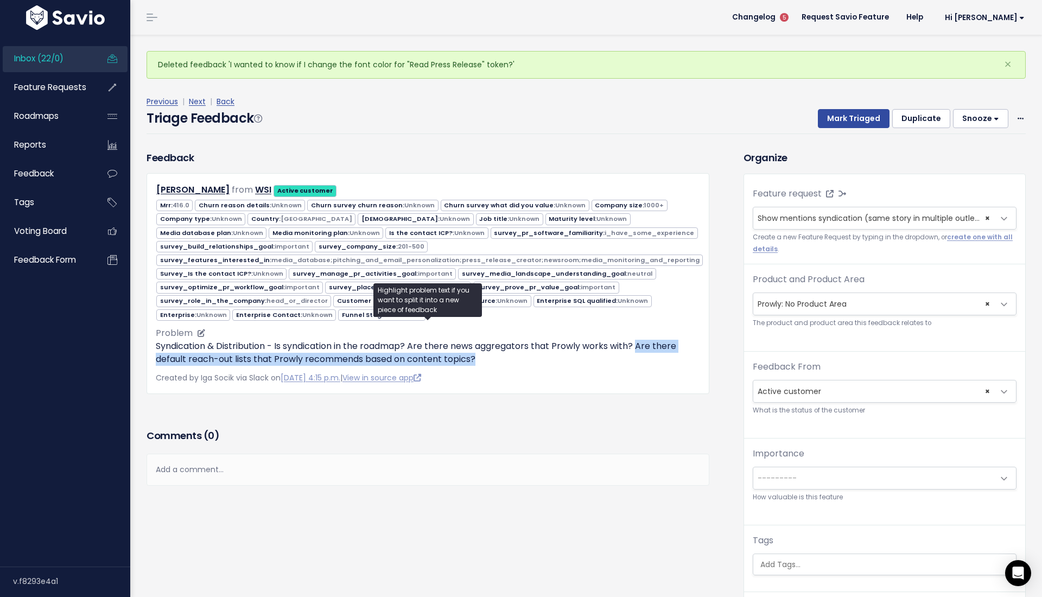
drag, startPoint x: 586, startPoint y: 355, endPoint x: 641, endPoint y: 337, distance: 57.9
click at [641, 340] on p "Syndication & Distribution - Is syndication in the roadmap? Are there news aggr…" at bounding box center [428, 353] width 544 height 26
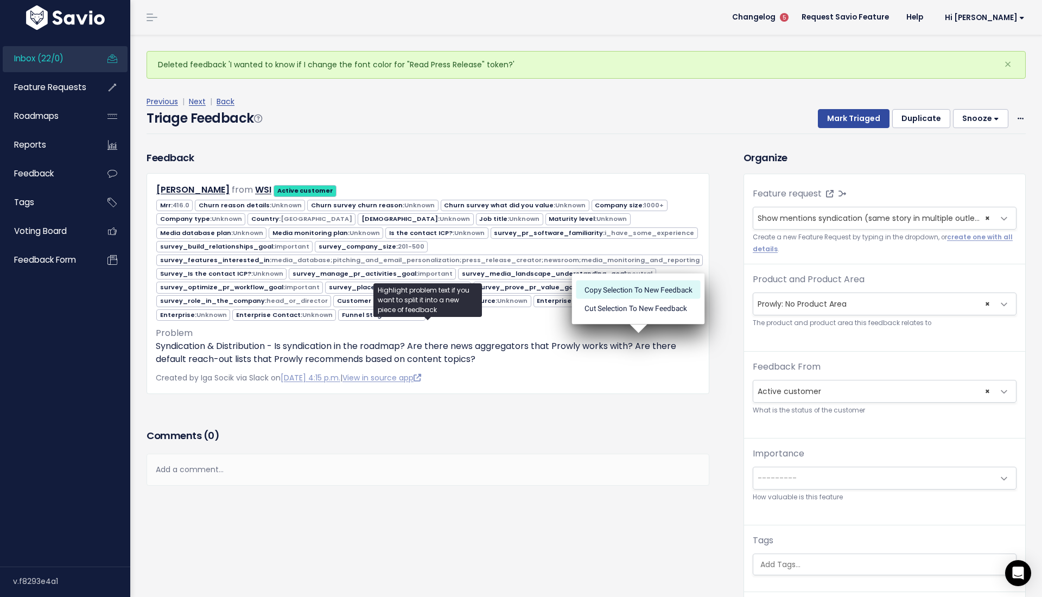
click at [585, 286] on li "Copy selection to new Feedback" at bounding box center [639, 289] width 124 height 18
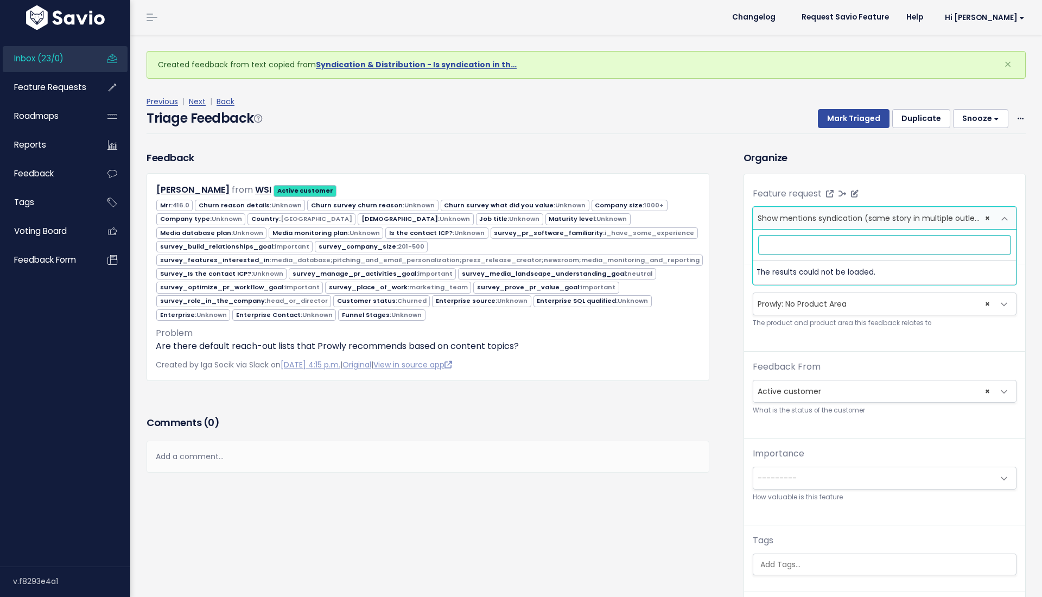
click at [787, 219] on span "Show mentions syndication (same story in multiple outlets) (21)" at bounding box center [880, 218] width 244 height 11
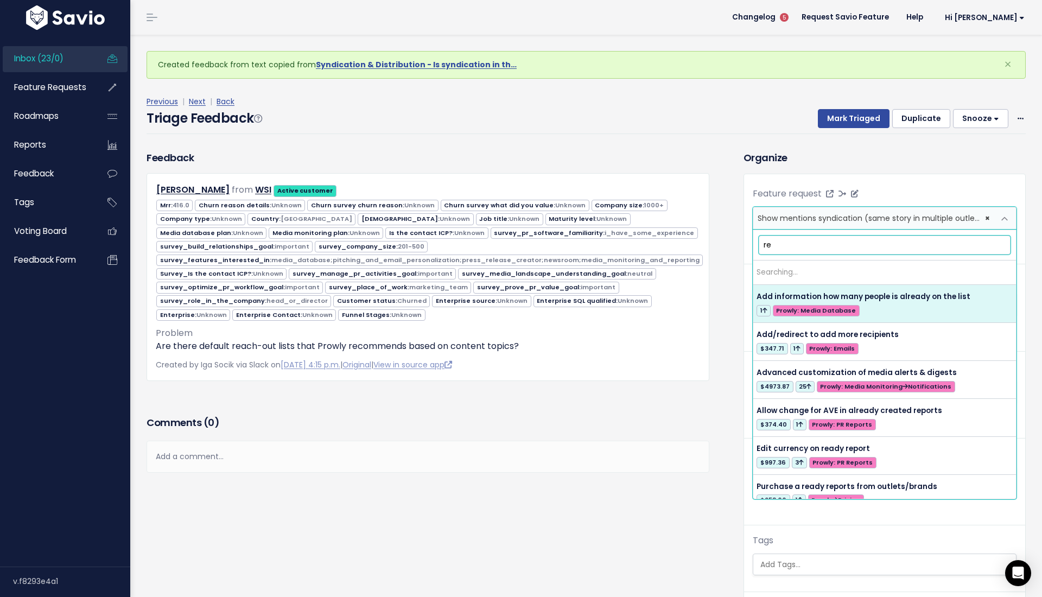
type input "r"
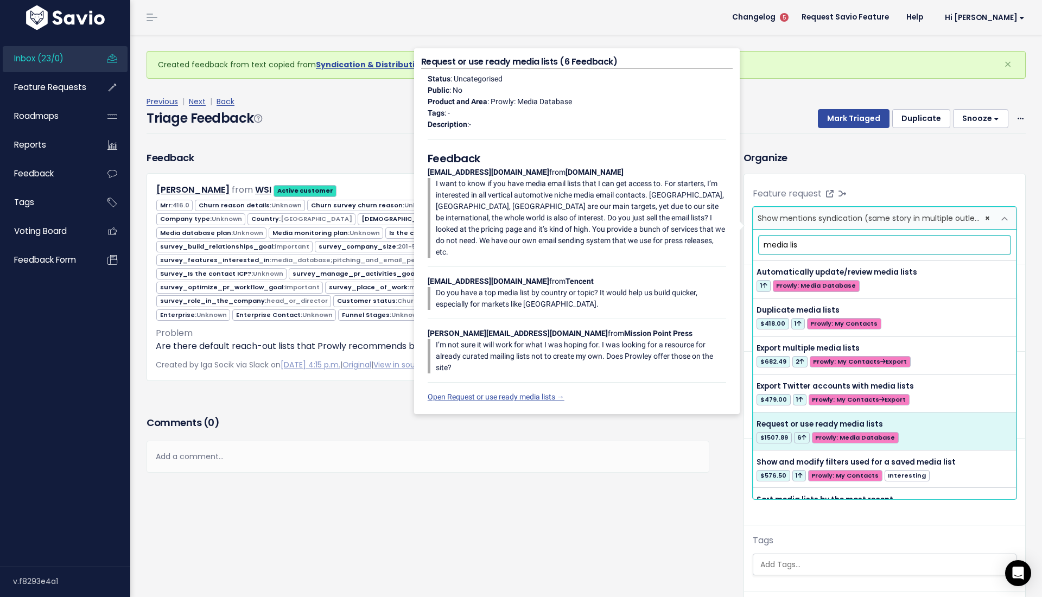
scroll to position [124, 0]
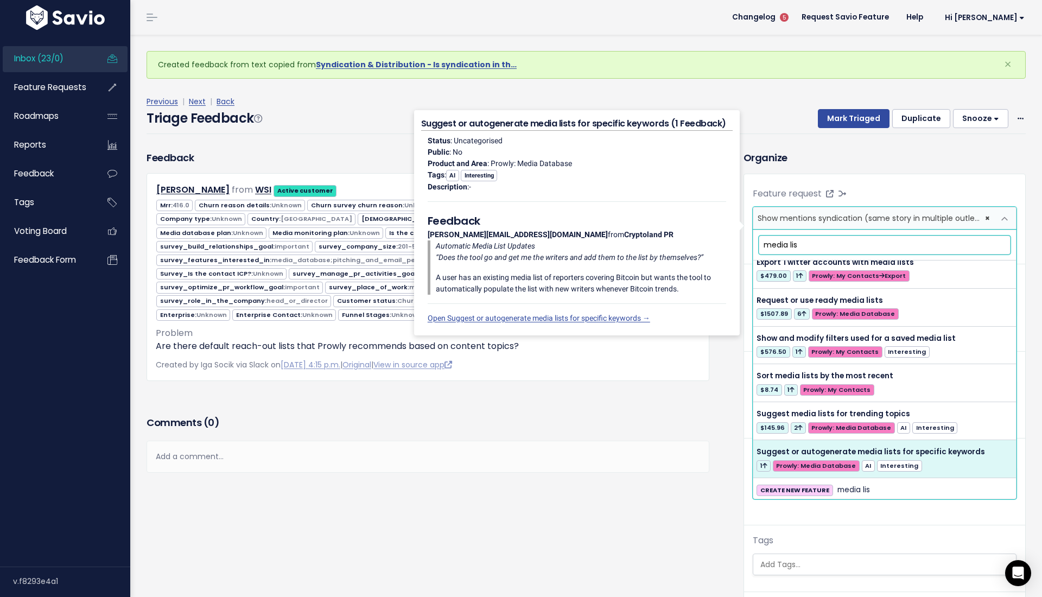
type input "media lis"
select select "54892"
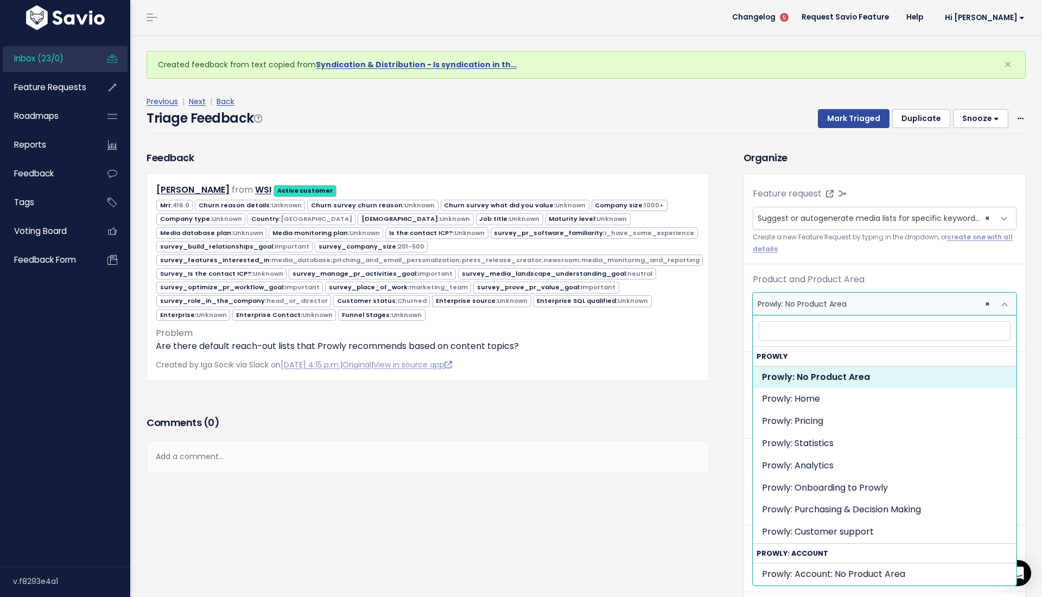
click at [812, 302] on span "× Prowly: No Product Area" at bounding box center [873, 304] width 241 height 22
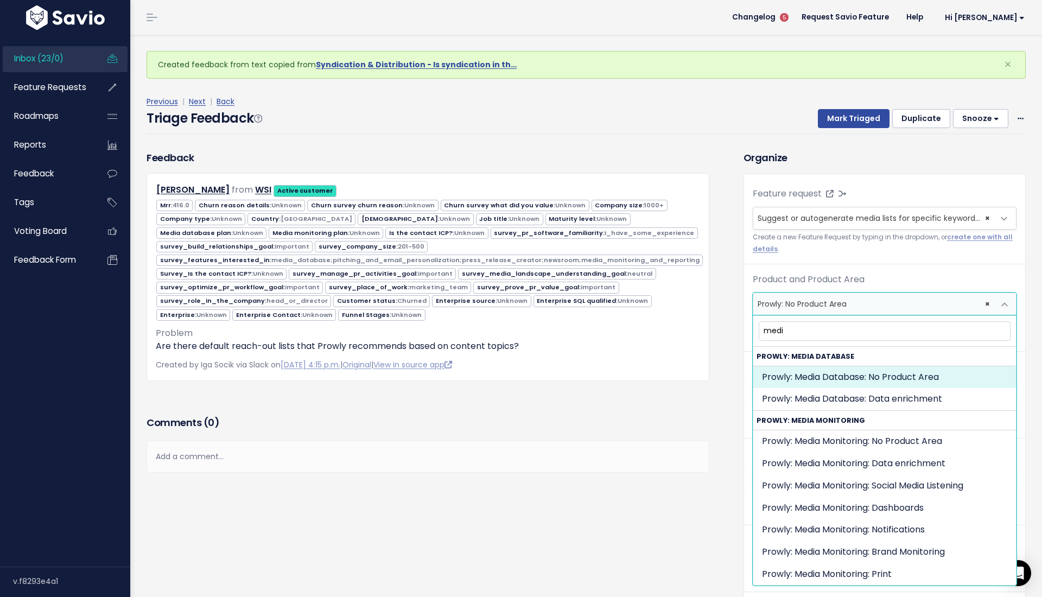
type input "medi"
select select "MEDIA_DATABASE:"
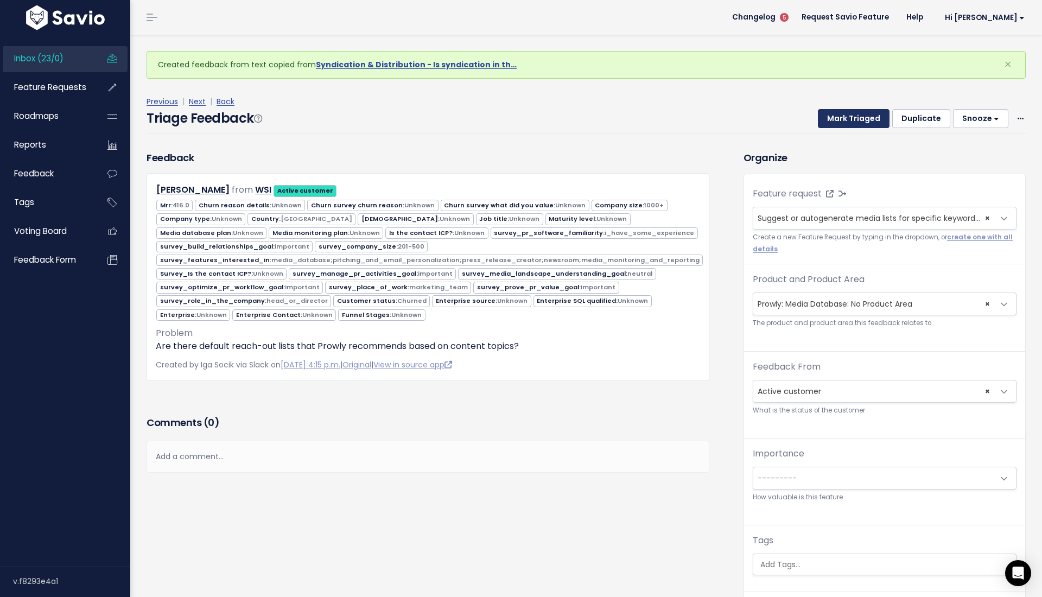
click at [848, 111] on button "Mark Triaged" at bounding box center [854, 119] width 72 height 20
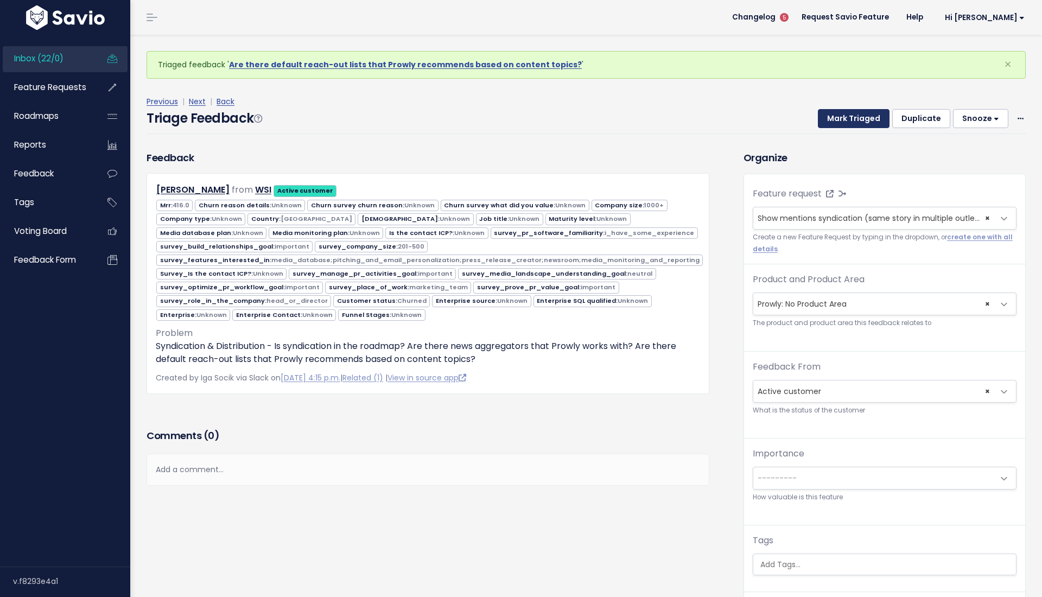
click at [844, 112] on button "Mark Triaged" at bounding box center [854, 119] width 72 height 20
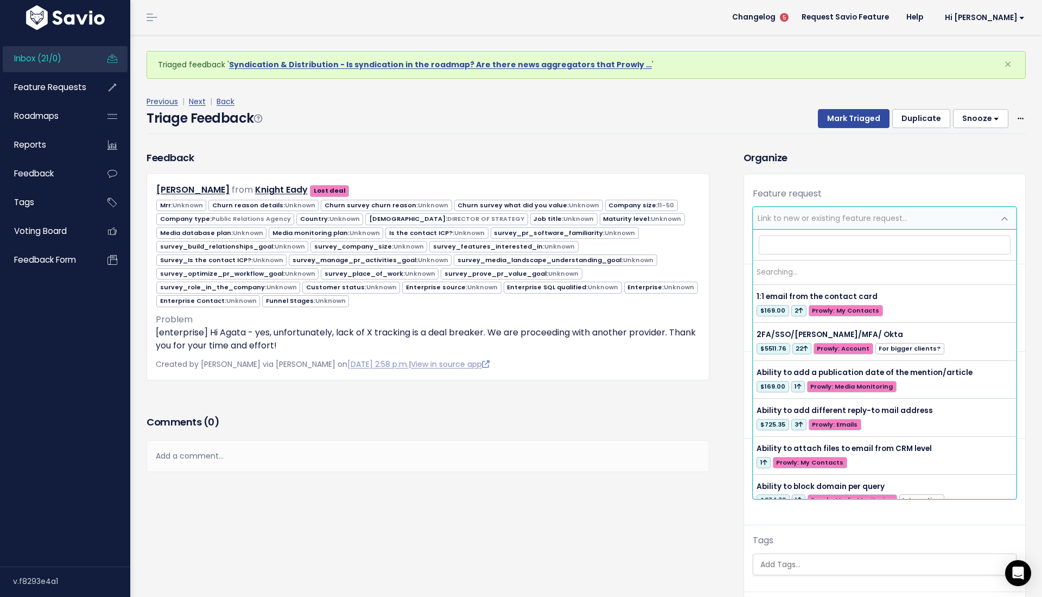
click at [801, 207] on span "Link to new or existing feature request..." at bounding box center [885, 218] width 264 height 23
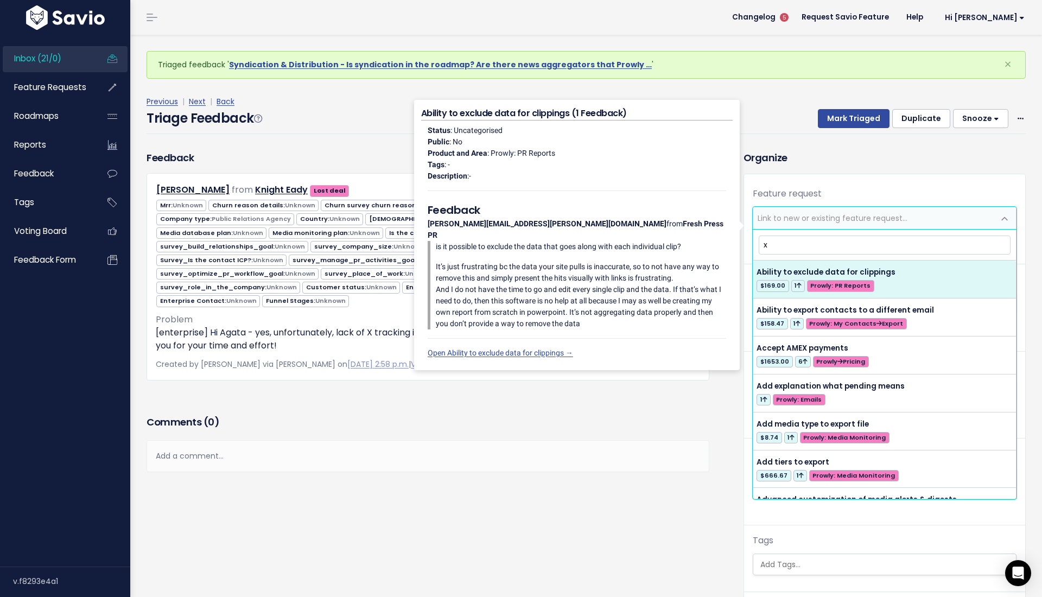
type input "x"
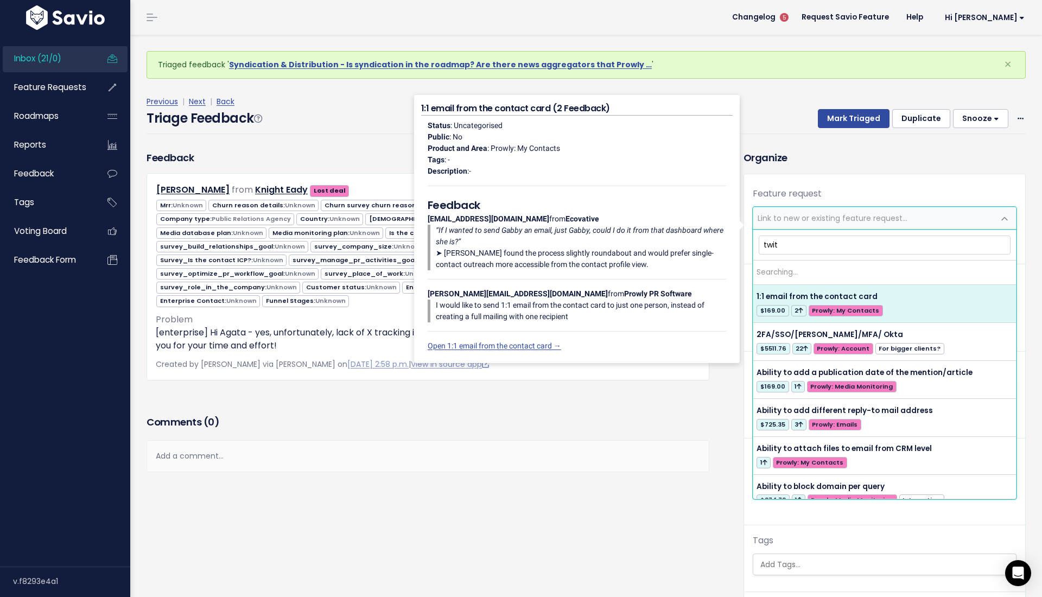
type input "twitt"
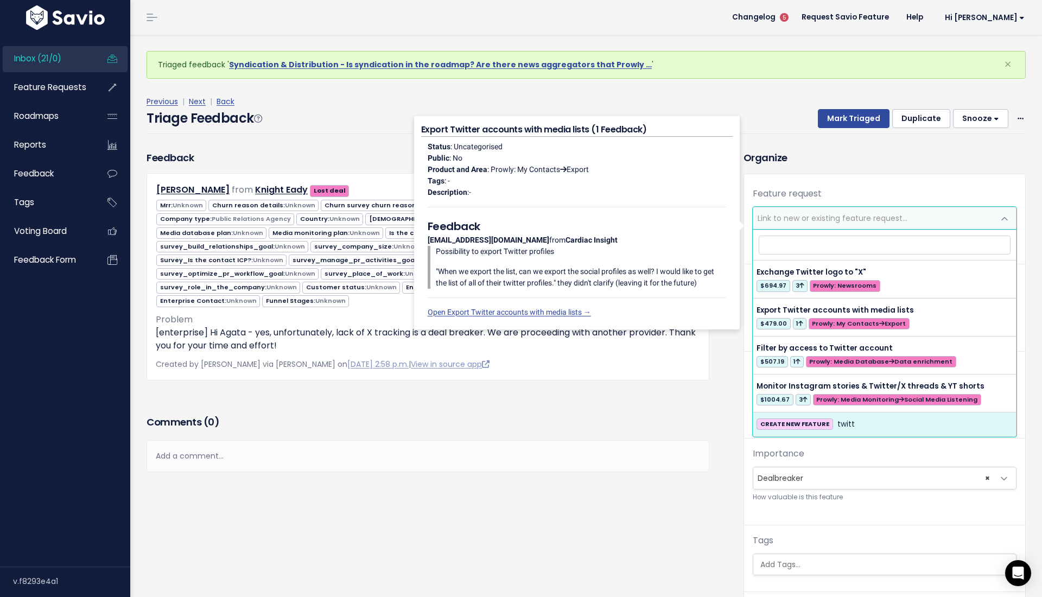
click at [701, 536] on div "Feedback Masoud Torabinejad from Knight Eady Lost deal 11-50" at bounding box center [436, 407] width 597 height 515
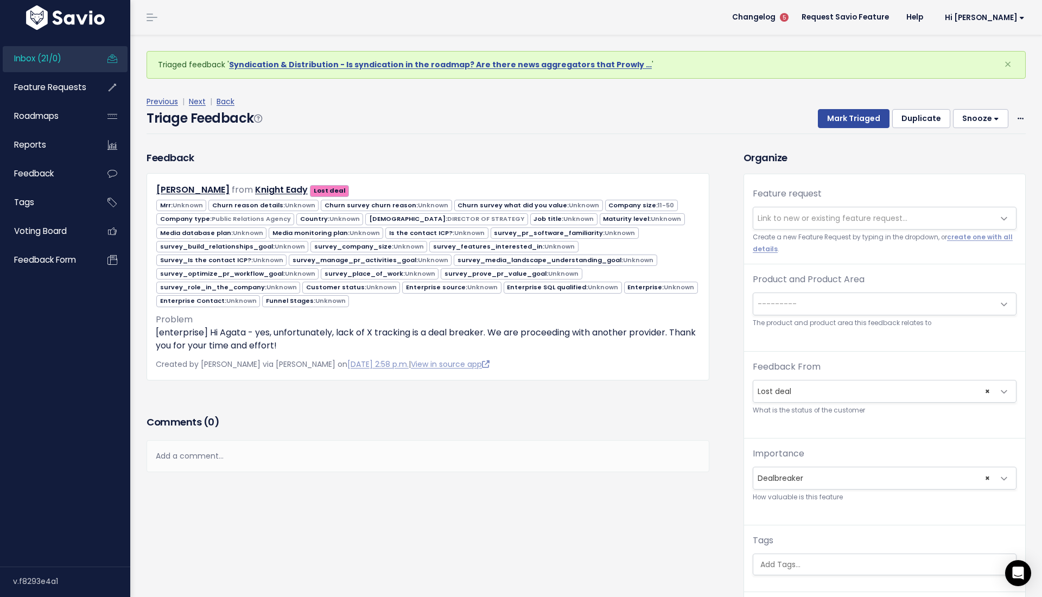
click at [813, 304] on span "---------" at bounding box center [873, 304] width 241 height 22
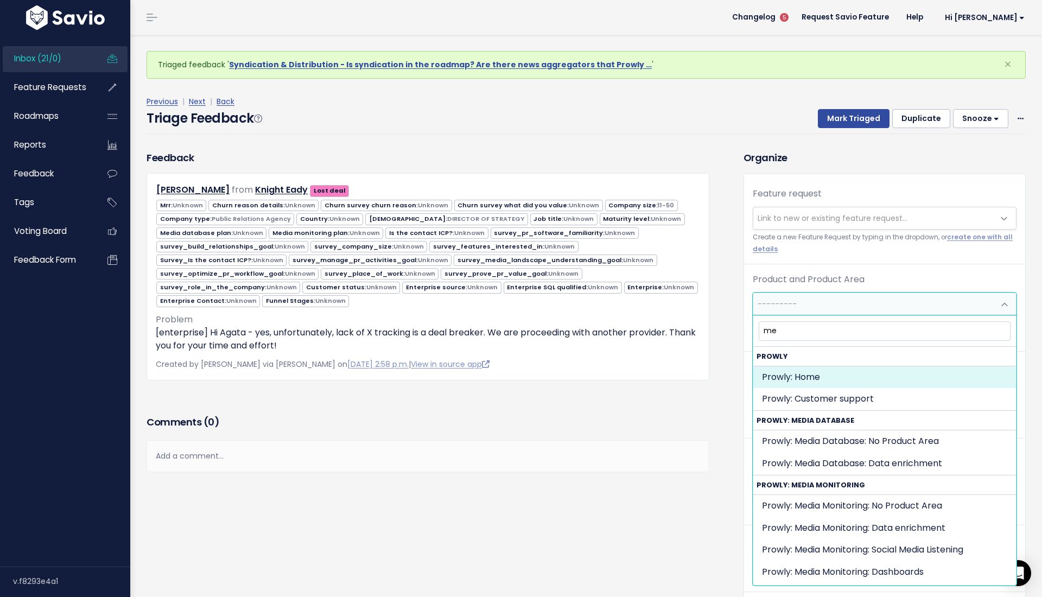
type input "med"
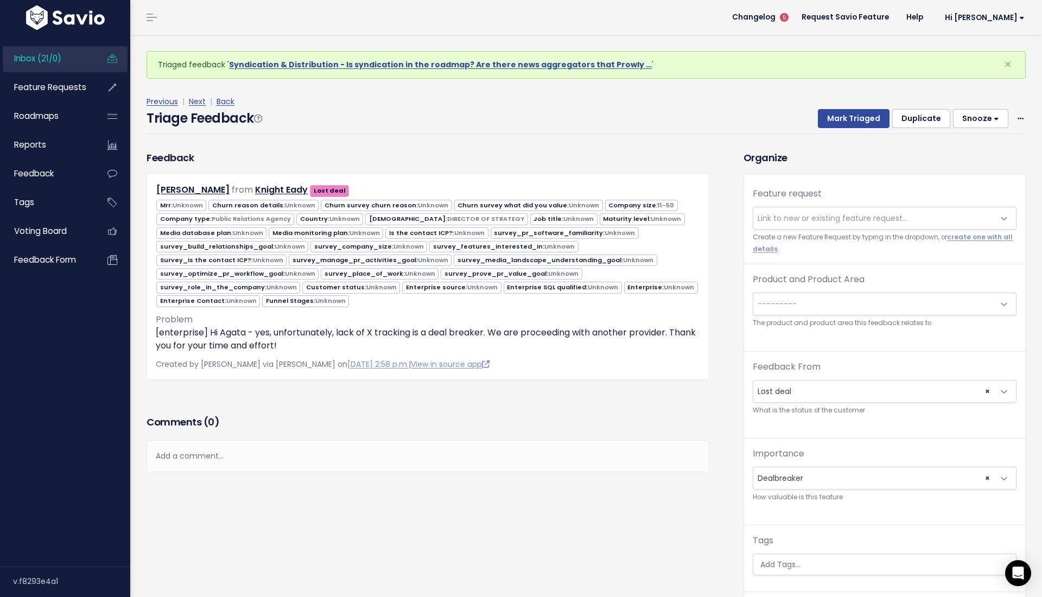
click at [637, 440] on div "Add a comment..." at bounding box center [428, 456] width 563 height 32
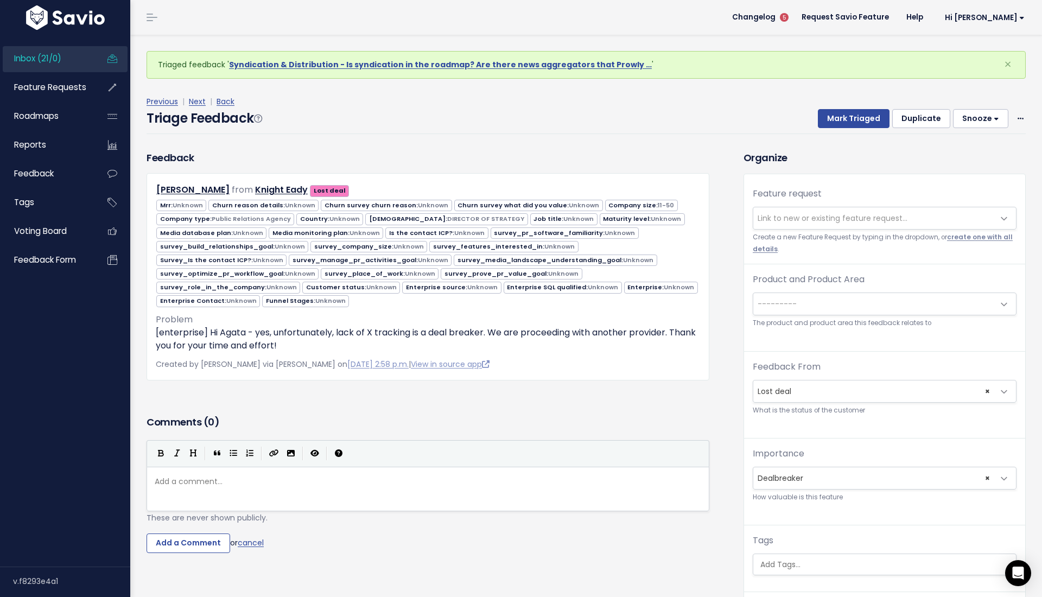
click at [966, 239] on link "create one with all details" at bounding box center [883, 243] width 260 height 20
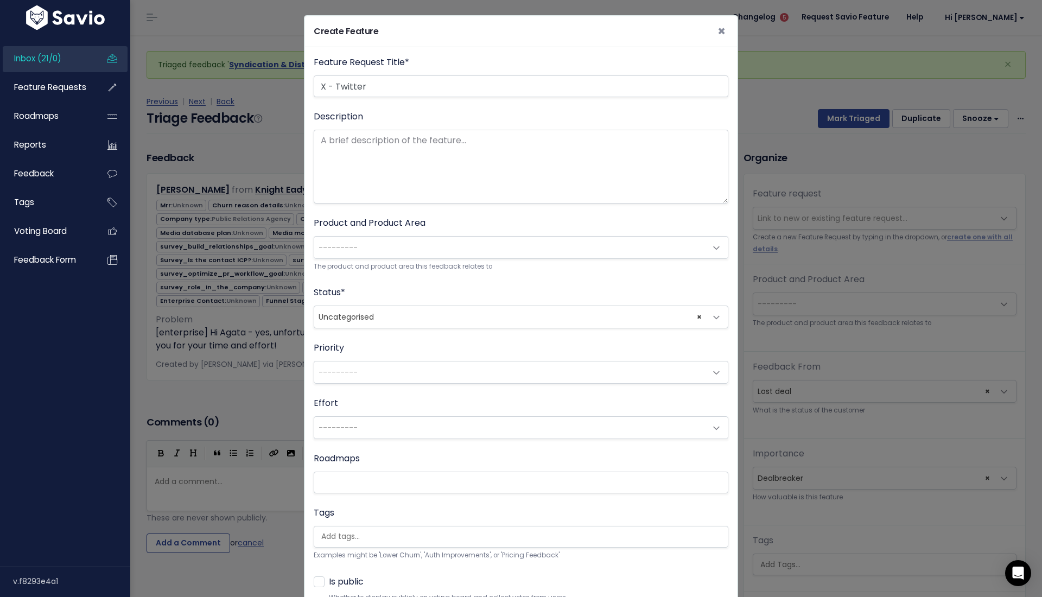
type input "X - Twitter"
click at [438, 243] on span "---------" at bounding box center [510, 248] width 392 height 22
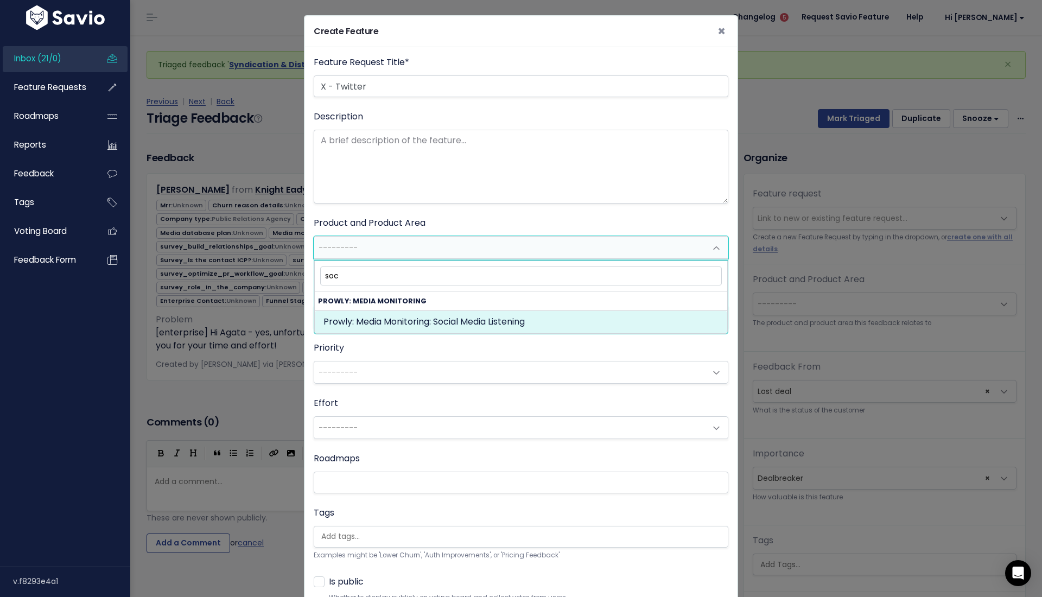
type input "soc"
select select "MEDIA_MONITORING:SOCIAL_MEDIA_LISTENING"
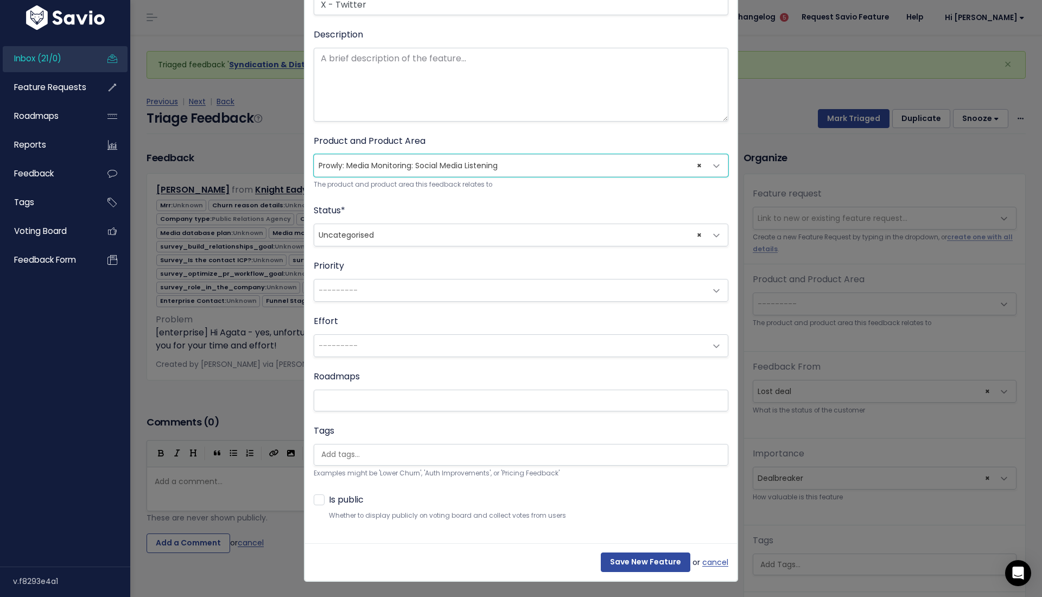
scroll to position [85, 0]
click at [626, 558] on input "Save New Feature" at bounding box center [646, 563] width 90 height 20
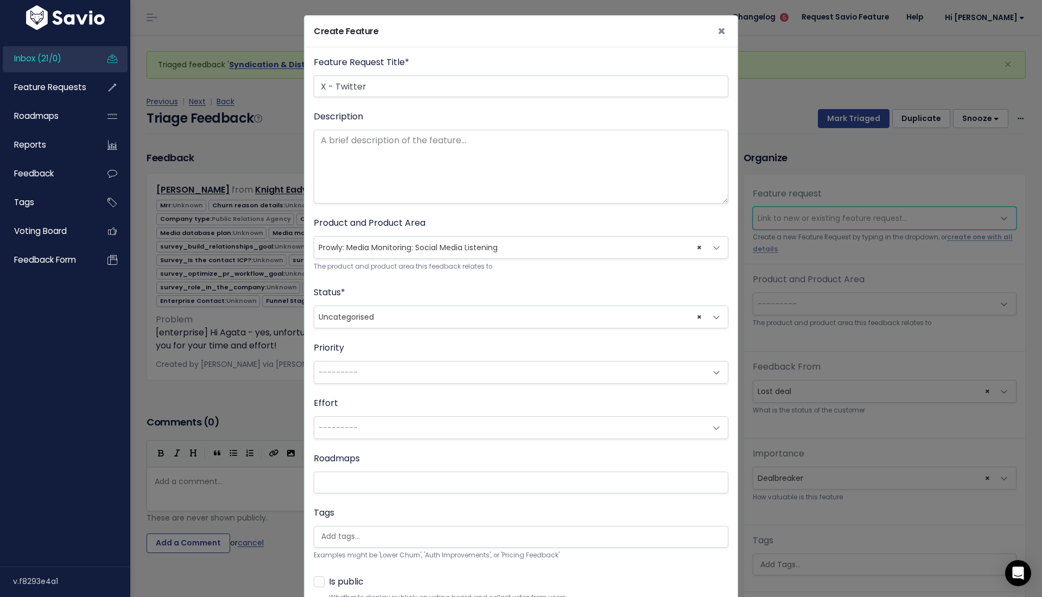
select select "64367"
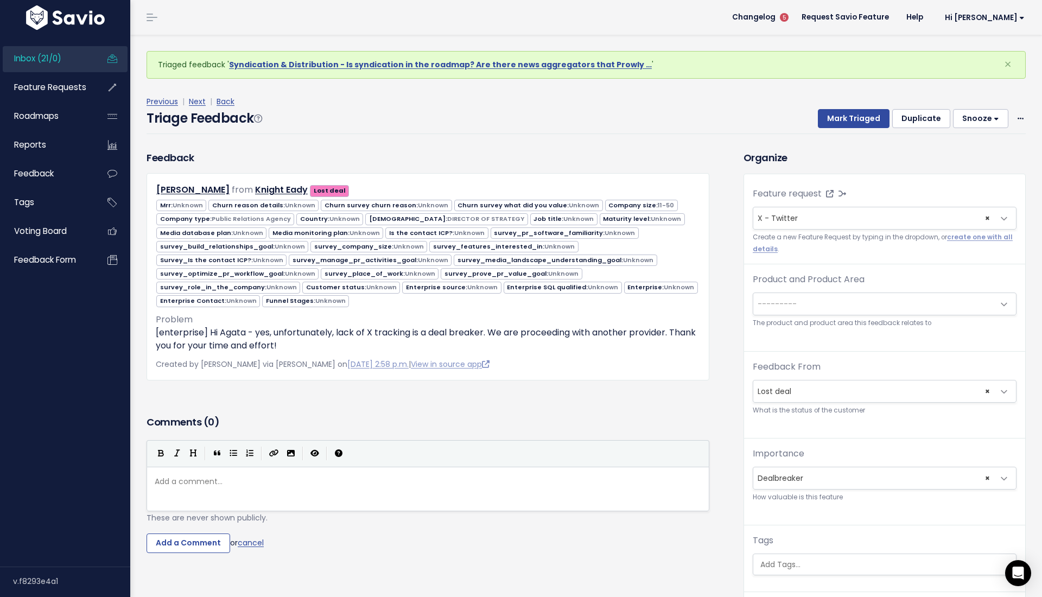
click at [827, 300] on span "---------" at bounding box center [873, 304] width 241 height 22
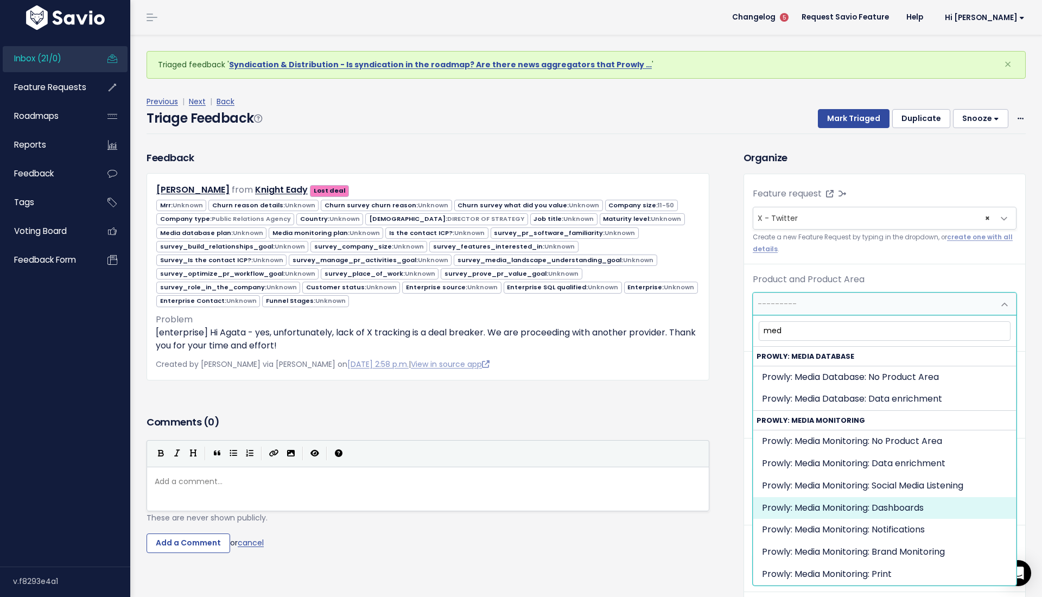
type input "med"
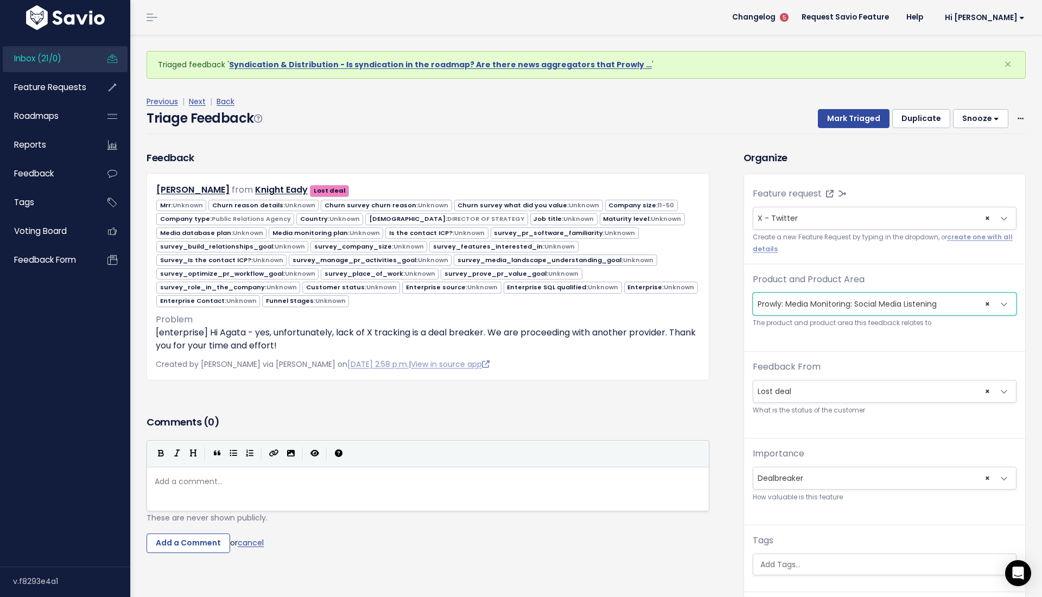
select select "MEDIA_MONITORING:SOCIAL_MEDIA_LISTENING"
click at [871, 111] on button "Mark Triaged" at bounding box center [854, 119] width 72 height 20
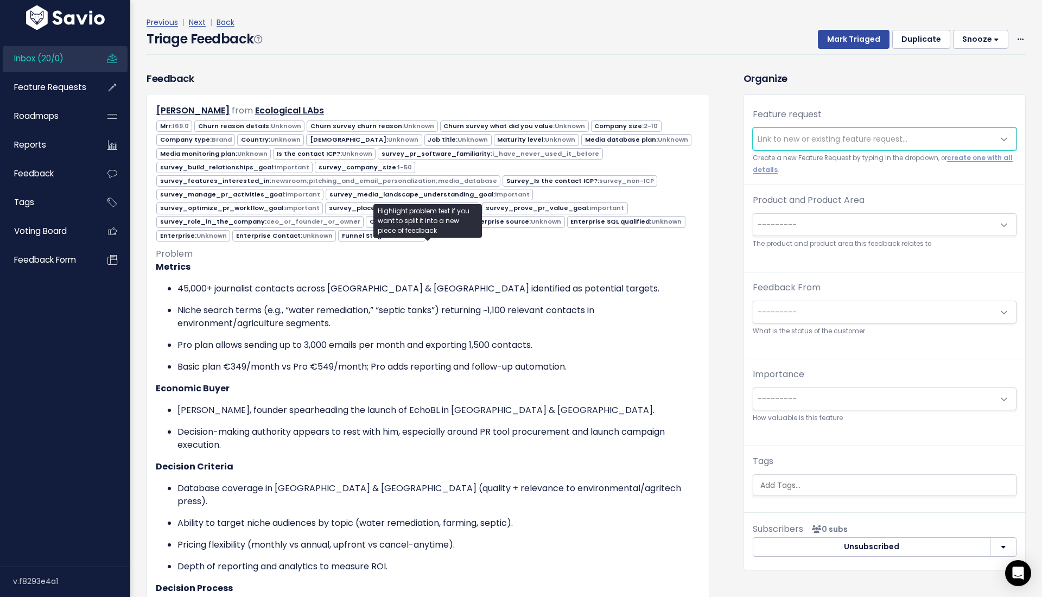
scroll to position [87, 0]
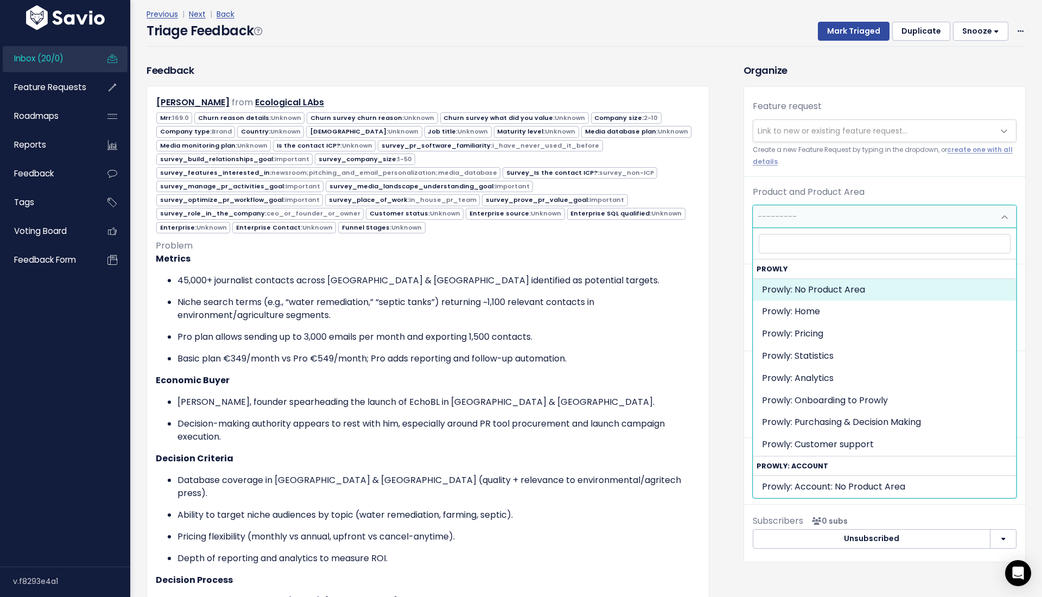
click at [853, 220] on span "---------" at bounding box center [873, 217] width 241 height 22
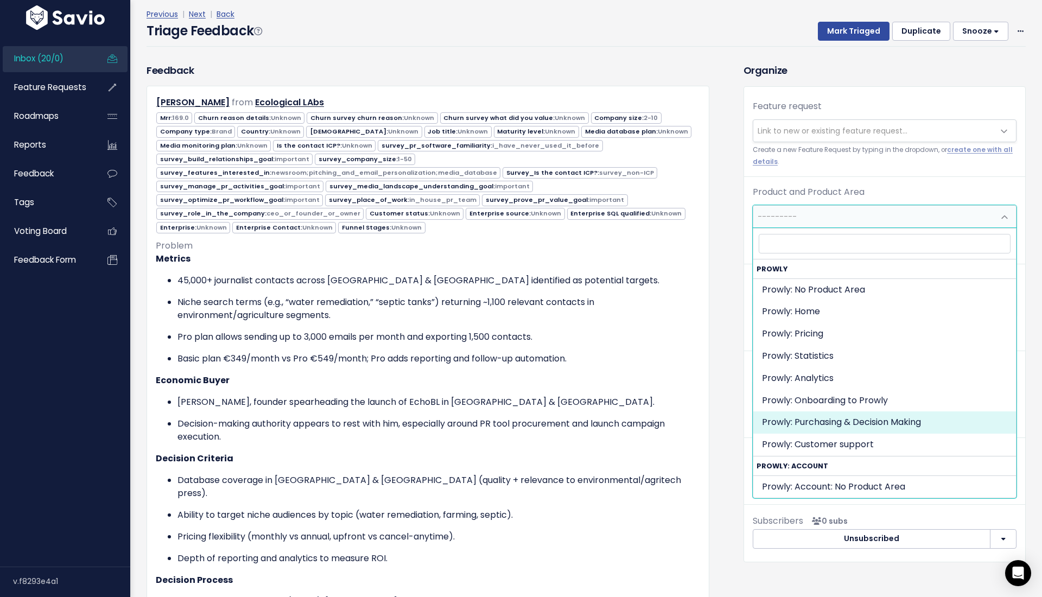
select select "MAIN:PURCHASING_PROCESS"
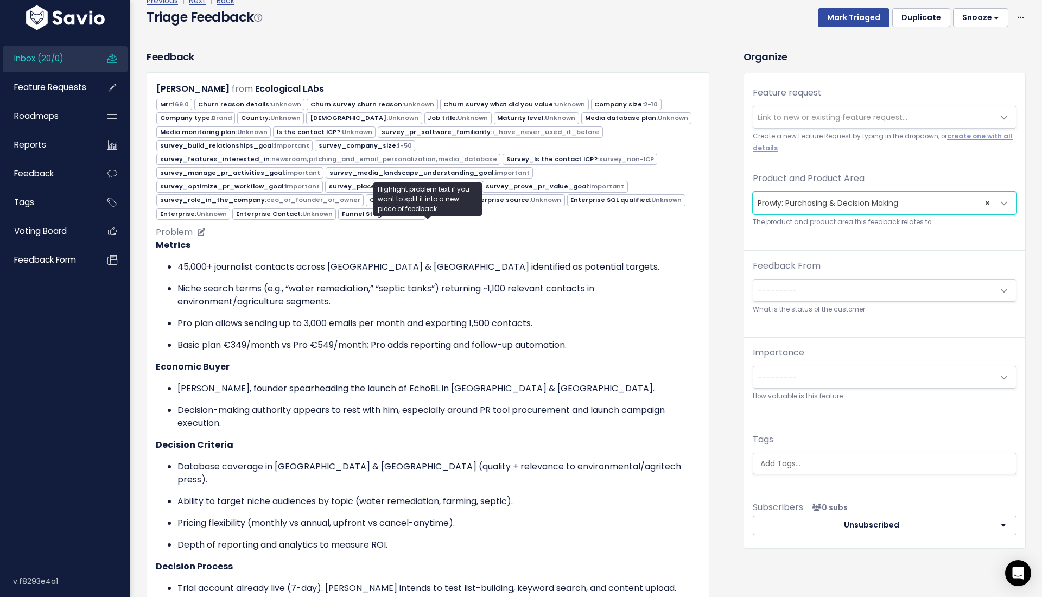
scroll to position [104, 0]
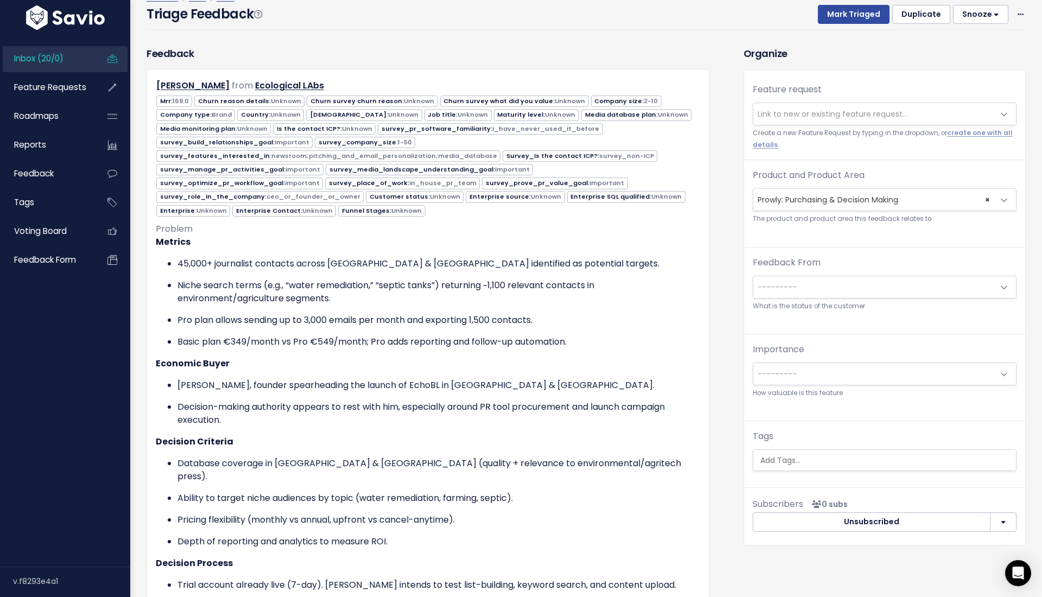
click at [845, 262] on div "Feedback From --------- Active customer Churned customer Internal user Lost dea…" at bounding box center [885, 284] width 264 height 56
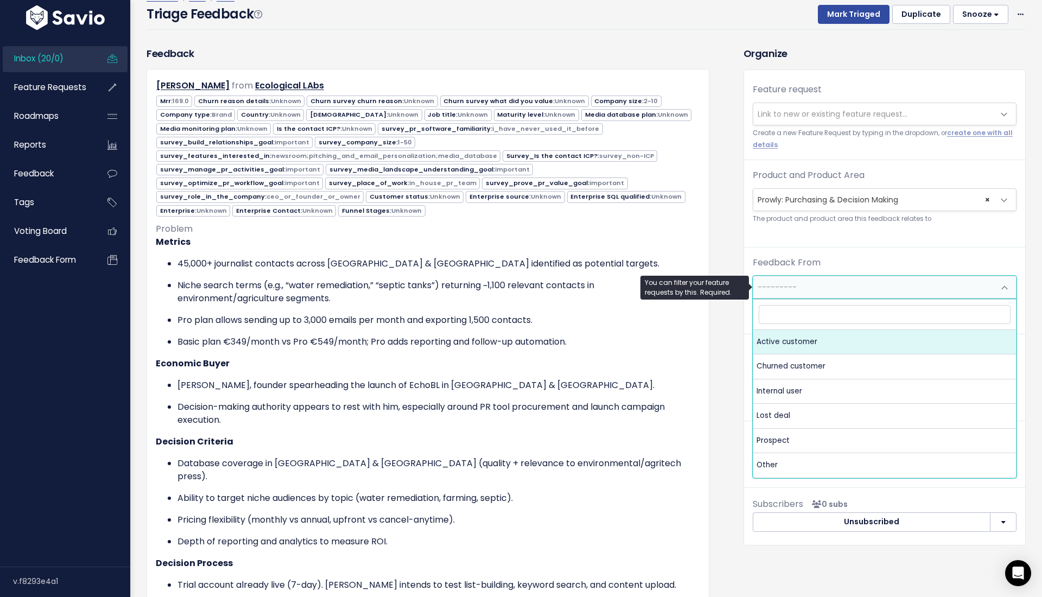
click at [843, 285] on span "---------" at bounding box center [873, 287] width 241 height 22
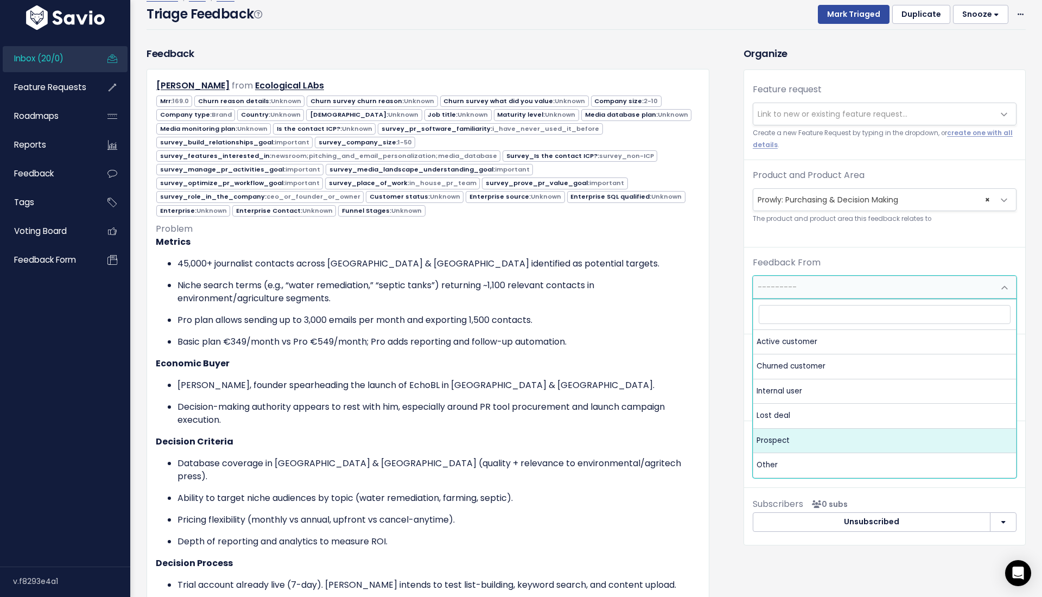
select select "PROSPECT"
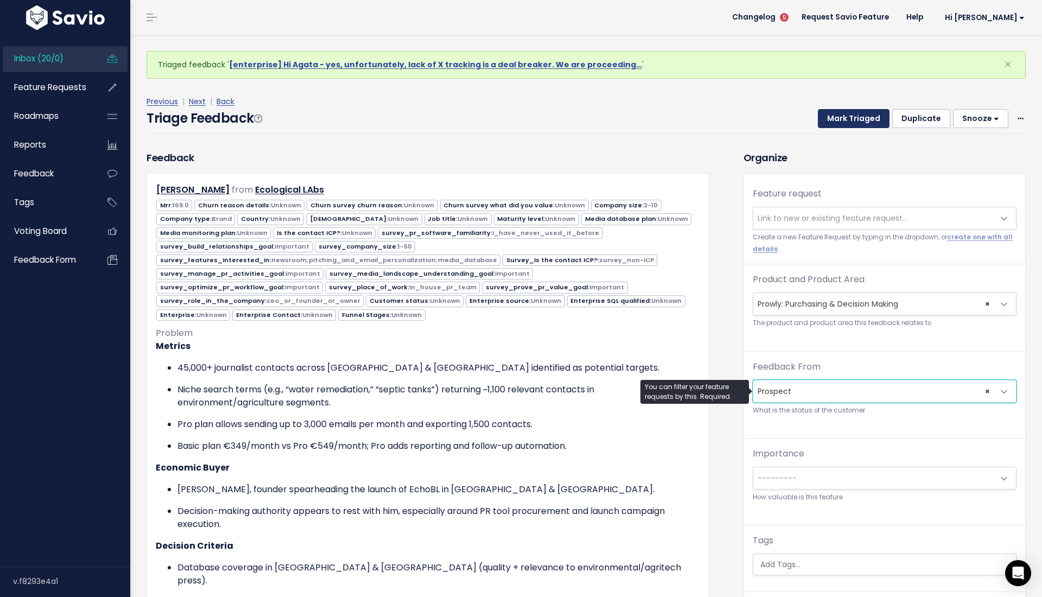
scroll to position [-1, 0]
click at [870, 121] on button "Mark Triaged" at bounding box center [854, 119] width 72 height 20
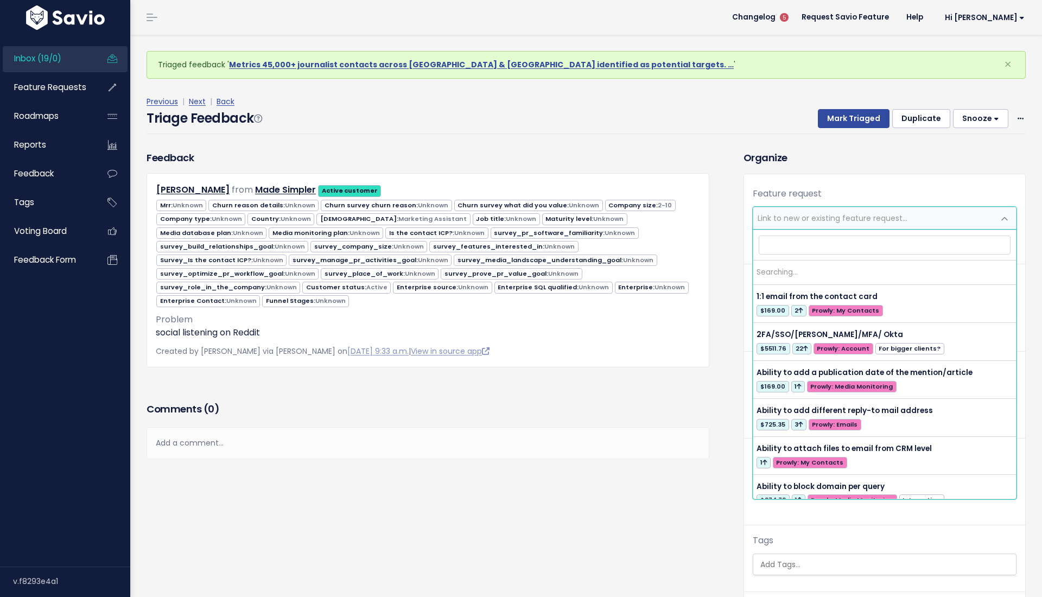
click at [818, 217] on span "Link to new or existing feature request..." at bounding box center [833, 218] width 150 height 11
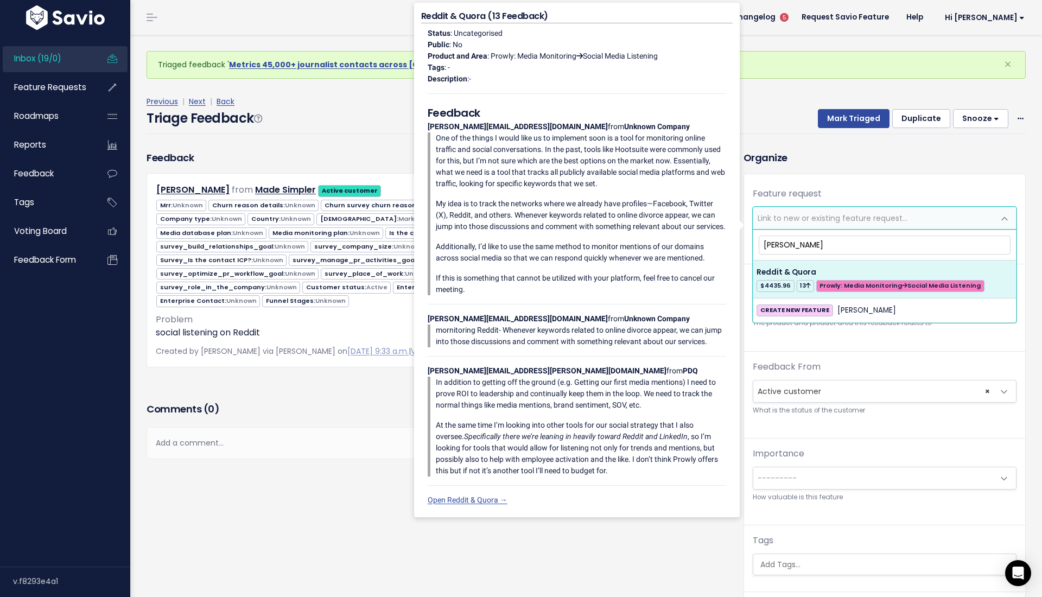
type input "[PERSON_NAME]"
select select "41203"
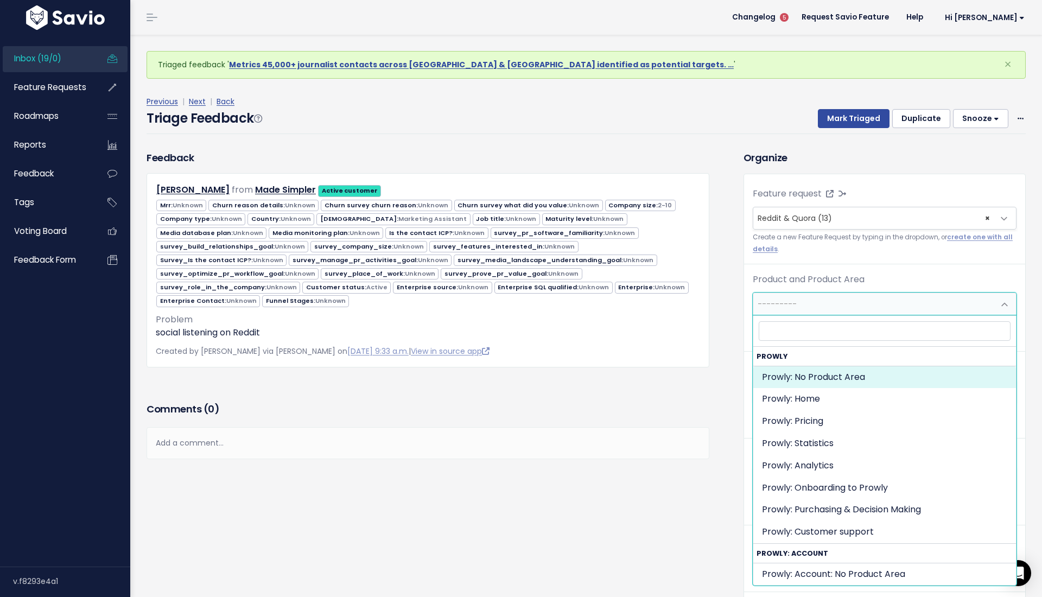
click at [823, 300] on span "---------" at bounding box center [873, 304] width 241 height 22
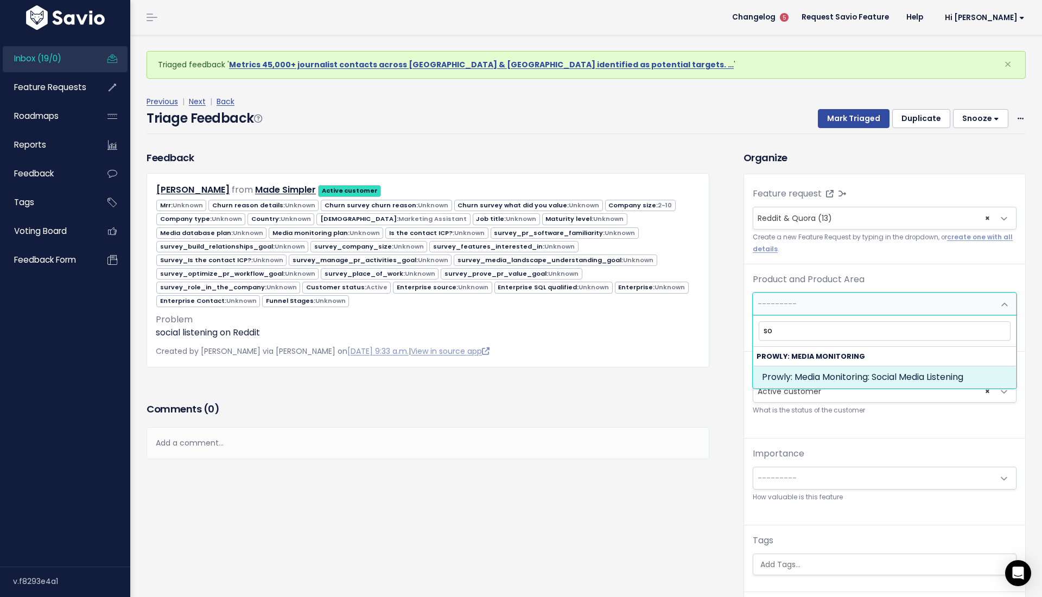
type input "so"
select select "MEDIA_MONITORING:SOCIAL_MEDIA_LISTENING"
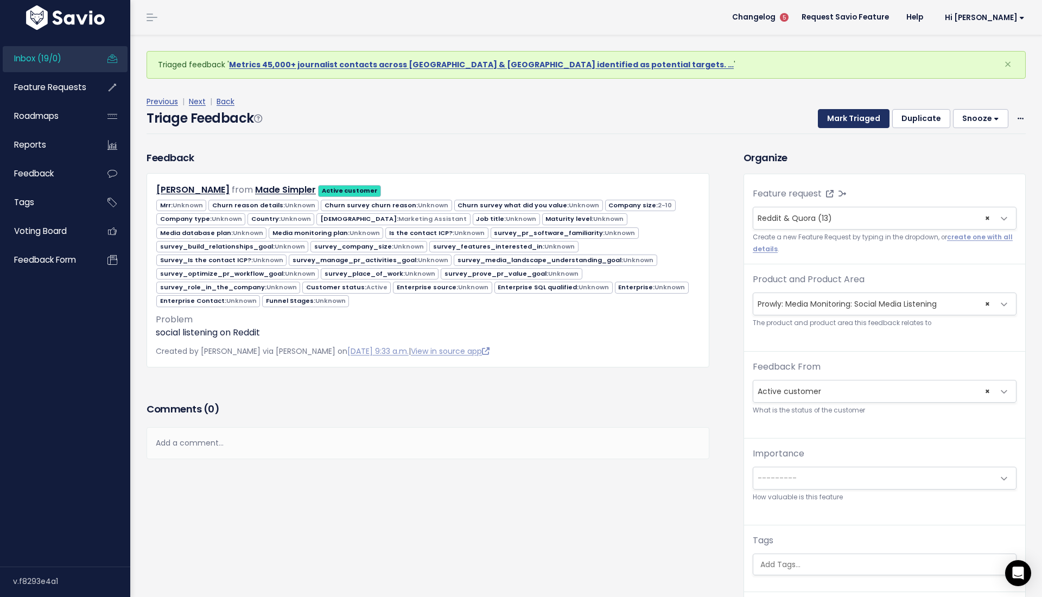
click at [832, 111] on button "Mark Triaged" at bounding box center [854, 119] width 72 height 20
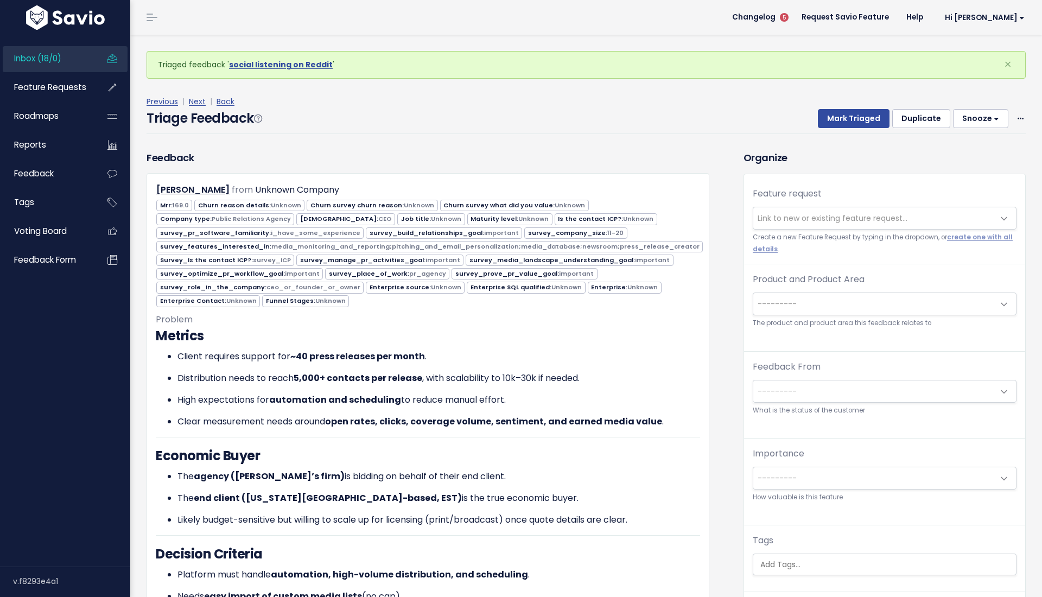
click at [797, 293] on span "---------" at bounding box center [873, 304] width 241 height 22
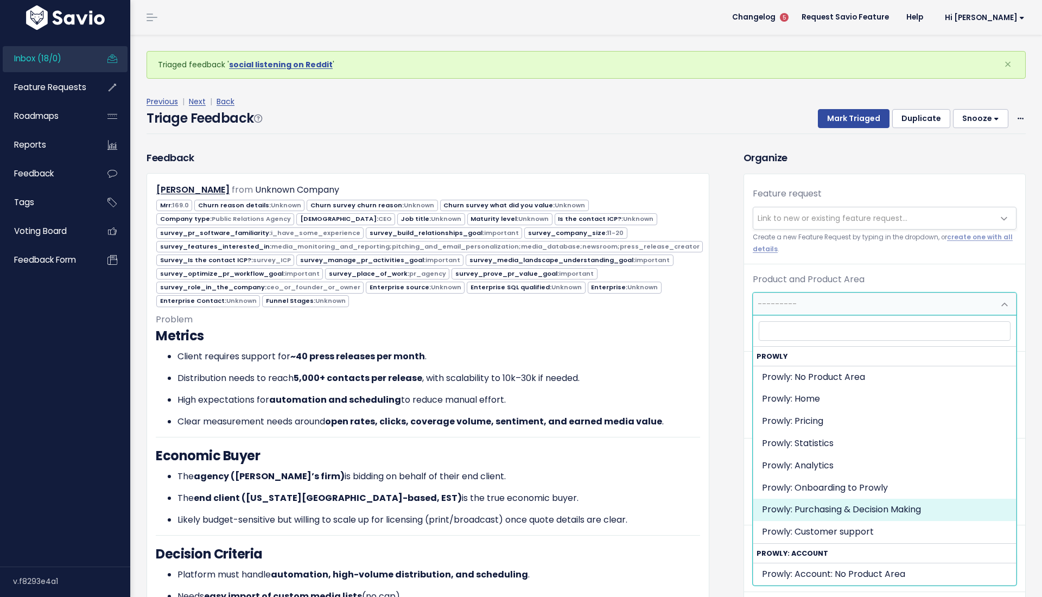
select select "MAIN:PURCHASING_PROCESS"
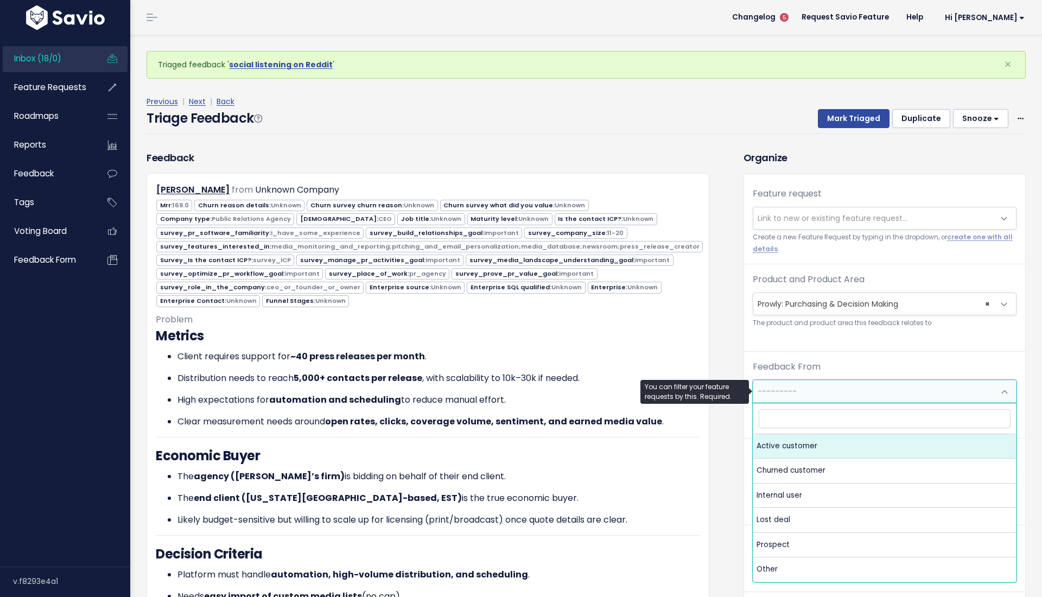
click at [809, 390] on span "---------" at bounding box center [873, 392] width 241 height 22
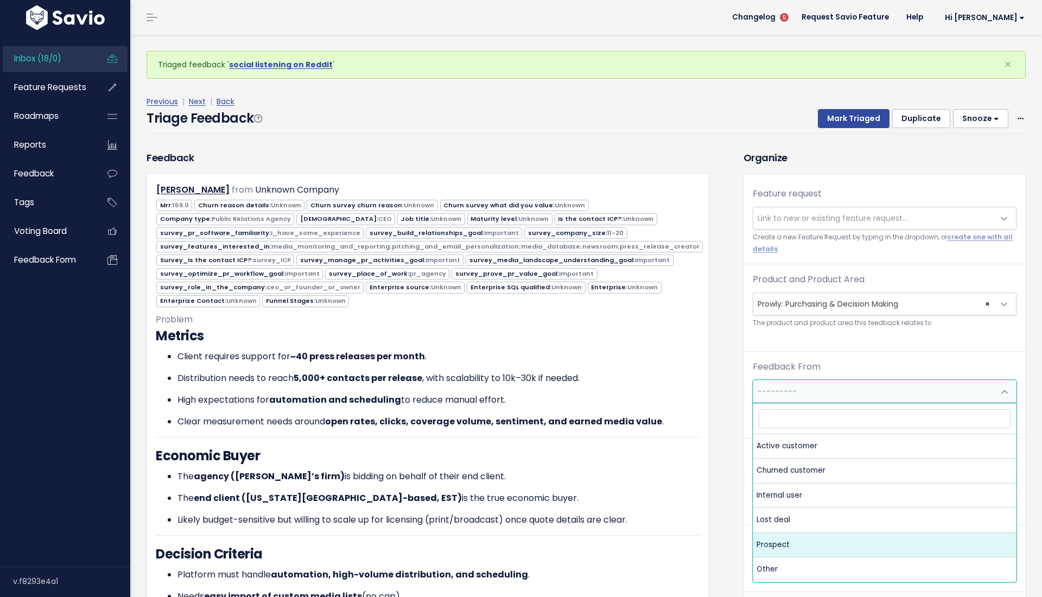
select select "PROSPECT"
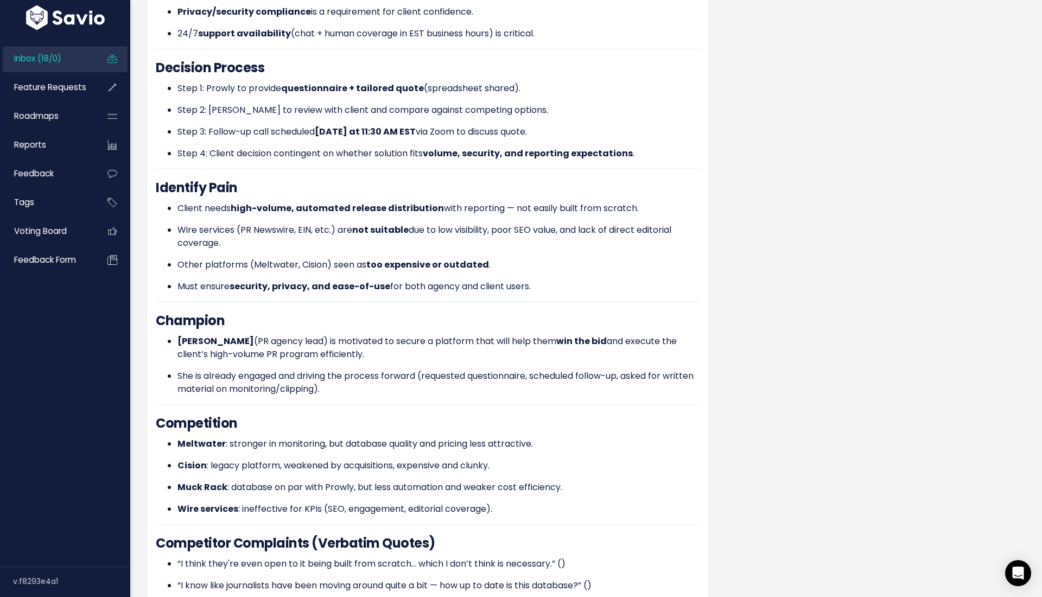
scroll to position [480, 0]
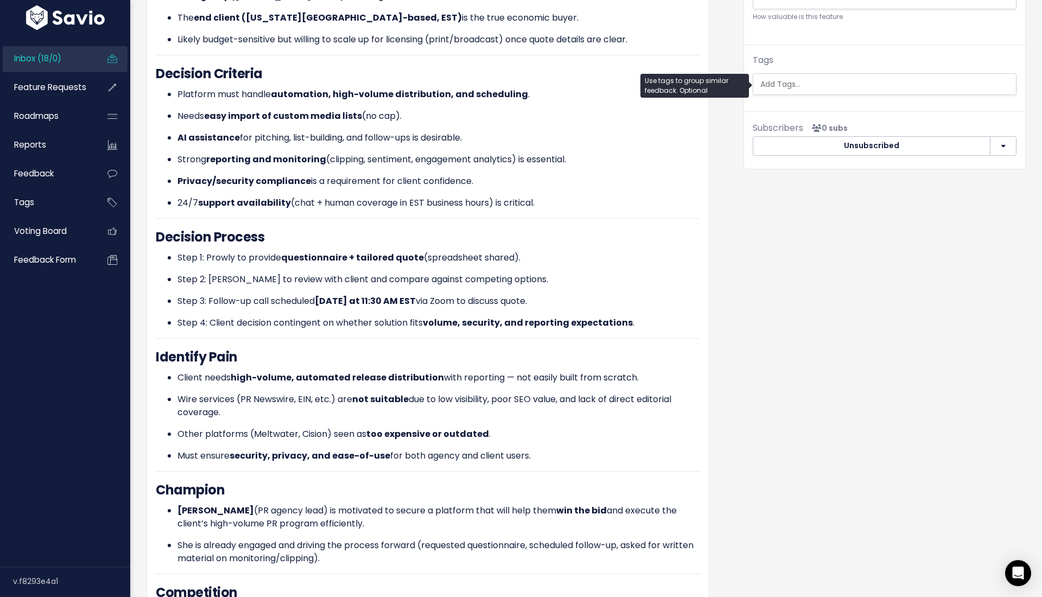
click at [806, 77] on ul at bounding box center [884, 84] width 263 height 21
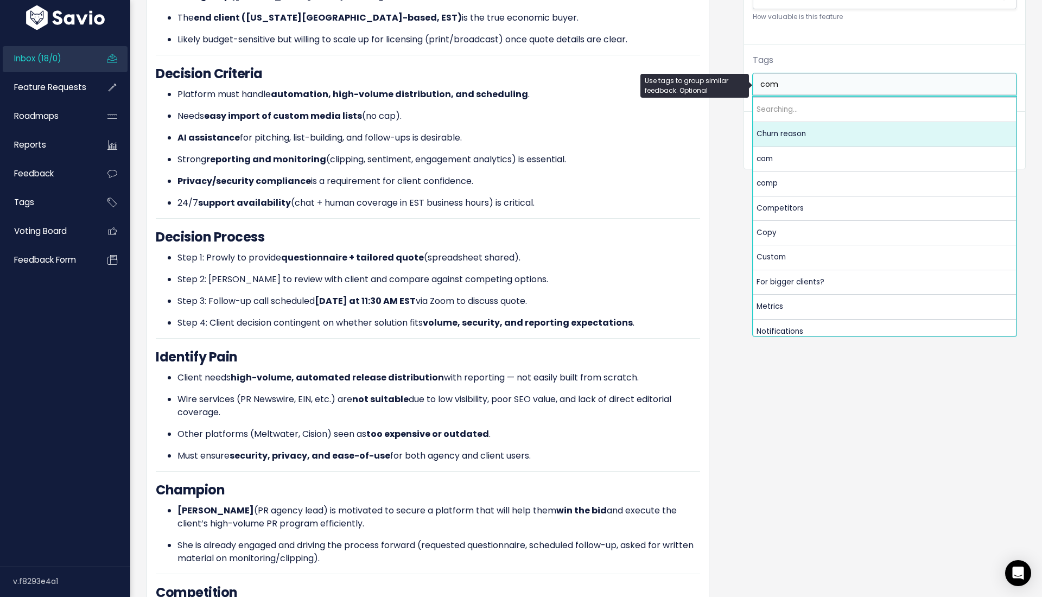
type input "comp"
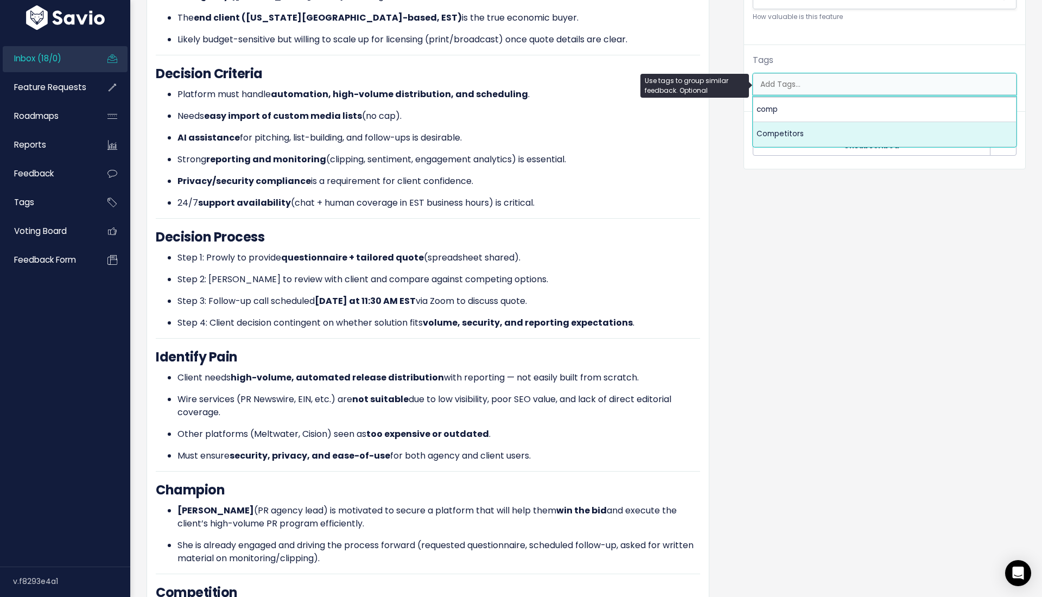
select select "7978"
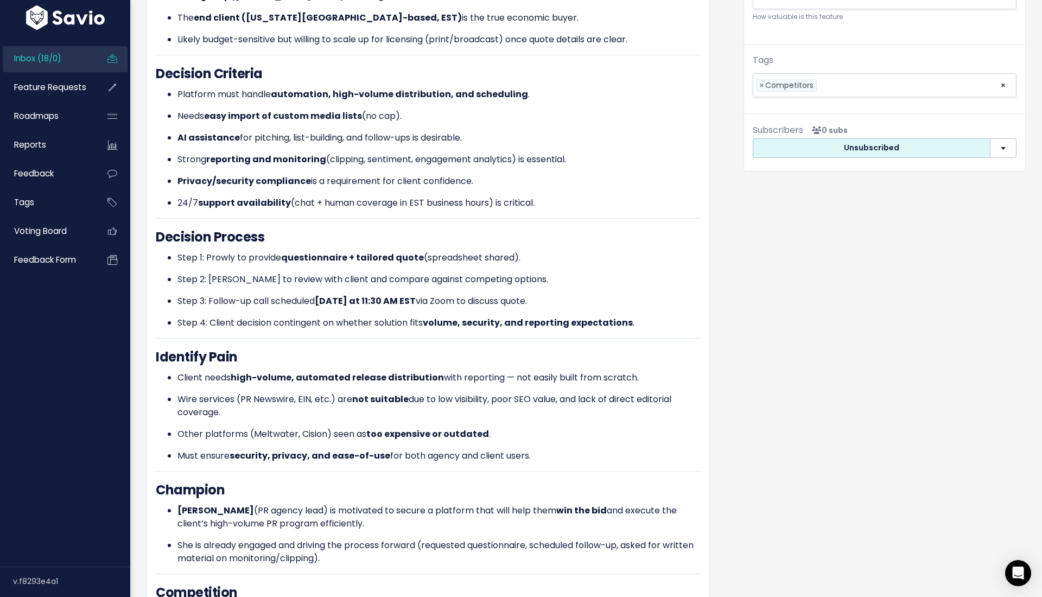
click at [882, 149] on button "Unsubscribed" at bounding box center [872, 148] width 238 height 20
click at [871, 251] on div "Organize Feature request --------- Link to new or existing feature request... C…" at bounding box center [885, 299] width 299 height 1258
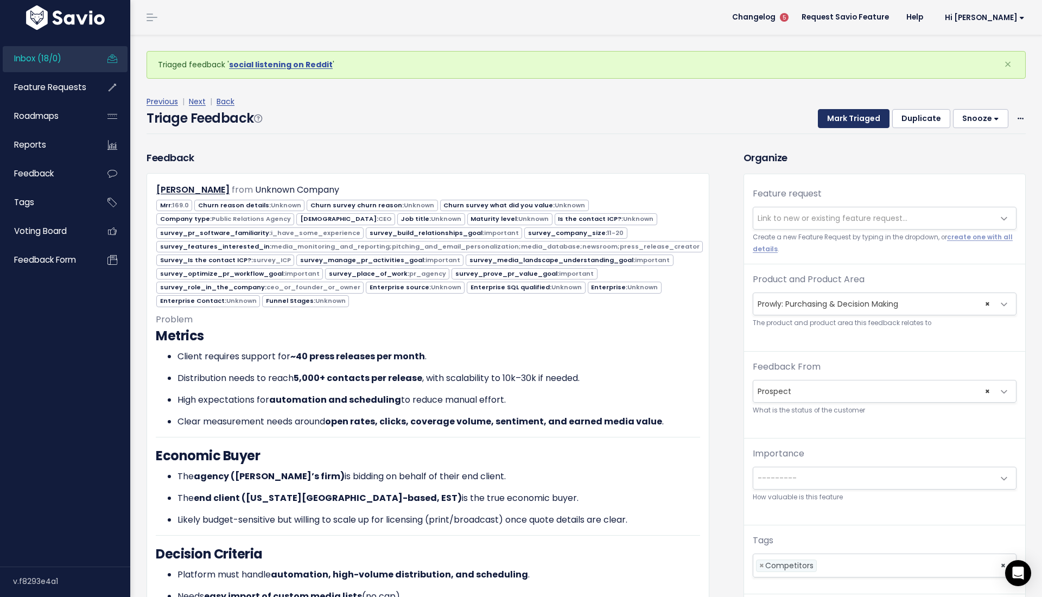
scroll to position [0, 0]
click at [849, 113] on button "Mark Triaged" at bounding box center [854, 119] width 72 height 20
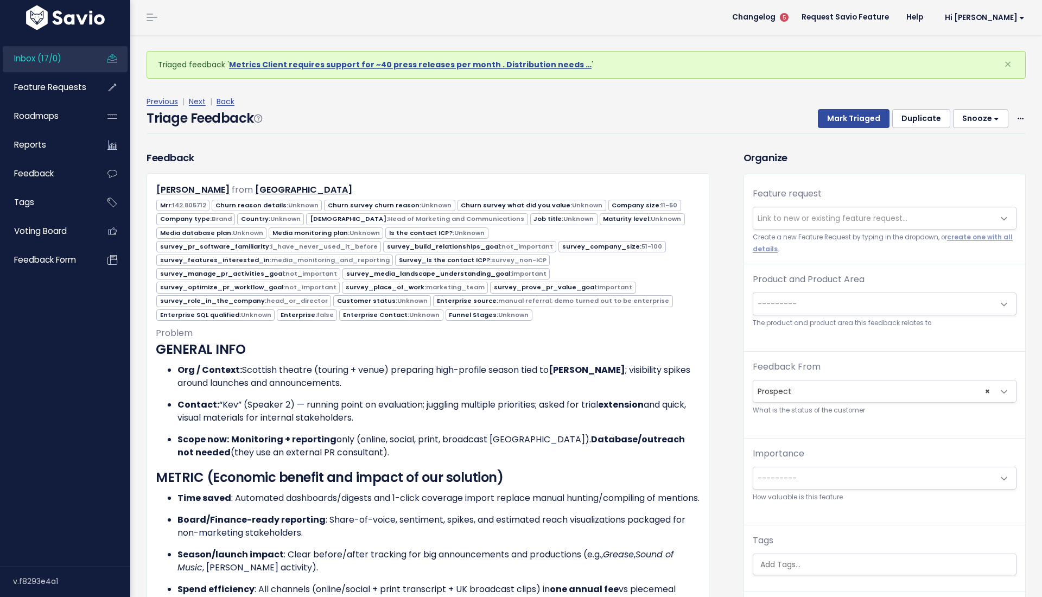
click at [835, 296] on span "---------" at bounding box center [873, 304] width 241 height 22
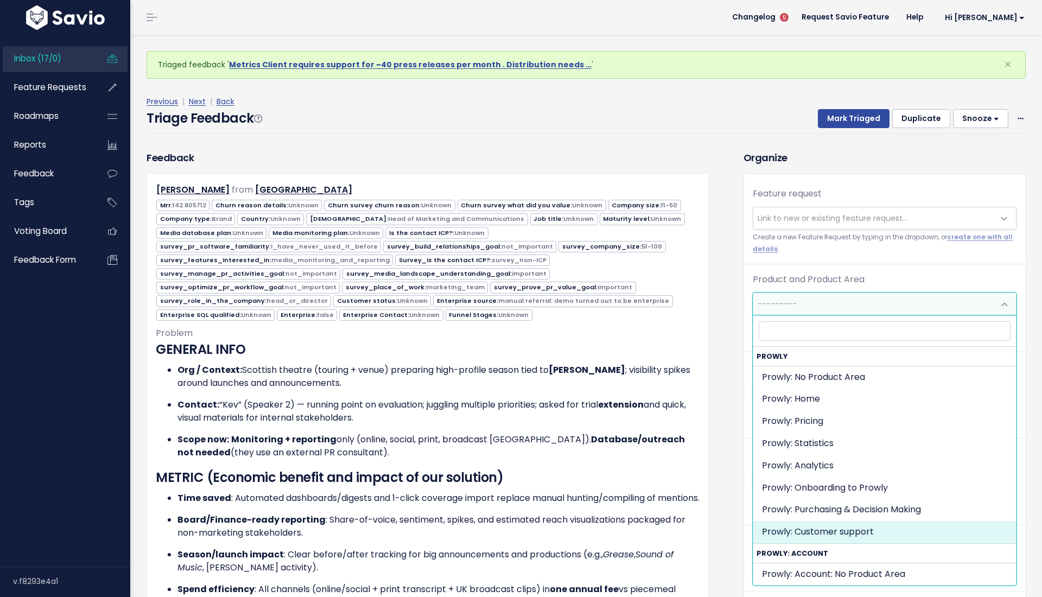
drag, startPoint x: 844, startPoint y: 521, endPoint x: 839, endPoint y: 511, distance: 10.9
select select "MAIN:PURCHASING_PROCESS"
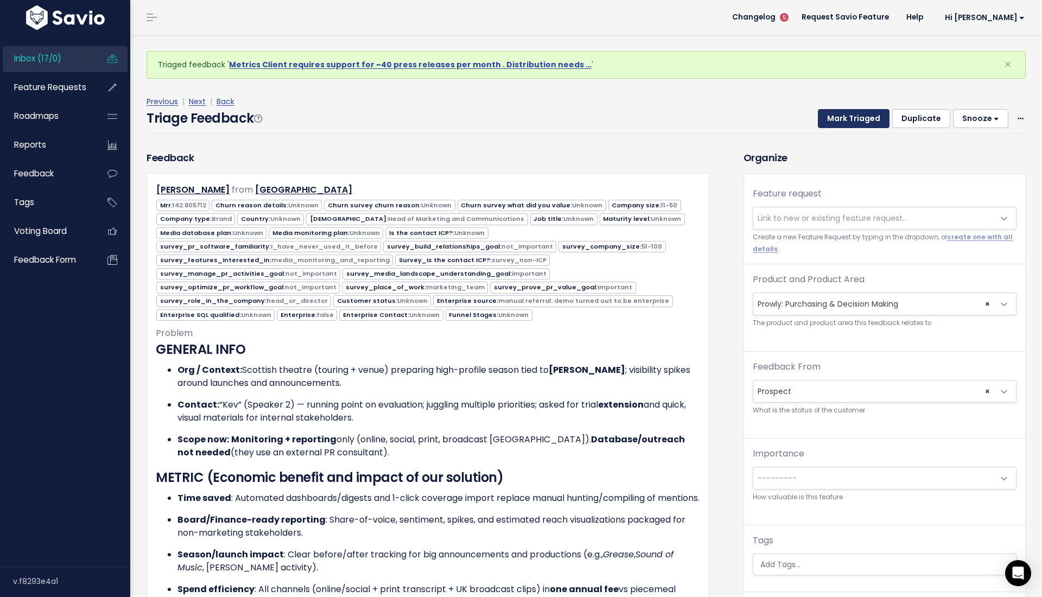
click at [843, 123] on button "Mark Triaged" at bounding box center [854, 119] width 72 height 20
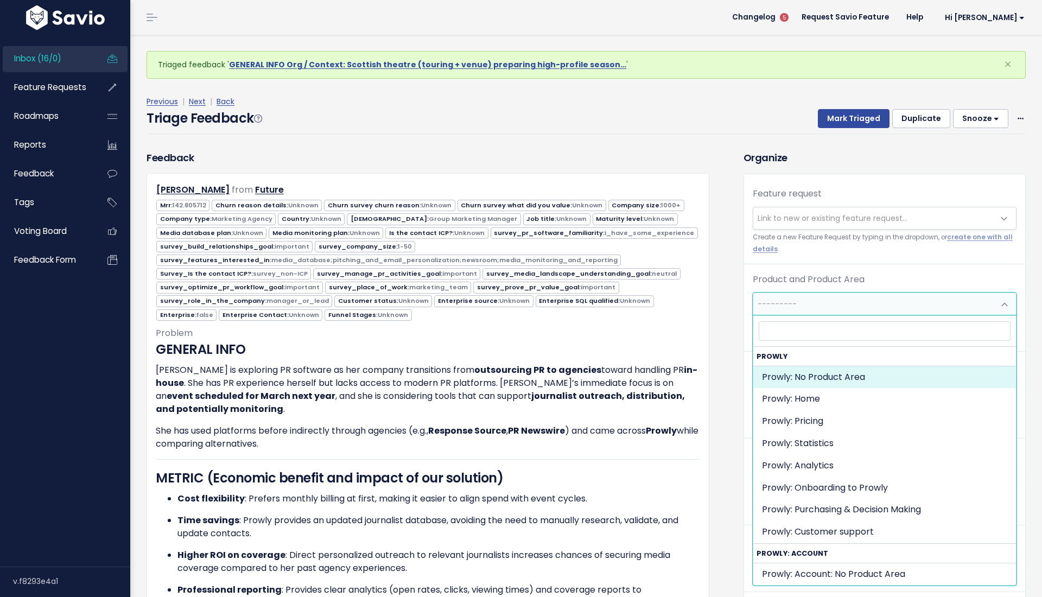
click at [787, 300] on span "---------" at bounding box center [777, 304] width 39 height 11
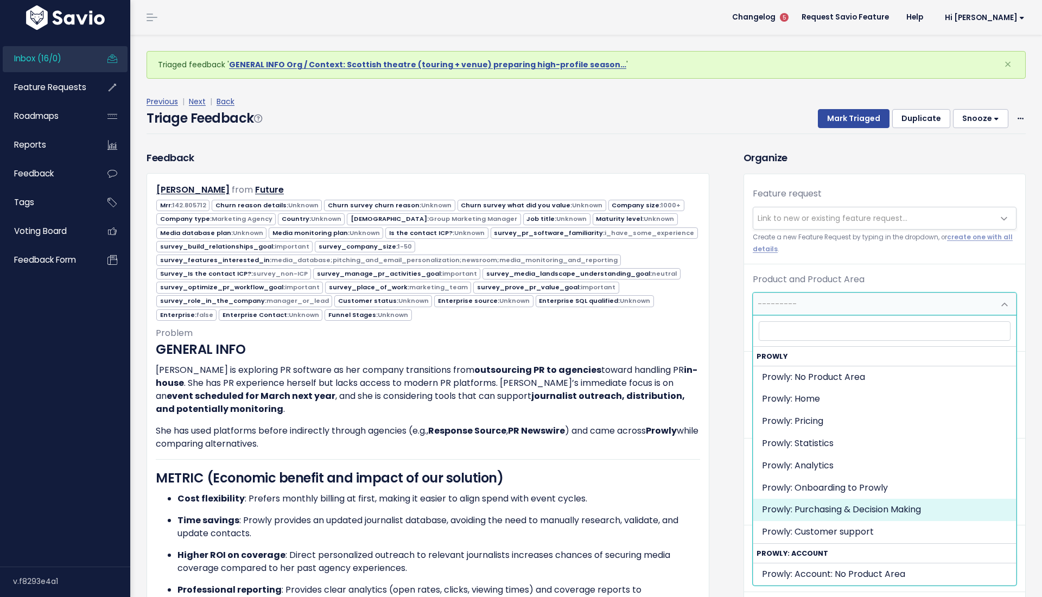
select select "MAIN:PURCHASING_PROCESS"
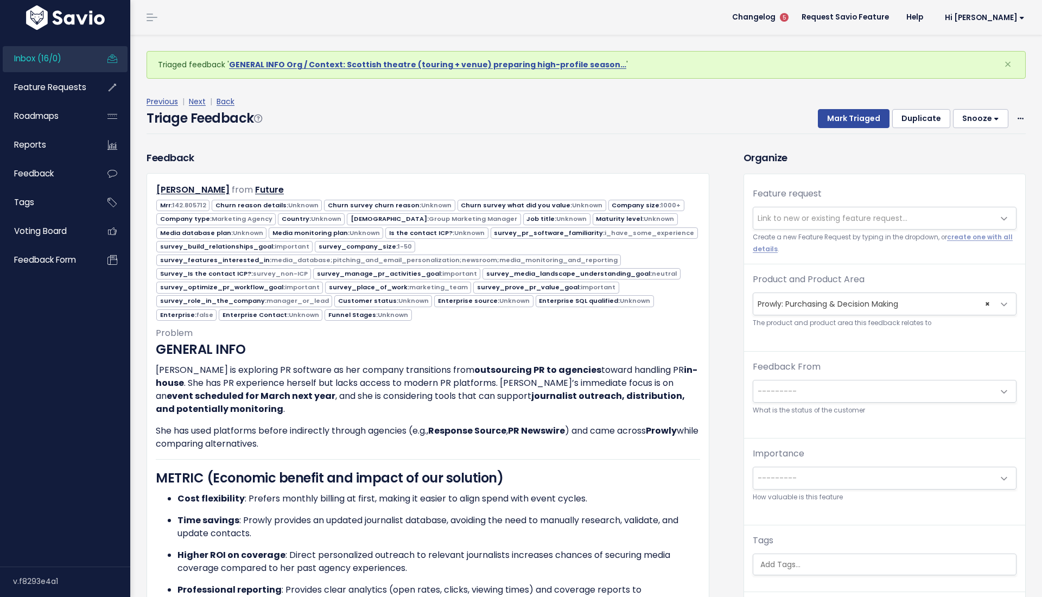
click at [799, 395] on span "---------" at bounding box center [873, 392] width 241 height 22
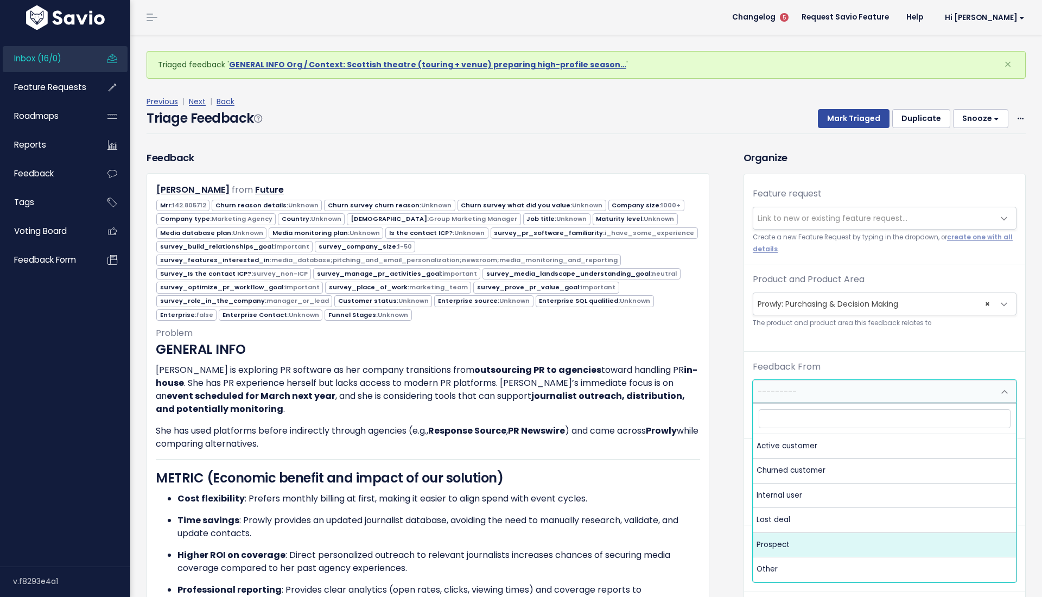
select select "PROSPECT"
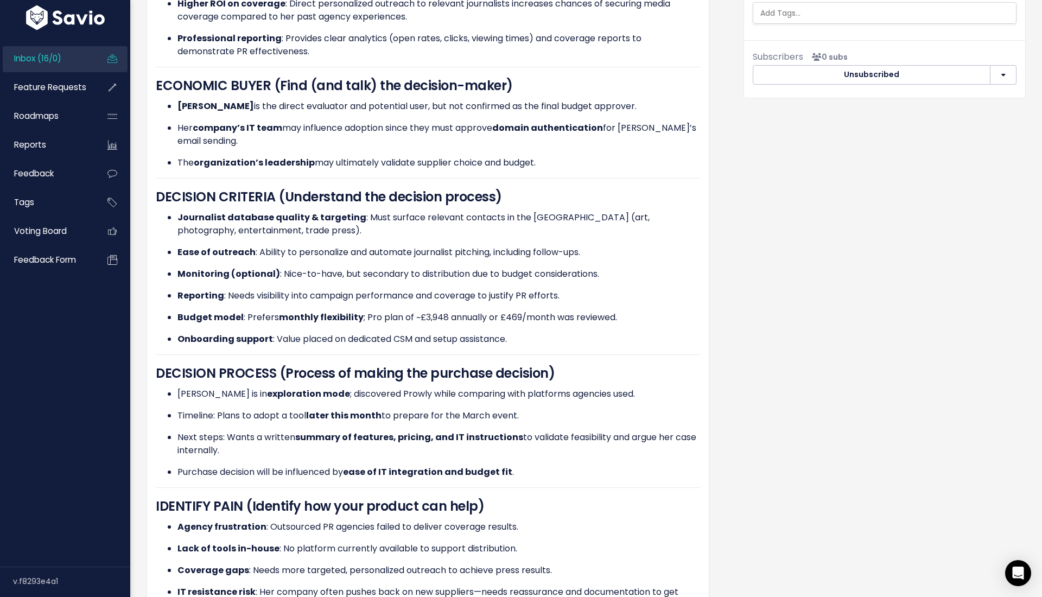
scroll to position [428, 0]
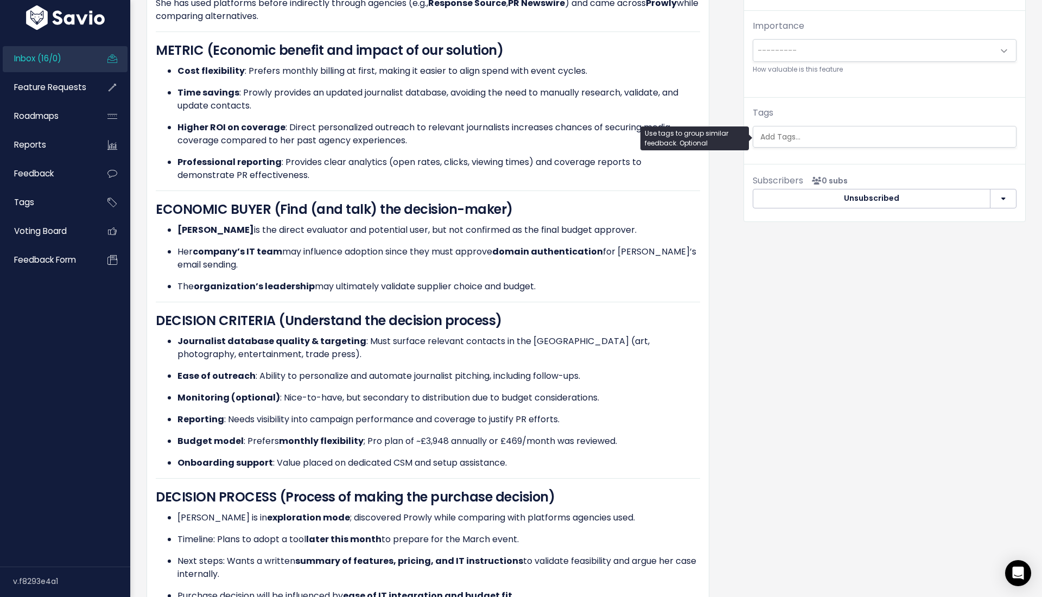
click at [787, 136] on input "search" at bounding box center [887, 136] width 262 height 11
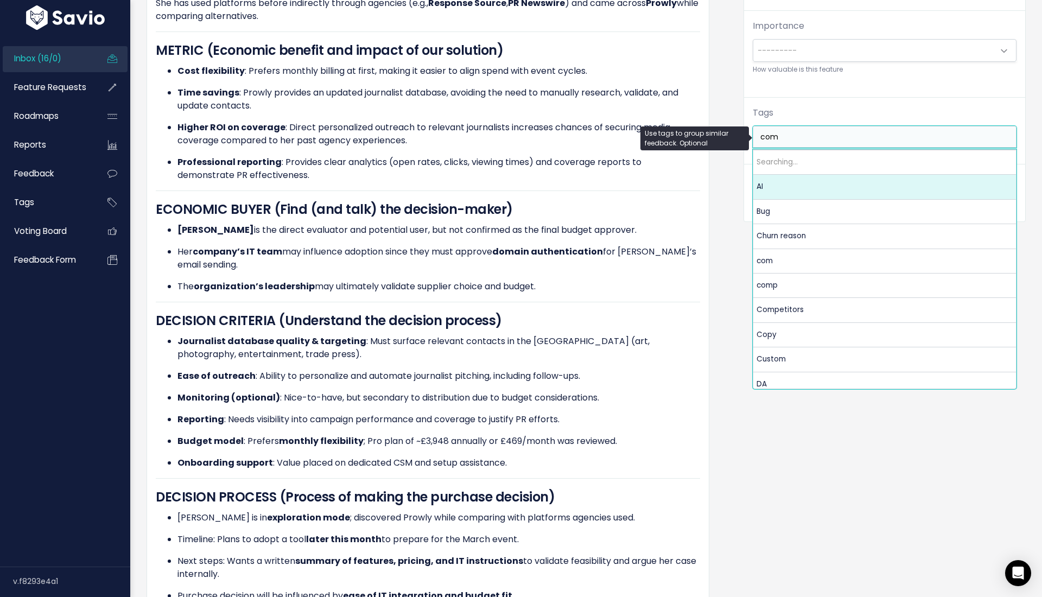
type input "comp"
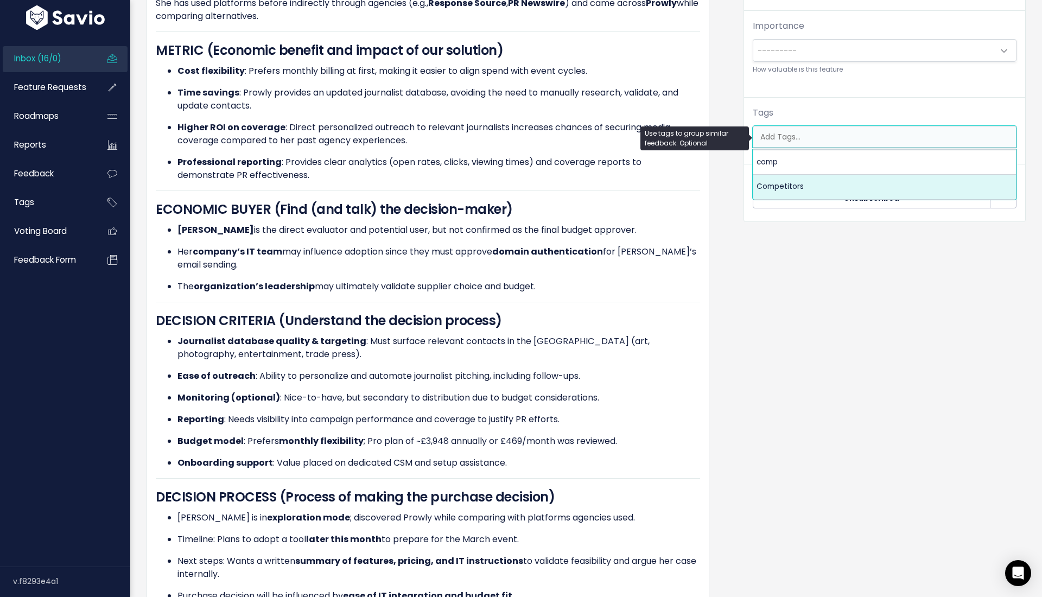
select select "7978"
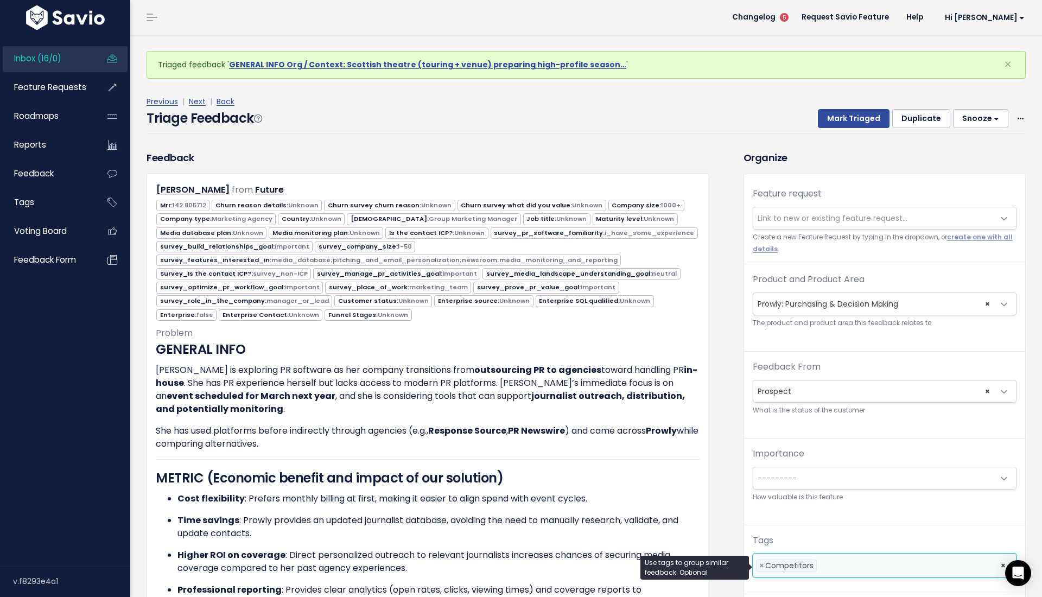
scroll to position [0, 0]
click at [836, 135] on div "Previous | Next | Back Triage Feedback Mark Triaged Duplicate Snooze 1 day 3 da…" at bounding box center [591, 115] width 888 height 72
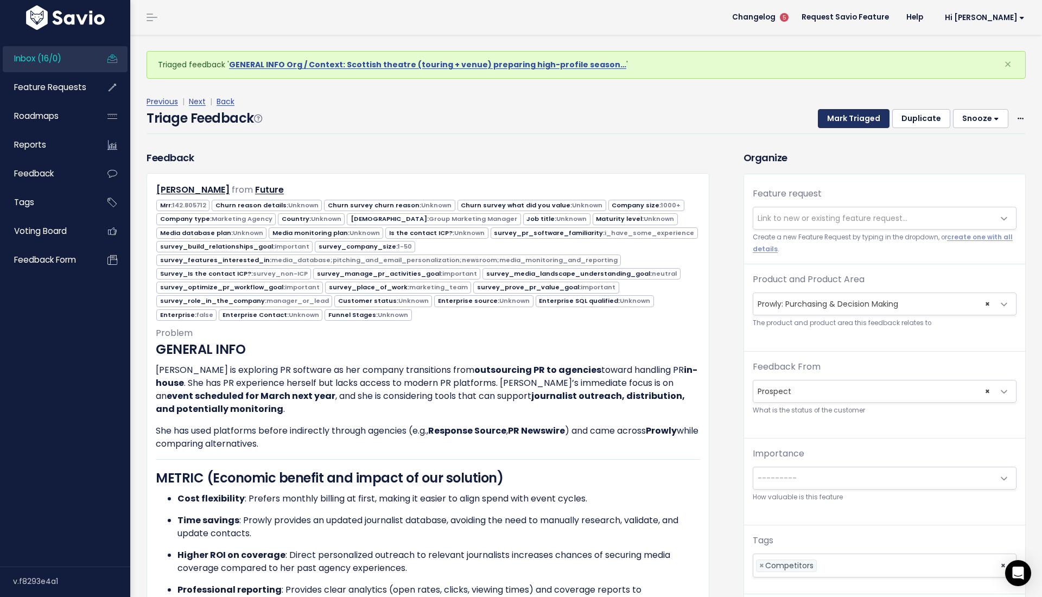
click at [840, 118] on button "Mark Triaged" at bounding box center [854, 119] width 72 height 20
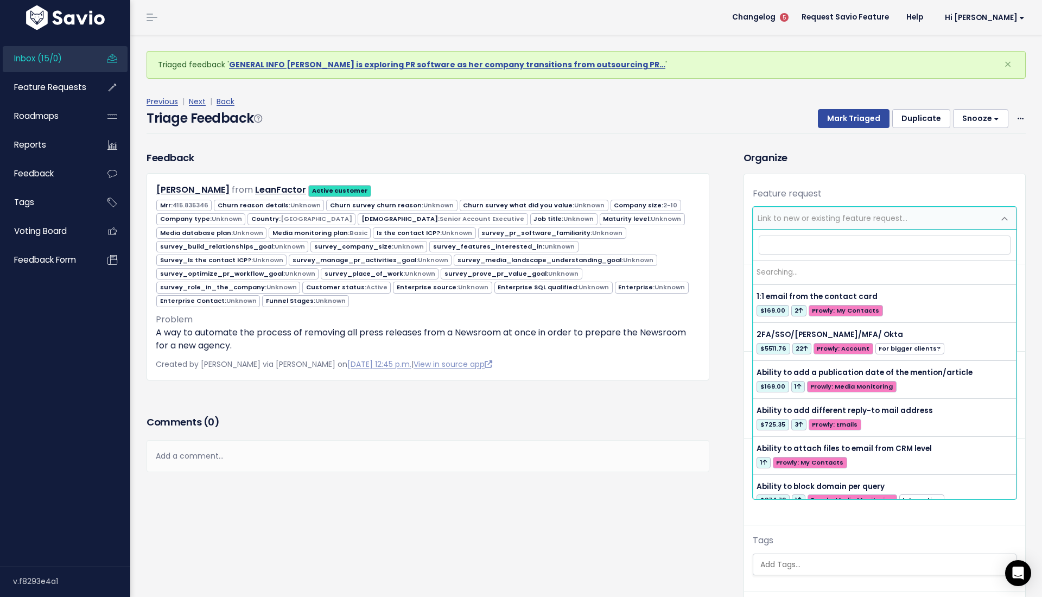
click at [820, 226] on span "Link to new or existing feature request..." at bounding box center [873, 218] width 241 height 22
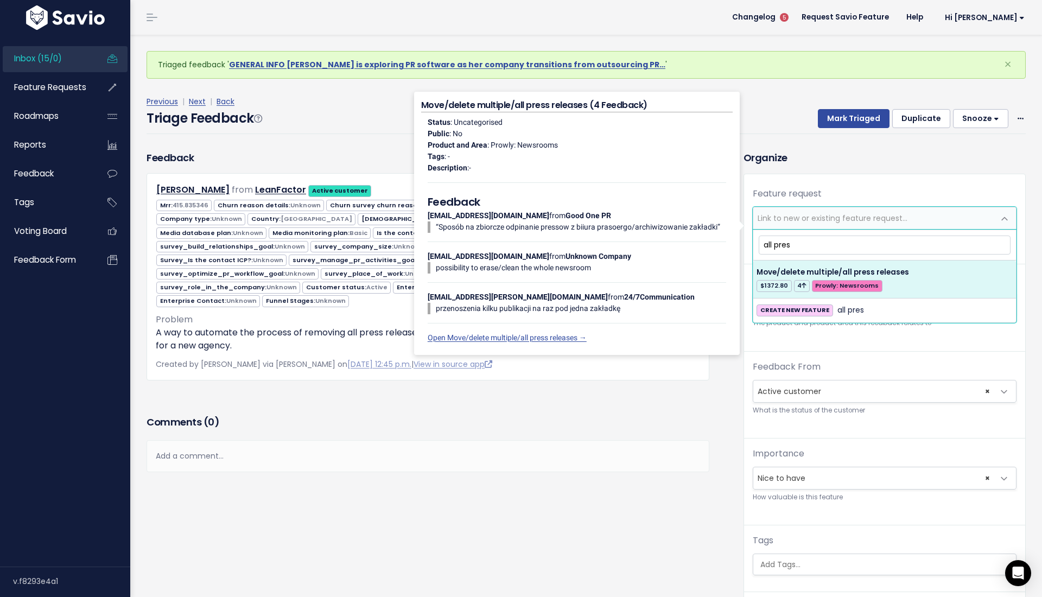
type input "all pres"
select select "28105"
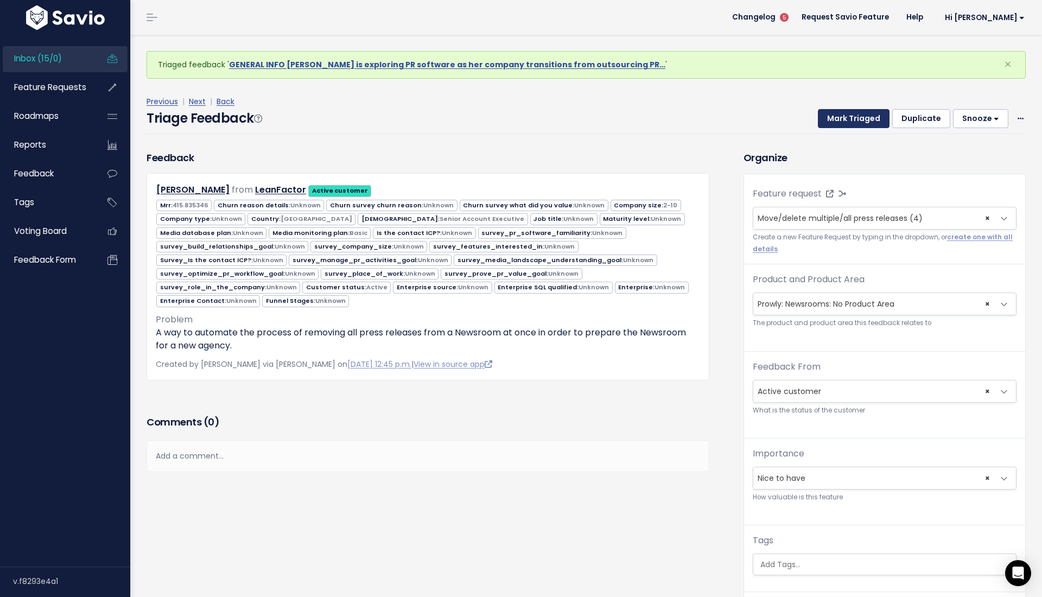
click at [858, 112] on button "Mark Triaged" at bounding box center [854, 119] width 72 height 20
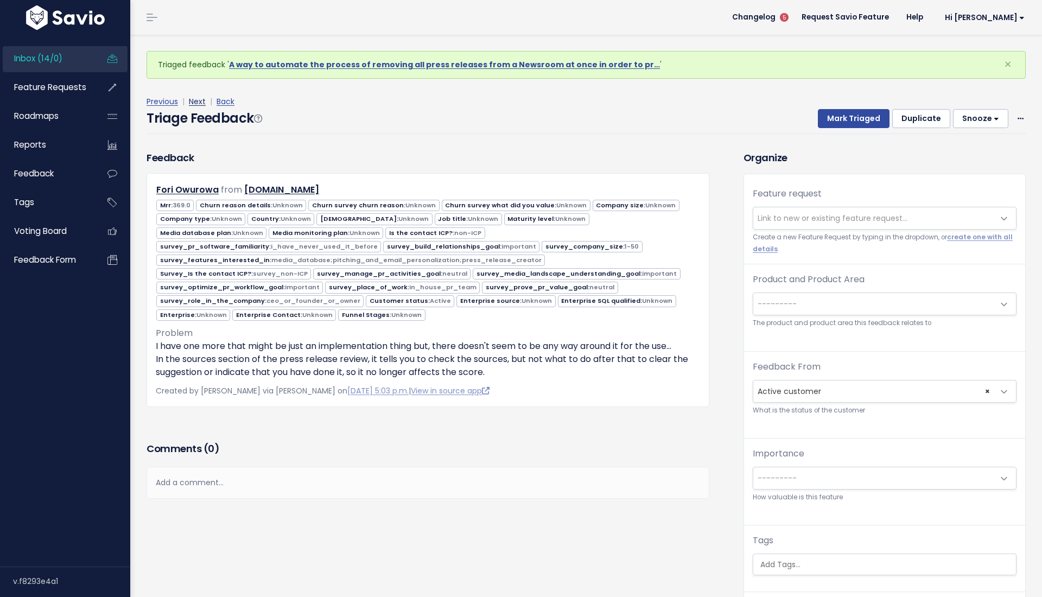
click at [198, 99] on link "Next" at bounding box center [197, 101] width 17 height 11
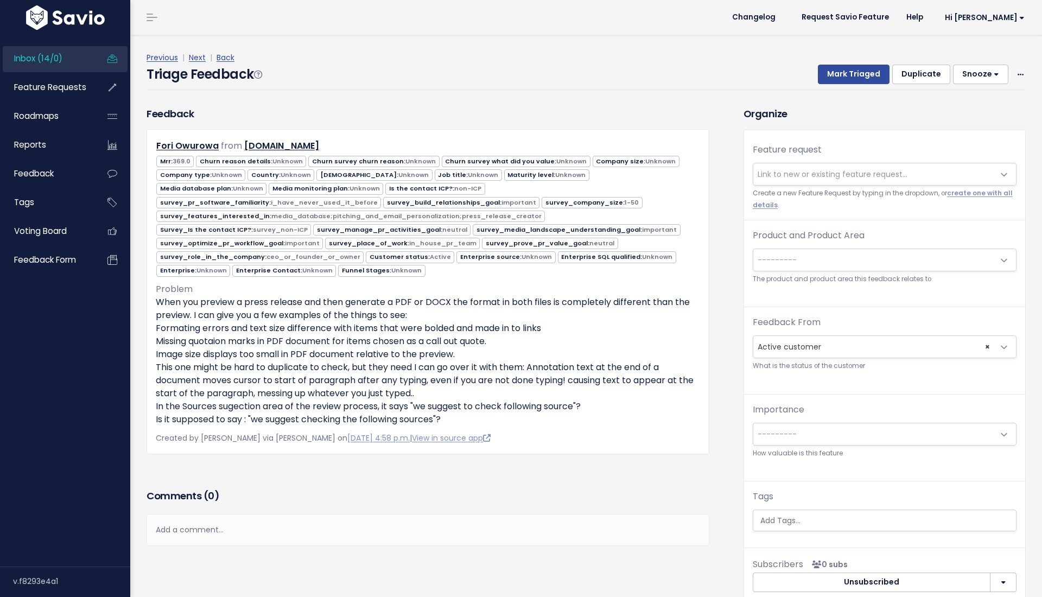
click at [187, 69] on h4 "Triage Feedback" at bounding box center [204, 75] width 115 height 20
click at [198, 63] on div "Previous | Next | Back" at bounding box center [586, 58] width 879 height 14
click at [196, 58] on link "Next" at bounding box center [197, 57] width 17 height 11
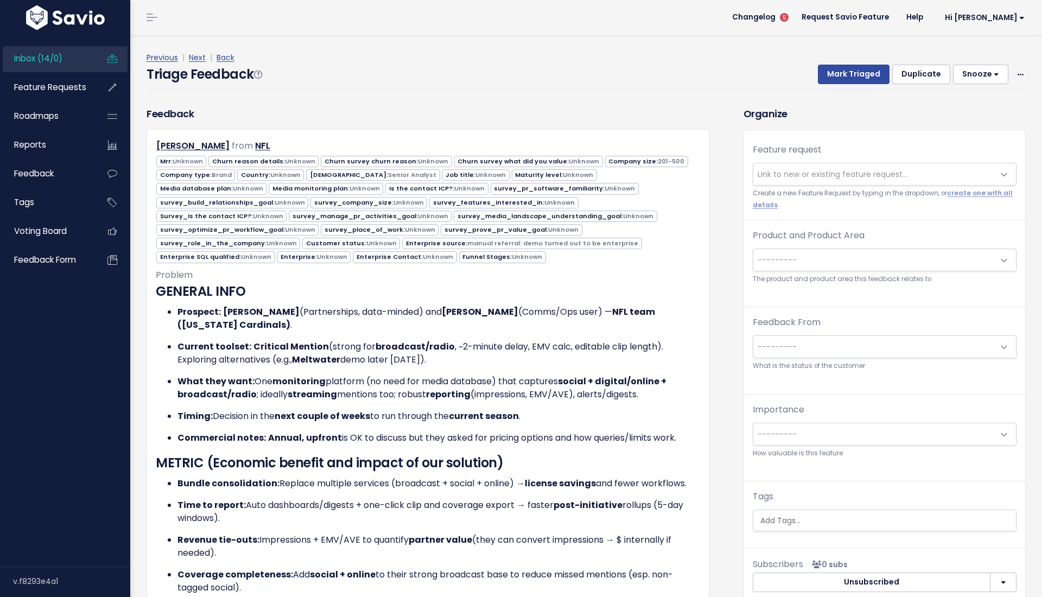
click at [871, 265] on span "---------" at bounding box center [873, 260] width 241 height 22
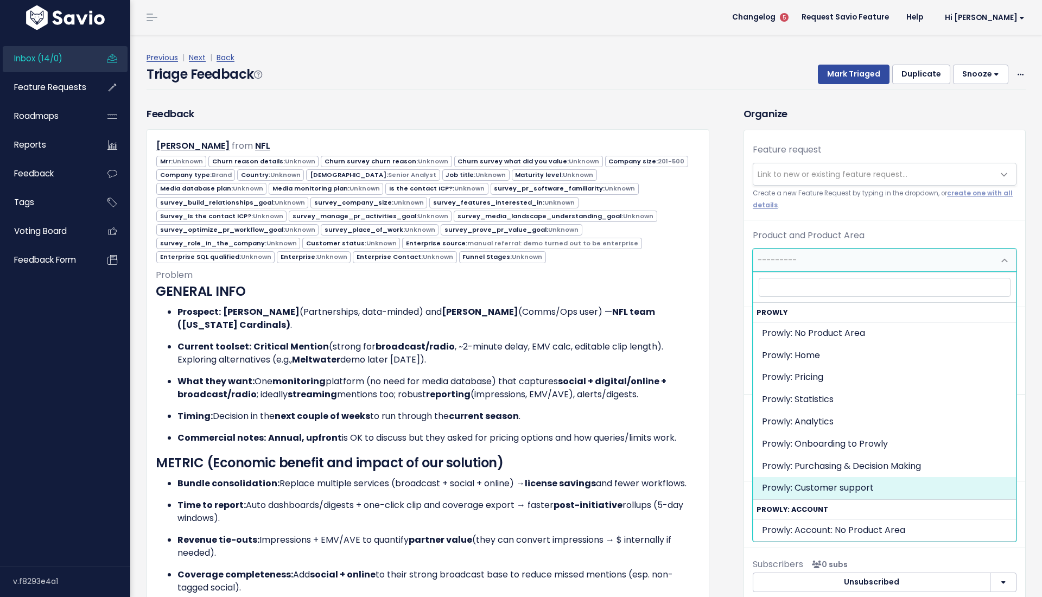
select select "MAIN:PURCHASING_PROCESS"
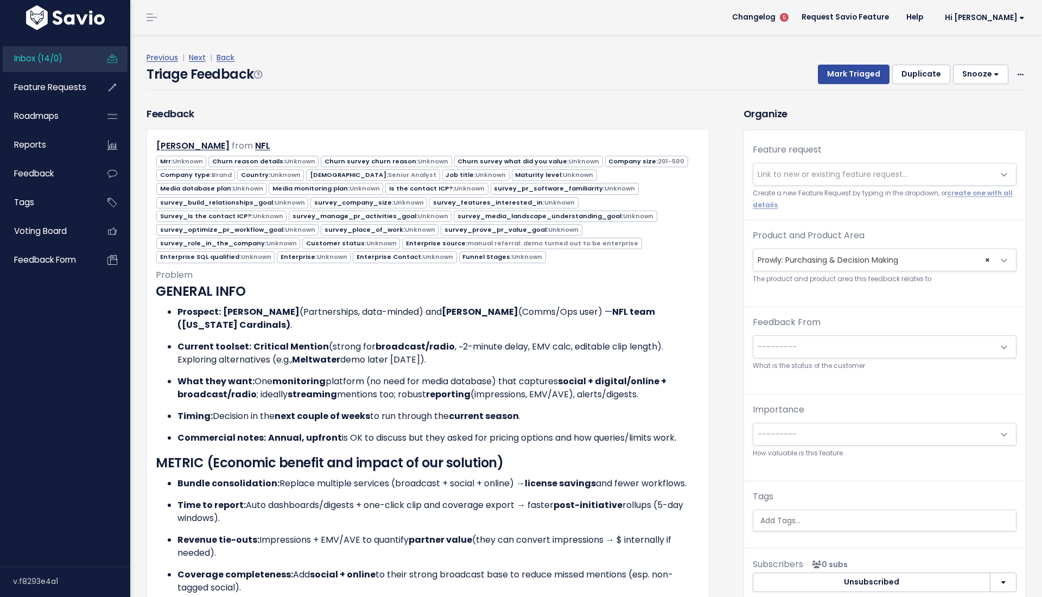
click at [834, 322] on div "Feedback From --------- Active customer Churned customer Internal user Lost dea…" at bounding box center [885, 344] width 264 height 56
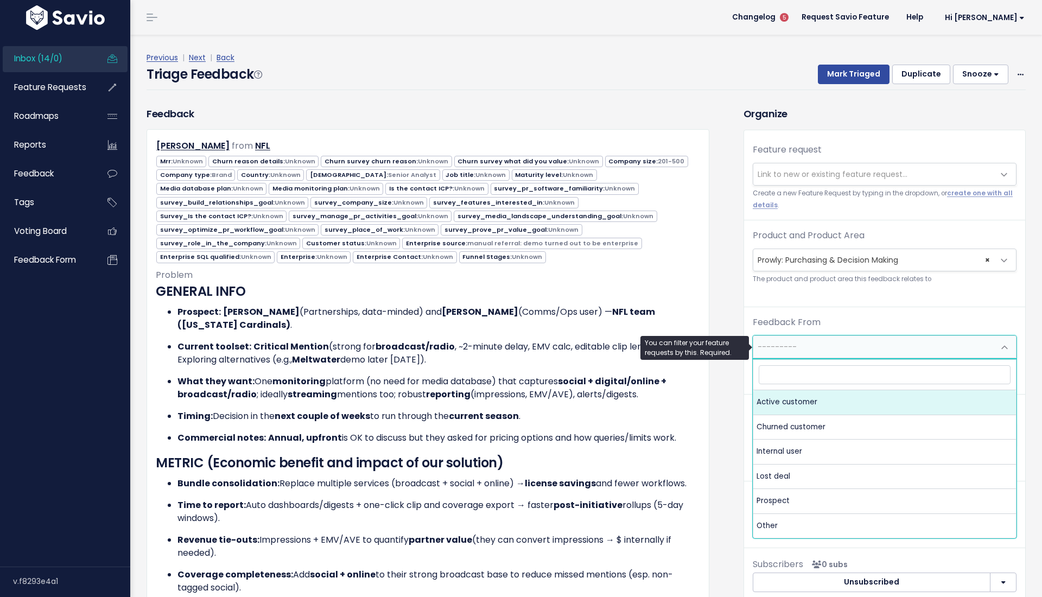
click at [834, 346] on span "---------" at bounding box center [873, 347] width 241 height 22
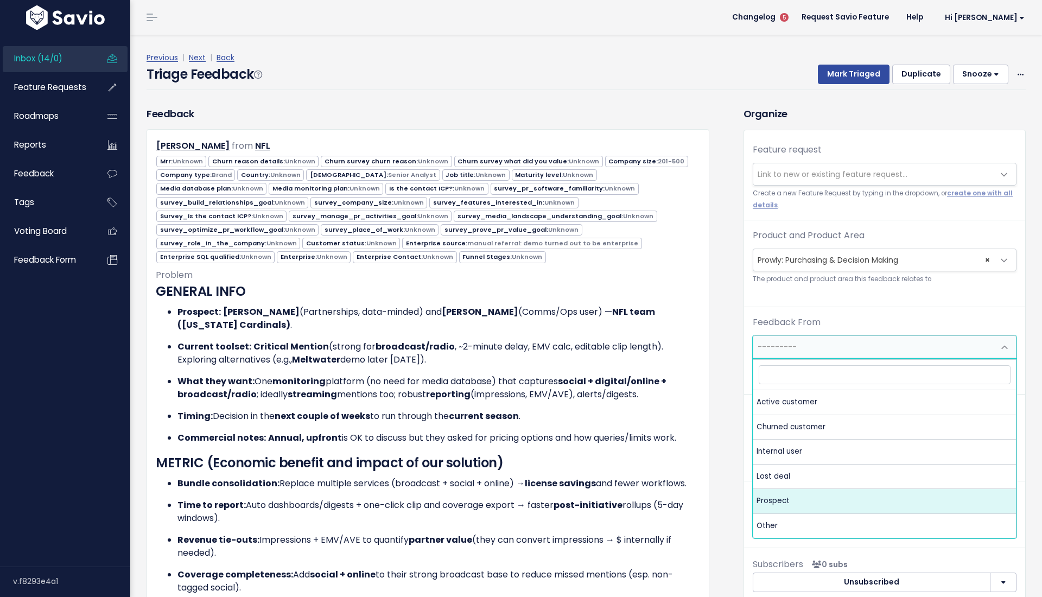
select select "PROSPECT"
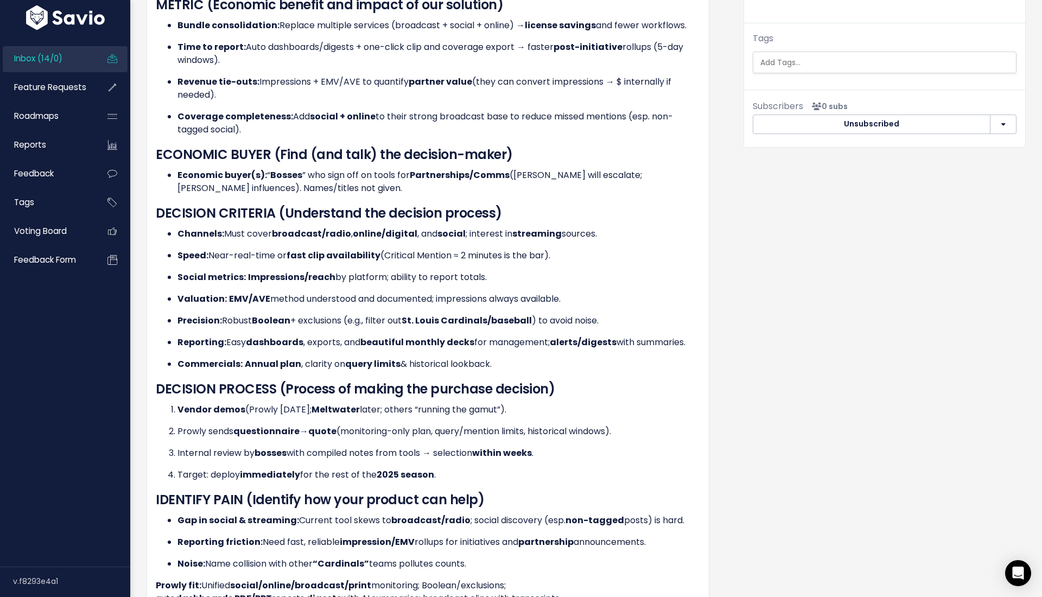
scroll to position [320, 0]
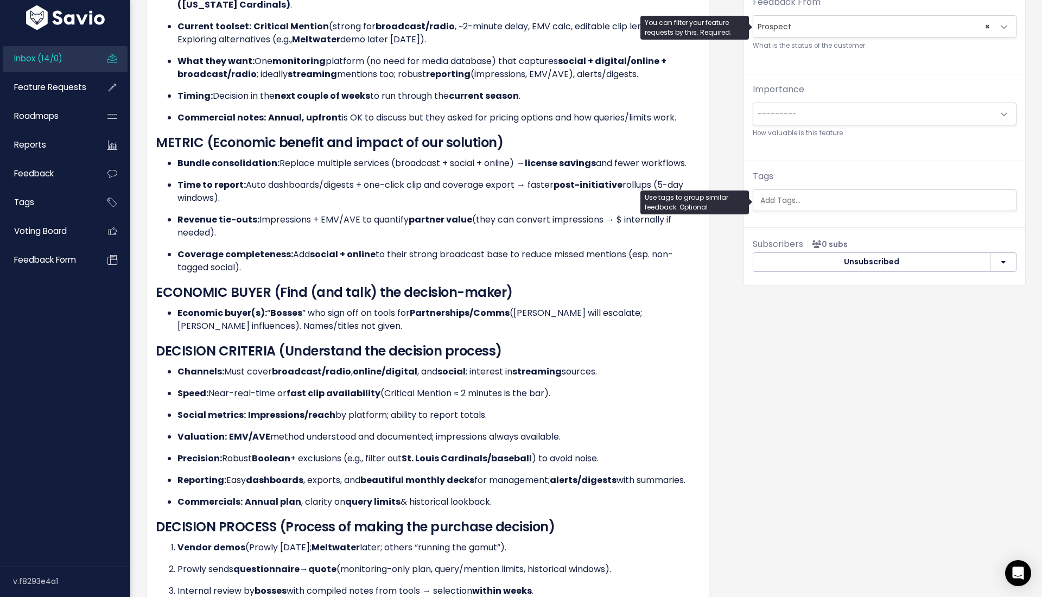
click at [793, 192] on ul at bounding box center [884, 200] width 263 height 21
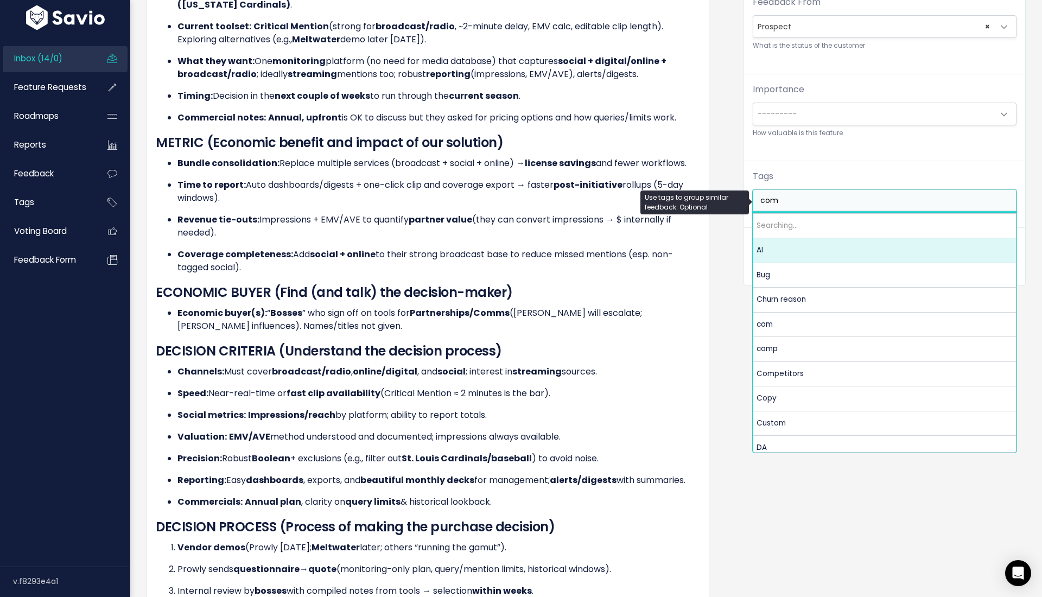
type input "comp"
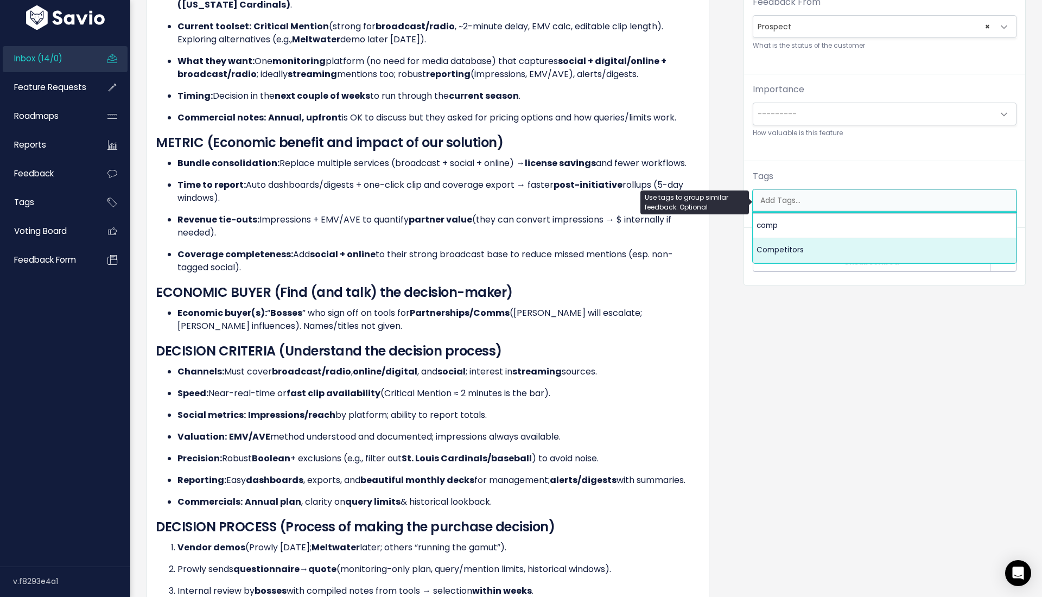
select select "7978"
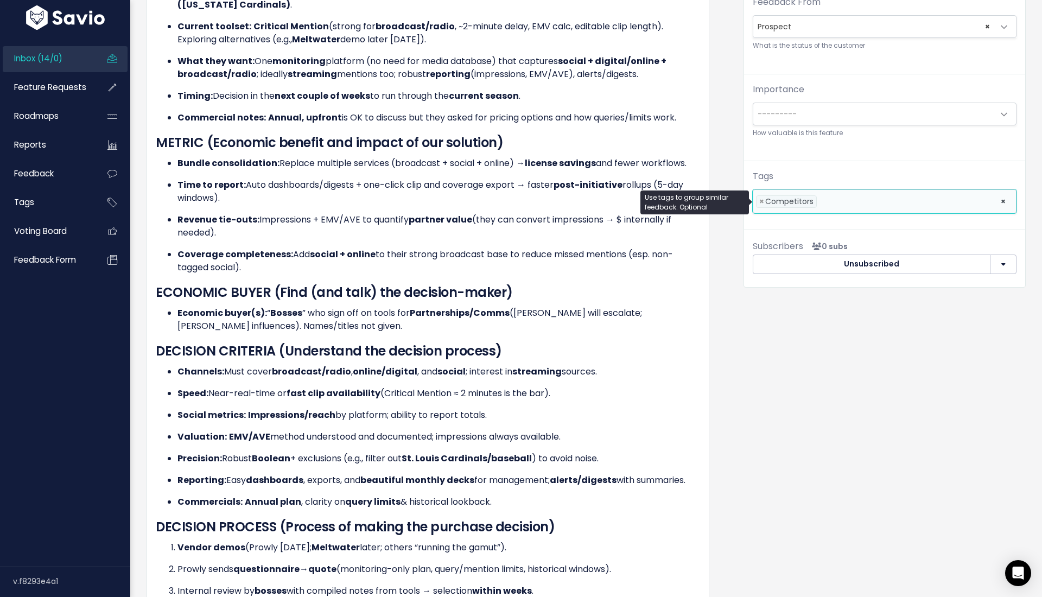
click at [847, 338] on div "Organize Feature request --------- Link to new or existing feature request... C…" at bounding box center [885, 548] width 299 height 1524
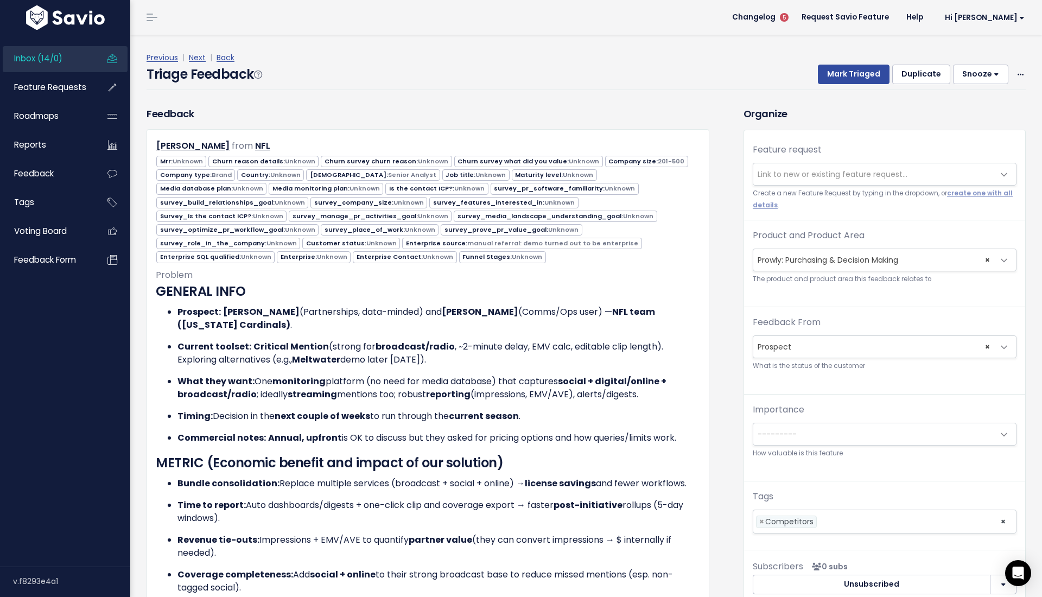
scroll to position [0, 0]
click at [848, 62] on div "Previous | Next | Back" at bounding box center [586, 58] width 879 height 14
click at [852, 72] on button "Mark Triaged" at bounding box center [854, 75] width 72 height 20
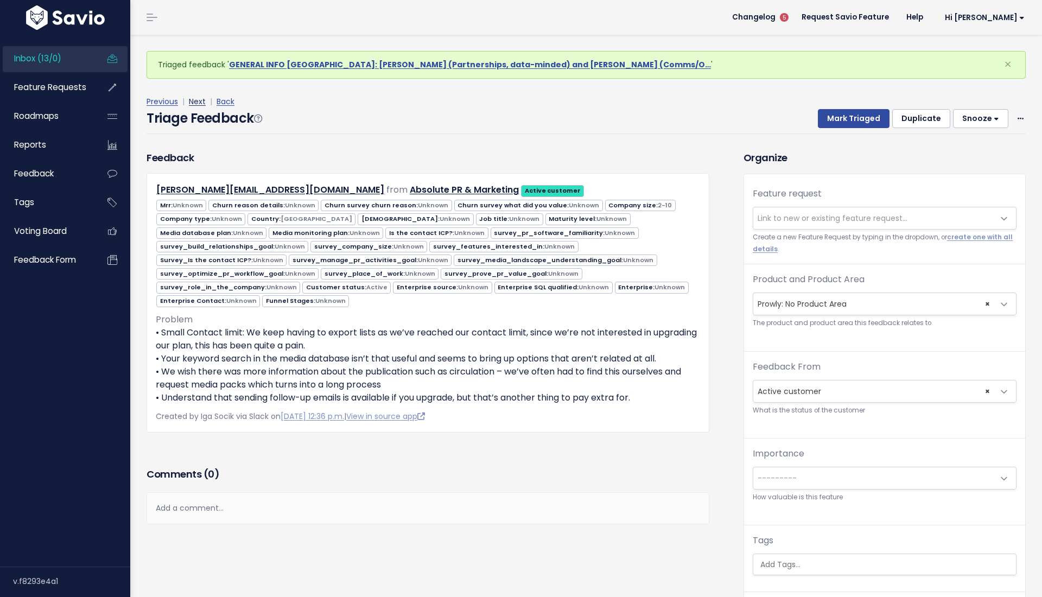
click at [200, 98] on link "Next" at bounding box center [197, 101] width 17 height 11
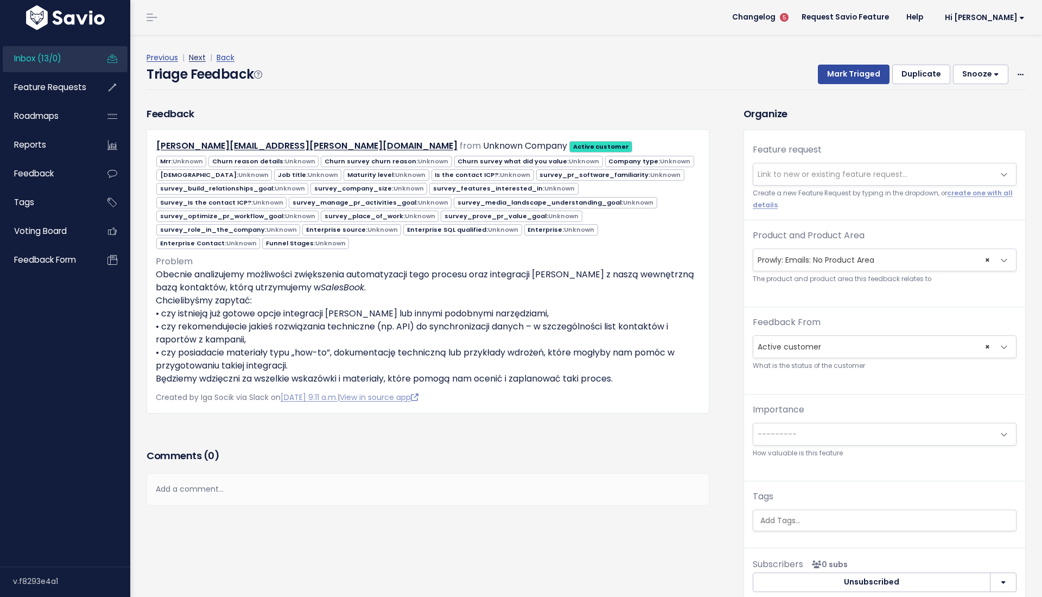
click at [195, 56] on link "Next" at bounding box center [197, 57] width 17 height 11
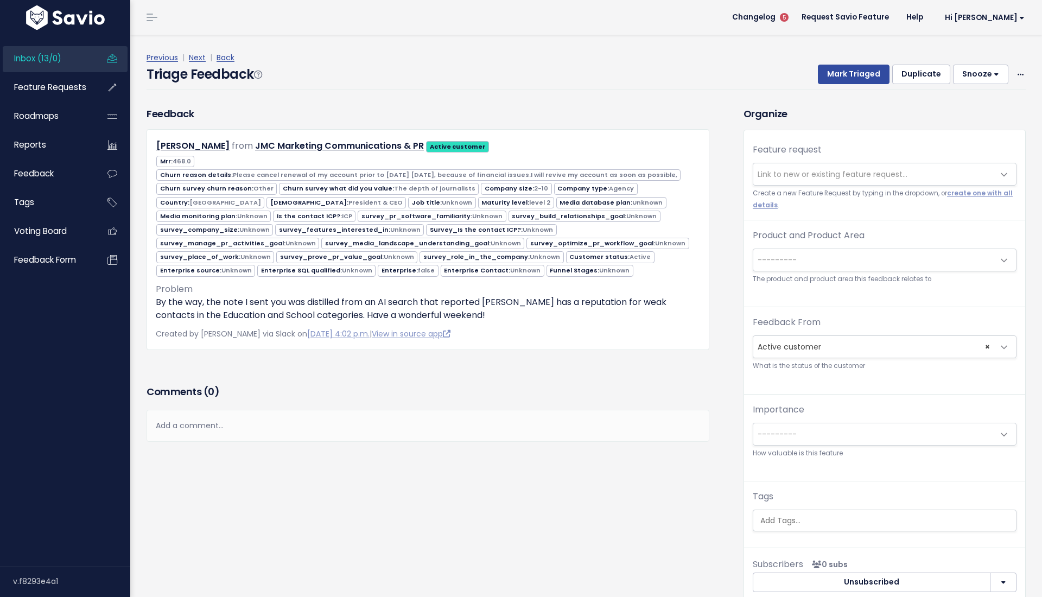
click at [195, 59] on link "Next" at bounding box center [197, 57] width 17 height 11
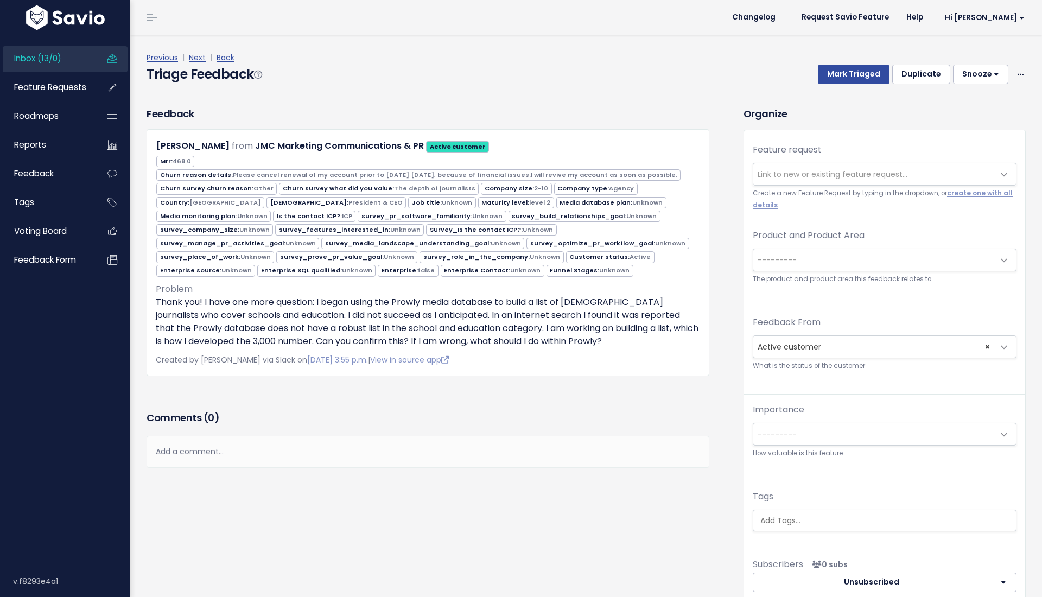
click at [195, 59] on link "Next" at bounding box center [197, 57] width 17 height 11
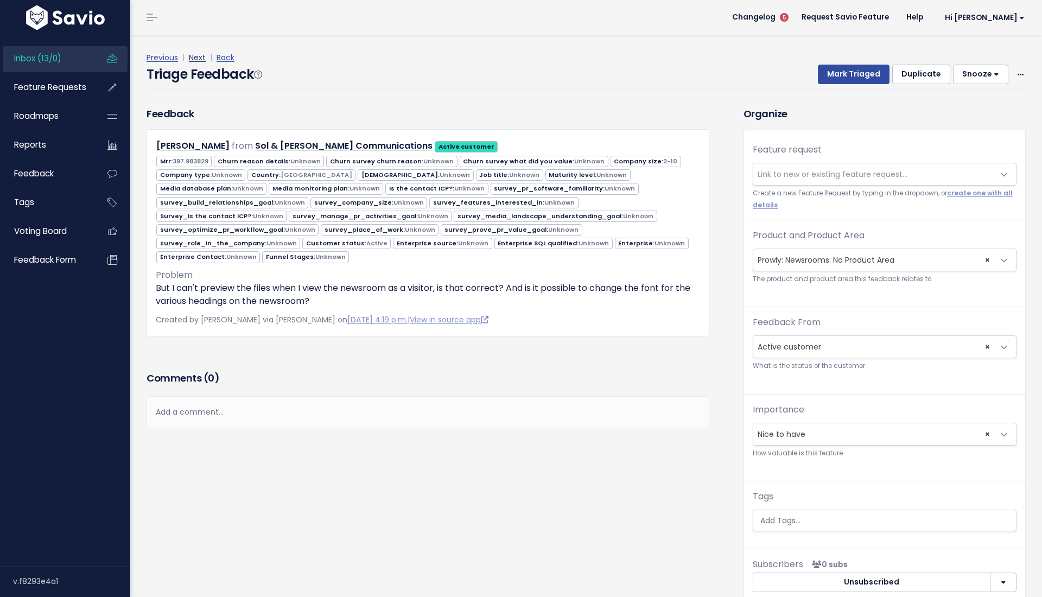
click at [195, 60] on link "Next" at bounding box center [197, 57] width 17 height 11
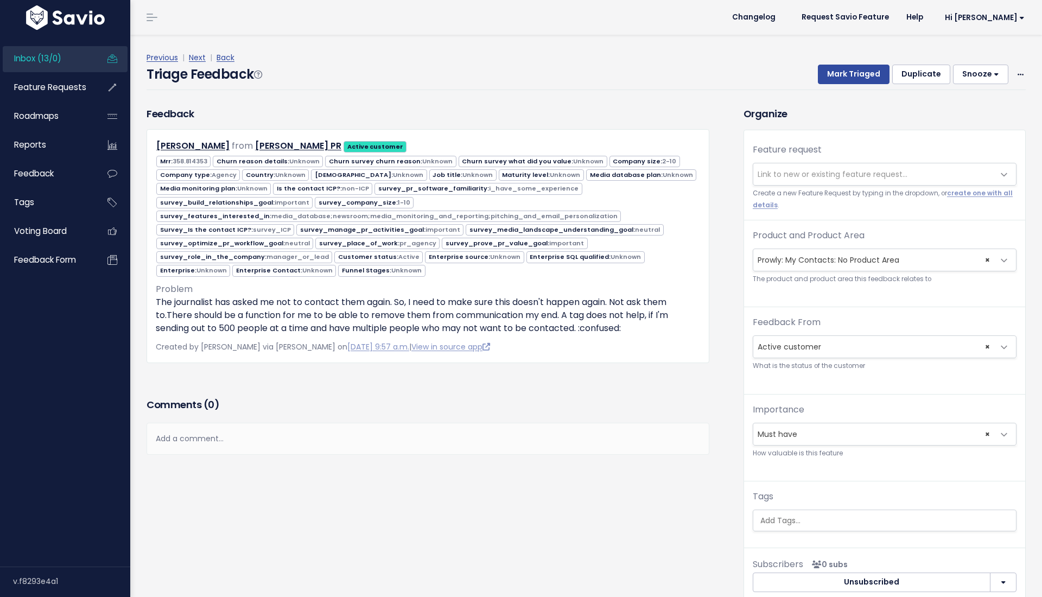
click at [194, 52] on link "Next" at bounding box center [197, 57] width 17 height 11
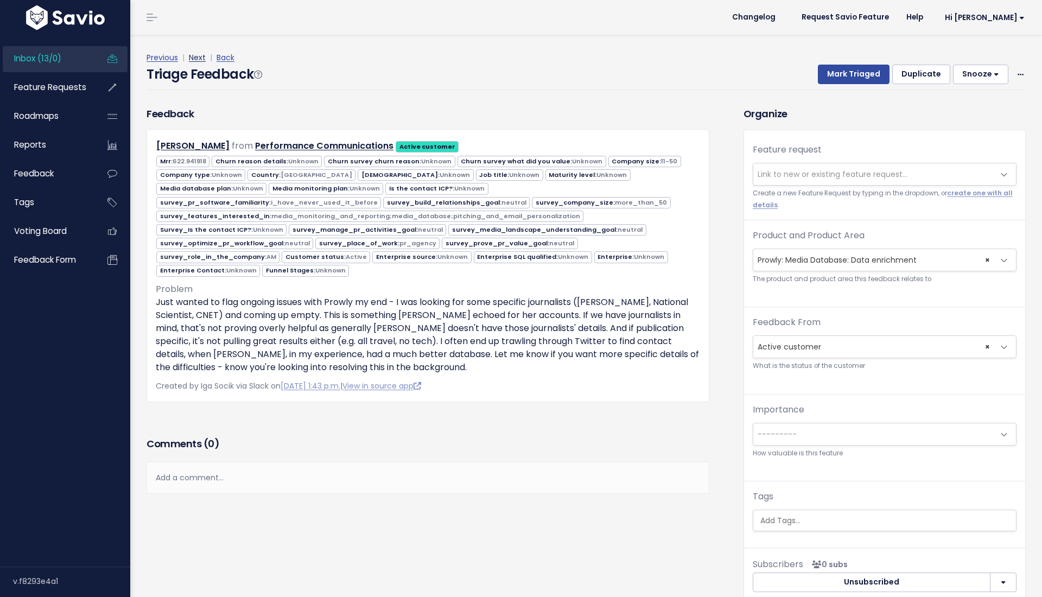
drag, startPoint x: 0, startPoint y: 0, endPoint x: 194, endPoint y: 52, distance: 201.2
click at [194, 52] on link "Next" at bounding box center [197, 57] width 17 height 11
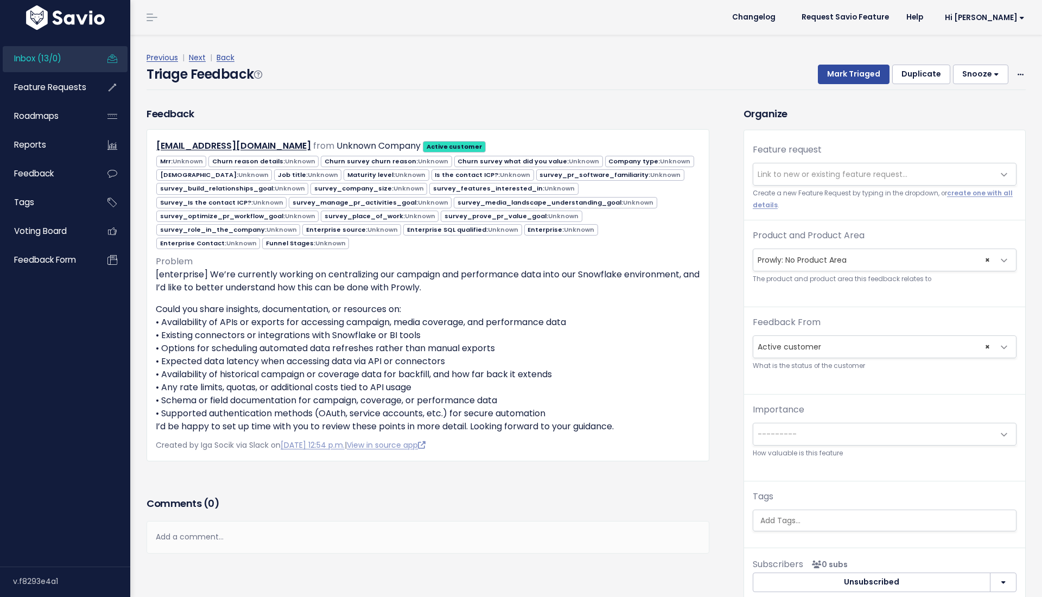
click at [77, 45] on div "Inbox (13/0) Feature Requests Roadmaps Reports" at bounding box center [65, 159] width 130 height 252
click at [77, 48] on link "Inbox (13/0)" at bounding box center [46, 58] width 87 height 25
